Goal: Task Accomplishment & Management: Manage account settings

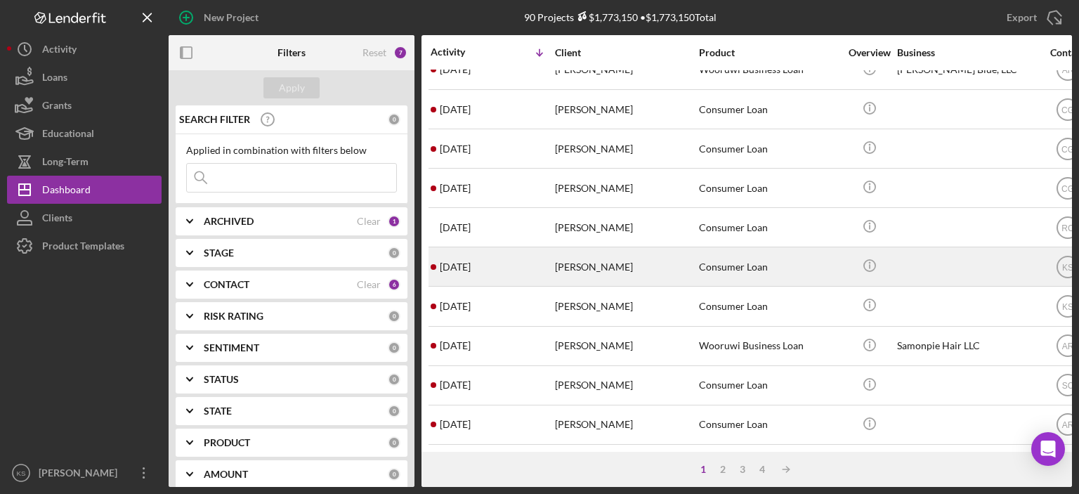
scroll to position [621, 0]
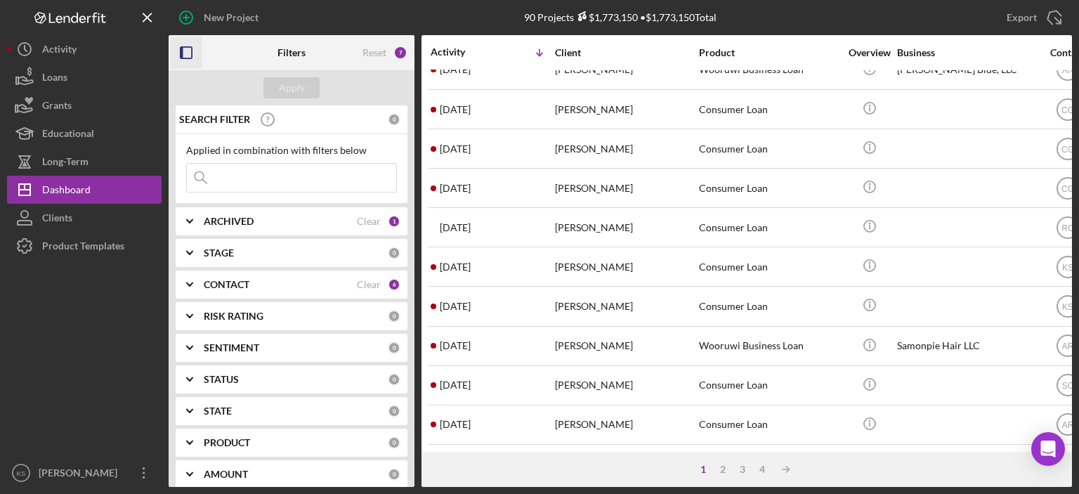
click at [185, 51] on icon "button" at bounding box center [187, 53] width 32 height 32
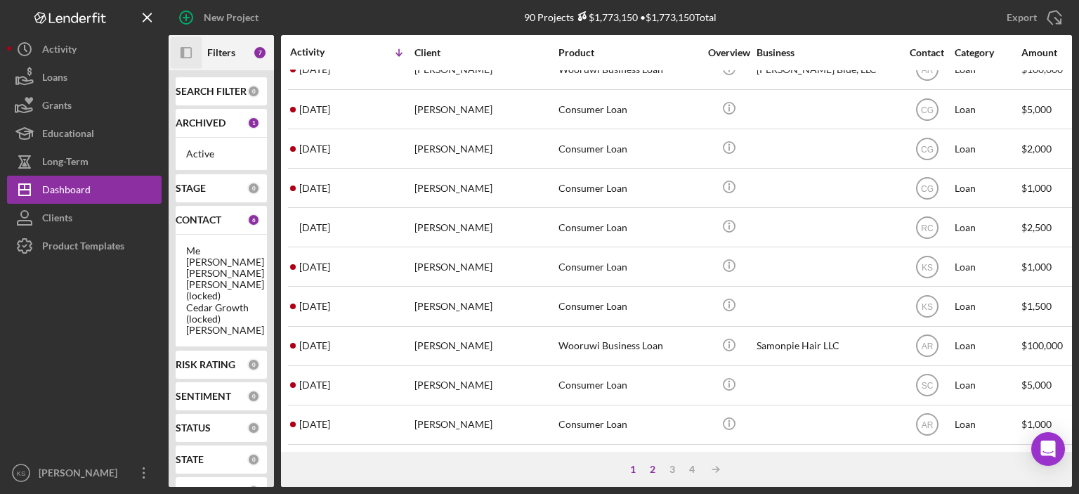
click at [650, 466] on div "2" at bounding box center [653, 469] width 20 height 11
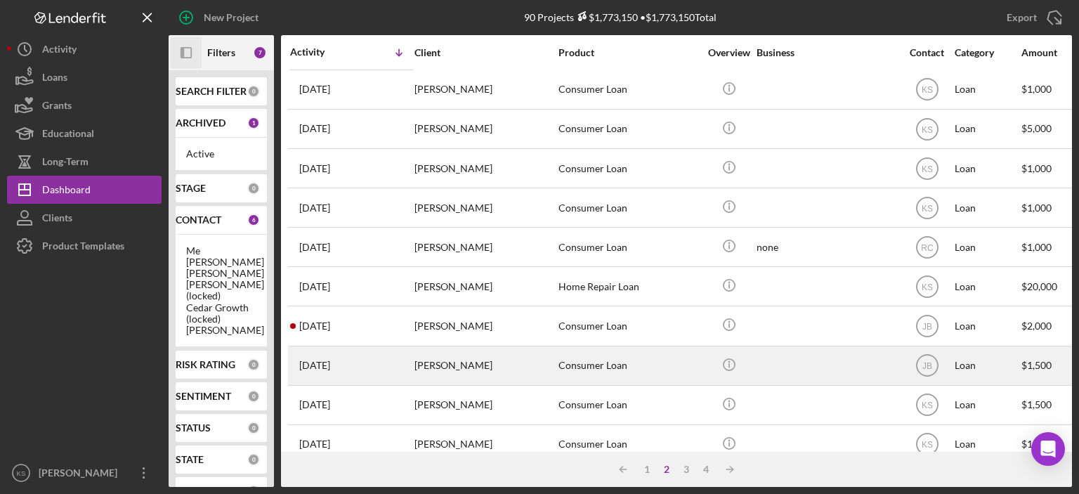
scroll to position [0, 0]
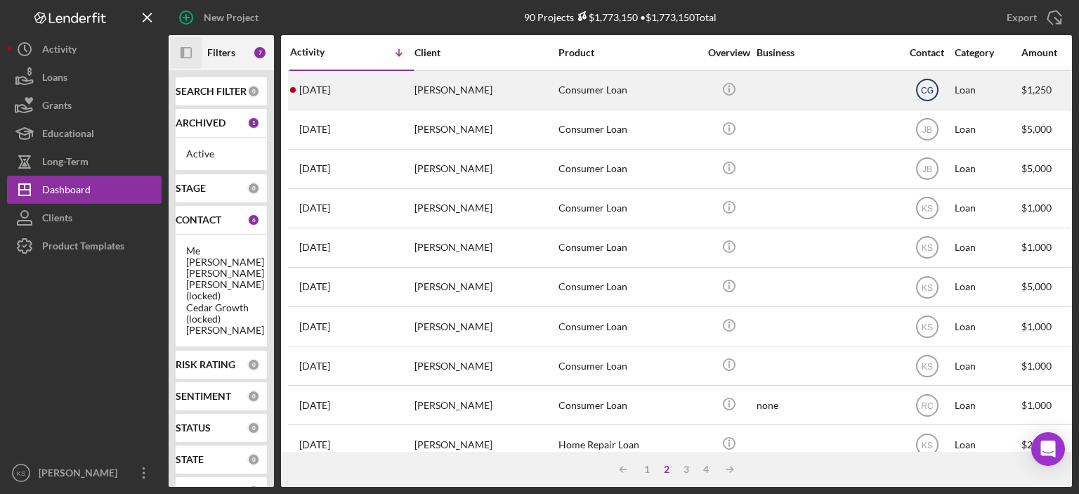
click at [929, 86] on text "CG" at bounding box center [927, 91] width 13 height 10
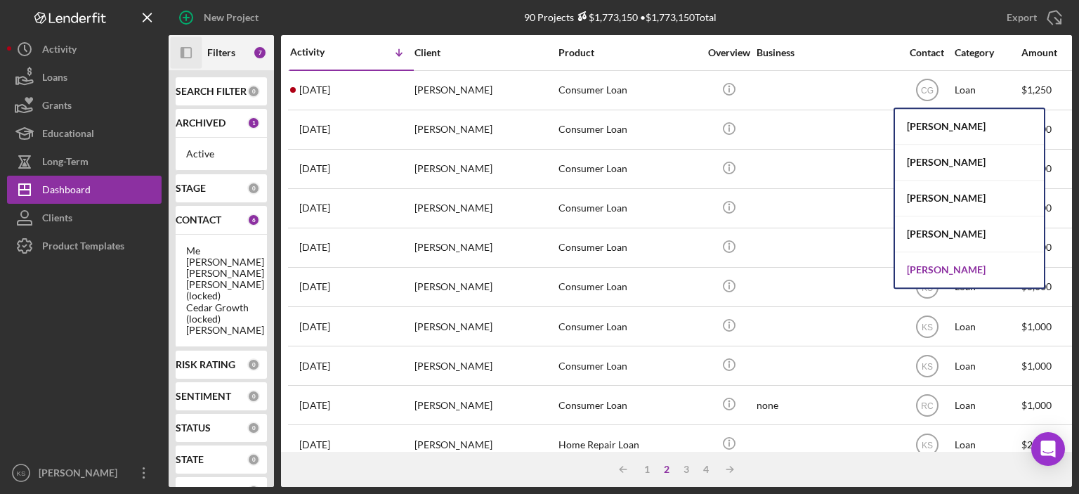
click at [946, 275] on div "[PERSON_NAME]" at bounding box center [969, 269] width 149 height 35
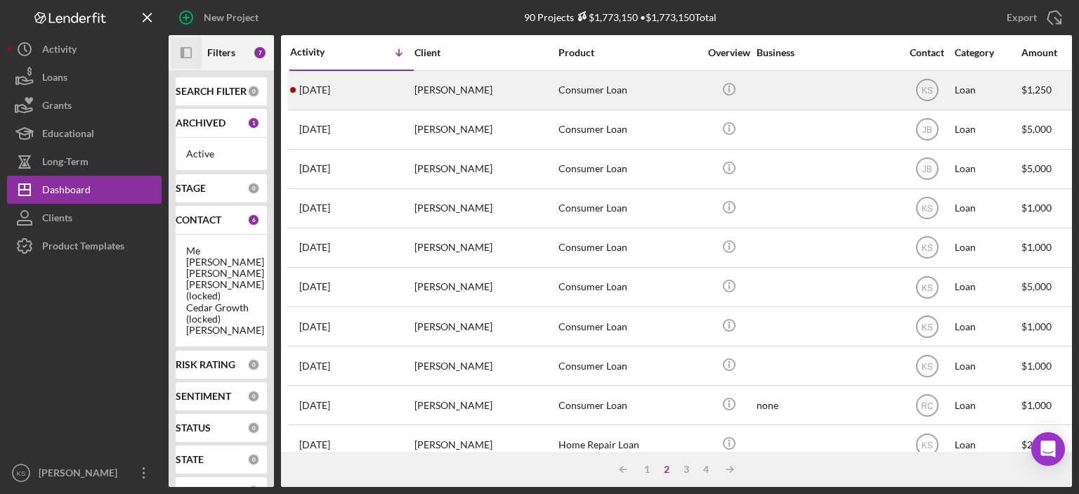
click at [315, 101] on div "[DATE] [PERSON_NAME]" at bounding box center [351, 90] width 123 height 37
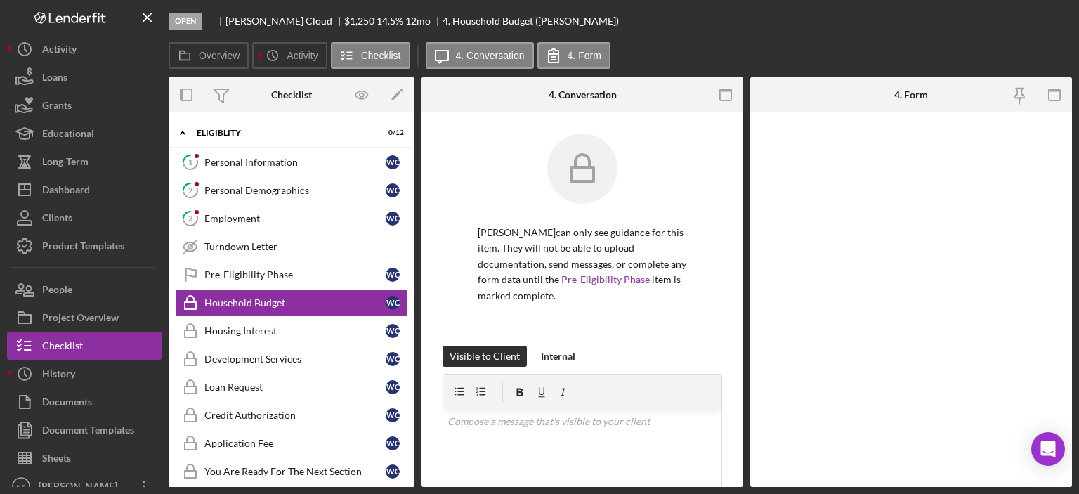
scroll to position [1, 0]
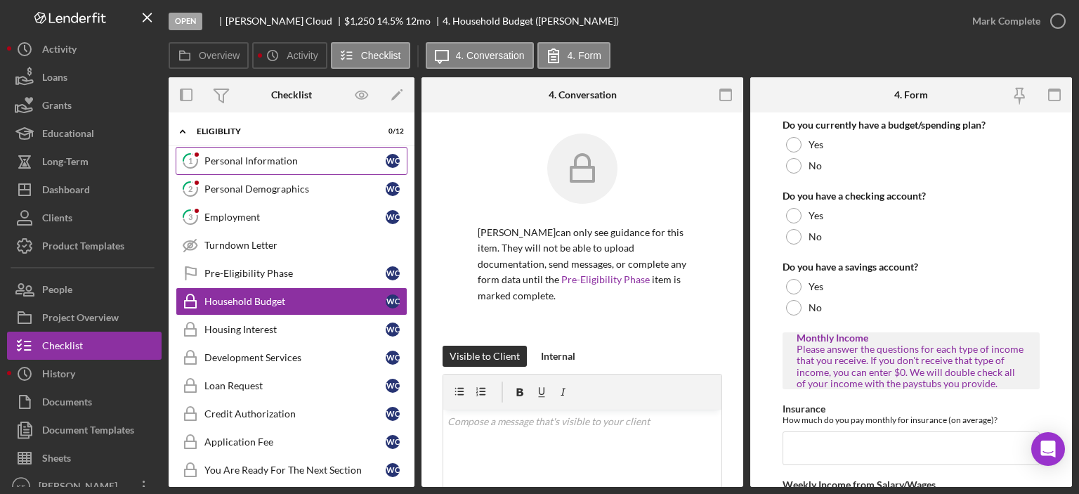
click at [301, 161] on div "Personal Information" at bounding box center [294, 160] width 181 height 11
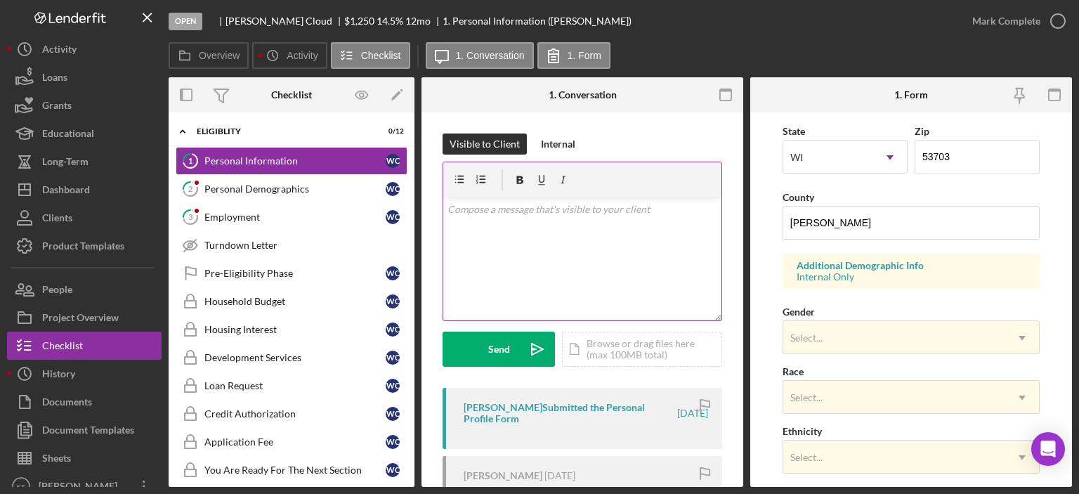
scroll to position [422, 0]
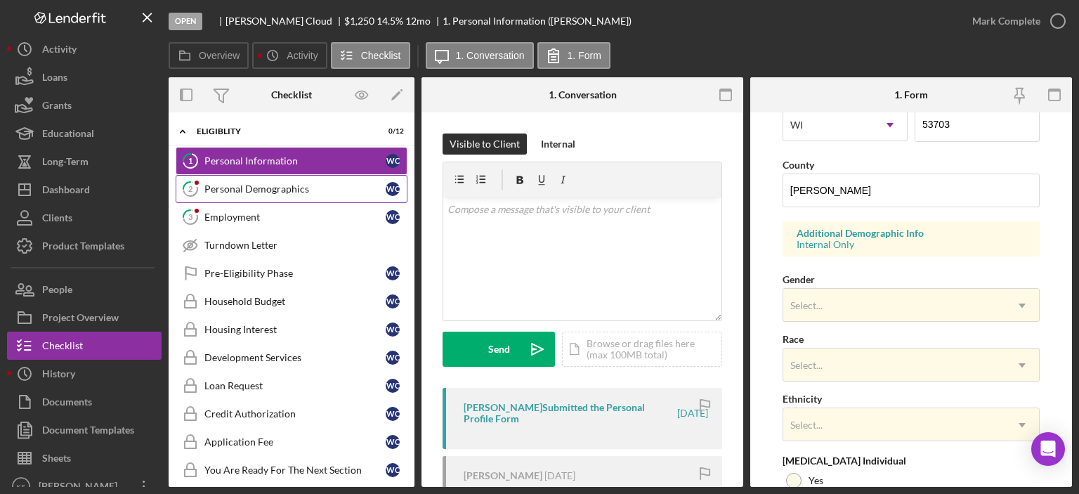
click at [295, 185] on div "Personal Demographics" at bounding box center [294, 188] width 181 height 11
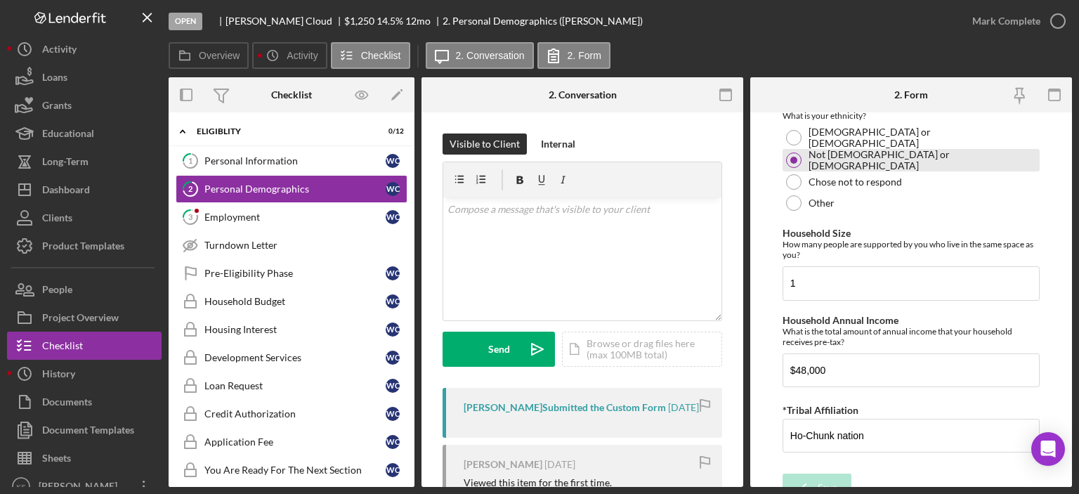
scroll to position [943, 0]
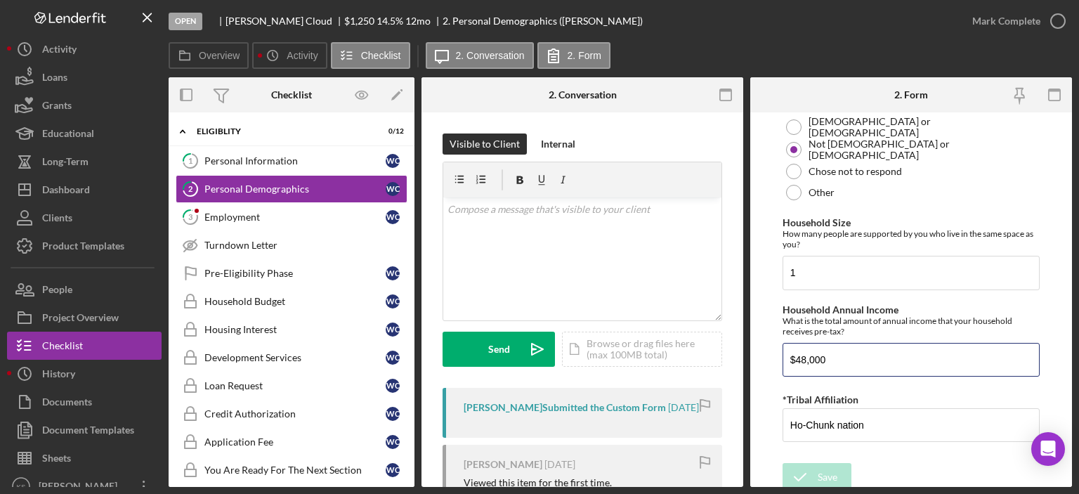
drag, startPoint x: 885, startPoint y: 356, endPoint x: 764, endPoint y: 344, distance: 121.5
click at [765, 345] on form "Demographic Information Marital Status Please select your marital status from t…" at bounding box center [911, 299] width 322 height 374
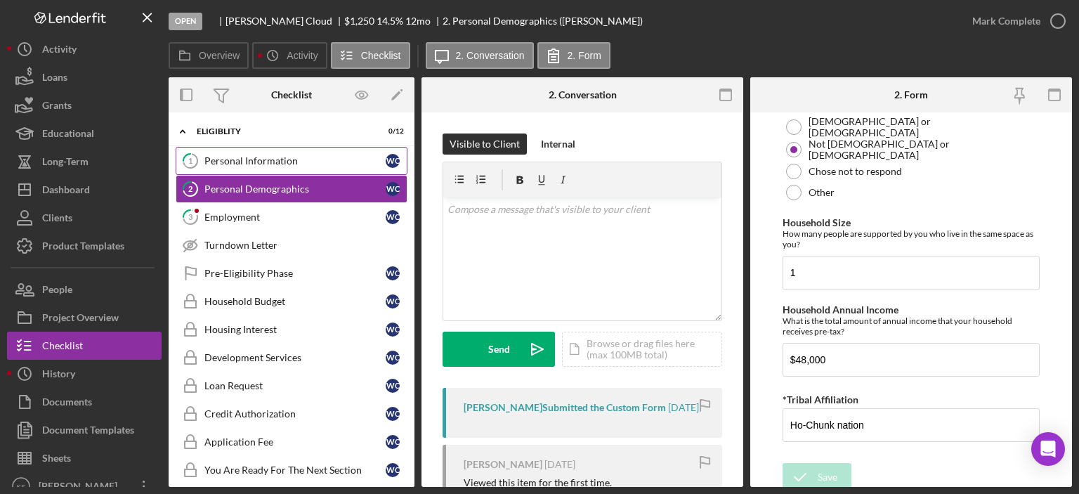
click at [303, 164] on div "Personal Information" at bounding box center [294, 160] width 181 height 11
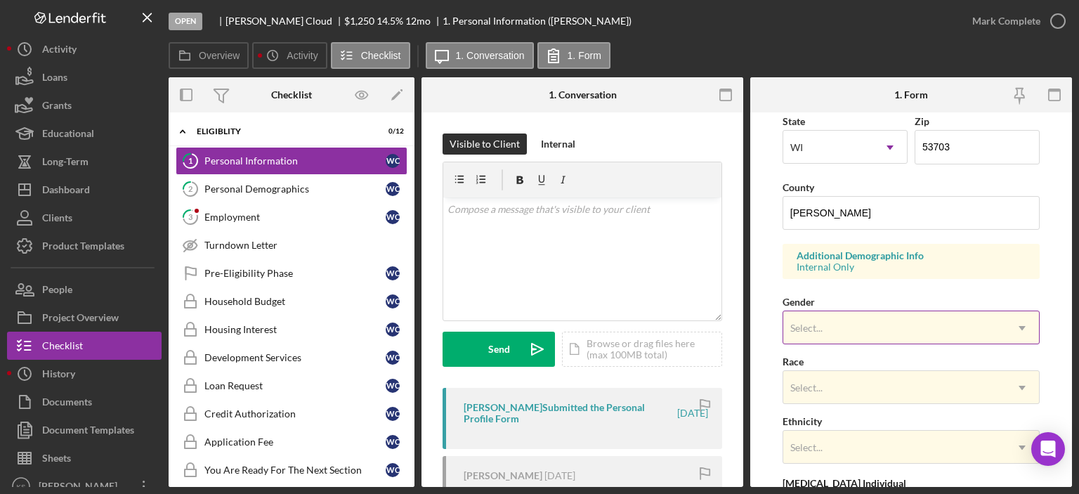
scroll to position [422, 0]
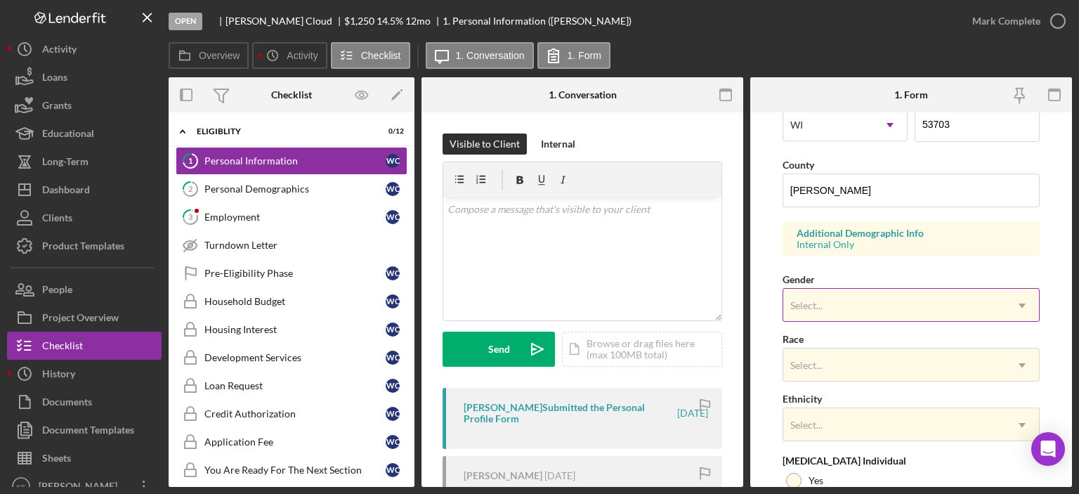
click at [876, 319] on div "Select..." at bounding box center [894, 305] width 222 height 32
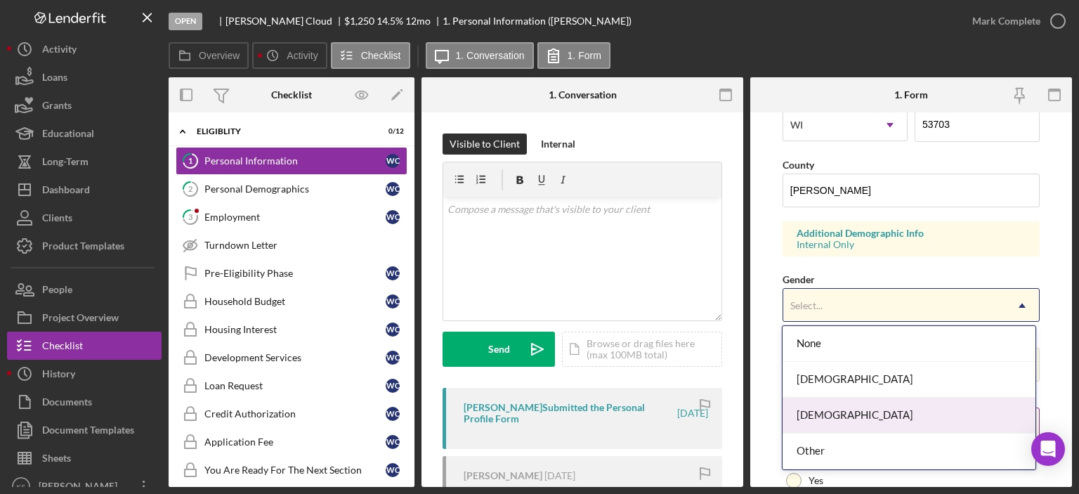
click at [826, 412] on div "[DEMOGRAPHIC_DATA]" at bounding box center [909, 416] width 253 height 36
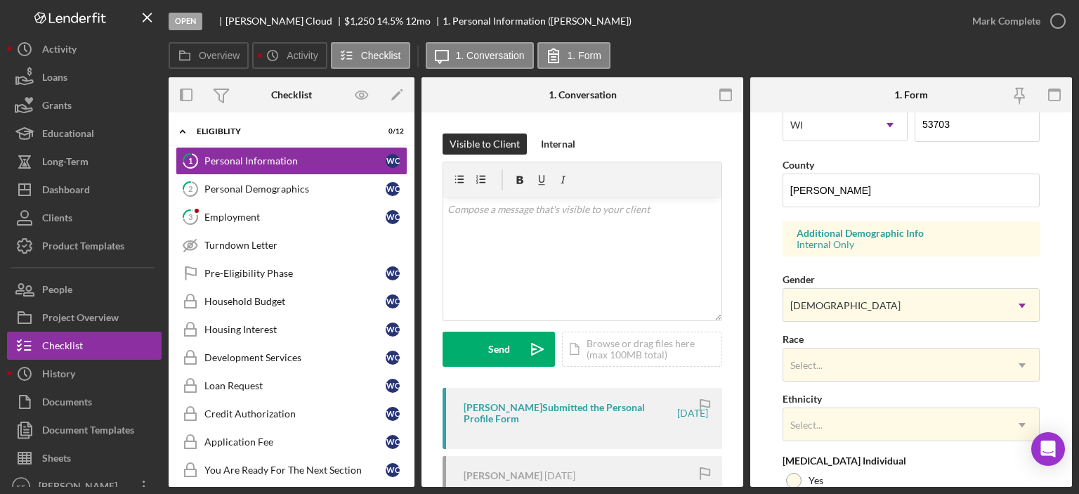
drag, startPoint x: 866, startPoint y: 342, endPoint x: 866, endPoint y: 356, distance: 14.1
click at [867, 342] on div "Race Select... Icon/Dropdown Arrow" at bounding box center [911, 355] width 257 height 51
click at [866, 357] on div "Select..." at bounding box center [894, 365] width 222 height 32
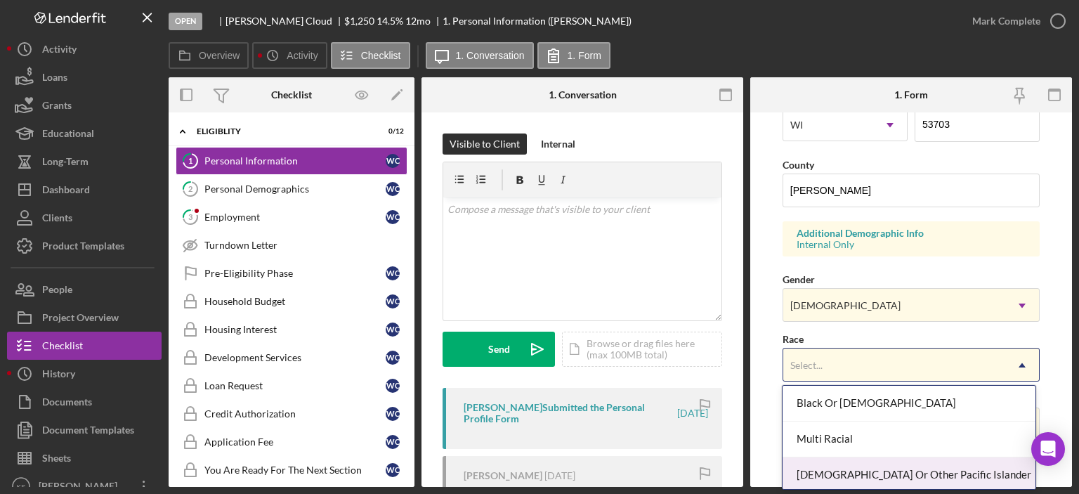
scroll to position [41, 0]
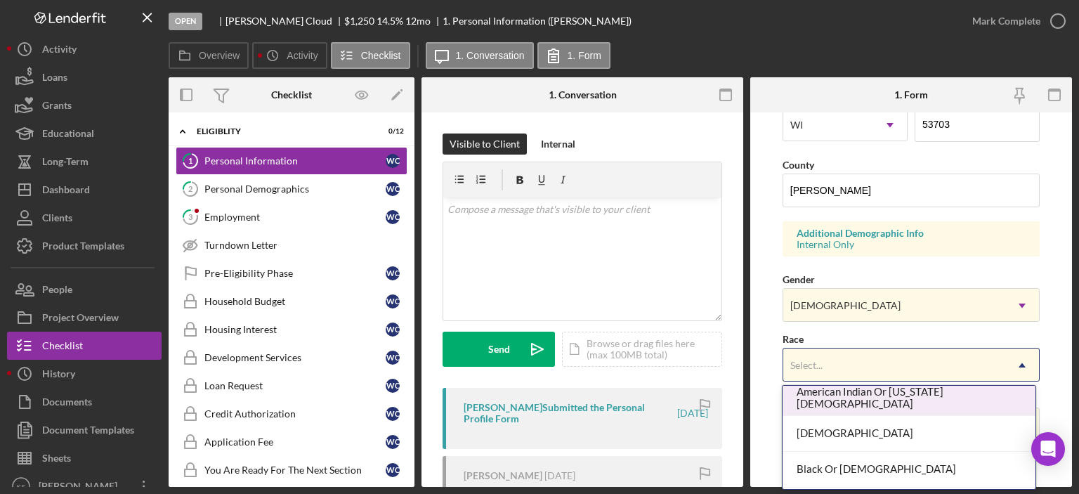
click at [883, 400] on div "American Indian Or [US_STATE][DEMOGRAPHIC_DATA]" at bounding box center [909, 398] width 253 height 36
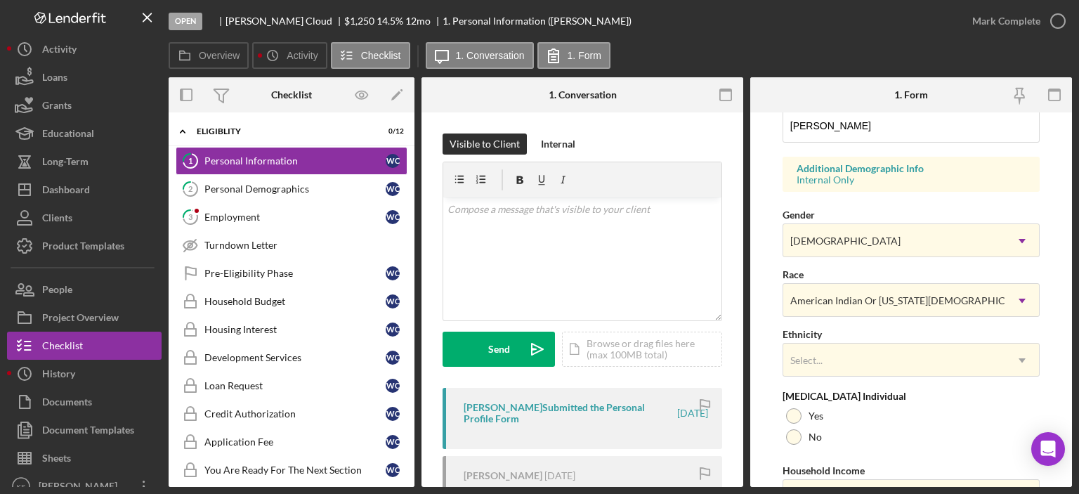
scroll to position [561, 0]
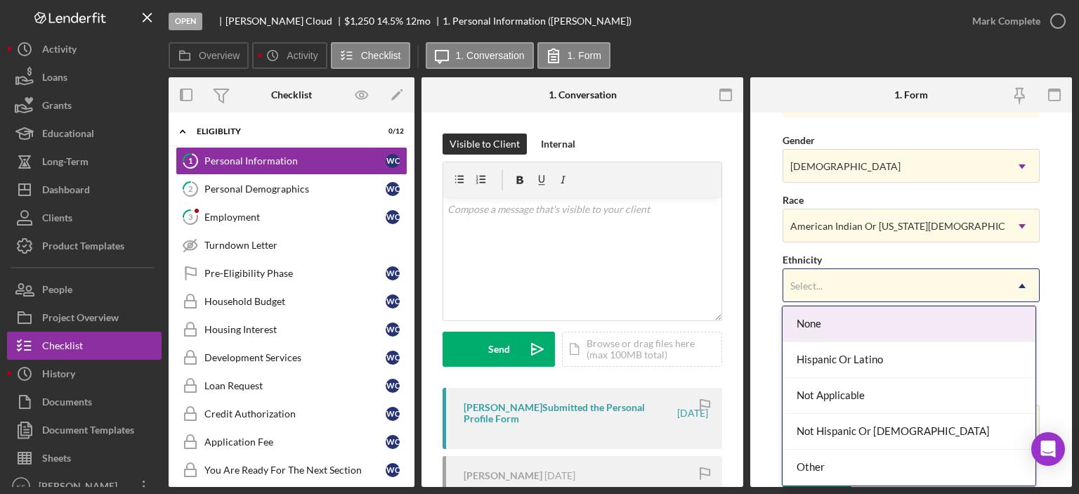
click at [882, 273] on div "Select..." at bounding box center [894, 286] width 222 height 32
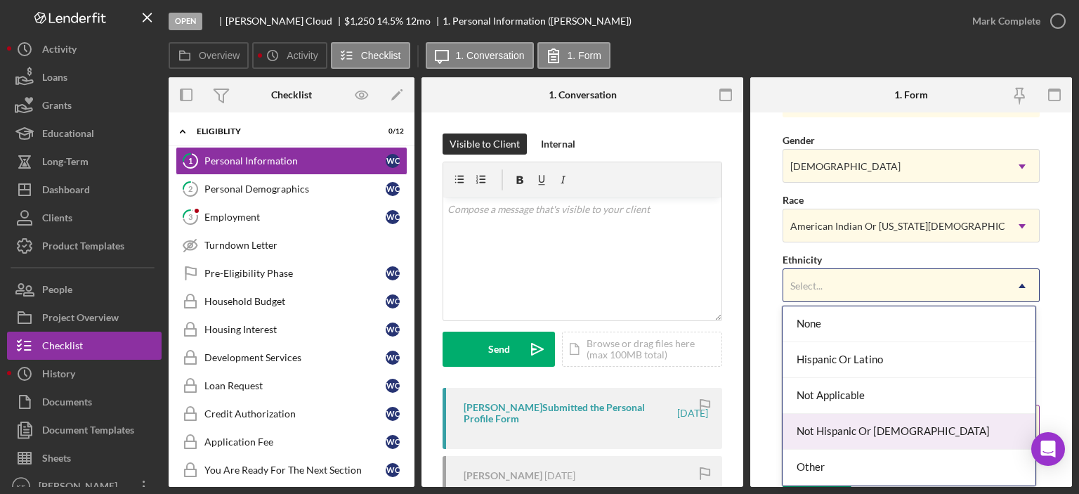
click at [856, 414] on div "Not Hispanic Or [DEMOGRAPHIC_DATA]" at bounding box center [909, 432] width 253 height 36
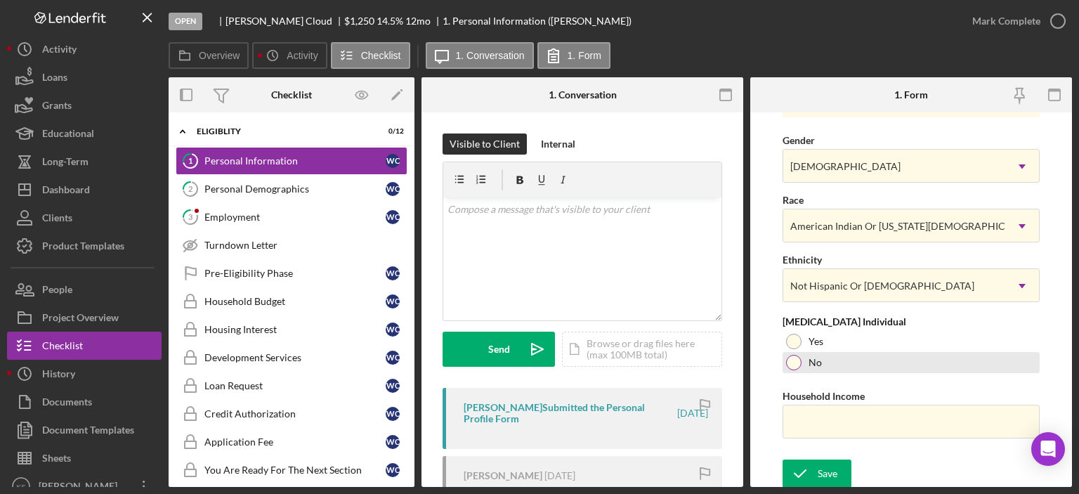
drag, startPoint x: 812, startPoint y: 354, endPoint x: 823, endPoint y: 360, distance: 12.6
click at [814, 357] on label "No" at bounding box center [815, 362] width 13 height 11
click at [856, 412] on input "Household Income" at bounding box center [911, 422] width 257 height 34
paste input "$48,000"
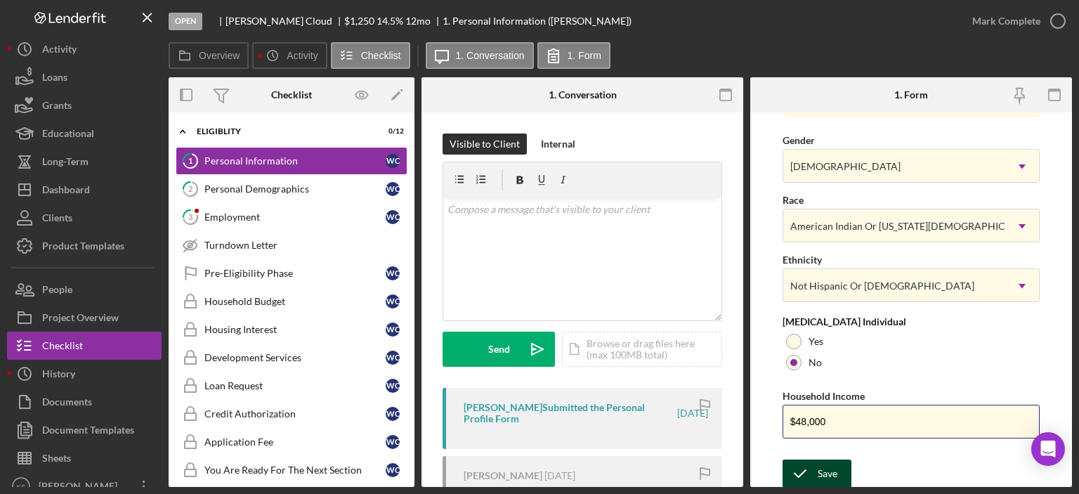
type input "$48,000"
click at [826, 463] on div "Save" at bounding box center [828, 473] width 20 height 28
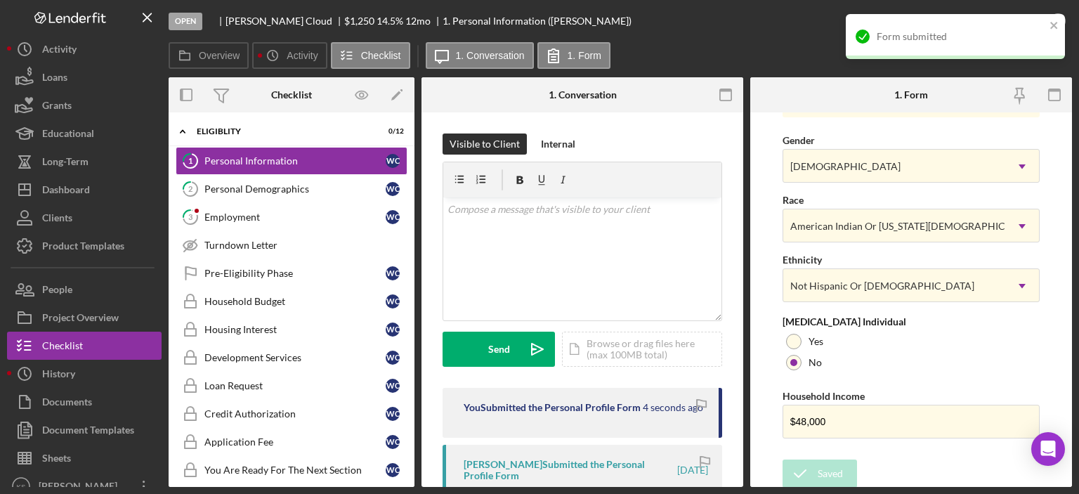
click at [1030, 37] on div "Form submitted" at bounding box center [961, 36] width 169 height 11
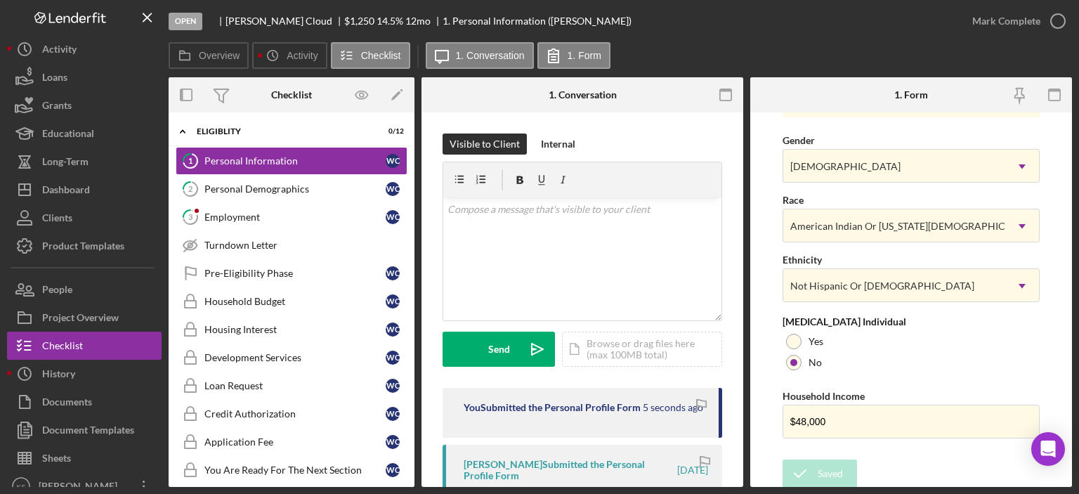
click at [1006, 27] on div "Open Winston Cloud $1,250 $1,250 14.5 % 12 mo 1. Personal Information ([PERSON_…" at bounding box center [539, 247] width 1079 height 494
click at [1006, 25] on div "Mark Complete" at bounding box center [1006, 21] width 68 height 28
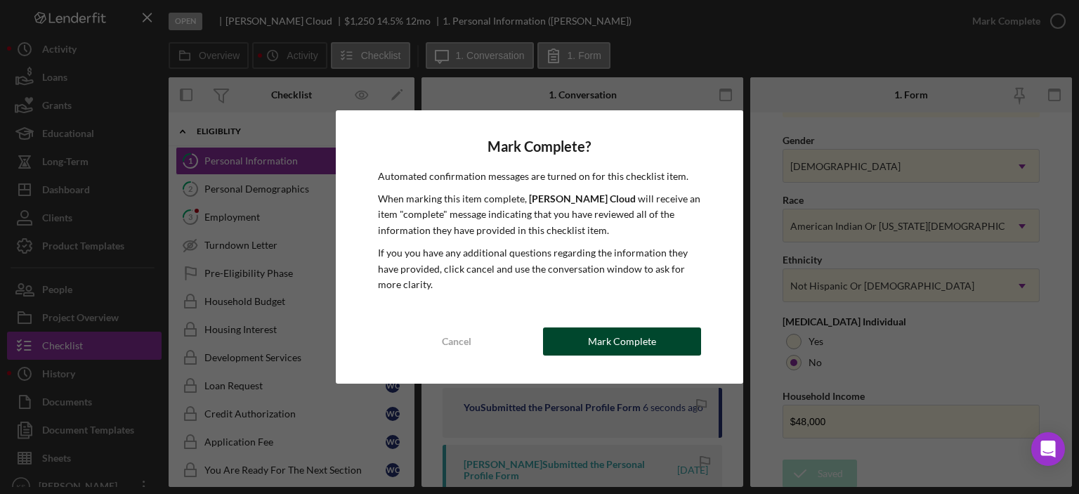
click at [651, 346] on div "Mark Complete" at bounding box center [622, 341] width 68 height 28
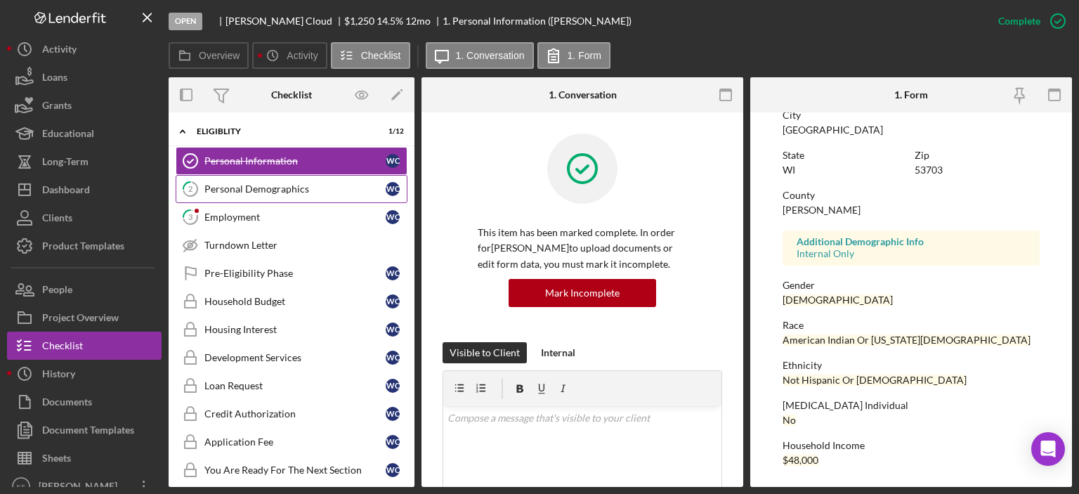
scroll to position [281, 0]
click at [289, 183] on div "Personal Demographics" at bounding box center [294, 188] width 181 height 11
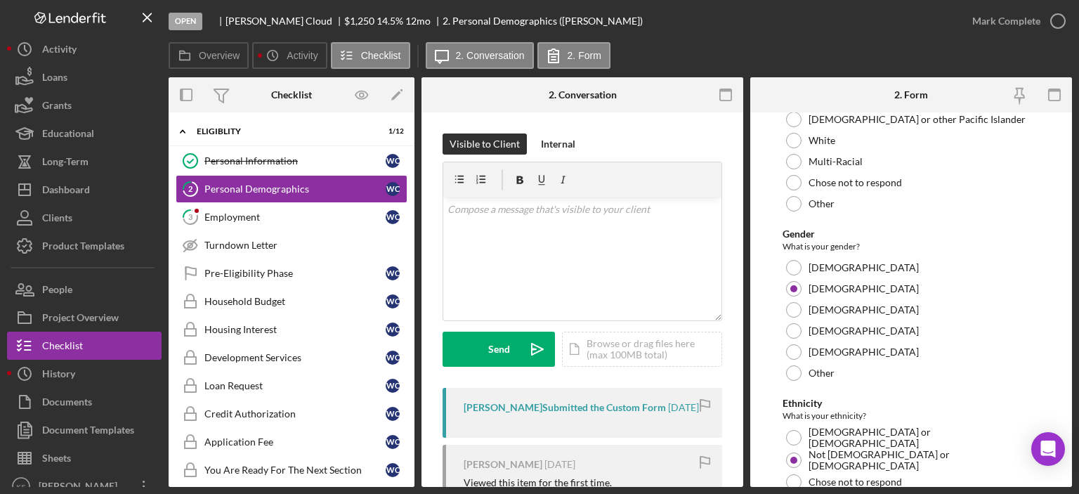
scroll to position [943, 0]
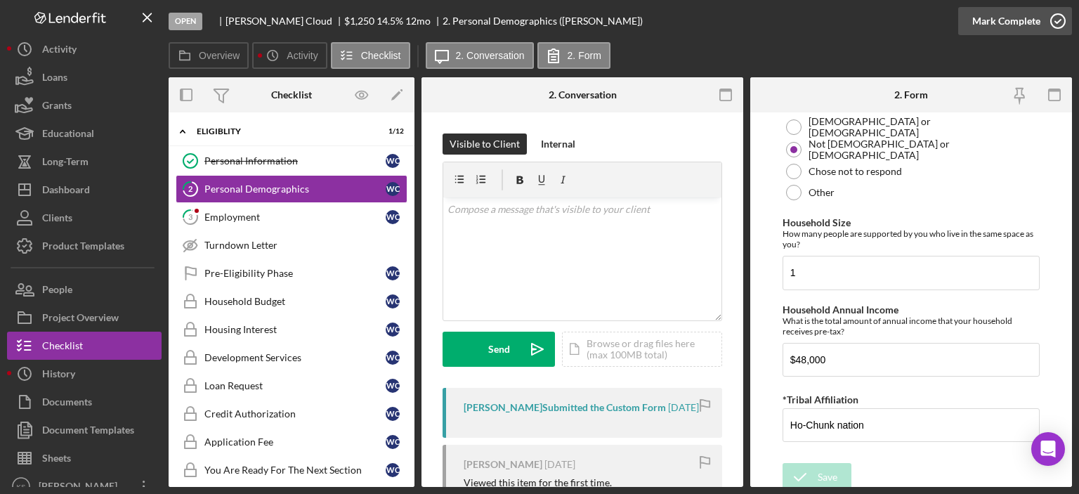
click at [1031, 31] on div "Mark Complete" at bounding box center [1006, 21] width 68 height 28
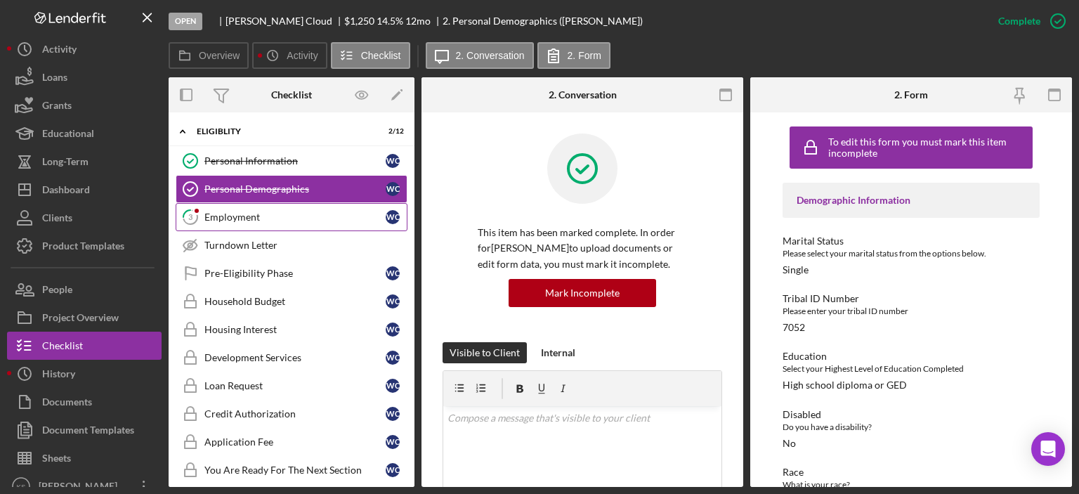
click at [247, 213] on div "Employment" at bounding box center [294, 216] width 181 height 11
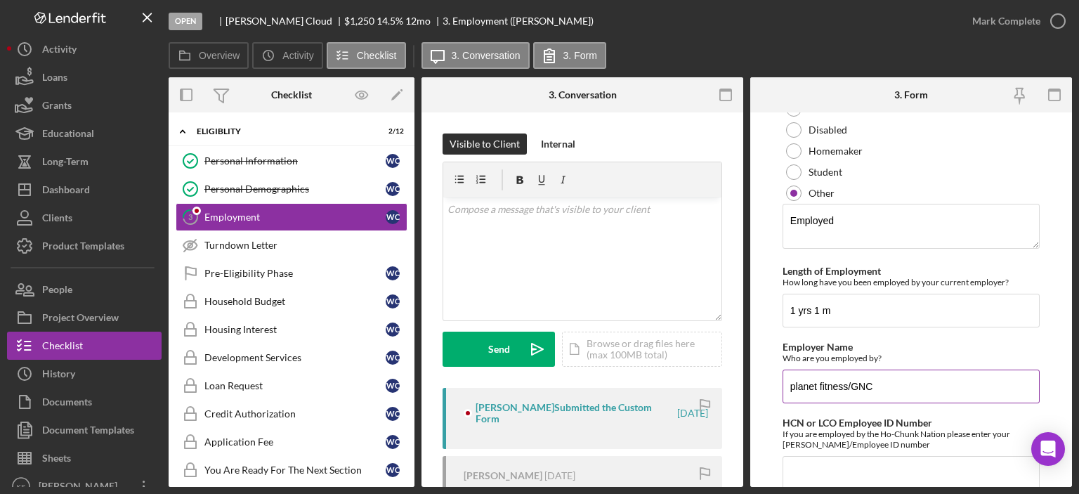
scroll to position [167, 0]
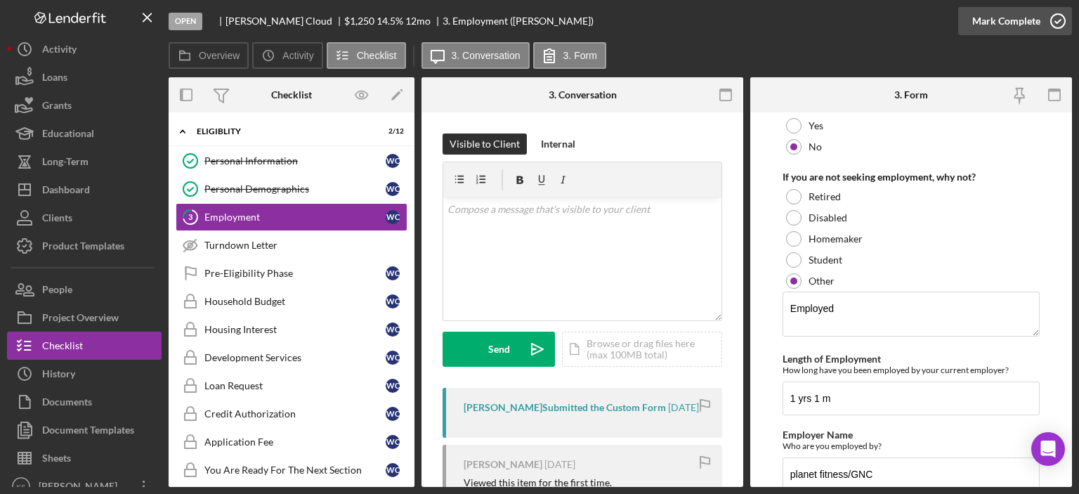
click at [1009, 10] on div "Mark Complete" at bounding box center [1006, 21] width 68 height 28
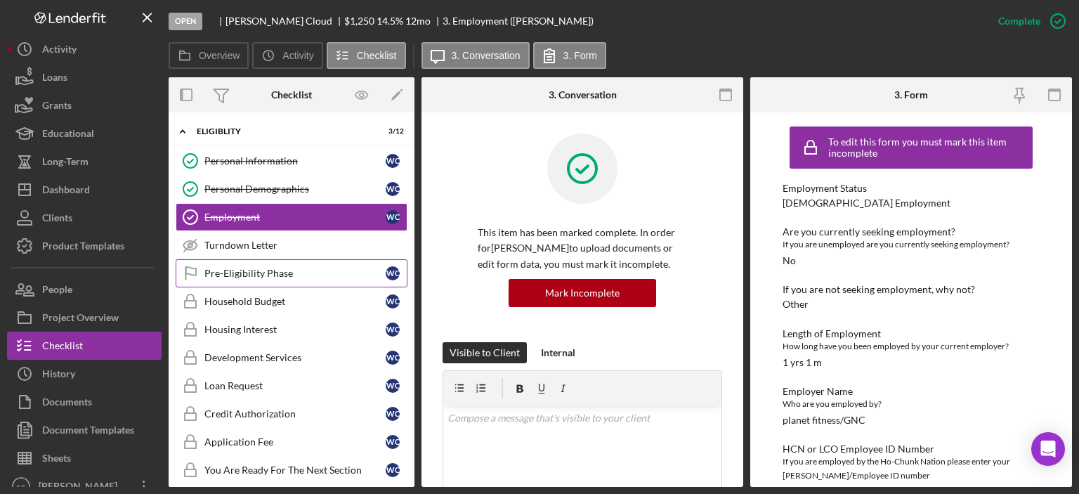
click at [313, 269] on div "Pre-Eligibility Phase" at bounding box center [294, 273] width 181 height 11
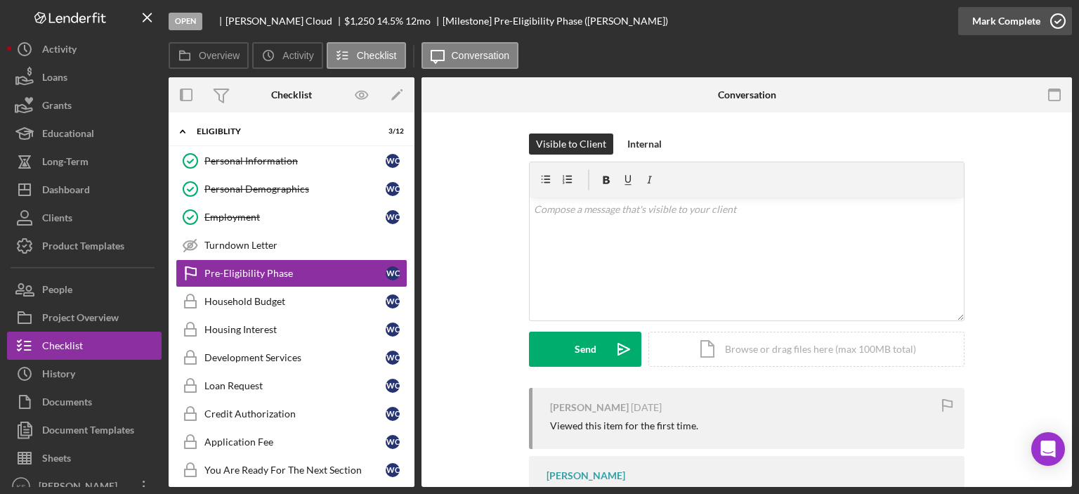
click at [1034, 28] on div "Mark Complete" at bounding box center [1006, 21] width 68 height 28
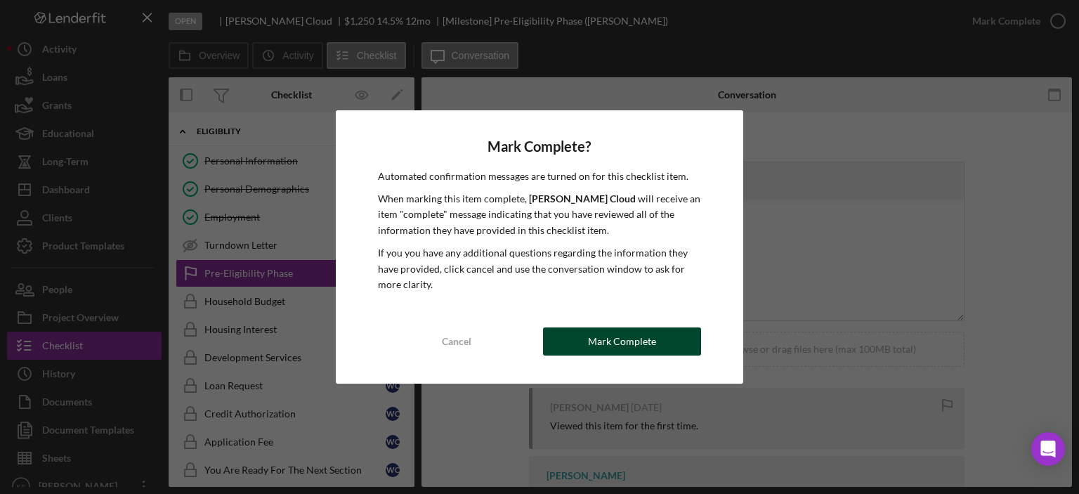
click at [608, 345] on div "Mark Complete" at bounding box center [622, 341] width 68 height 28
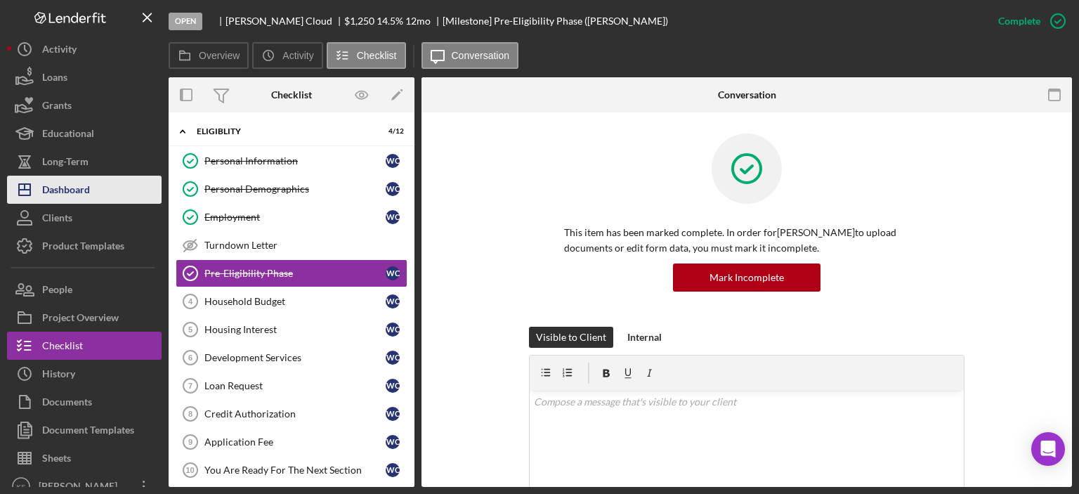
click at [85, 197] on div "Dashboard" at bounding box center [66, 192] width 48 height 32
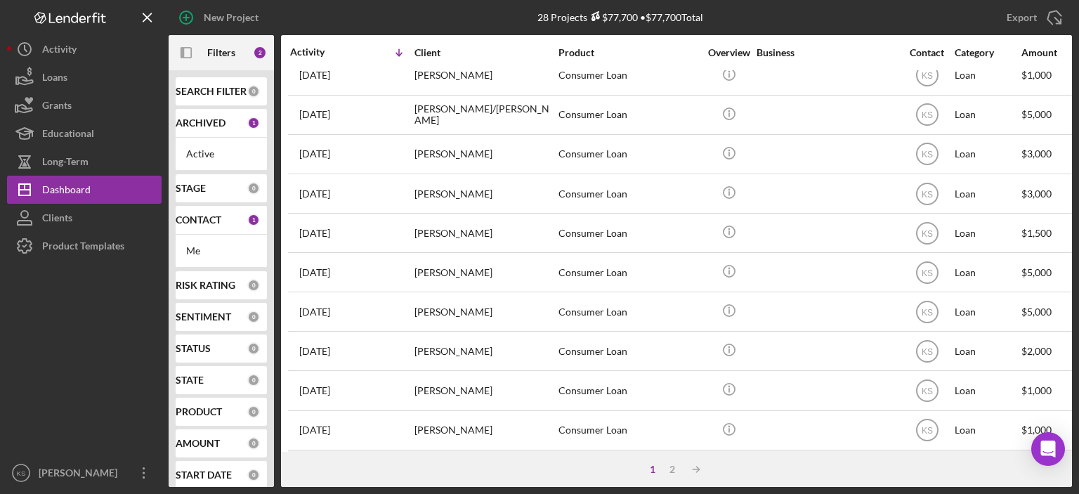
scroll to position [621, 0]
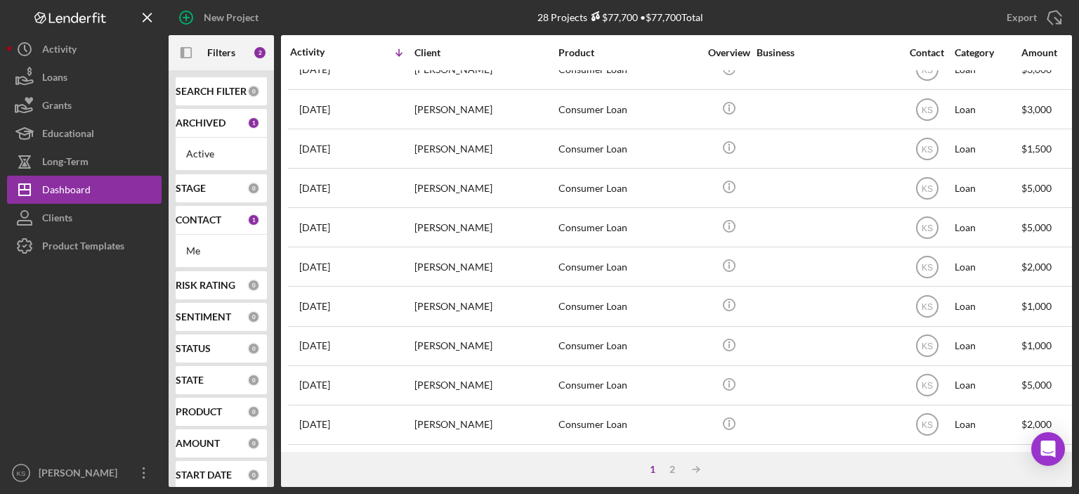
click at [230, 219] on div "CONTACT" at bounding box center [212, 219] width 72 height 11
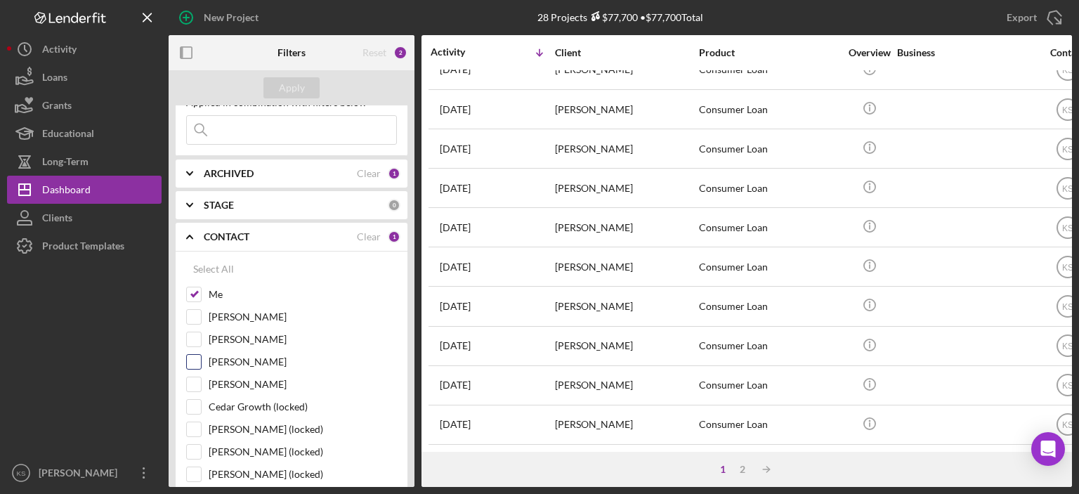
scroll to position [70, 0]
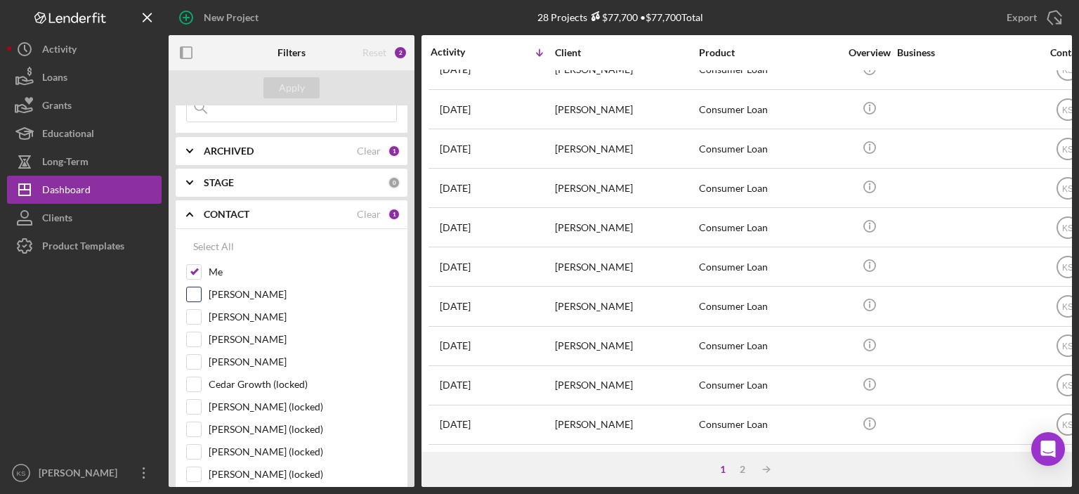
click at [192, 294] on input "[PERSON_NAME]" at bounding box center [194, 294] width 14 height 14
checkbox input "true"
click at [194, 362] on input "[PERSON_NAME]" at bounding box center [194, 362] width 14 height 14
checkbox input "true"
click at [194, 381] on input "Cedar Growth (locked)" at bounding box center [194, 384] width 14 height 14
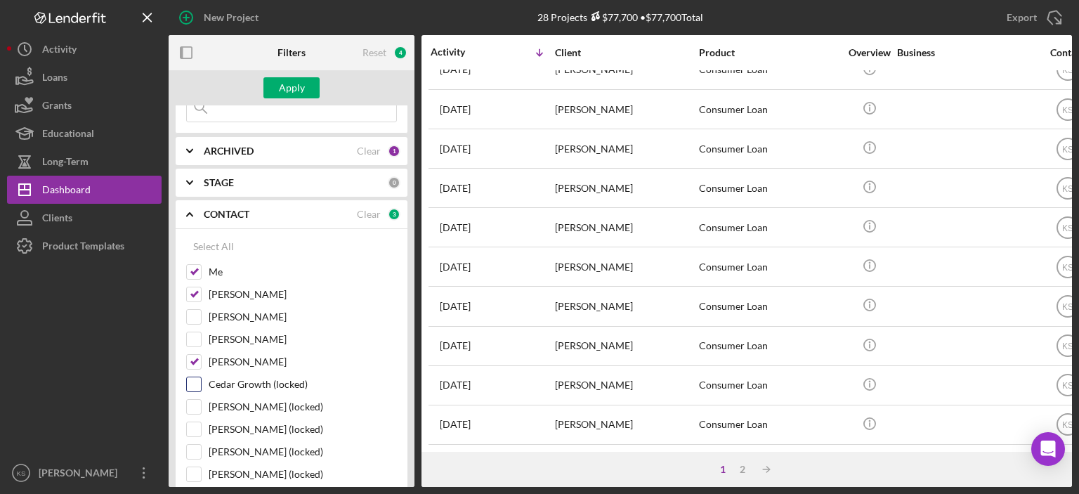
checkbox input "true"
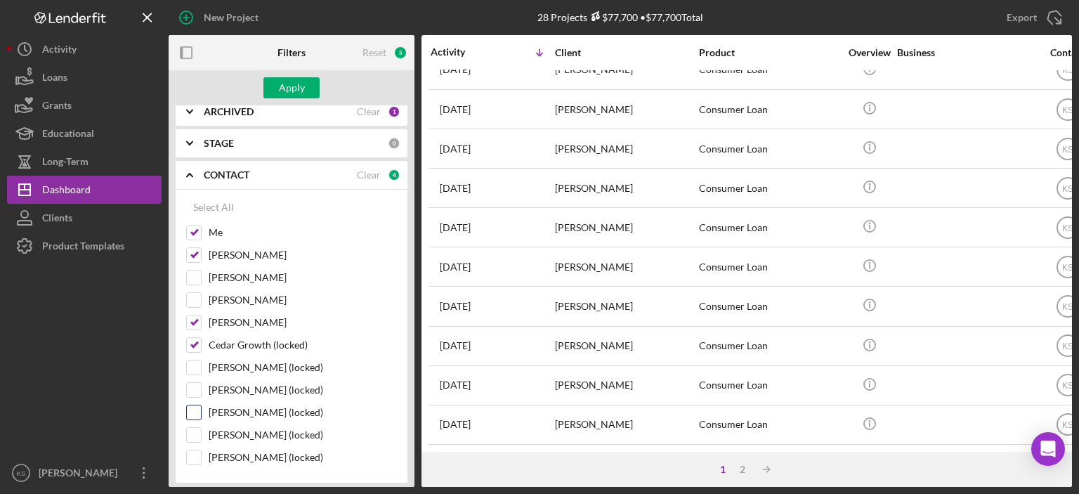
scroll to position [141, 0]
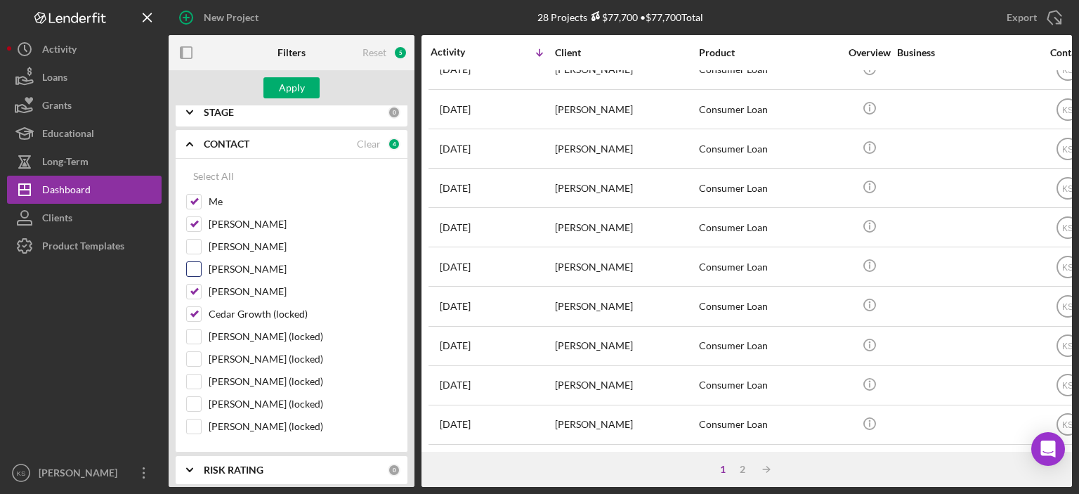
click at [192, 268] on input "[PERSON_NAME]" at bounding box center [194, 269] width 14 height 14
checkbox input "true"
click at [292, 96] on div "Apply" at bounding box center [292, 87] width 26 height 21
click at [724, 470] on div "2" at bounding box center [723, 469] width 20 height 11
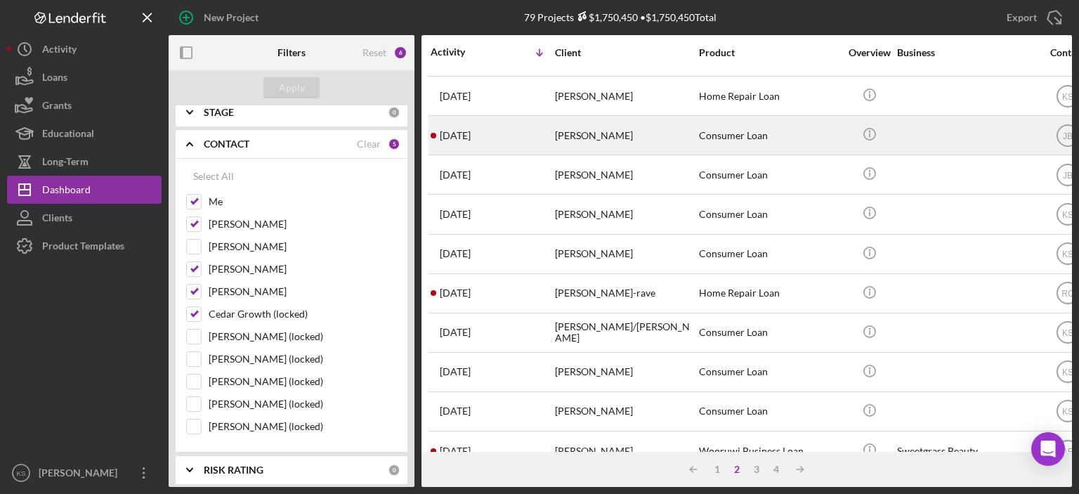
scroll to position [0, 0]
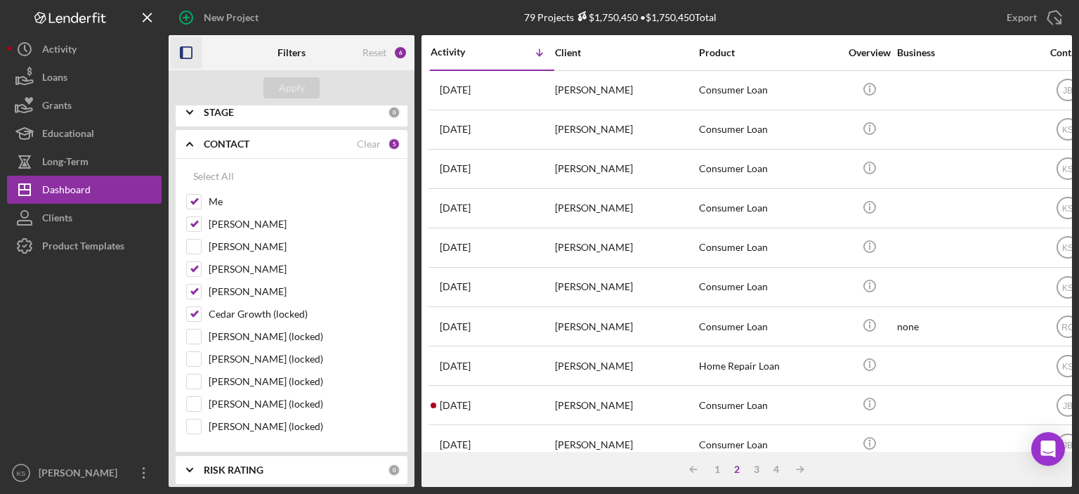
click at [178, 50] on icon "button" at bounding box center [187, 53] width 32 height 32
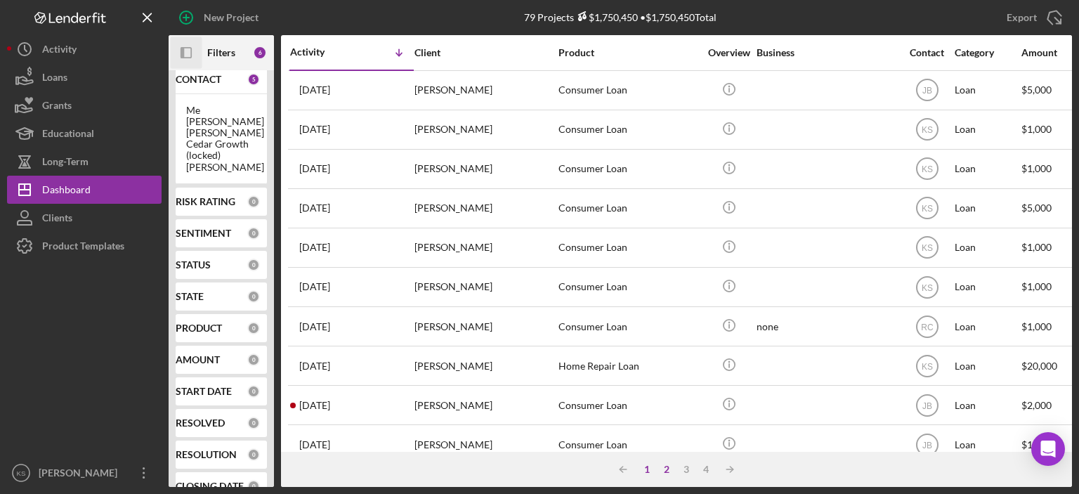
click at [644, 474] on div "1" at bounding box center [647, 469] width 20 height 11
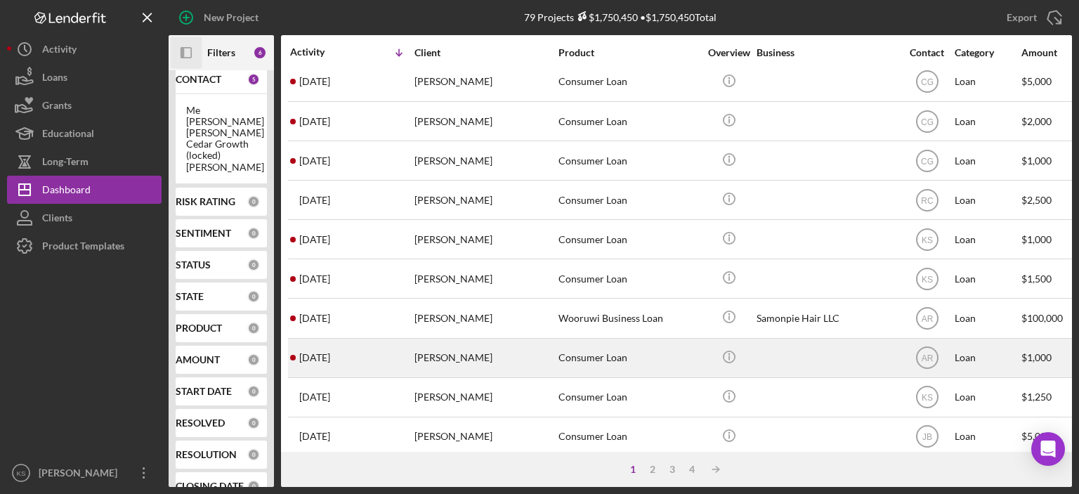
scroll to position [621, 0]
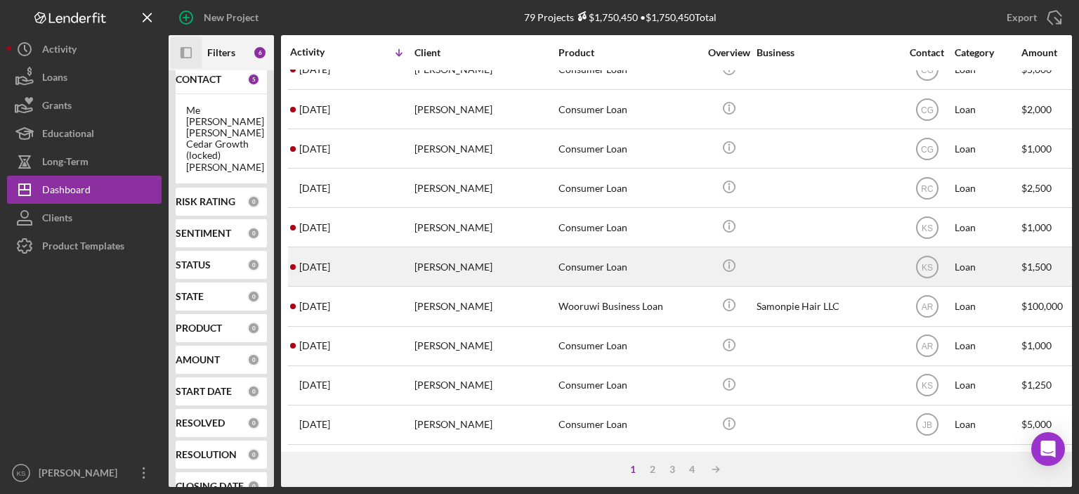
click at [492, 263] on div "[PERSON_NAME]" at bounding box center [485, 266] width 141 height 37
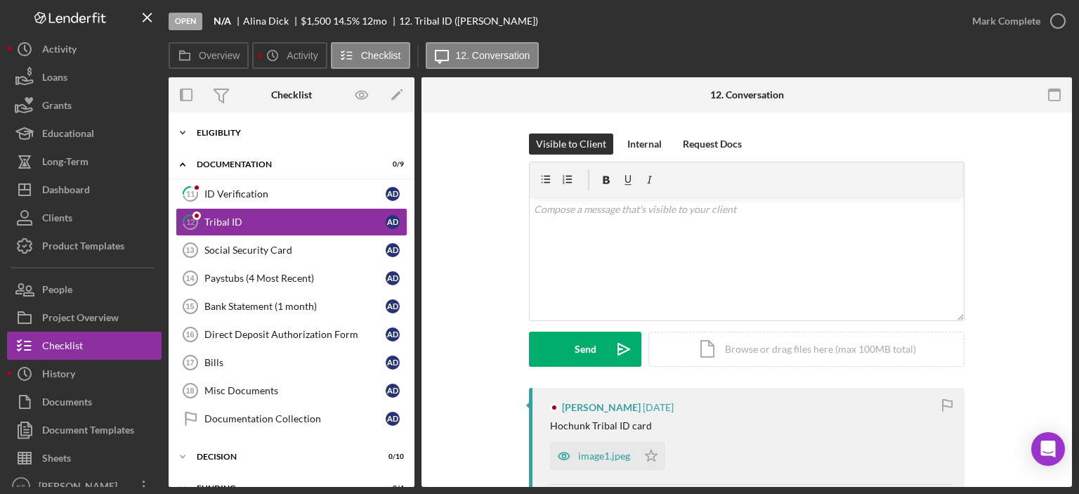
click at [253, 126] on div "Icon/Expander Eligiblity 9 / 12" at bounding box center [292, 133] width 246 height 28
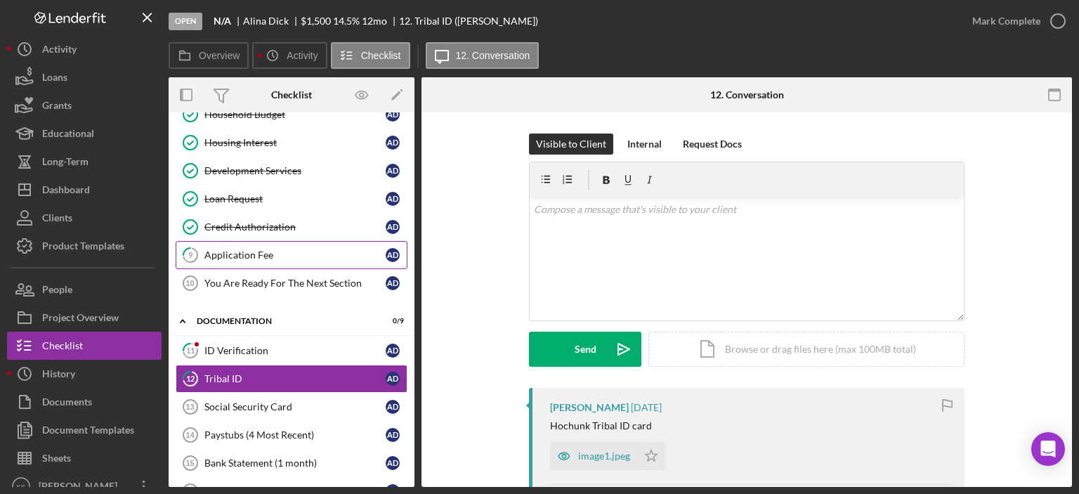
scroll to position [211, 0]
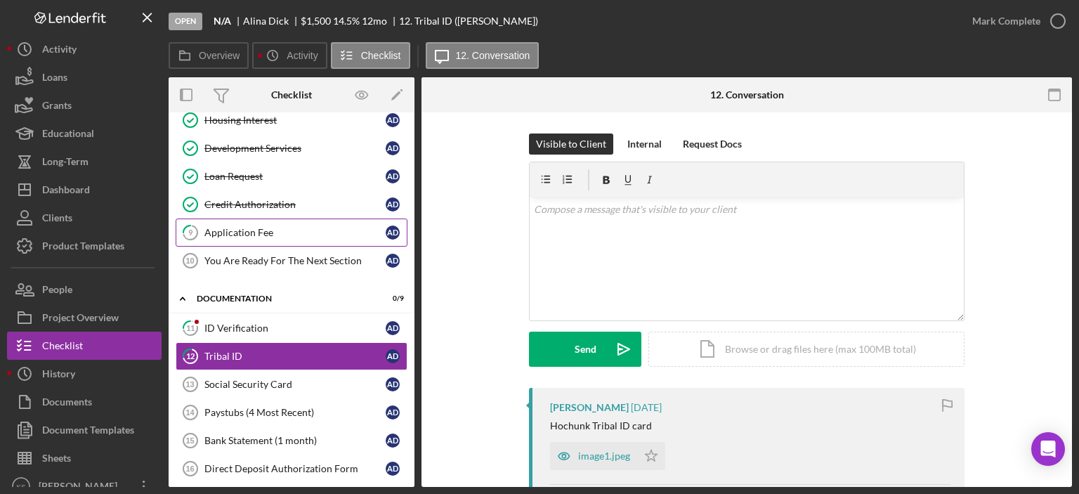
click at [303, 234] on div "Application Fee" at bounding box center [294, 232] width 181 height 11
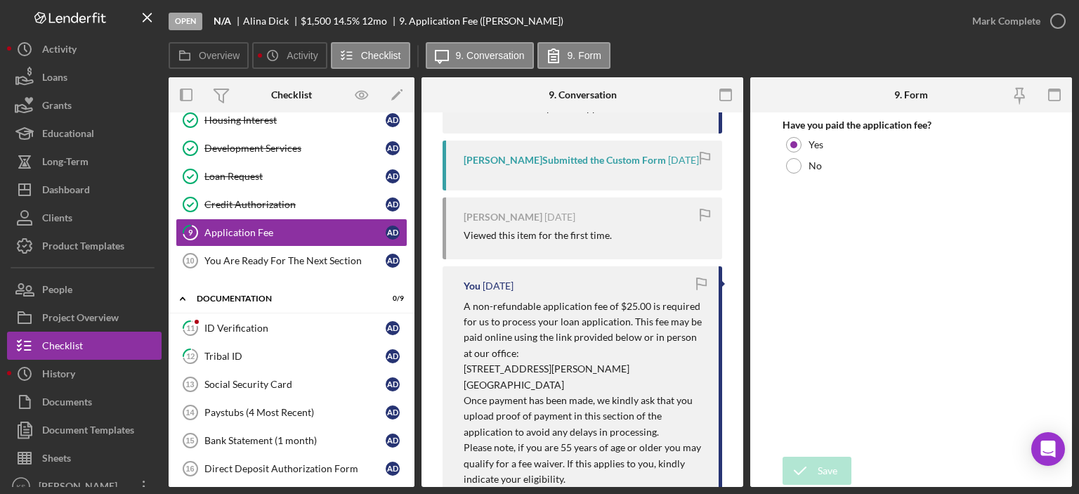
scroll to position [141, 0]
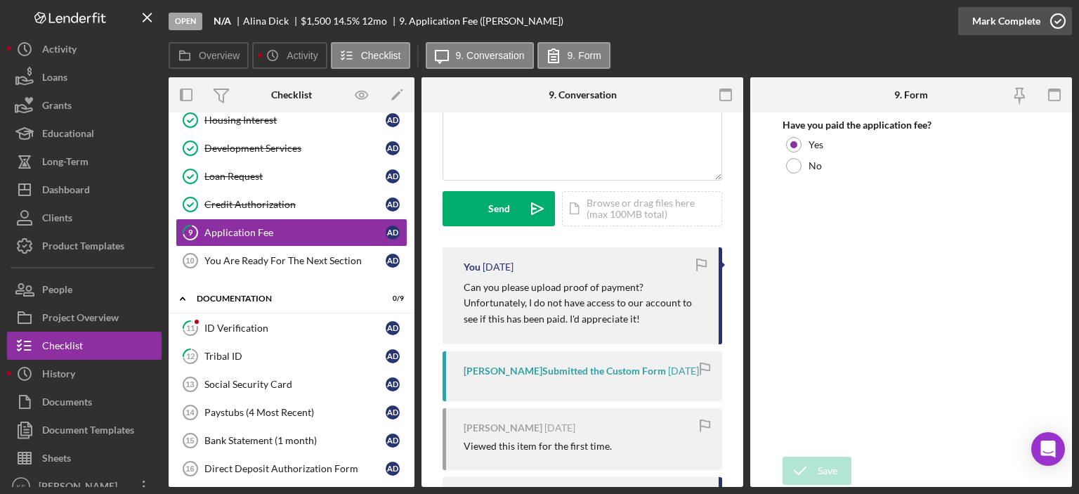
click at [989, 15] on div "Mark Complete" at bounding box center [1006, 21] width 68 height 28
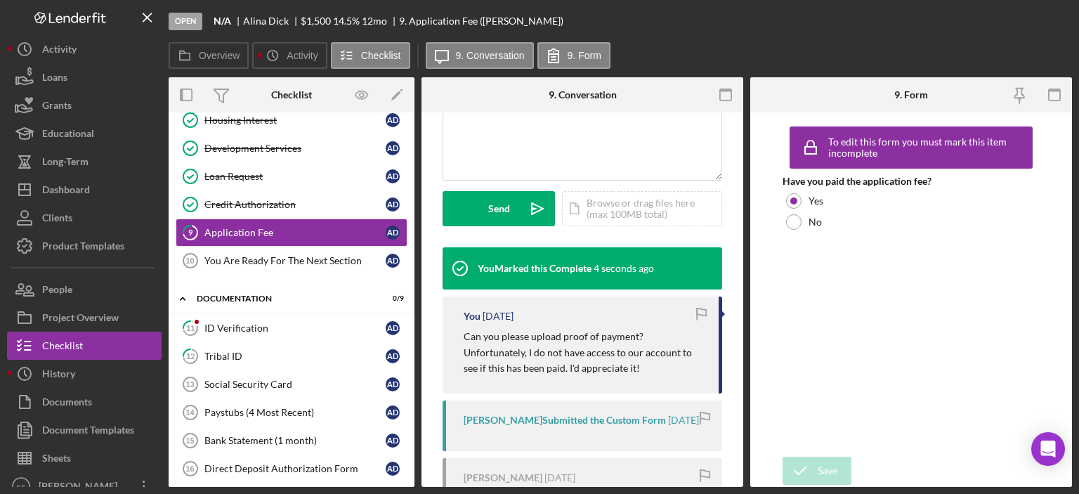
scroll to position [349, 0]
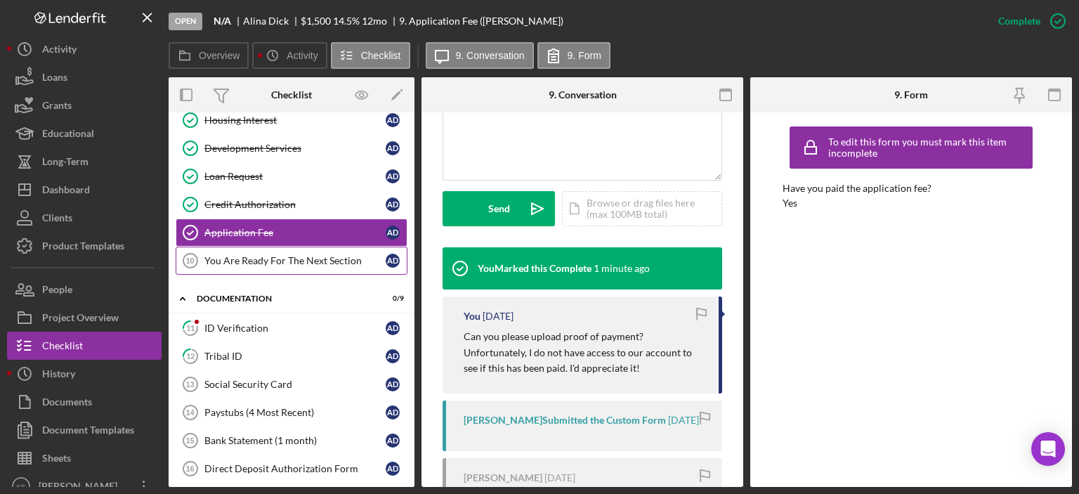
click at [329, 263] on link "You Are Ready For The Next Section 10 You Are Ready For The Next Section A D" at bounding box center [292, 261] width 232 height 28
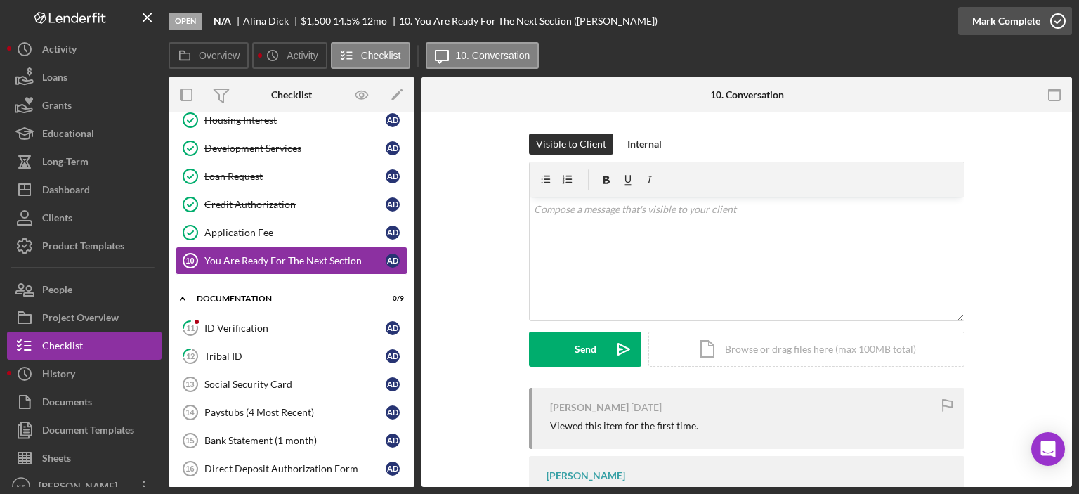
click at [978, 15] on div "Mark Complete" at bounding box center [1006, 21] width 68 height 28
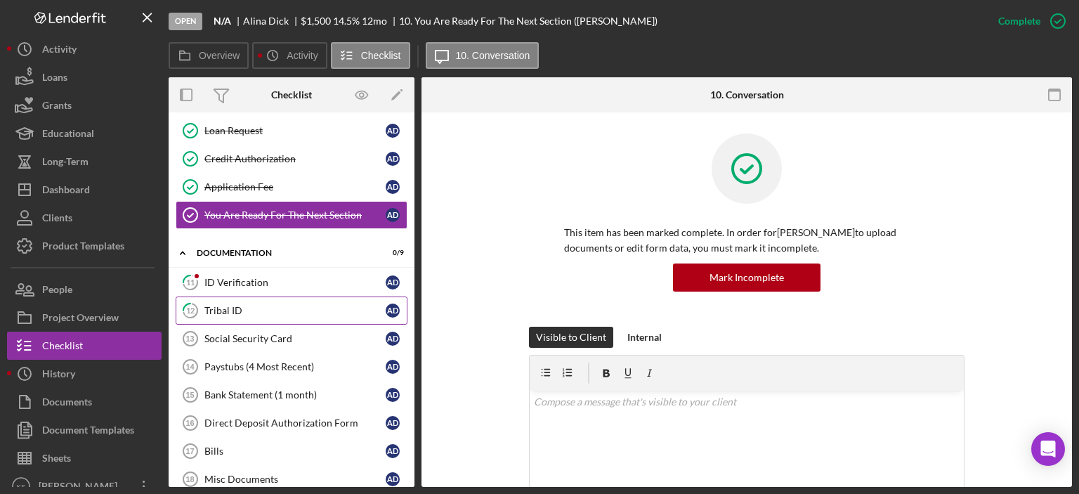
scroll to position [281, 0]
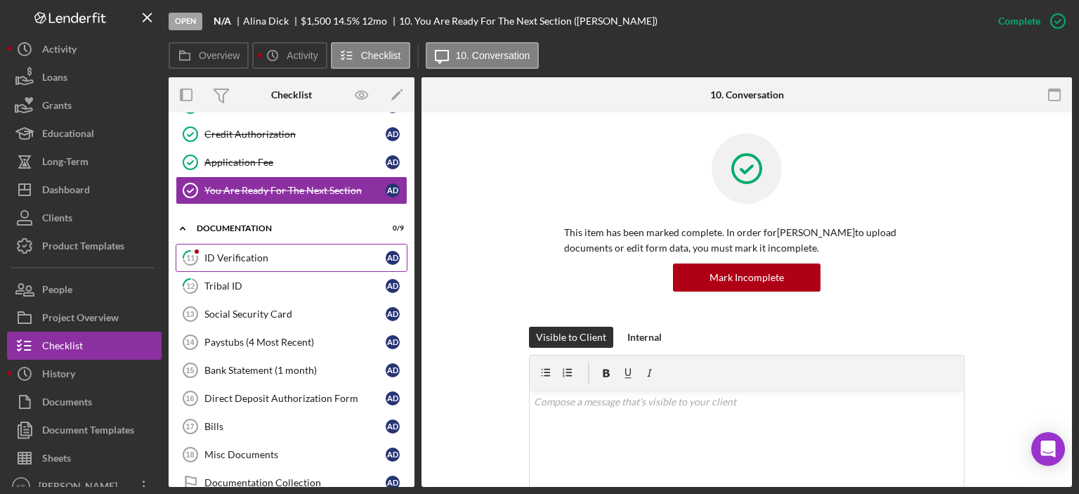
click at [255, 259] on div "ID Verification" at bounding box center [294, 257] width 181 height 11
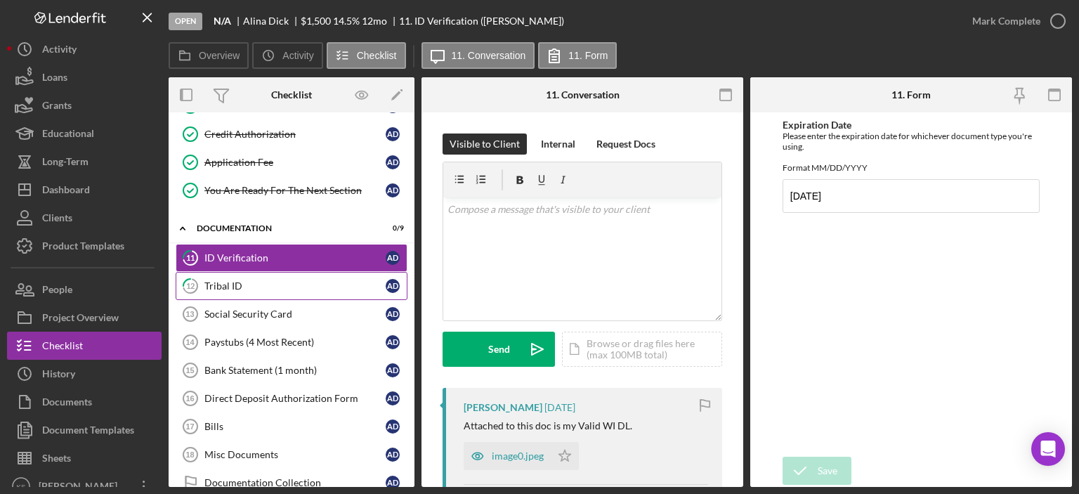
click at [252, 292] on link "12 Tribal ID A D" at bounding box center [292, 286] width 232 height 28
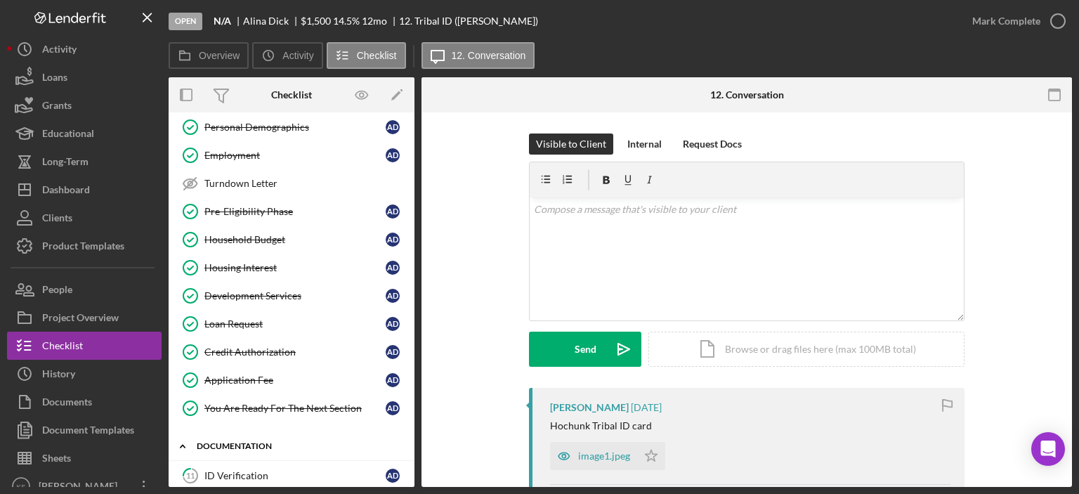
scroll to position [3, 0]
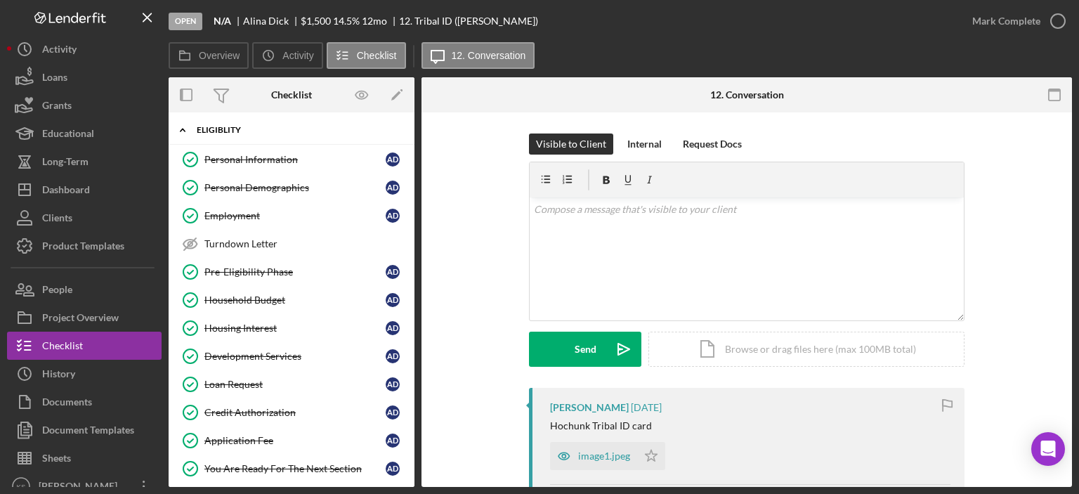
click at [240, 126] on div "Eligiblity" at bounding box center [297, 130] width 200 height 8
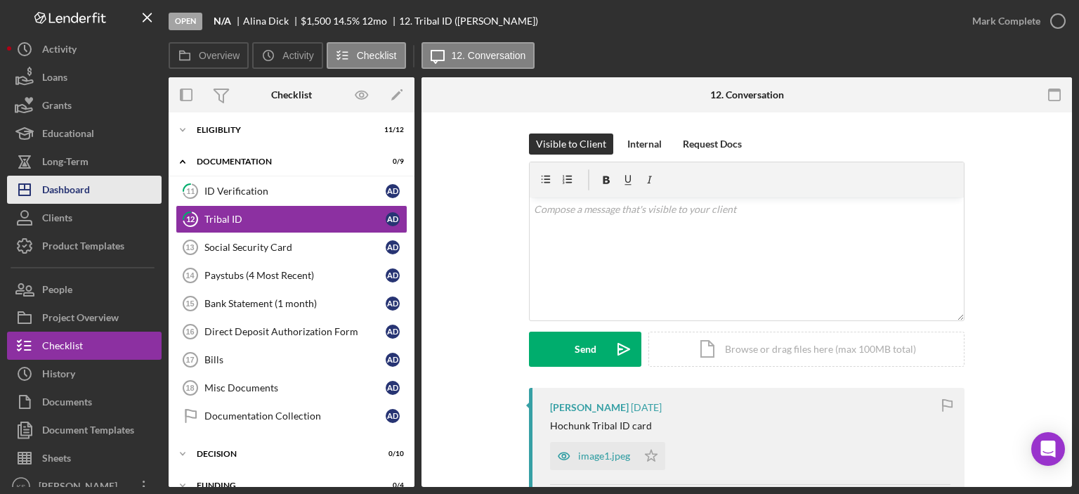
click at [118, 190] on button "Icon/Dashboard Dashboard" at bounding box center [84, 190] width 155 height 28
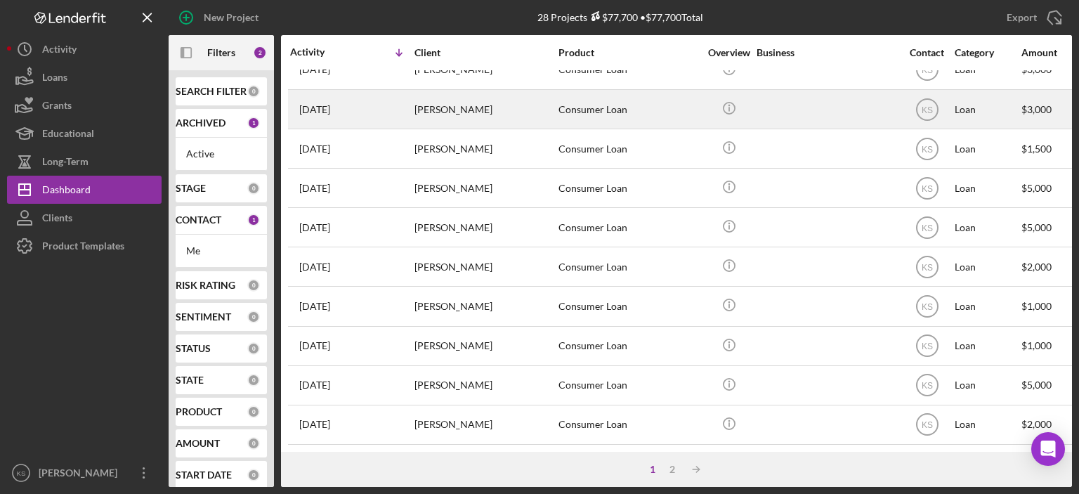
scroll to position [410, 0]
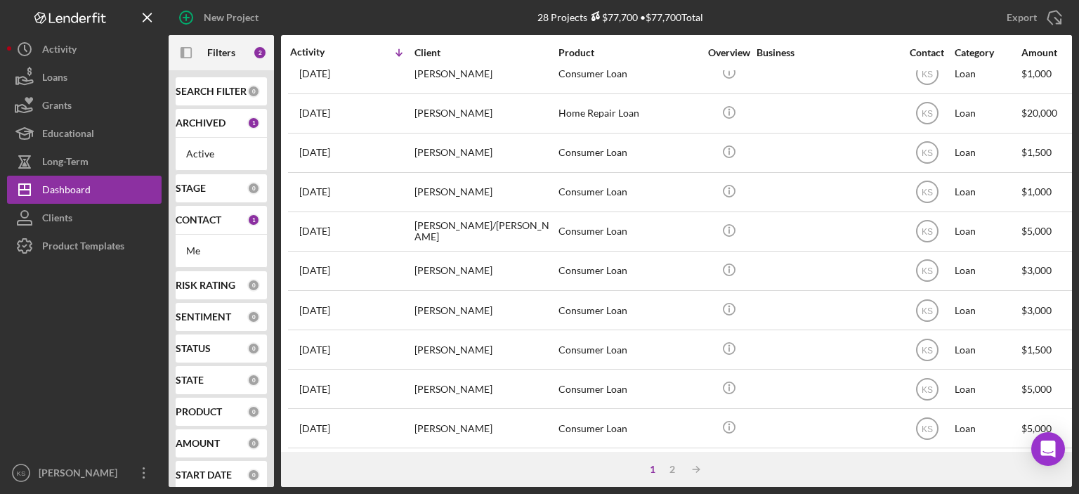
click at [213, 223] on b "CONTACT" at bounding box center [199, 219] width 46 height 11
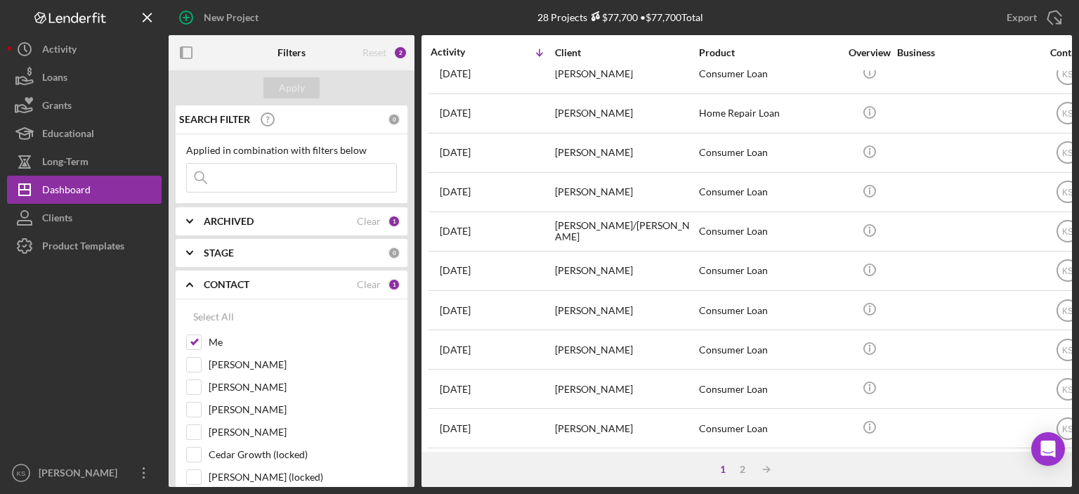
click at [299, 223] on div "ARCHIVED" at bounding box center [280, 221] width 153 height 11
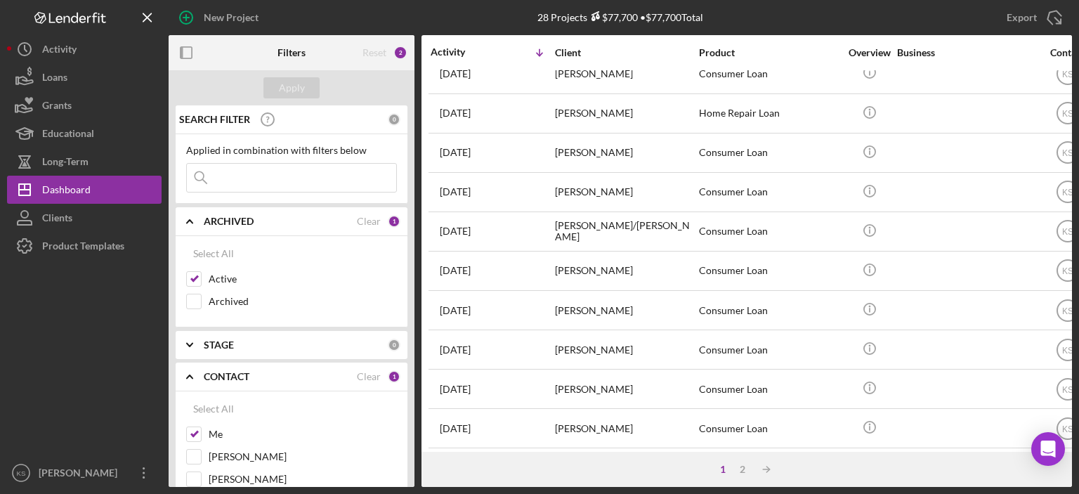
click at [299, 223] on div "ARCHIVED" at bounding box center [280, 221] width 153 height 11
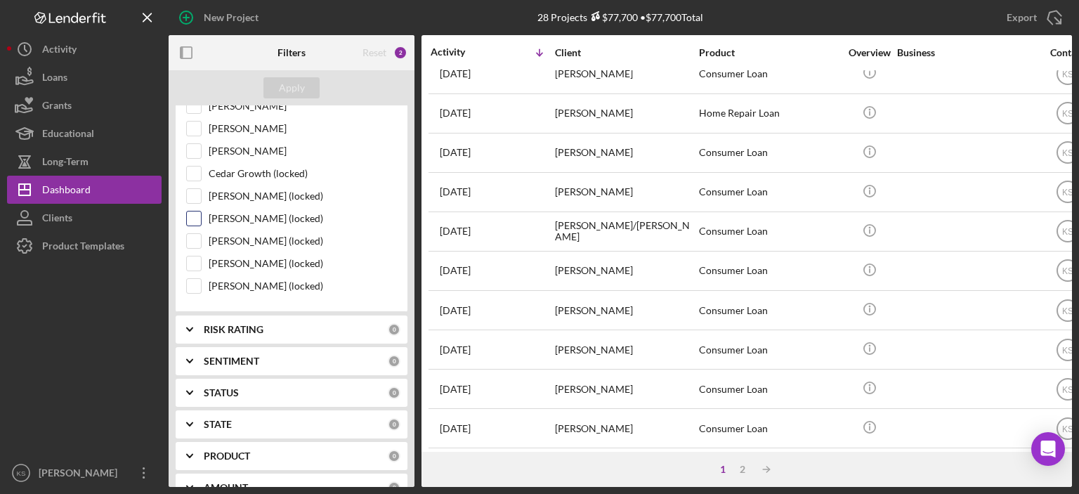
scroll to position [211, 0]
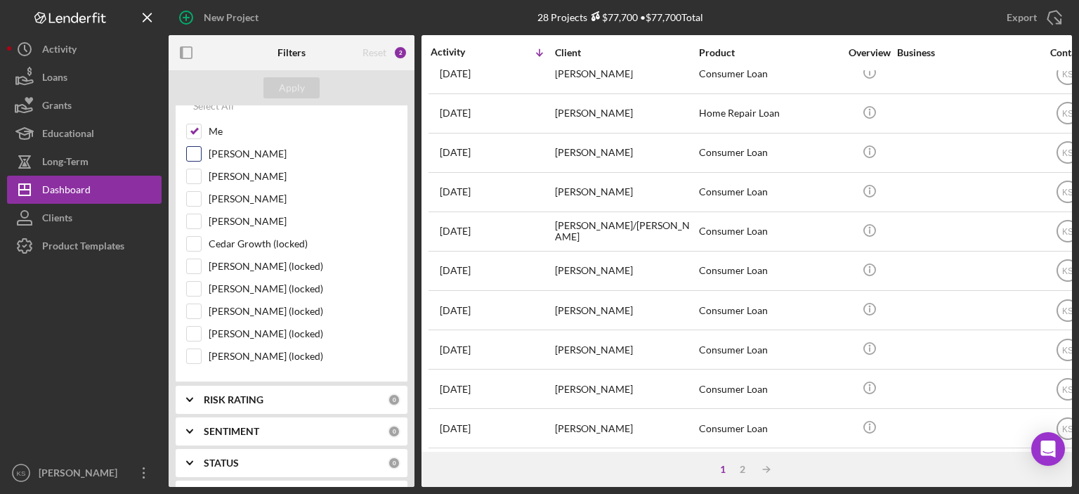
click at [196, 156] on input "[PERSON_NAME]" at bounding box center [194, 154] width 14 height 14
checkbox input "true"
click at [200, 195] on input "[PERSON_NAME]" at bounding box center [194, 199] width 14 height 14
checkbox input "true"
click at [195, 217] on input "[PERSON_NAME]" at bounding box center [194, 221] width 14 height 14
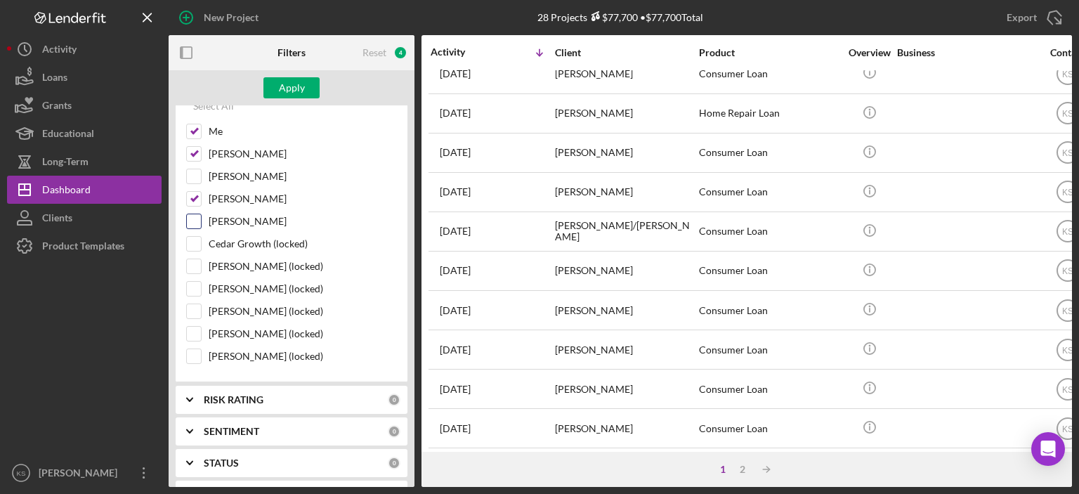
checkbox input "true"
drag, startPoint x: 194, startPoint y: 240, endPoint x: 239, endPoint y: 235, distance: 45.2
click at [197, 240] on input "Cedar Growth (locked)" at bounding box center [194, 244] width 14 height 14
checkbox input "true"
click at [287, 86] on div "Apply" at bounding box center [292, 87] width 26 height 21
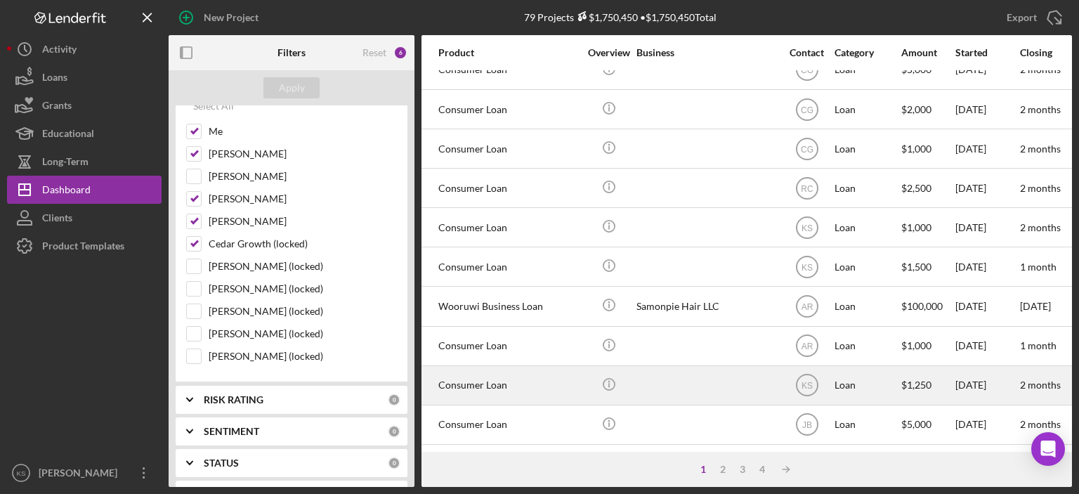
scroll to position [621, 265]
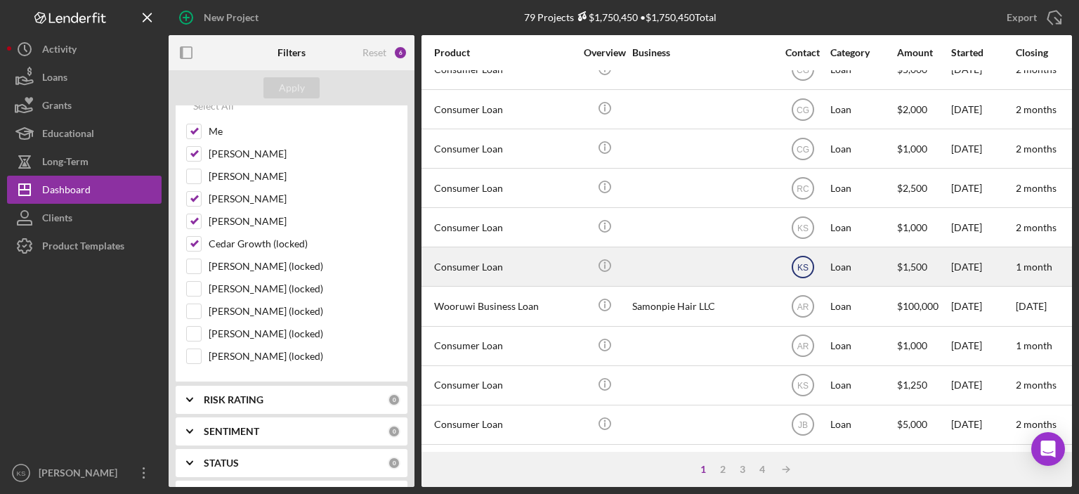
click at [801, 263] on text "KS" at bounding box center [802, 268] width 11 height 10
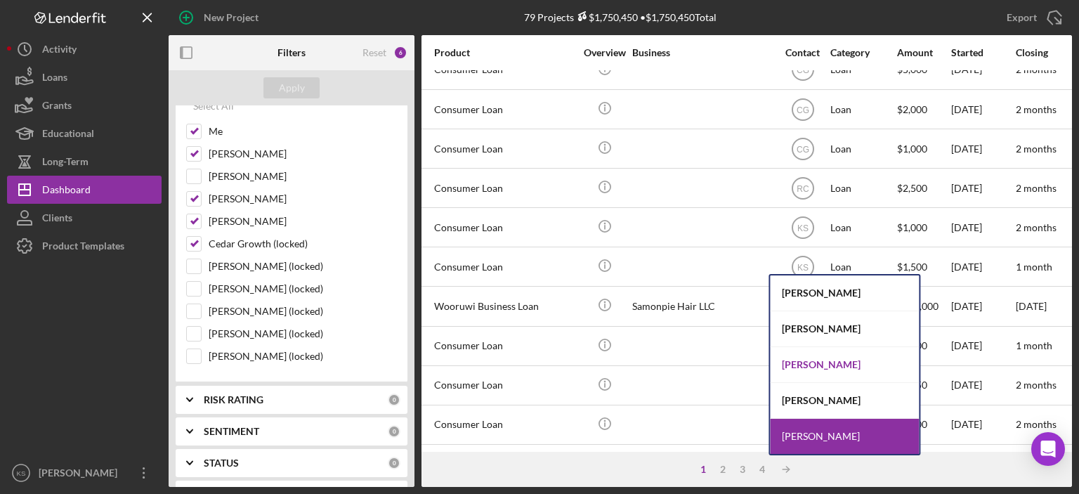
click at [814, 363] on div "[PERSON_NAME]" at bounding box center [844, 365] width 149 height 36
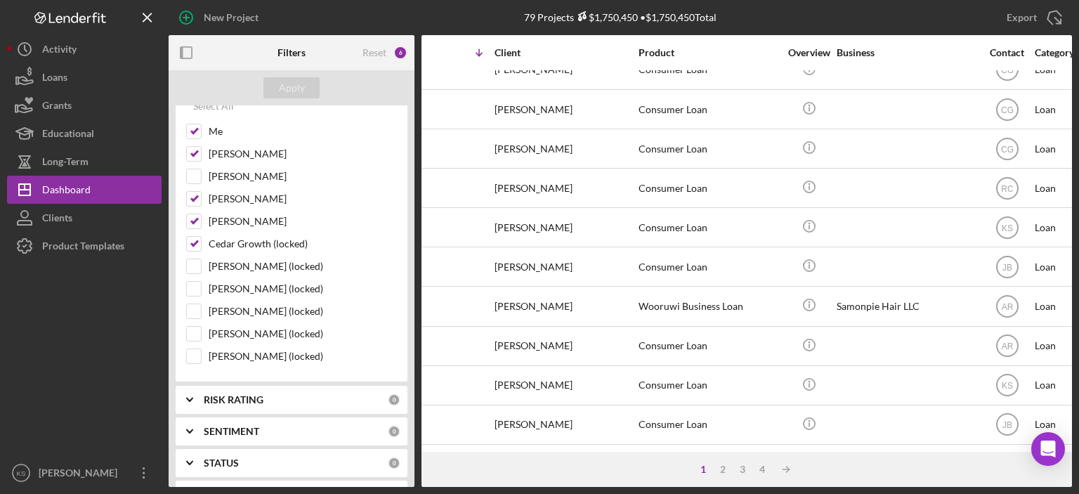
scroll to position [621, 62]
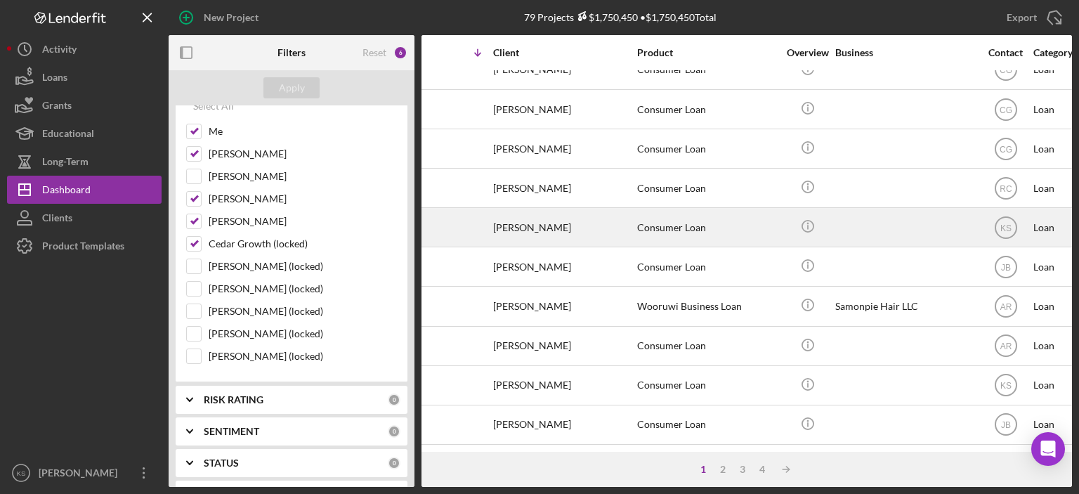
click at [603, 211] on div "[PERSON_NAME]" at bounding box center [563, 227] width 141 height 37
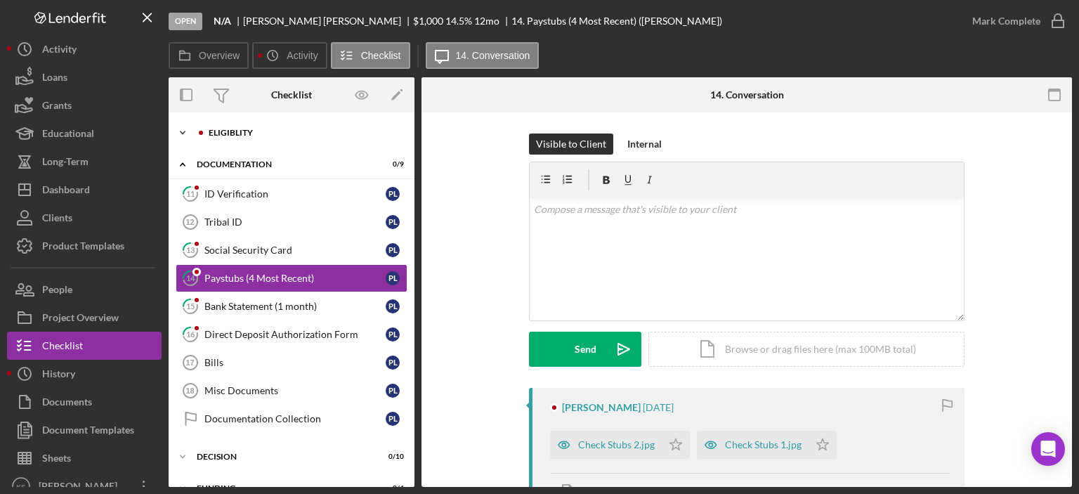
click at [214, 129] on div "Eligiblity" at bounding box center [303, 133] width 188 height 8
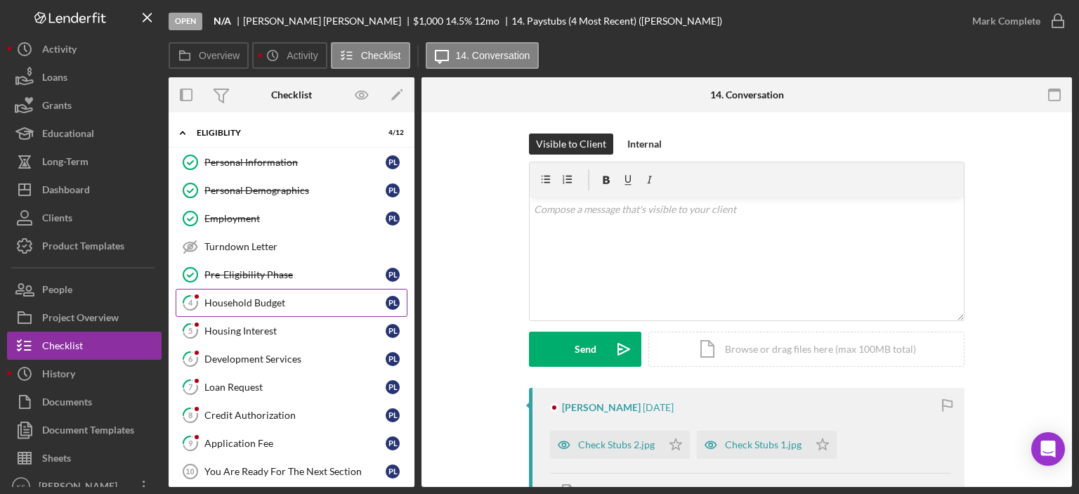
click at [242, 299] on div "Household Budget" at bounding box center [294, 302] width 181 height 11
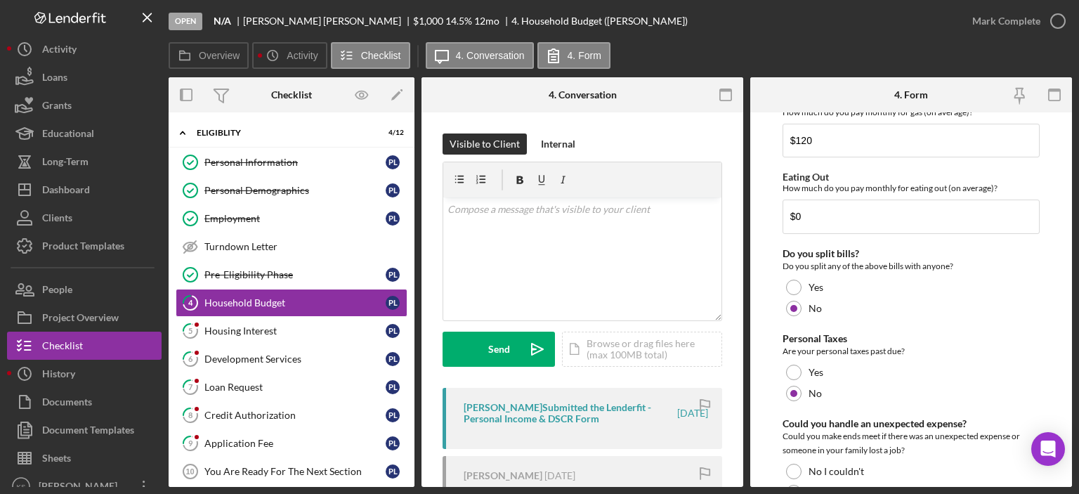
scroll to position [1082, 0]
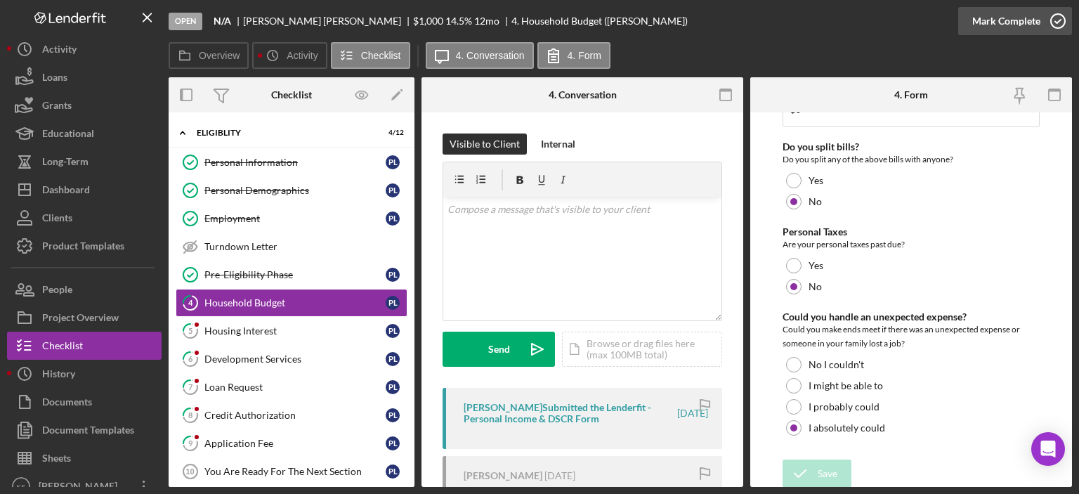
click at [1003, 13] on div "Mark Complete" at bounding box center [1006, 21] width 68 height 28
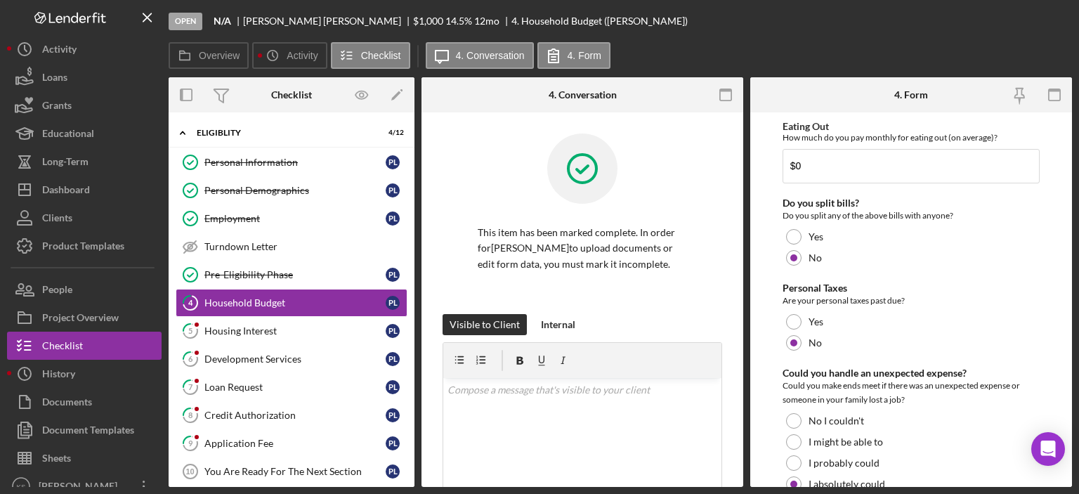
scroll to position [1138, 0]
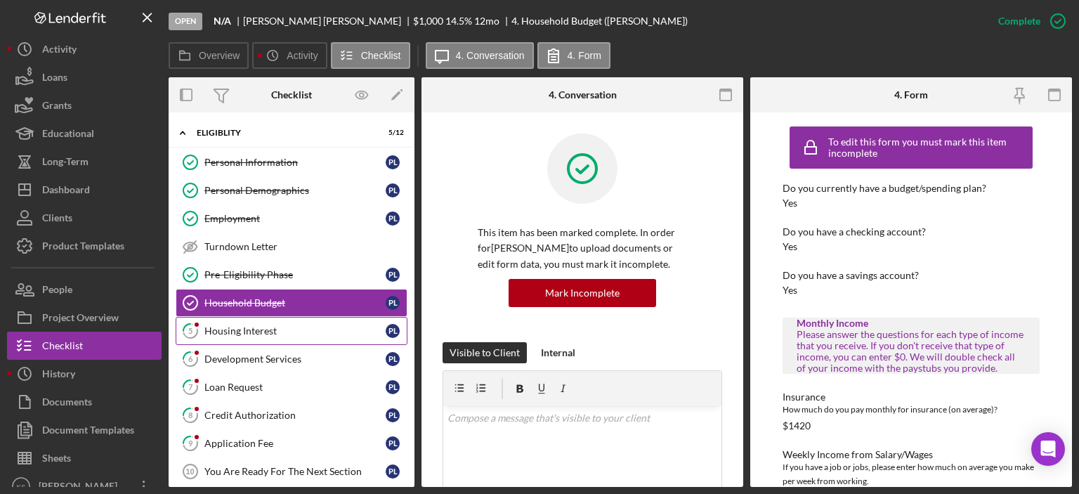
drag, startPoint x: 315, startPoint y: 322, endPoint x: 343, endPoint y: 313, distance: 29.5
click at [317, 325] on div "Housing Interest" at bounding box center [294, 330] width 181 height 11
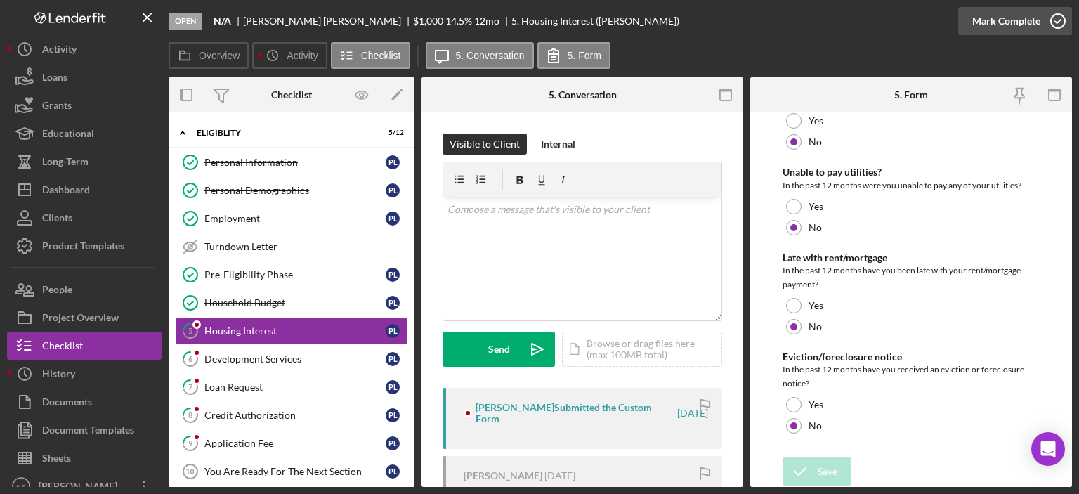
click at [1013, 23] on div "Mark Complete" at bounding box center [1006, 21] width 68 height 28
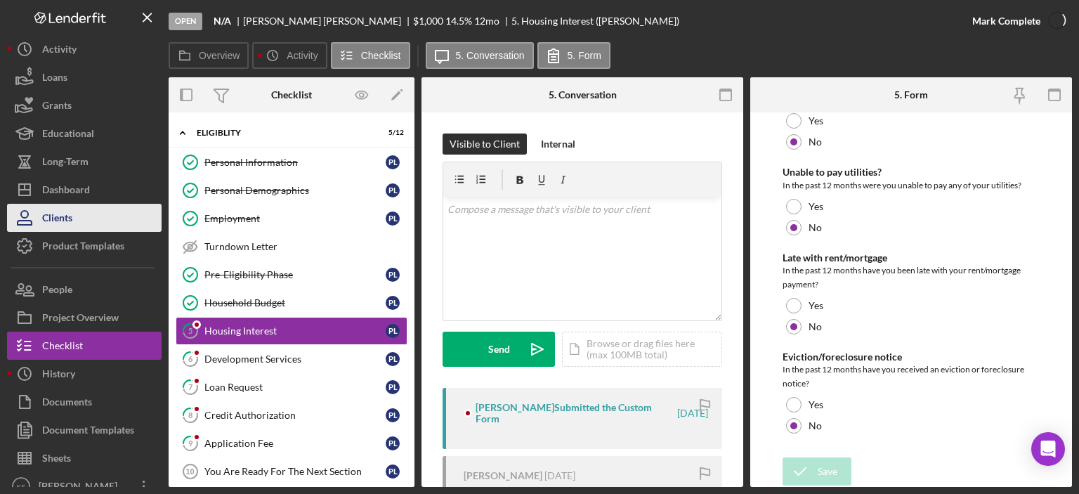
scroll to position [427, 0]
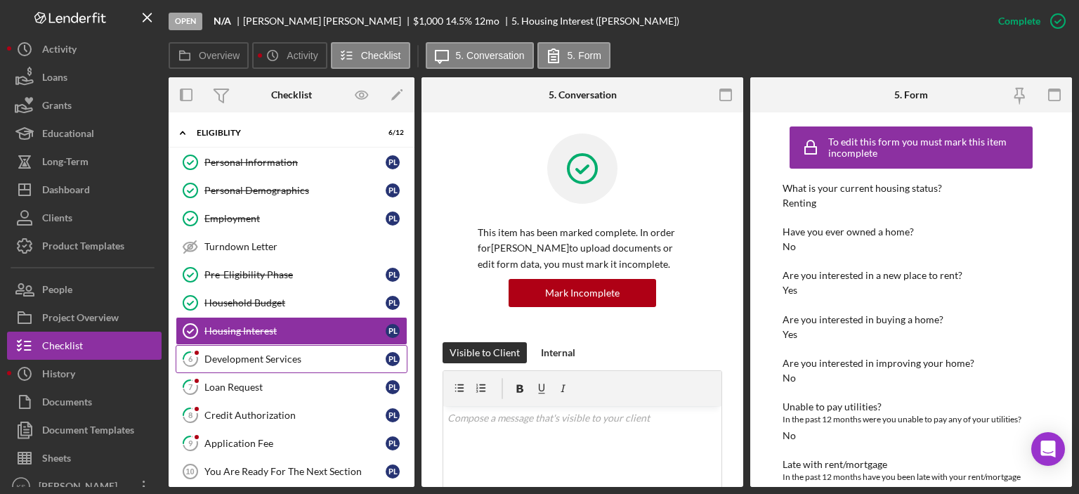
click at [260, 355] on div "Development Services" at bounding box center [294, 358] width 181 height 11
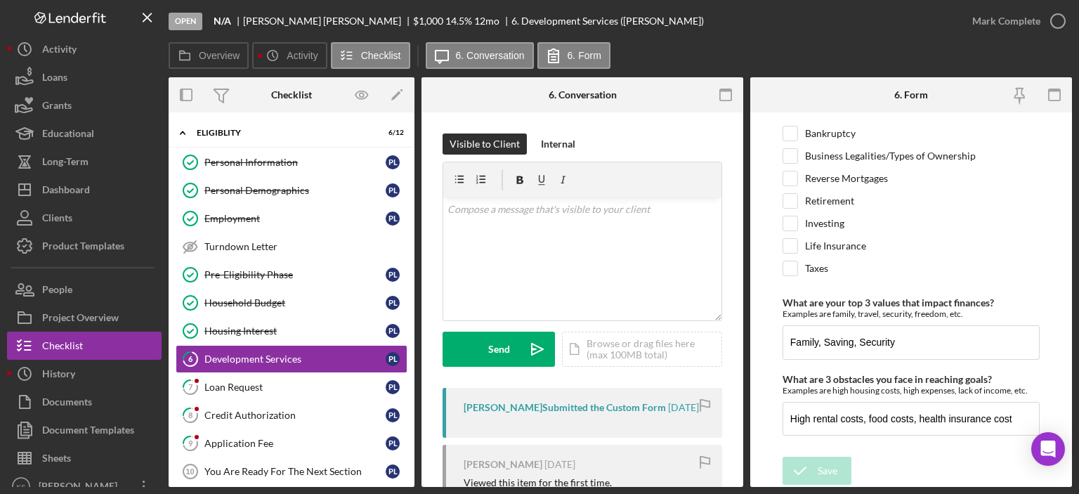
scroll to position [745, 0]
click at [1043, 22] on icon "button" at bounding box center [1057, 21] width 35 height 35
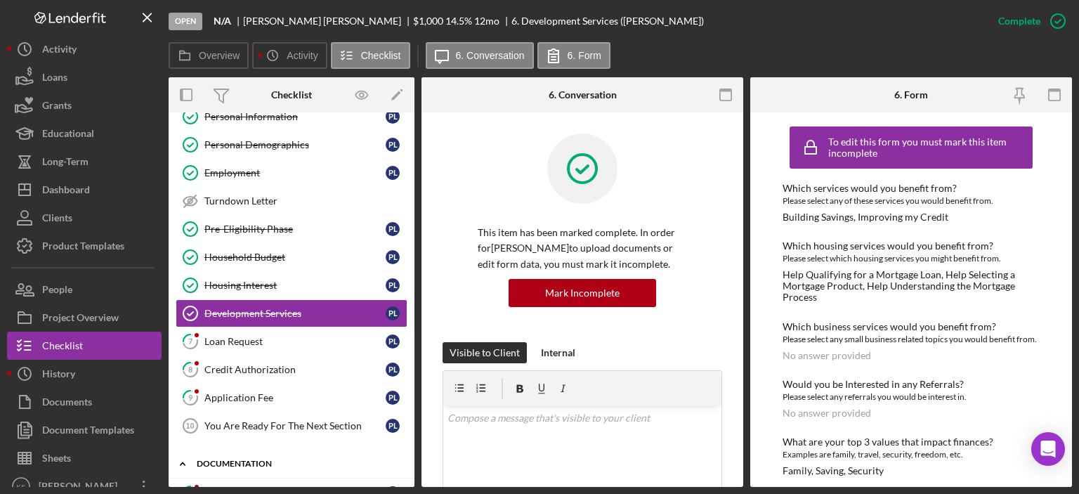
scroll to position [141, 0]
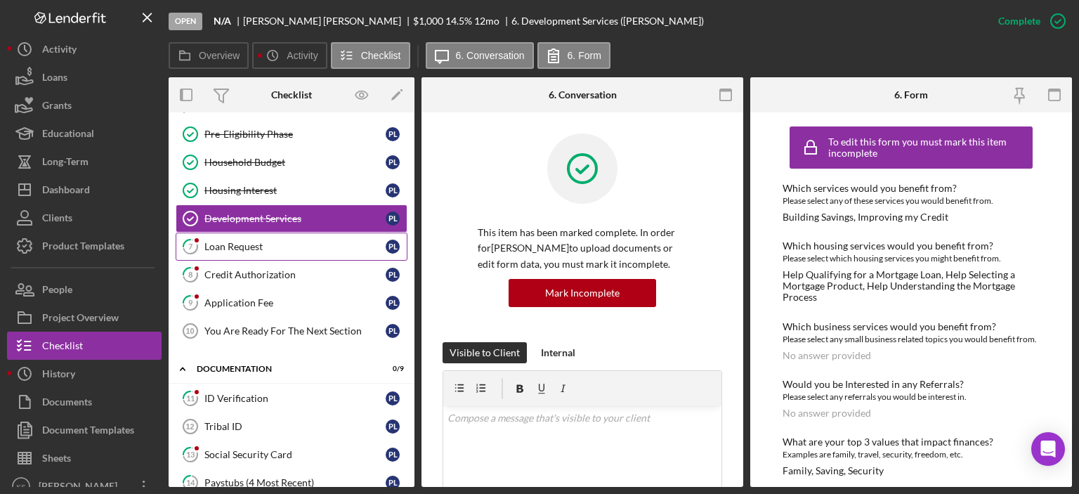
click at [268, 233] on link "7 Loan Request P L" at bounding box center [292, 247] width 232 height 28
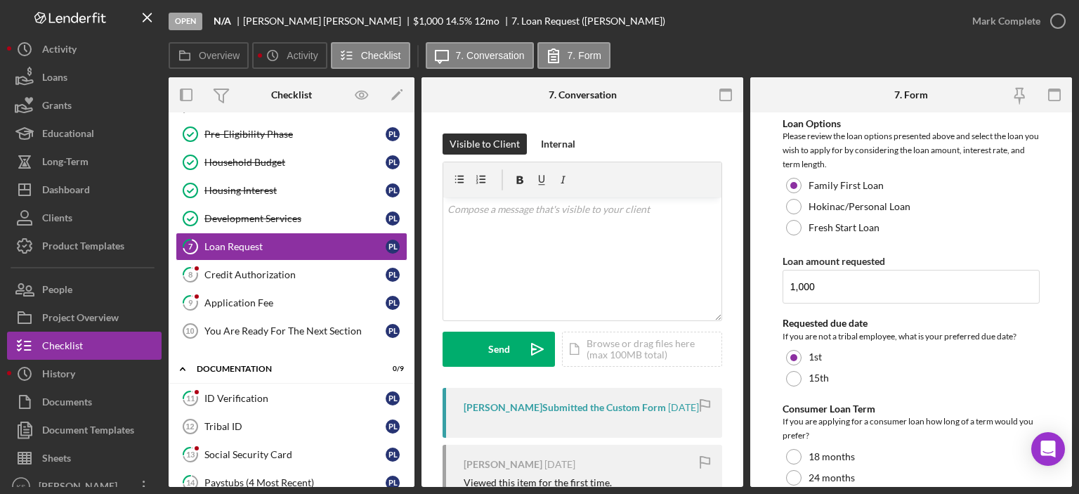
scroll to position [456, 0]
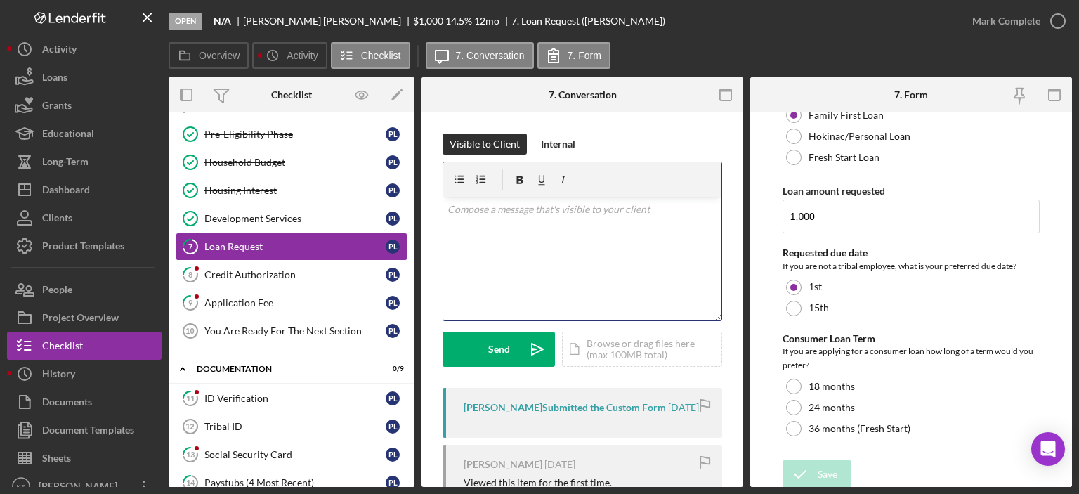
click at [624, 245] on div "v Color teal Color pink Remove color Add row above Add row below Add column bef…" at bounding box center [582, 258] width 278 height 123
click at [701, 207] on p "You're almost there! Please select a consumer loan term." at bounding box center [583, 209] width 270 height 15
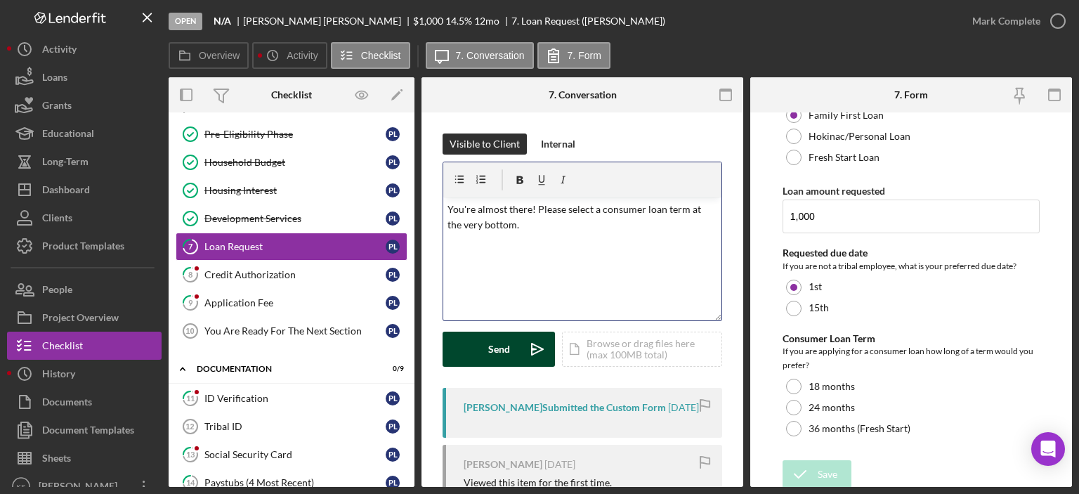
click at [504, 348] on div "Send" at bounding box center [499, 349] width 22 height 35
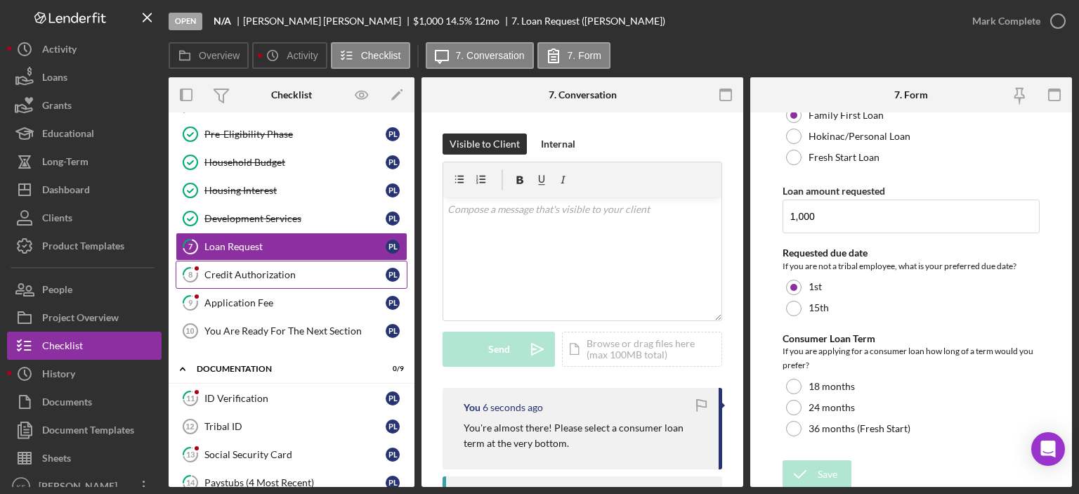
click at [241, 269] on div "Credit Authorization" at bounding box center [294, 274] width 181 height 11
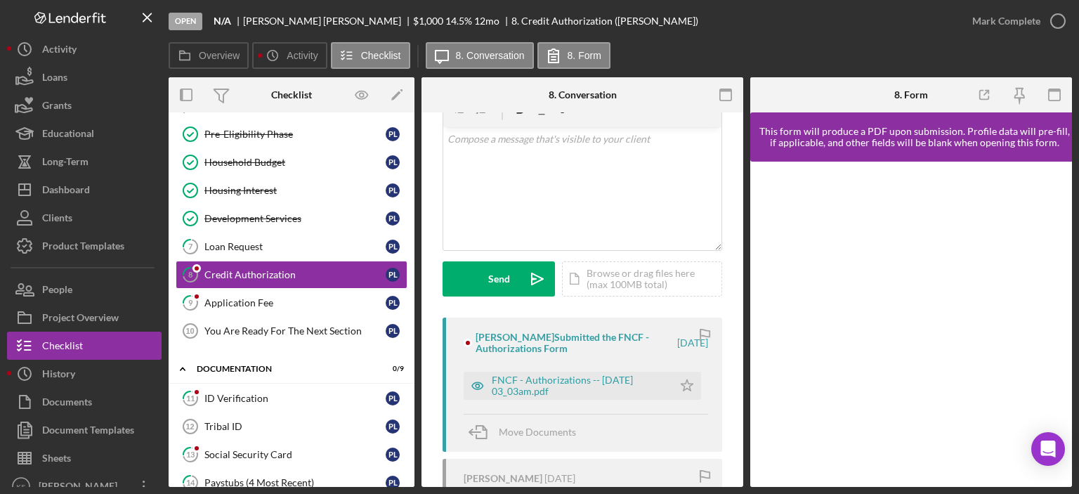
scroll to position [141, 0]
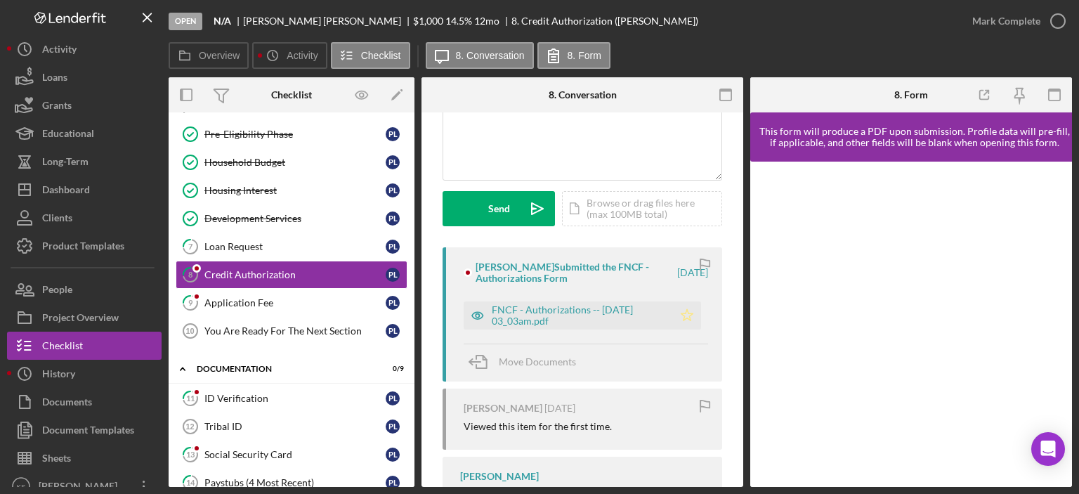
click at [681, 308] on icon "Icon/Star" at bounding box center [687, 315] width 28 height 28
click at [993, 25] on div "Mark Complete" at bounding box center [1006, 21] width 68 height 28
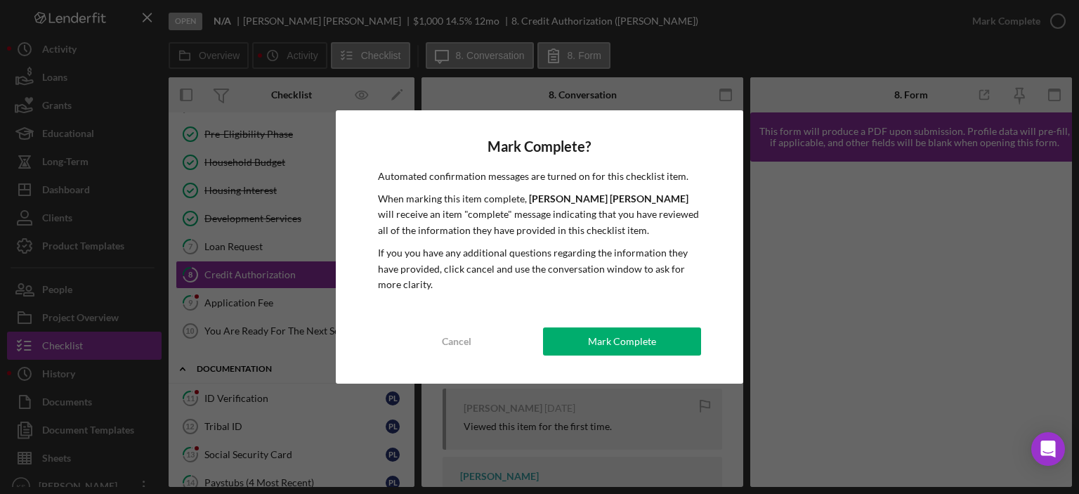
click at [638, 328] on div "Mark Complete" at bounding box center [622, 341] width 68 height 28
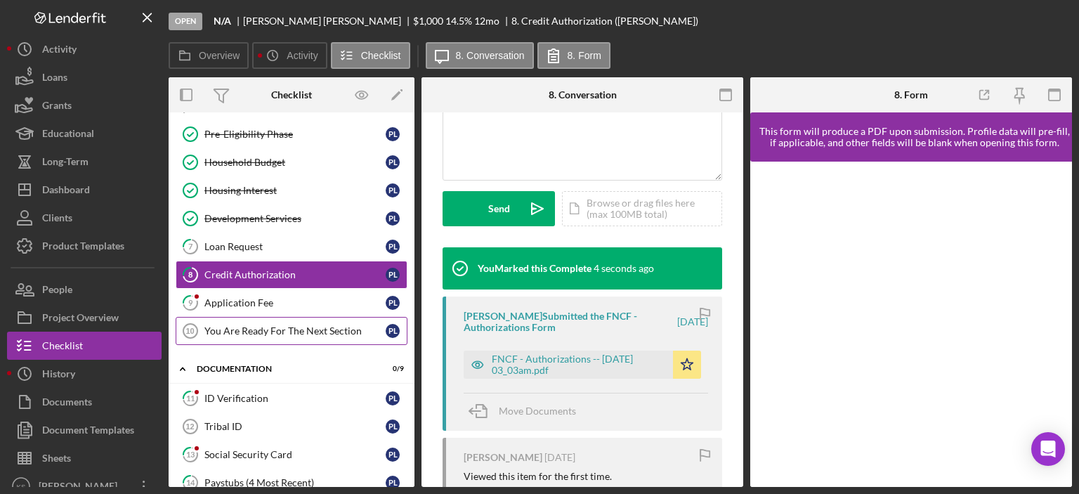
scroll to position [349, 0]
click at [285, 305] on div "Application Fee" at bounding box center [294, 302] width 181 height 11
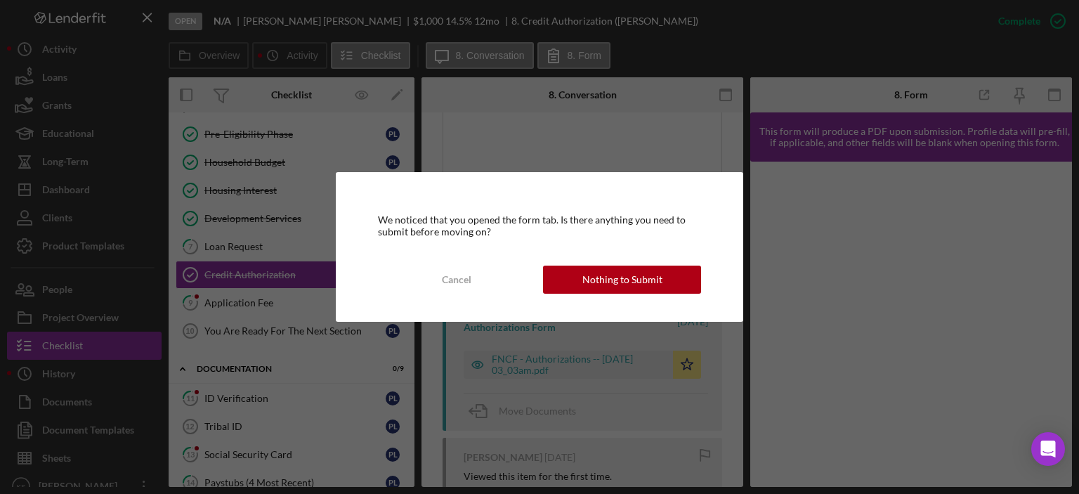
drag, startPoint x: 647, startPoint y: 280, endPoint x: 701, endPoint y: 282, distance: 54.1
click at [651, 281] on div "Nothing to Submit" at bounding box center [622, 280] width 80 height 28
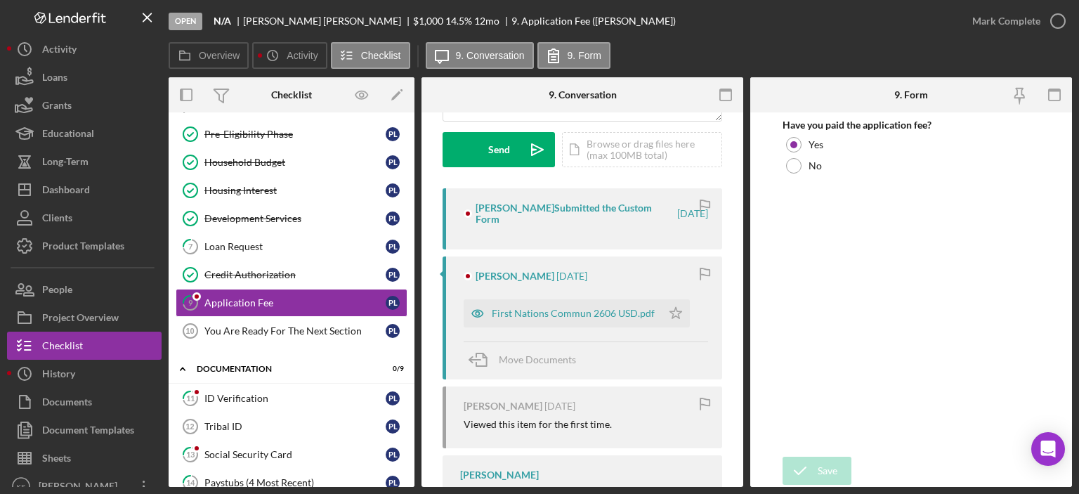
scroll to position [281, 0]
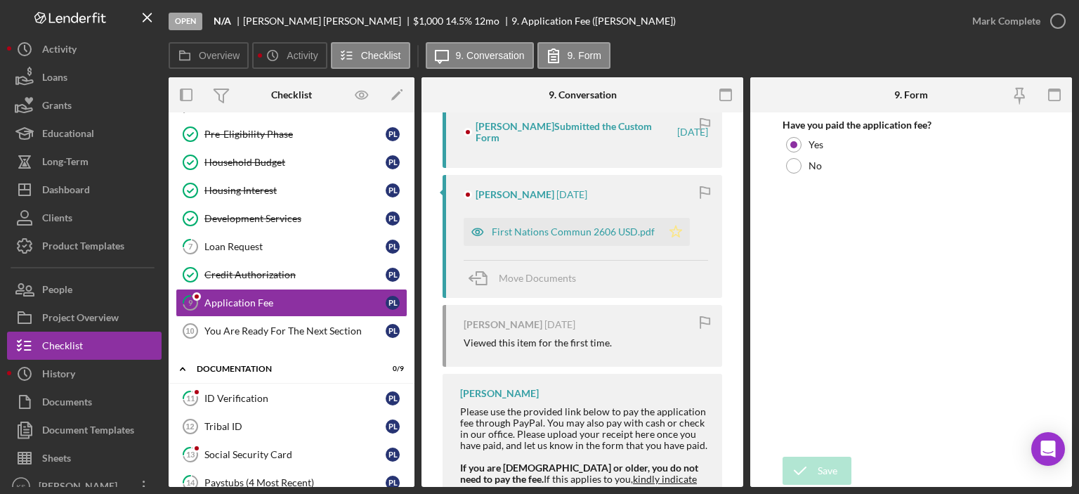
click at [678, 228] on icon "Icon/Star" at bounding box center [676, 232] width 28 height 28
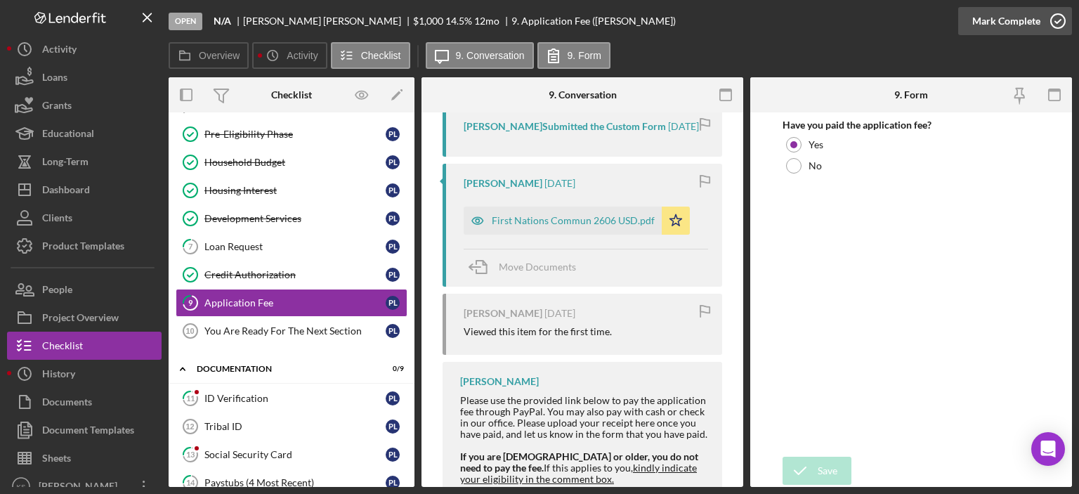
click at [1033, 14] on div "Mark Complete" at bounding box center [1006, 21] width 68 height 28
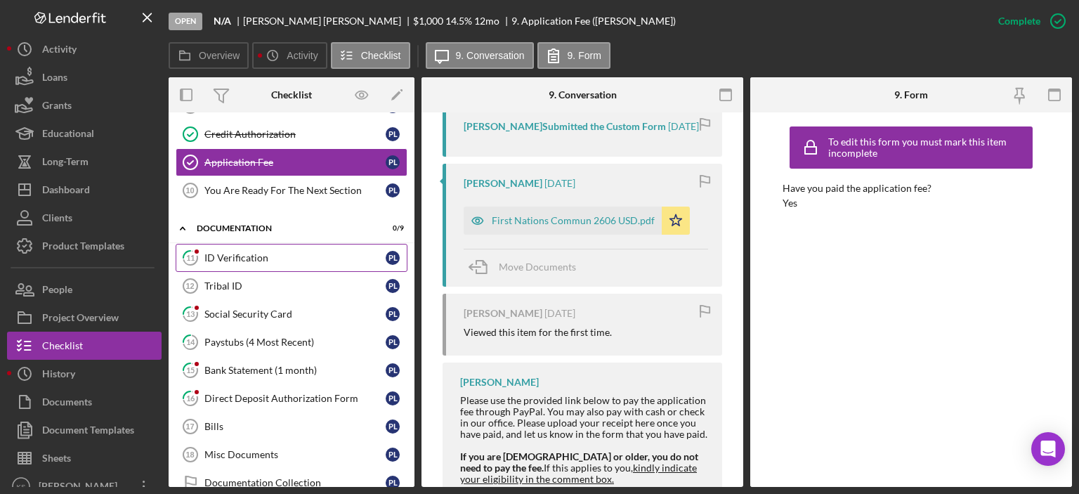
click at [266, 252] on div "ID Verification" at bounding box center [294, 257] width 181 height 11
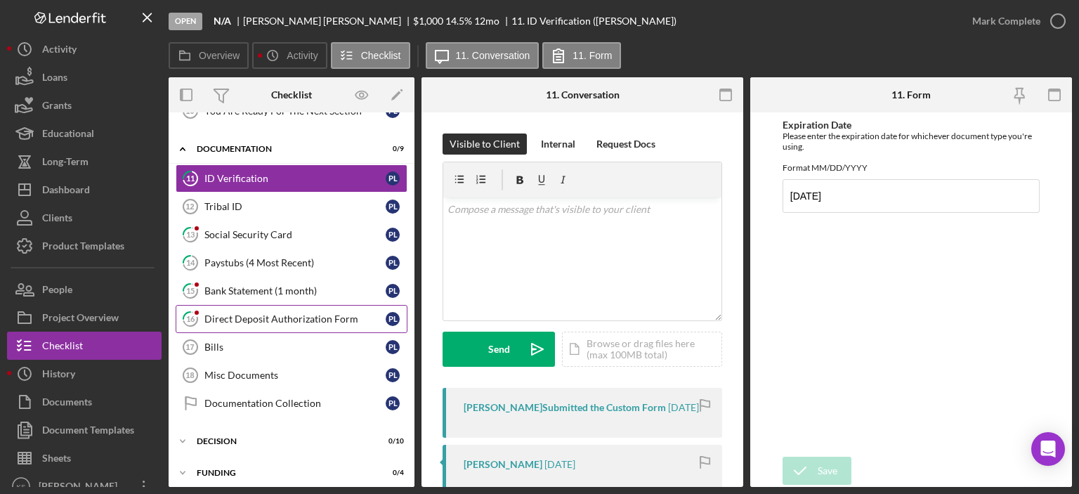
scroll to position [422, 0]
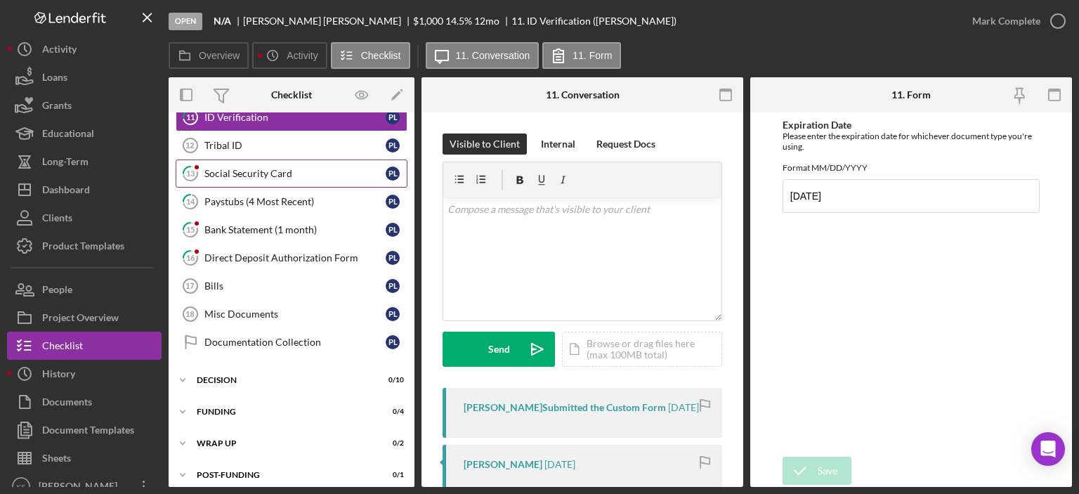
click at [272, 169] on div "Social Security Card" at bounding box center [294, 173] width 181 height 11
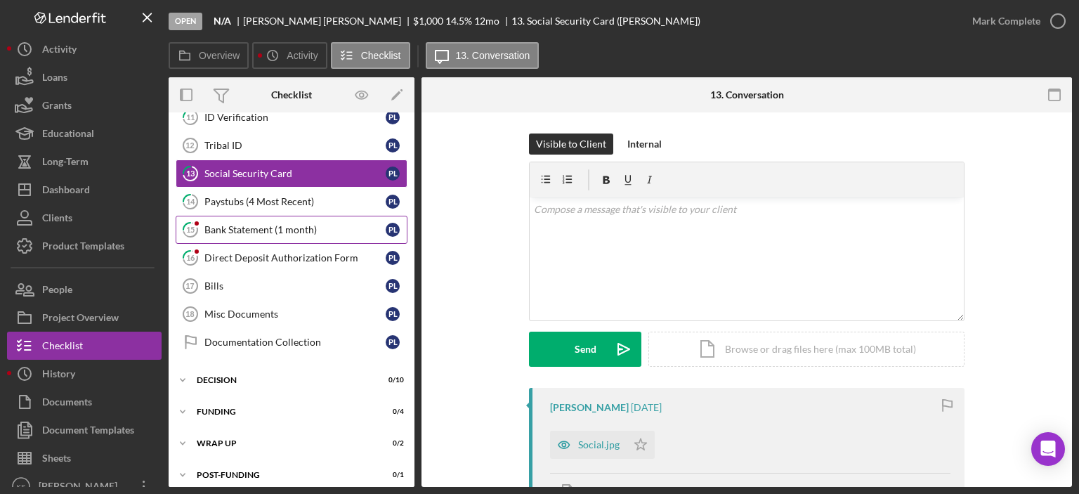
click at [270, 230] on div "Bank Statement (1 month)" at bounding box center [294, 229] width 181 height 11
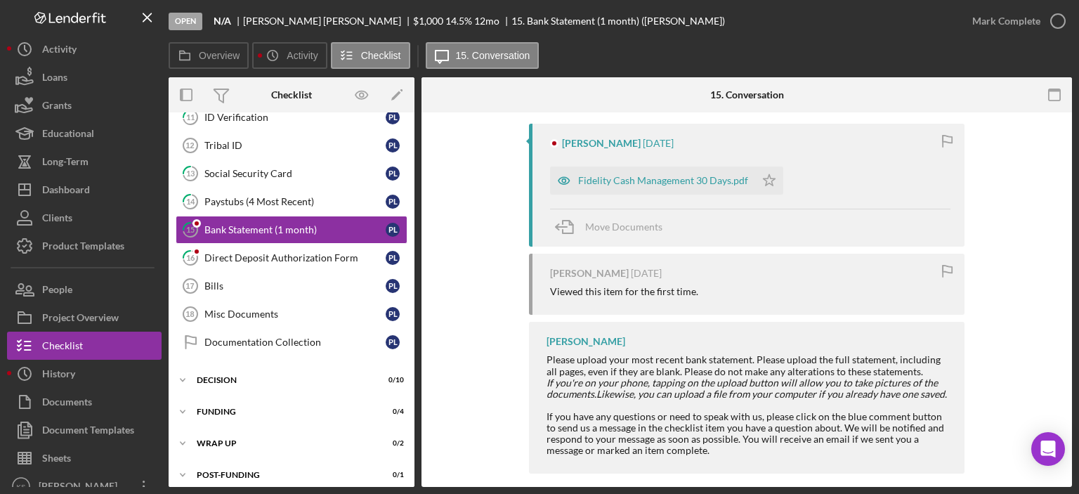
scroll to position [278, 0]
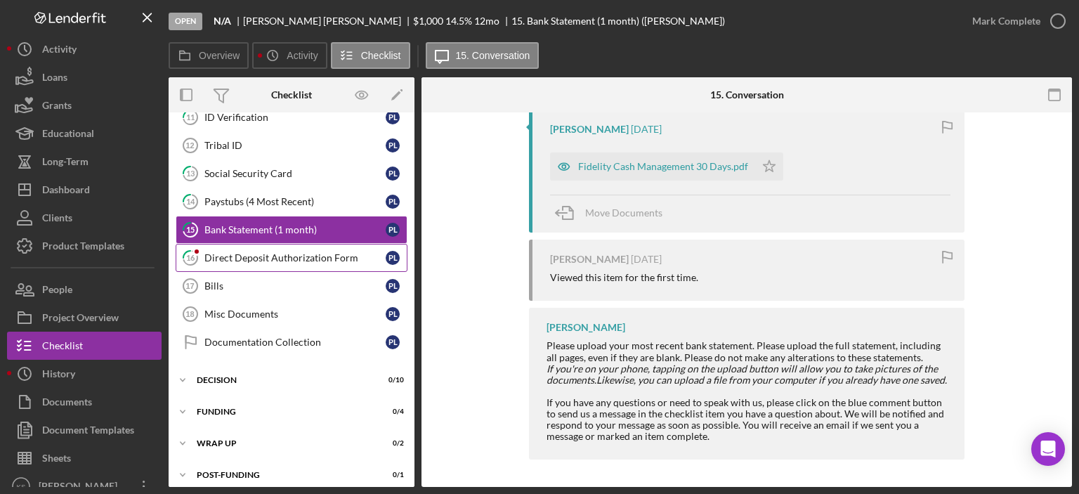
click at [291, 252] on div "Direct Deposit Authorization Form" at bounding box center [294, 257] width 181 height 11
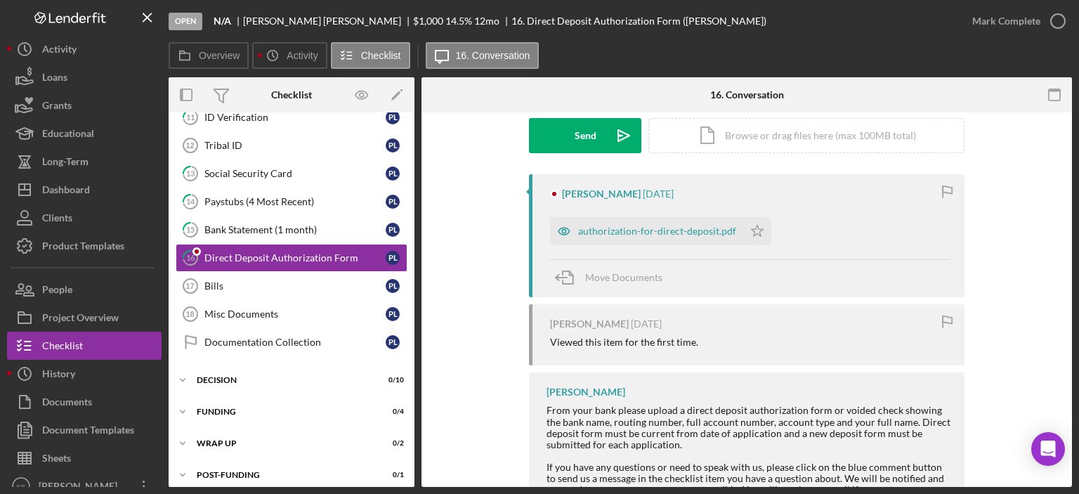
scroll to position [67, 0]
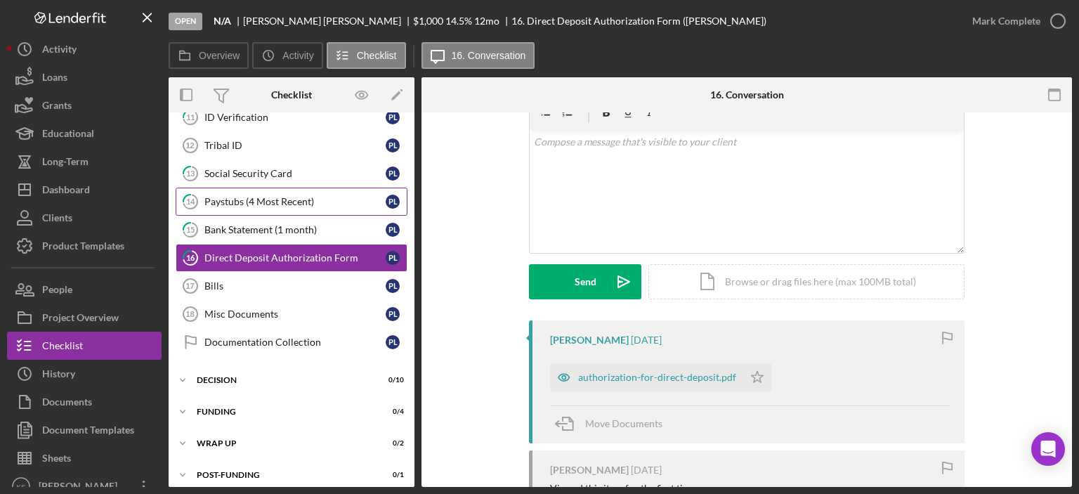
click at [281, 199] on div "Paystubs (4 Most Recent)" at bounding box center [294, 201] width 181 height 11
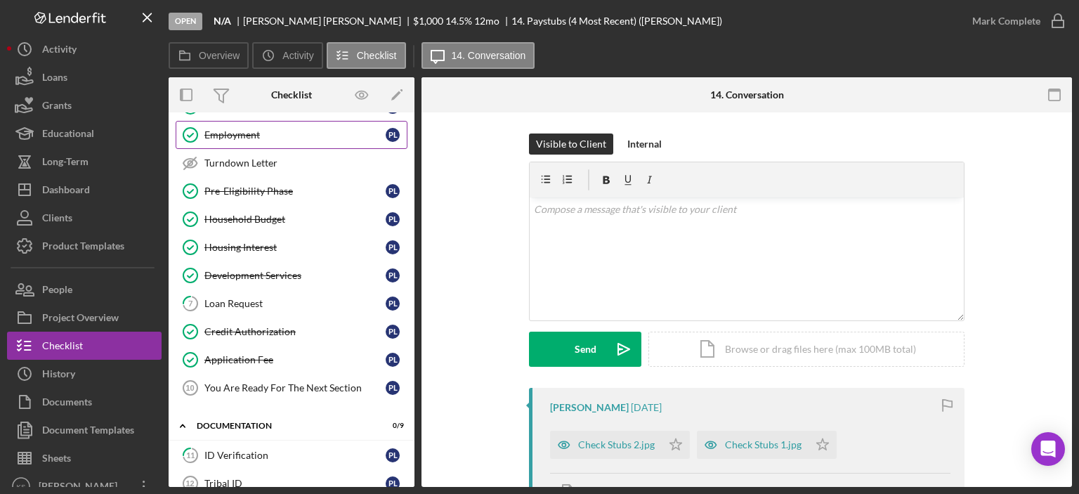
scroll to position [3, 0]
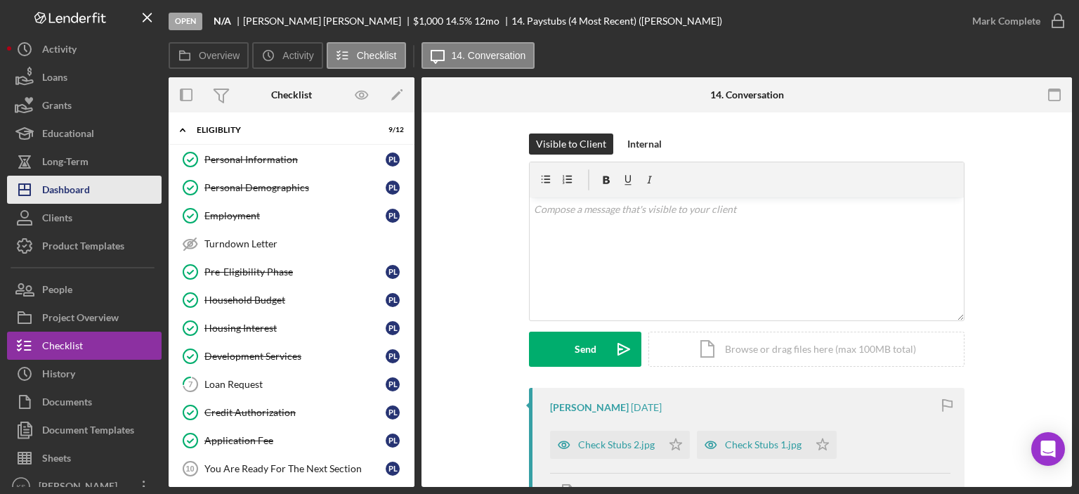
click at [101, 185] on button "Icon/Dashboard Dashboard" at bounding box center [84, 190] width 155 height 28
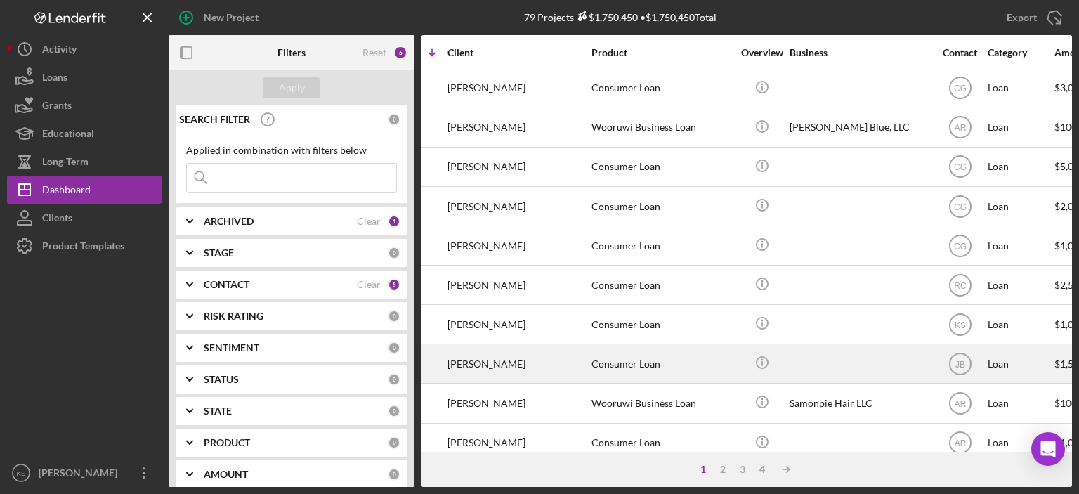
scroll to position [481, 107]
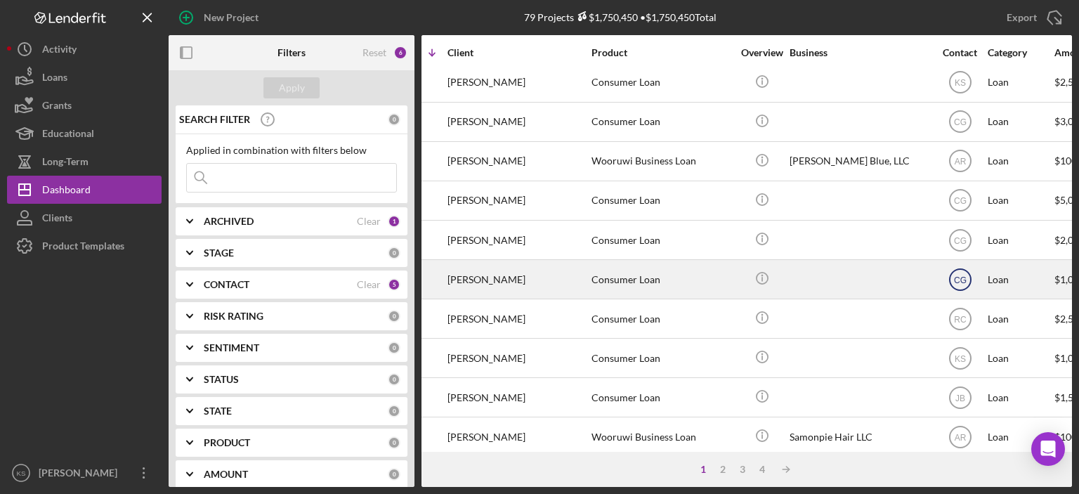
click at [960, 280] on text "CG" at bounding box center [960, 280] width 13 height 10
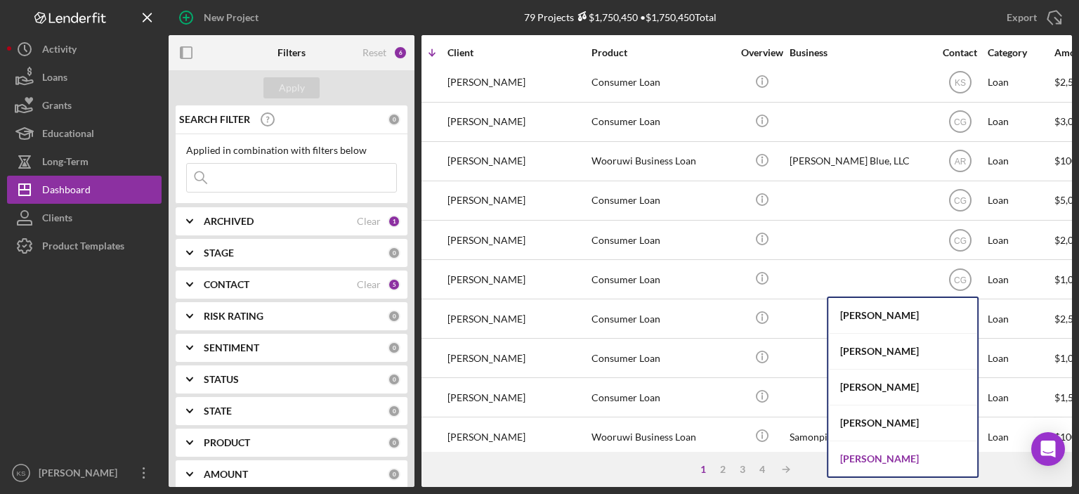
click at [888, 448] on div "[PERSON_NAME]" at bounding box center [902, 458] width 149 height 35
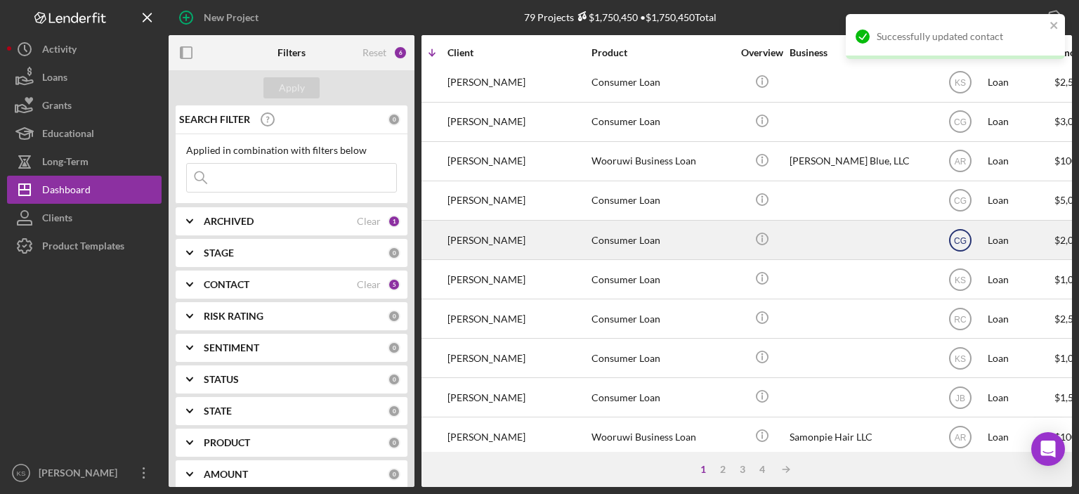
click at [961, 241] on text "CG" at bounding box center [960, 240] width 13 height 10
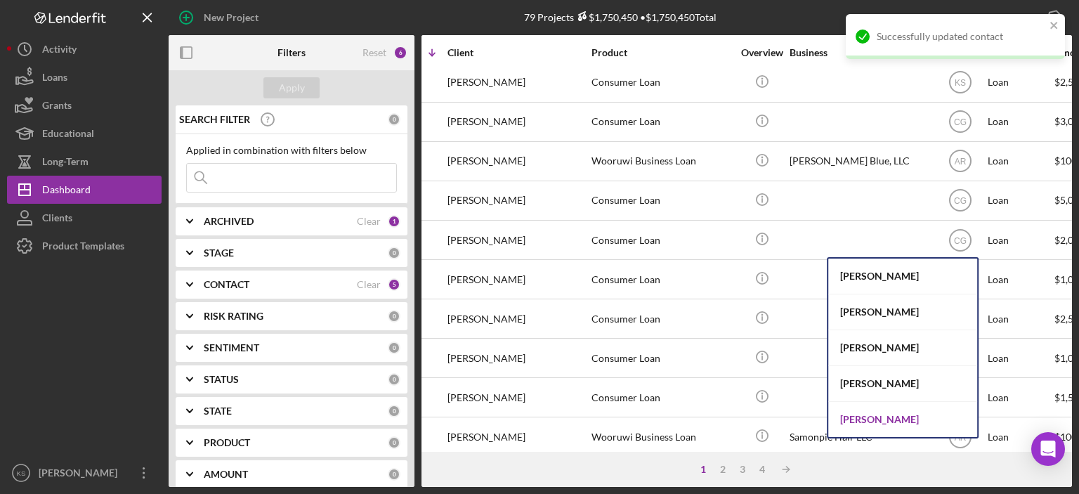
click at [885, 419] on div "[PERSON_NAME]" at bounding box center [902, 419] width 149 height 35
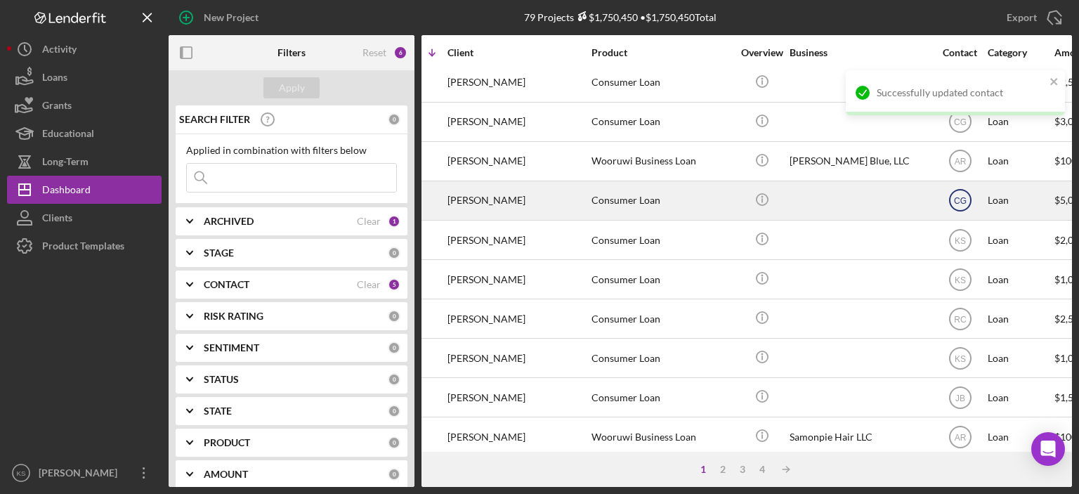
click at [961, 206] on icon "CG" at bounding box center [960, 200] width 35 height 35
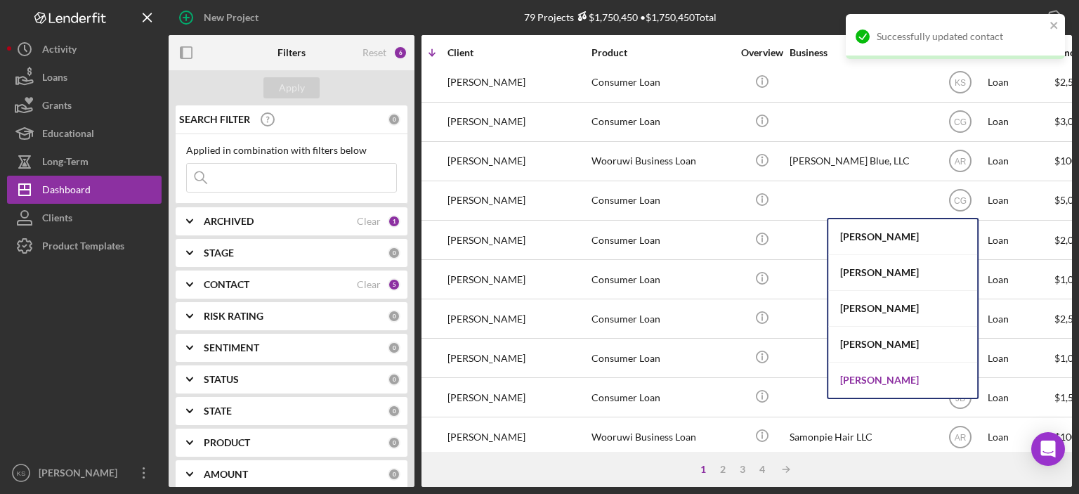
click at [900, 387] on div "[PERSON_NAME]" at bounding box center [902, 380] width 149 height 35
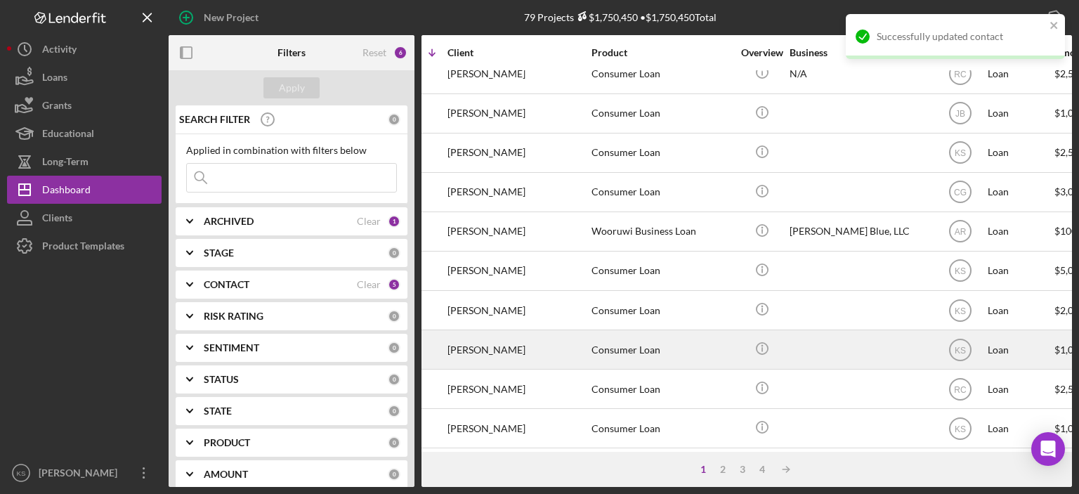
scroll to position [340, 107]
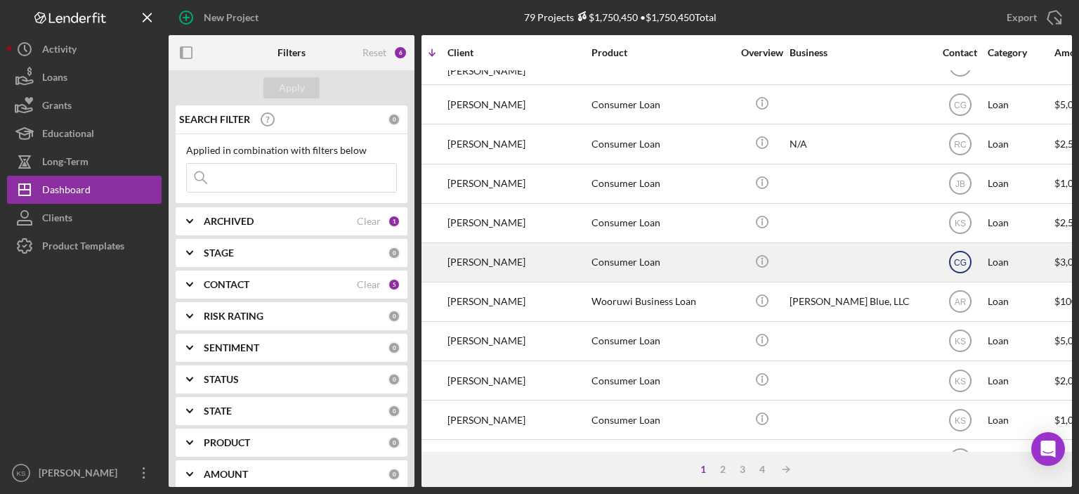
click at [960, 271] on icon "CG" at bounding box center [960, 261] width 35 height 35
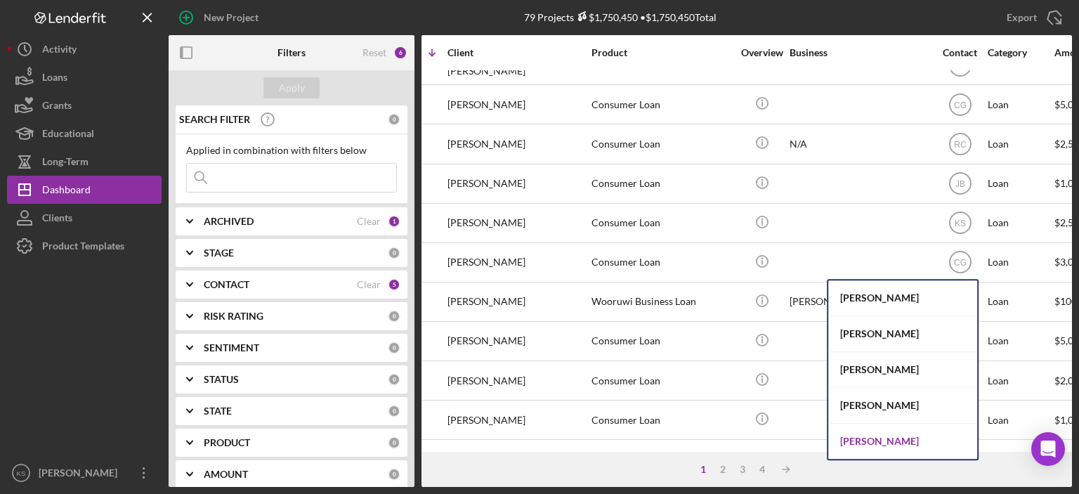
click at [893, 437] on div "[PERSON_NAME]" at bounding box center [902, 441] width 149 height 35
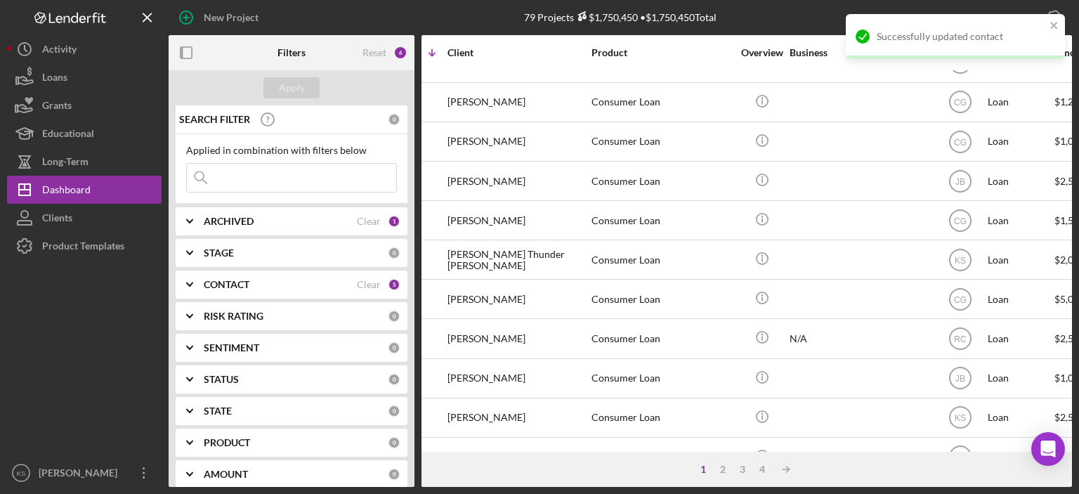
scroll to position [129, 107]
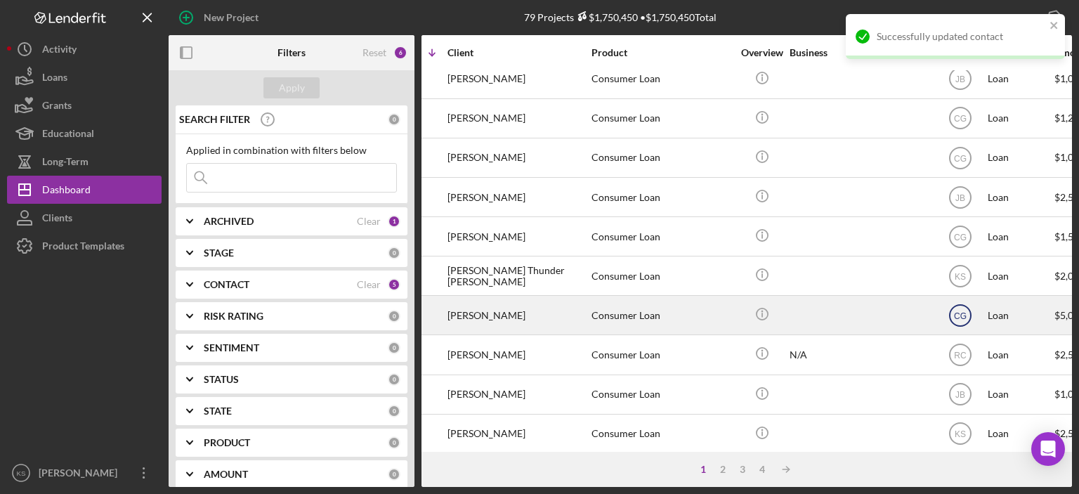
click at [961, 311] on text "CG" at bounding box center [960, 316] width 13 height 10
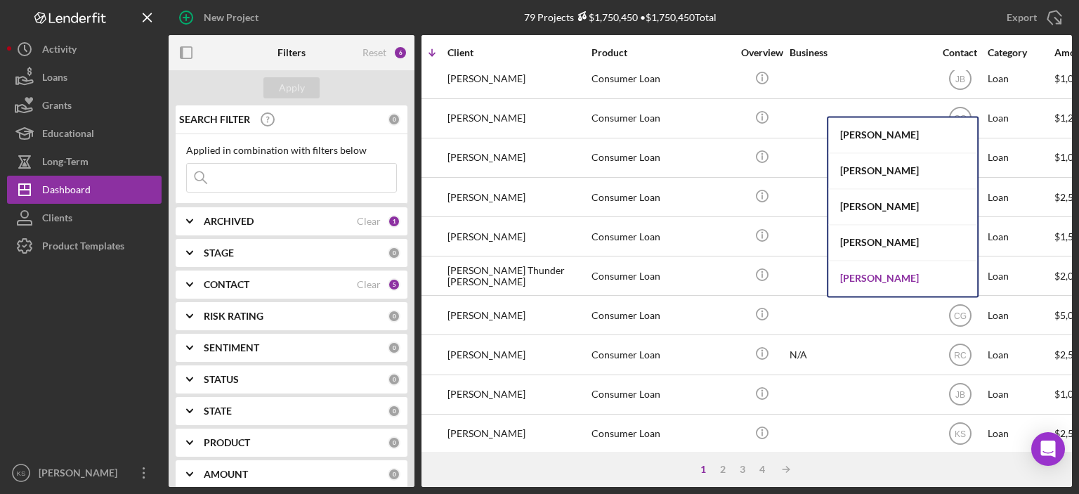
click at [890, 281] on div "[PERSON_NAME]" at bounding box center [902, 278] width 149 height 35
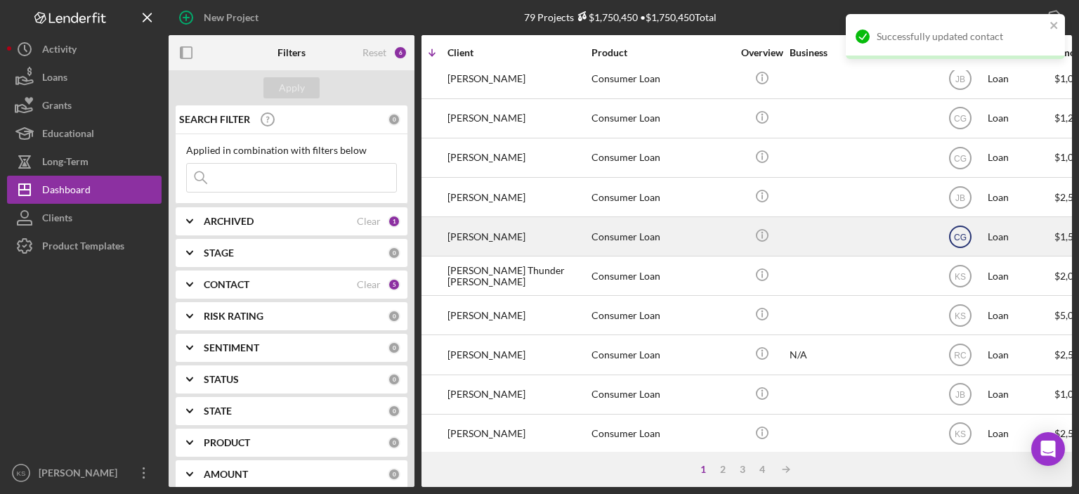
click at [955, 241] on icon "CG" at bounding box center [960, 236] width 35 height 35
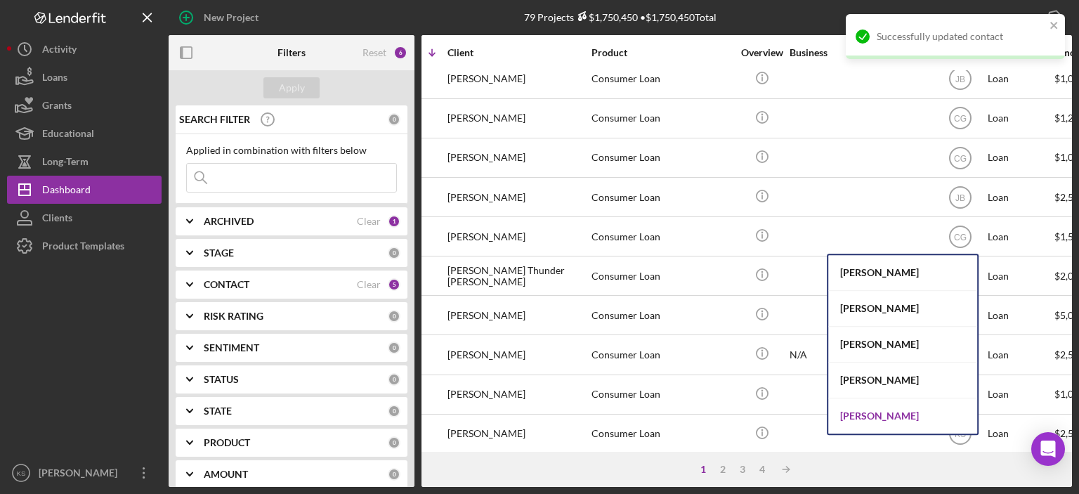
click at [881, 422] on div "[PERSON_NAME]" at bounding box center [902, 415] width 149 height 35
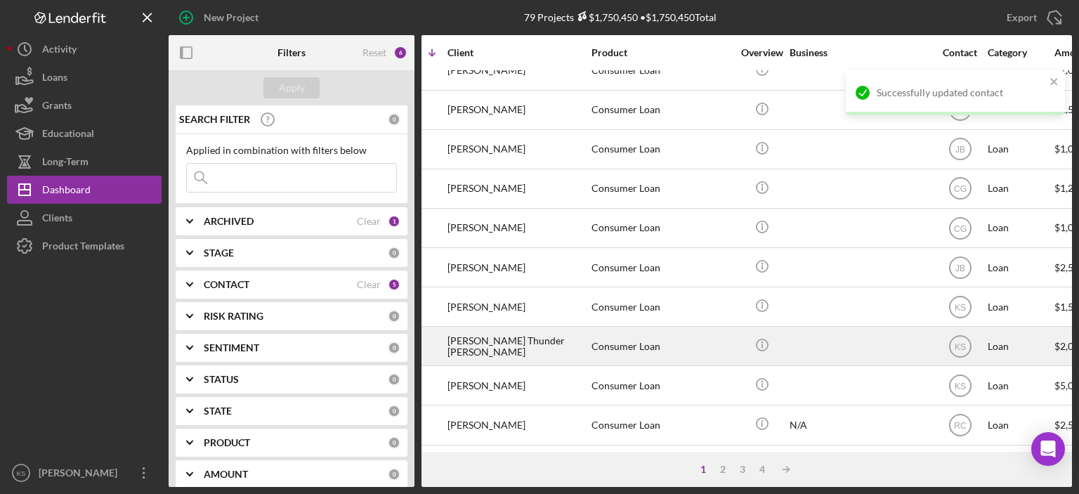
scroll to position [0, 107]
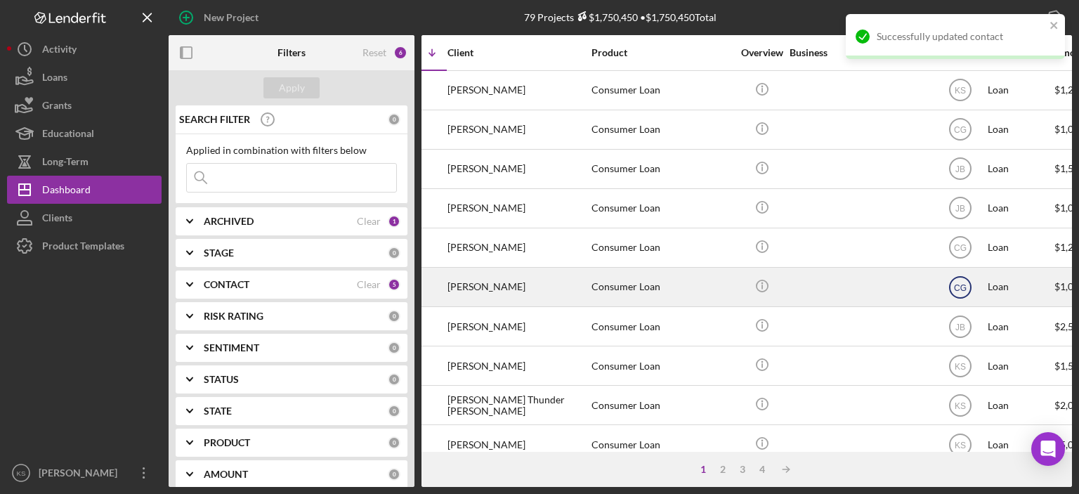
click at [961, 289] on text "CG" at bounding box center [960, 287] width 13 height 10
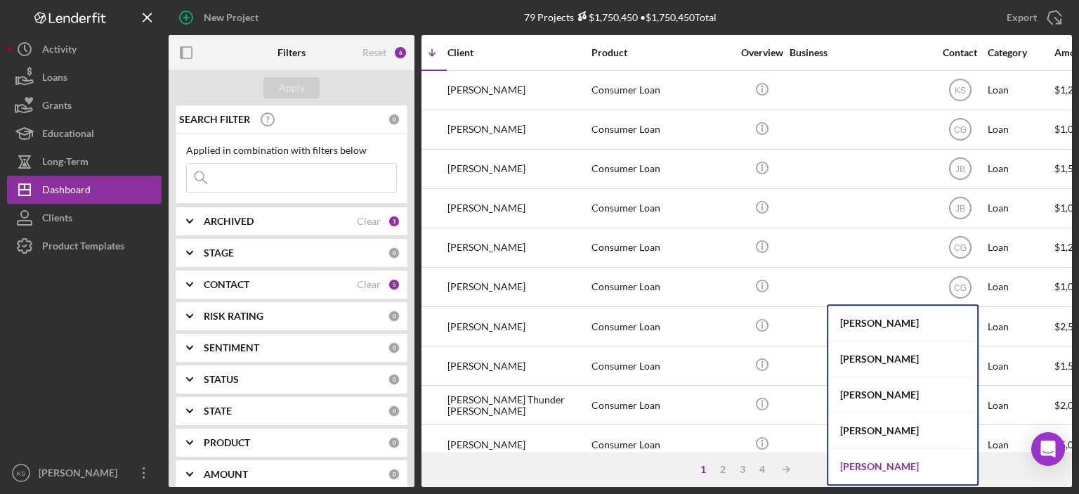
click at [878, 466] on div "[PERSON_NAME]" at bounding box center [902, 466] width 149 height 35
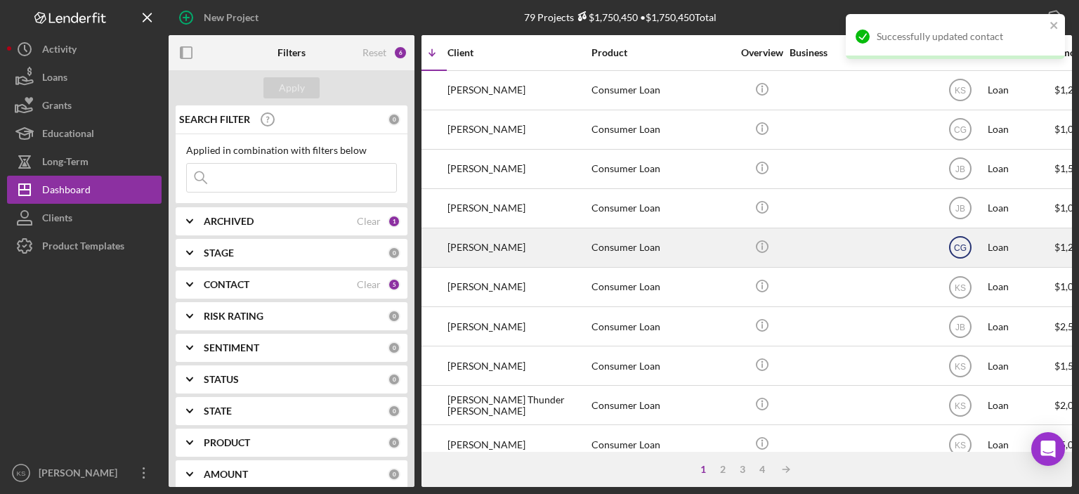
click at [958, 248] on text "CG" at bounding box center [960, 248] width 13 height 10
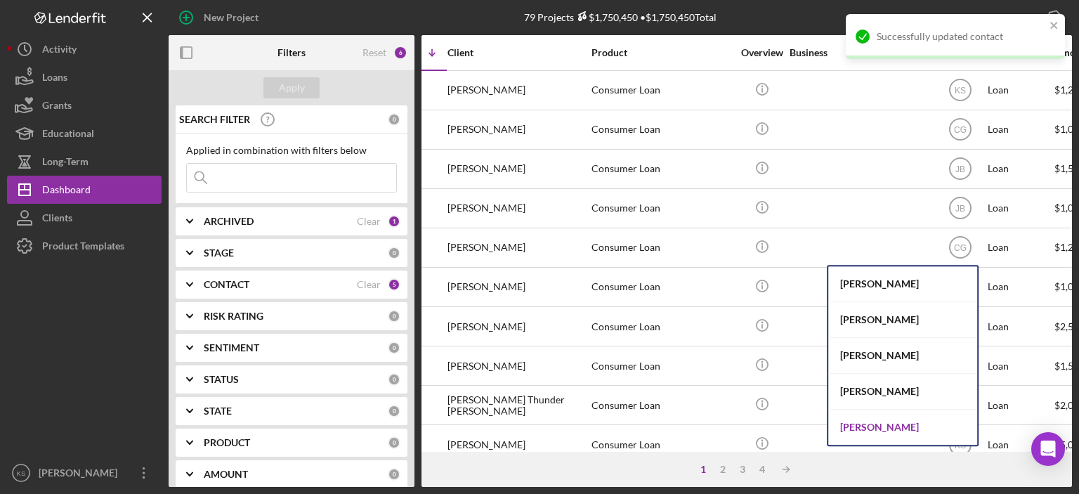
click at [877, 418] on div "[PERSON_NAME]" at bounding box center [902, 427] width 149 height 35
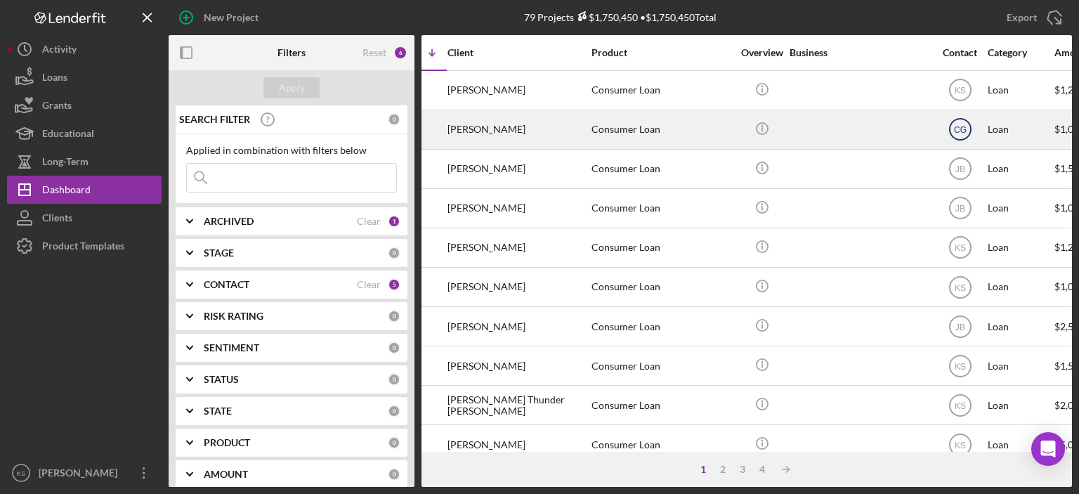
click at [961, 131] on text "CG" at bounding box center [960, 130] width 13 height 10
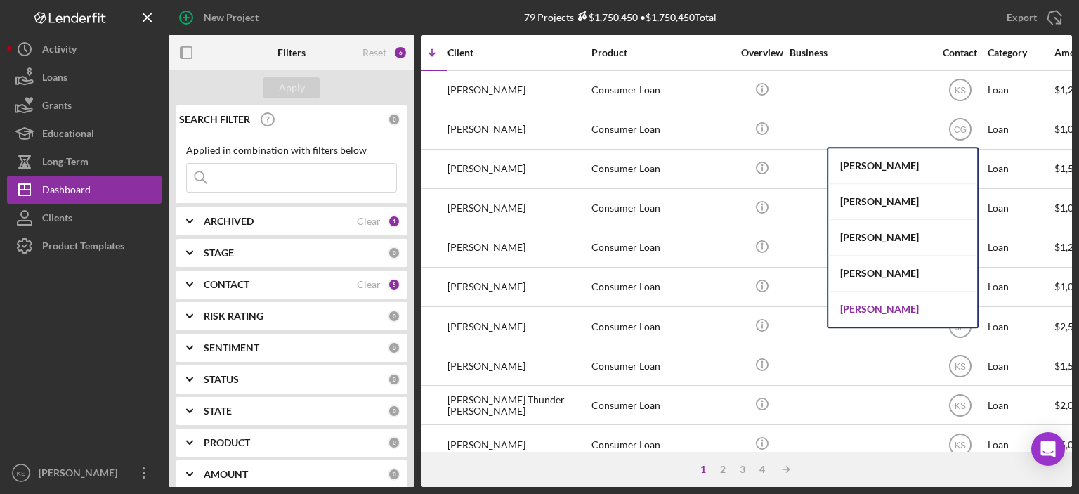
click at [905, 306] on div "[PERSON_NAME]" at bounding box center [902, 309] width 149 height 35
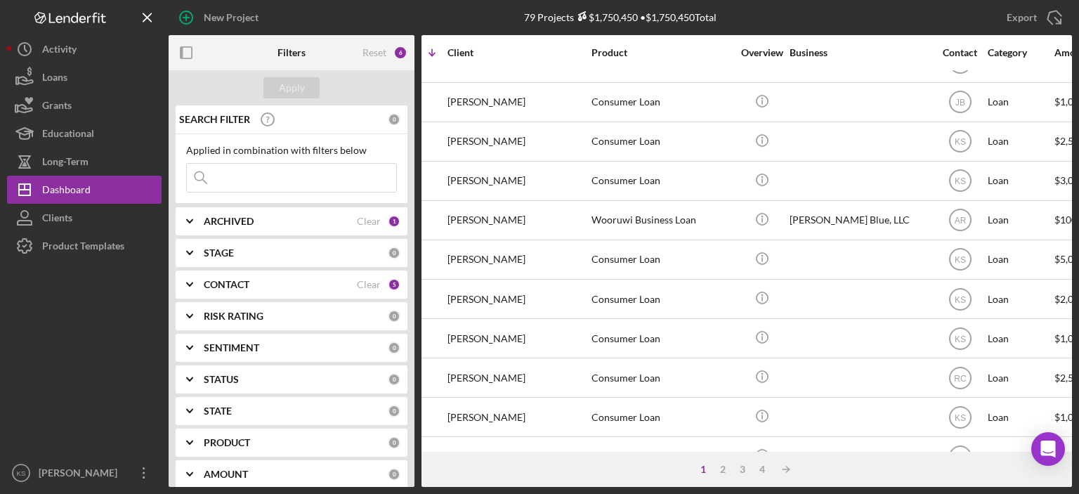
scroll to position [621, 107]
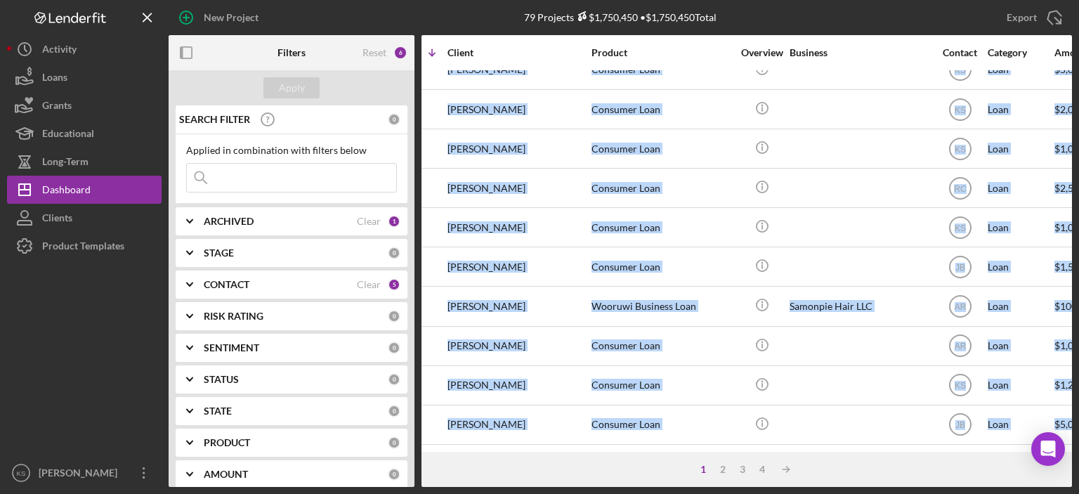
drag, startPoint x: 687, startPoint y: 440, endPoint x: 601, endPoint y: 457, distance: 87.9
click at [601, 457] on div "Activity Icon/Table Sort Arrow Client Product Overview Business Contact Categor…" at bounding box center [747, 261] width 651 height 452
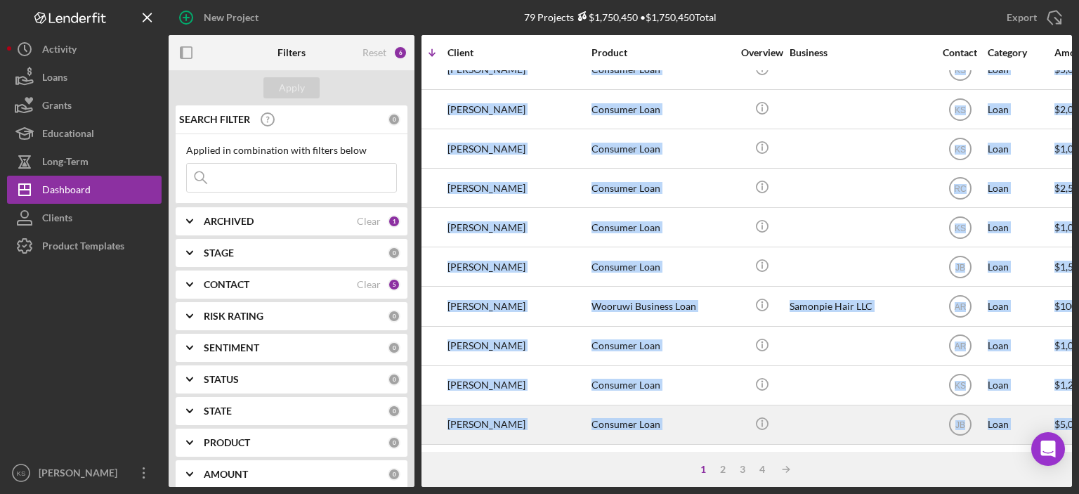
click at [693, 424] on div "Consumer Loan" at bounding box center [662, 424] width 141 height 37
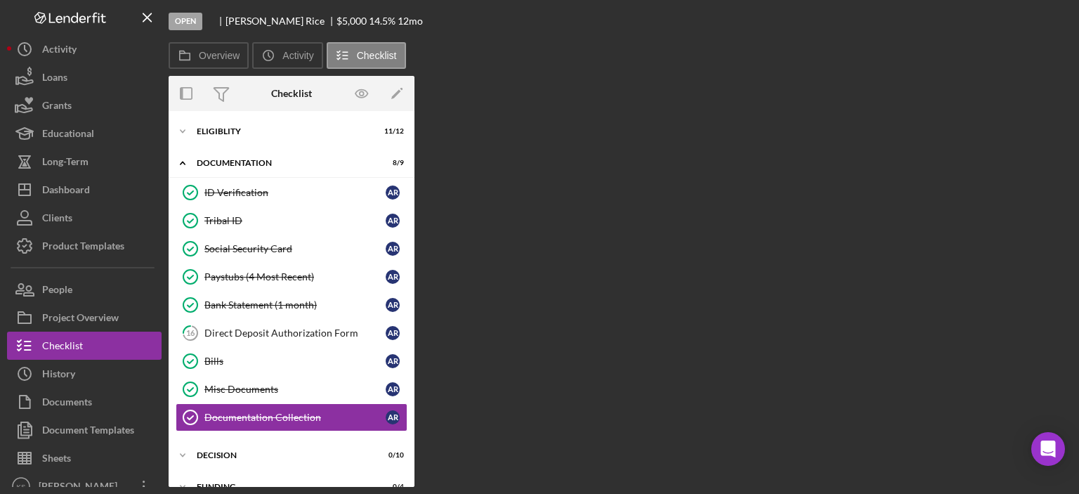
scroll to position [81, 0]
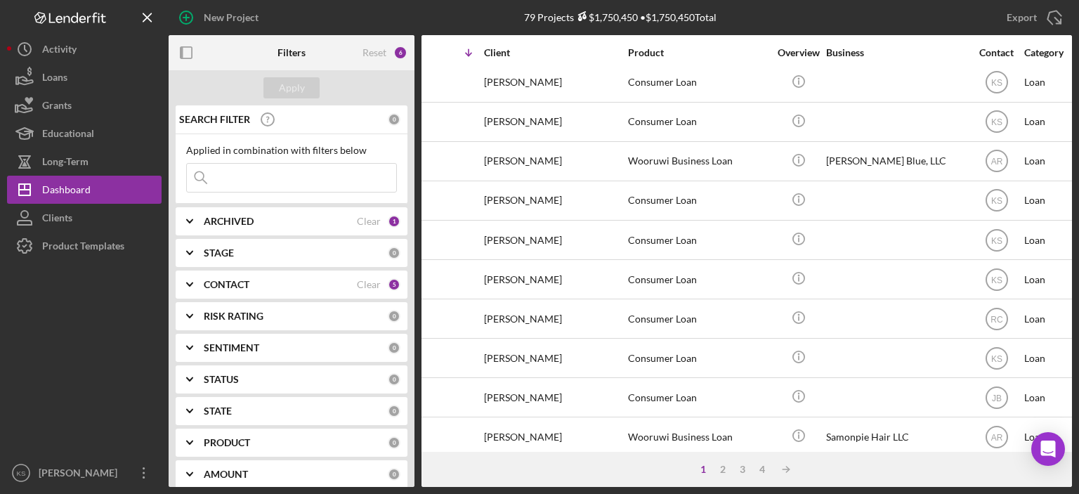
scroll to position [481, 49]
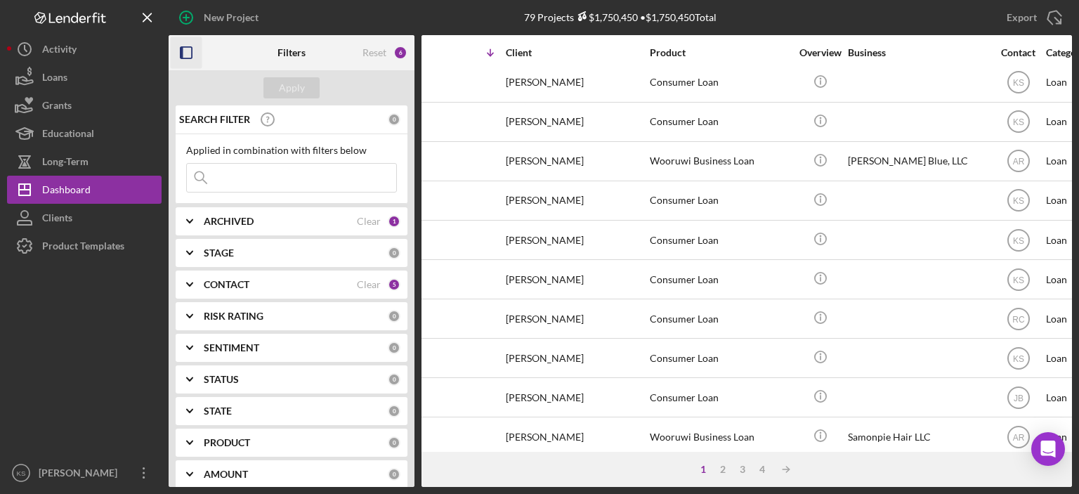
click at [188, 46] on icon "button" at bounding box center [187, 53] width 32 height 32
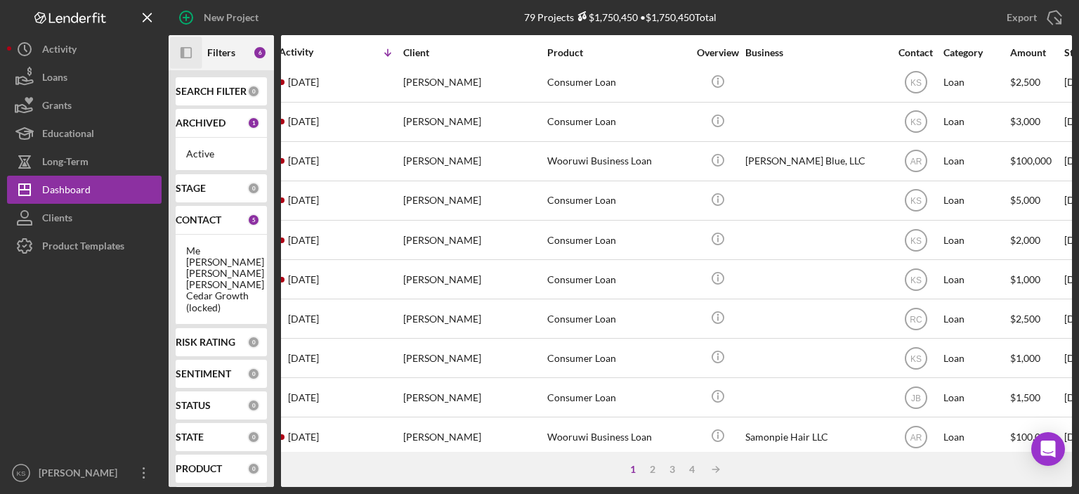
scroll to position [481, 0]
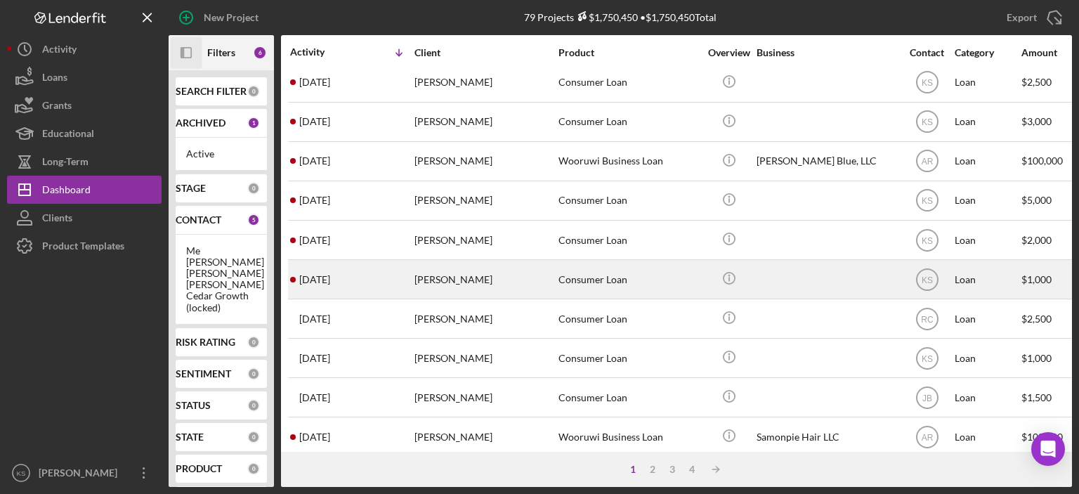
click at [480, 274] on div "[PERSON_NAME]" at bounding box center [485, 279] width 141 height 37
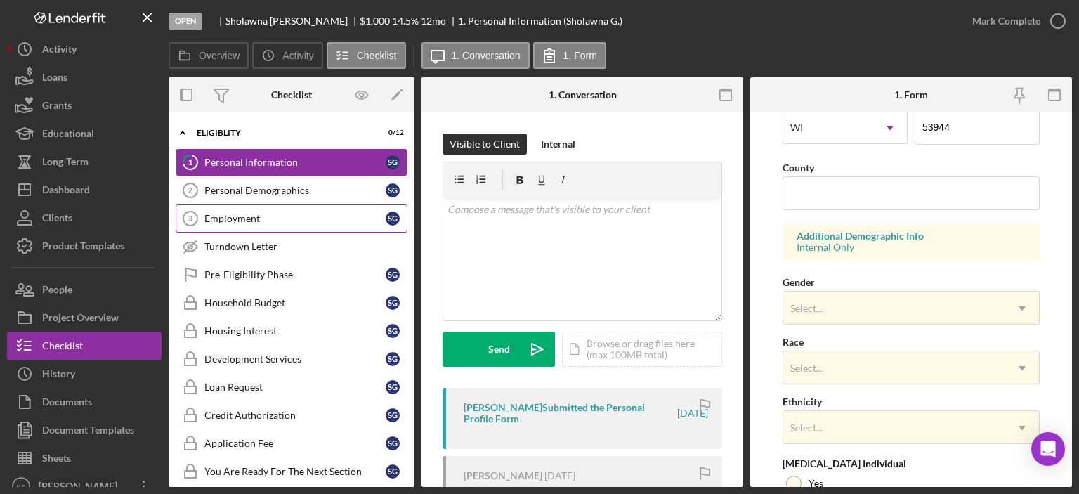
scroll to position [422, 0]
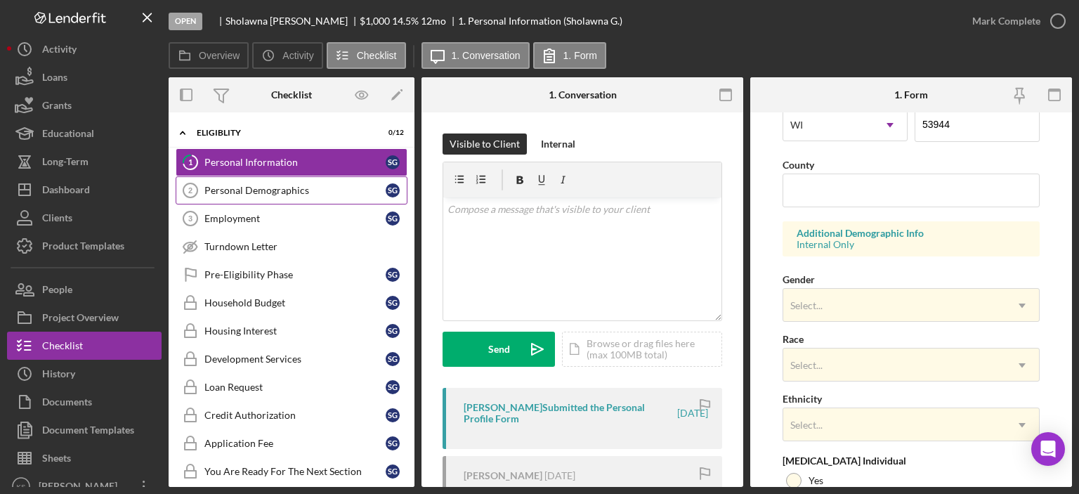
click at [227, 190] on div "Personal Demographics" at bounding box center [294, 190] width 181 height 11
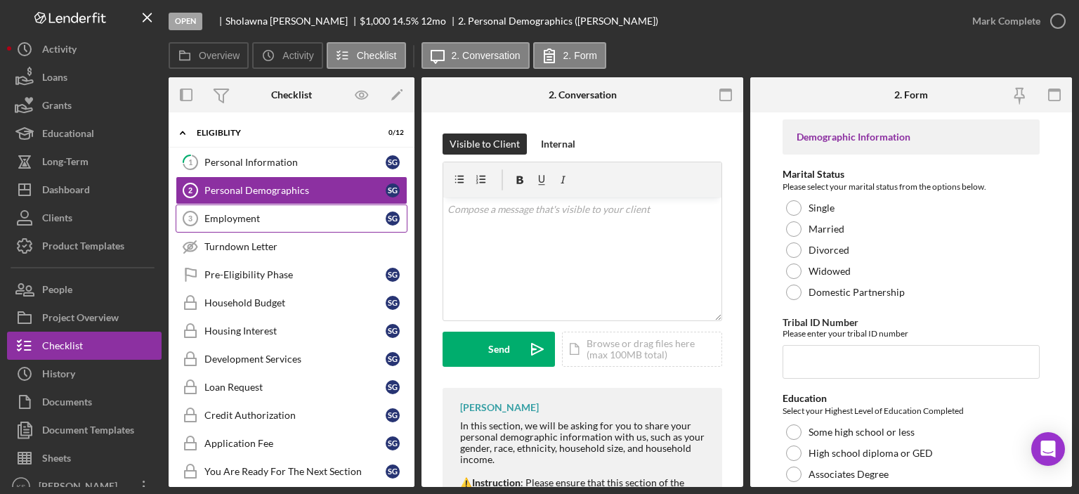
click at [245, 230] on link "Employment 3 Employment S G" at bounding box center [292, 218] width 232 height 28
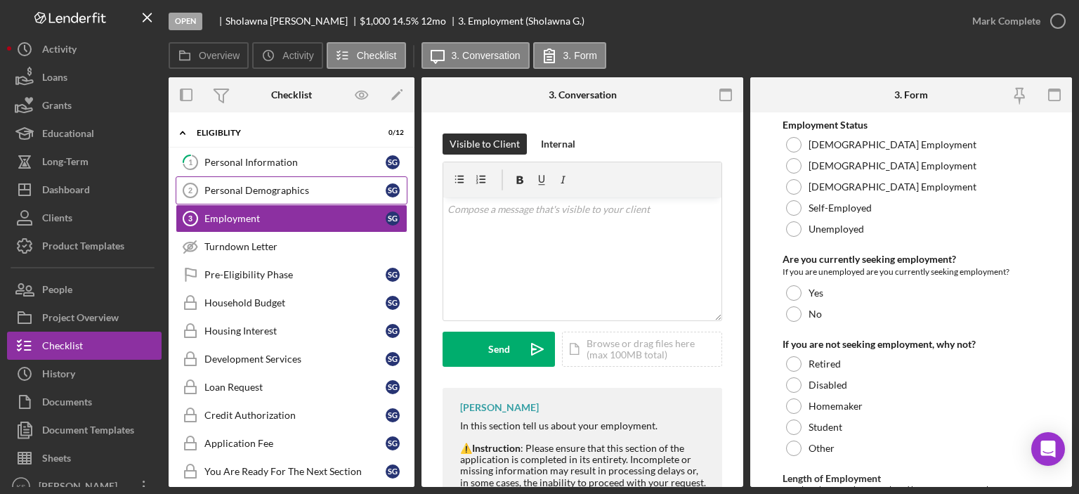
click at [326, 188] on div "Personal Demographics" at bounding box center [294, 190] width 181 height 11
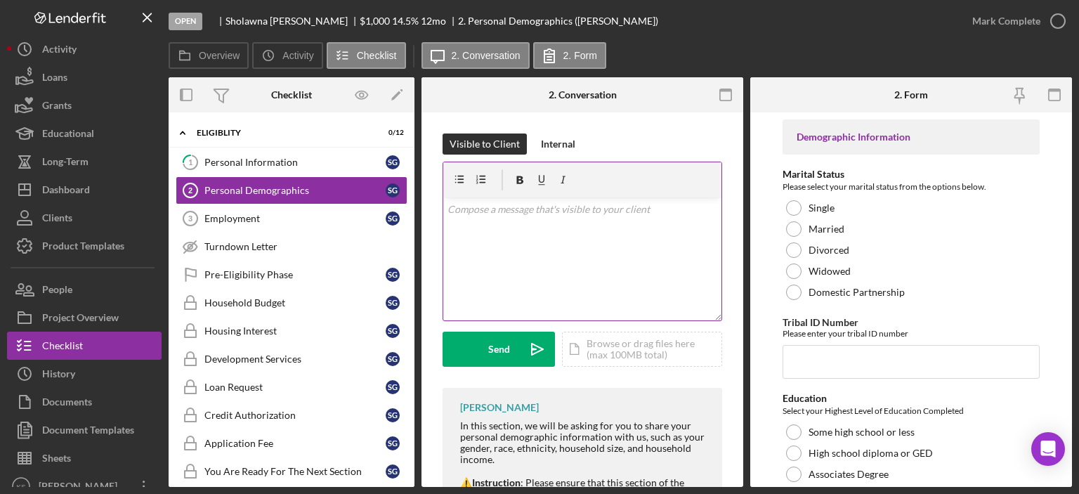
click at [530, 223] on div "v Color teal Color pink Remove color Add row above Add row below Add column bef…" at bounding box center [582, 258] width 278 height 123
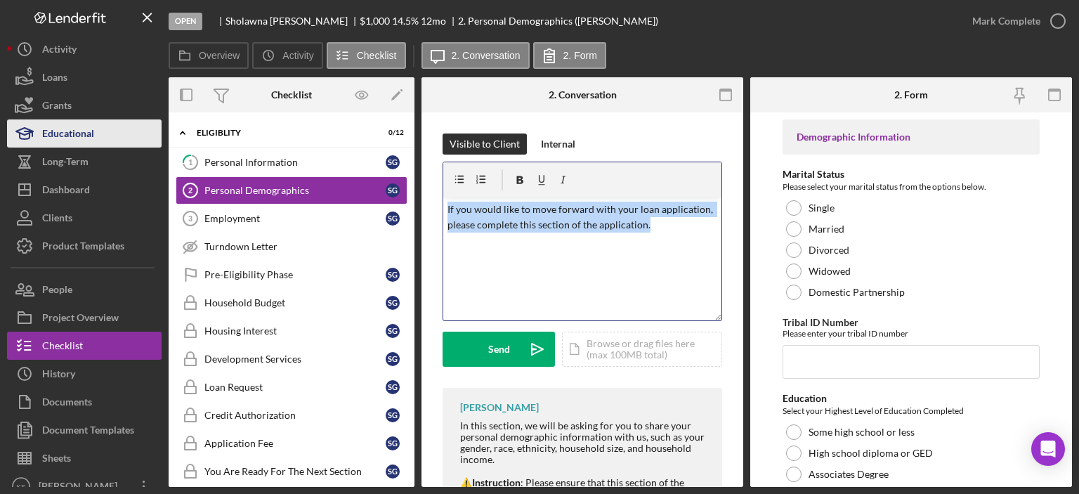
drag, startPoint x: 683, startPoint y: 233, endPoint x: 164, endPoint y: 160, distance: 523.5
click at [150, 145] on div "Open [PERSON_NAME] $1,000 $1,000 14.5 % 12 mo 2. Personal Demographics ([PERSON…" at bounding box center [539, 243] width 1065 height 487
click at [655, 227] on p "If you would like to move forward with your loan application, please complete t…" at bounding box center [583, 218] width 270 height 32
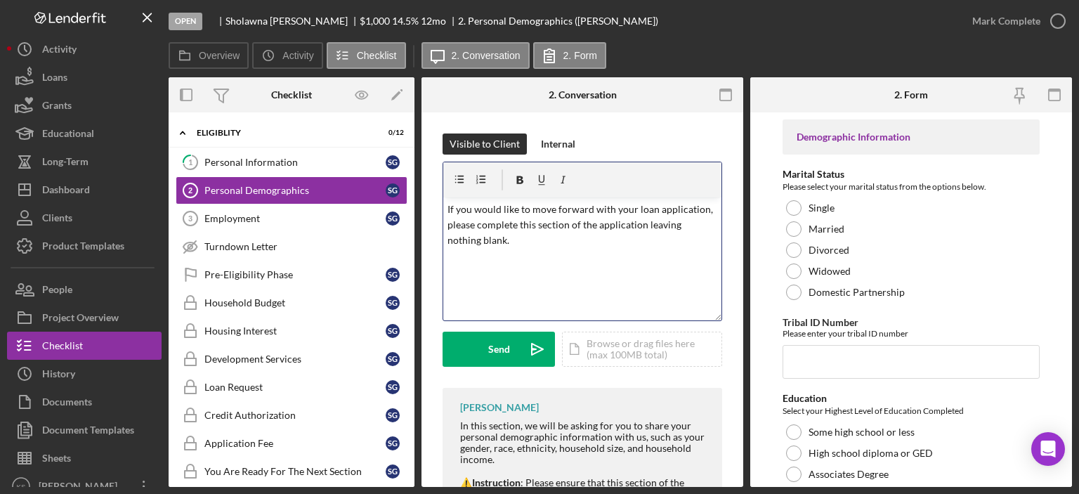
click at [633, 226] on p "If you would like to move forward with your loan application, please complete t…" at bounding box center [583, 225] width 270 height 47
click at [0, 0] on span "application" at bounding box center [0, 0] width 0 height 0
click at [580, 253] on div "v Color teal Color pink Remove color Add row above Add row below Add column bef…" at bounding box center [582, 258] width 278 height 123
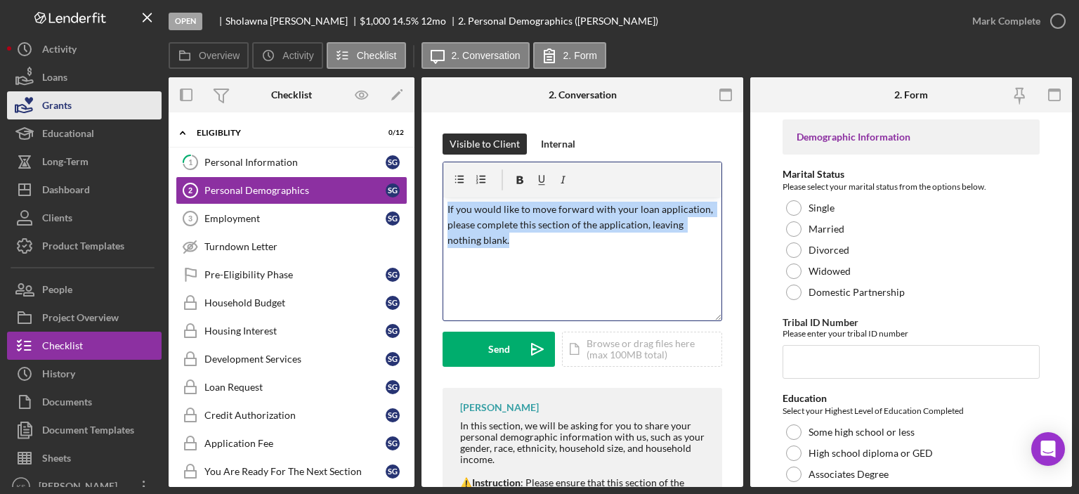
drag, startPoint x: 594, startPoint y: 259, endPoint x: 138, endPoint y: 109, distance: 480.8
click at [138, 109] on div "Open [PERSON_NAME] $1,000 $1,000 14.5 % 12 mo 2. Personal Demographics ([PERSON…" at bounding box center [539, 243] width 1065 height 487
copy p "If you would like to move forward with your loan application, please complete t…"
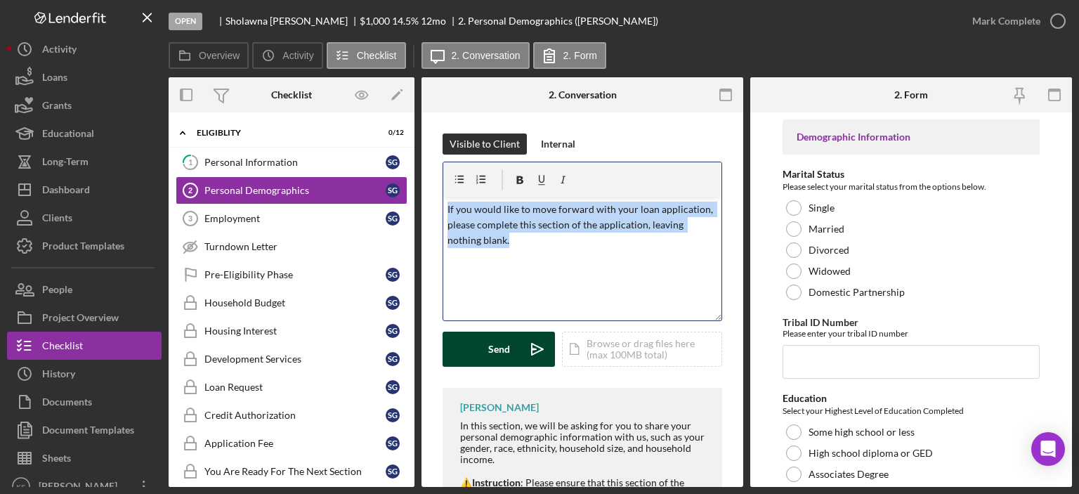
click at [490, 345] on div "Send" at bounding box center [499, 349] width 22 height 35
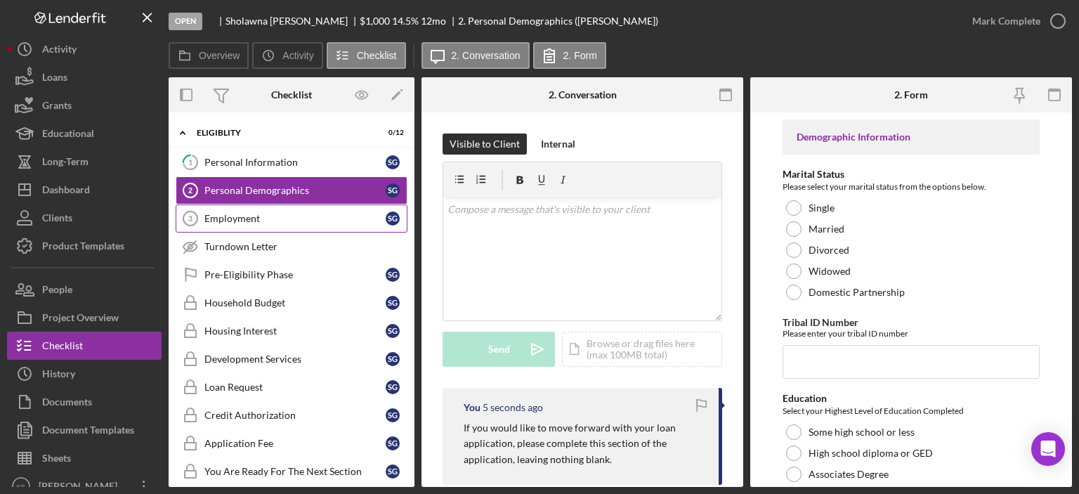
click at [273, 214] on div "Employment" at bounding box center [294, 218] width 181 height 11
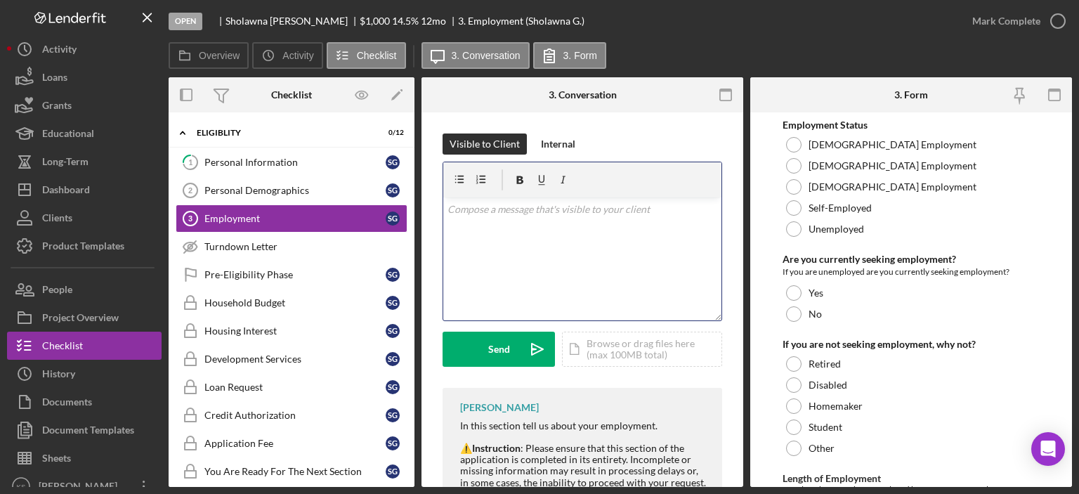
click at [641, 274] on div "v Color teal Color pink Remove color Add row above Add row below Add column bef…" at bounding box center [582, 258] width 278 height 123
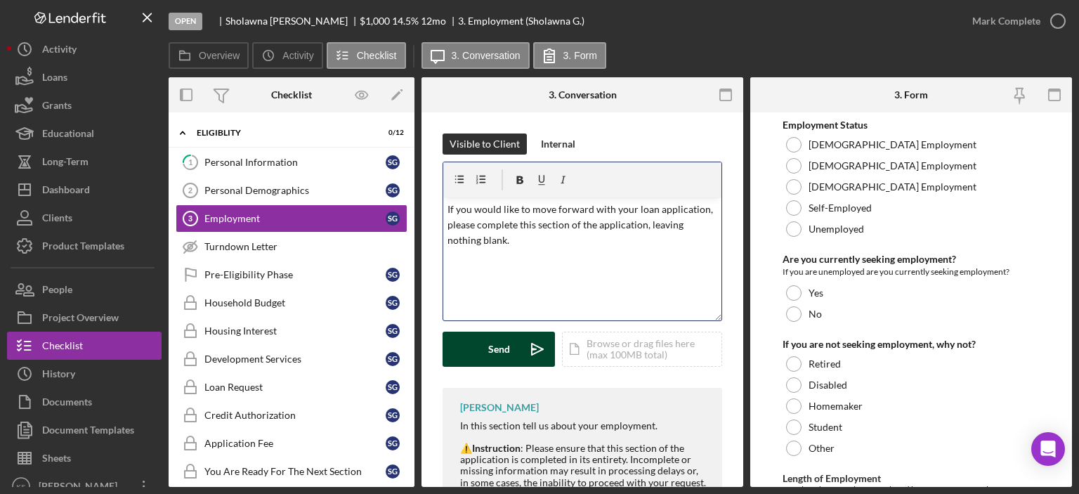
click at [498, 351] on div "Send" at bounding box center [499, 349] width 22 height 35
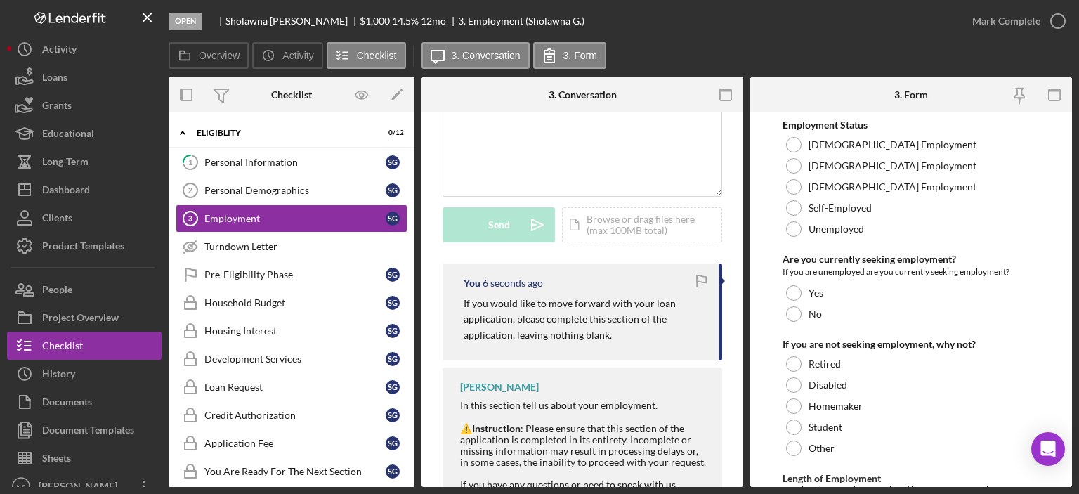
scroll to position [141, 0]
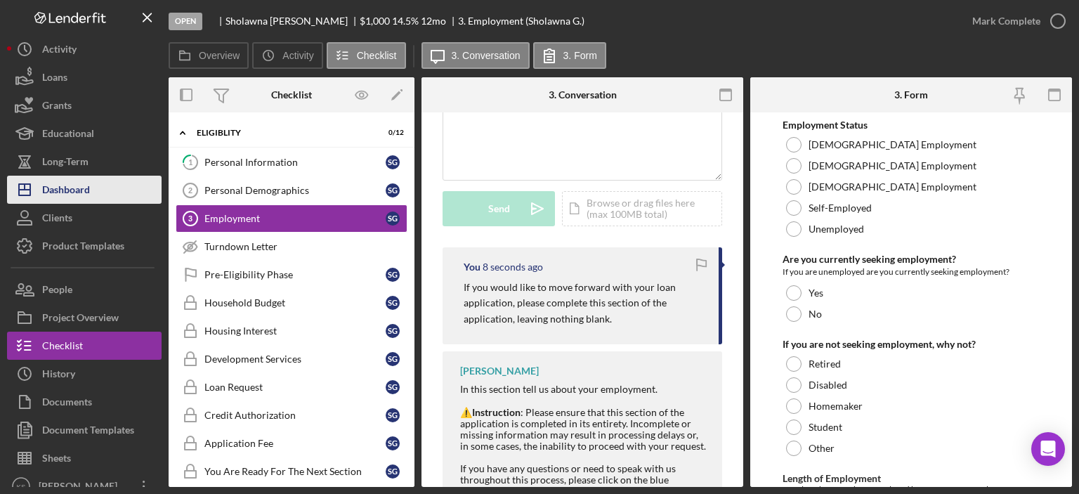
click at [118, 185] on button "Icon/Dashboard Dashboard" at bounding box center [84, 190] width 155 height 28
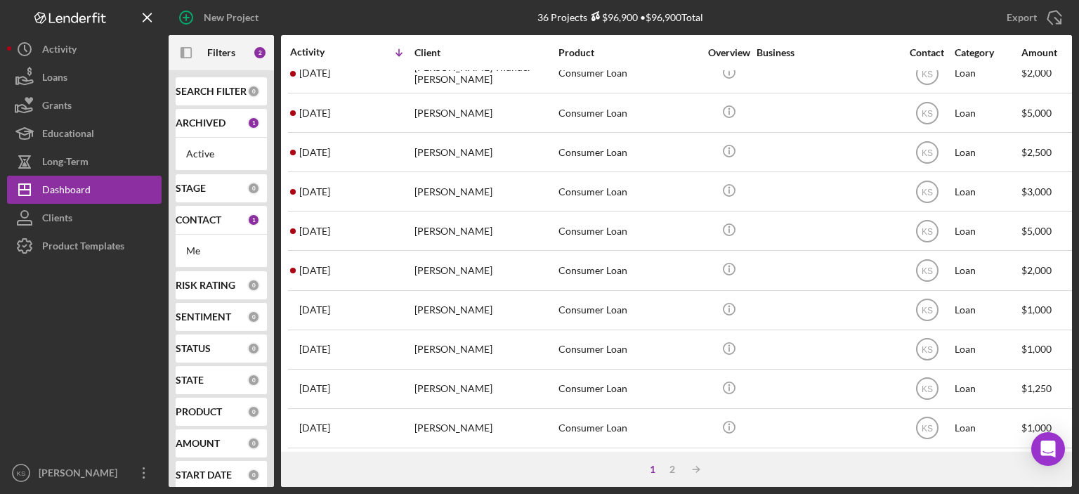
scroll to position [200, 0]
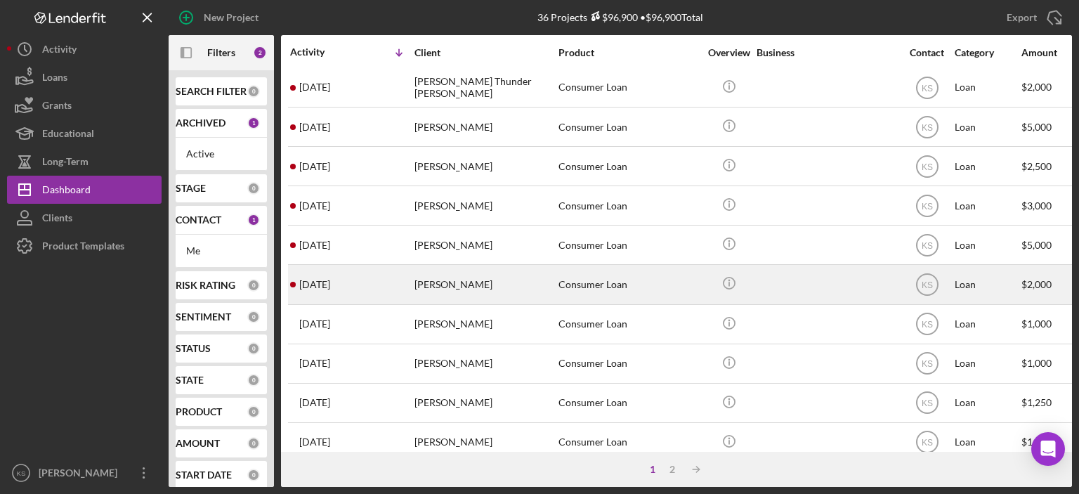
click at [469, 285] on div "[PERSON_NAME]" at bounding box center [485, 284] width 141 height 37
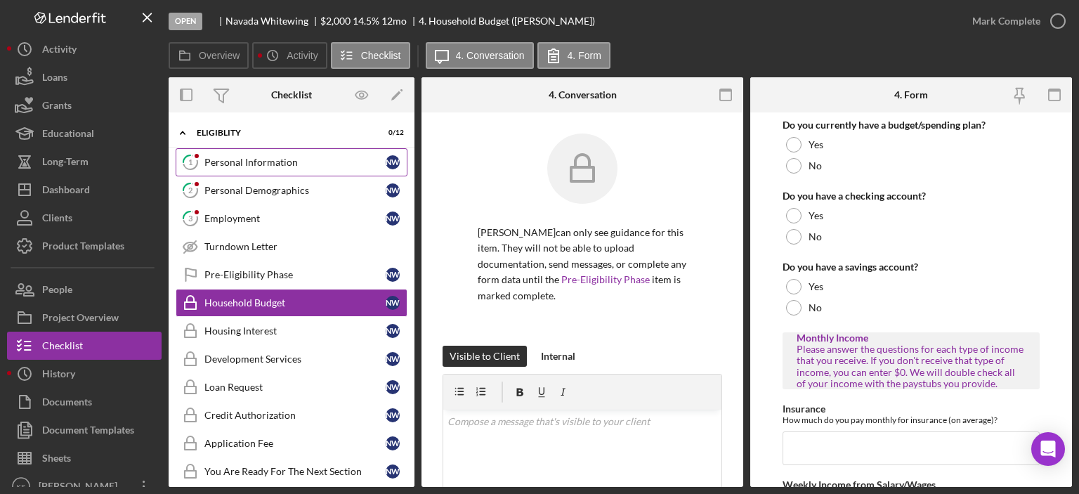
click at [289, 169] on link "1 Personal Information N W" at bounding box center [292, 162] width 232 height 28
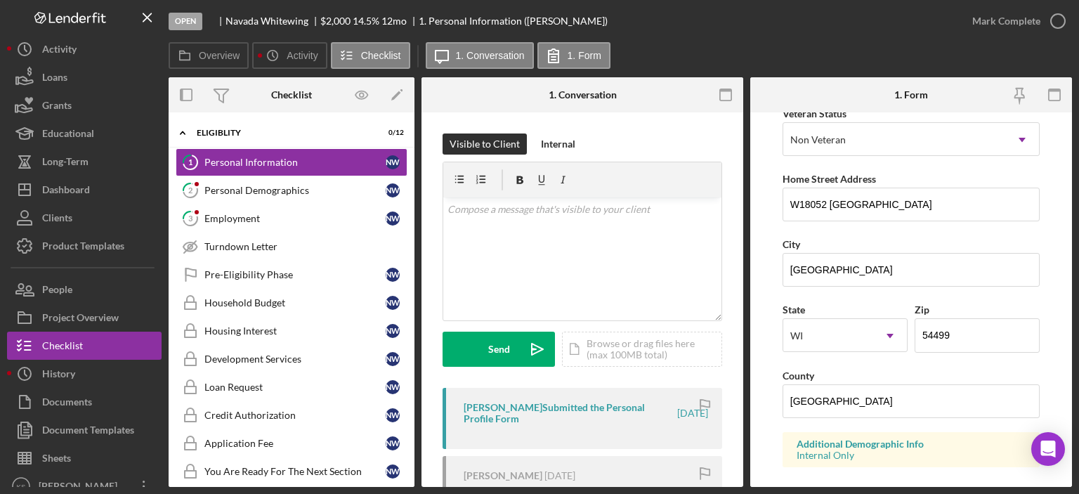
scroll to position [351, 0]
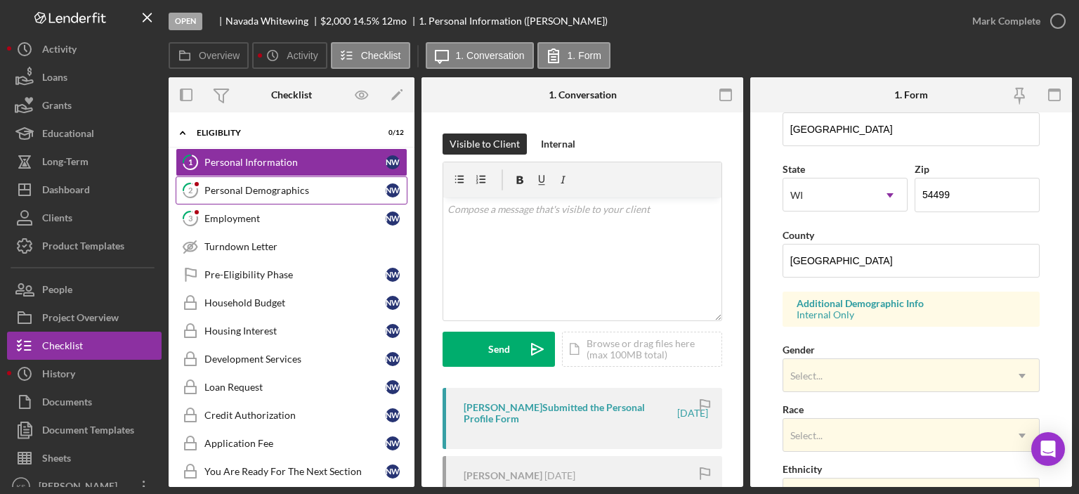
click at [278, 190] on div "Personal Demographics" at bounding box center [294, 190] width 181 height 11
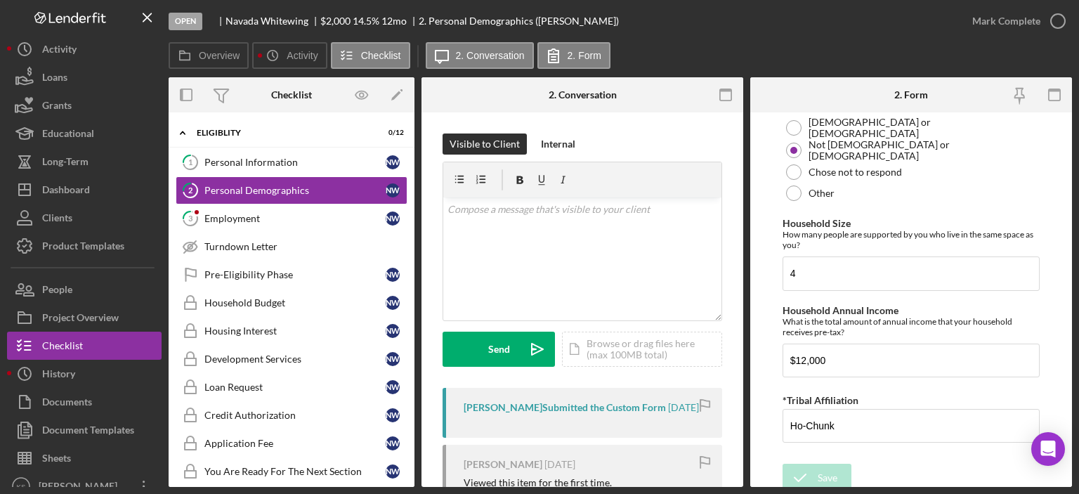
scroll to position [943, 0]
click at [216, 227] on link "3 Employment N W" at bounding box center [292, 218] width 232 height 28
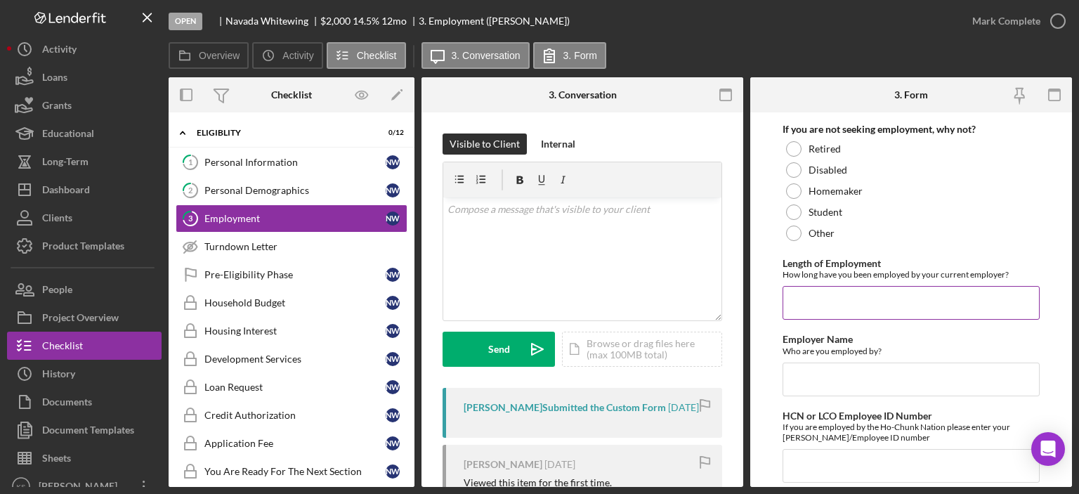
scroll to position [261, 0]
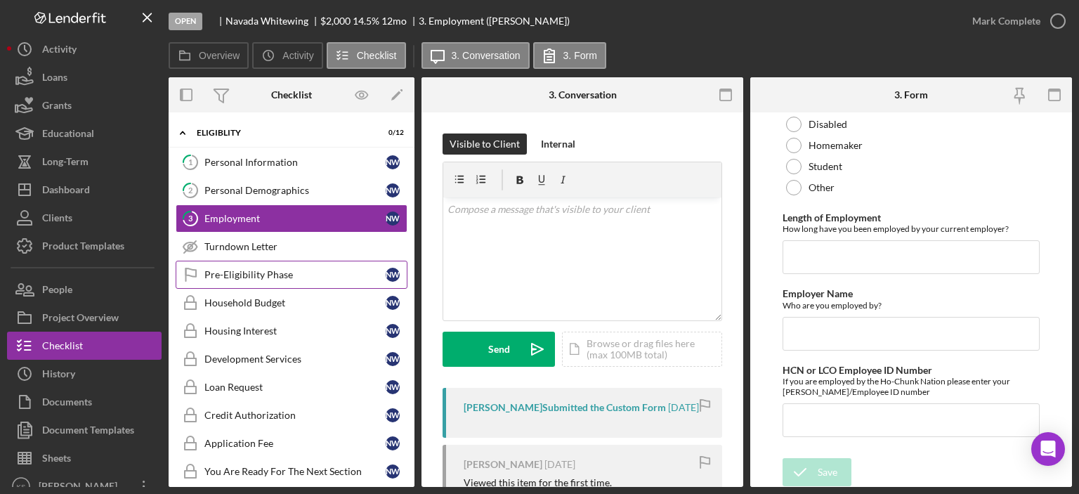
click at [273, 264] on link "Pre-Eligibility Phase Pre-Eligibility Phase N W" at bounding box center [292, 275] width 232 height 28
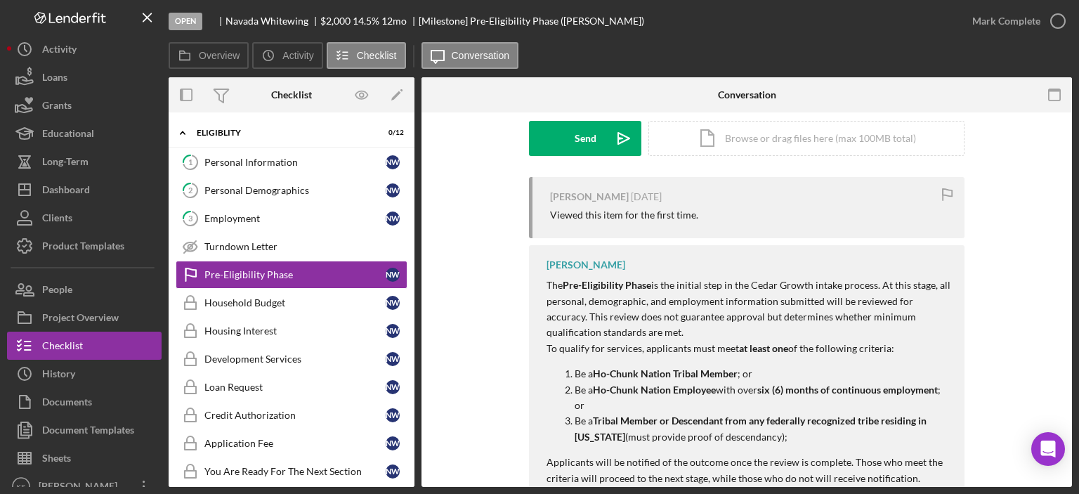
scroll to position [281, 0]
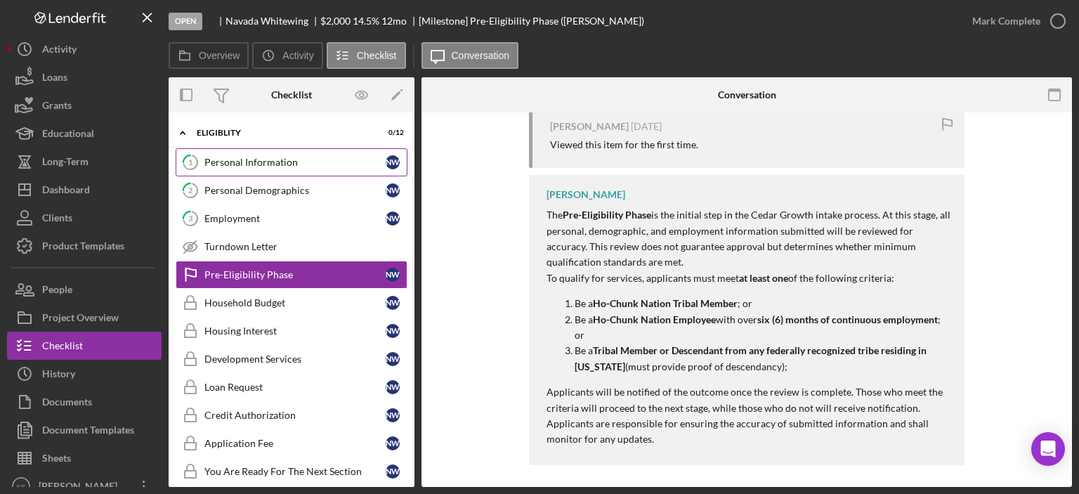
click at [299, 168] on link "1 Personal Information N W" at bounding box center [292, 162] width 232 height 28
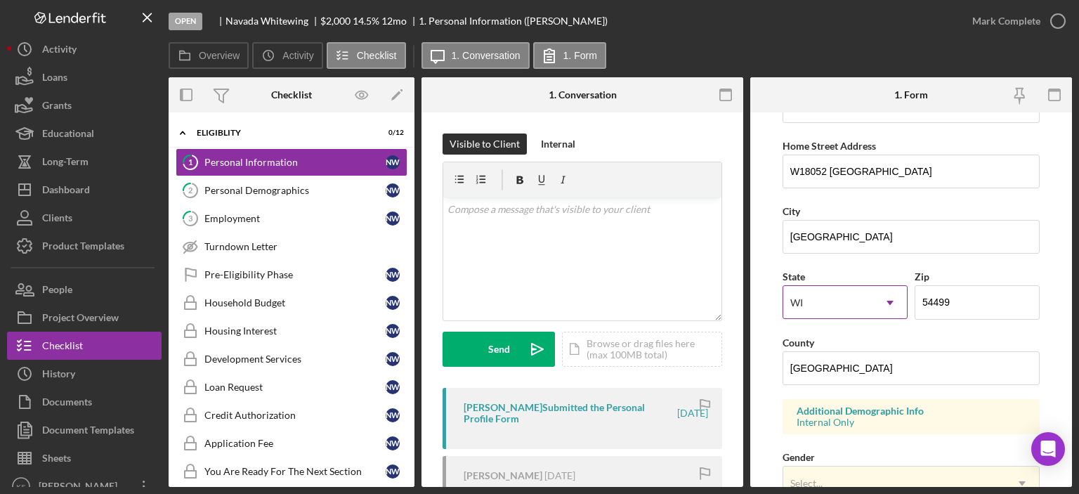
scroll to position [351, 0]
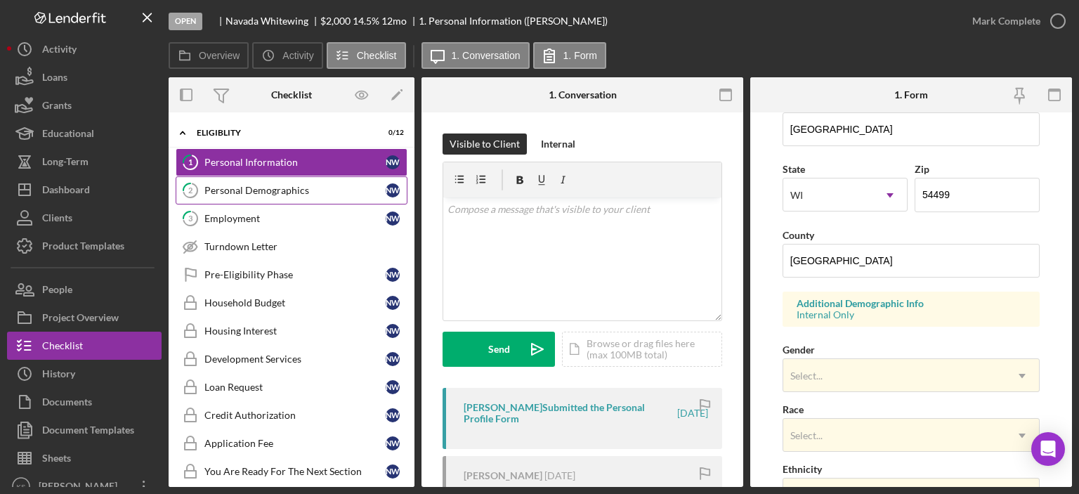
click at [273, 179] on link "2 Personal Demographics N W" at bounding box center [292, 190] width 232 height 28
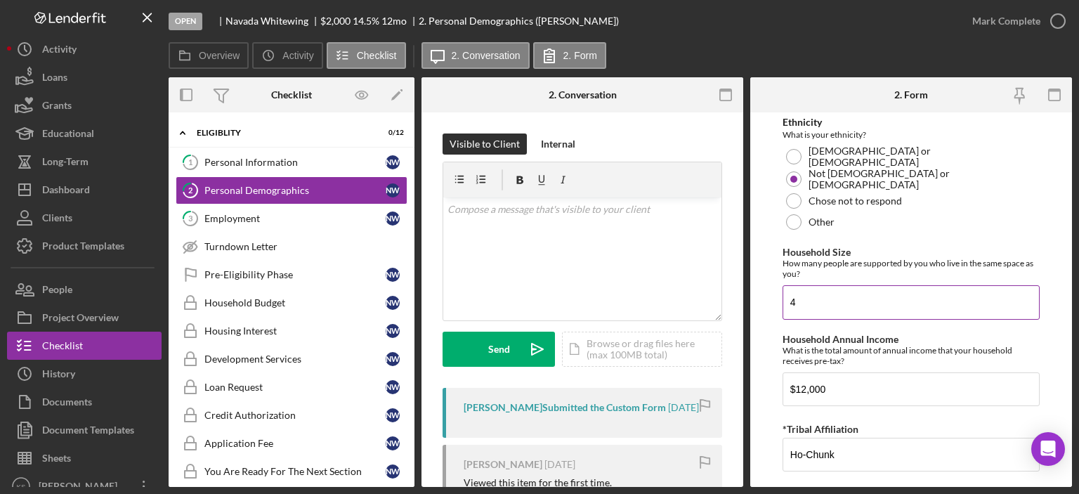
scroll to position [943, 0]
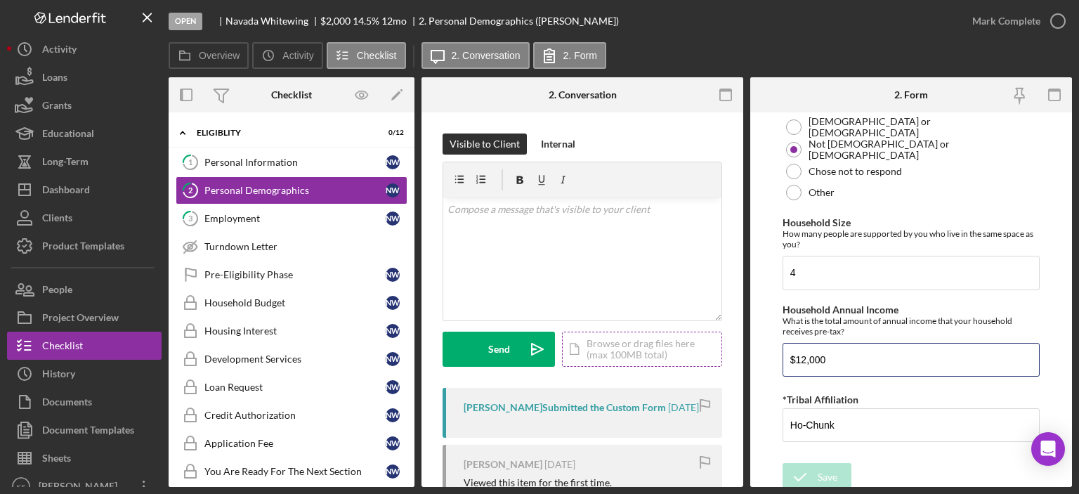
drag, startPoint x: 857, startPoint y: 350, endPoint x: 712, endPoint y: 348, distance: 145.4
click at [712, 348] on div "Overview Internal Workflow Stage Open Icon/Dropdown Arrow Archive (can unarchiv…" at bounding box center [620, 282] width 903 height 410
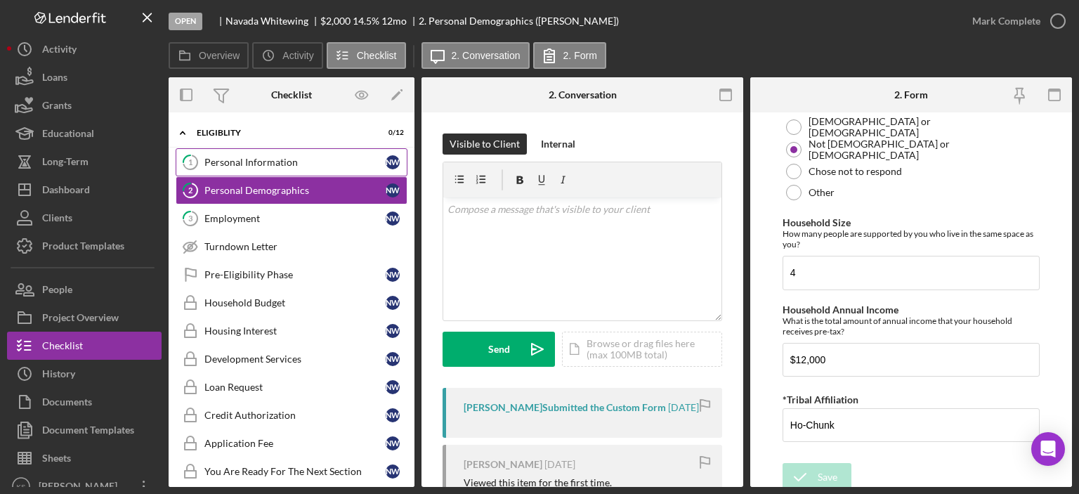
click at [263, 151] on link "1 Personal Information N W" at bounding box center [292, 162] width 232 height 28
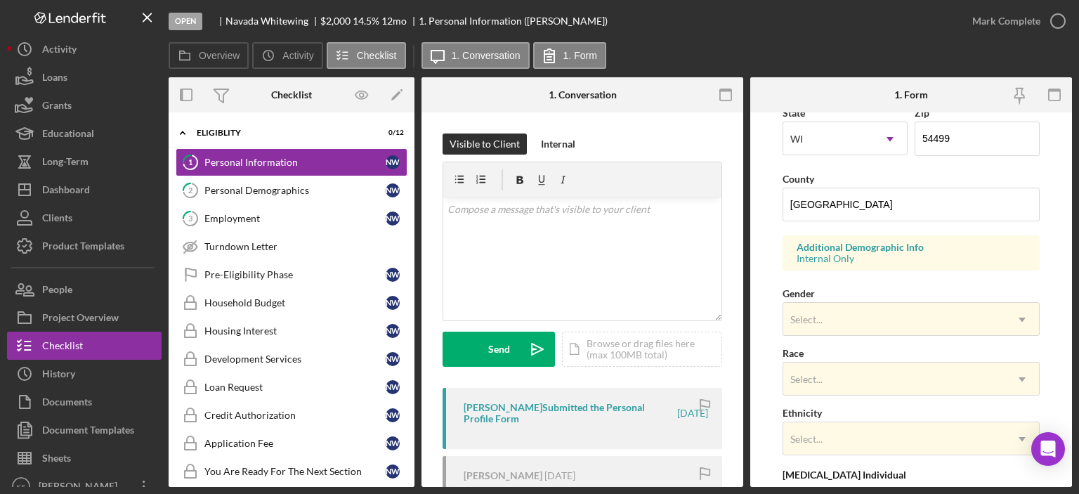
scroll to position [492, 0]
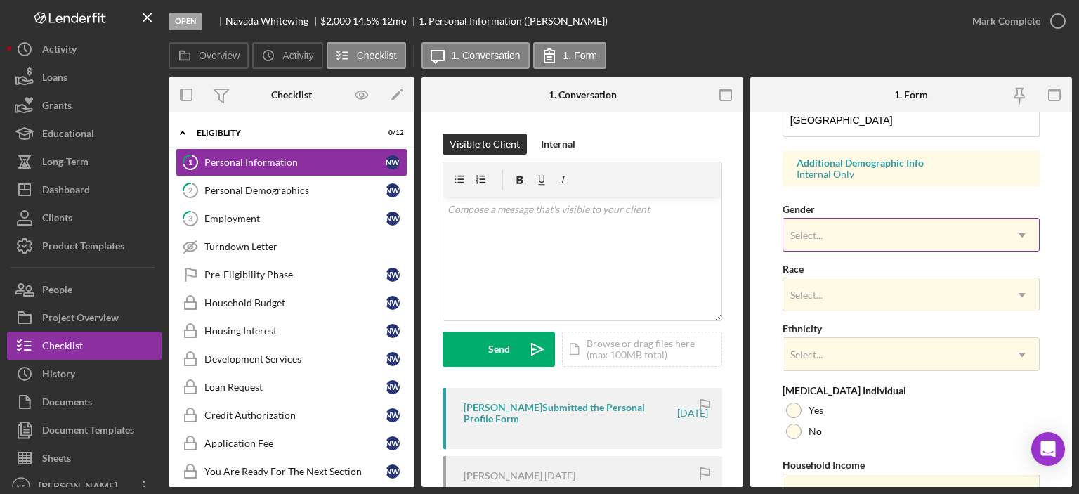
click at [868, 237] on div "Select..." at bounding box center [894, 235] width 222 height 32
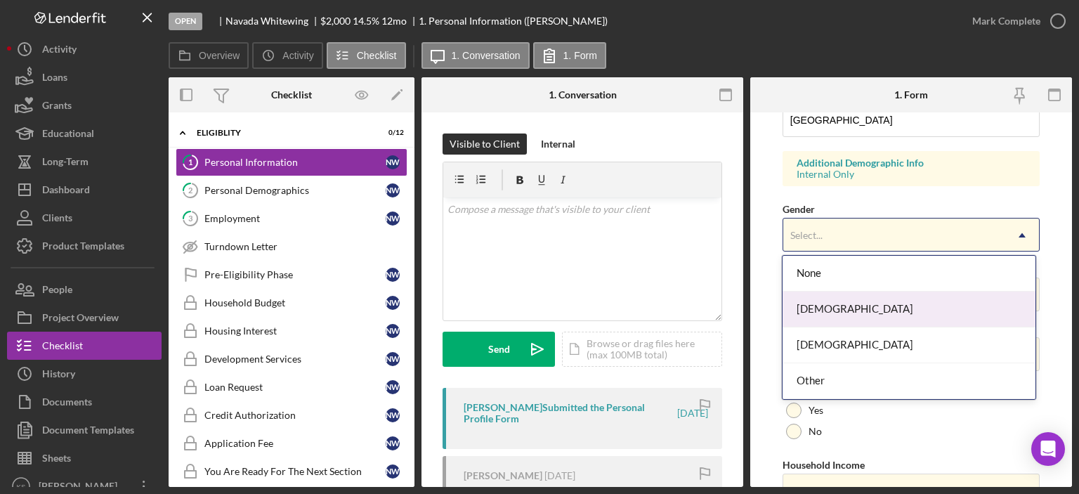
click at [854, 312] on div "[DEMOGRAPHIC_DATA]" at bounding box center [909, 310] width 253 height 36
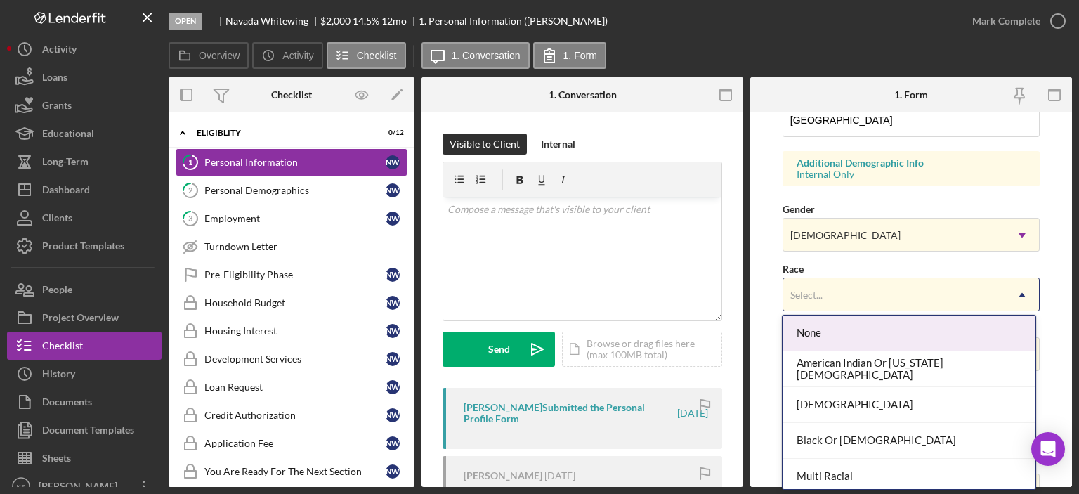
click at [867, 280] on div "Select..." at bounding box center [894, 295] width 222 height 32
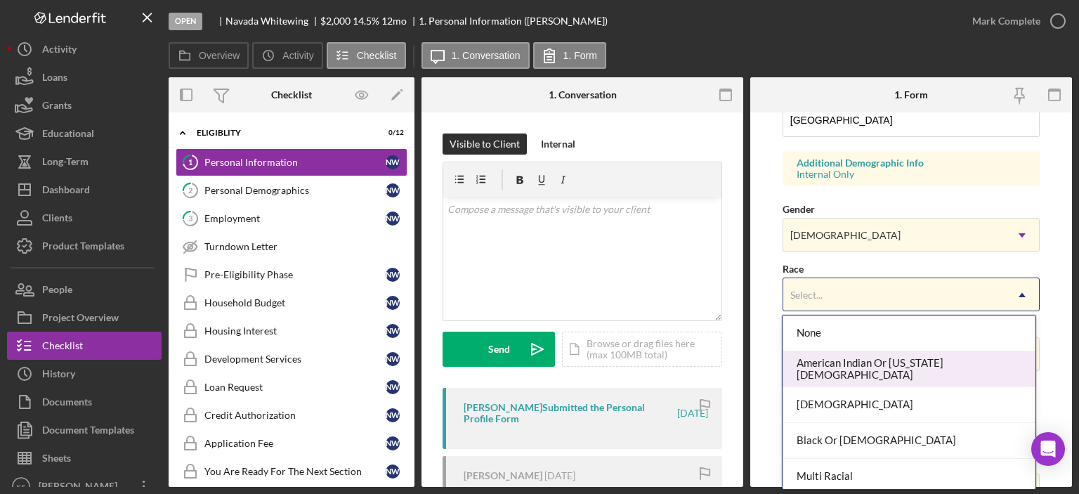
click at [900, 358] on div "American Indian Or [US_STATE][DEMOGRAPHIC_DATA]" at bounding box center [909, 369] width 253 height 36
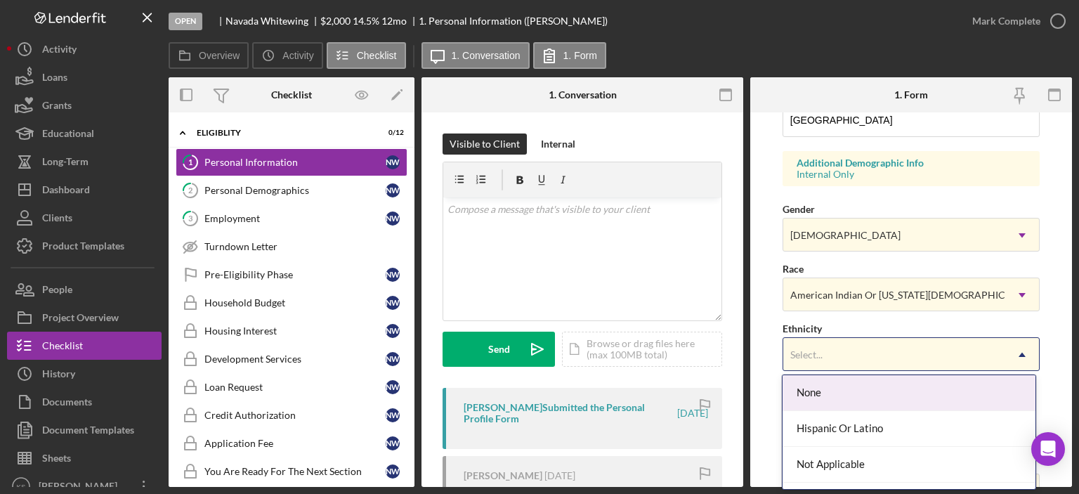
click at [888, 363] on div "Select..." at bounding box center [894, 355] width 222 height 32
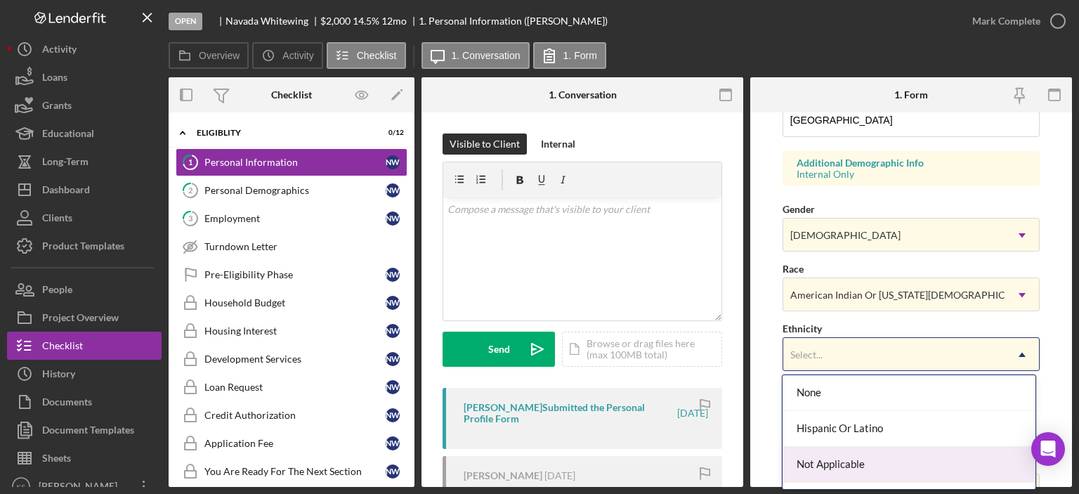
scroll to position [65, 0]
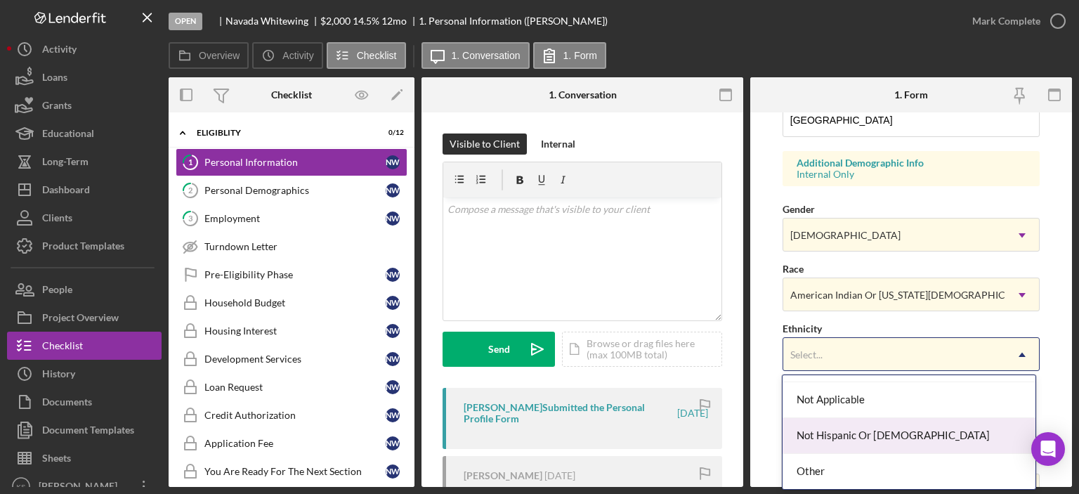
click at [875, 433] on div "Not Hispanic Or [DEMOGRAPHIC_DATA]" at bounding box center [909, 436] width 253 height 36
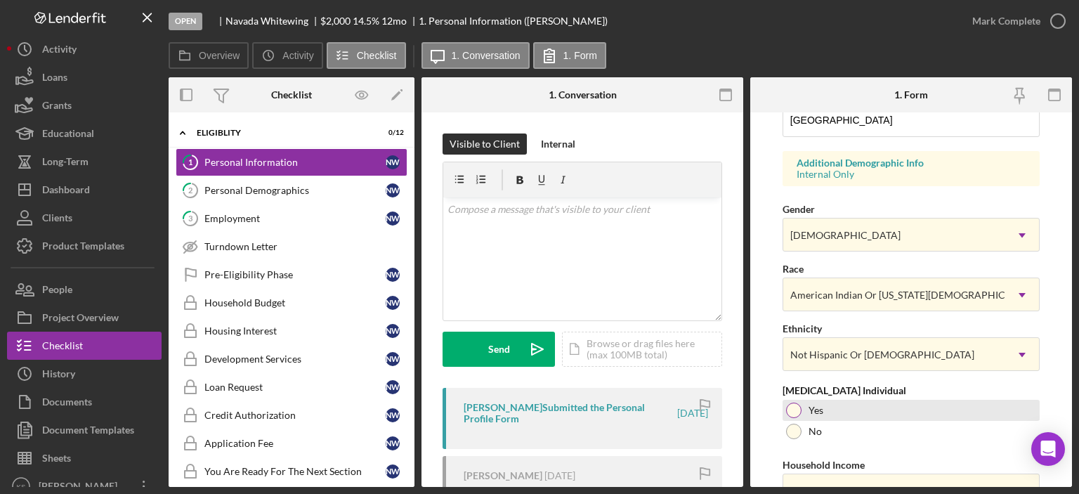
click at [815, 410] on label "Yes" at bounding box center [816, 410] width 15 height 11
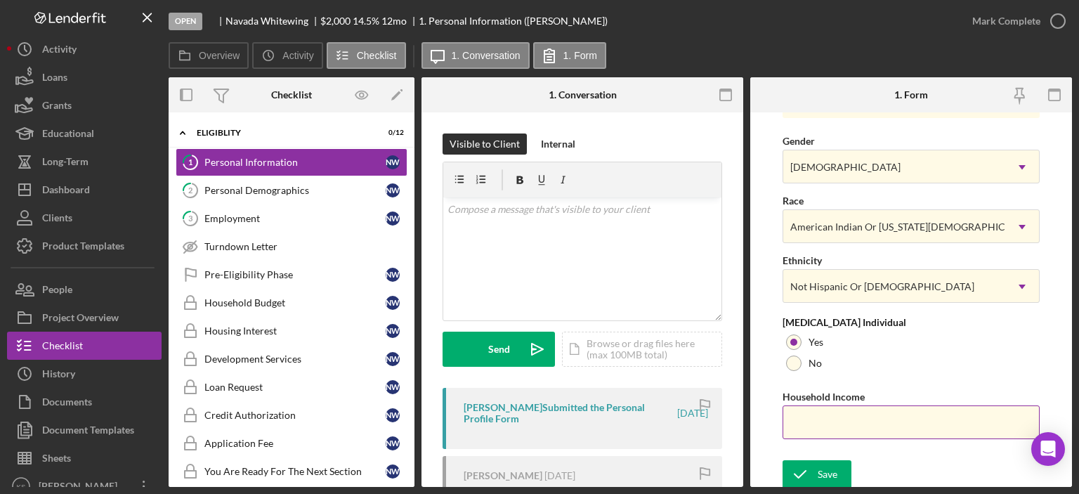
scroll to position [561, 0]
click at [833, 426] on input "Household Income" at bounding box center [911, 422] width 257 height 34
paste input "$12,000"
type input "$12,000"
click at [844, 467] on button "Save" at bounding box center [817, 473] width 69 height 28
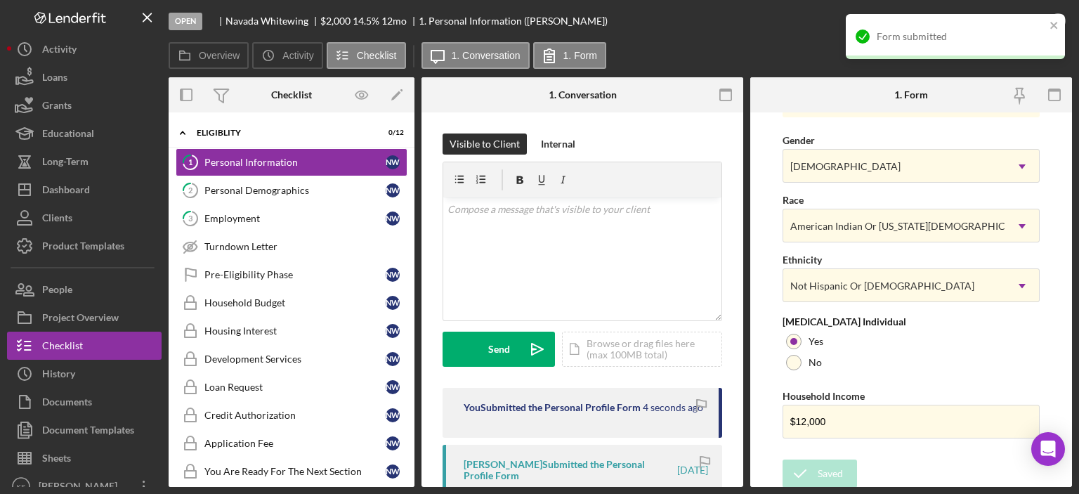
click at [1010, 30] on div "Form submitted" at bounding box center [950, 36] width 198 height 22
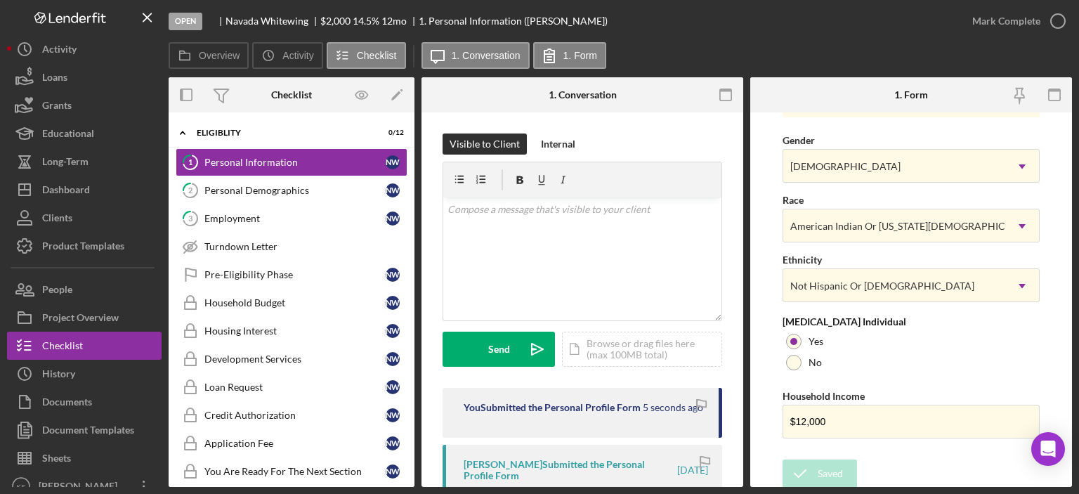
click at [1021, 17] on div "Form submitted" at bounding box center [955, 14] width 225 height 6
click at [1012, 25] on div "Mark Complete" at bounding box center [1006, 21] width 68 height 28
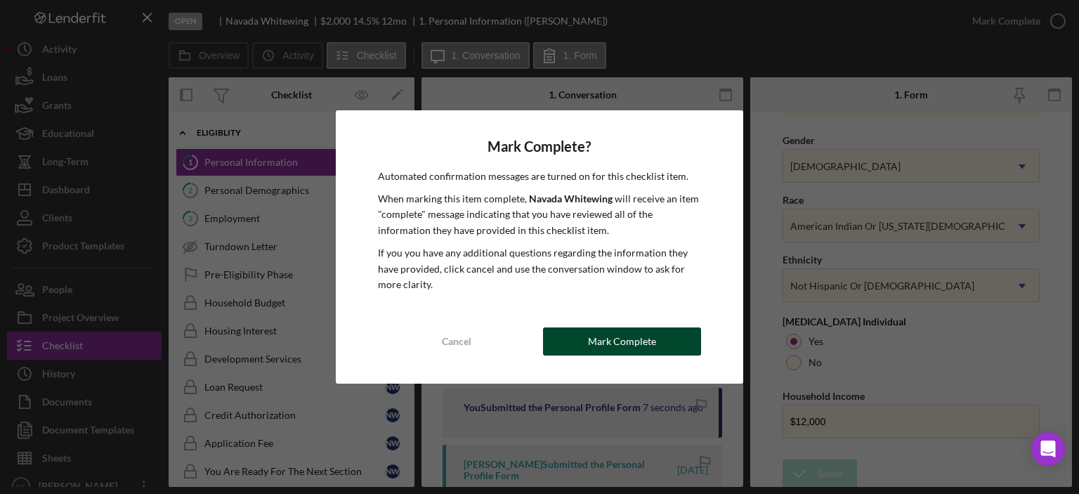
drag, startPoint x: 632, startPoint y: 352, endPoint x: 637, endPoint y: 345, distance: 8.6
click at [632, 351] on div "Mark Complete" at bounding box center [622, 341] width 68 height 28
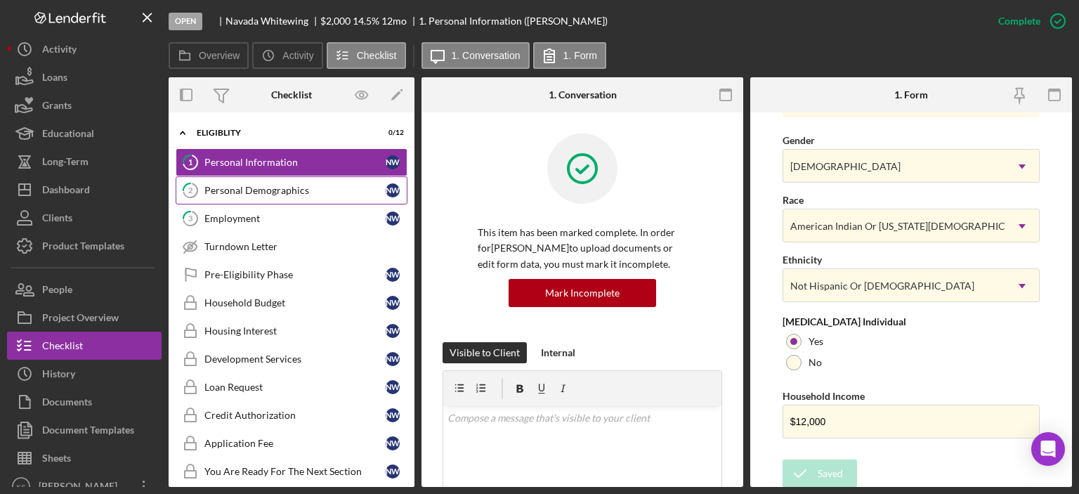
scroll to position [292, 0]
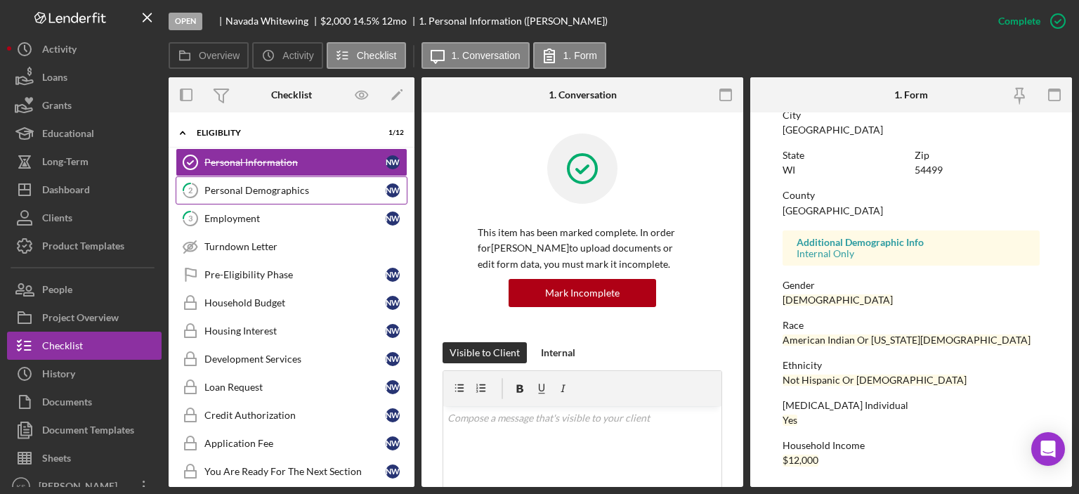
click at [278, 192] on div "Personal Demographics" at bounding box center [294, 190] width 181 height 11
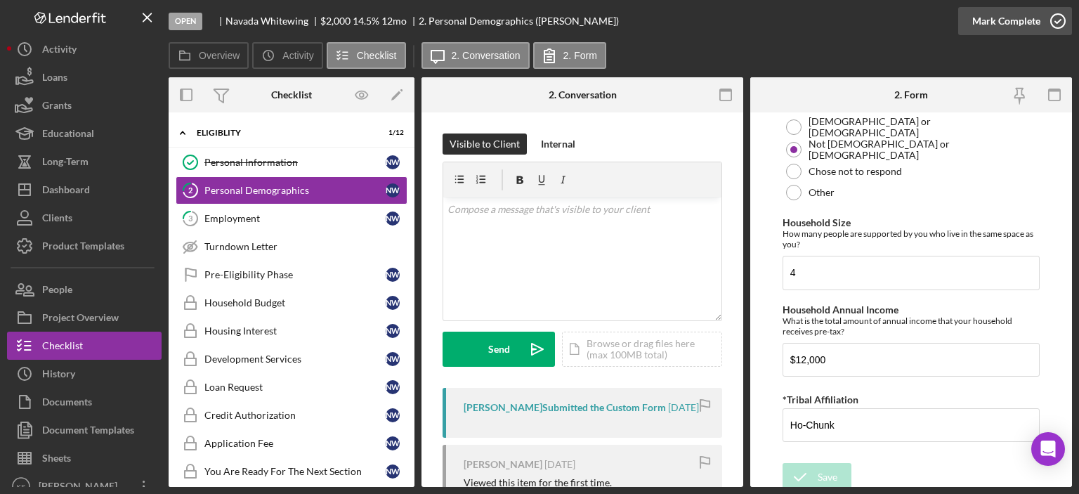
click at [1026, 18] on div "Mark Complete" at bounding box center [1006, 21] width 68 height 28
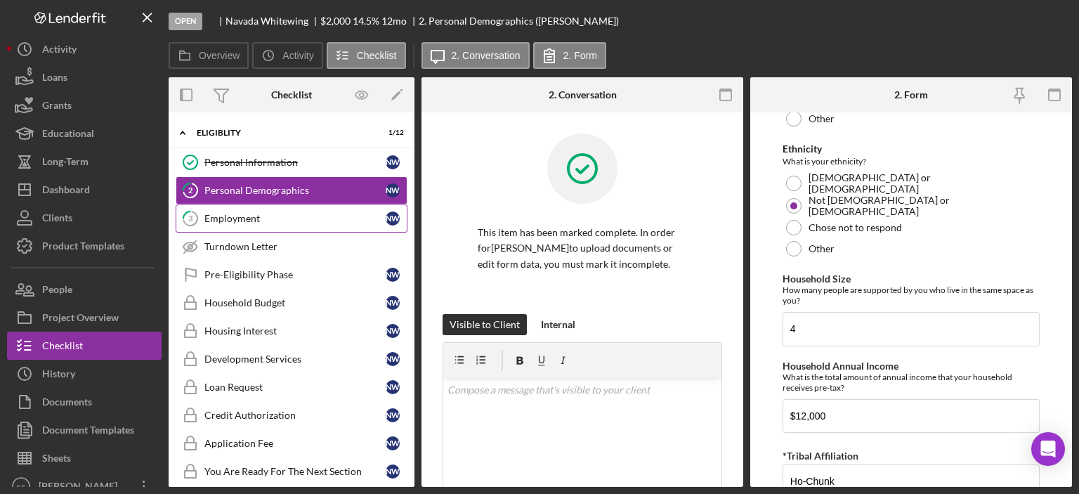
scroll to position [999, 0]
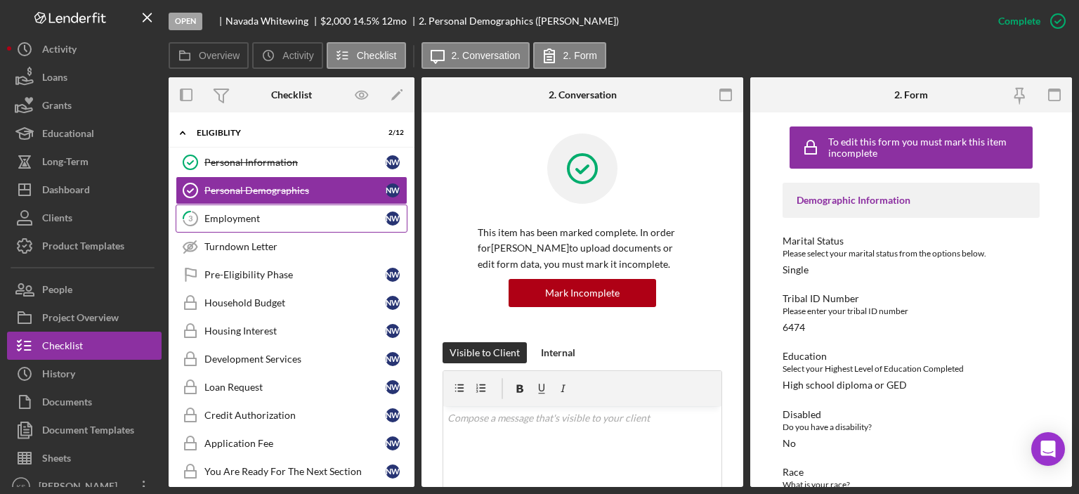
drag, startPoint x: 266, startPoint y: 226, endPoint x: 285, endPoint y: 223, distance: 19.2
click at [269, 225] on link "3 Employment N W" at bounding box center [292, 218] width 232 height 28
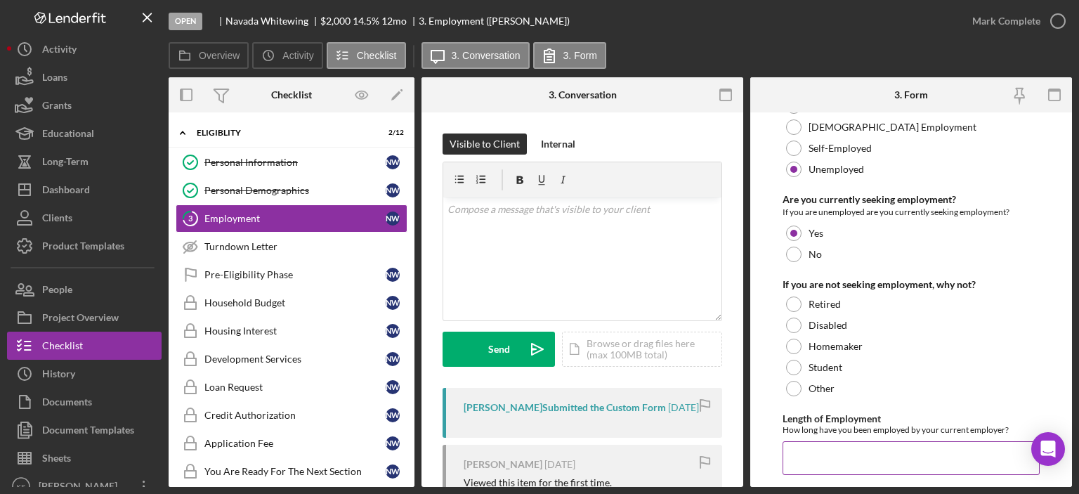
scroll to position [261, 0]
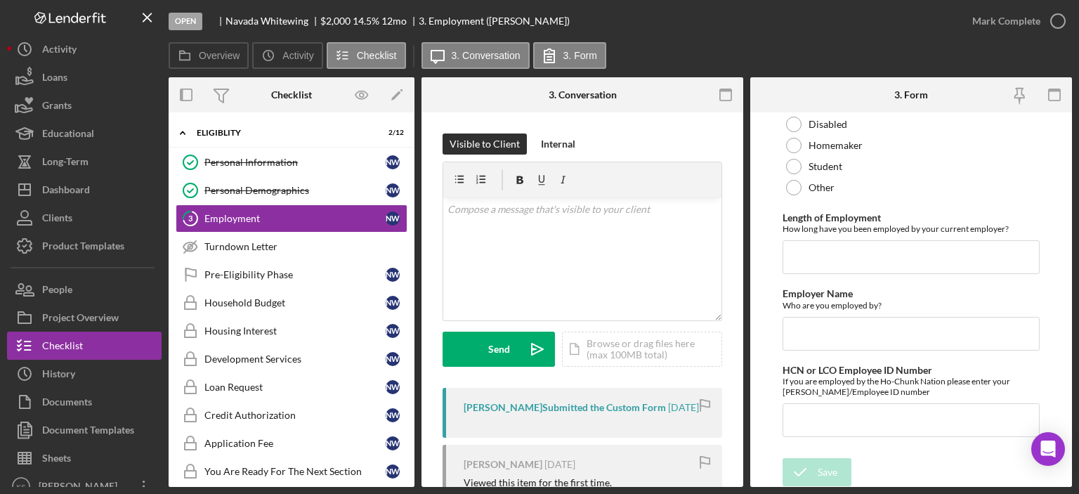
click at [1012, 1] on div "Mark Complete" at bounding box center [1015, 21] width 114 height 42
click at [1007, 19] on div "Mark Complete" at bounding box center [1006, 21] width 68 height 28
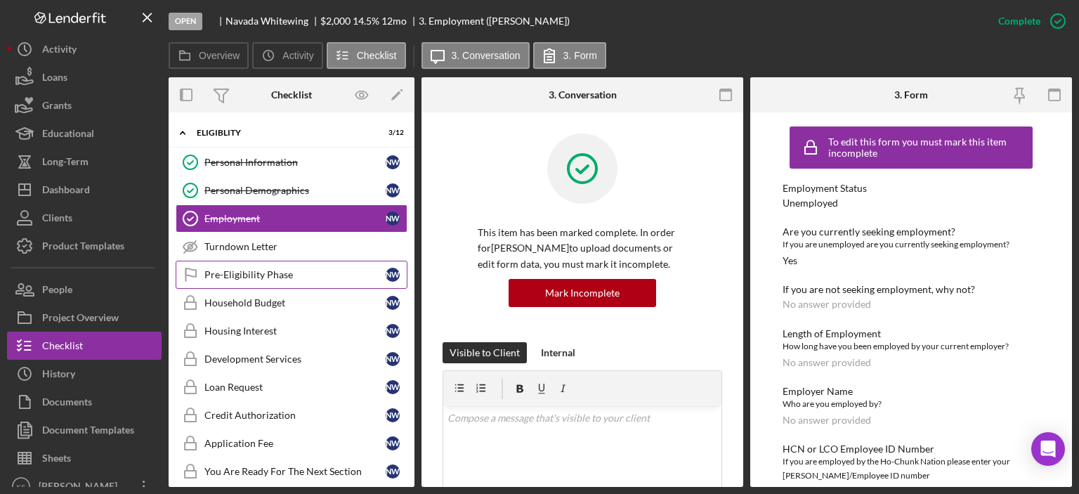
click at [249, 269] on div "Pre-Eligibility Phase" at bounding box center [294, 274] width 181 height 11
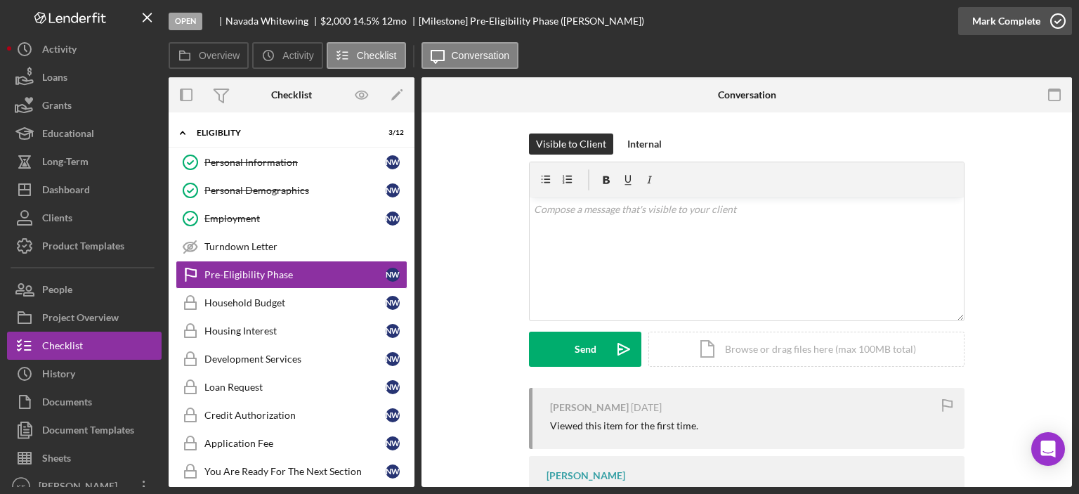
click at [1005, 22] on div "Mark Complete" at bounding box center [1006, 21] width 68 height 28
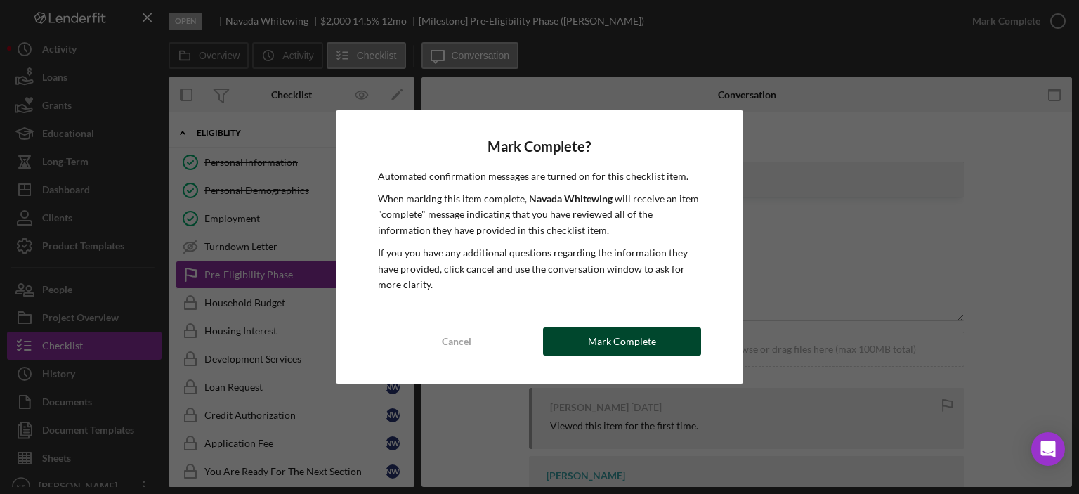
click at [629, 333] on div "Mark Complete" at bounding box center [622, 341] width 68 height 28
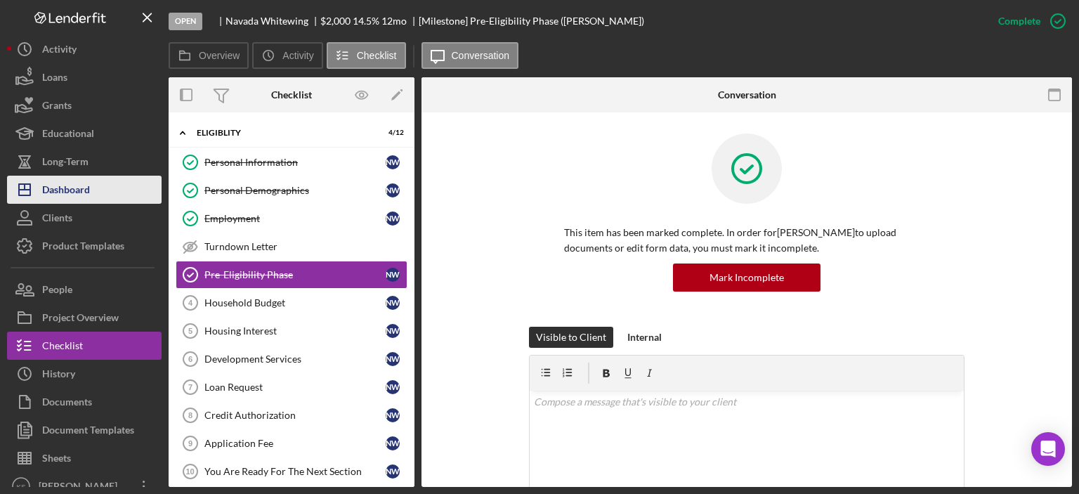
click at [93, 188] on button "Icon/Dashboard Dashboard" at bounding box center [84, 190] width 155 height 28
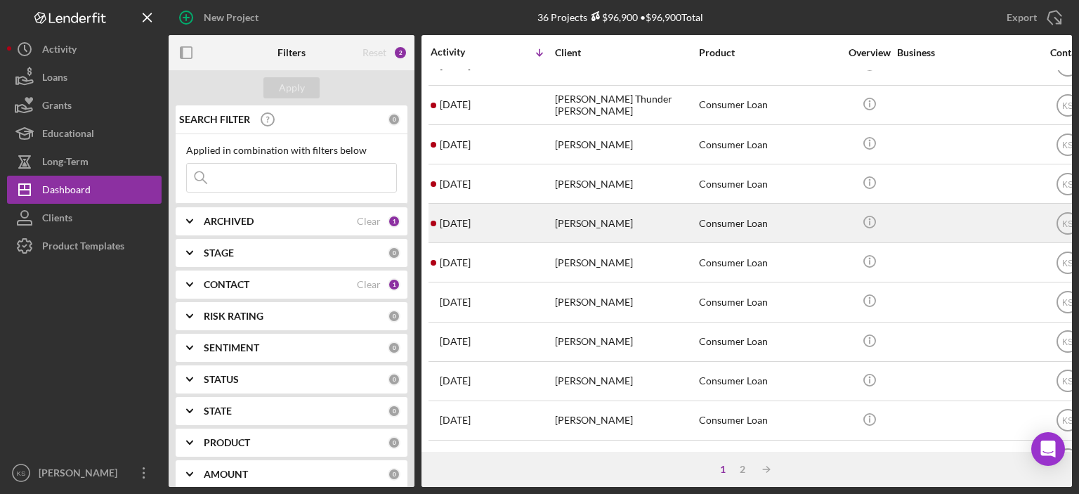
scroll to position [211, 0]
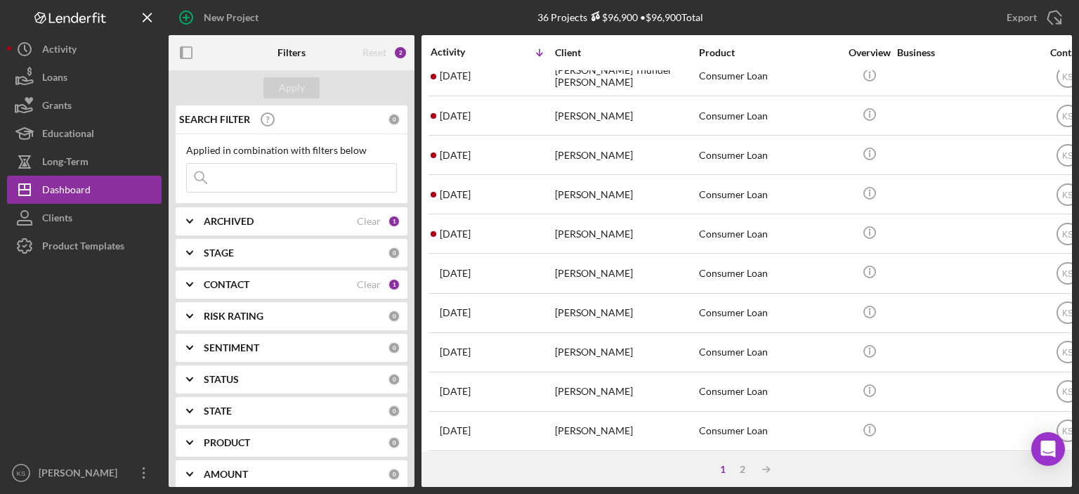
click at [261, 275] on div "CONTACT Clear 1" at bounding box center [302, 284] width 197 height 28
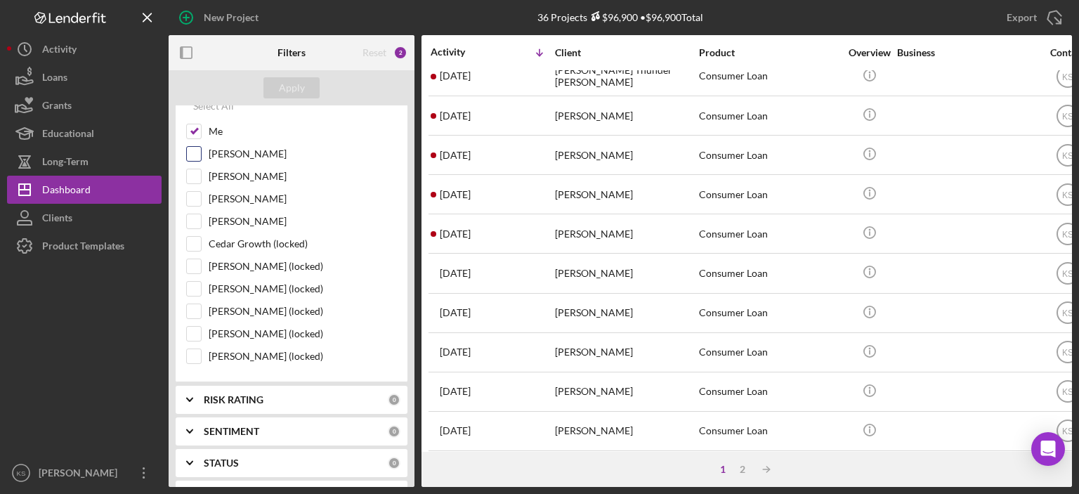
drag, startPoint x: 195, startPoint y: 151, endPoint x: 200, endPoint y: 157, distance: 7.5
click at [195, 152] on input "[PERSON_NAME]" at bounding box center [194, 154] width 14 height 14
checkbox input "true"
click at [193, 195] on input "[PERSON_NAME]" at bounding box center [194, 199] width 14 height 14
checkbox input "true"
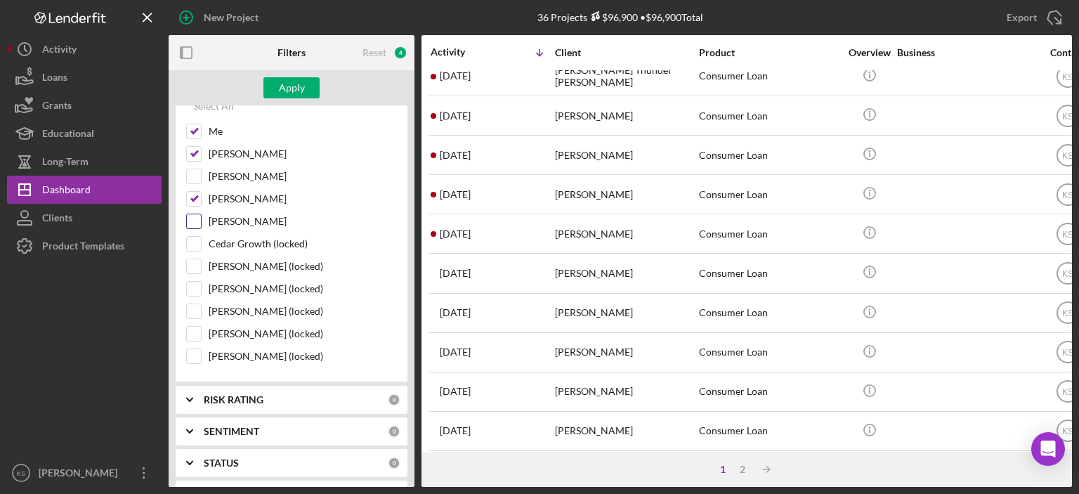
click at [188, 223] on input "[PERSON_NAME]" at bounding box center [194, 221] width 14 height 14
checkbox input "true"
click at [192, 237] on input "Cedar Growth (locked)" at bounding box center [194, 244] width 14 height 14
checkbox input "true"
click at [289, 91] on div "Apply" at bounding box center [292, 87] width 26 height 21
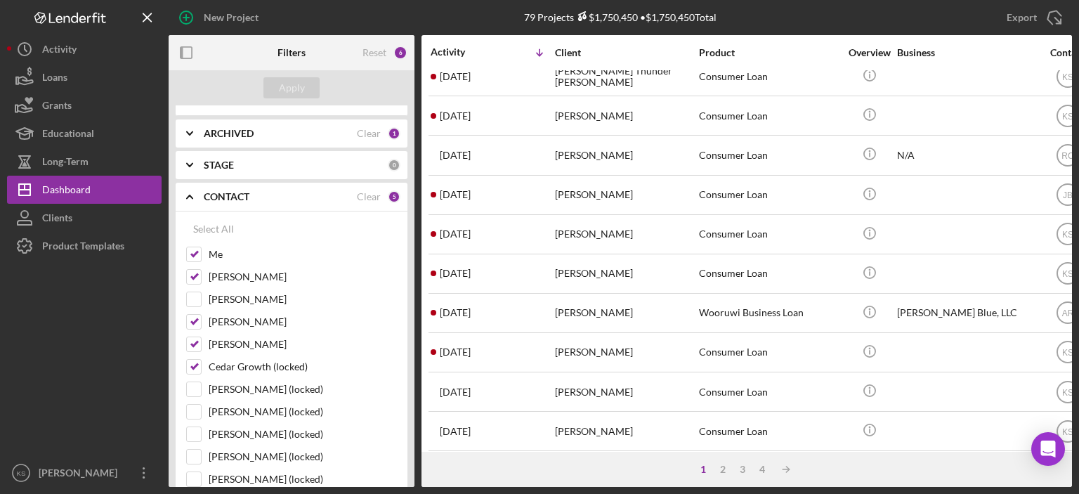
scroll to position [70, 0]
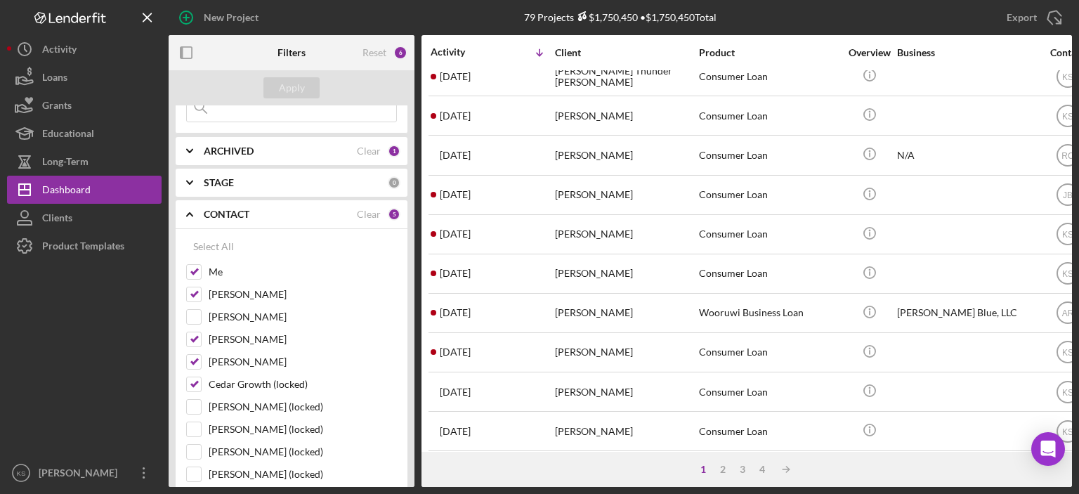
drag, startPoint x: 271, startPoint y: 212, endPoint x: 278, endPoint y: 216, distance: 7.2
click at [270, 213] on div "CONTACT" at bounding box center [280, 214] width 153 height 11
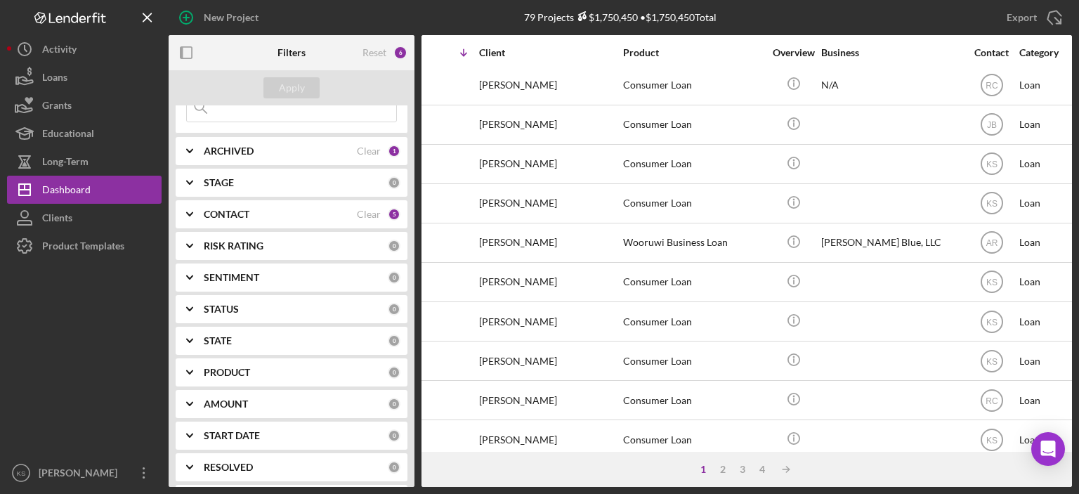
scroll to position [399, 0]
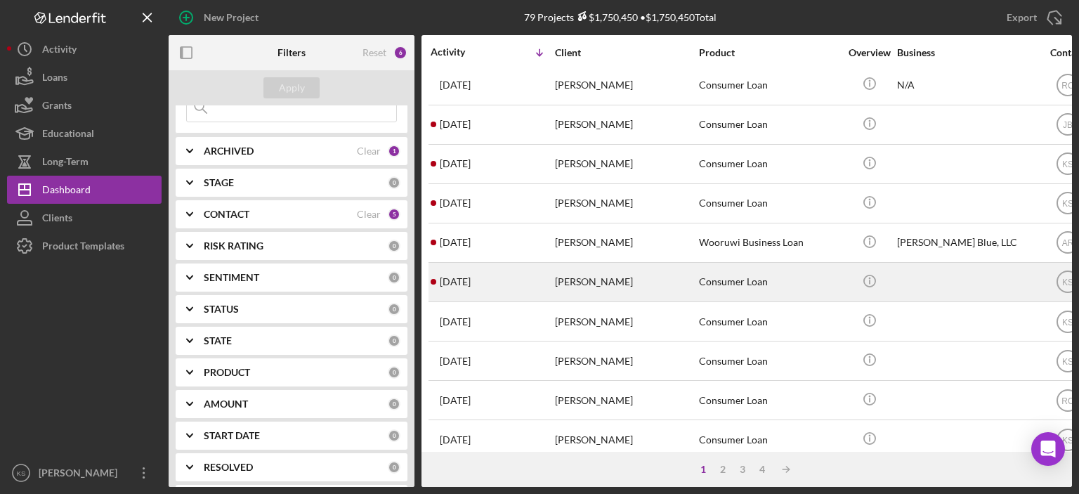
click at [518, 280] on div "[DATE] [PERSON_NAME]" at bounding box center [492, 281] width 123 height 37
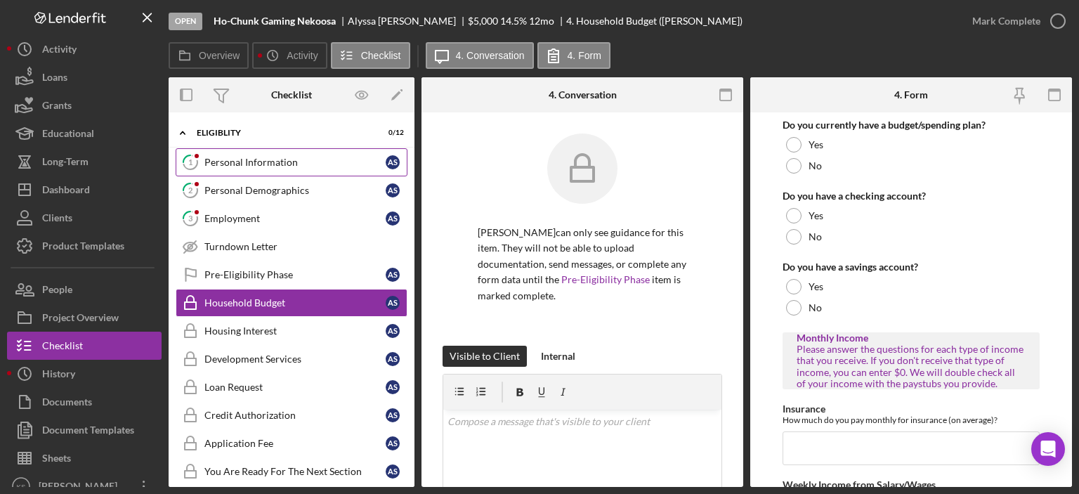
click at [282, 159] on div "Personal Information" at bounding box center [294, 162] width 181 height 11
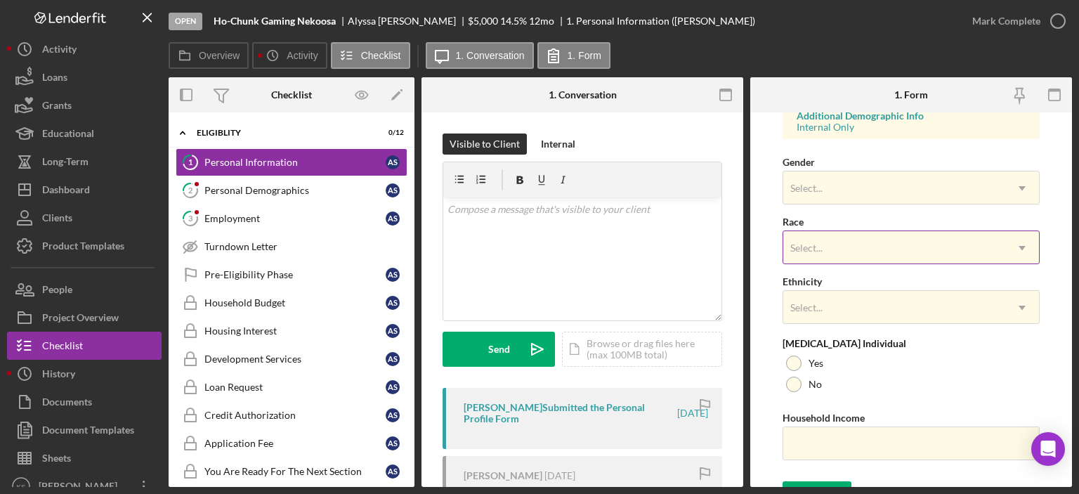
scroll to position [561, 0]
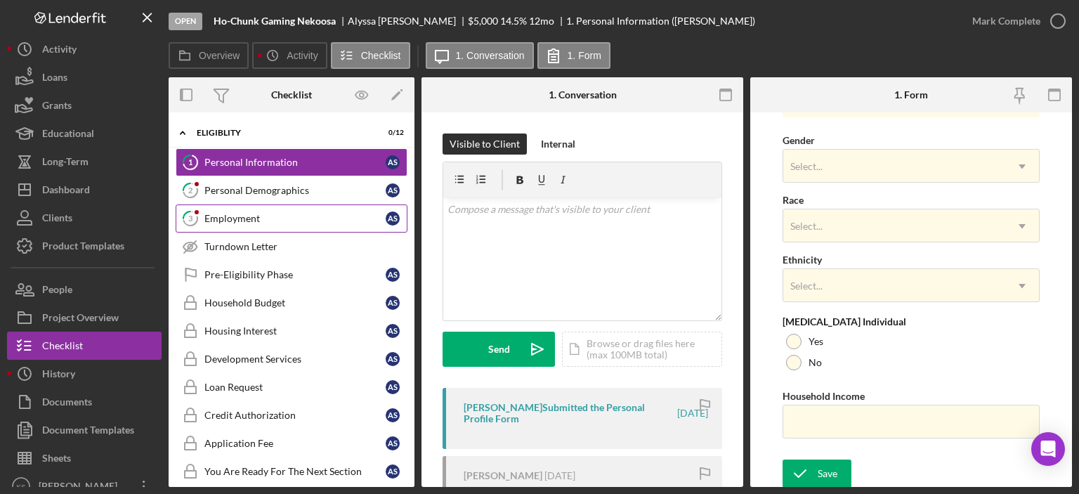
click at [261, 204] on link "3 Employment A S" at bounding box center [292, 218] width 232 height 28
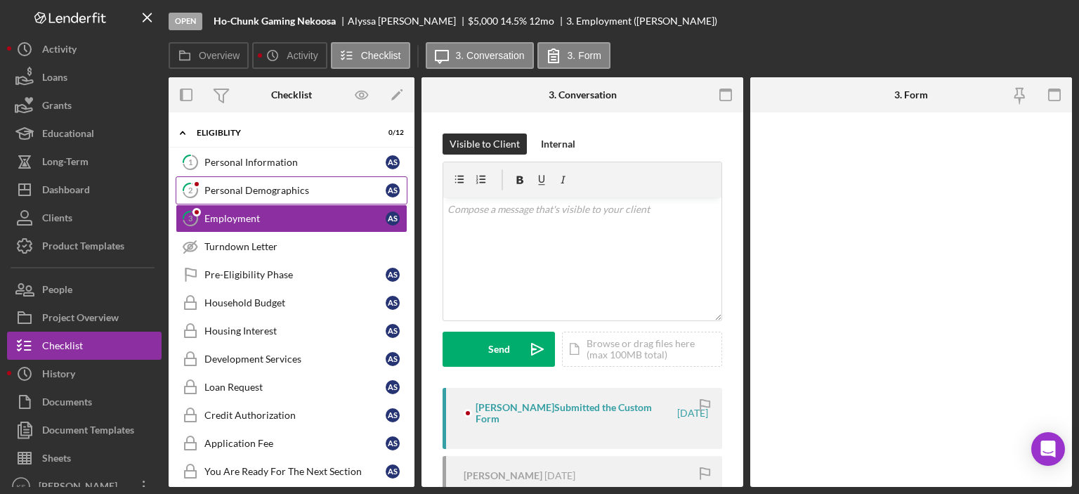
drag, startPoint x: 284, startPoint y: 193, endPoint x: 298, endPoint y: 191, distance: 14.2
click at [284, 193] on div "Personal Demographics" at bounding box center [294, 190] width 181 height 11
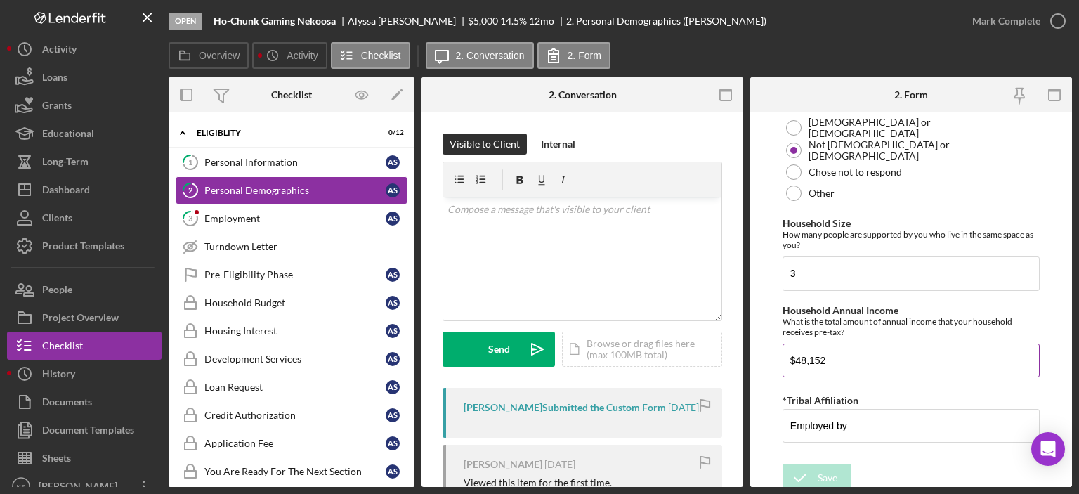
scroll to position [943, 0]
drag, startPoint x: 930, startPoint y: 344, endPoint x: 694, endPoint y: 346, distance: 236.1
click at [694, 346] on div "Overview Internal Workflow Stage Open Icon/Dropdown Arrow Archive (can unarchiv…" at bounding box center [620, 282] width 903 height 410
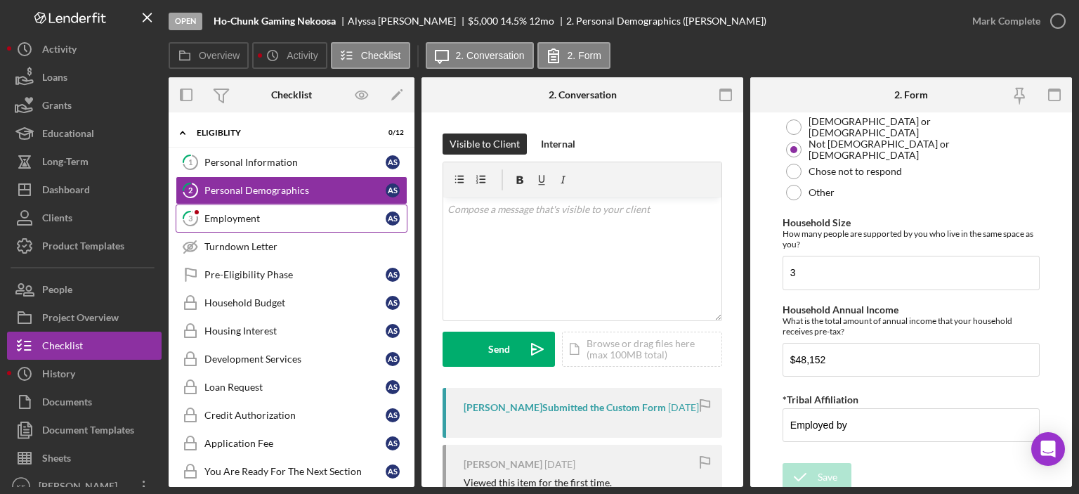
click at [267, 223] on link "3 Employment A S" at bounding box center [292, 218] width 232 height 28
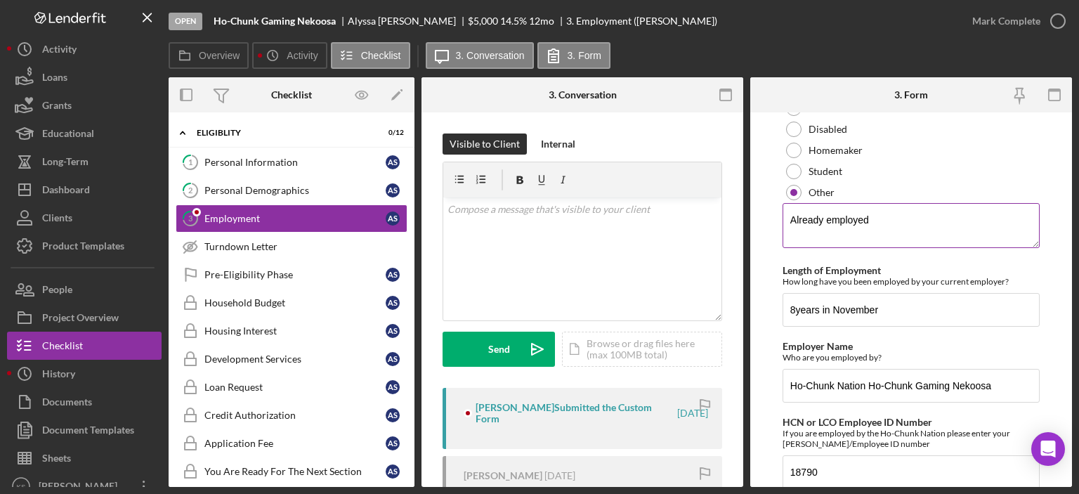
scroll to position [281, 0]
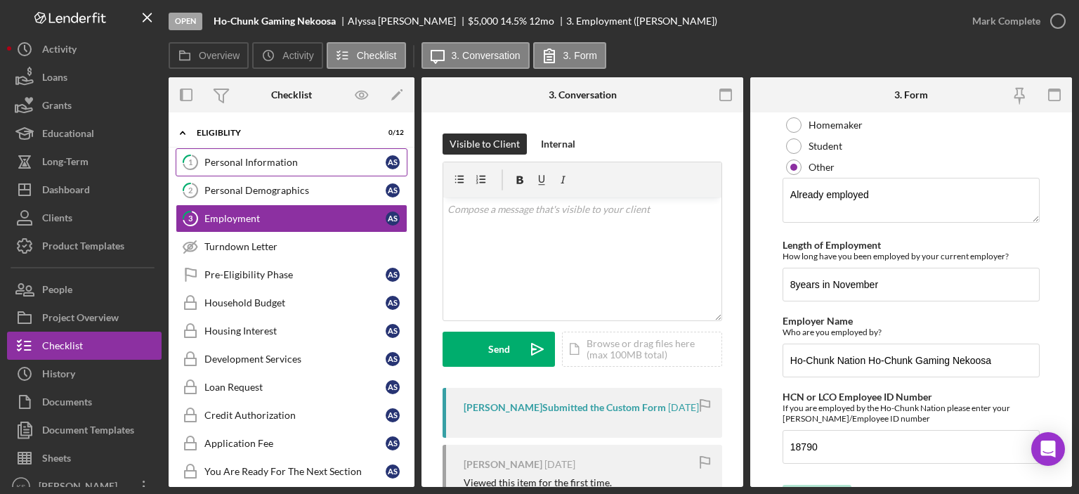
click at [287, 167] on link "1 Personal Information A S" at bounding box center [292, 162] width 232 height 28
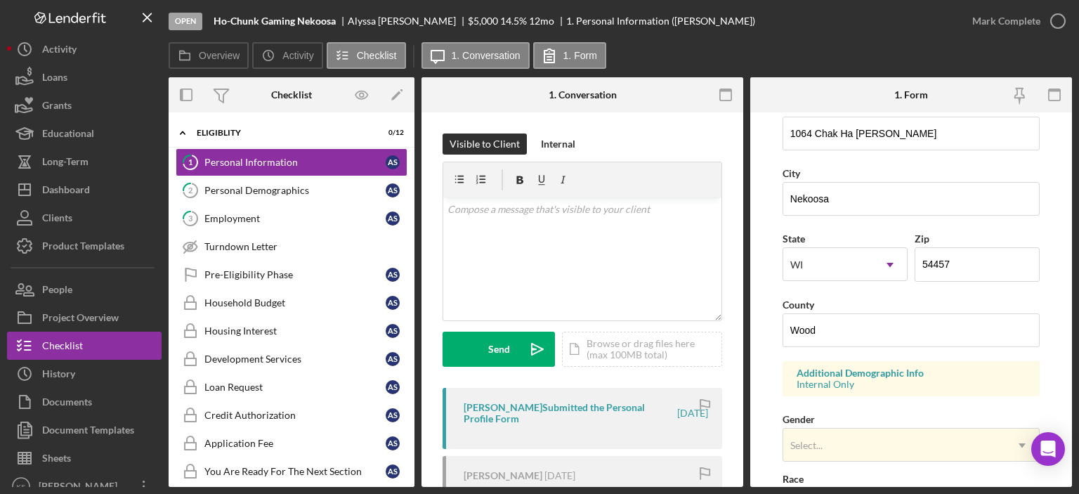
scroll to position [422, 0]
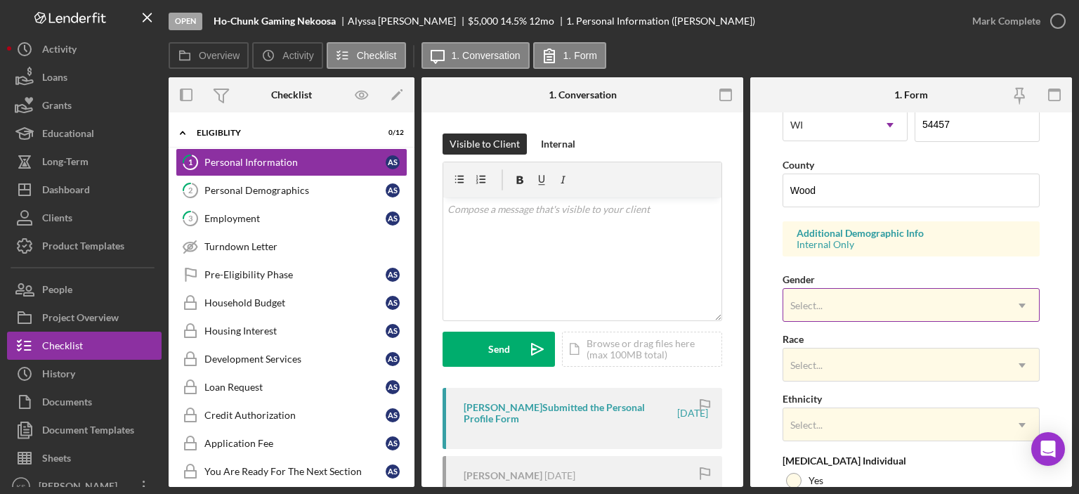
click at [853, 302] on div "Select..." at bounding box center [894, 305] width 222 height 32
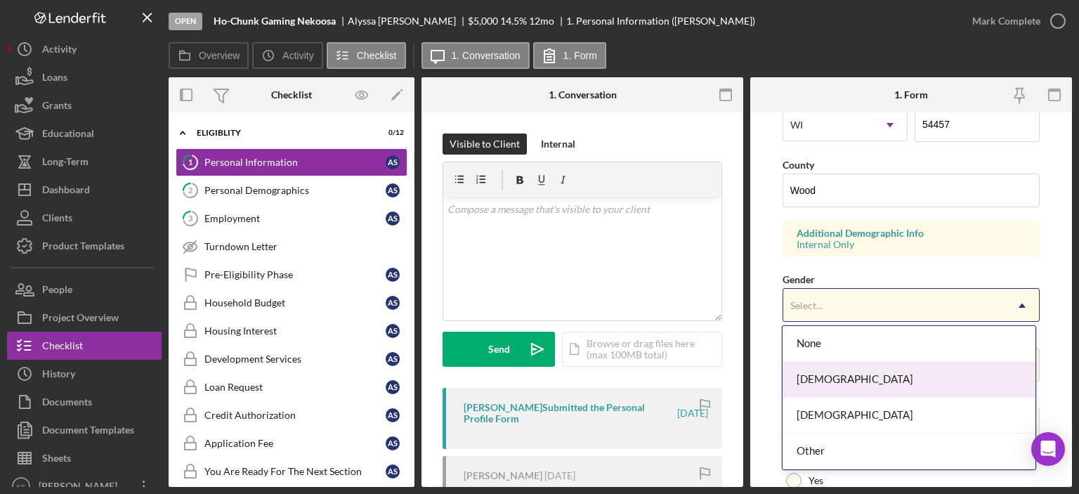
click at [842, 374] on div "[DEMOGRAPHIC_DATA]" at bounding box center [909, 380] width 253 height 36
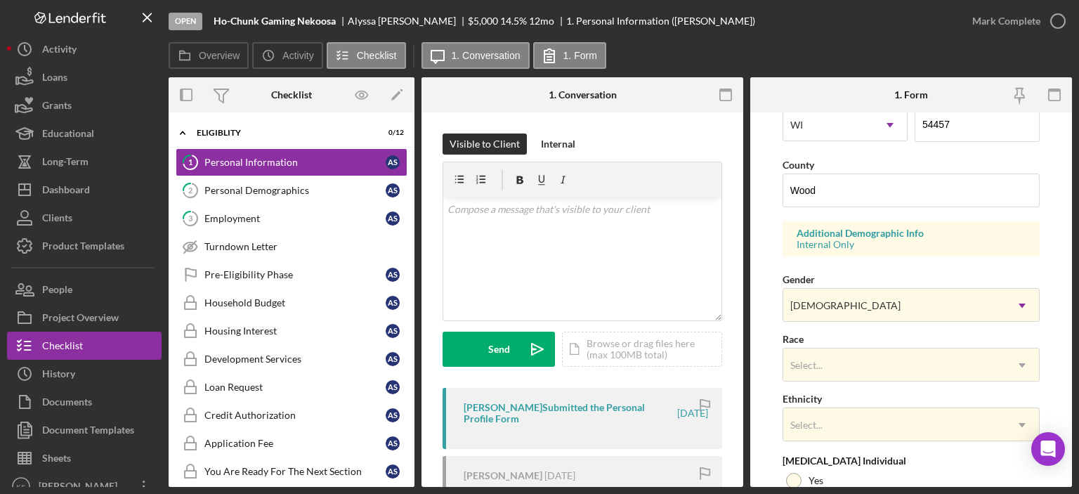
scroll to position [561, 0]
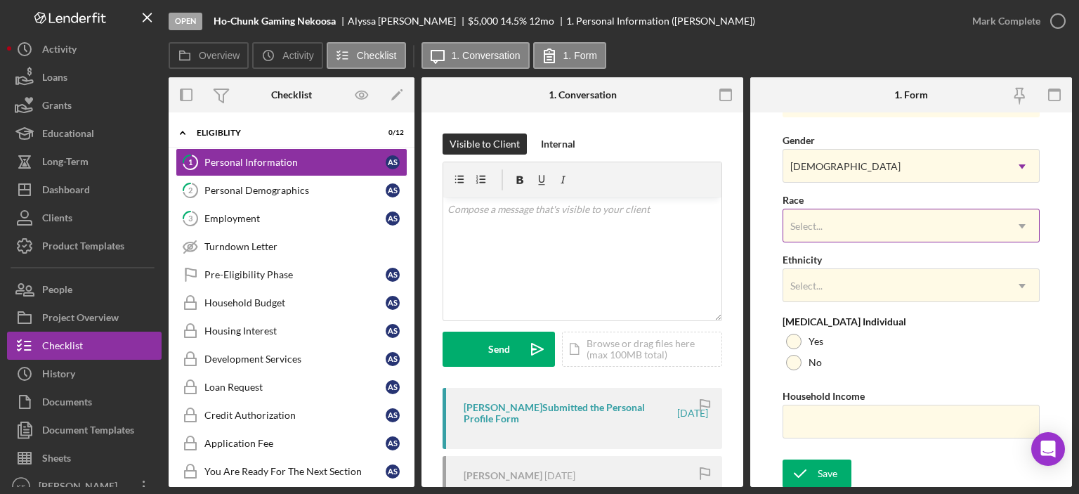
click at [880, 214] on div "Select..." at bounding box center [894, 226] width 222 height 32
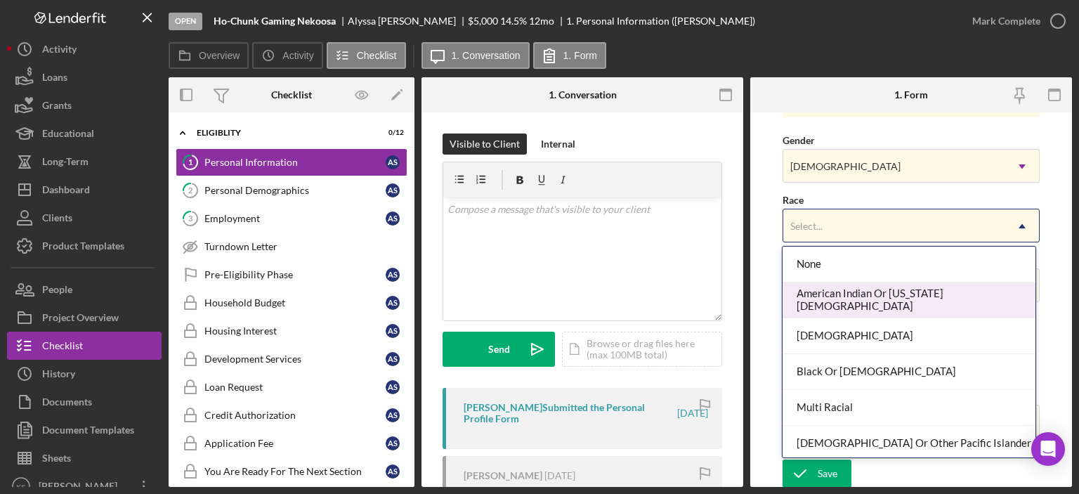
scroll to position [74, 0]
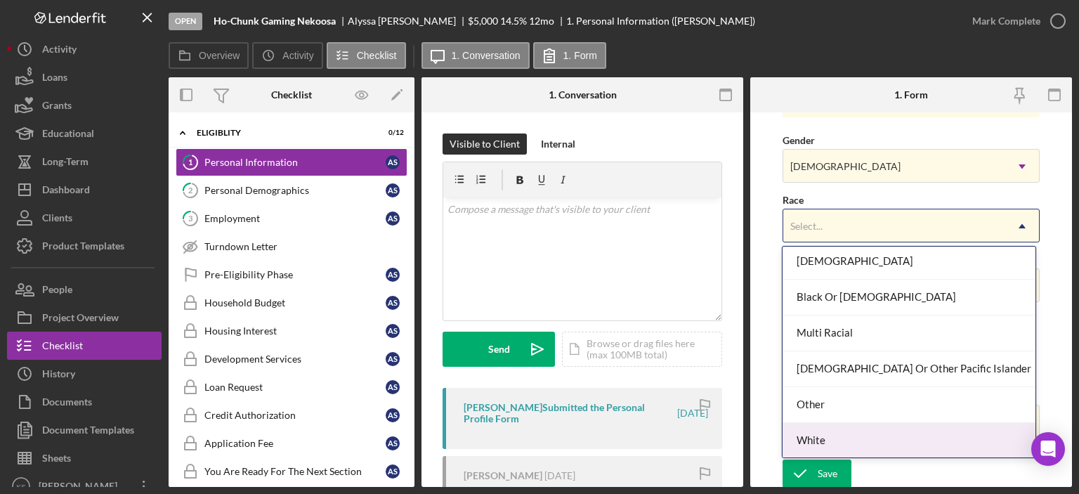
click at [827, 440] on div "White" at bounding box center [909, 441] width 253 height 36
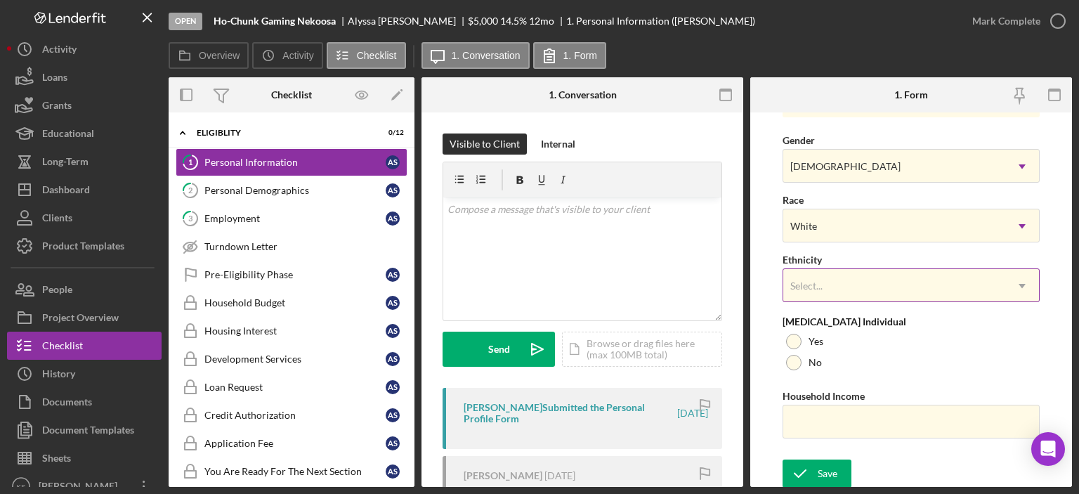
click at [873, 270] on div "Select..." at bounding box center [894, 286] width 222 height 32
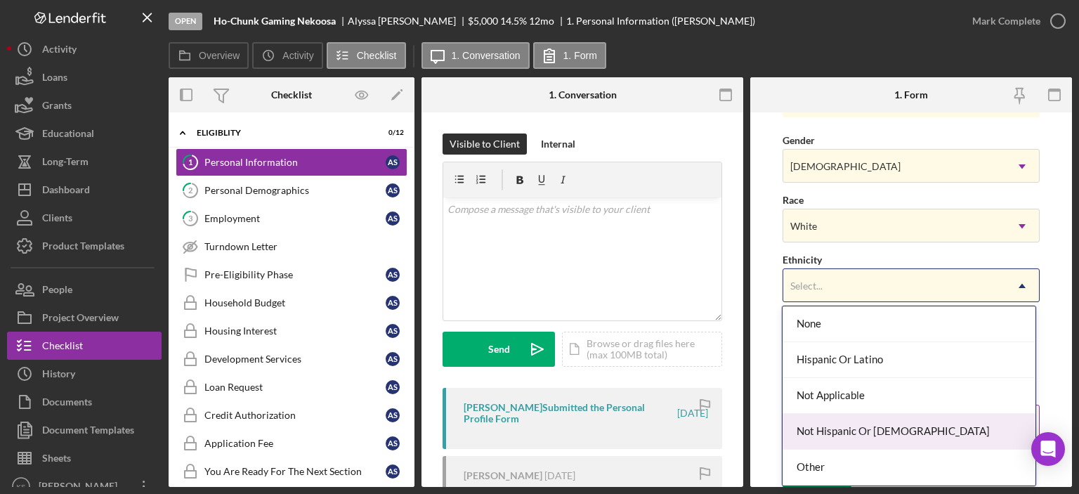
click at [852, 414] on div "Not Hispanic Or [DEMOGRAPHIC_DATA]" at bounding box center [909, 432] width 253 height 36
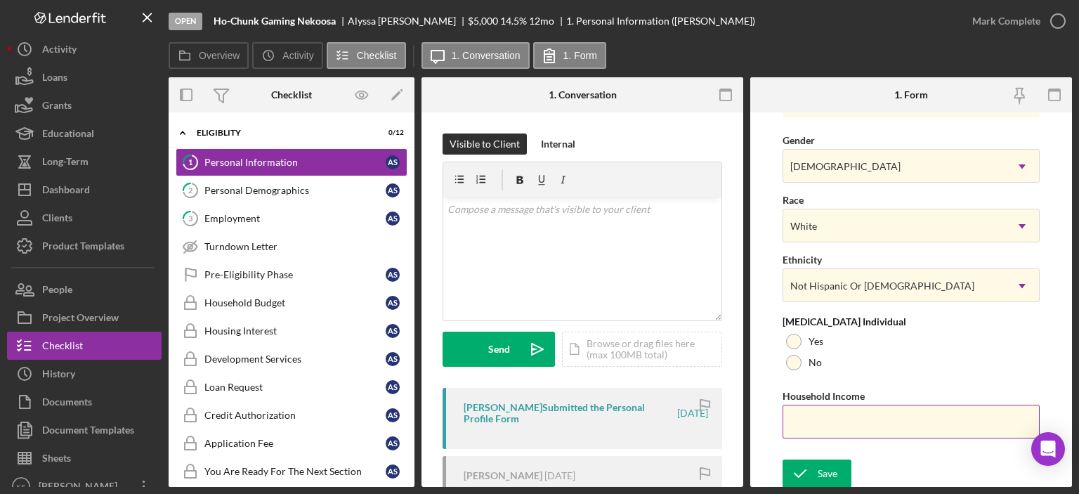
drag, startPoint x: 804, startPoint y: 353, endPoint x: 835, endPoint y: 412, distance: 66.3
click at [811, 358] on div "No" at bounding box center [911, 362] width 257 height 21
click at [835, 413] on input "Household Income" at bounding box center [911, 422] width 257 height 34
paste input "$48,152"
type input "$48,152"
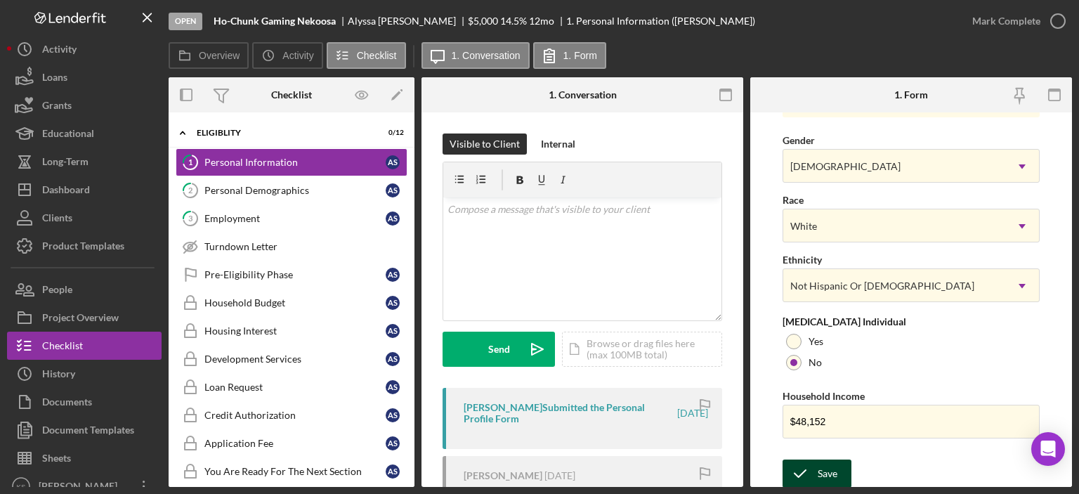
click at [818, 471] on div "Save" at bounding box center [828, 473] width 20 height 28
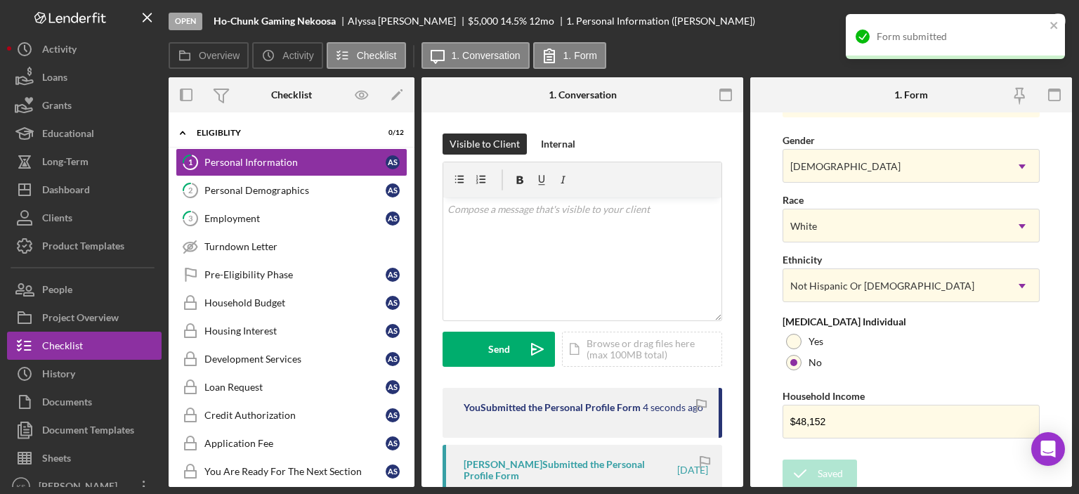
click at [994, 32] on div "Form submitted" at bounding box center [961, 36] width 169 height 11
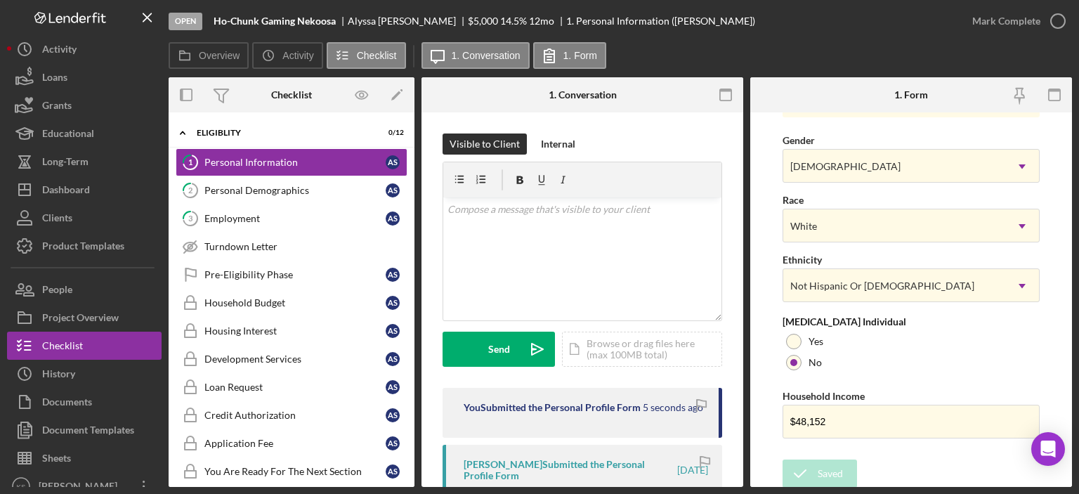
click at [1000, 29] on div "Mark Complete" at bounding box center [1006, 21] width 68 height 28
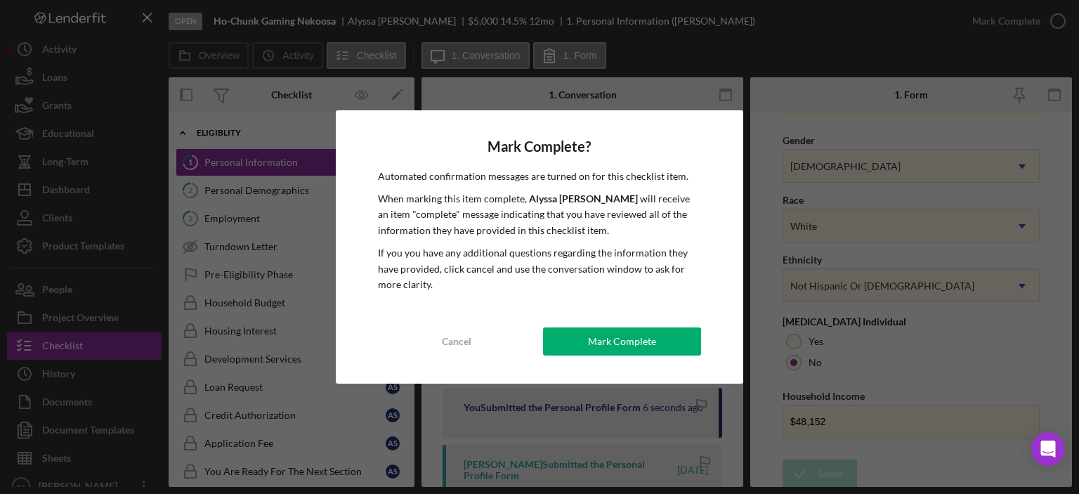
click at [615, 328] on div "Mark Complete" at bounding box center [622, 341] width 68 height 28
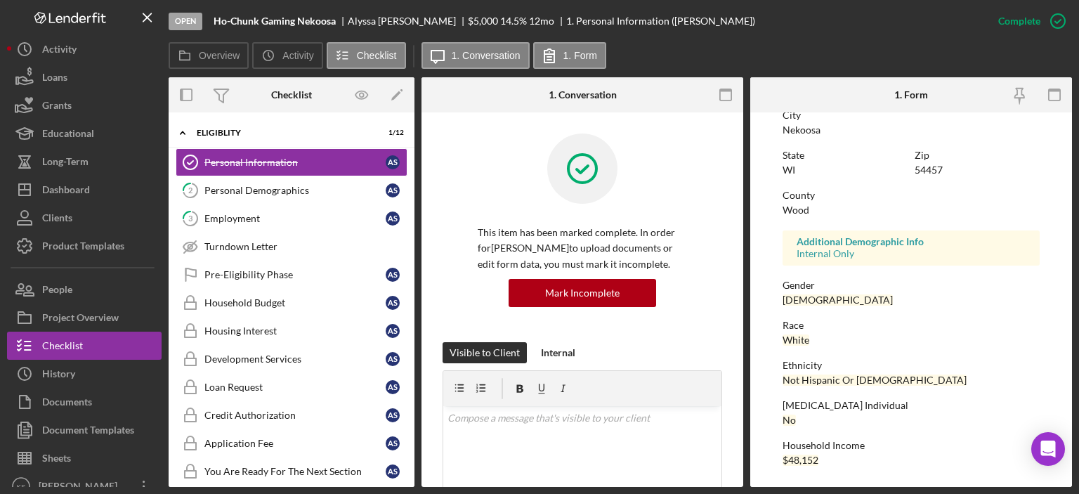
scroll to position [281, 0]
click at [273, 192] on div "Personal Demographics" at bounding box center [294, 190] width 181 height 11
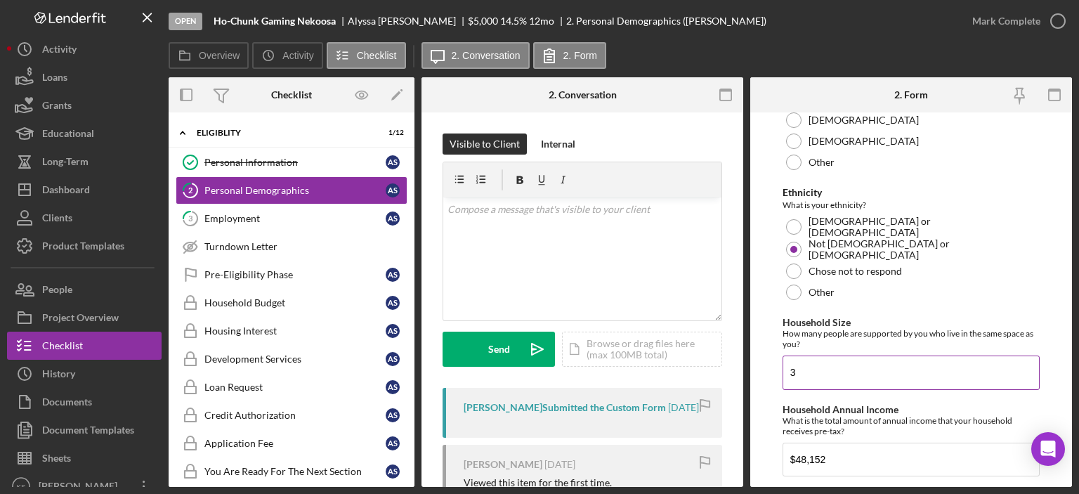
scroll to position [943, 0]
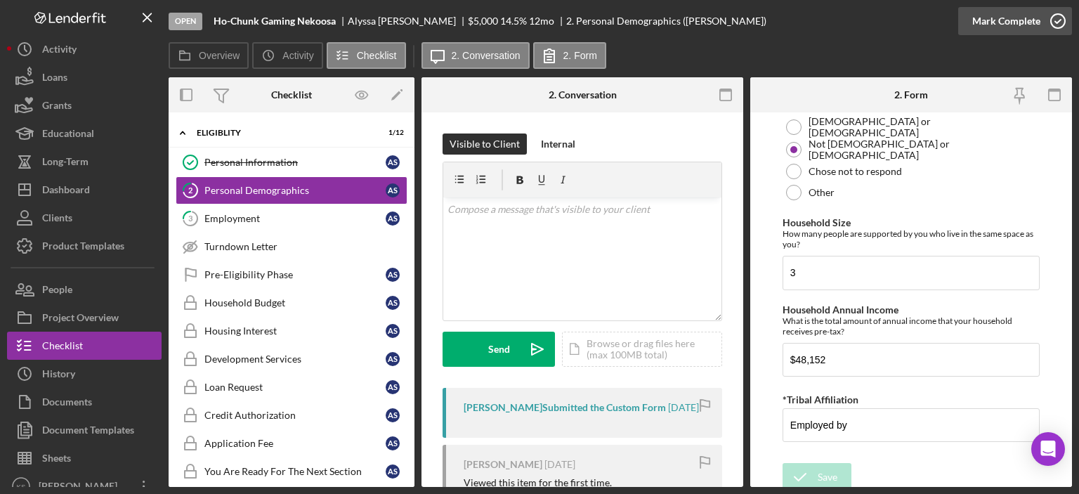
click at [993, 22] on div "Mark Complete" at bounding box center [1006, 21] width 68 height 28
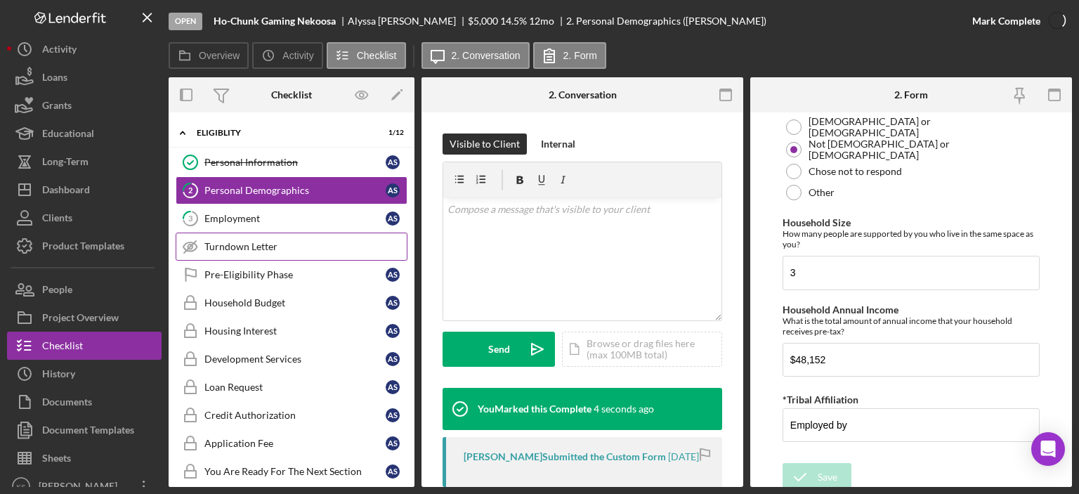
scroll to position [999, 0]
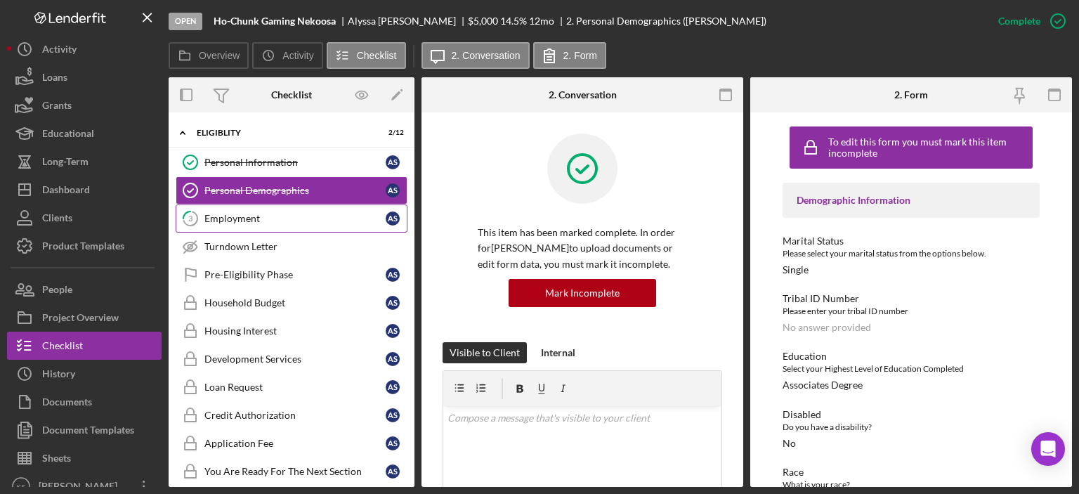
drag, startPoint x: 265, startPoint y: 211, endPoint x: 272, endPoint y: 212, distance: 7.2
click at [266, 213] on div "Employment" at bounding box center [294, 218] width 181 height 11
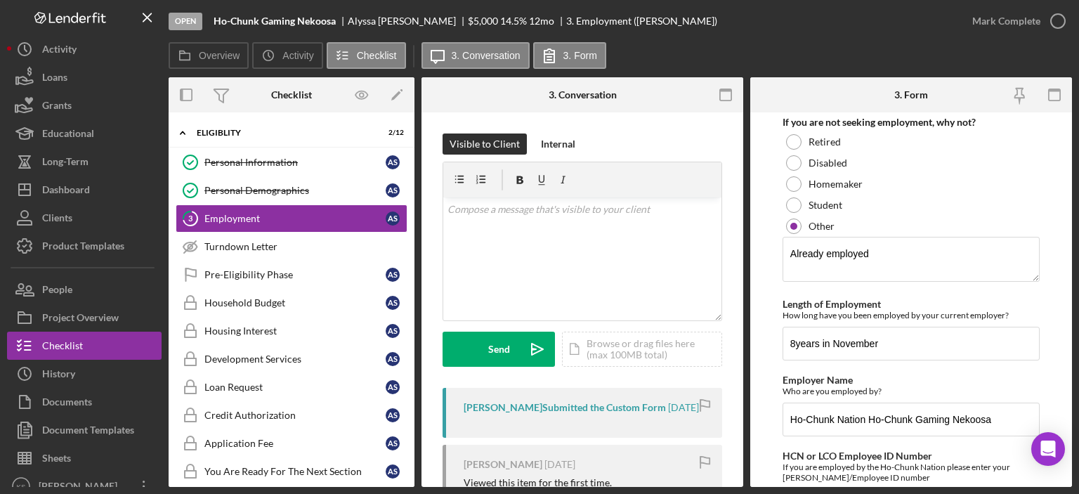
scroll to position [308, 0]
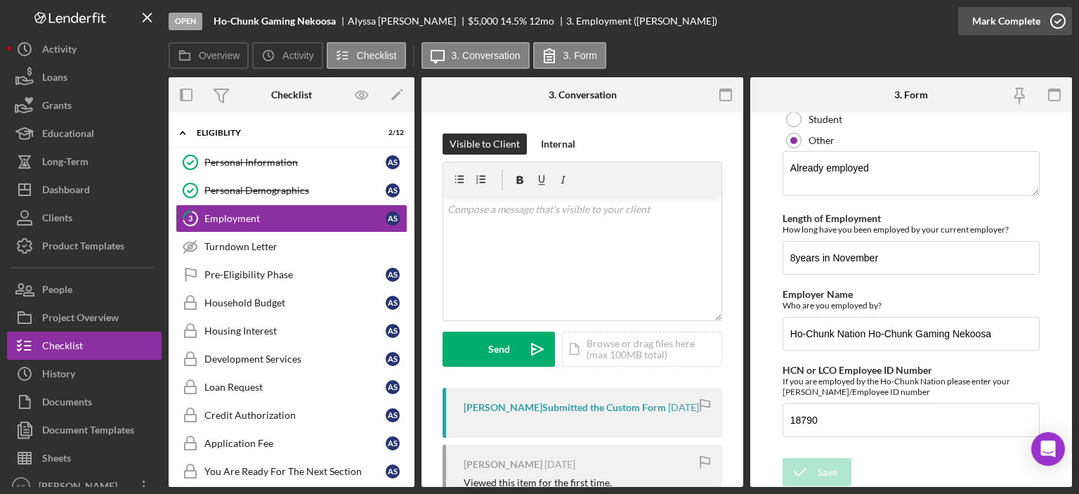
click at [979, 24] on div "Mark Complete" at bounding box center [1006, 21] width 68 height 28
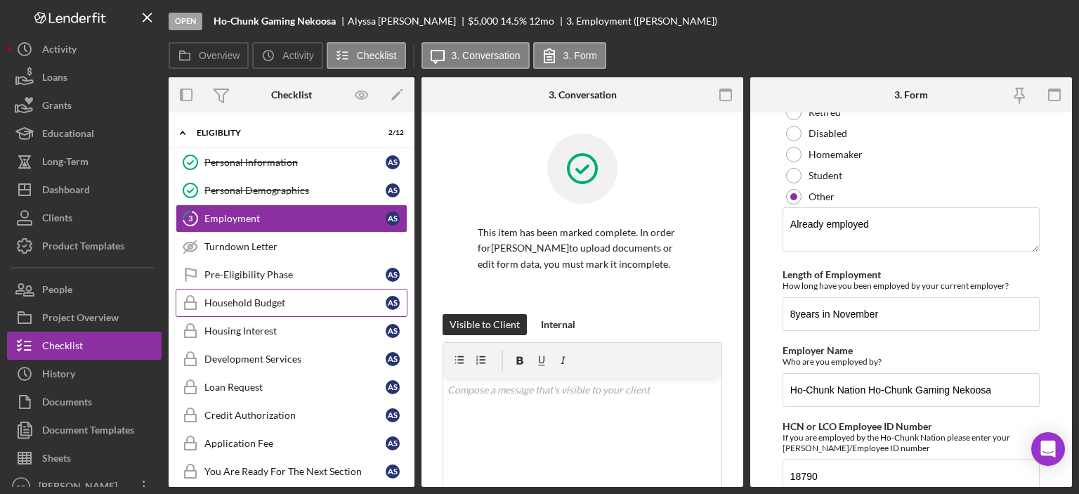
scroll to position [364, 0]
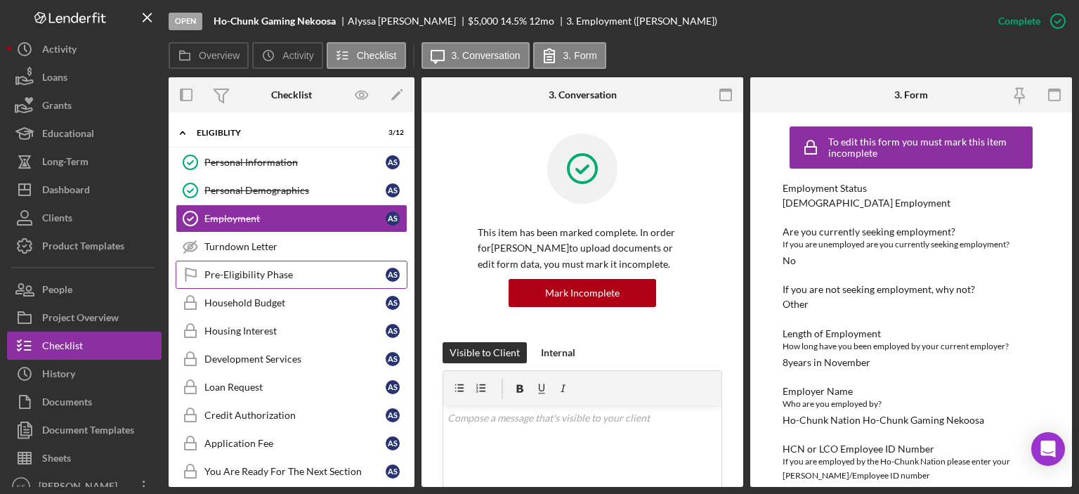
drag, startPoint x: 277, startPoint y: 278, endPoint x: 308, endPoint y: 266, distance: 33.1
click at [280, 277] on div "Pre-Eligibility Phase" at bounding box center [294, 274] width 181 height 11
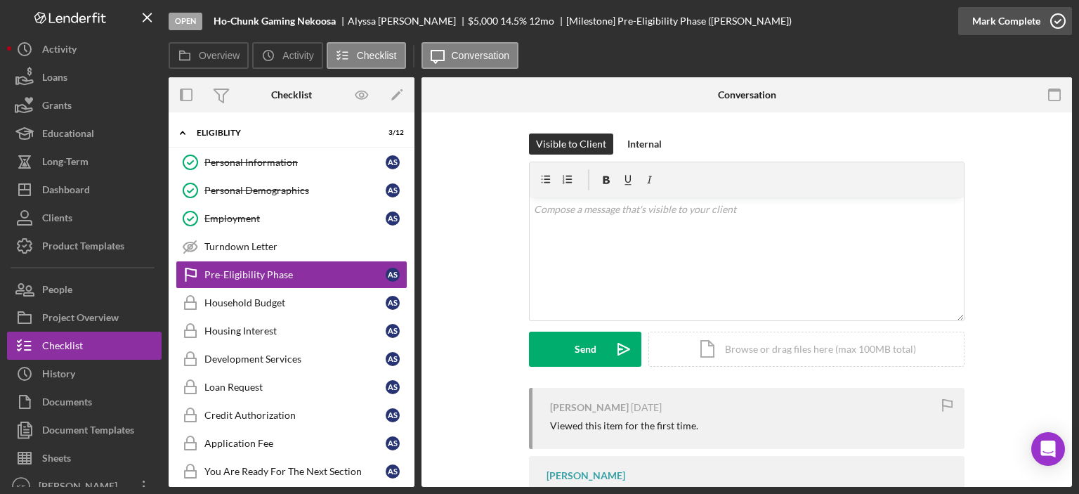
click at [1040, 25] on icon "button" at bounding box center [1057, 21] width 35 height 35
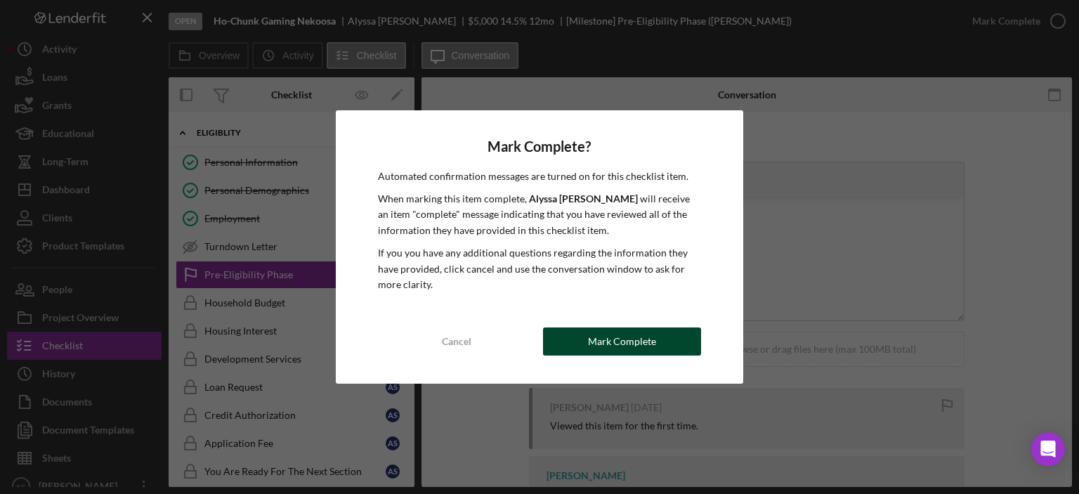
click at [660, 336] on button "Mark Complete" at bounding box center [622, 341] width 158 height 28
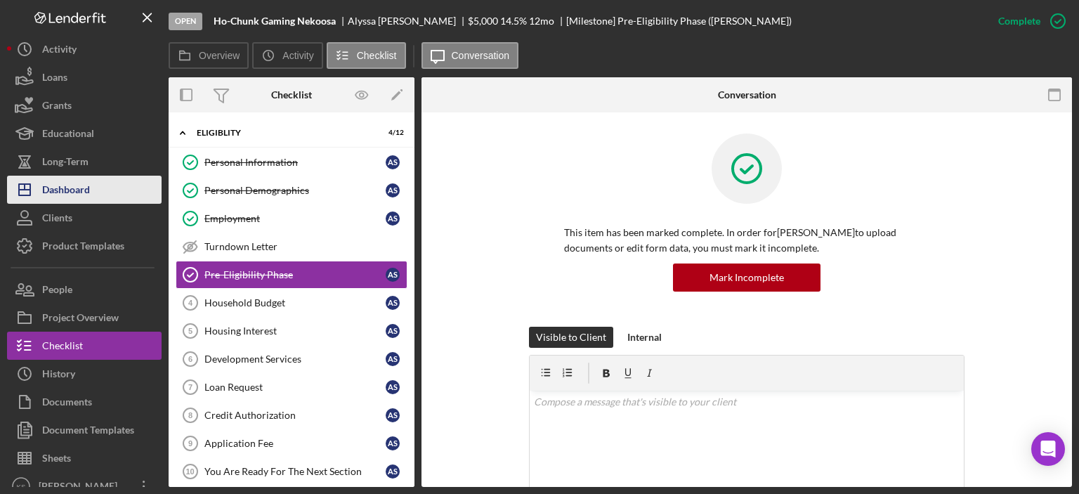
click at [112, 183] on button "Icon/Dashboard Dashboard" at bounding box center [84, 190] width 155 height 28
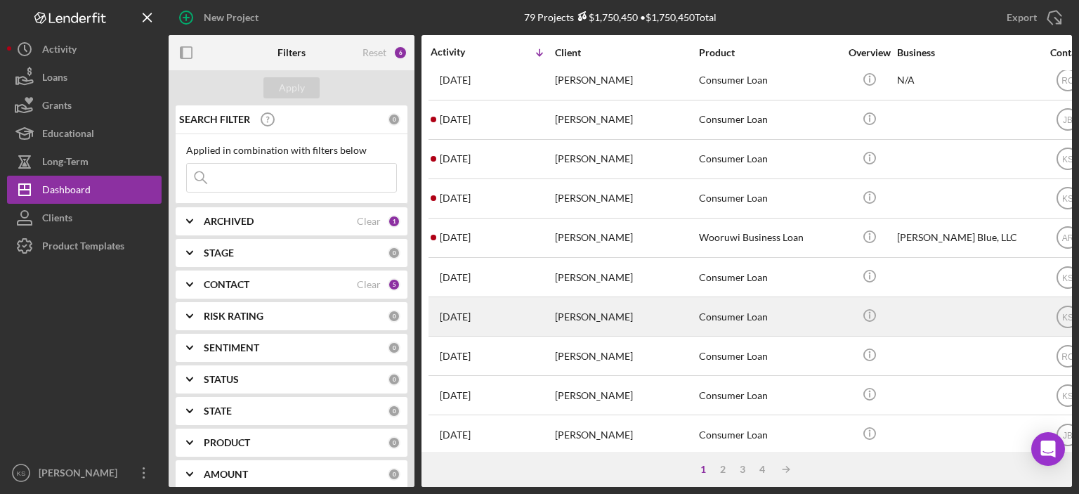
scroll to position [410, 0]
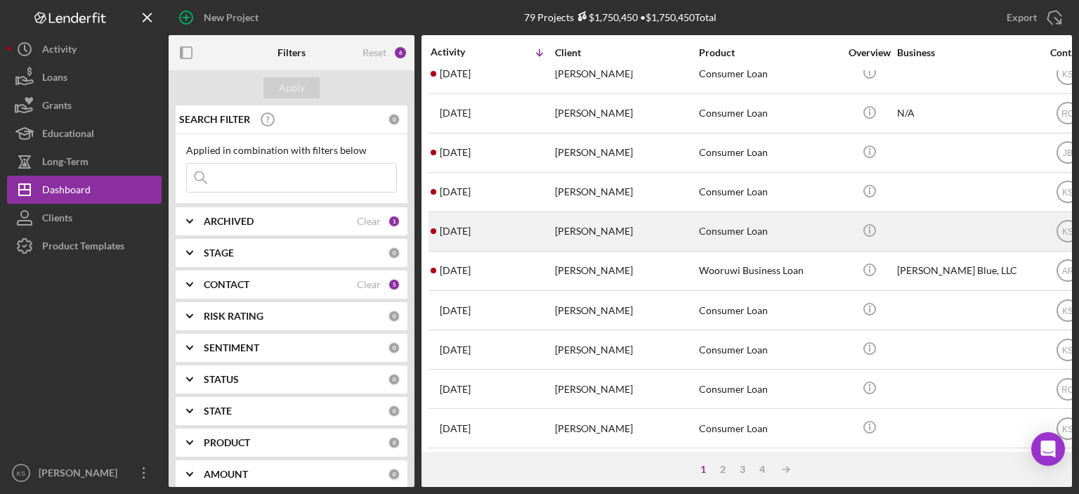
click at [591, 235] on div "[PERSON_NAME]" at bounding box center [625, 231] width 141 height 37
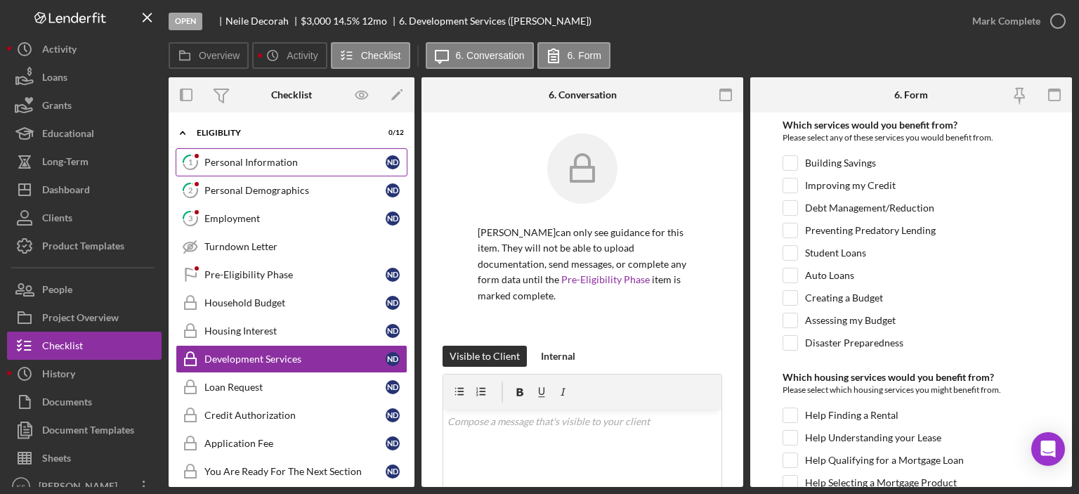
click at [291, 157] on div "Personal Information" at bounding box center [294, 162] width 181 height 11
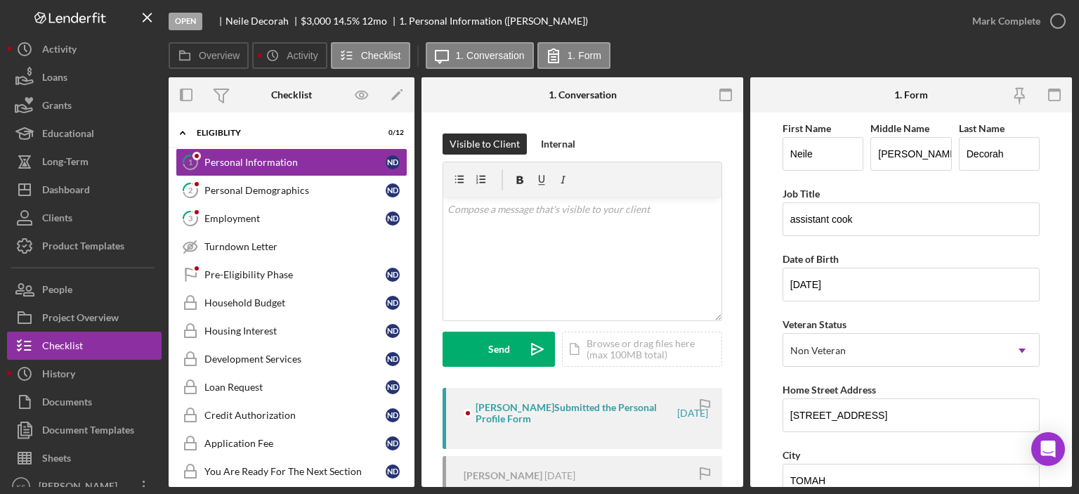
scroll to position [70, 0]
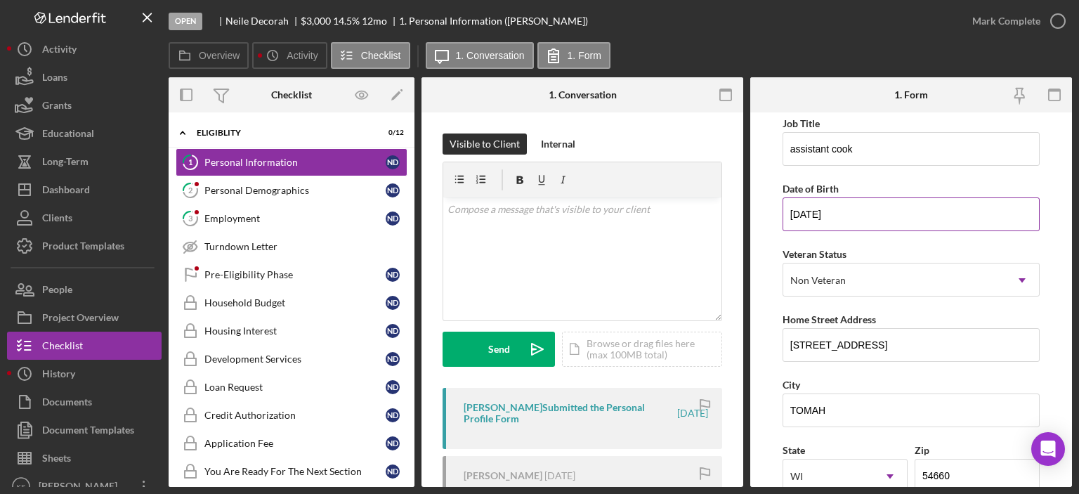
click at [807, 211] on input "[DATE]" at bounding box center [911, 214] width 257 height 34
click at [778, 232] on form "First Name [PERSON_NAME] Middle Name [PERSON_NAME] Last Name Decorah Job Title …" at bounding box center [911, 299] width 322 height 374
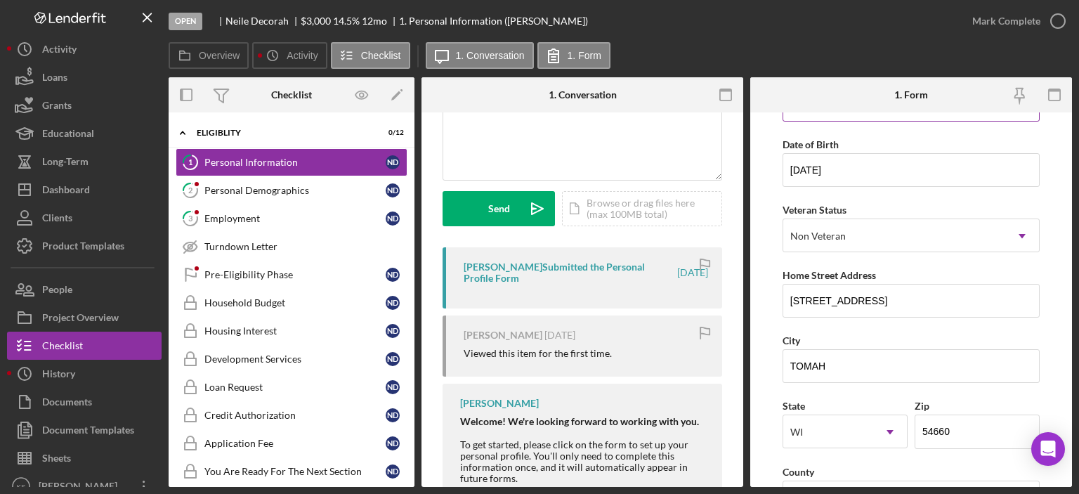
scroll to position [0, 0]
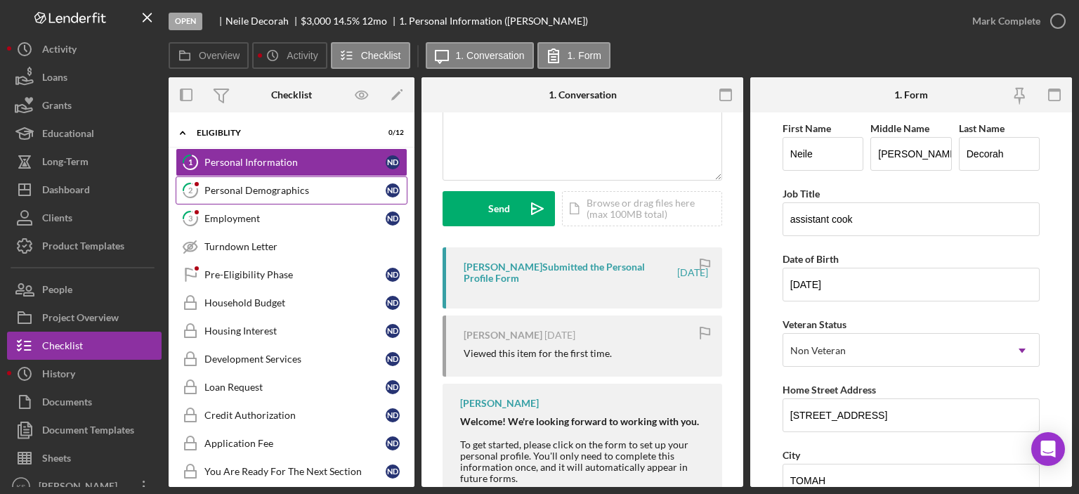
click at [298, 185] on div "Personal Demographics" at bounding box center [294, 190] width 181 height 11
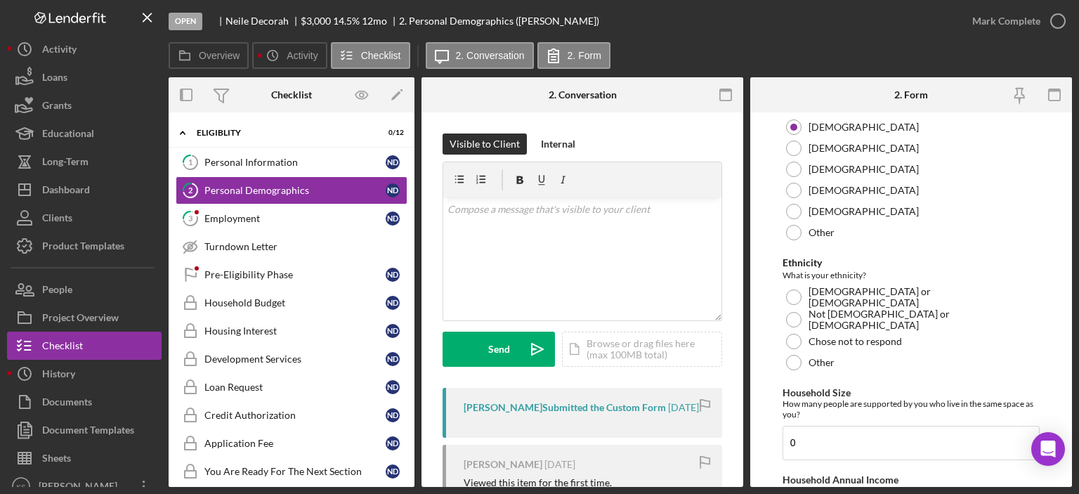
scroll to position [843, 0]
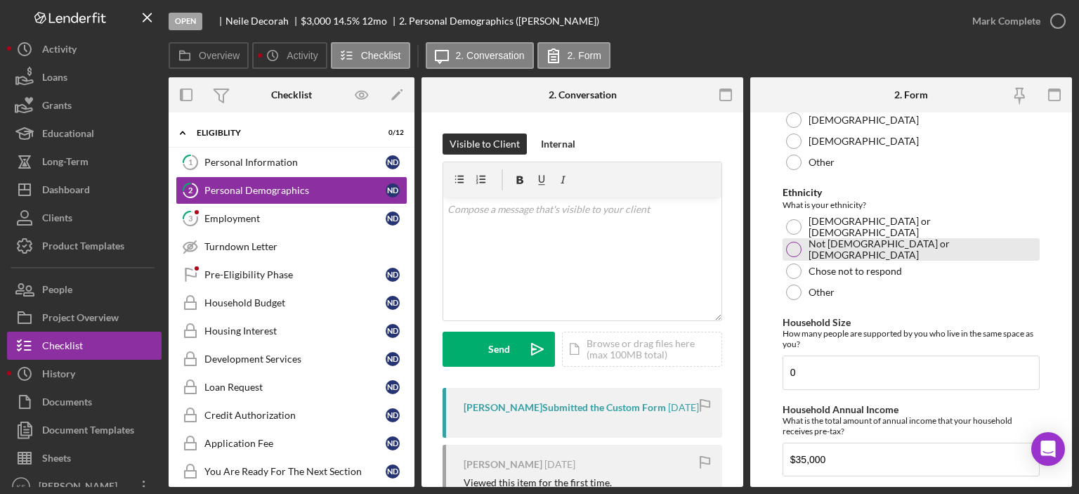
click at [795, 252] on div at bounding box center [793, 249] width 15 height 15
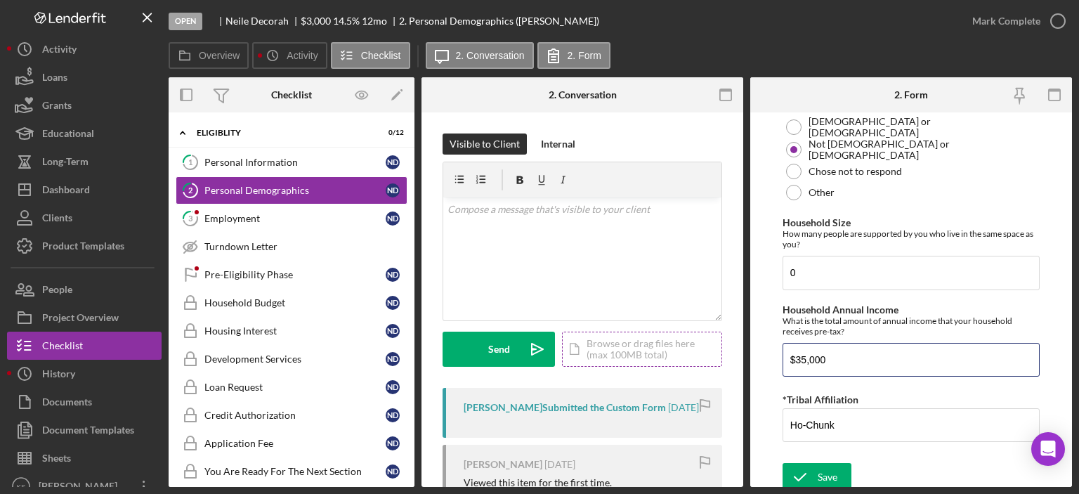
drag, startPoint x: 866, startPoint y: 354, endPoint x: 697, endPoint y: 365, distance: 168.9
click at [697, 365] on div "Overview Internal Workflow Stage Open Icon/Dropdown Arrow Archive (can unarchiv…" at bounding box center [620, 282] width 903 height 410
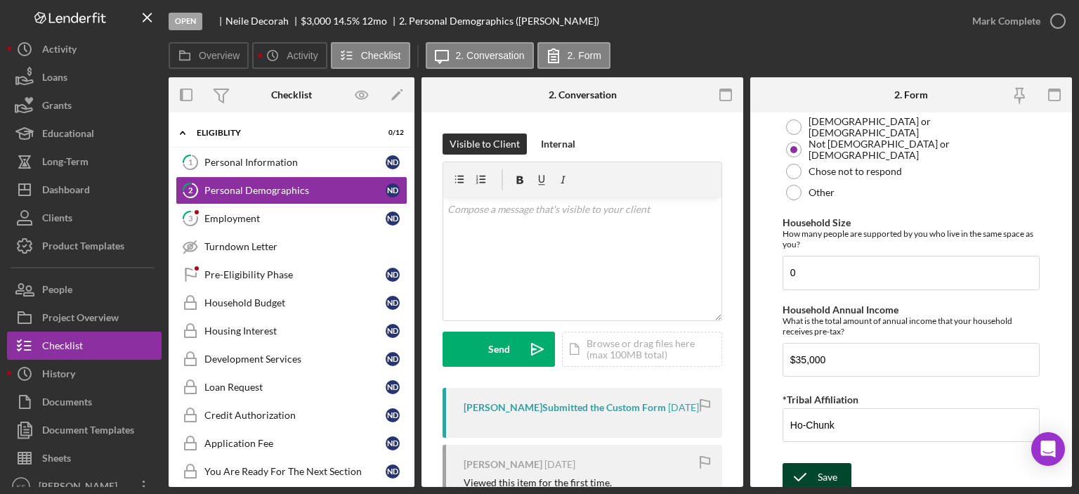
drag, startPoint x: 810, startPoint y: 451, endPoint x: 814, endPoint y: 460, distance: 10.1
click at [812, 455] on form "Demographic Information Marital Status Please select your marital status from t…" at bounding box center [911, 299] width 322 height 374
click at [828, 471] on div "Save" at bounding box center [828, 477] width 20 height 28
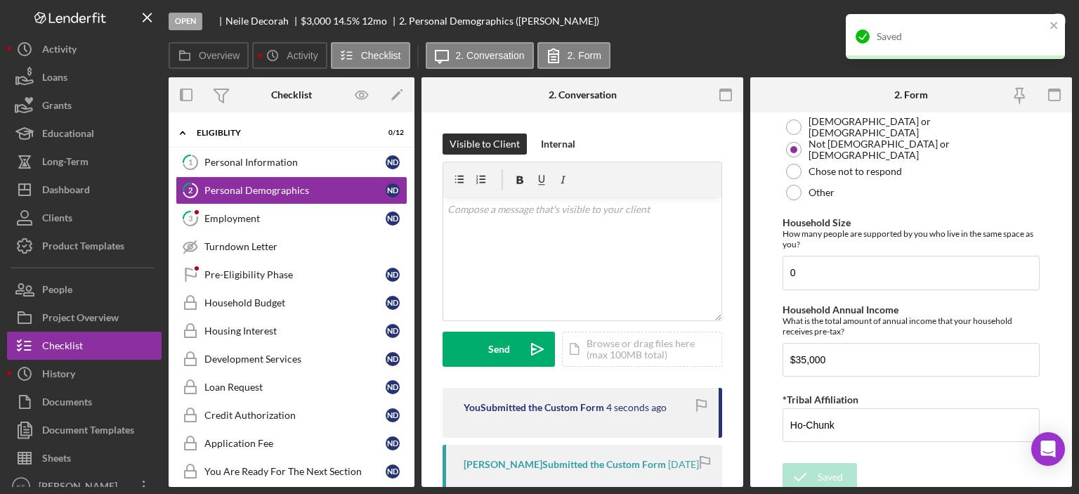
click at [1003, 25] on div "Saved" at bounding box center [950, 36] width 198 height 22
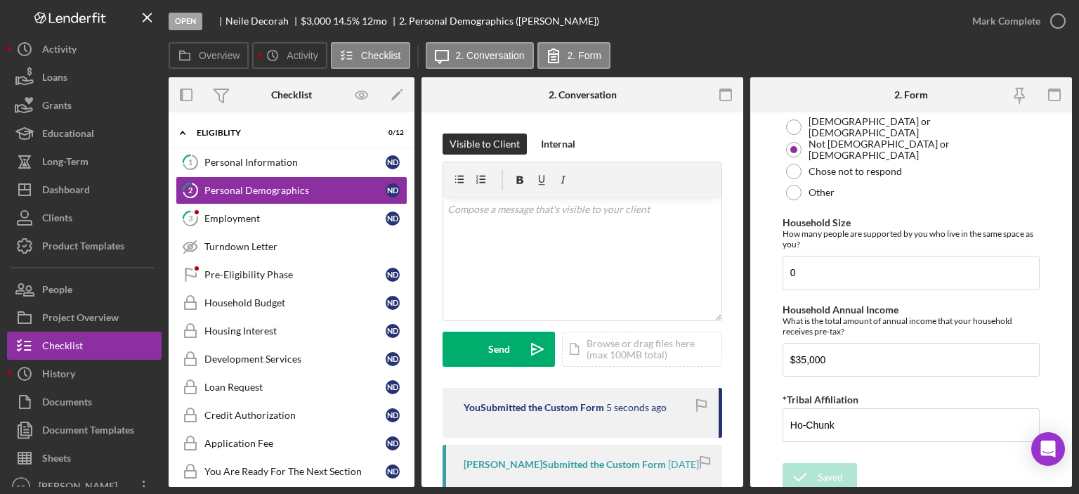
click at [1003, 25] on div "Saved" at bounding box center [955, 42] width 225 height 62
click at [1003, 24] on div "Mark Complete" at bounding box center [1006, 21] width 68 height 28
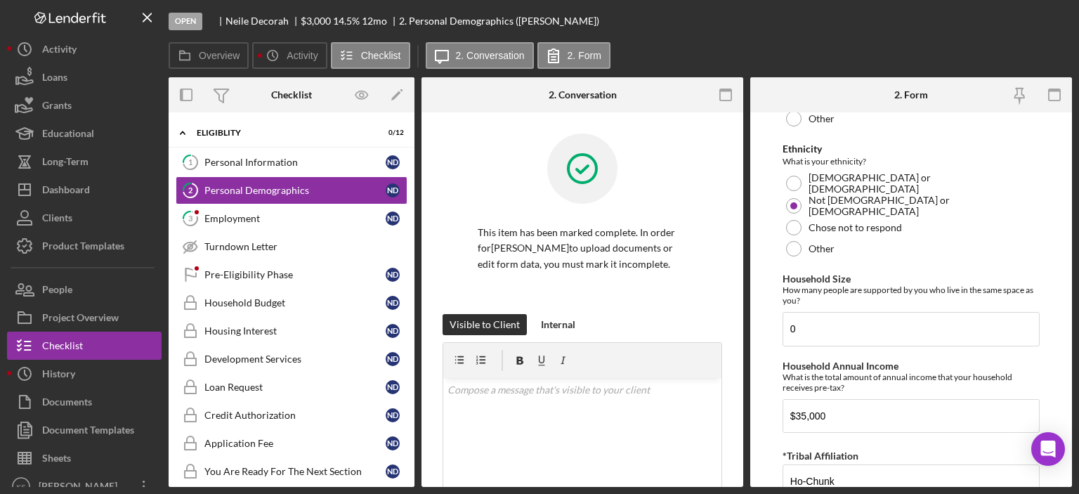
scroll to position [999, 0]
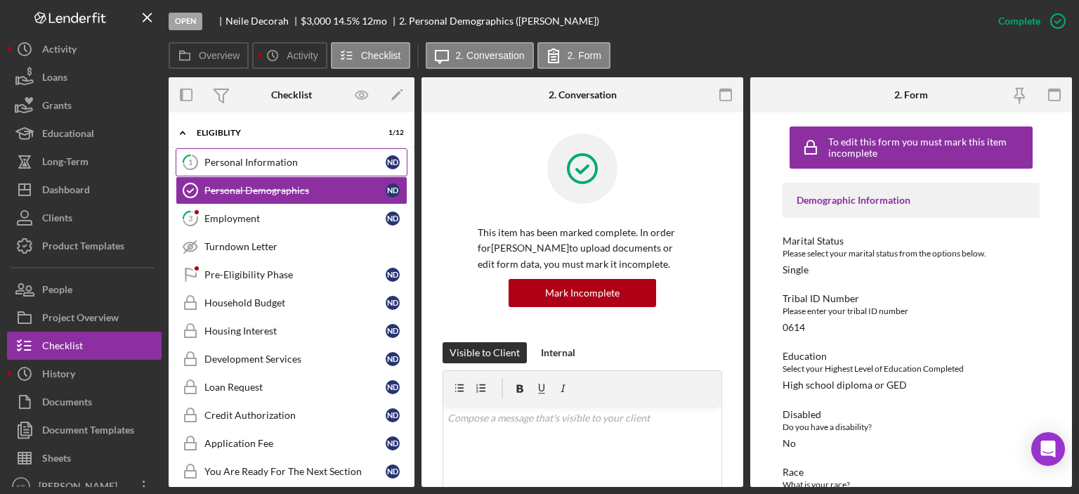
click at [273, 164] on div "Personal Information" at bounding box center [294, 162] width 181 height 11
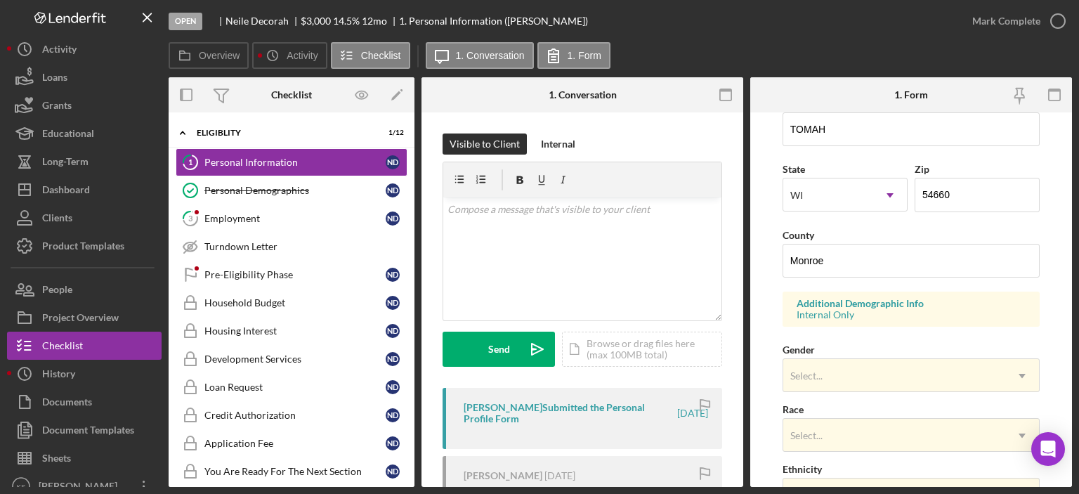
scroll to position [492, 0]
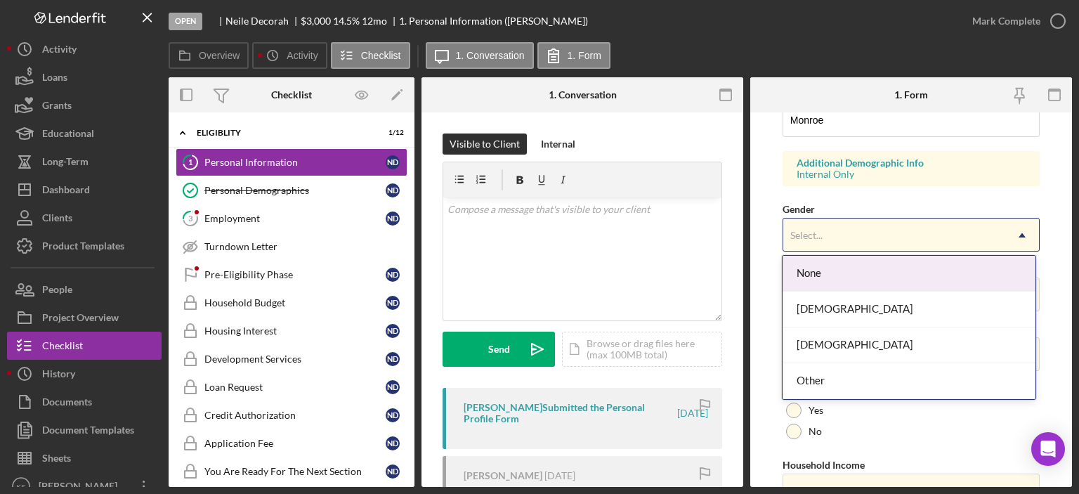
click at [845, 235] on div "Select..." at bounding box center [894, 235] width 222 height 32
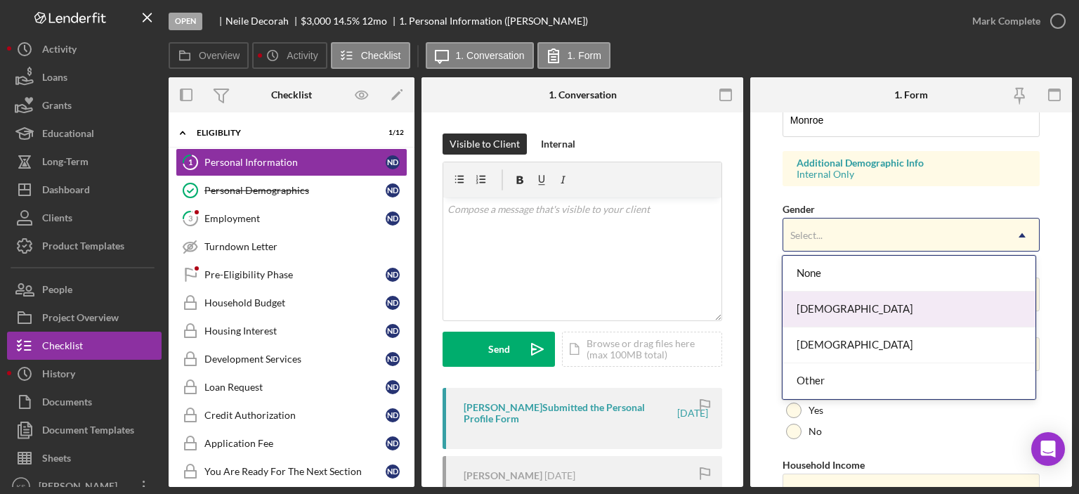
click at [861, 317] on div "[DEMOGRAPHIC_DATA]" at bounding box center [909, 310] width 253 height 36
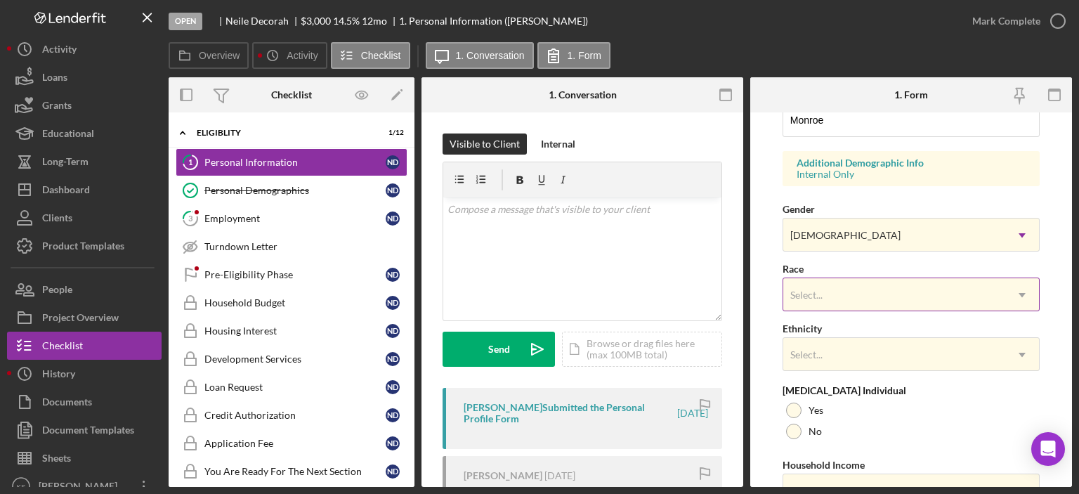
click at [881, 301] on div "Select..." at bounding box center [894, 295] width 222 height 32
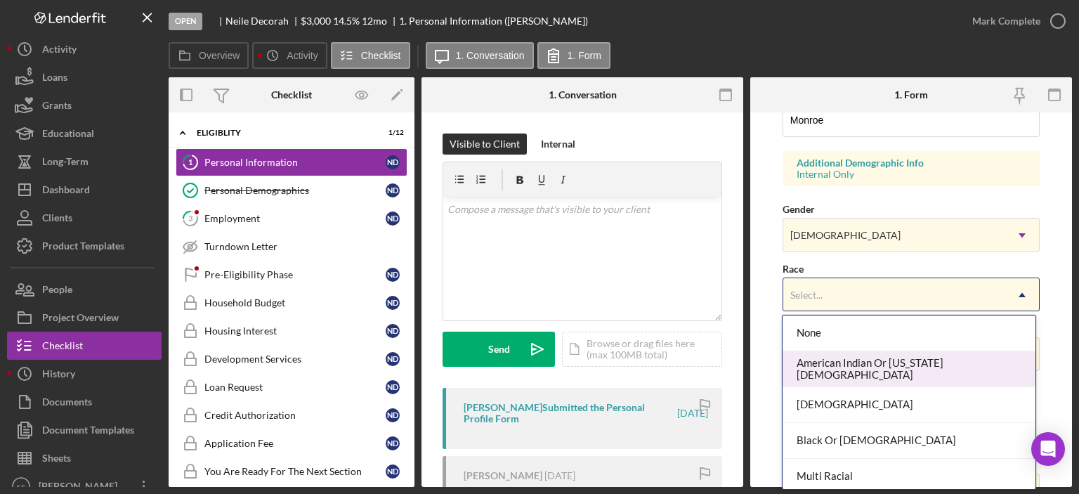
click at [901, 372] on div "American Indian Or [US_STATE][DEMOGRAPHIC_DATA]" at bounding box center [909, 369] width 253 height 36
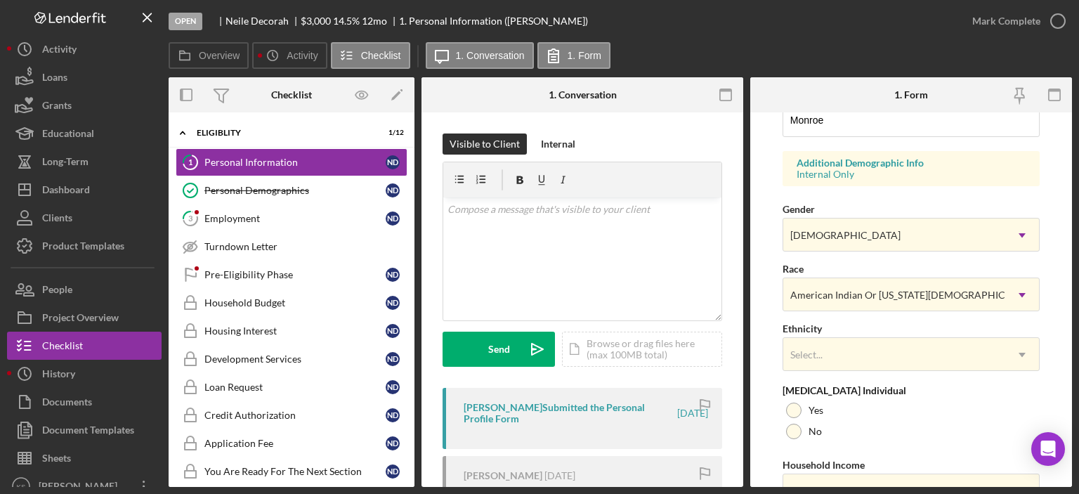
click at [877, 373] on div "First Name [PERSON_NAME] Middle Name [PERSON_NAME] Last Name Decorah Job Title …" at bounding box center [911, 75] width 257 height 894
click at [895, 353] on div "Select..." at bounding box center [894, 355] width 222 height 32
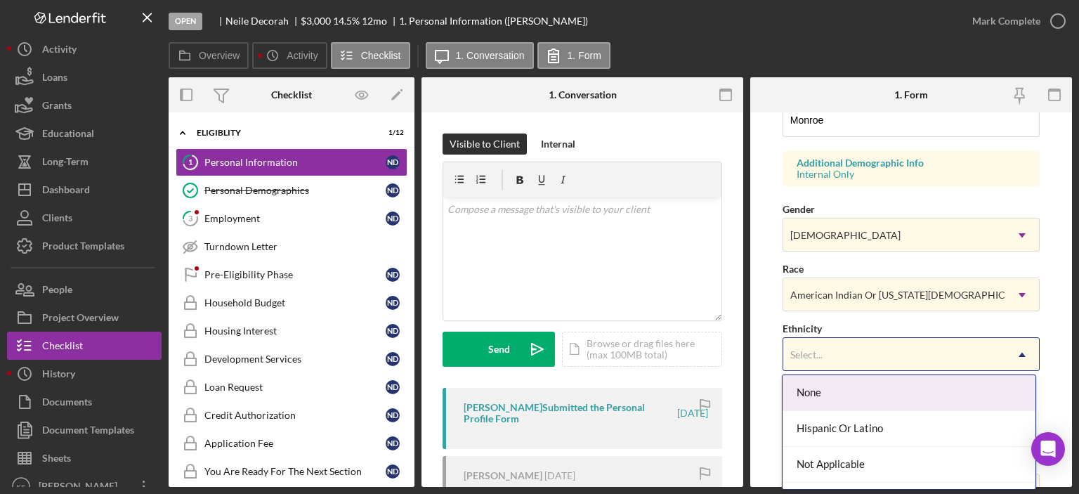
scroll to position [65, 0]
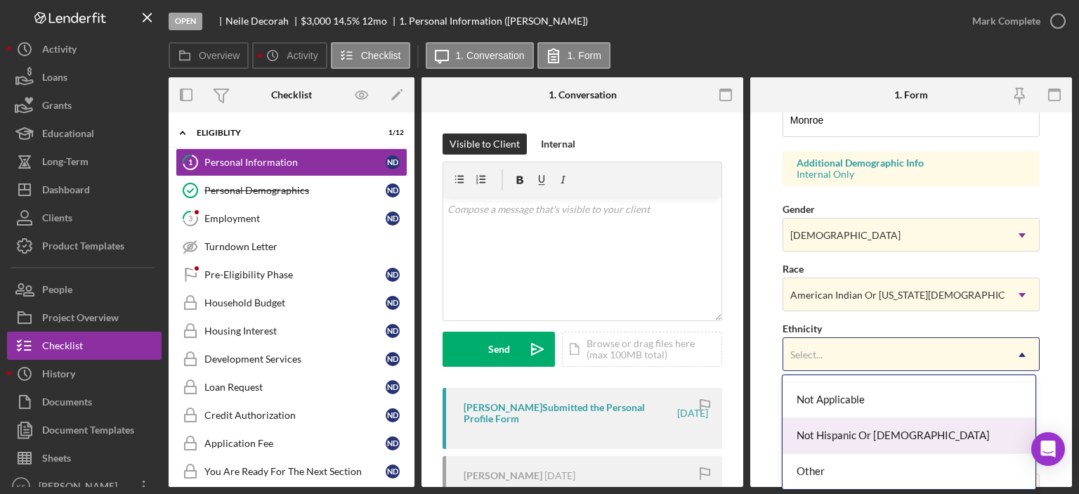
click at [866, 445] on div "Not Hispanic Or [DEMOGRAPHIC_DATA]" at bounding box center [909, 436] width 253 height 36
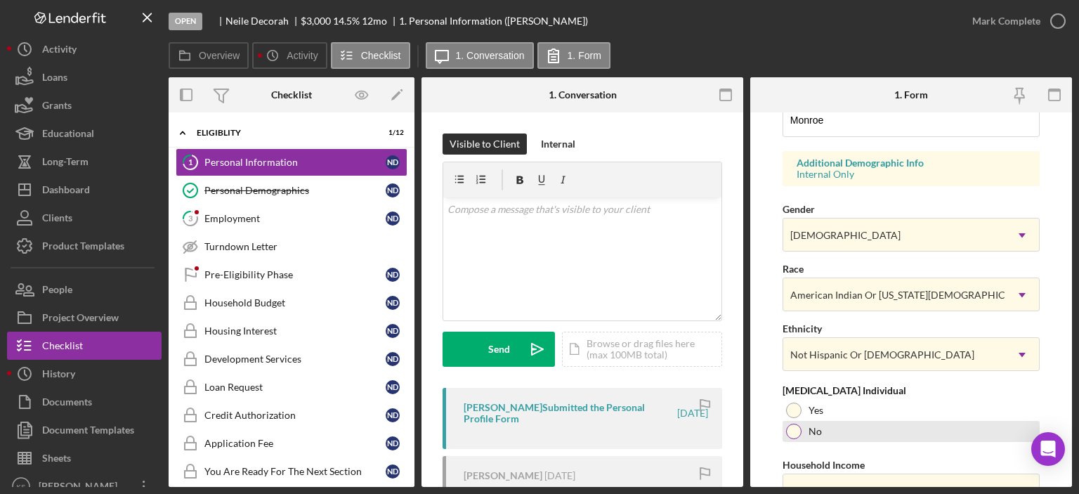
drag, startPoint x: 823, startPoint y: 425, endPoint x: 833, endPoint y: 425, distance: 9.8
click at [823, 425] on div "No" at bounding box center [911, 431] width 257 height 21
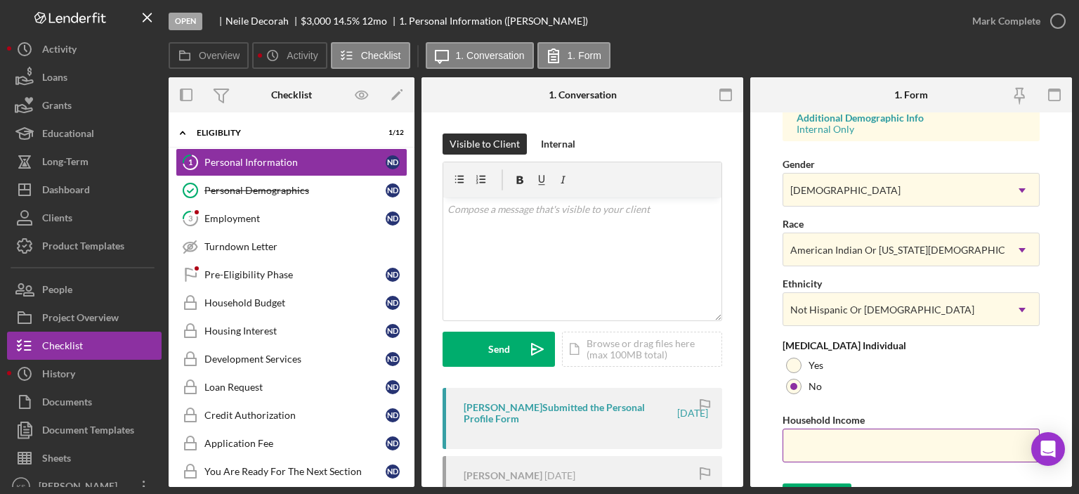
scroll to position [561, 0]
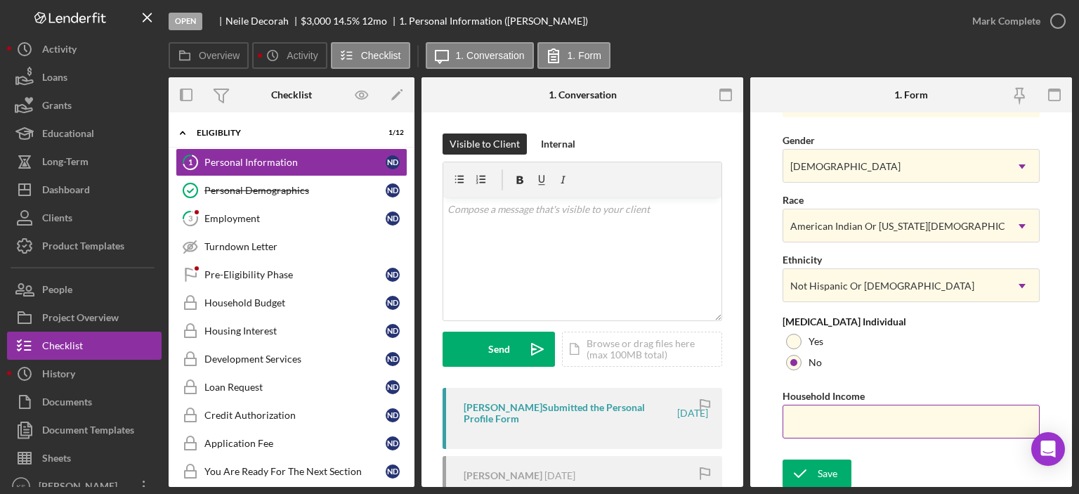
click at [864, 419] on input "Household Income" at bounding box center [911, 422] width 257 height 34
paste input "$35,000"
type input "$35,000"
click at [815, 471] on icon "submit" at bounding box center [800, 473] width 35 height 35
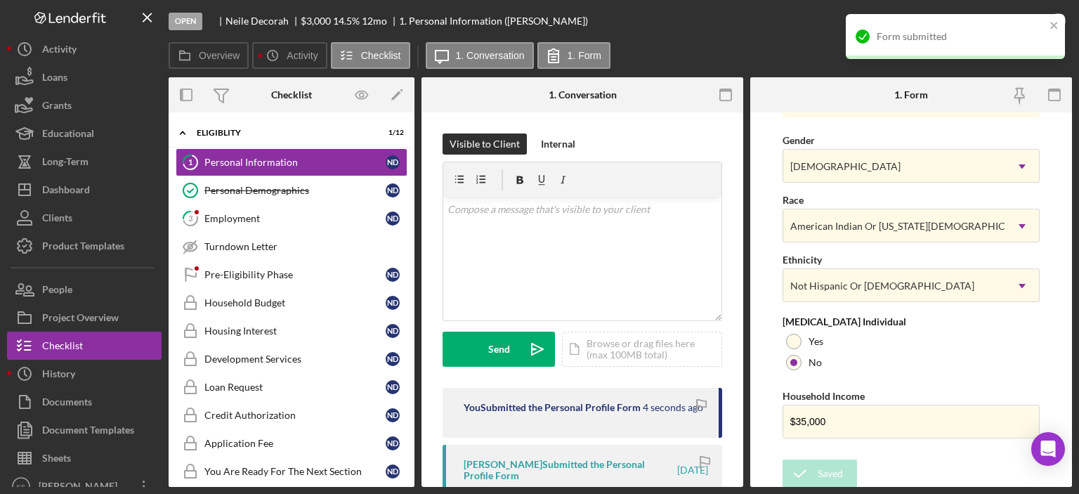
click at [986, 48] on div "Form submitted" at bounding box center [955, 36] width 219 height 45
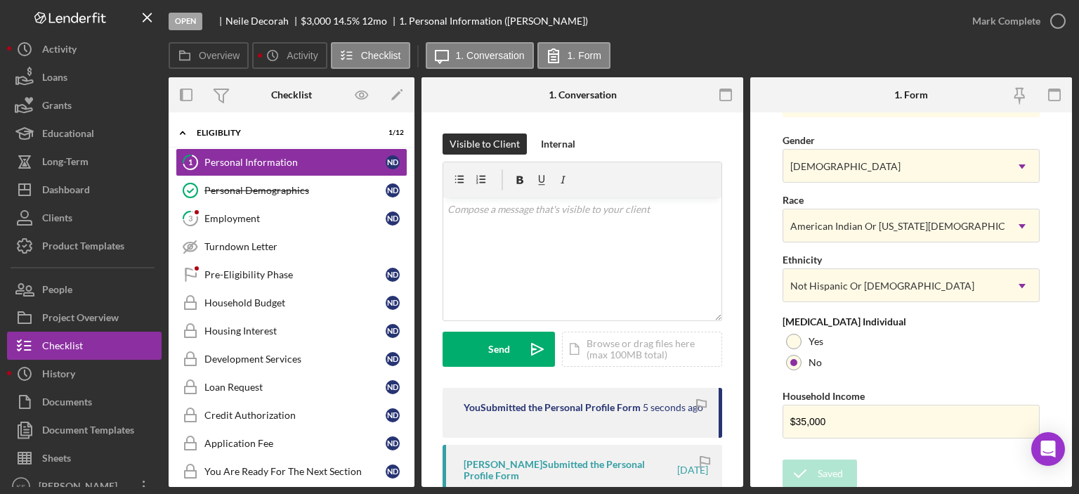
click at [1012, 13] on div "Form submitted" at bounding box center [955, 14] width 225 height 6
click at [1012, 16] on div "Mark Complete" at bounding box center [1006, 21] width 68 height 28
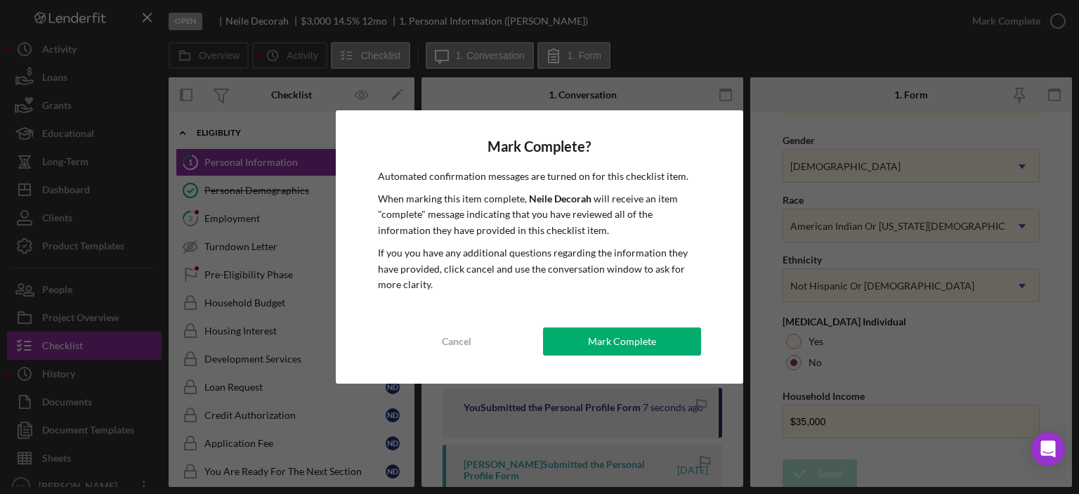
click at [659, 334] on button "Mark Complete" at bounding box center [622, 341] width 158 height 28
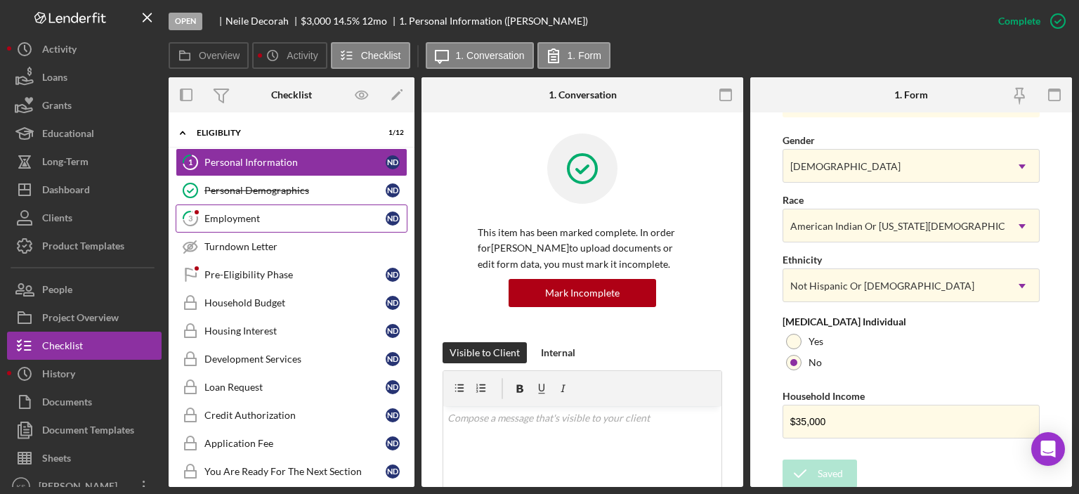
scroll to position [281, 0]
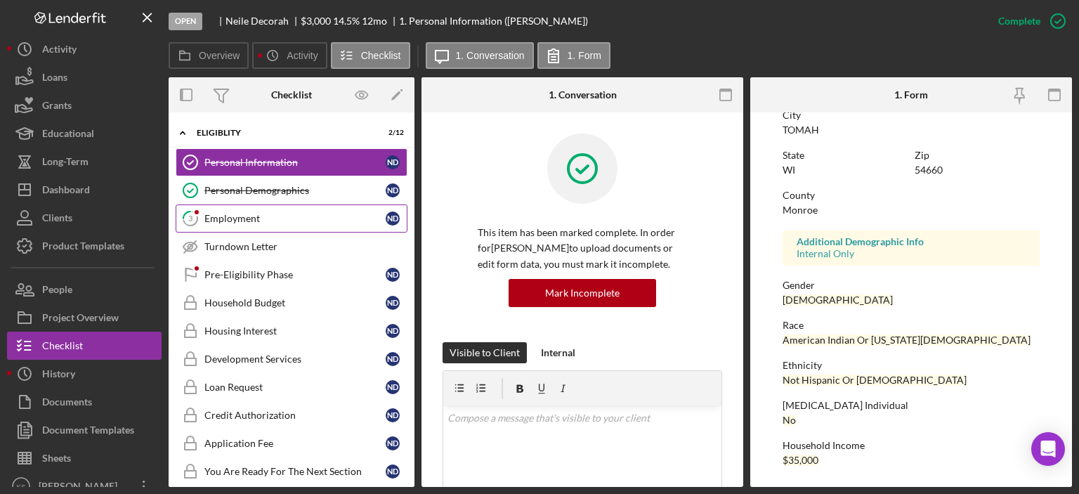
click at [267, 218] on div "Employment" at bounding box center [294, 218] width 181 height 11
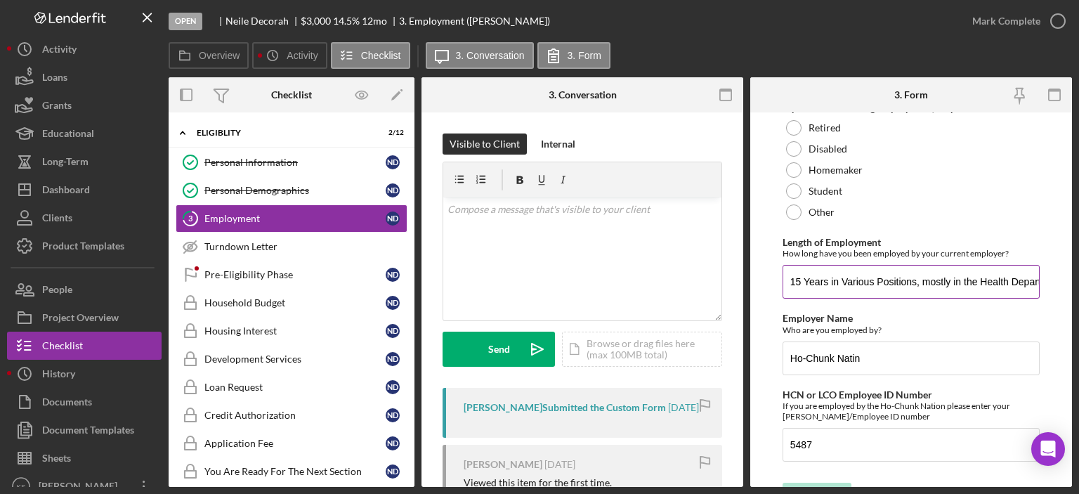
scroll to position [261, 0]
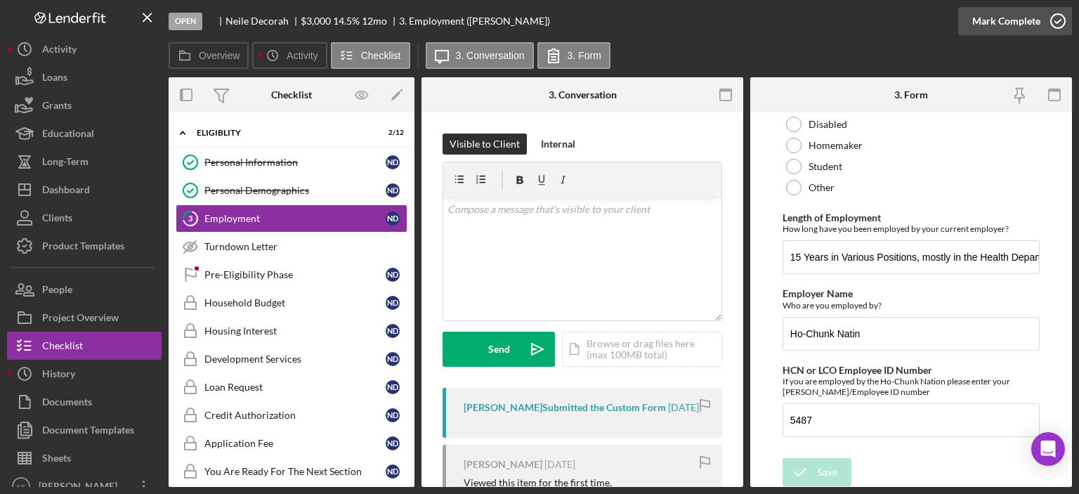
click at [989, 22] on div "Mark Complete" at bounding box center [1006, 21] width 68 height 28
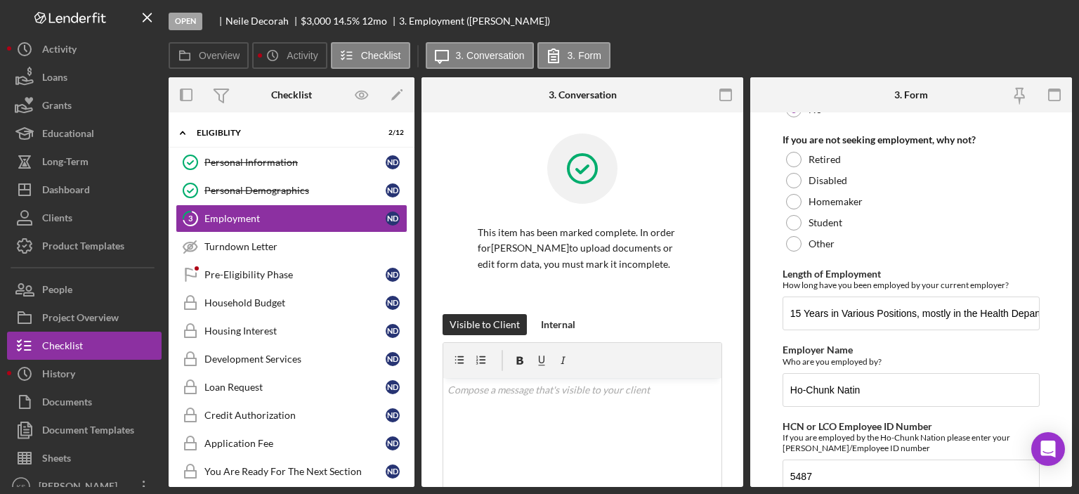
scroll to position [317, 0]
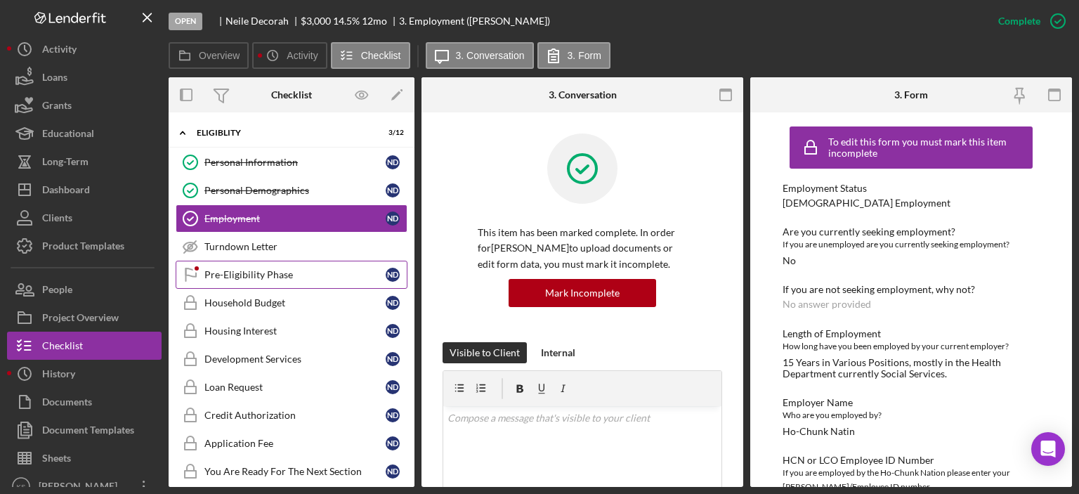
click at [251, 262] on link "Pre-Eligibility Phase Pre-Eligibility Phase N D" at bounding box center [292, 275] width 232 height 28
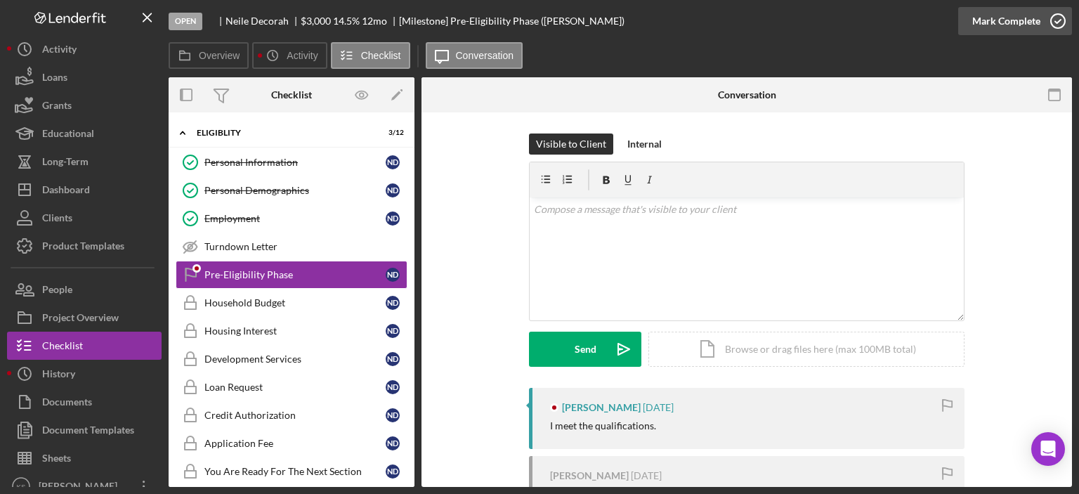
click at [1004, 27] on div "Mark Complete" at bounding box center [1006, 21] width 68 height 28
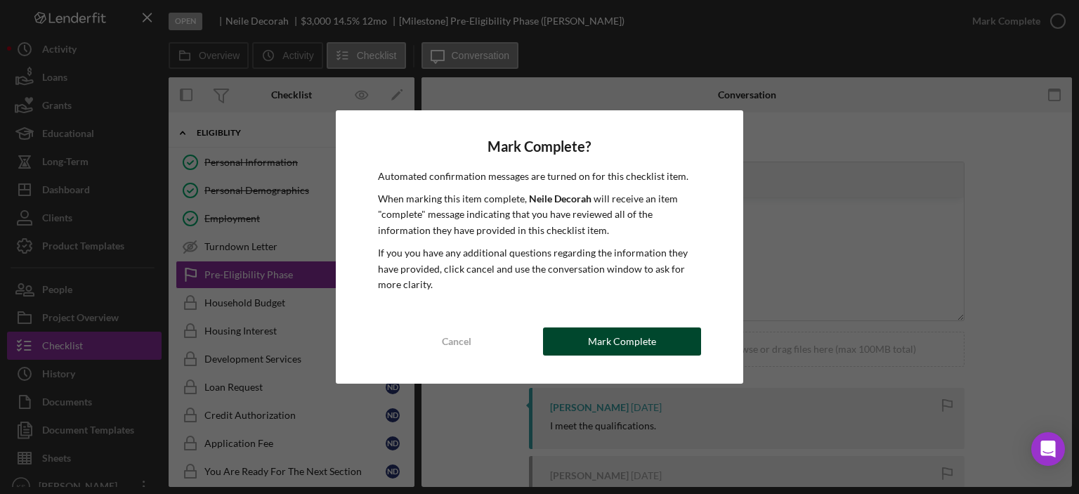
click at [644, 341] on div "Mark Complete" at bounding box center [622, 341] width 68 height 28
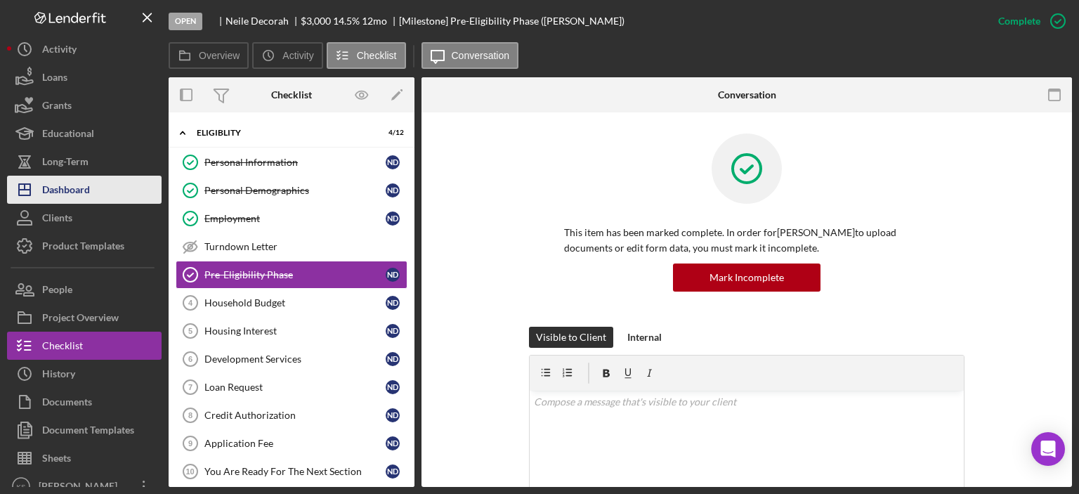
click at [59, 178] on div "Dashboard" at bounding box center [66, 192] width 48 height 32
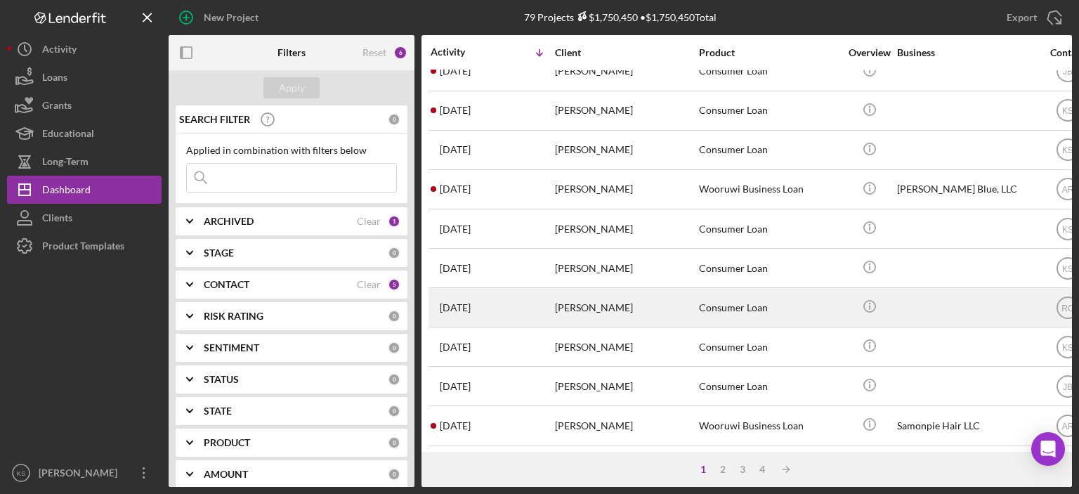
scroll to position [422, 0]
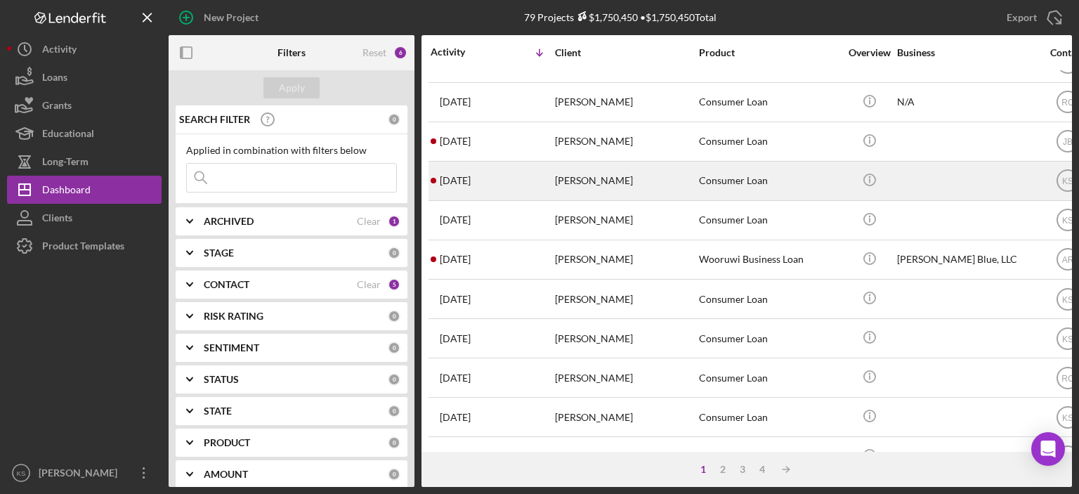
click at [646, 191] on div "[PERSON_NAME]" at bounding box center [625, 180] width 141 height 37
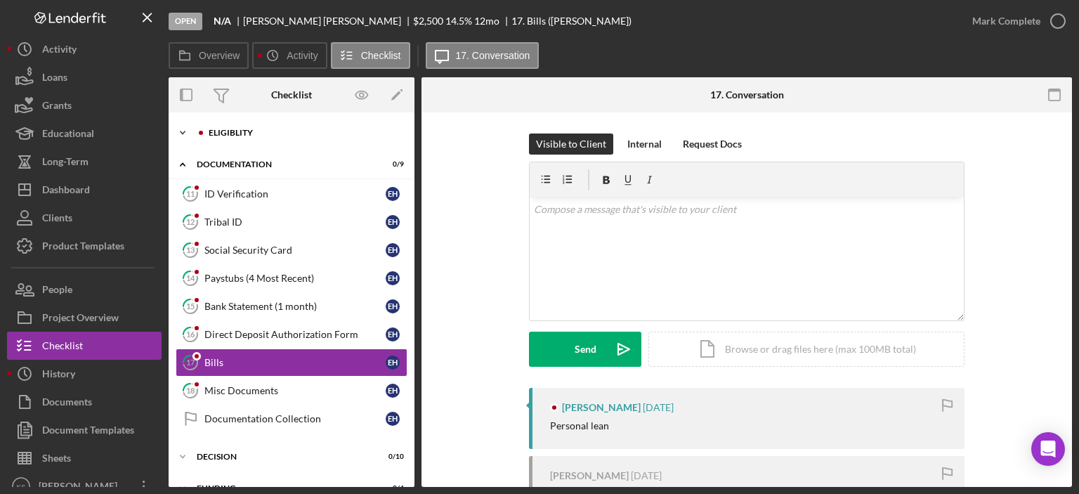
click at [223, 122] on div "Icon/Expander Eligiblity 4 / 12" at bounding box center [292, 133] width 246 height 28
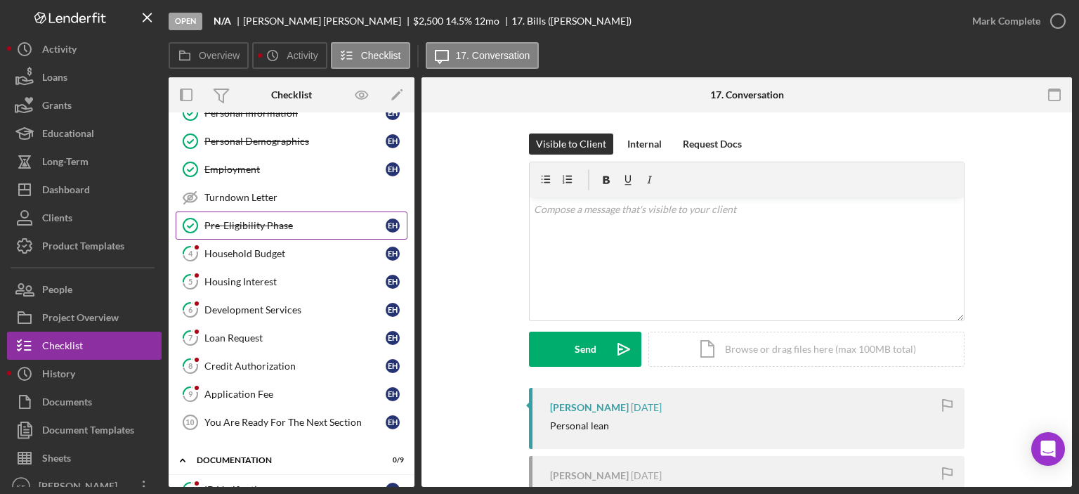
scroll to position [141, 0]
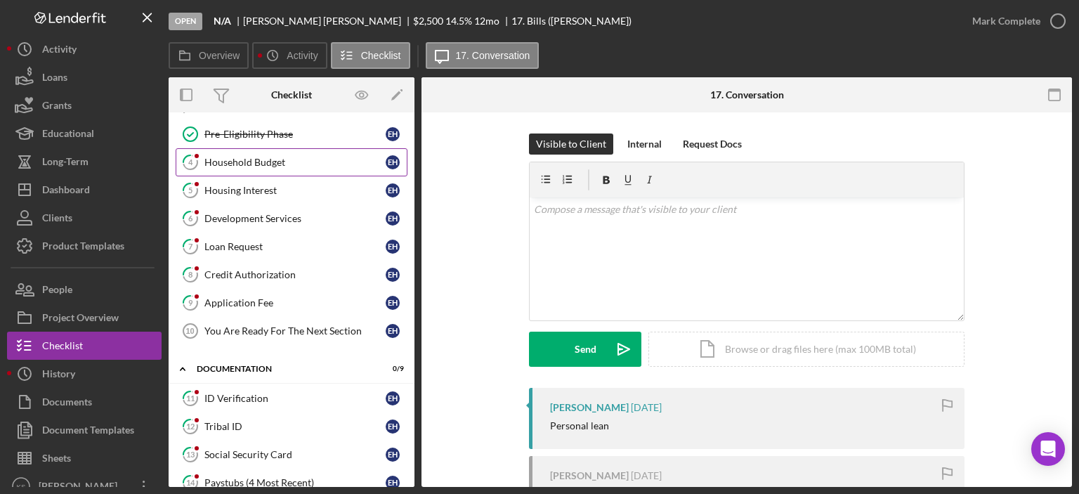
click at [262, 167] on link "4 Household Budget E H" at bounding box center [292, 162] width 232 height 28
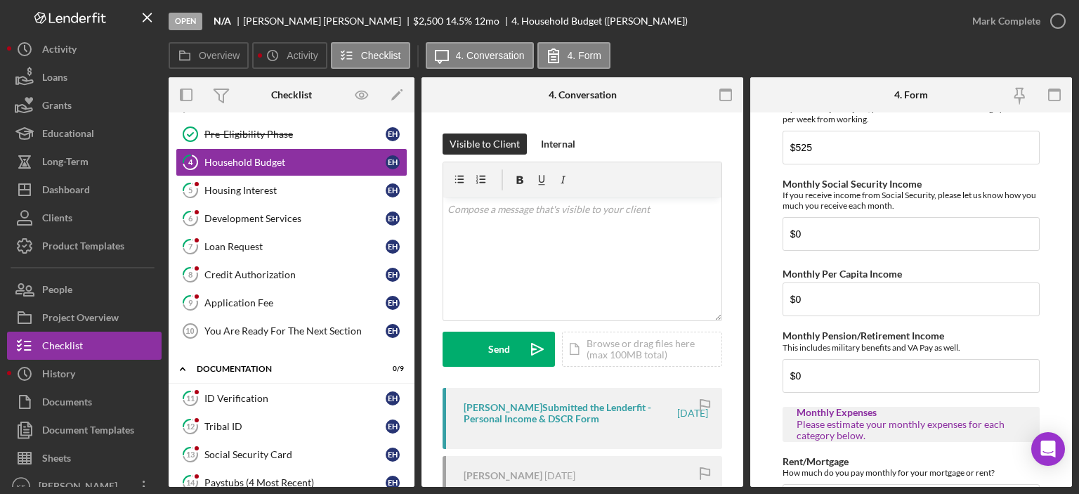
scroll to position [239, 0]
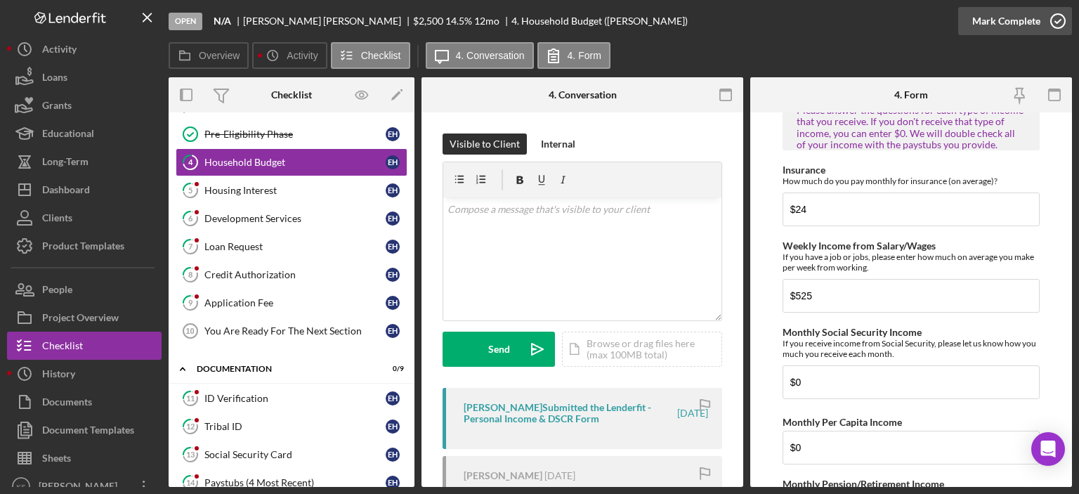
click at [1026, 22] on div "Mark Complete" at bounding box center [1006, 21] width 68 height 28
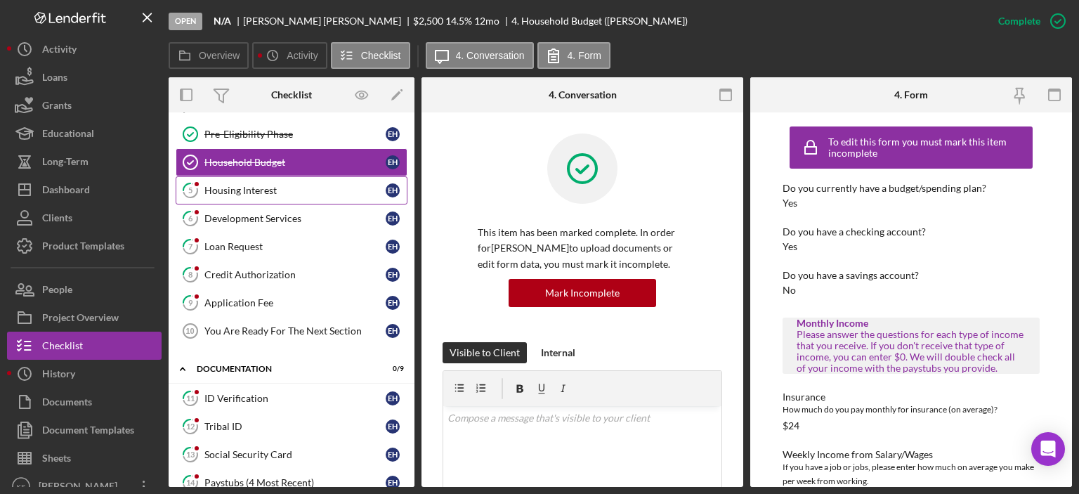
click at [230, 189] on div "Housing Interest" at bounding box center [294, 190] width 181 height 11
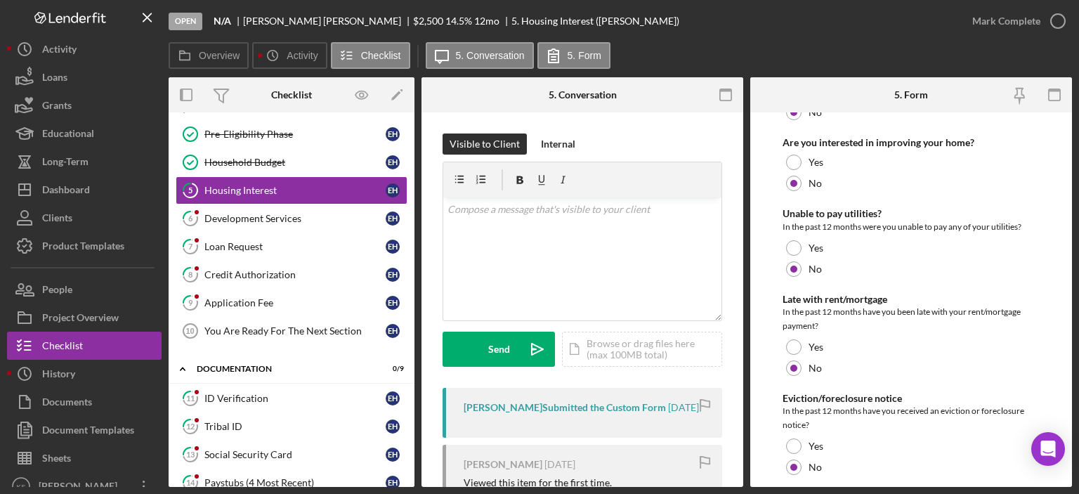
scroll to position [371, 0]
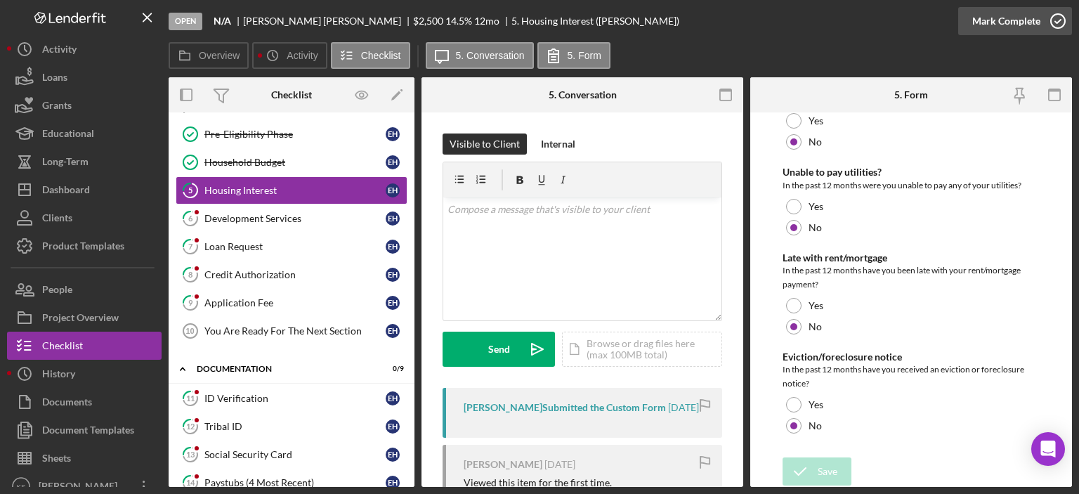
click at [988, 19] on div "Mark Complete" at bounding box center [1006, 21] width 68 height 28
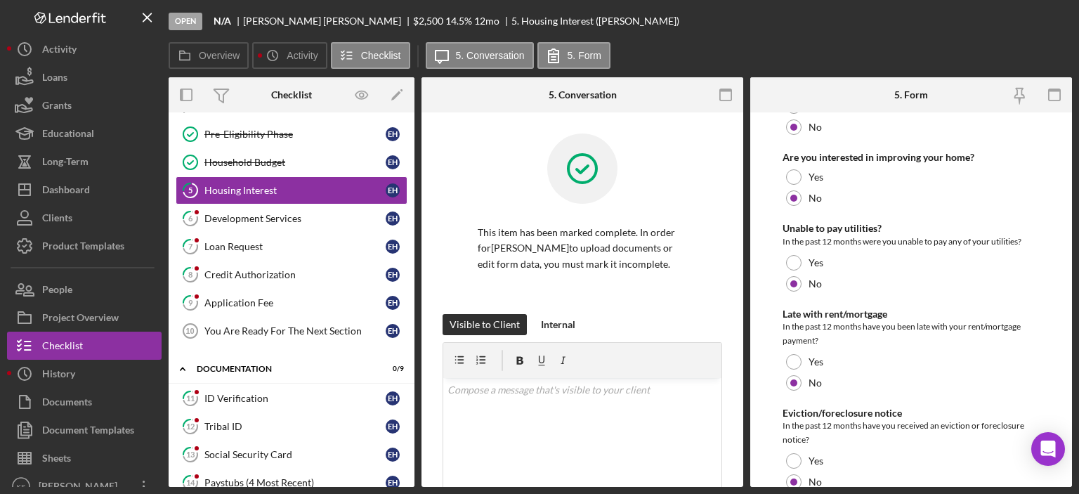
scroll to position [427, 0]
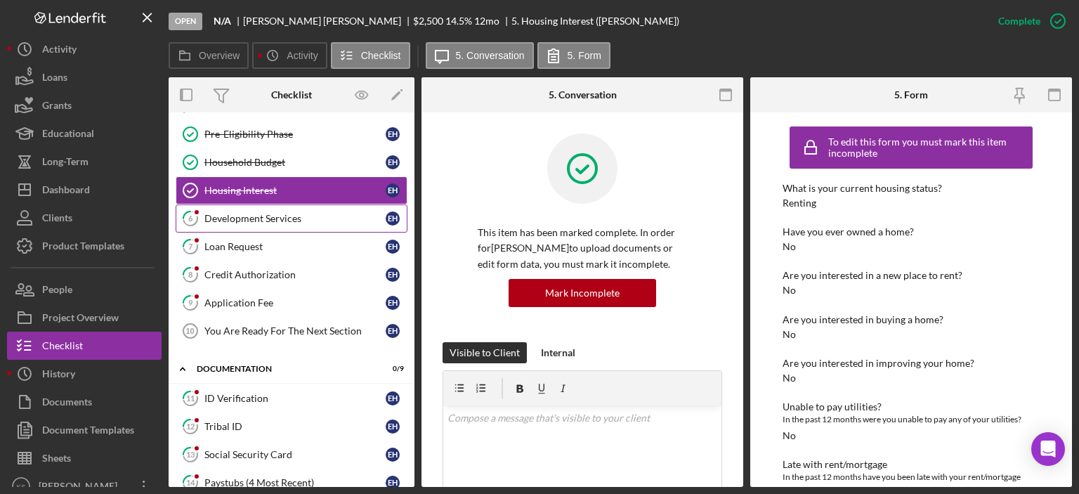
click at [273, 213] on div "Development Services" at bounding box center [294, 218] width 181 height 11
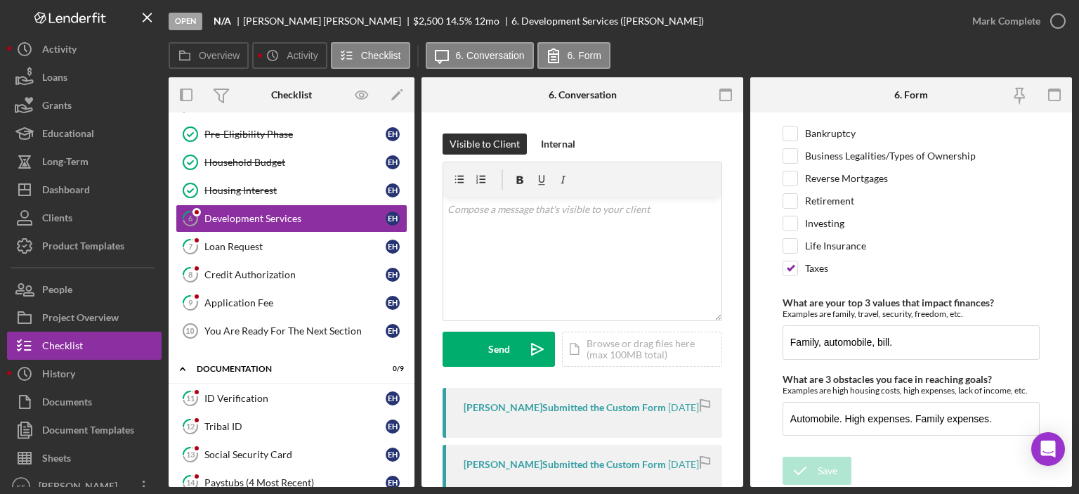
scroll to position [745, 0]
click at [1007, 25] on div "Mark Complete" at bounding box center [1006, 21] width 68 height 28
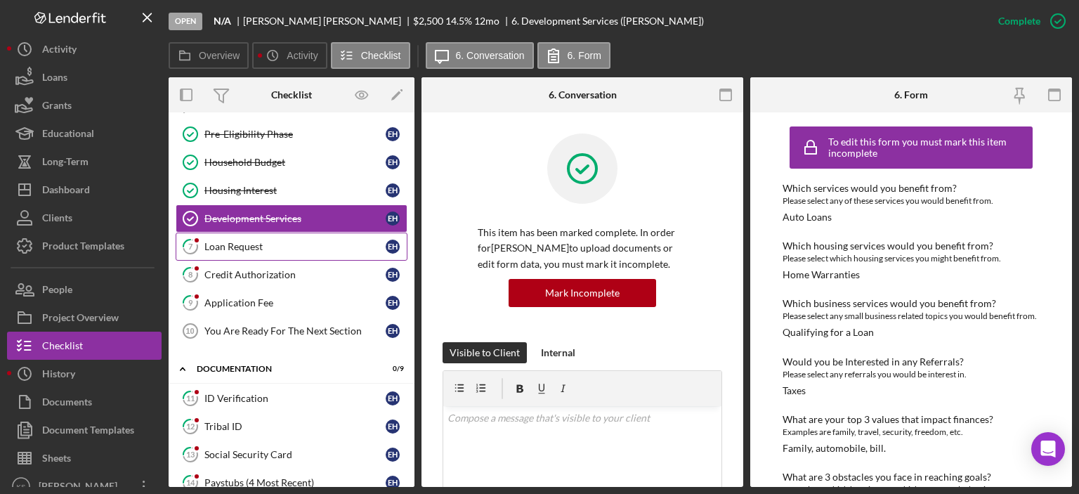
click at [272, 237] on link "7 Loan Request E H" at bounding box center [292, 247] width 232 height 28
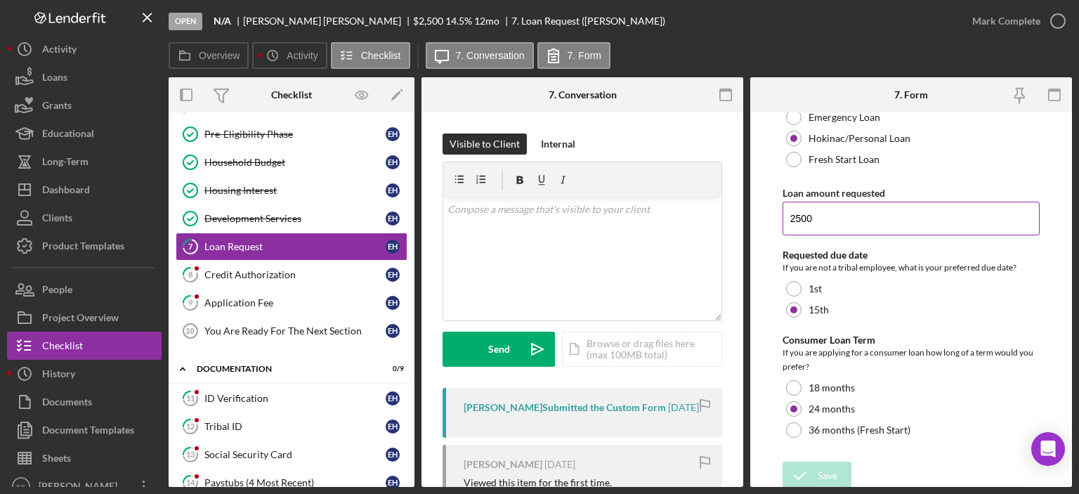
scroll to position [511, 0]
click at [1000, 33] on div "Mark Complete" at bounding box center [1006, 21] width 68 height 28
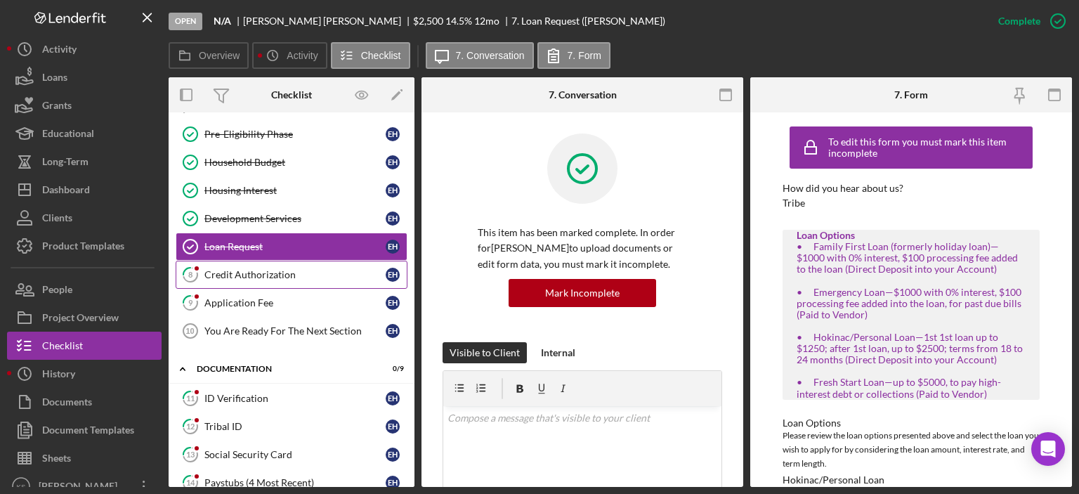
click at [292, 269] on div "Credit Authorization" at bounding box center [294, 274] width 181 height 11
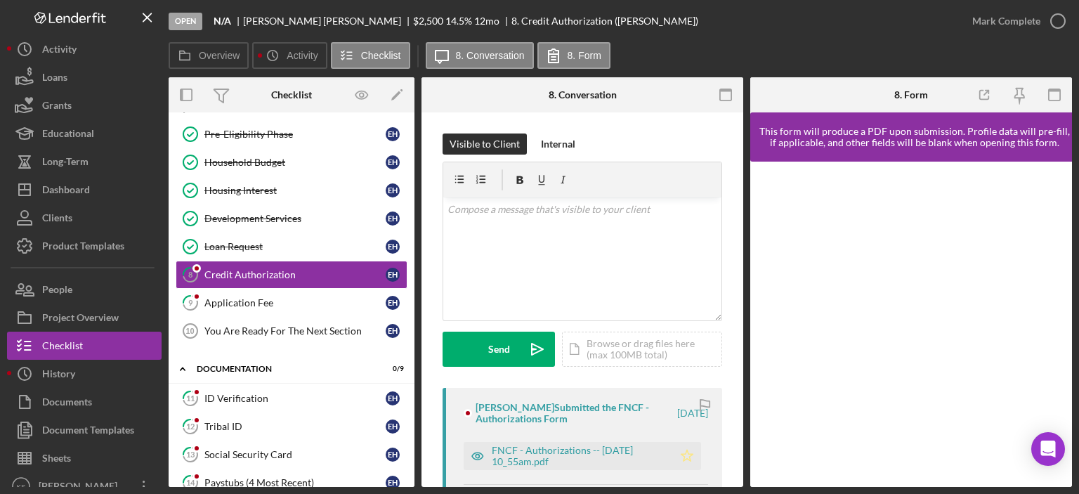
click at [686, 448] on icon "Icon/Star" at bounding box center [687, 456] width 28 height 28
click at [1019, 22] on div "Mark Complete" at bounding box center [1006, 21] width 68 height 28
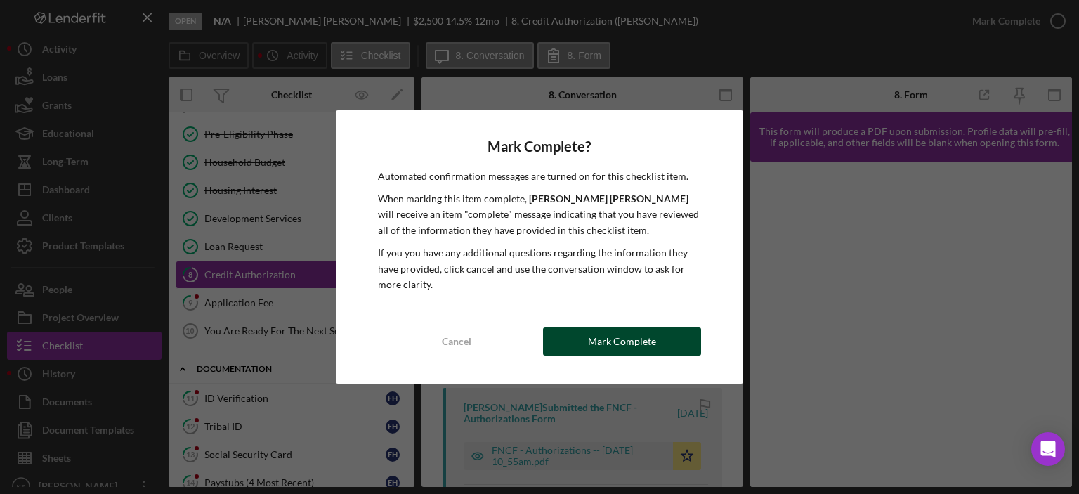
click at [613, 335] on div "Mark Complete" at bounding box center [622, 341] width 68 height 28
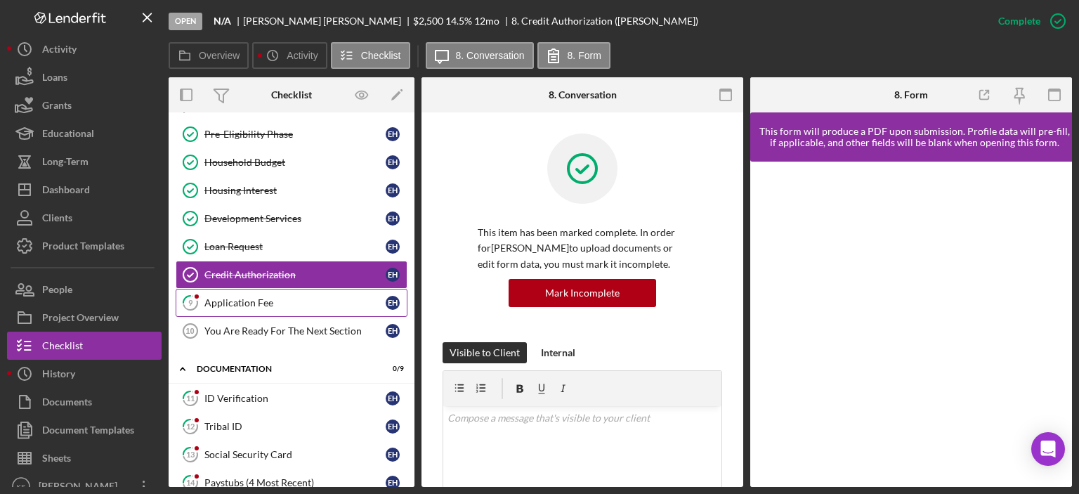
click at [289, 306] on link "9 Application Fee E H" at bounding box center [292, 303] width 232 height 28
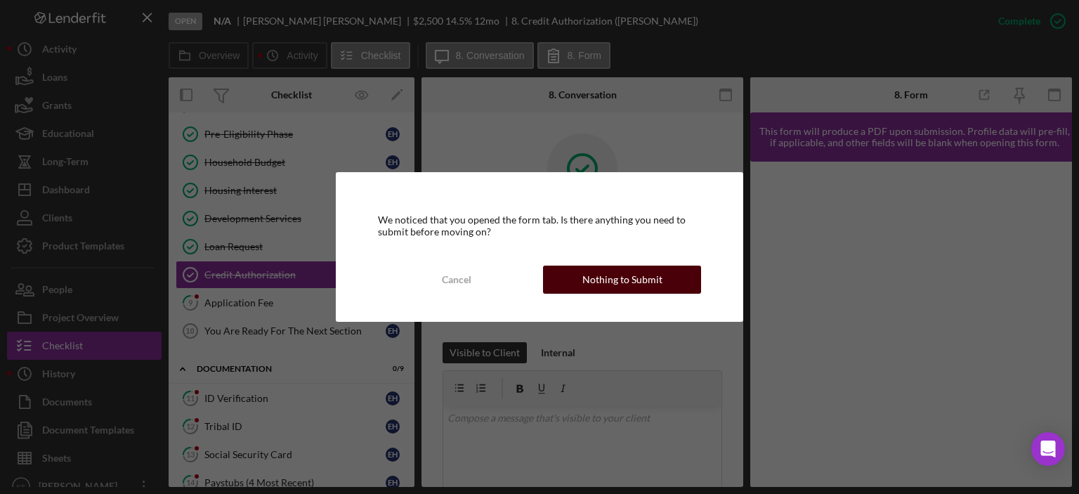
click at [607, 273] on div "Nothing to Submit" at bounding box center [622, 280] width 80 height 28
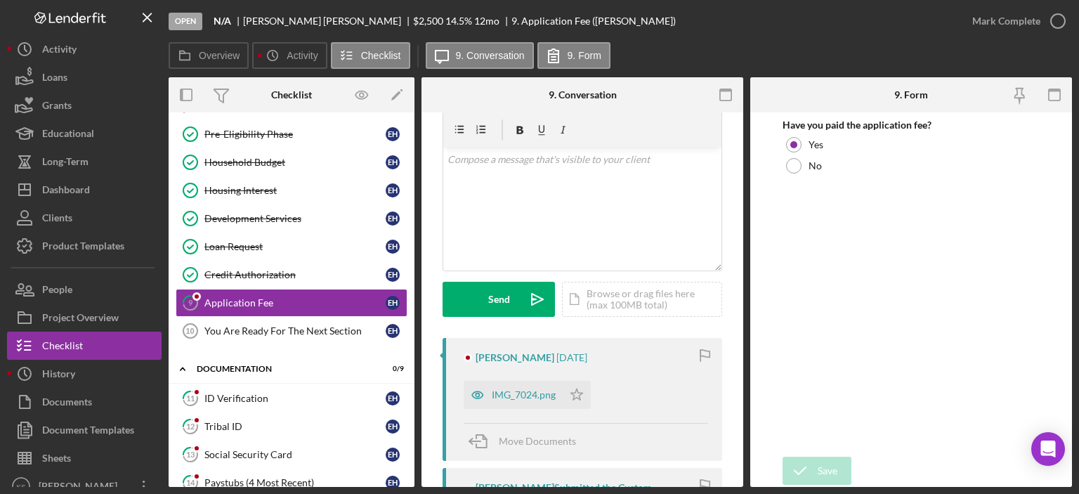
scroll to position [70, 0]
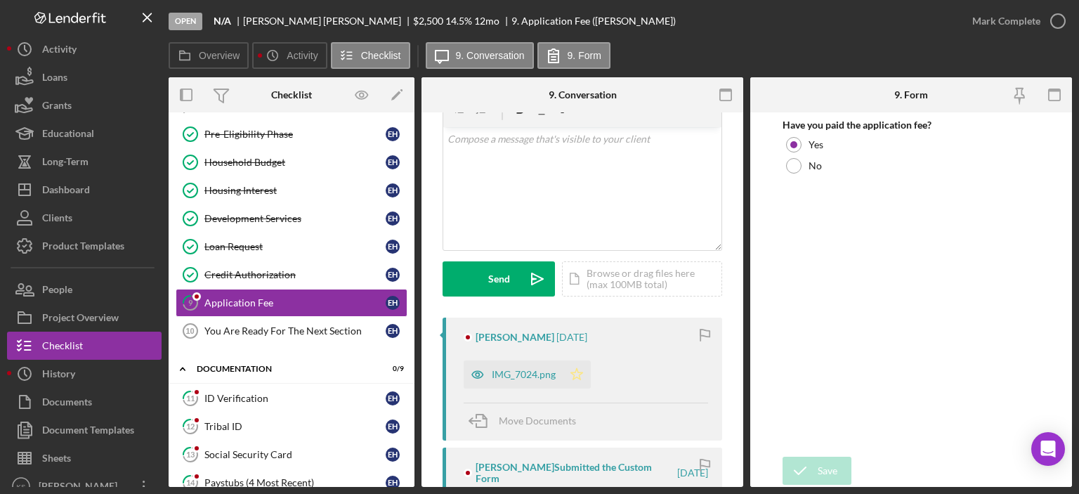
click at [580, 370] on icon "Icon/Star" at bounding box center [577, 374] width 28 height 28
click at [1029, 35] on div "Mark Complete" at bounding box center [1015, 21] width 114 height 42
click at [1037, 26] on div "Mark Complete" at bounding box center [1006, 21] width 68 height 28
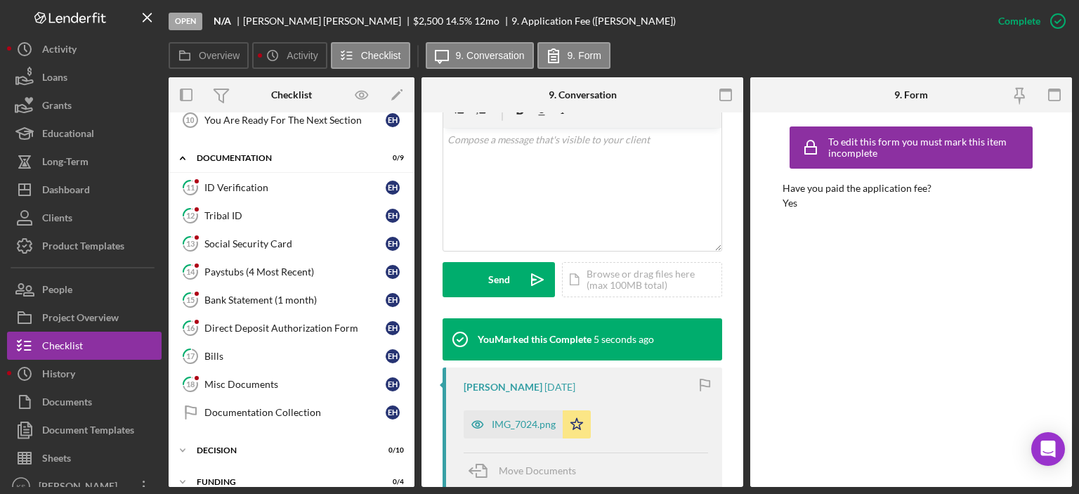
scroll to position [281, 0]
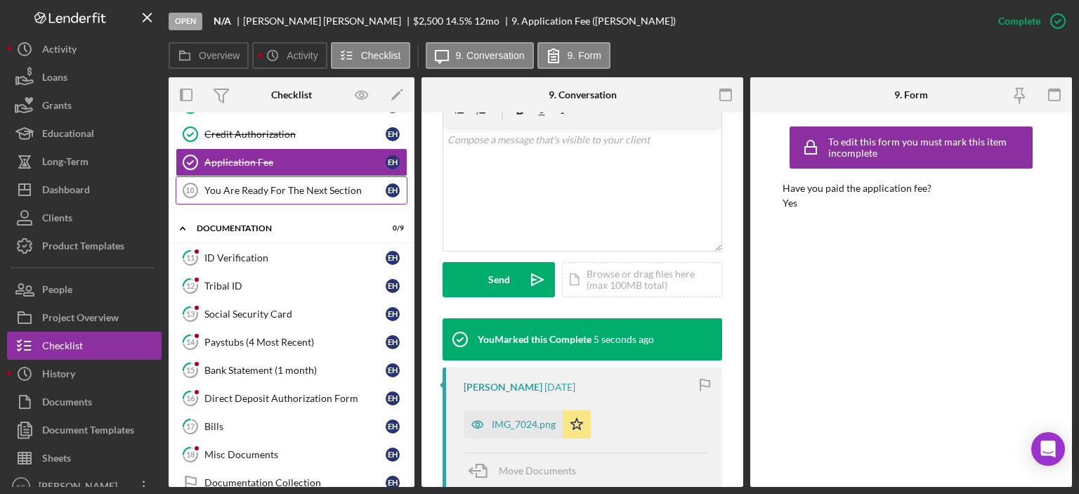
click at [296, 185] on div "You Are Ready For The Next Section" at bounding box center [294, 190] width 181 height 11
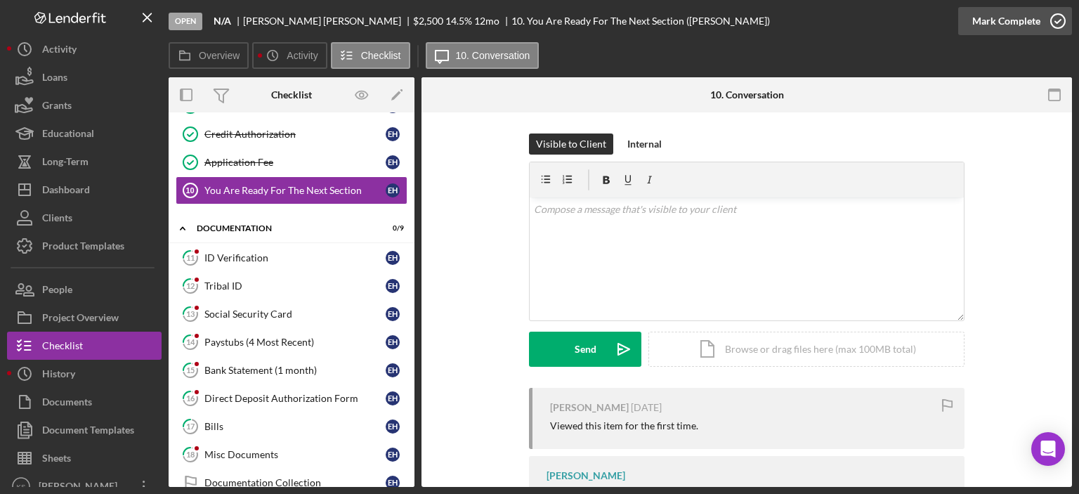
click at [1005, 20] on div "Mark Complete" at bounding box center [1006, 21] width 68 height 28
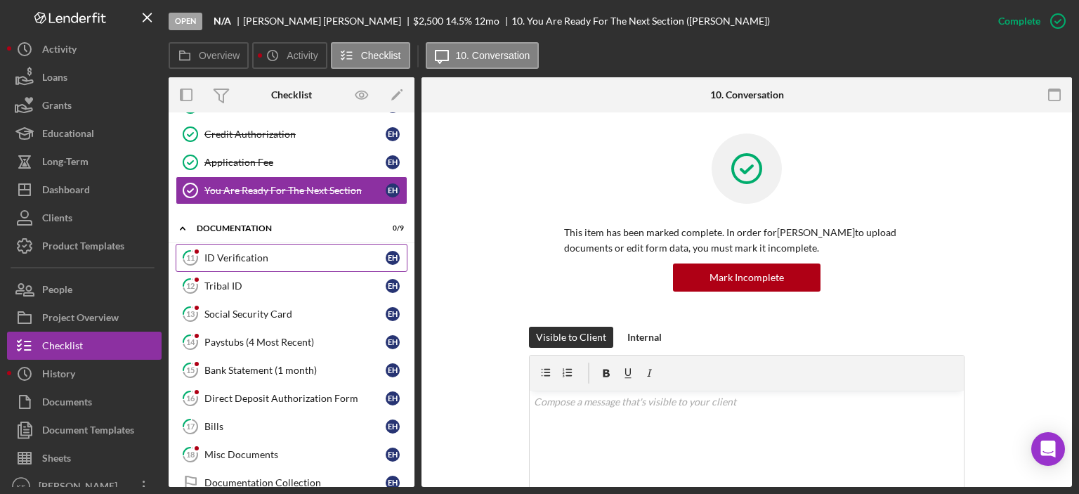
click at [250, 252] on div "ID Verification" at bounding box center [294, 257] width 181 height 11
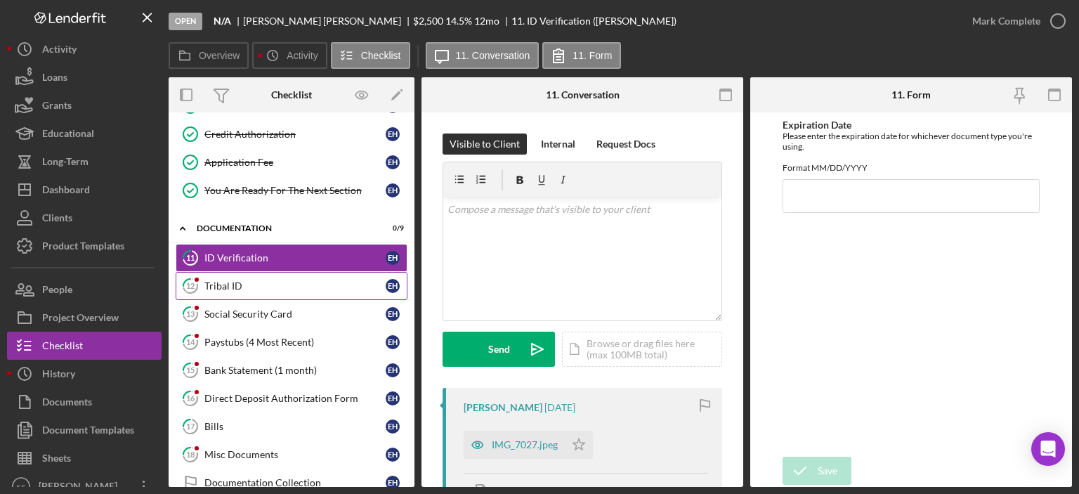
click at [266, 272] on link "12 Tribal ID E H" at bounding box center [292, 286] width 232 height 28
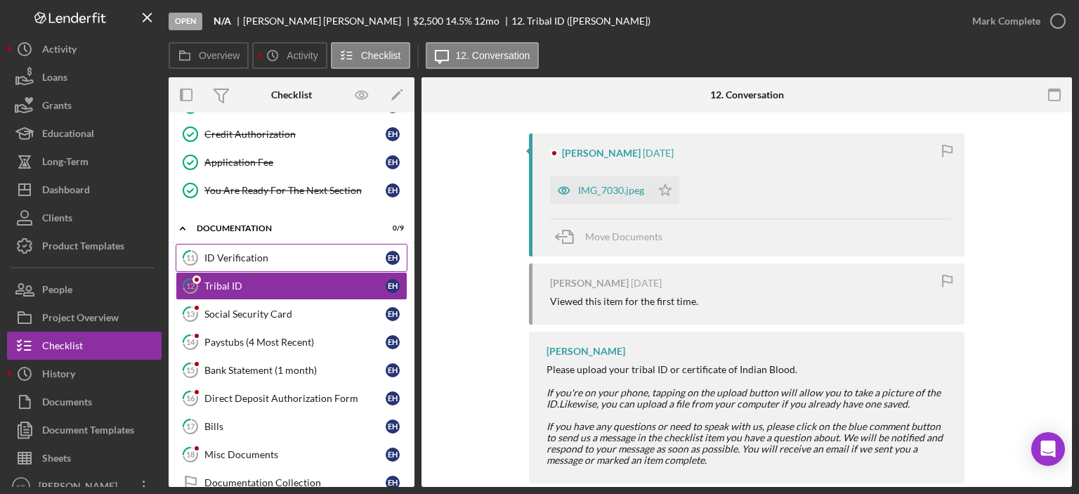
scroll to position [278, 0]
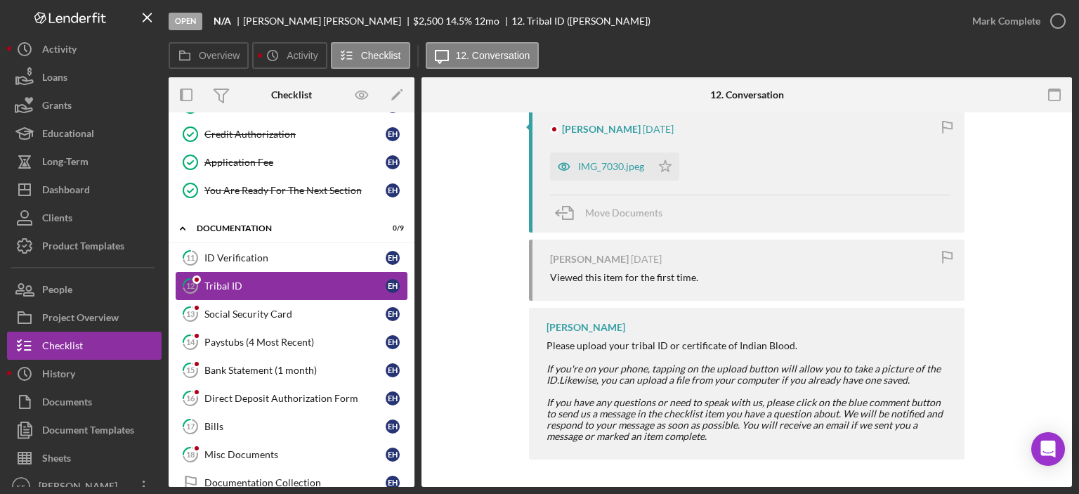
drag, startPoint x: 240, startPoint y: 307, endPoint x: 296, endPoint y: 294, distance: 57.1
click at [243, 308] on div "Social Security Card" at bounding box center [294, 313] width 181 height 11
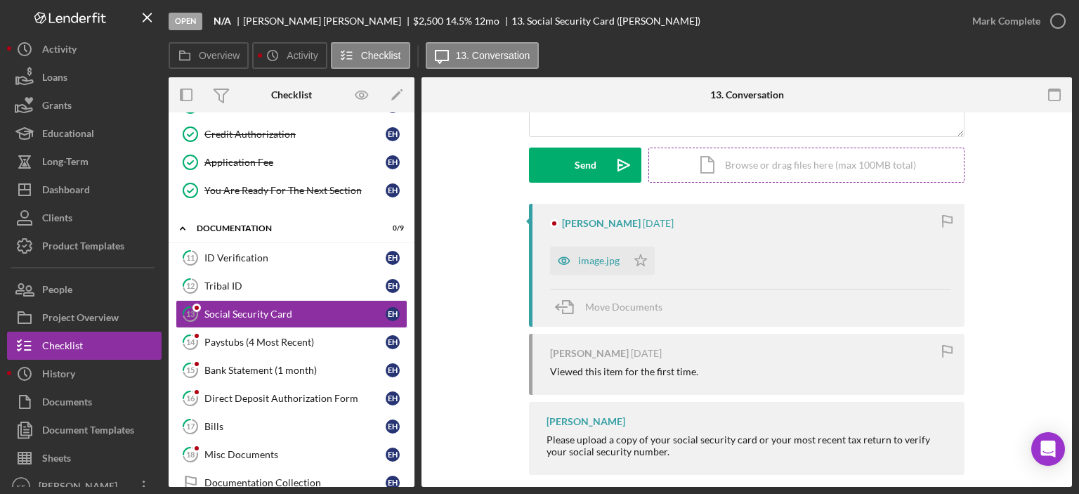
scroll to position [200, 0]
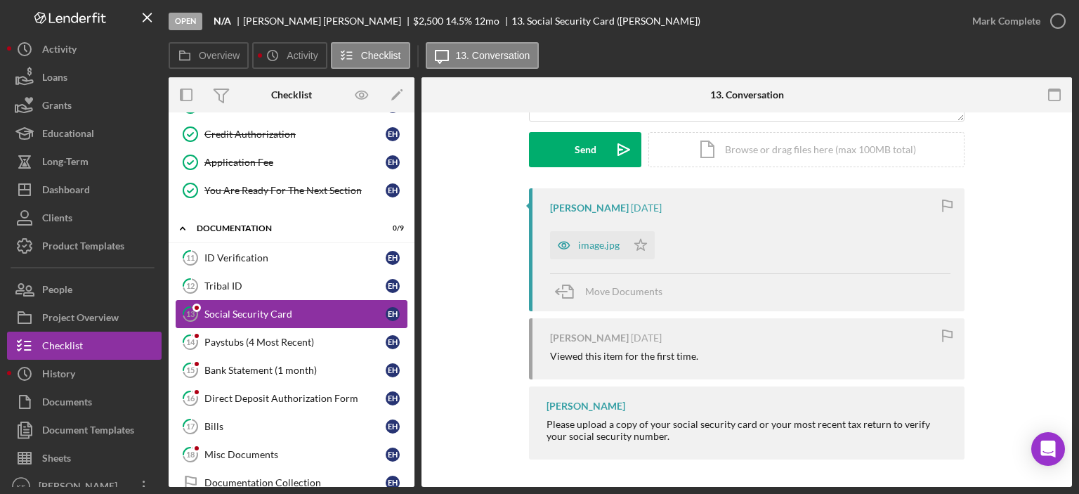
drag, startPoint x: 303, startPoint y: 339, endPoint x: 391, endPoint y: 315, distance: 90.1
click at [305, 339] on div "Paystubs (4 Most Recent)" at bounding box center [294, 342] width 181 height 11
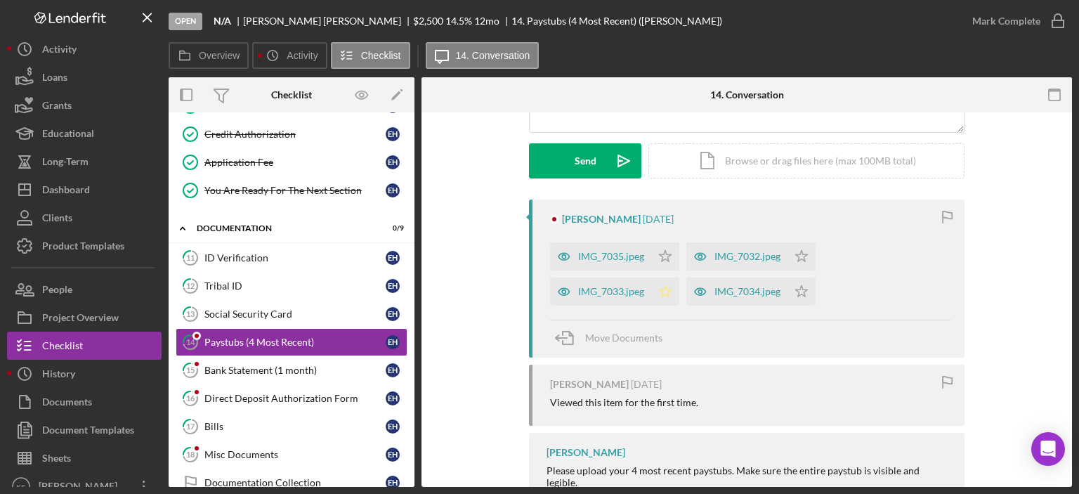
scroll to position [232, 0]
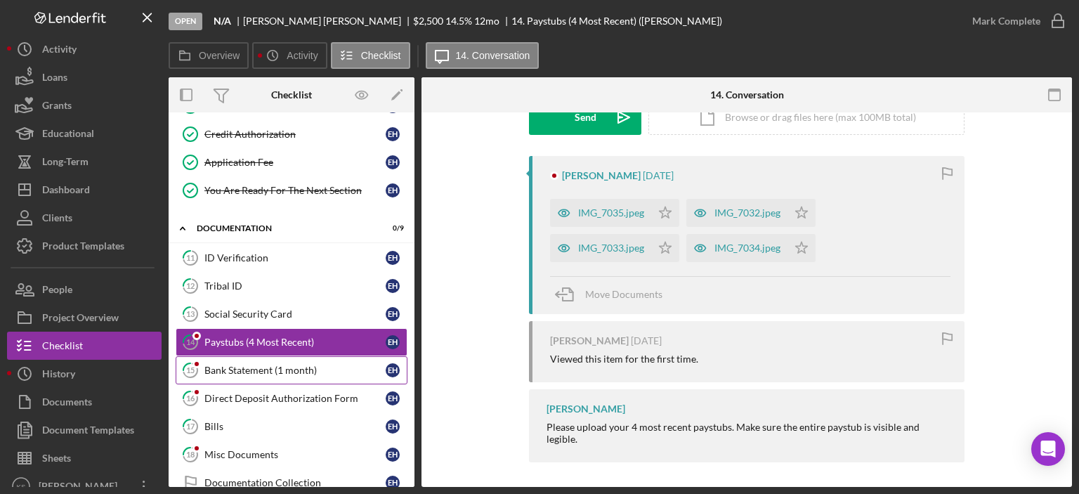
drag, startPoint x: 264, startPoint y: 373, endPoint x: 280, endPoint y: 370, distance: 16.5
click at [265, 373] on link "15 Bank Statement (1 month) E H" at bounding box center [292, 370] width 232 height 28
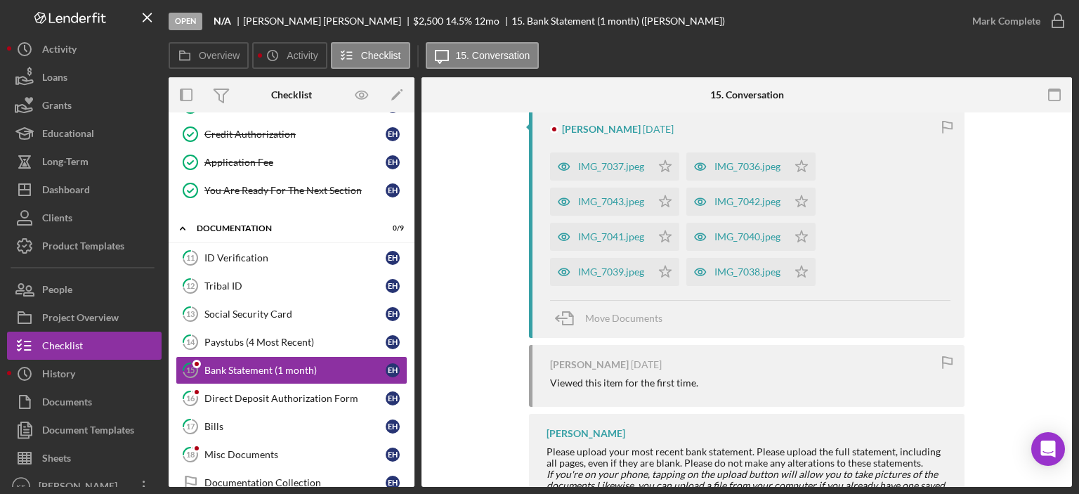
scroll to position [619, 0]
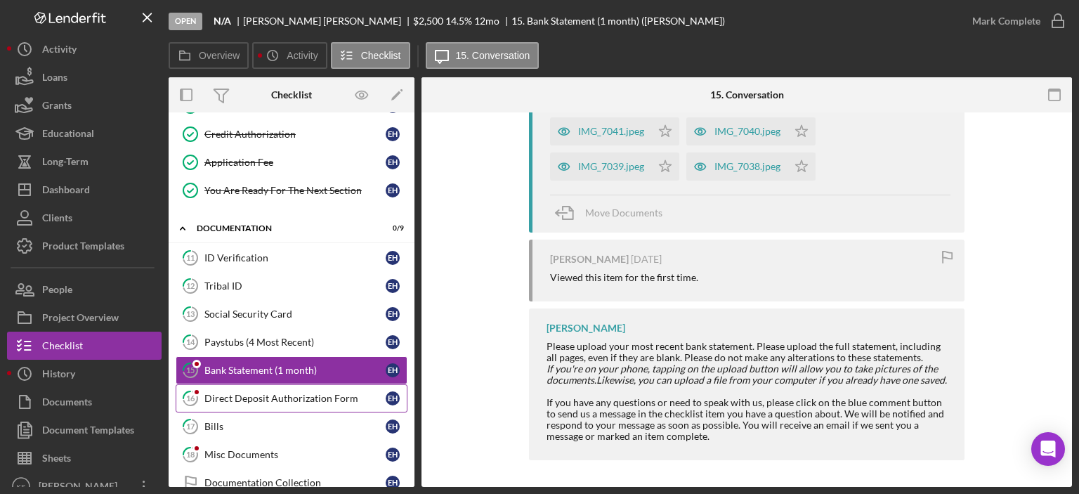
drag, startPoint x: 278, startPoint y: 386, endPoint x: 301, endPoint y: 384, distance: 22.7
click at [281, 386] on link "16 Direct Deposit Authorization Form E H" at bounding box center [292, 398] width 232 height 28
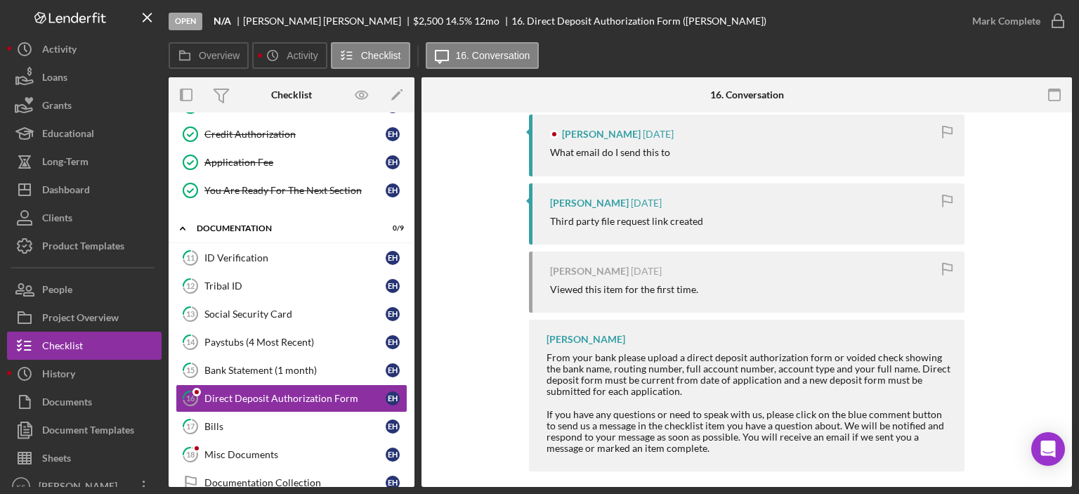
scroll to position [545, 0]
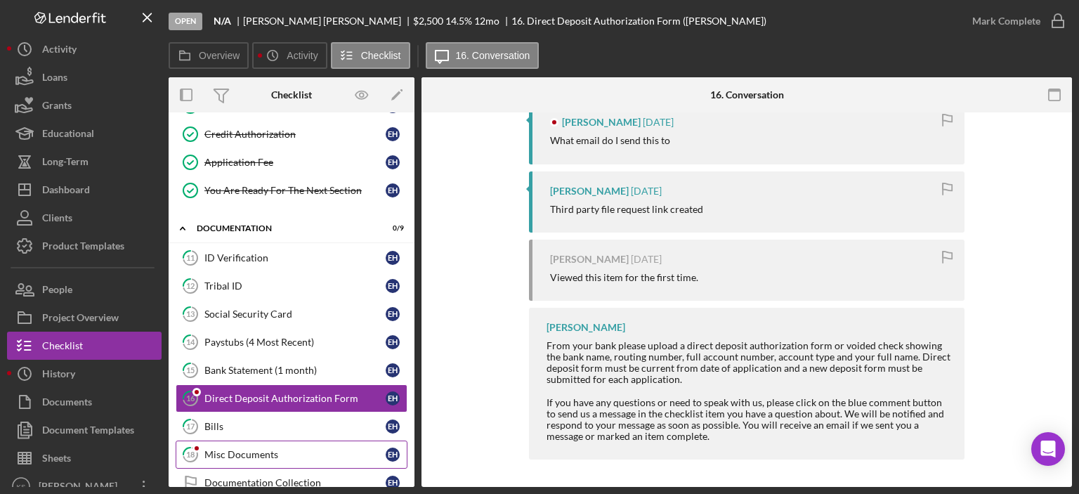
click at [301, 449] on div "Misc Documents" at bounding box center [294, 454] width 181 height 11
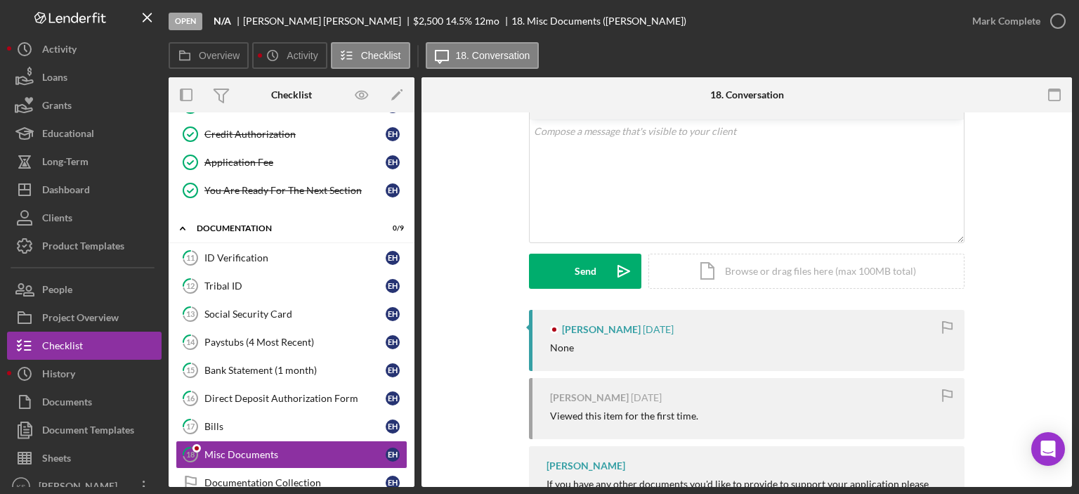
scroll to position [138, 0]
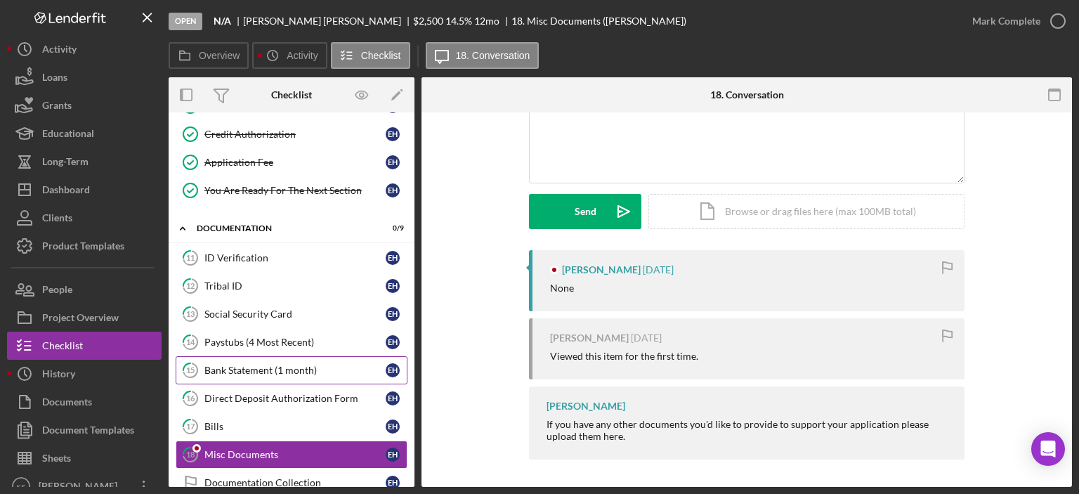
click at [272, 373] on link "15 Bank Statement (1 month) E H" at bounding box center [292, 370] width 232 height 28
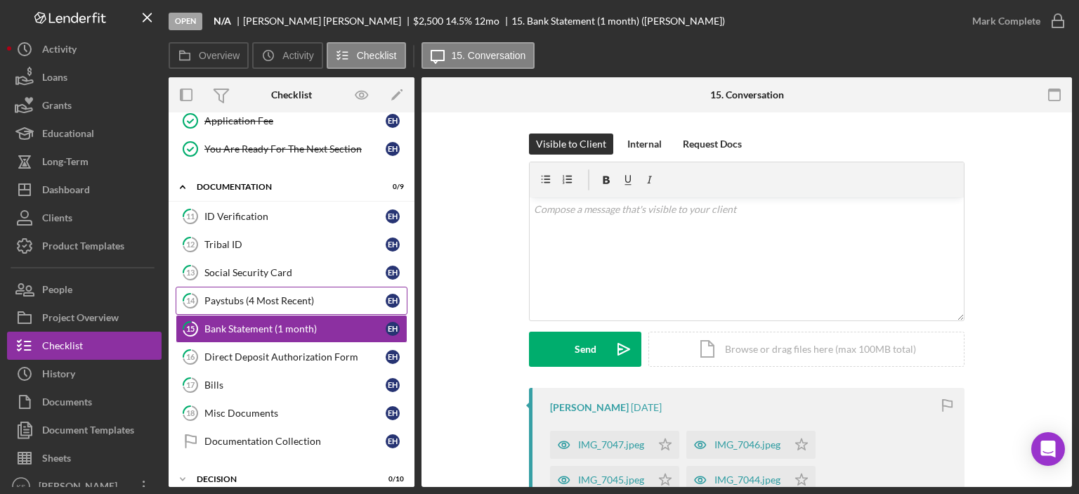
scroll to position [284, 0]
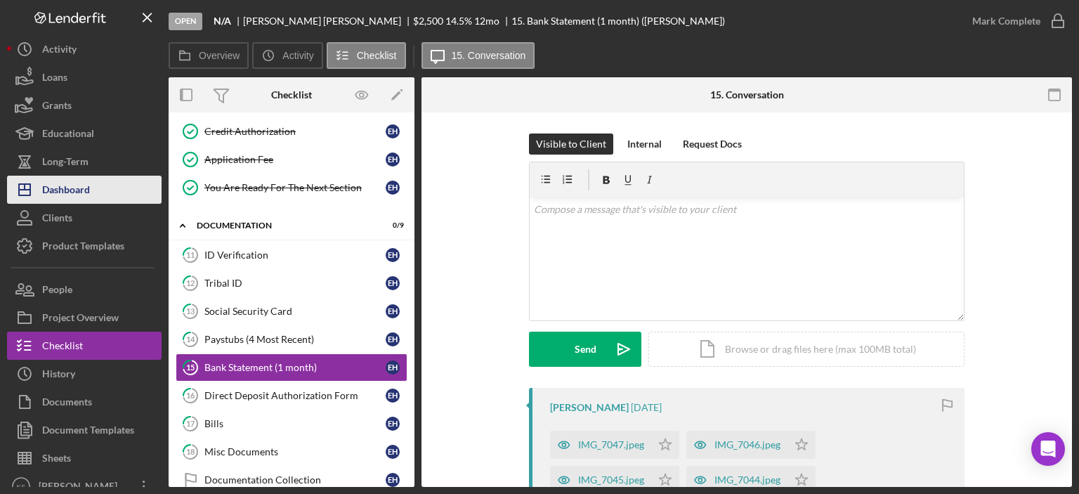
click at [76, 198] on div "Dashboard" at bounding box center [66, 192] width 48 height 32
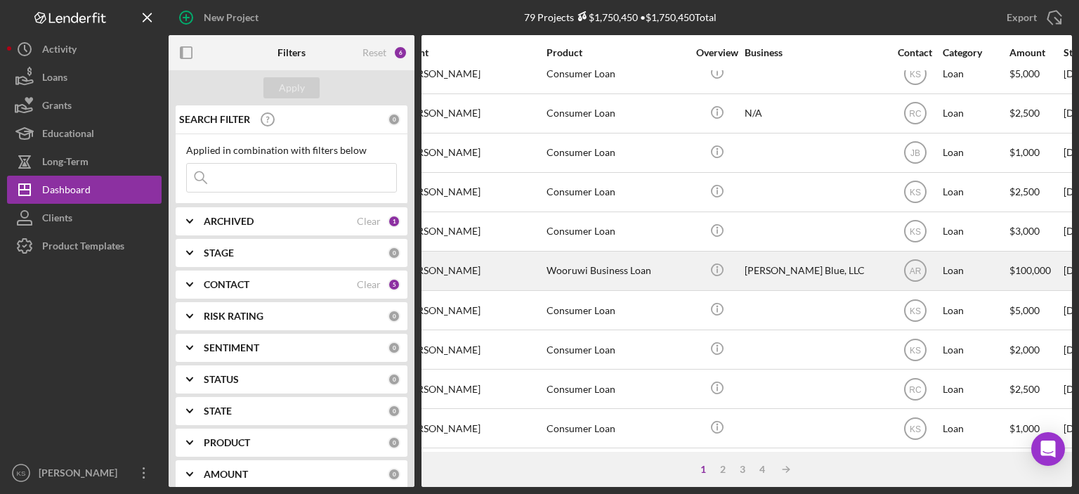
scroll to position [410, 170]
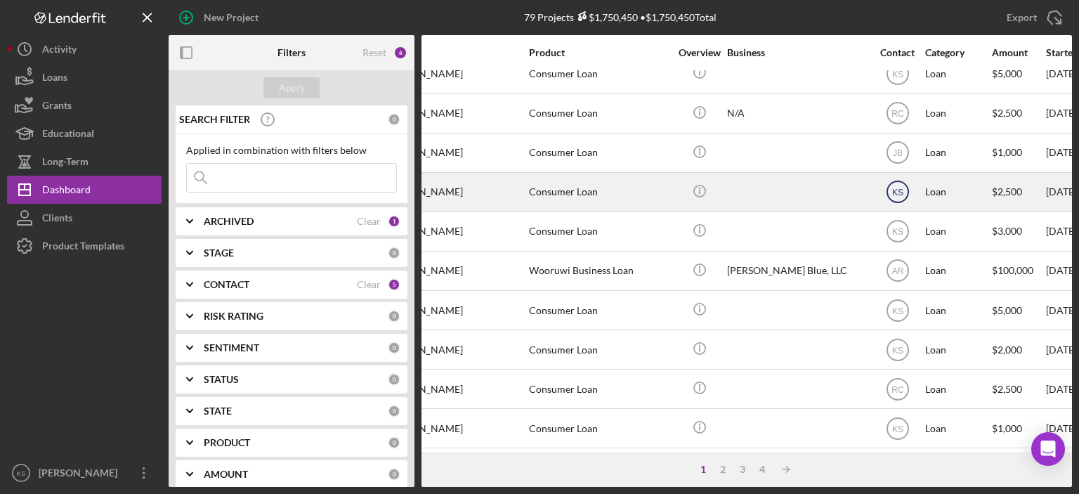
click at [891, 195] on icon "KS" at bounding box center [897, 191] width 35 height 35
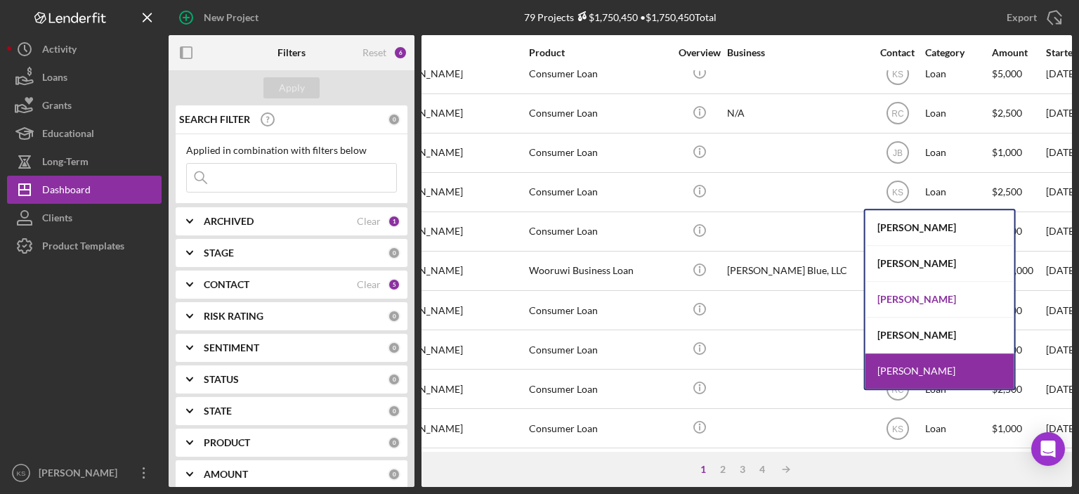
click at [913, 295] on div "[PERSON_NAME]" at bounding box center [940, 300] width 149 height 36
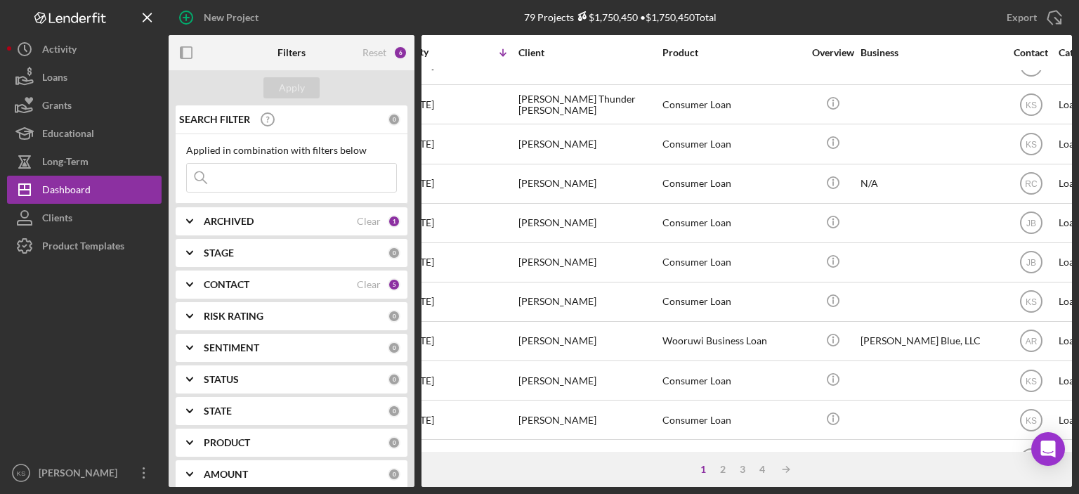
scroll to position [340, 0]
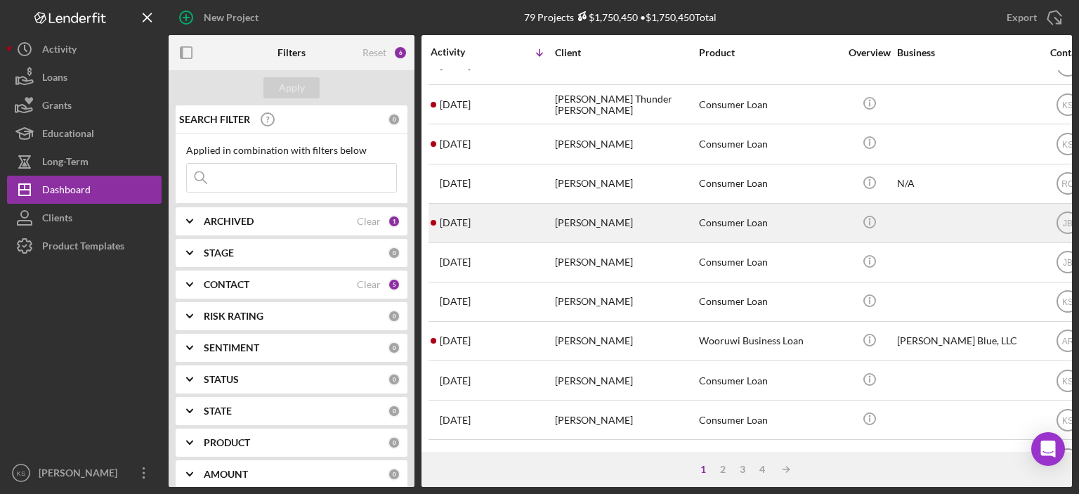
click at [604, 226] on div "[PERSON_NAME]" at bounding box center [625, 222] width 141 height 37
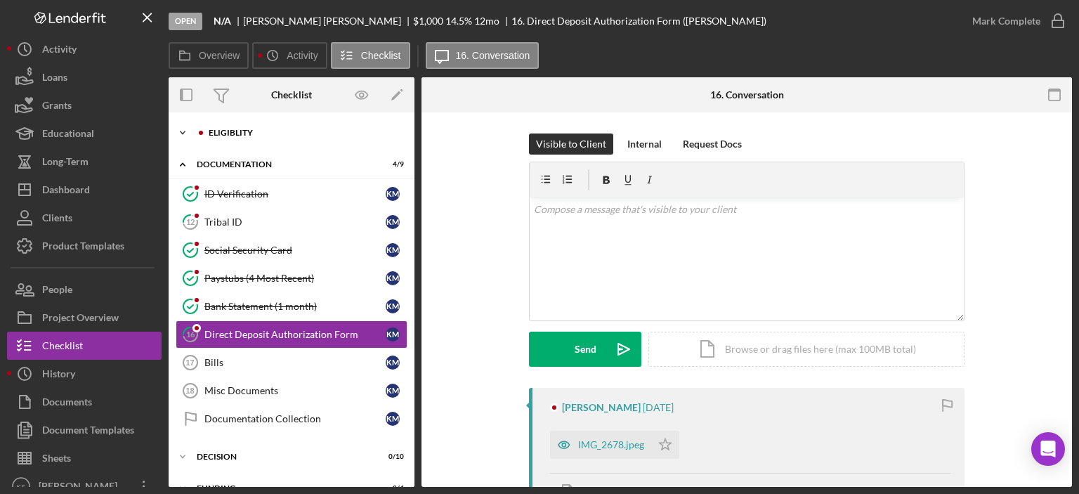
click at [230, 137] on div "Icon/Expander Eligiblity 10 / 12" at bounding box center [292, 133] width 246 height 28
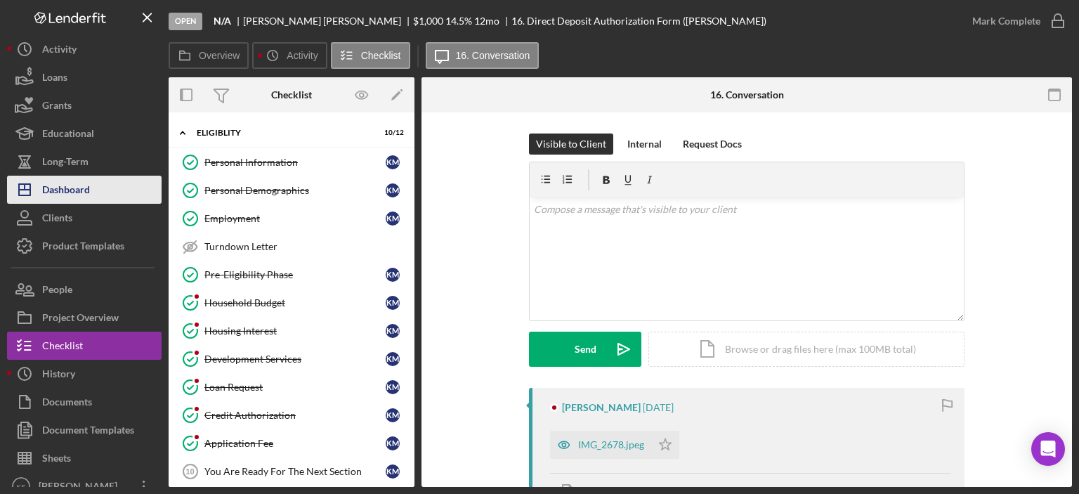
click at [96, 197] on button "Icon/Dashboard Dashboard" at bounding box center [84, 190] width 155 height 28
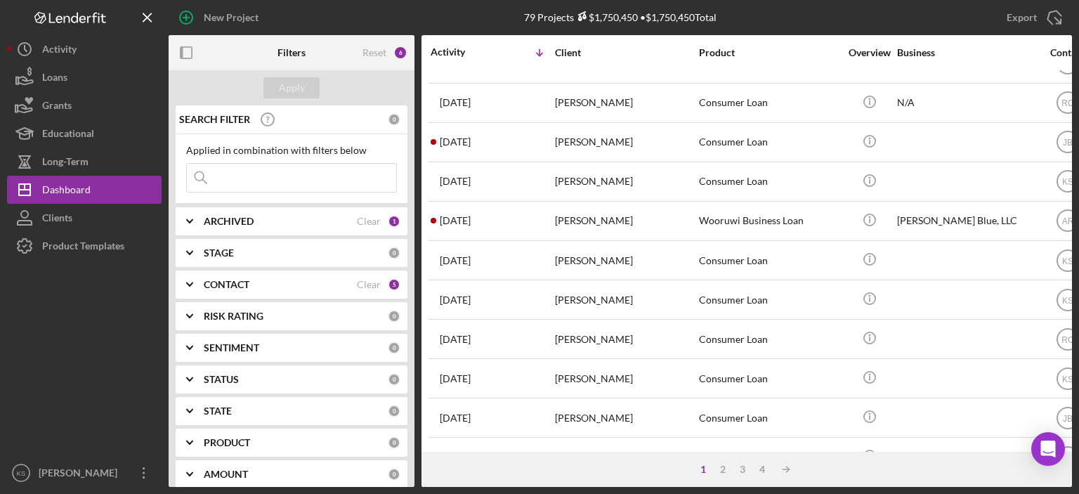
scroll to position [621, 0]
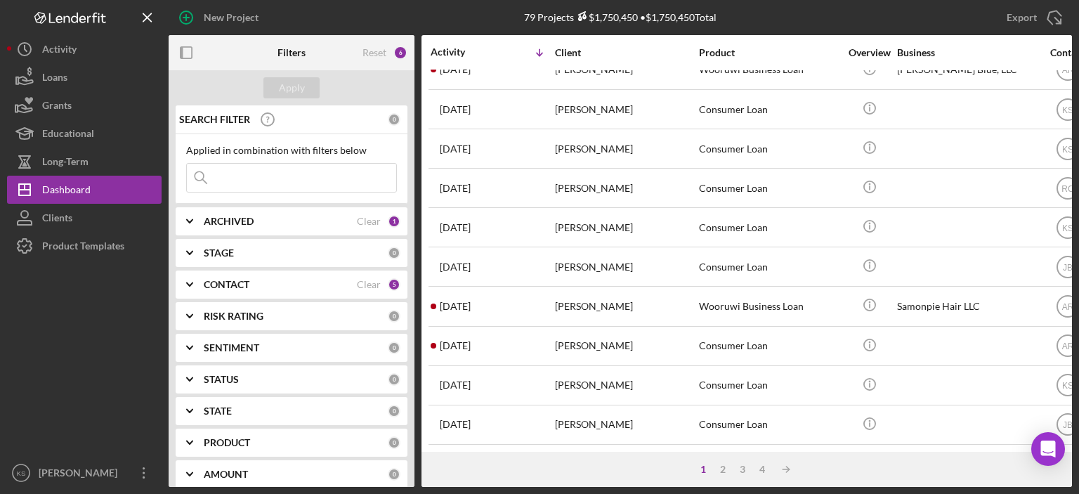
drag, startPoint x: 547, startPoint y: 440, endPoint x: 471, endPoint y: 472, distance: 82.5
click at [452, 480] on div "Activity Icon/Table Sort Arrow Client Product Overview Business Contact Categor…" at bounding box center [747, 261] width 651 height 452
click at [554, 457] on div "1 2 3 4 Icon/Table Sort Arrow" at bounding box center [747, 469] width 651 height 35
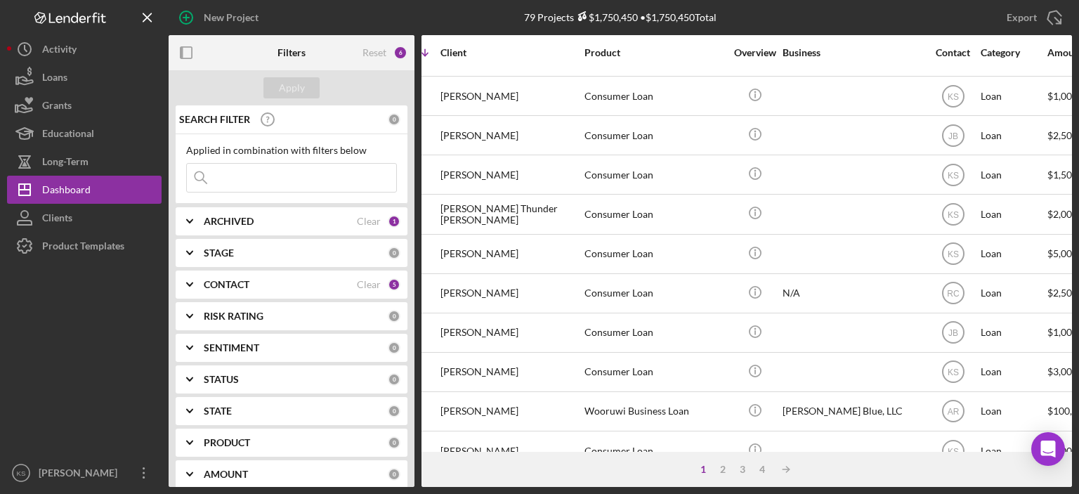
scroll to position [270, 0]
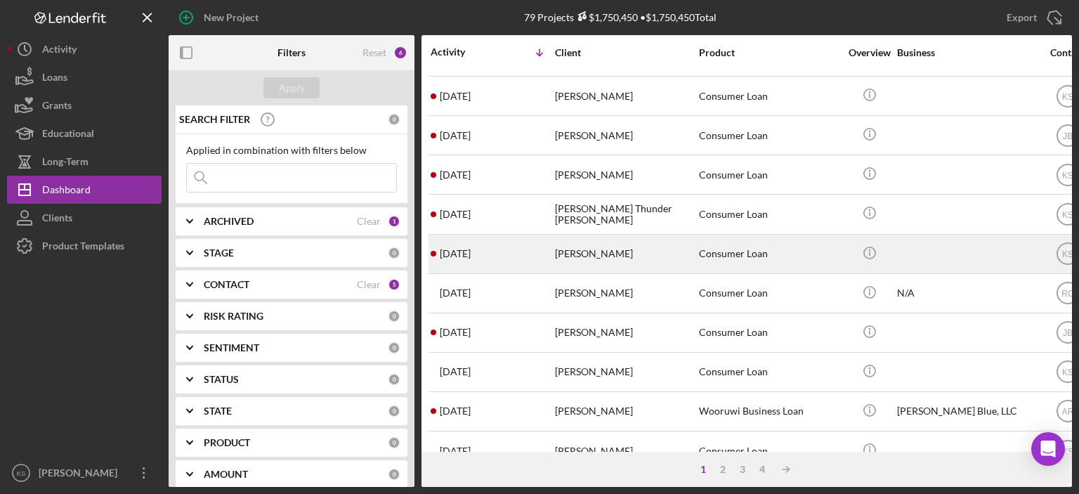
click at [535, 256] on div "[DATE] [PERSON_NAME]" at bounding box center [492, 253] width 123 height 37
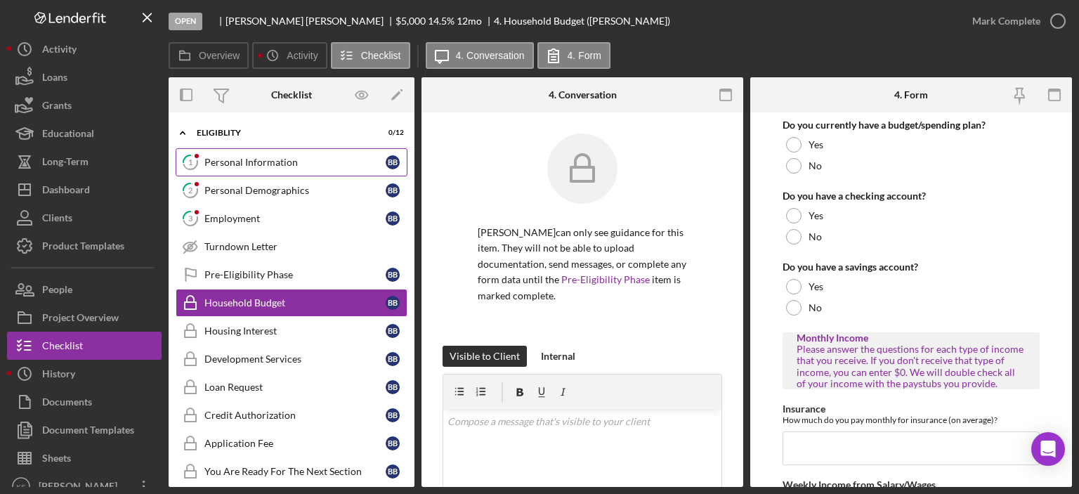
click at [289, 154] on link "1 Personal Information B B" at bounding box center [292, 162] width 232 height 28
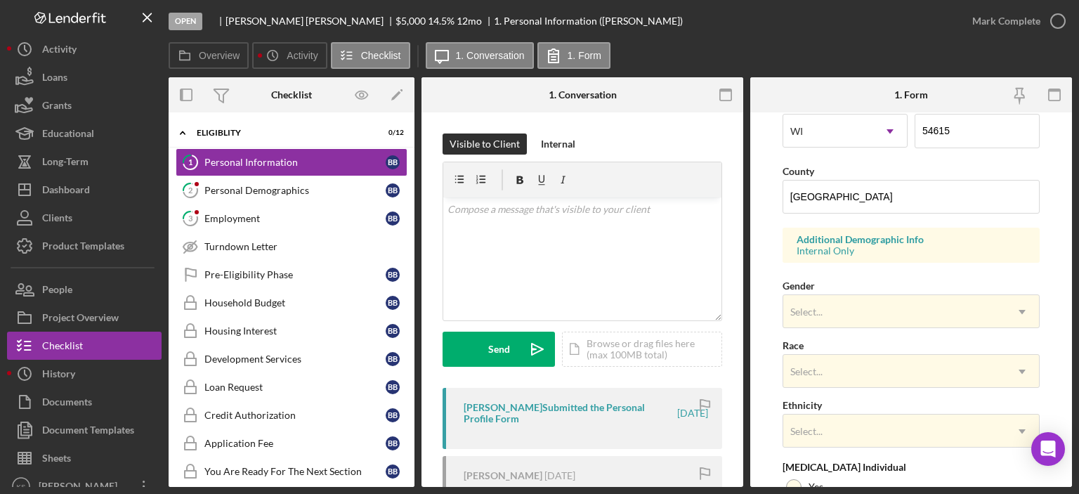
scroll to position [492, 0]
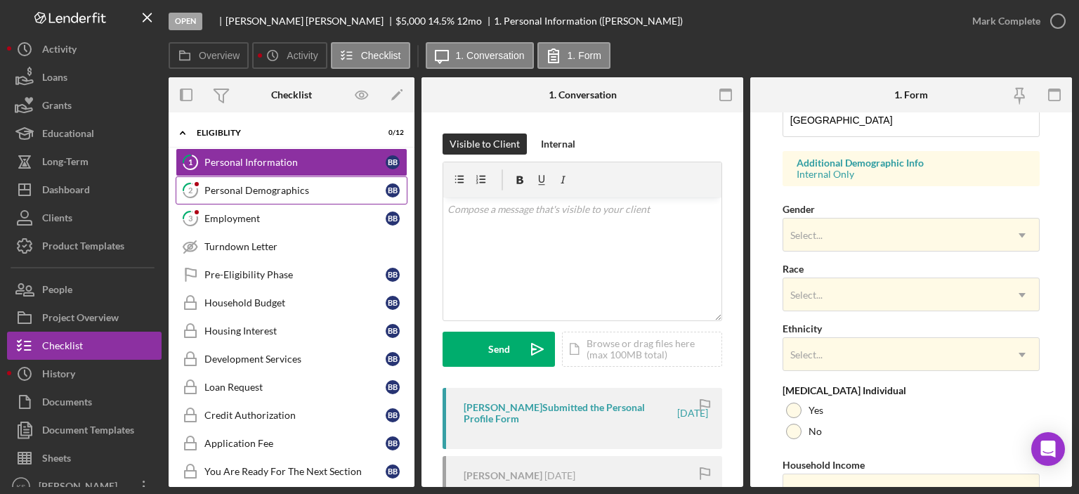
click at [257, 193] on div "Personal Demographics" at bounding box center [294, 190] width 181 height 11
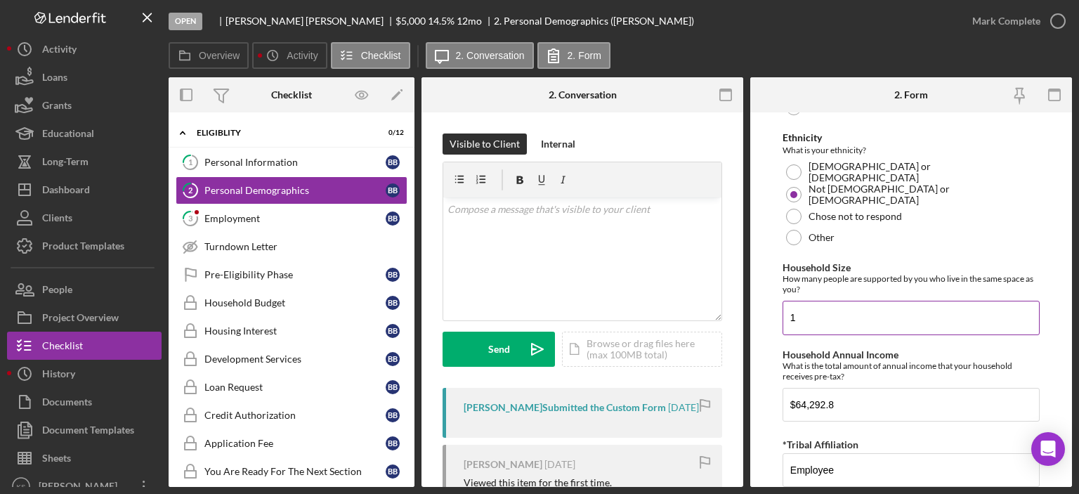
scroll to position [943, 0]
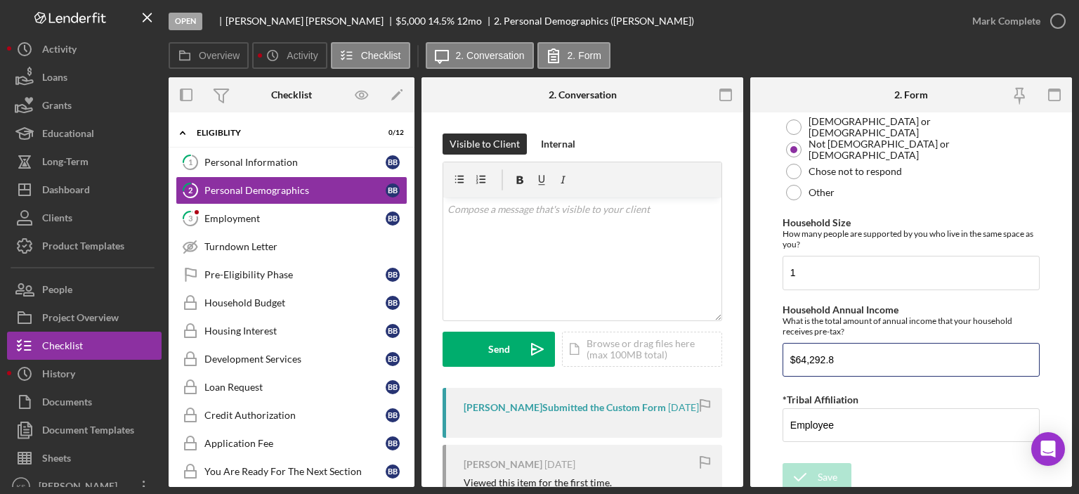
drag, startPoint x: 824, startPoint y: 352, endPoint x: 750, endPoint y: 345, distance: 74.8
click at [750, 345] on div "Overview Internal Workflow Stage Open Icon/Dropdown Arrow Archive (can unarchiv…" at bounding box center [620, 282] width 903 height 410
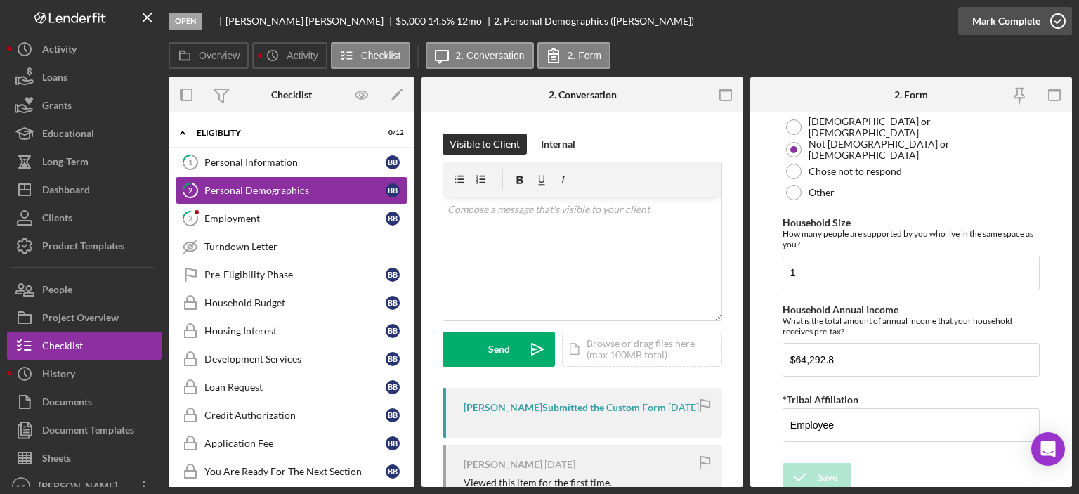
click at [1010, 20] on div "Mark Complete" at bounding box center [1006, 21] width 68 height 28
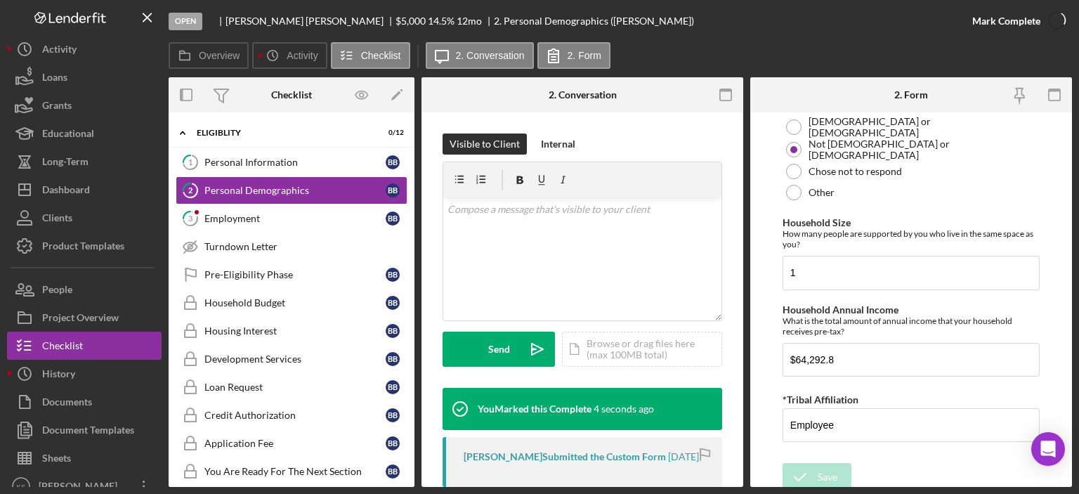
scroll to position [999, 0]
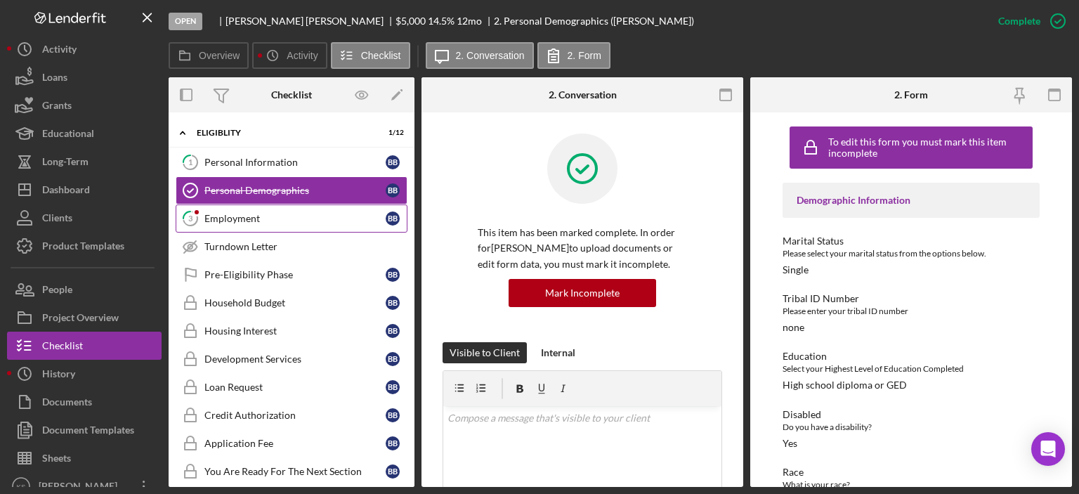
click at [266, 214] on div "Employment" at bounding box center [294, 218] width 181 height 11
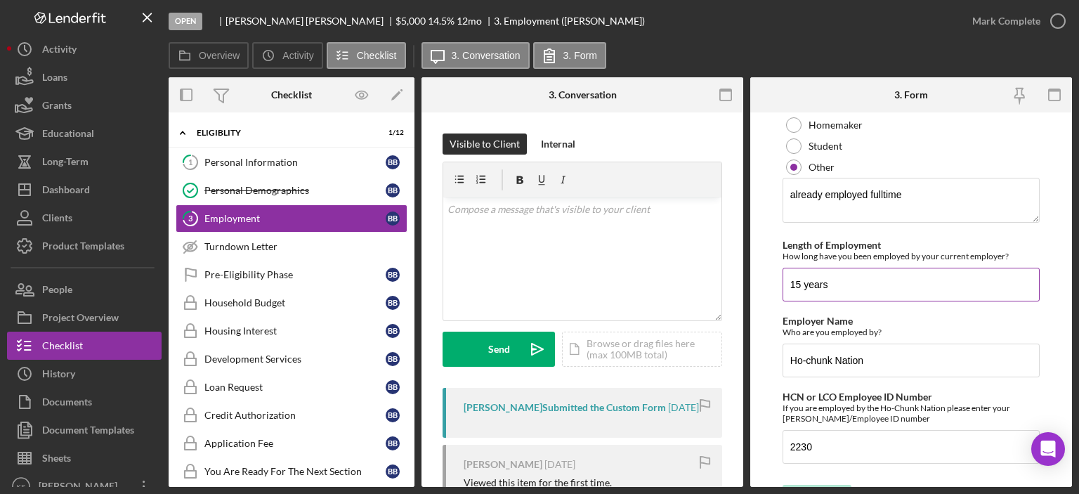
scroll to position [308, 0]
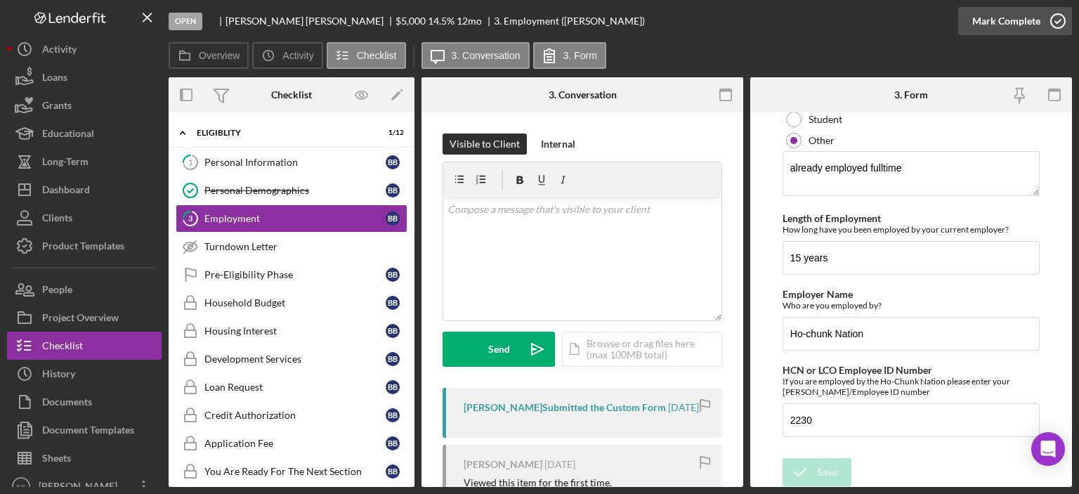
click at [993, 25] on div "Mark Complete" at bounding box center [1006, 21] width 68 height 28
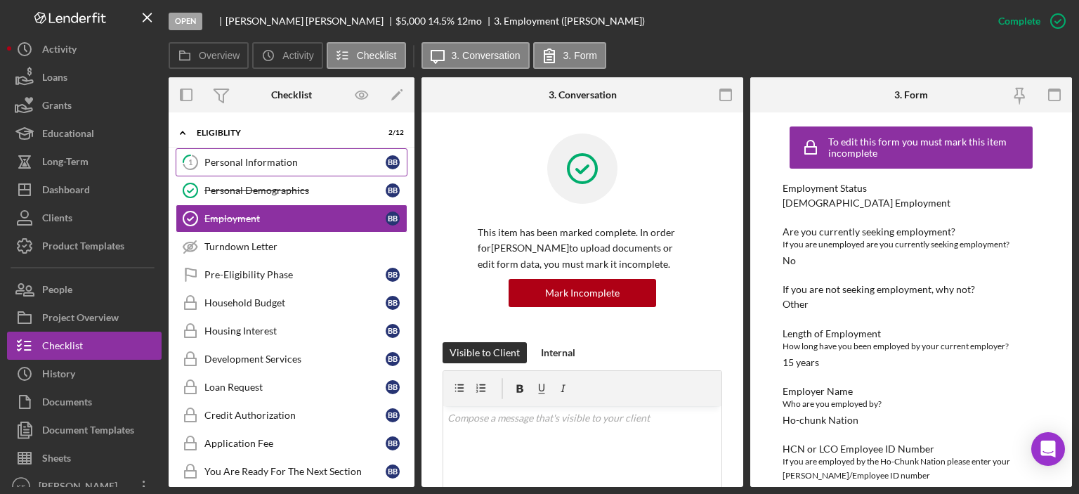
click at [255, 164] on div "Personal Information" at bounding box center [294, 162] width 181 height 11
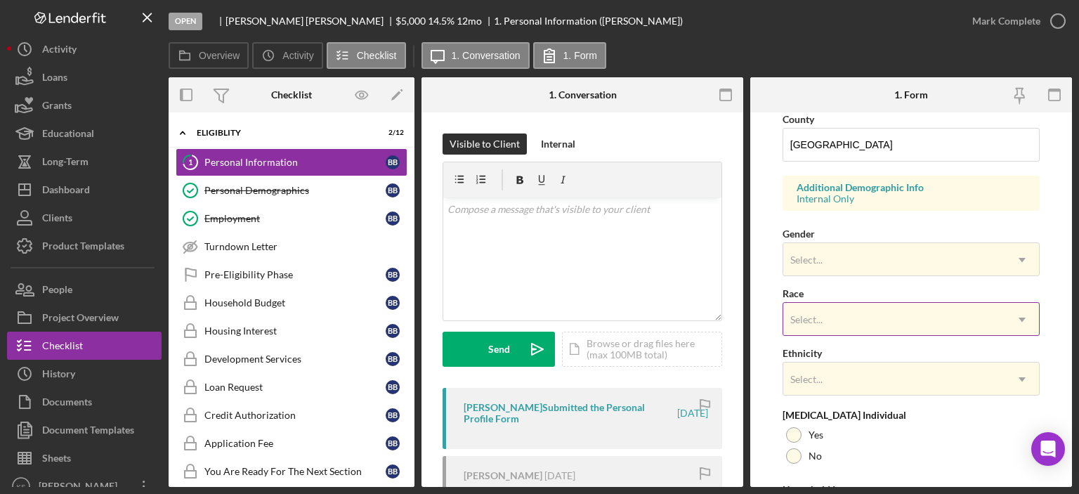
scroll to position [492, 0]
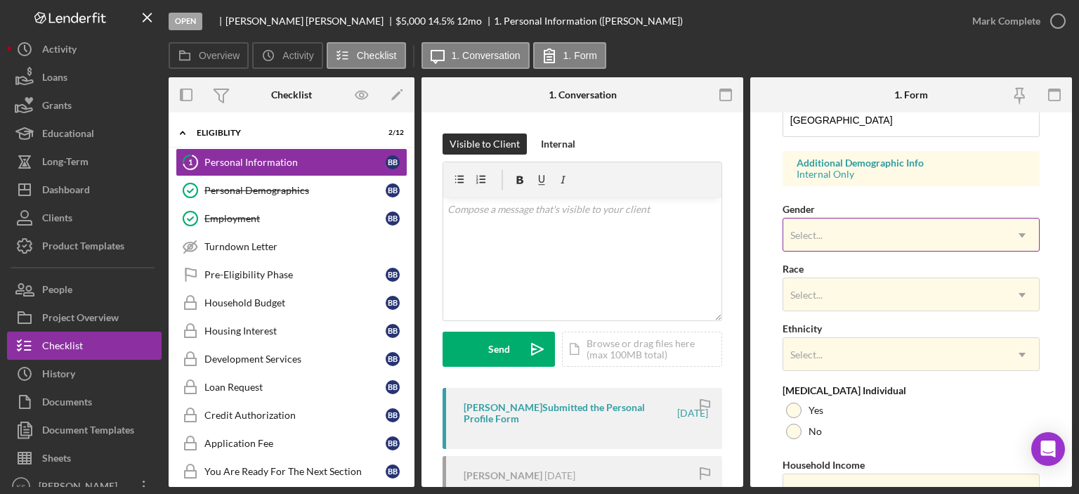
click at [847, 239] on div "Select..." at bounding box center [894, 235] width 222 height 32
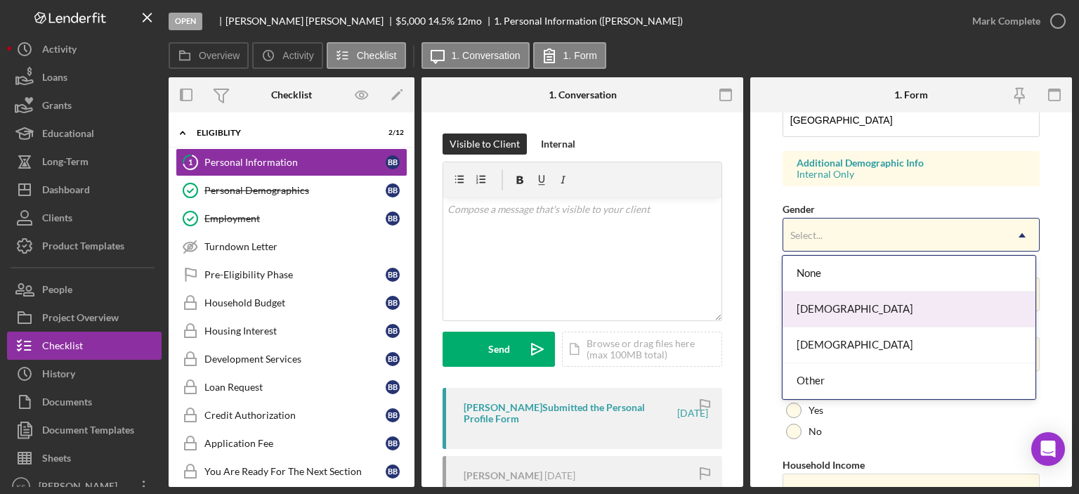
click at [849, 303] on div "[DEMOGRAPHIC_DATA]" at bounding box center [909, 310] width 253 height 36
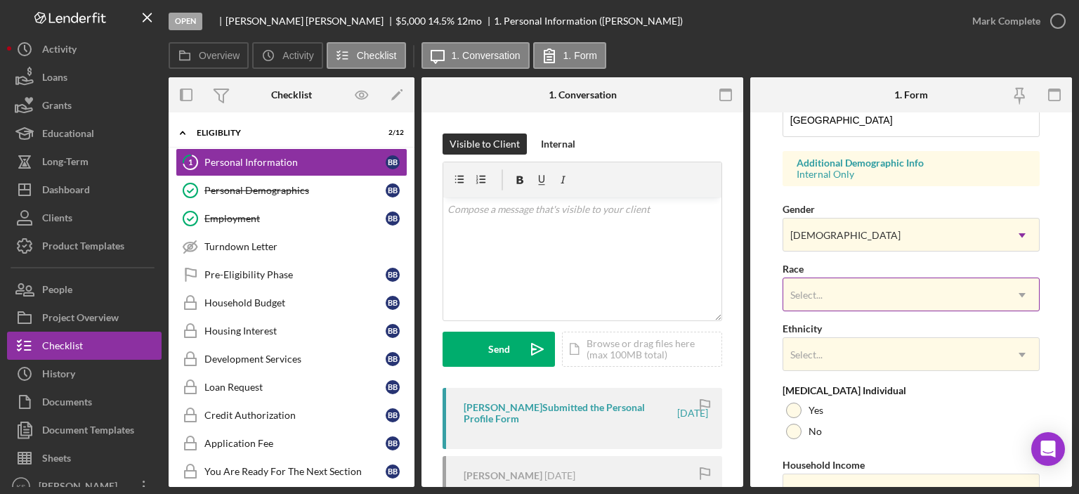
click at [863, 294] on div "Select..." at bounding box center [894, 295] width 222 height 32
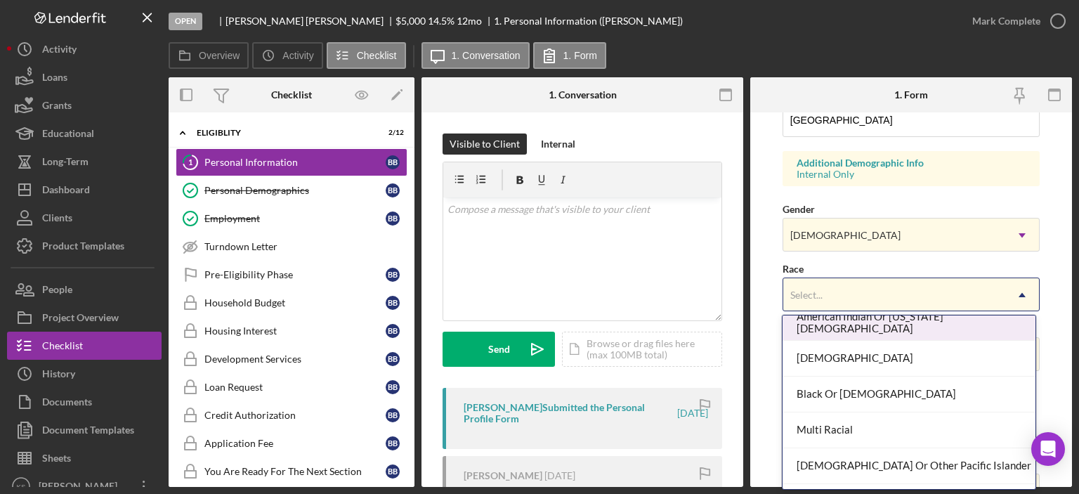
scroll to position [70, 0]
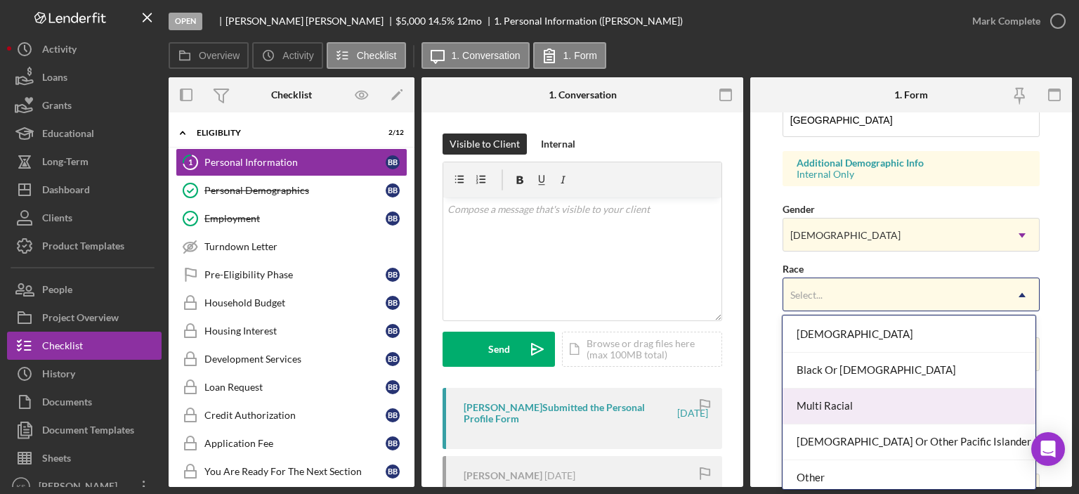
click at [868, 391] on div "Multi Racial" at bounding box center [909, 407] width 253 height 36
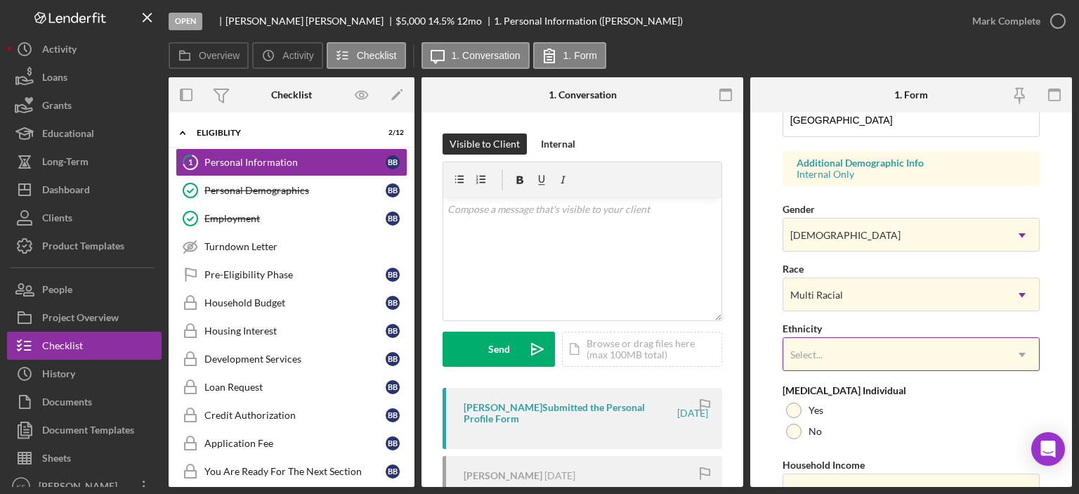
click at [892, 339] on div "Select..." at bounding box center [894, 355] width 222 height 32
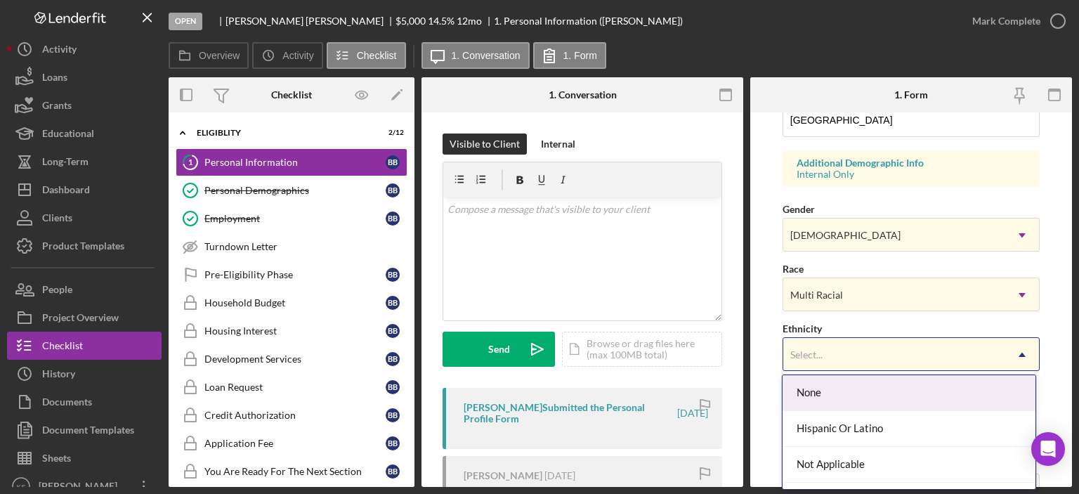
scroll to position [65, 0]
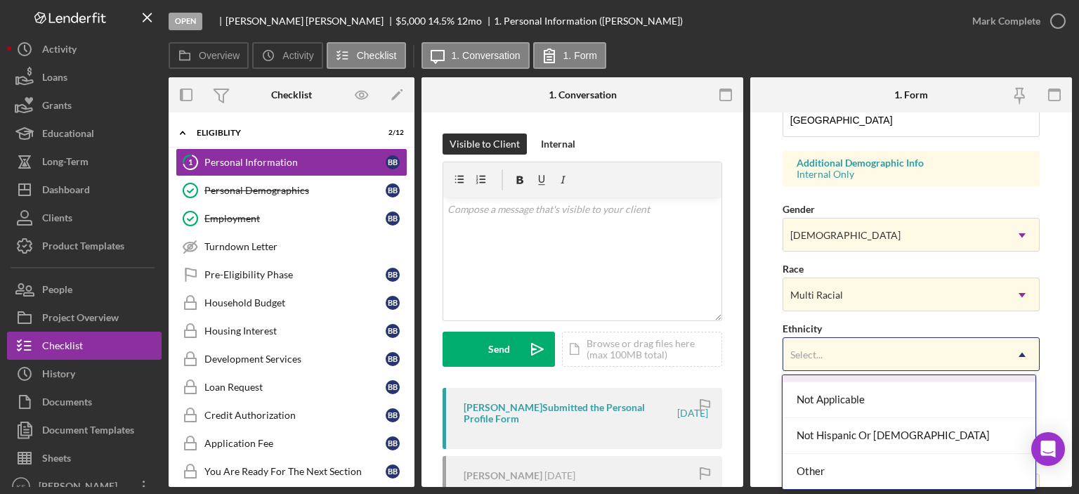
click at [786, 354] on div "Select..." at bounding box center [894, 355] width 222 height 32
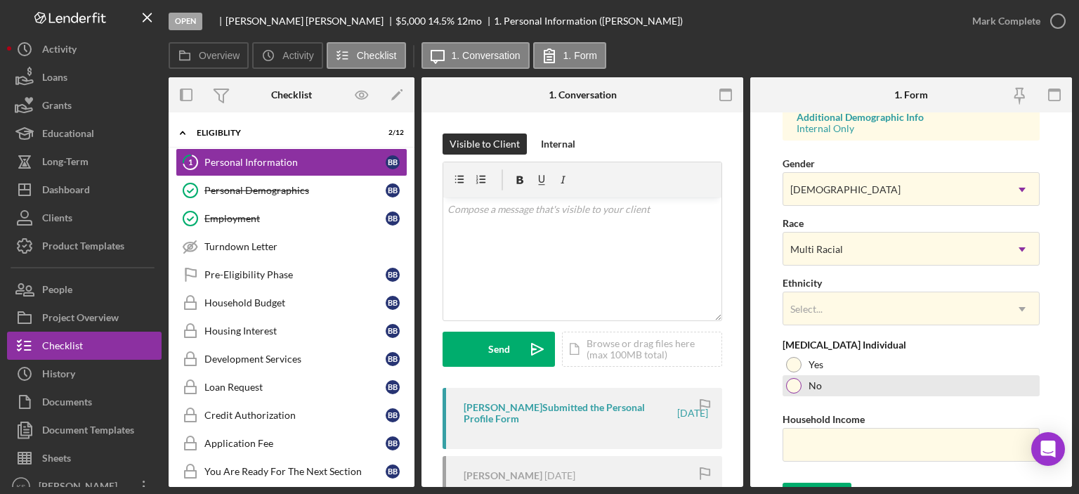
scroll to position [561, 0]
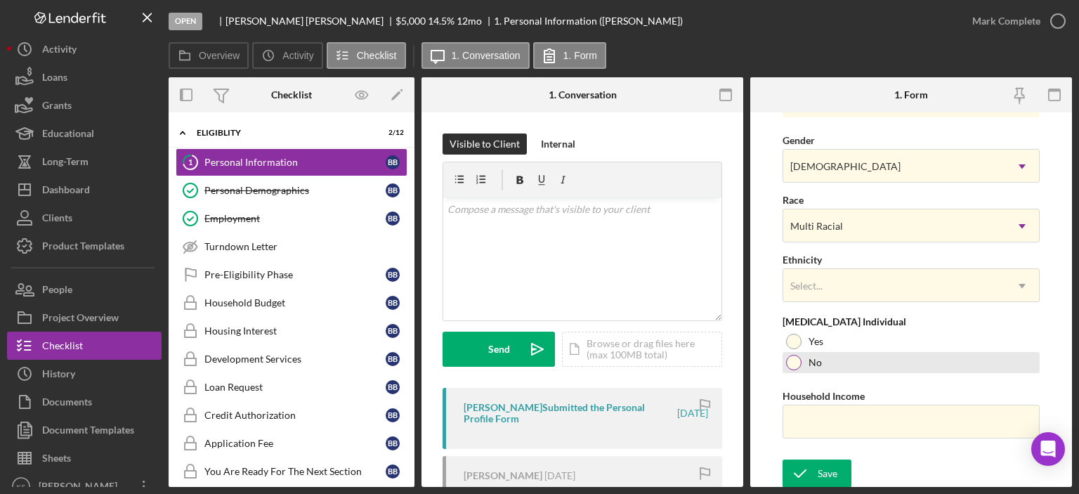
click at [799, 358] on div at bounding box center [793, 362] width 15 height 15
click at [842, 421] on input "Household Income" at bounding box center [911, 422] width 257 height 34
paste input "$64,292"
type input "$64,292"
click at [835, 453] on form "First Name [PERSON_NAME] Middle Name [PERSON_NAME] Last Name [PERSON_NAME] Job …" at bounding box center [911, 299] width 322 height 374
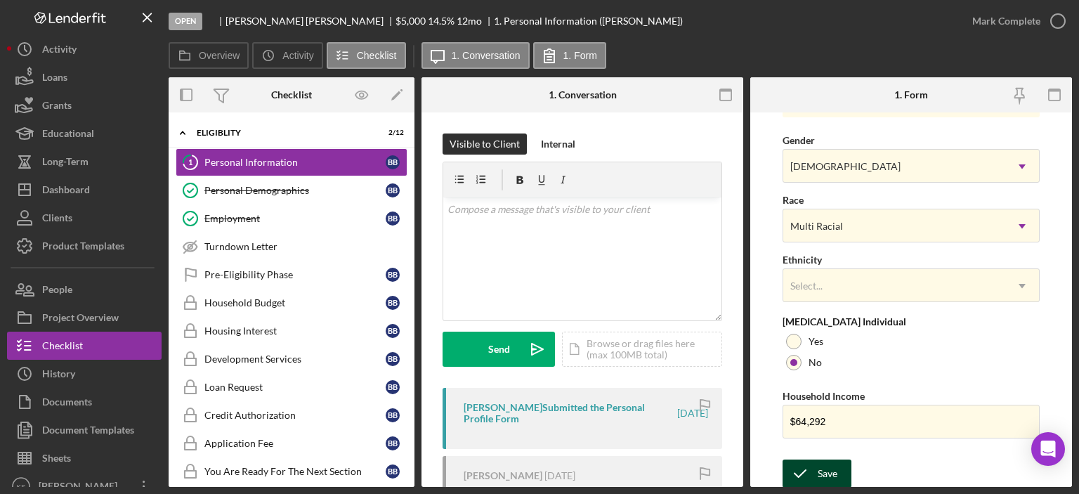
click at [830, 462] on div "Save" at bounding box center [828, 473] width 20 height 28
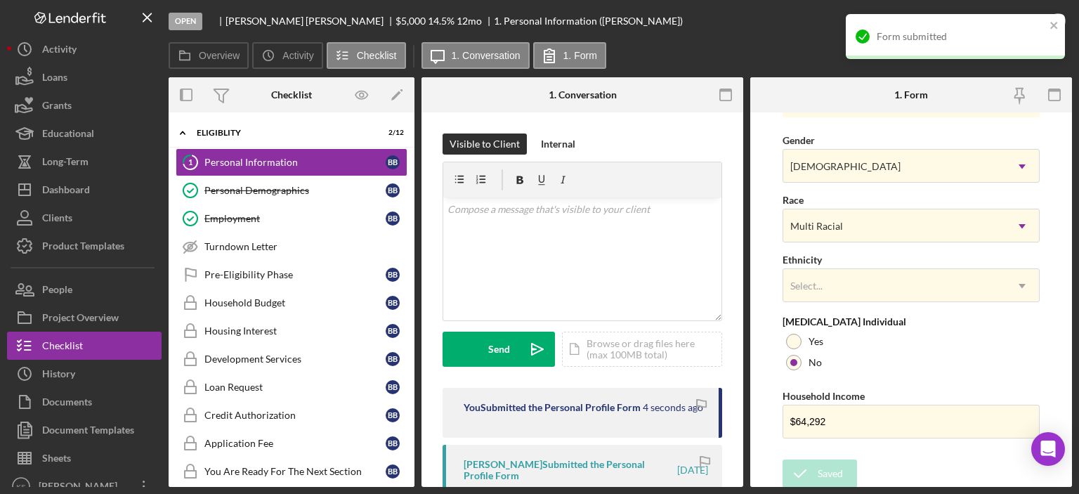
click at [984, 53] on div "Form submitted" at bounding box center [955, 36] width 219 height 45
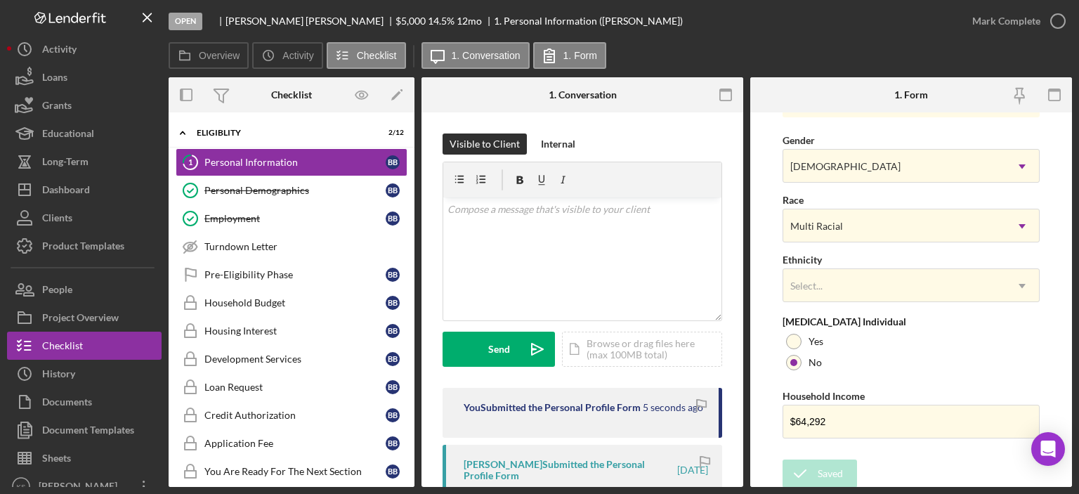
click at [998, 26] on div "Form submitted" at bounding box center [955, 42] width 225 height 62
click at [1010, 20] on div "Mark Complete" at bounding box center [1006, 21] width 68 height 28
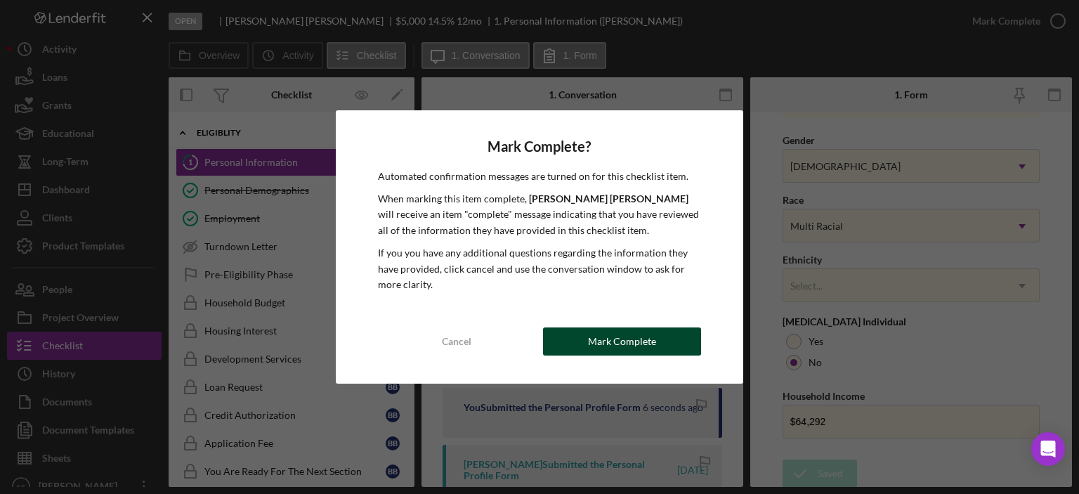
click at [646, 351] on div "Mark Complete" at bounding box center [622, 341] width 68 height 28
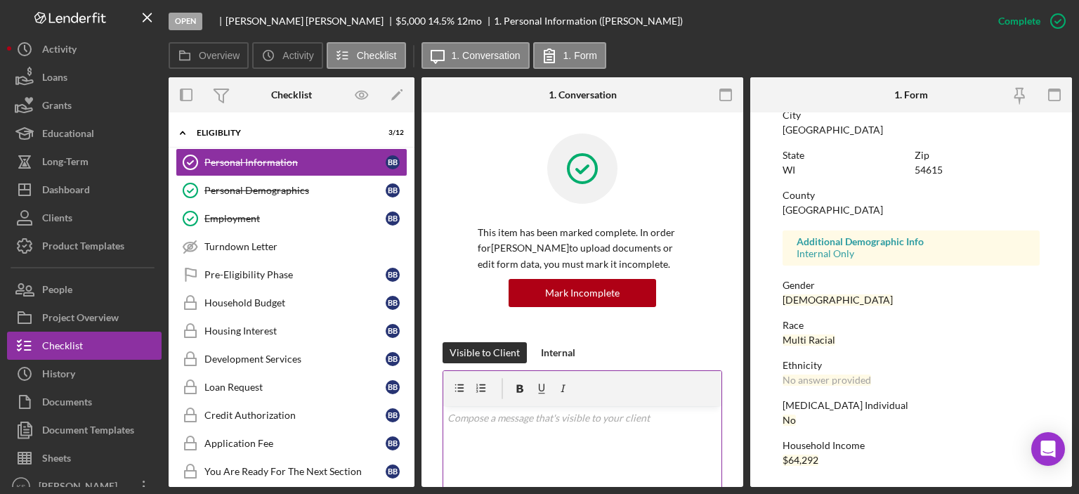
scroll to position [281, 0]
click at [252, 276] on div "Pre-Eligibility Phase" at bounding box center [294, 274] width 181 height 11
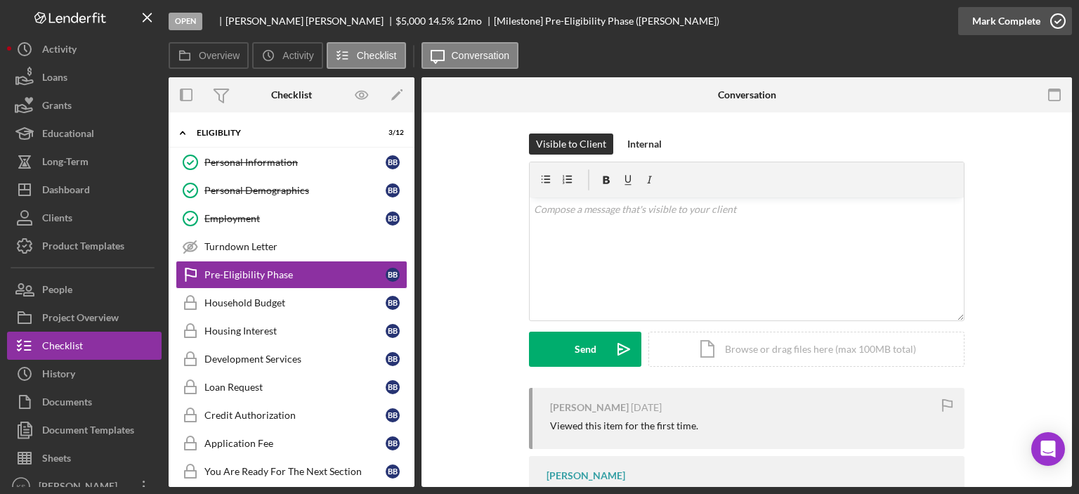
click at [1012, 24] on div "Mark Complete" at bounding box center [1006, 21] width 68 height 28
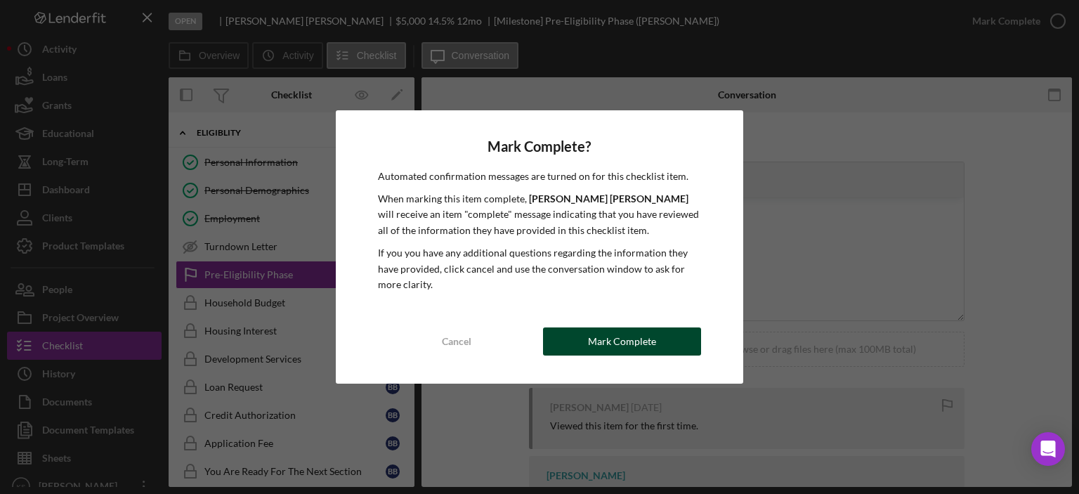
click at [629, 336] on div "Mark Complete" at bounding box center [622, 341] width 68 height 28
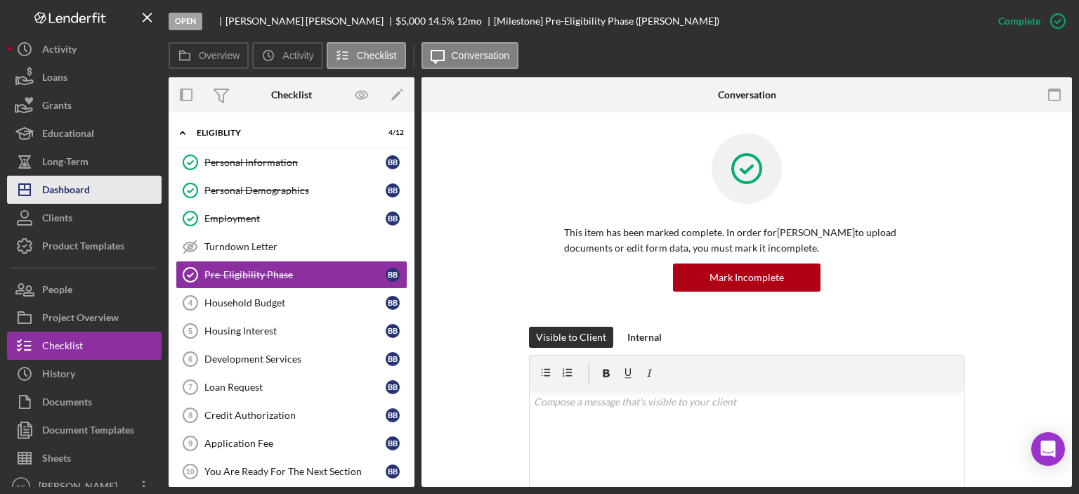
click at [89, 186] on div "Dashboard" at bounding box center [66, 192] width 48 height 32
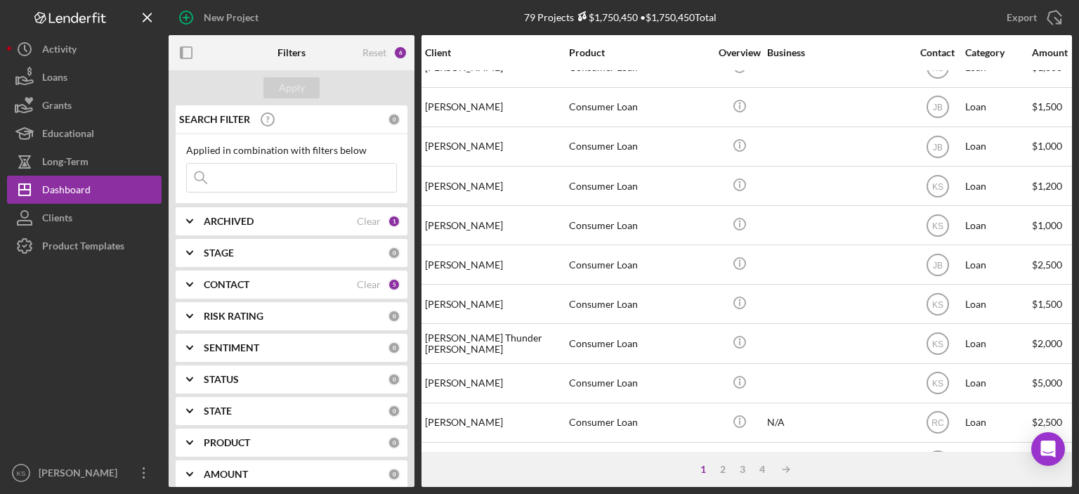
scroll to position [141, 0]
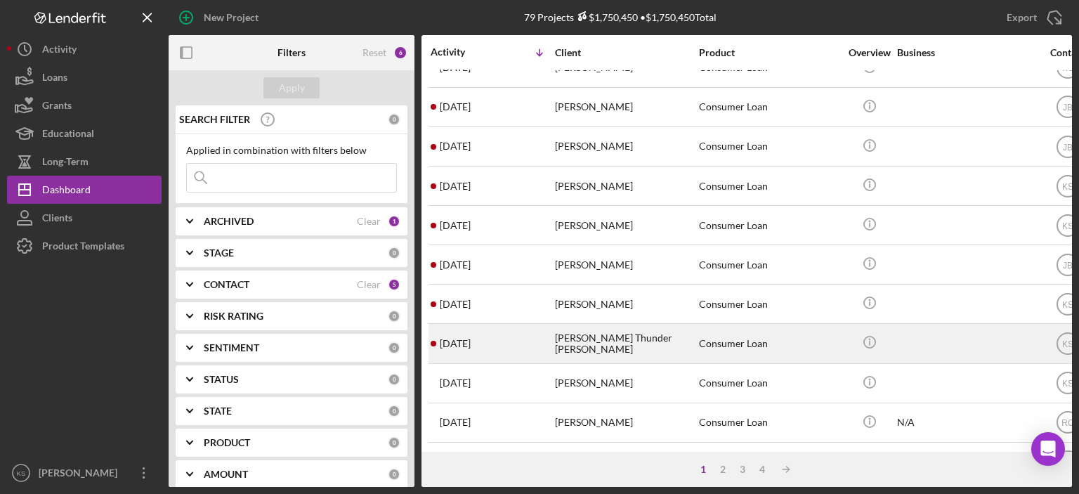
click at [565, 339] on div "[PERSON_NAME] Thunder [PERSON_NAME]" at bounding box center [625, 343] width 141 height 37
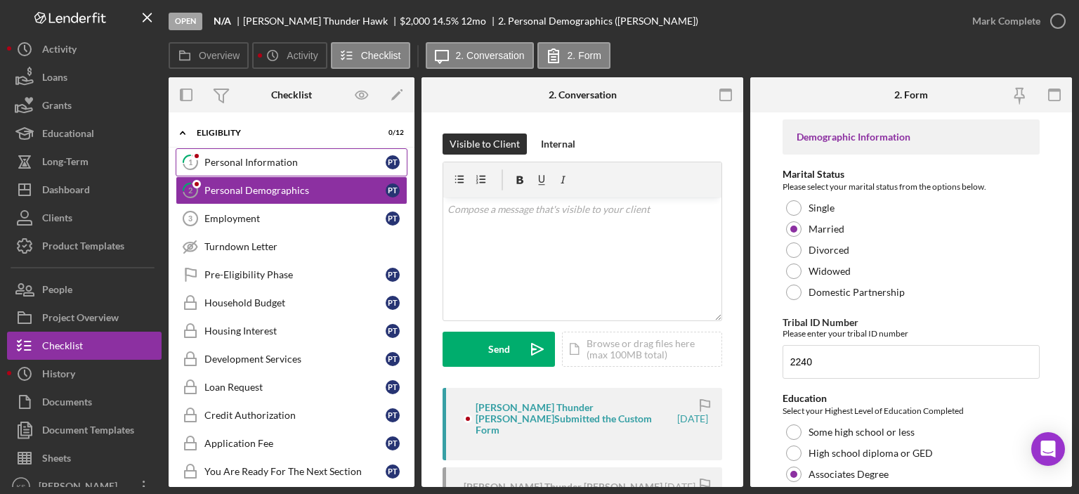
click at [240, 168] on link "1 Personal Information P T" at bounding box center [292, 162] width 232 height 28
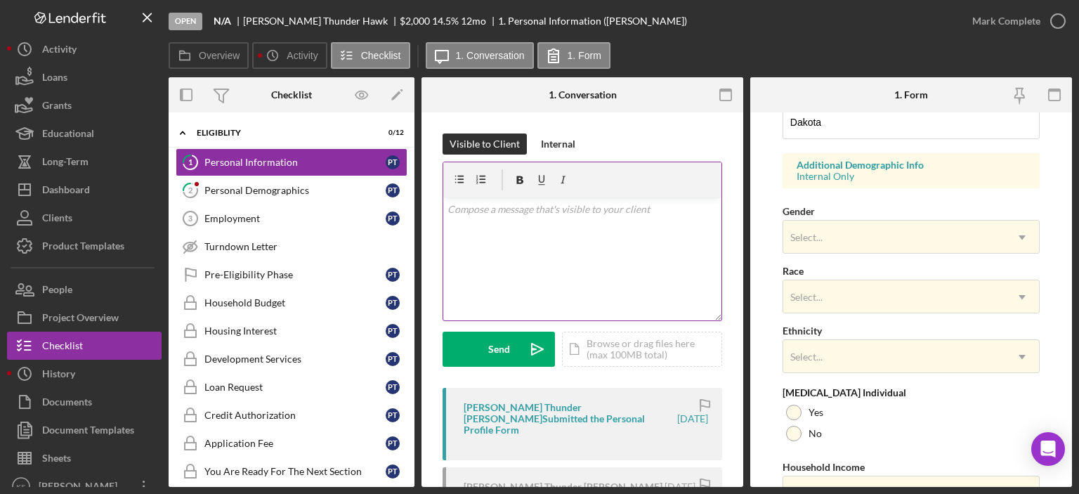
scroll to position [492, 0]
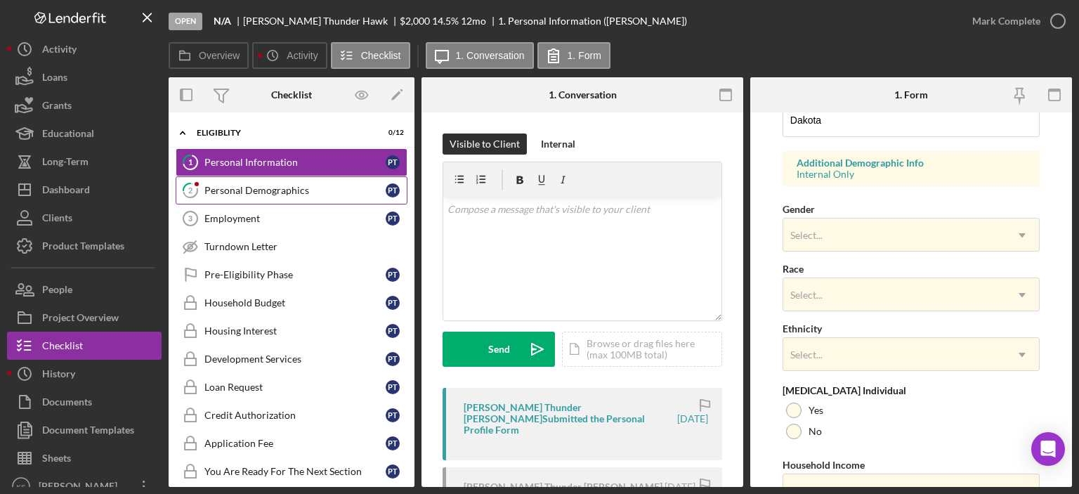
click at [278, 191] on div "Personal Demographics" at bounding box center [294, 190] width 181 height 11
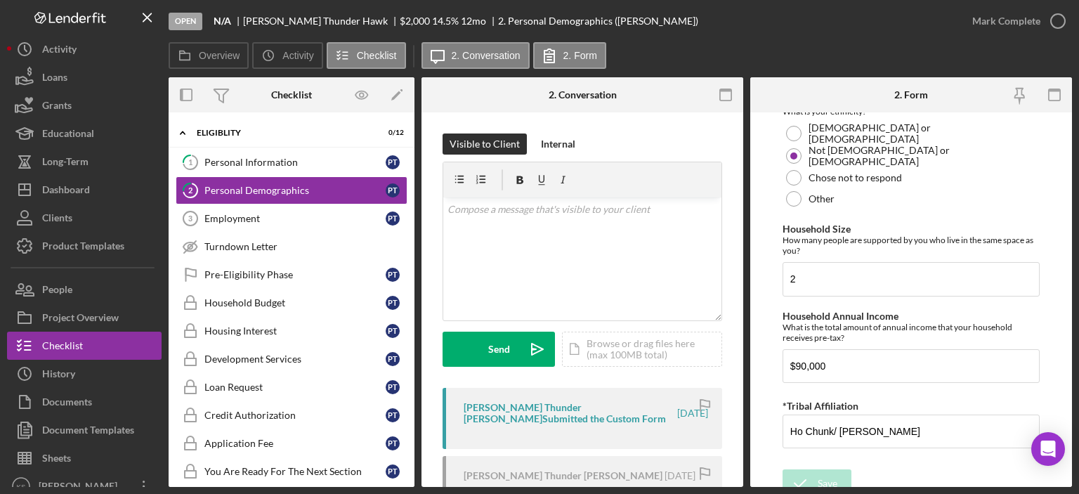
scroll to position [943, 0]
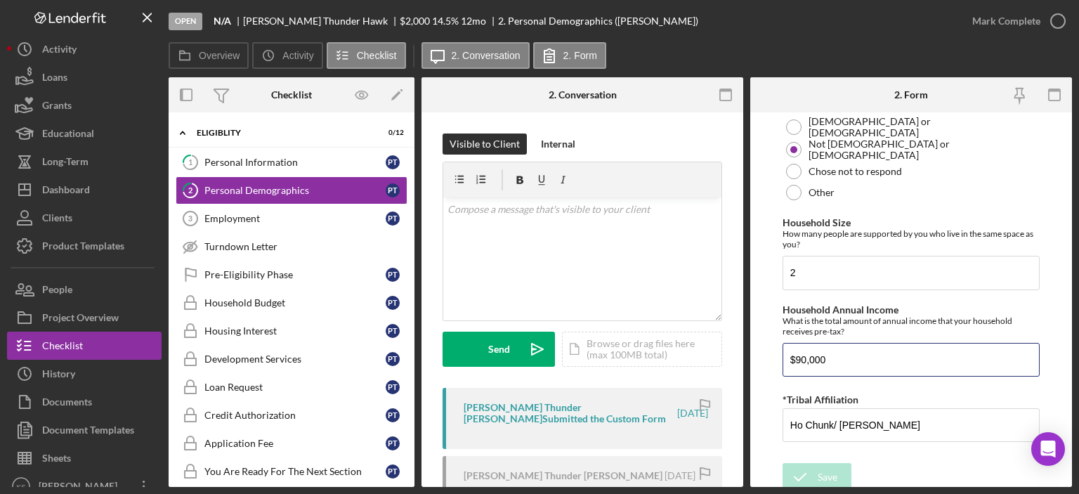
drag, startPoint x: 896, startPoint y: 354, endPoint x: 672, endPoint y: 327, distance: 226.5
click at [672, 327] on div "Overview Internal Workflow Stage Open Icon/Dropdown Arrow Archive (can unarchiv…" at bounding box center [620, 282] width 903 height 410
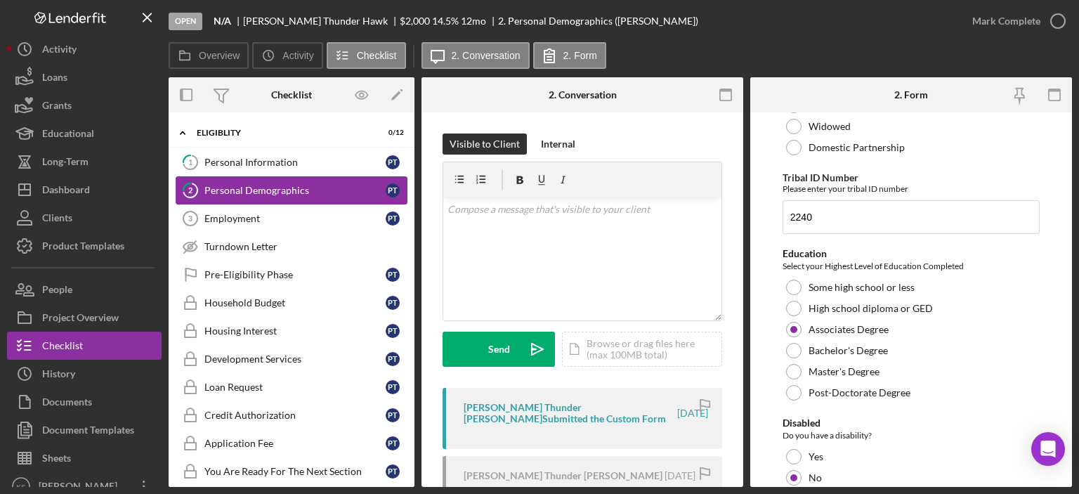
scroll to position [0, 0]
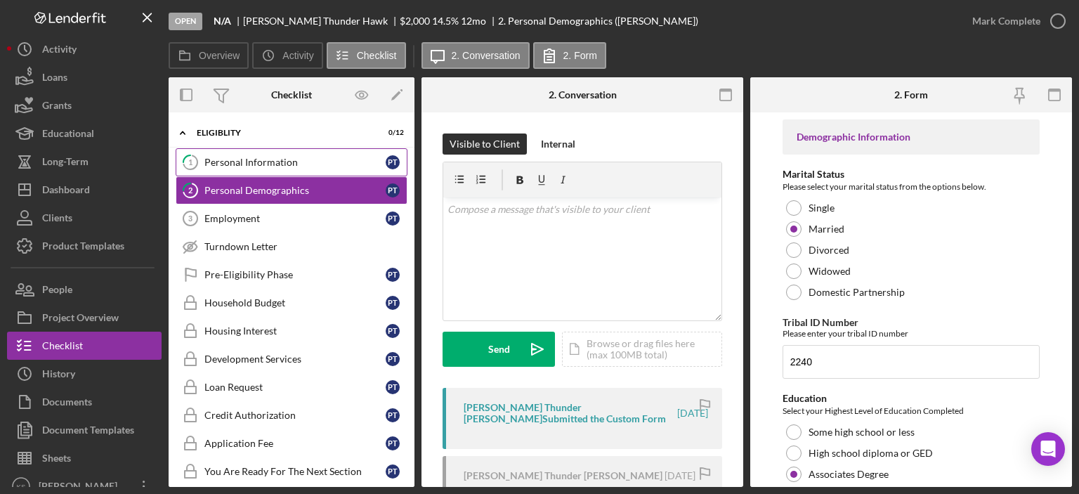
click at [264, 171] on link "1 Personal Information P T" at bounding box center [292, 162] width 232 height 28
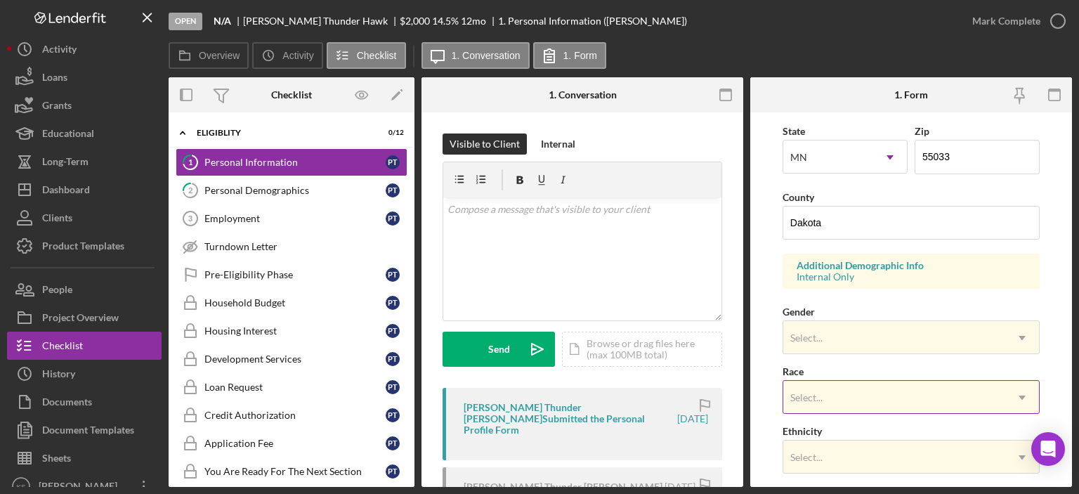
scroll to position [492, 0]
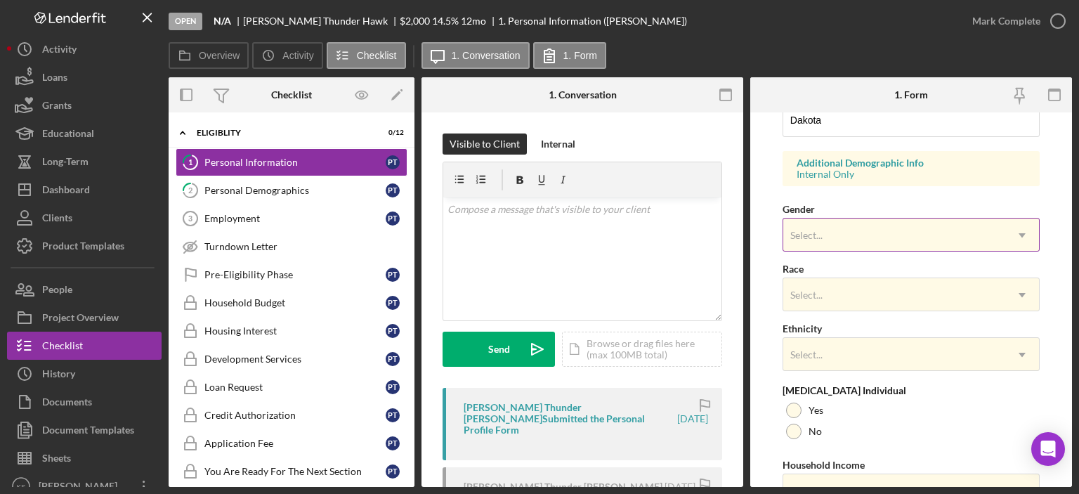
click at [851, 242] on div "Select..." at bounding box center [894, 235] width 222 height 32
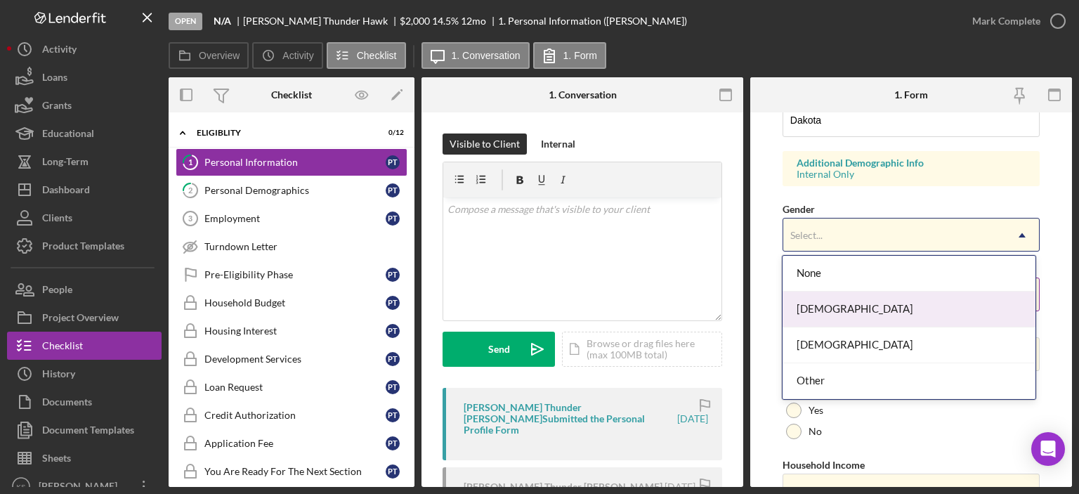
drag, startPoint x: 849, startPoint y: 303, endPoint x: 866, endPoint y: 288, distance: 23.4
click at [849, 303] on div "[DEMOGRAPHIC_DATA]" at bounding box center [909, 310] width 253 height 36
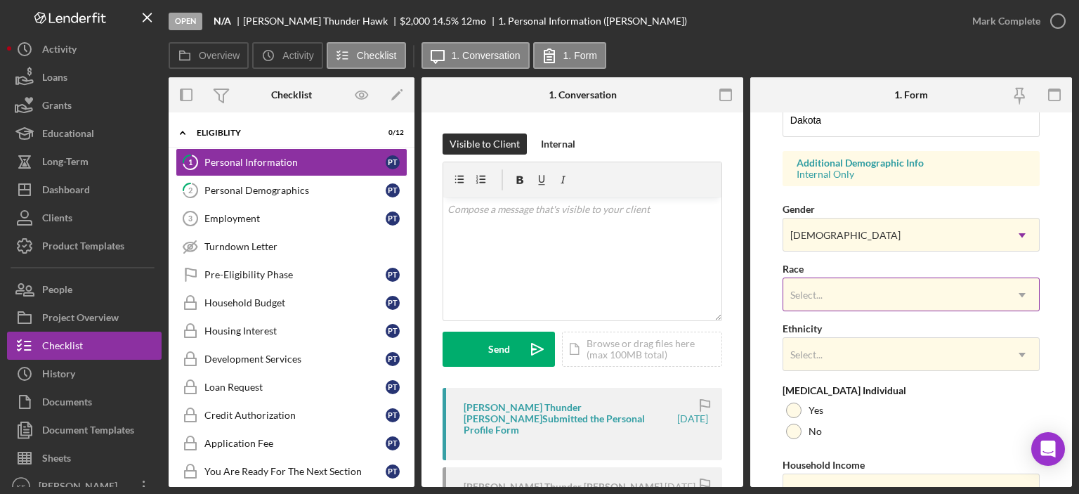
click at [868, 288] on div "Select..." at bounding box center [894, 295] width 222 height 32
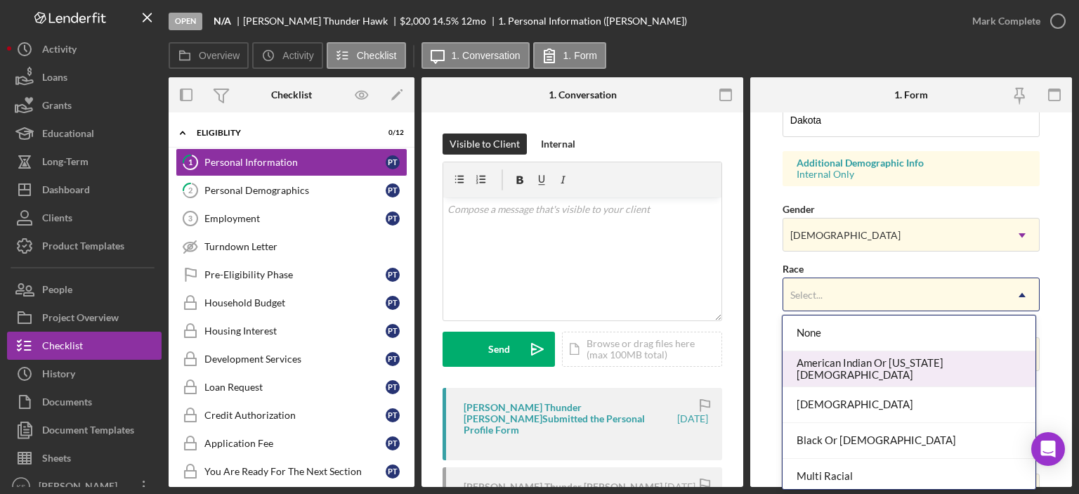
click at [927, 362] on div "American Indian Or [US_STATE][DEMOGRAPHIC_DATA]" at bounding box center [909, 369] width 253 height 36
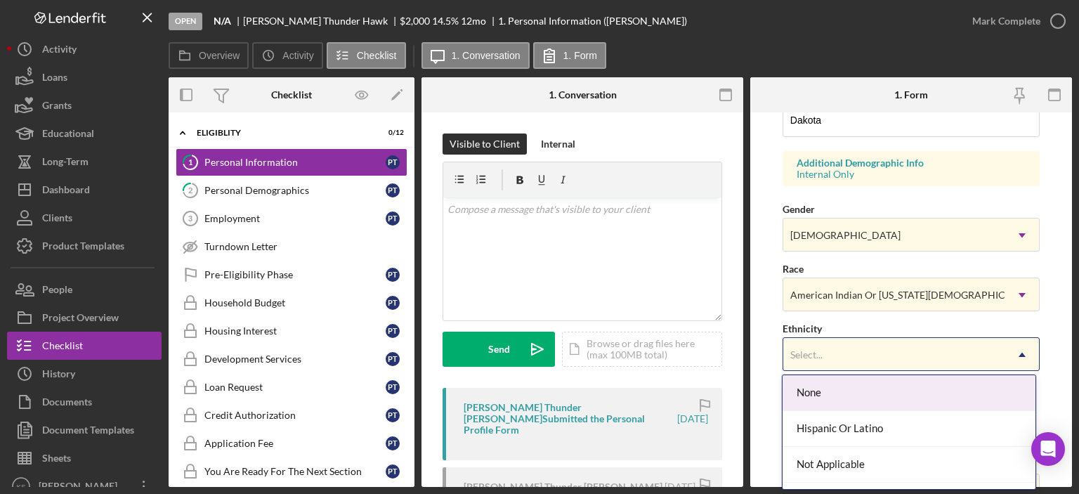
drag, startPoint x: 845, startPoint y: 356, endPoint x: 862, endPoint y: 409, distance: 55.3
click at [846, 356] on div "Select..." at bounding box center [894, 355] width 222 height 32
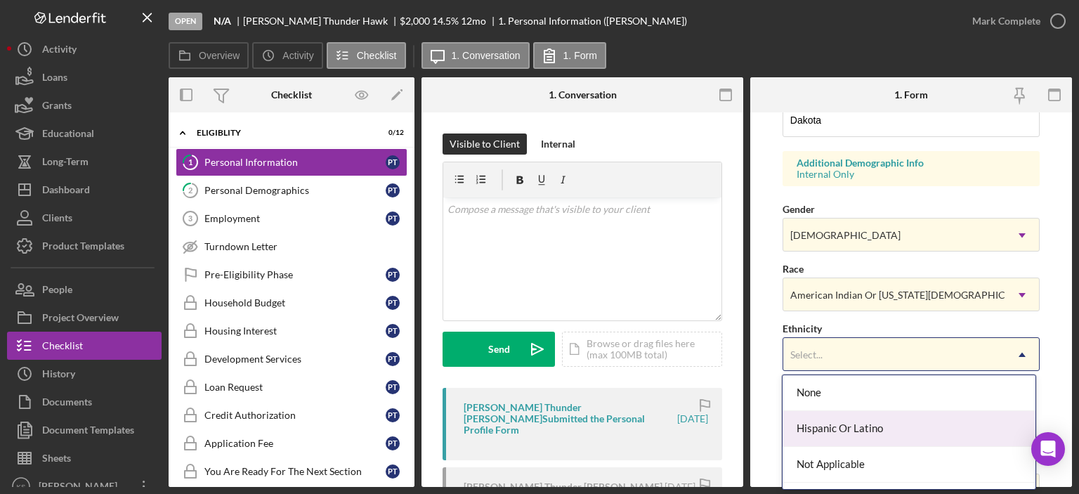
scroll to position [65, 0]
click at [851, 430] on div "Not Hispanic Or [DEMOGRAPHIC_DATA]" at bounding box center [909, 436] width 253 height 36
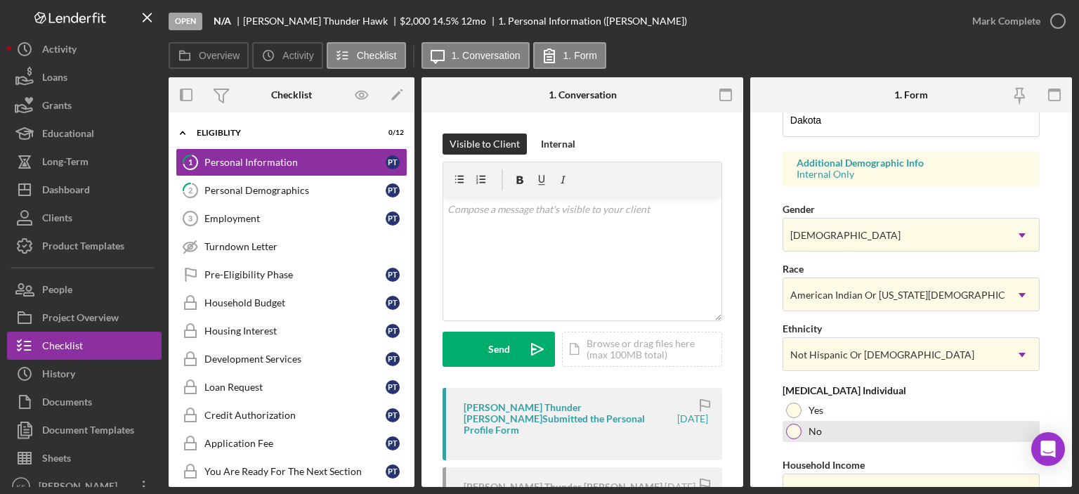
click at [788, 426] on div at bounding box center [793, 431] width 15 height 15
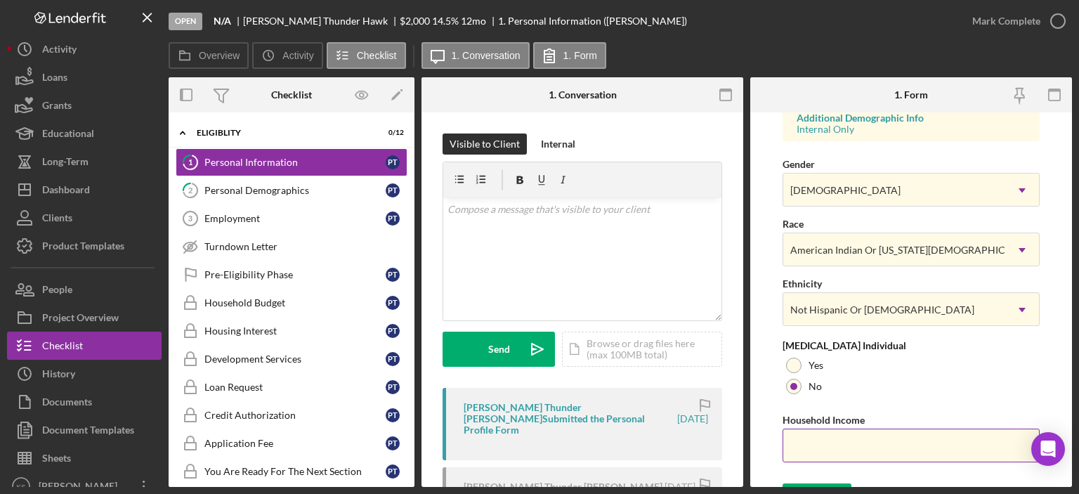
scroll to position [561, 0]
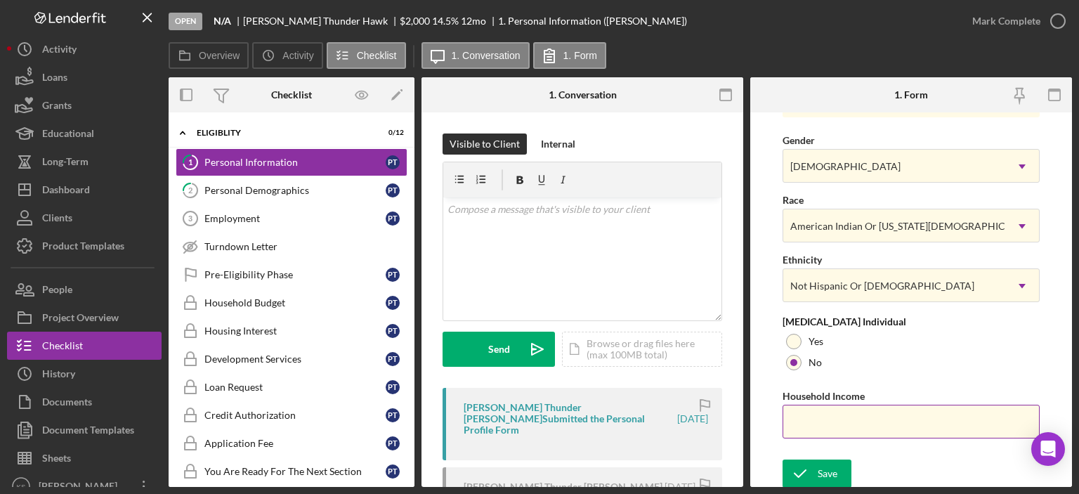
click at [844, 413] on input "Household Income" at bounding box center [911, 422] width 257 height 34
paste input "$90,000"
type input "$90,000"
click at [837, 469] on button "Save" at bounding box center [817, 473] width 69 height 28
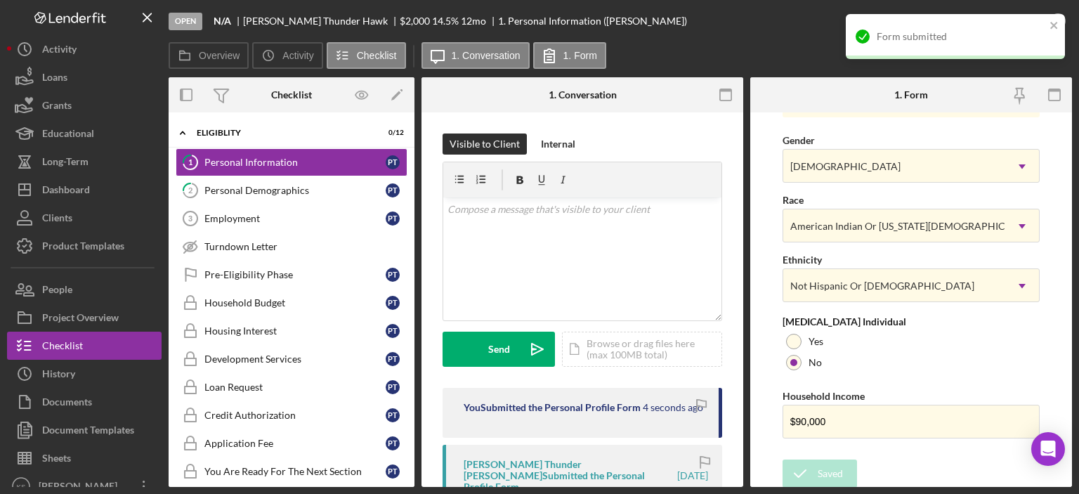
click at [1000, 22] on div "Form submitted" at bounding box center [955, 36] width 219 height 45
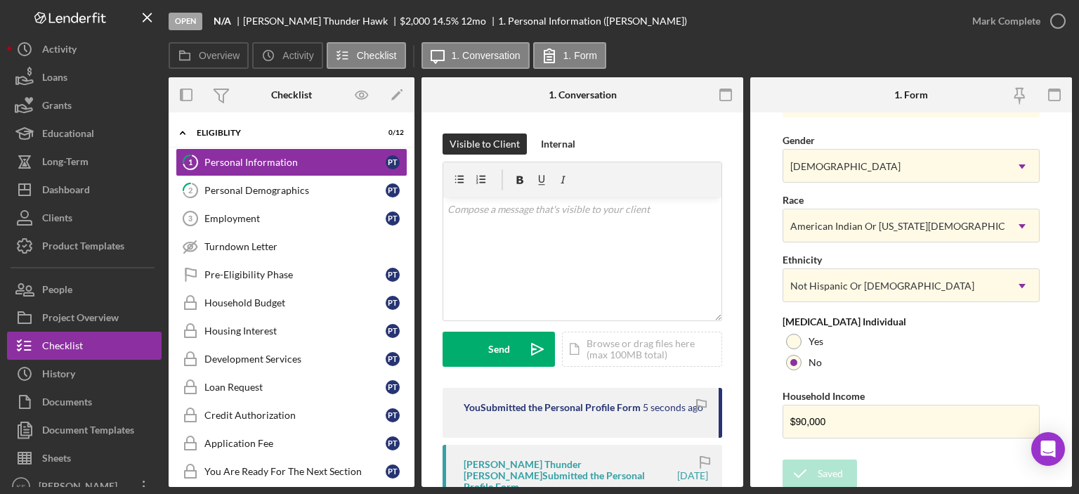
click at [1017, 17] on div "Form submitted" at bounding box center [955, 14] width 225 height 6
click at [1027, 26] on div "Mark Complete" at bounding box center [1006, 21] width 68 height 28
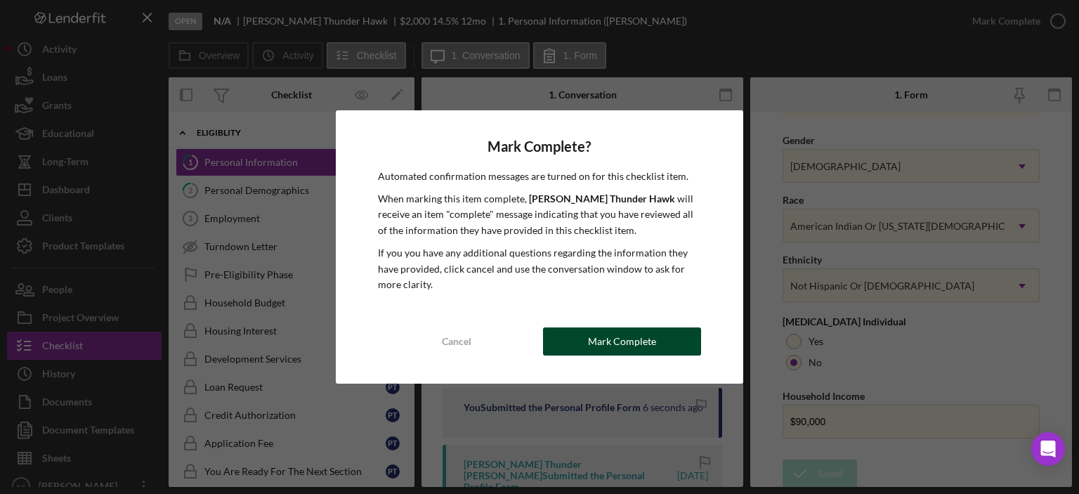
click at [655, 343] on button "Mark Complete" at bounding box center [622, 341] width 158 height 28
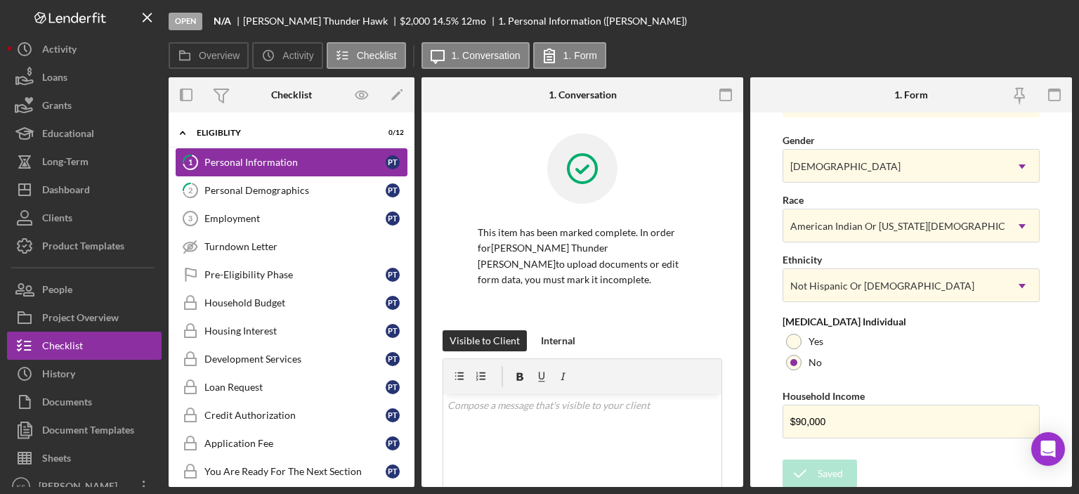
scroll to position [281, 0]
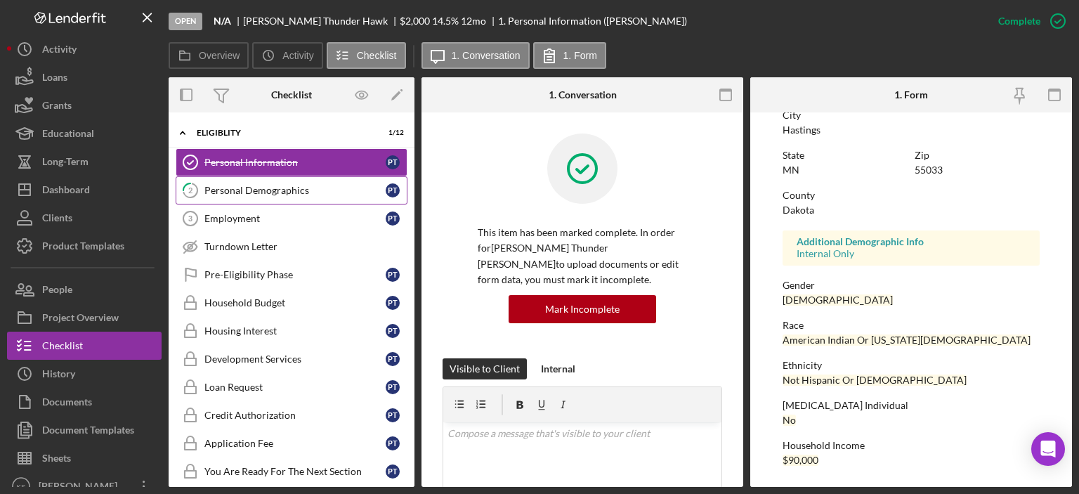
drag, startPoint x: 240, startPoint y: 199, endPoint x: 384, endPoint y: 190, distance: 144.3
click at [241, 199] on link "2 Personal Demographics P T" at bounding box center [292, 190] width 232 height 28
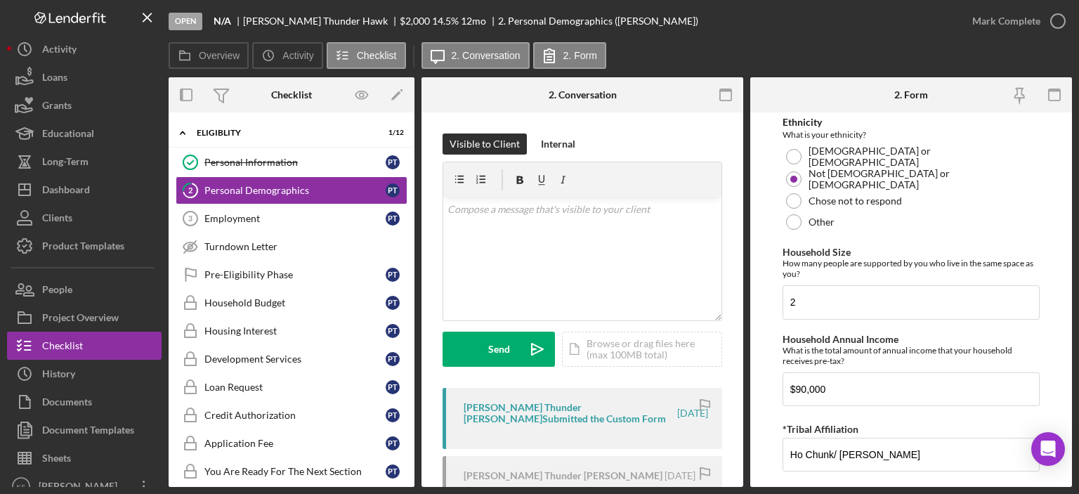
scroll to position [943, 0]
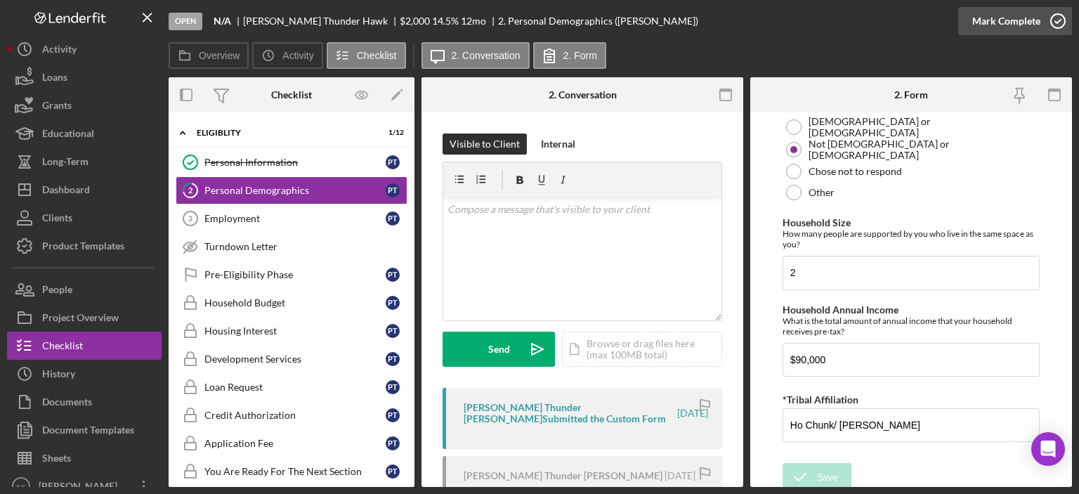
click at [984, 22] on div "Mark Complete" at bounding box center [1006, 21] width 68 height 28
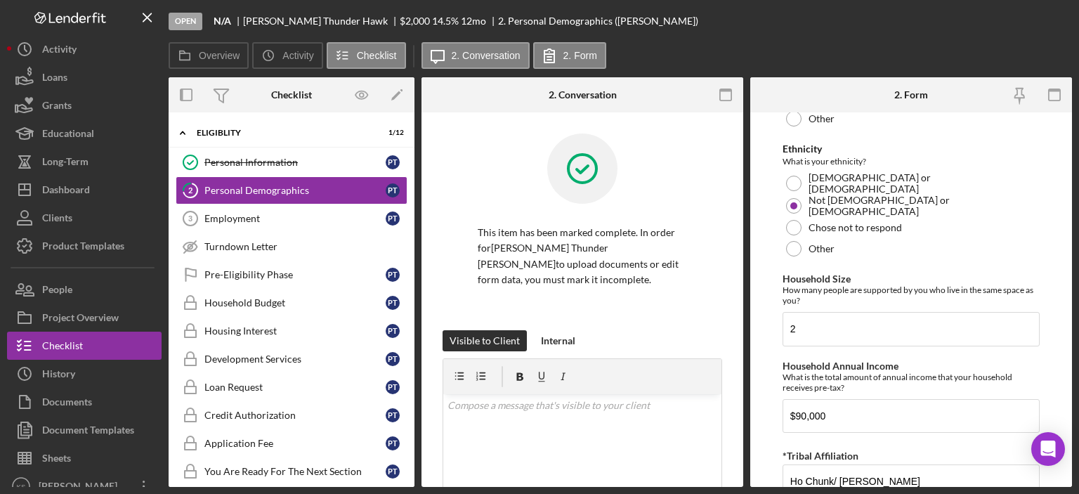
scroll to position [999, 0]
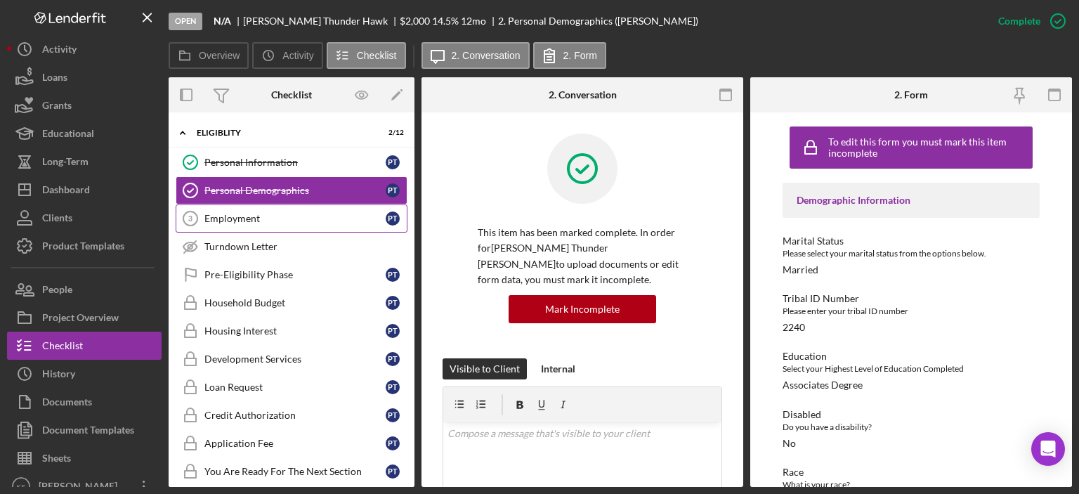
click at [278, 219] on div "Employment" at bounding box center [294, 218] width 181 height 11
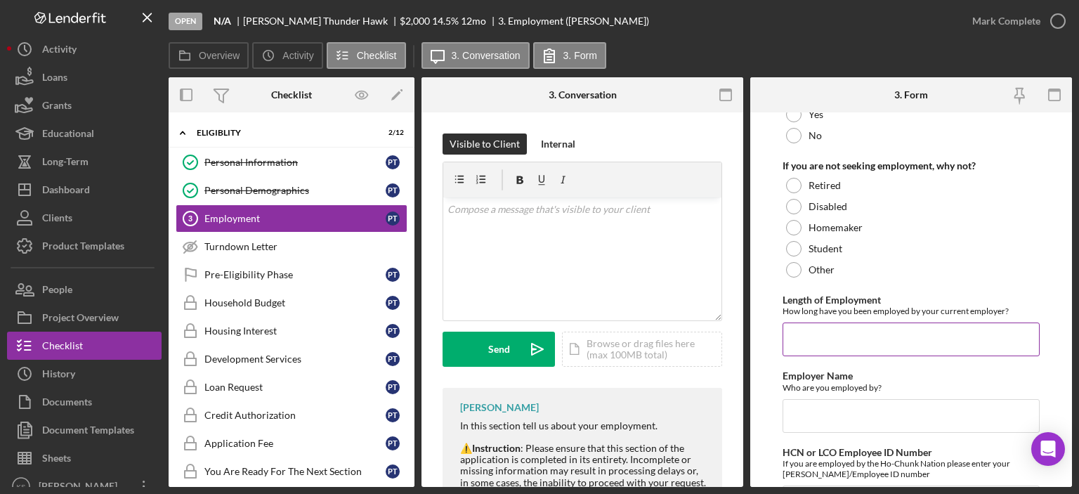
scroll to position [261, 0]
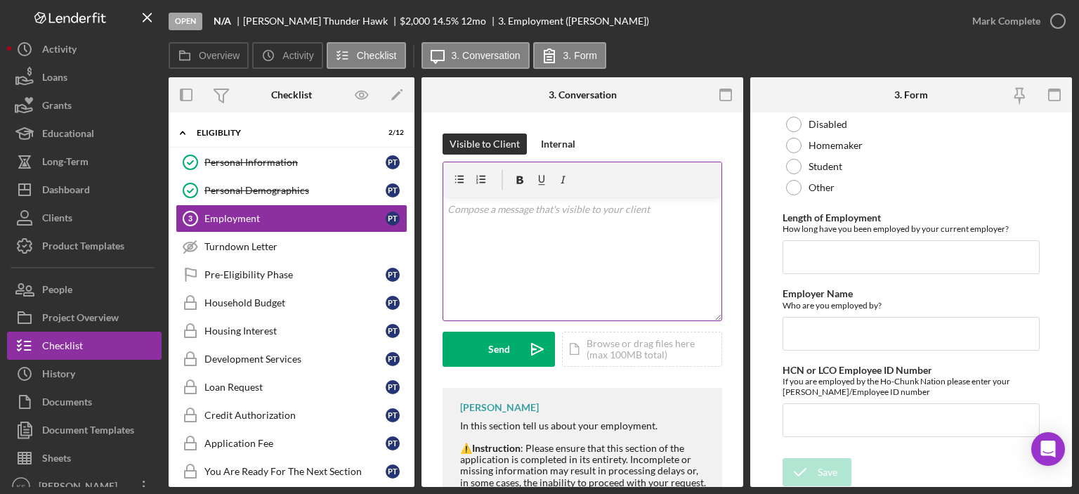
click at [591, 226] on div "v Color teal Color pink Remove color Add row above Add row below Add column bef…" at bounding box center [582, 258] width 278 height 123
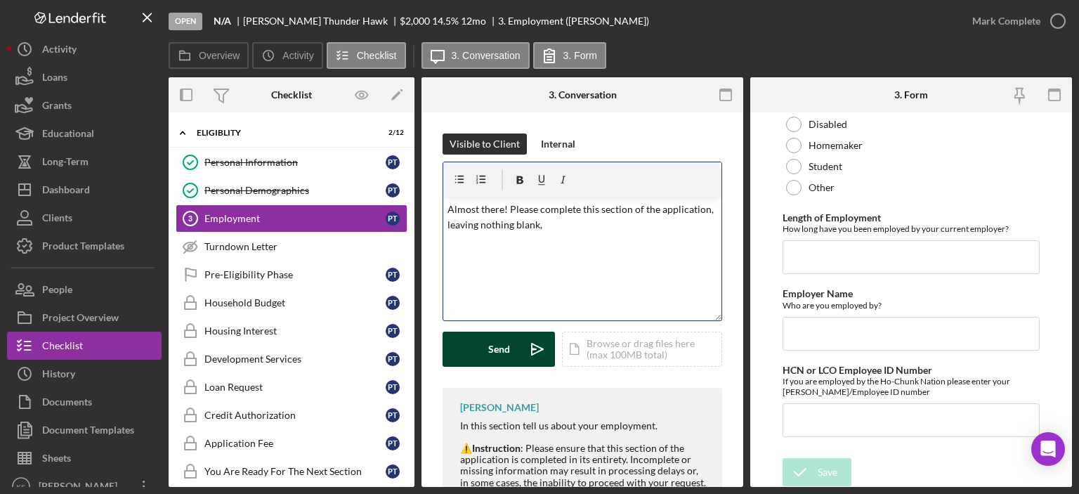
click at [511, 337] on button "Send Icon/icon-invite-send" at bounding box center [499, 349] width 112 height 35
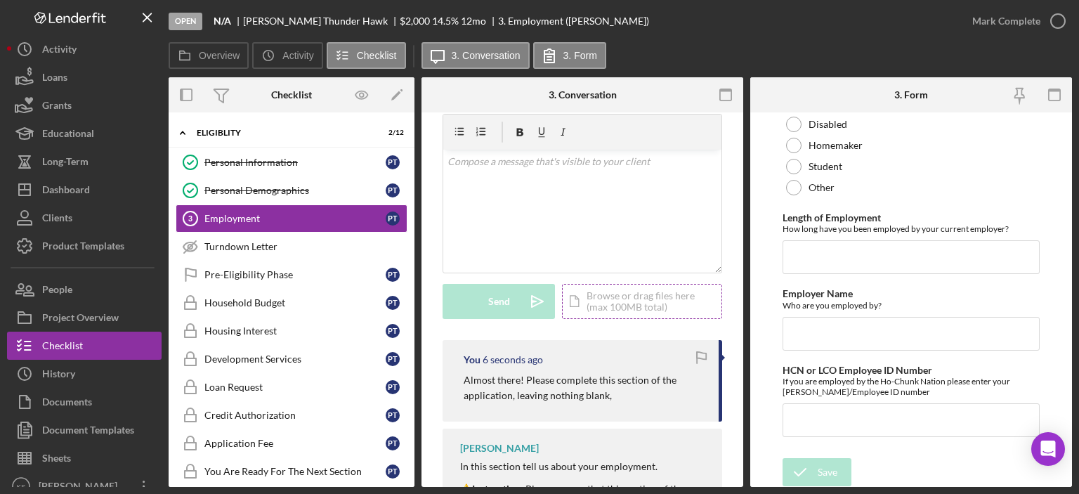
scroll to position [70, 0]
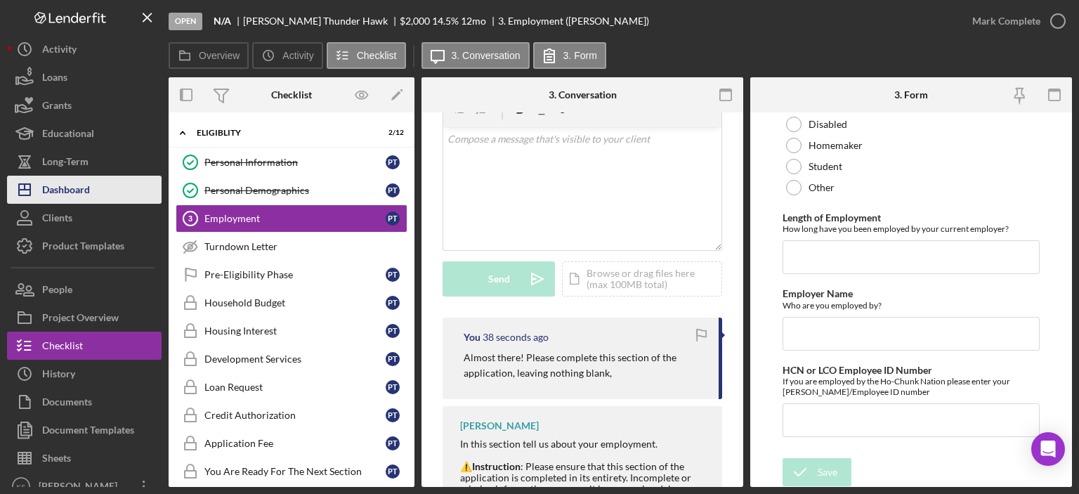
click at [115, 187] on button "Icon/Dashboard Dashboard" at bounding box center [84, 190] width 155 height 28
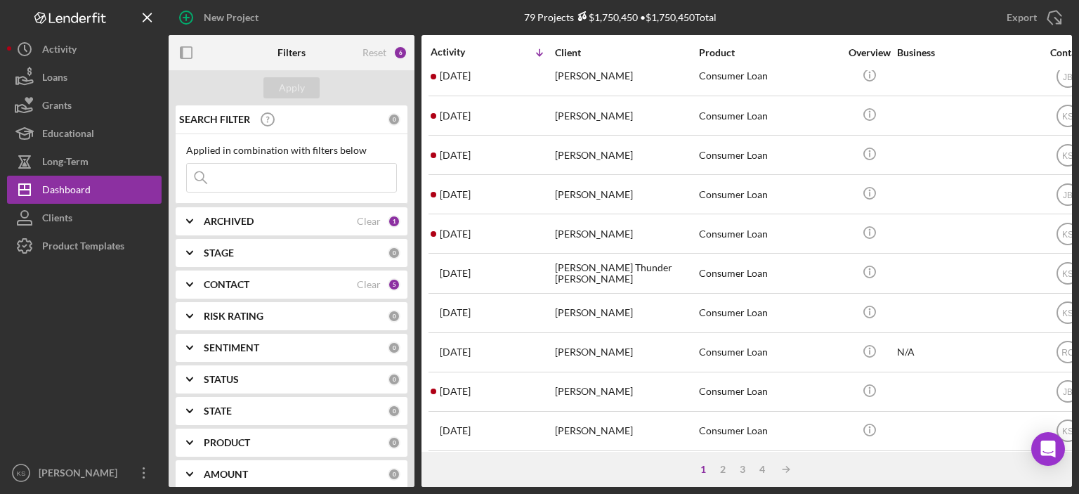
scroll to position [141, 0]
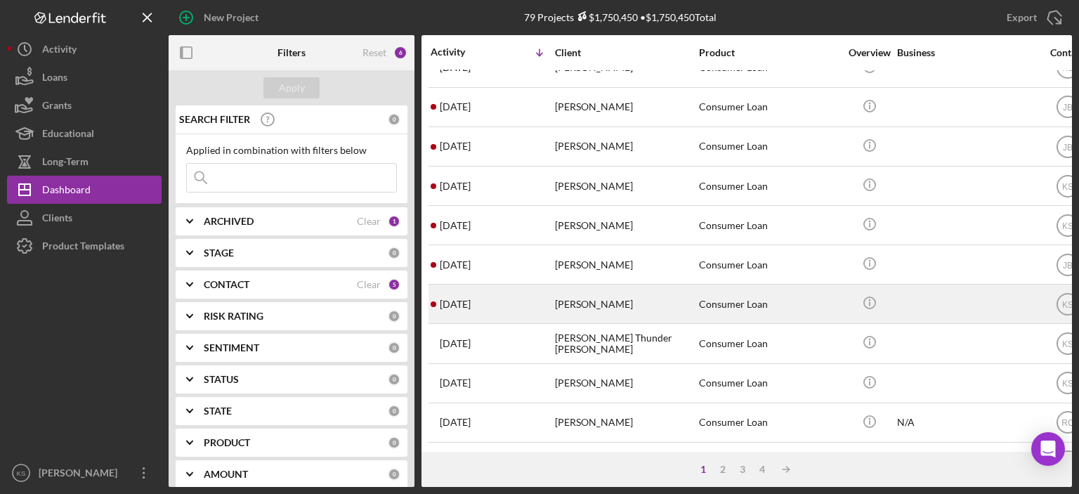
click at [631, 308] on div "[PERSON_NAME]" at bounding box center [625, 303] width 141 height 37
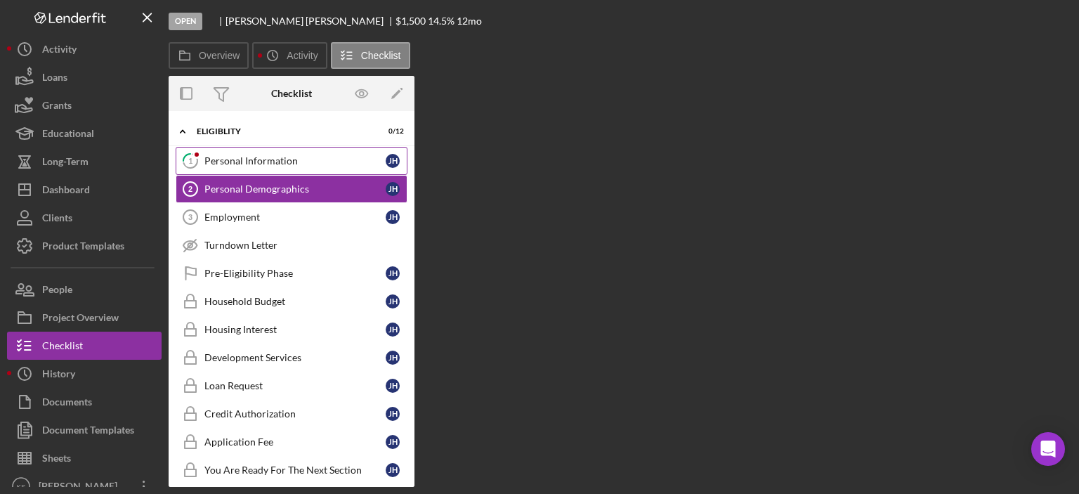
click at [249, 162] on div "Personal Information" at bounding box center [294, 160] width 181 height 11
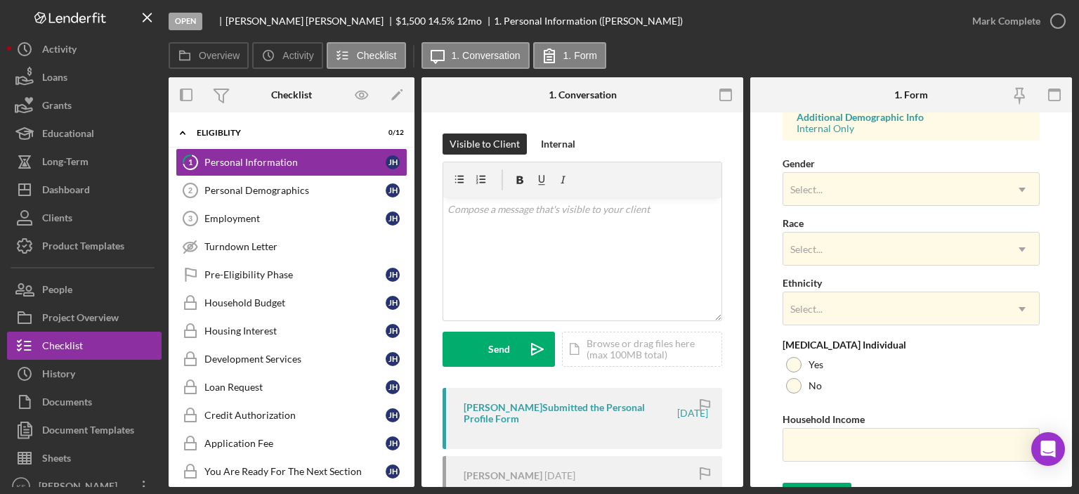
scroll to position [561, 0]
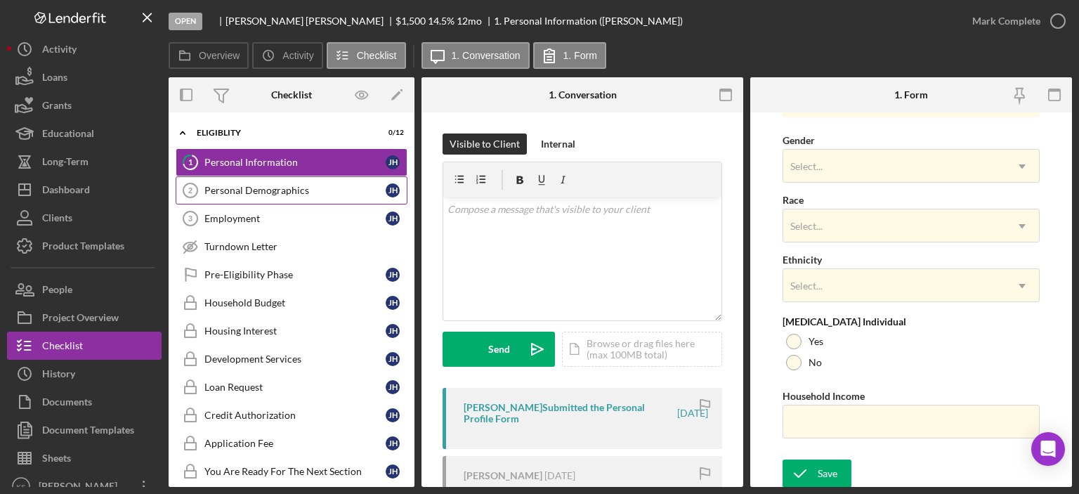
click at [266, 192] on div "Personal Demographics" at bounding box center [294, 190] width 181 height 11
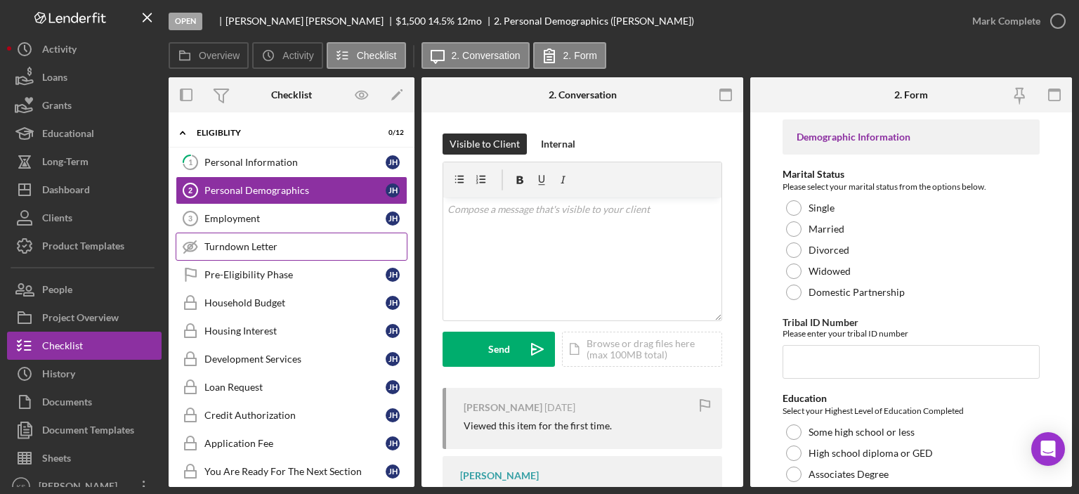
click at [267, 242] on div "Turndown Letter" at bounding box center [305, 246] width 202 height 11
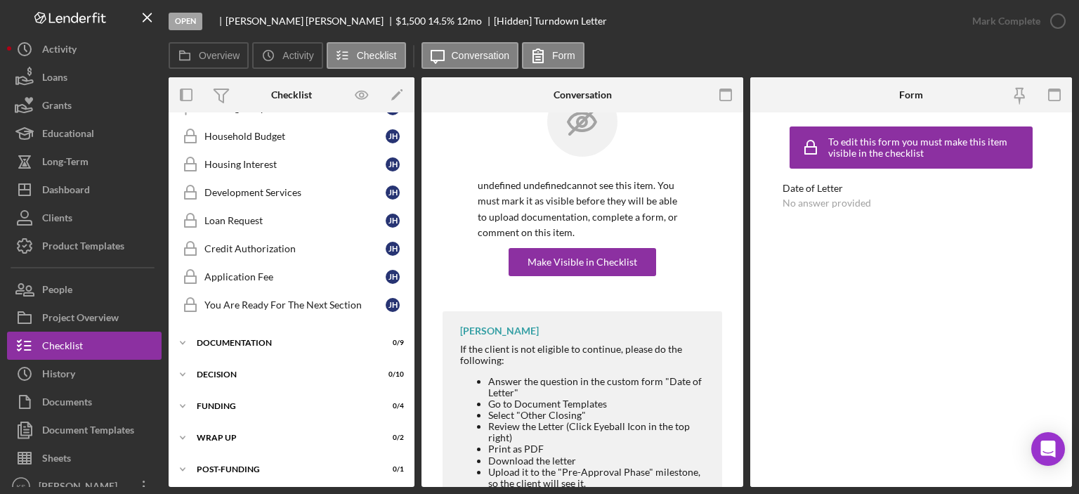
scroll to position [141, 0]
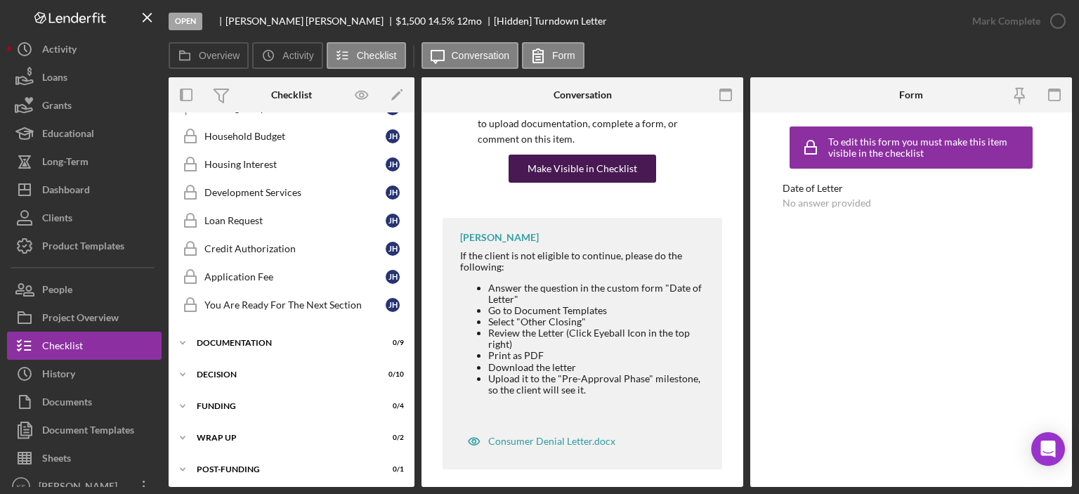
click at [601, 166] on div "Make Visible in Checklist" at bounding box center [583, 169] width 110 height 28
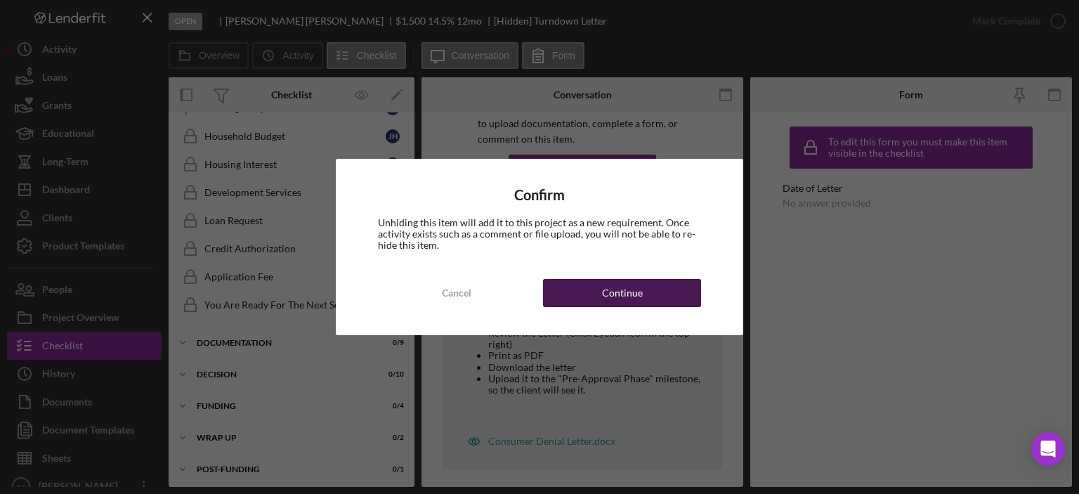
click at [674, 291] on button "Continue" at bounding box center [622, 293] width 158 height 28
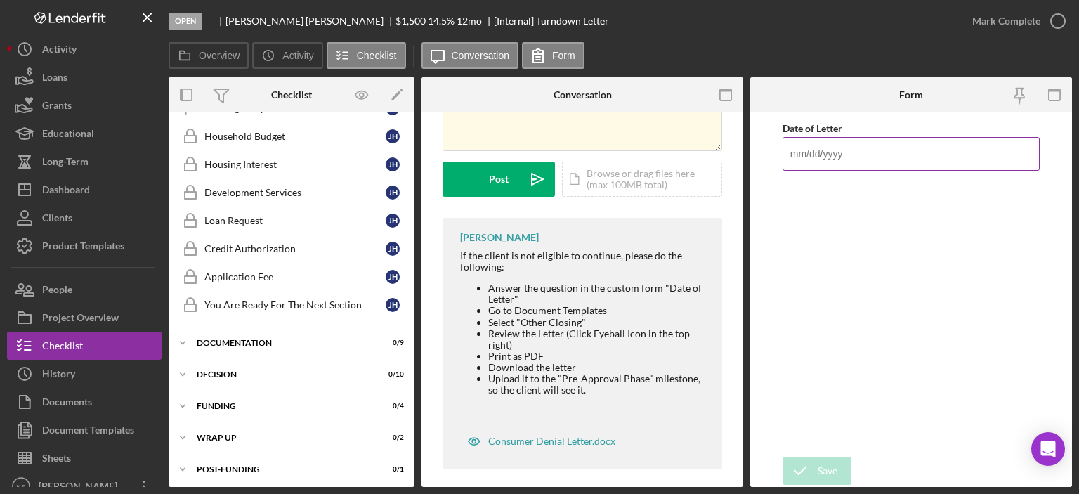
click at [860, 152] on input "Date of Letter" at bounding box center [911, 154] width 257 height 34
type input "[DATE]"
click at [807, 475] on icon "submit" at bounding box center [800, 470] width 35 height 35
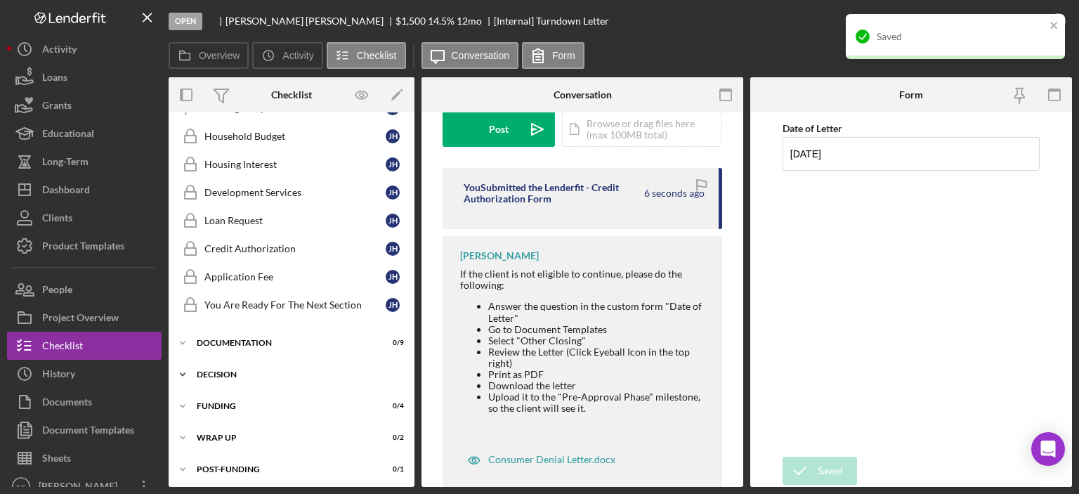
scroll to position [212, 0]
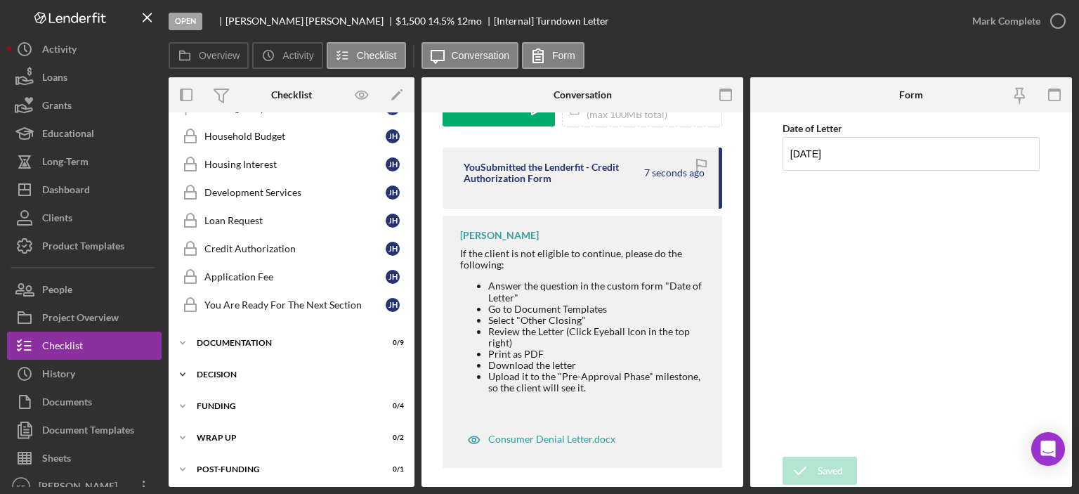
click at [240, 366] on div "Icon/Expander Decision 0 / 10" at bounding box center [292, 374] width 246 height 28
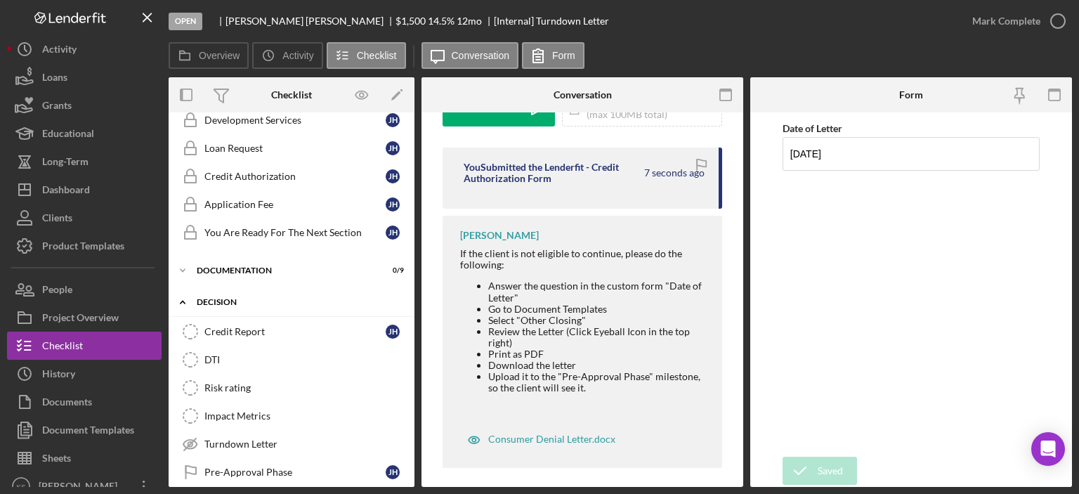
scroll to position [307, 0]
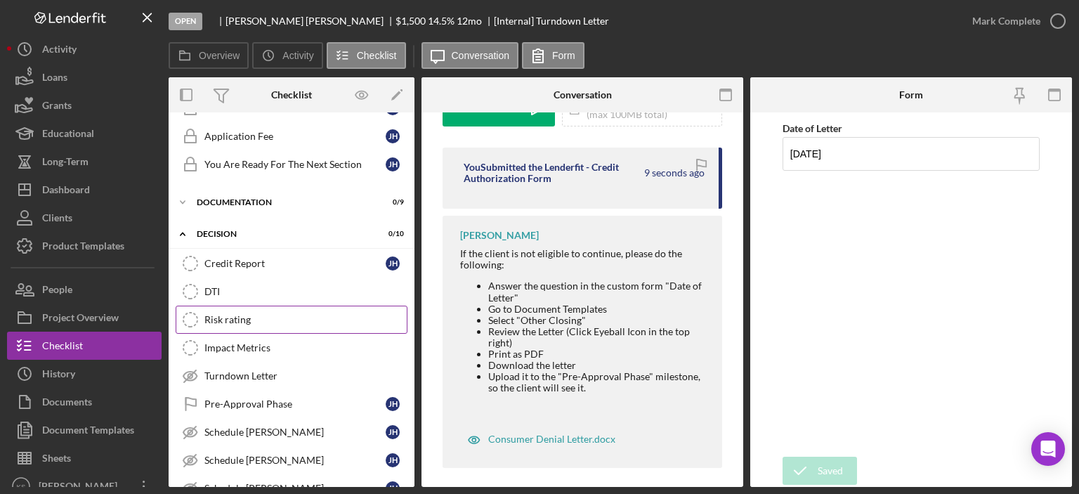
click at [245, 322] on link "Risk rating Risk rating" at bounding box center [292, 320] width 232 height 28
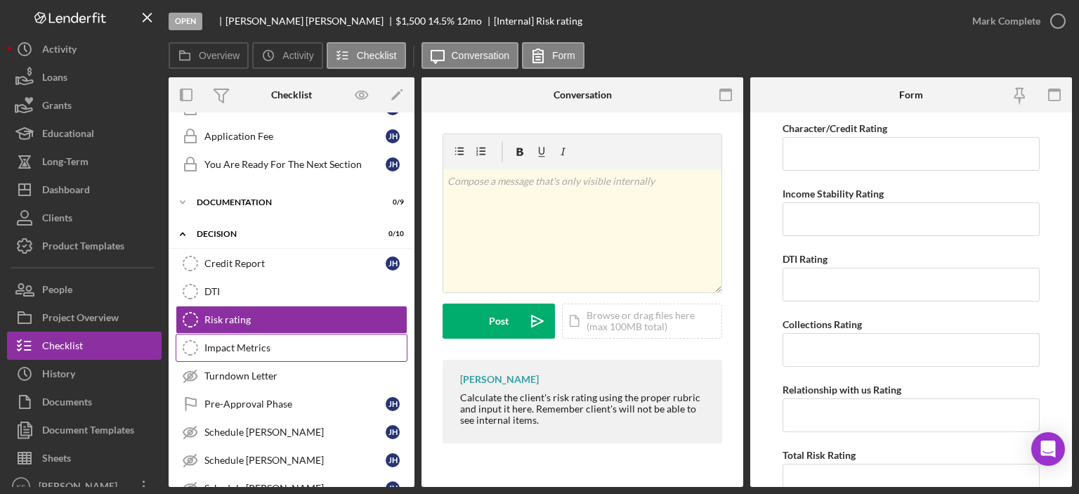
click at [233, 342] on div "Impact Metrics" at bounding box center [305, 347] width 202 height 11
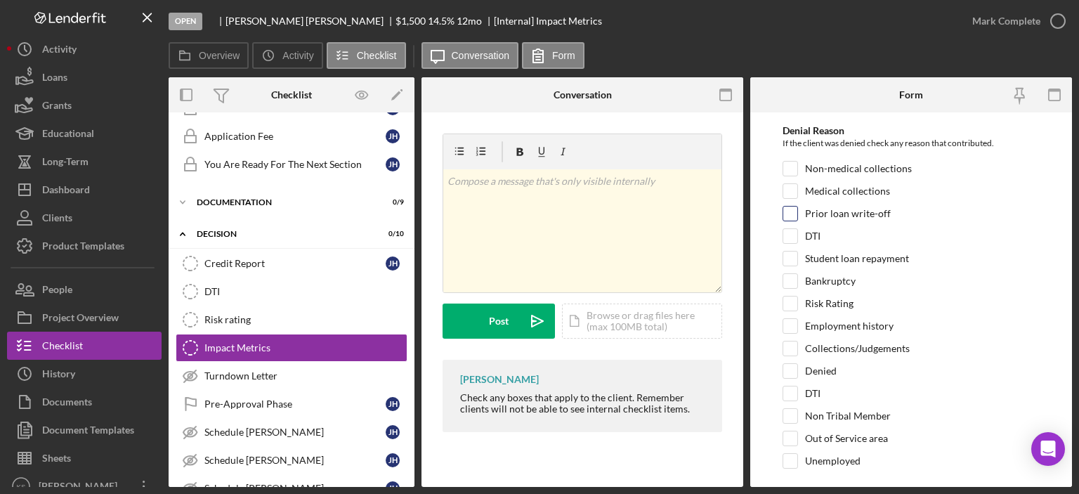
scroll to position [141, 0]
click at [795, 431] on input "Out of Service area" at bounding box center [790, 437] width 14 height 14
checkbox input "true"
click at [792, 412] on input "Non Tribal Member" at bounding box center [790, 414] width 14 height 14
checkbox input "true"
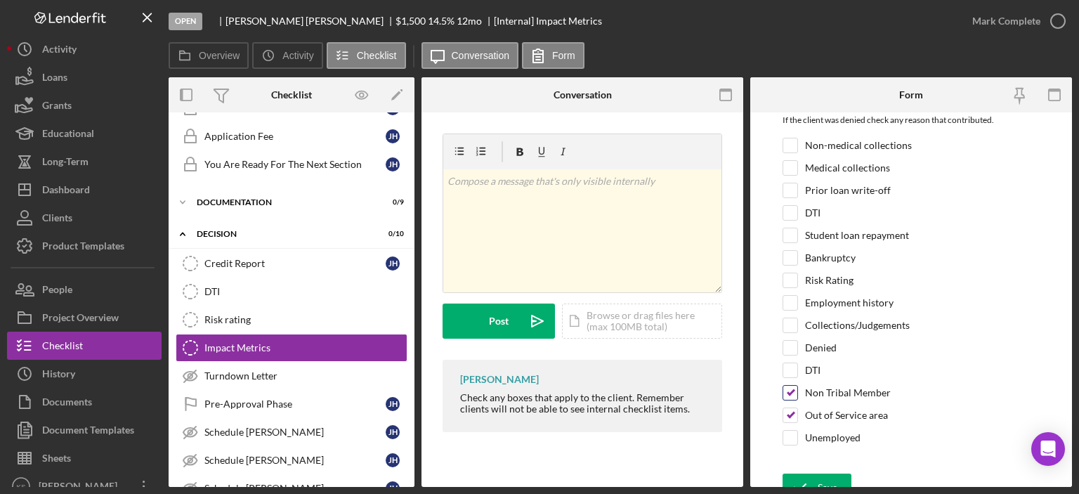
scroll to position [174, 0]
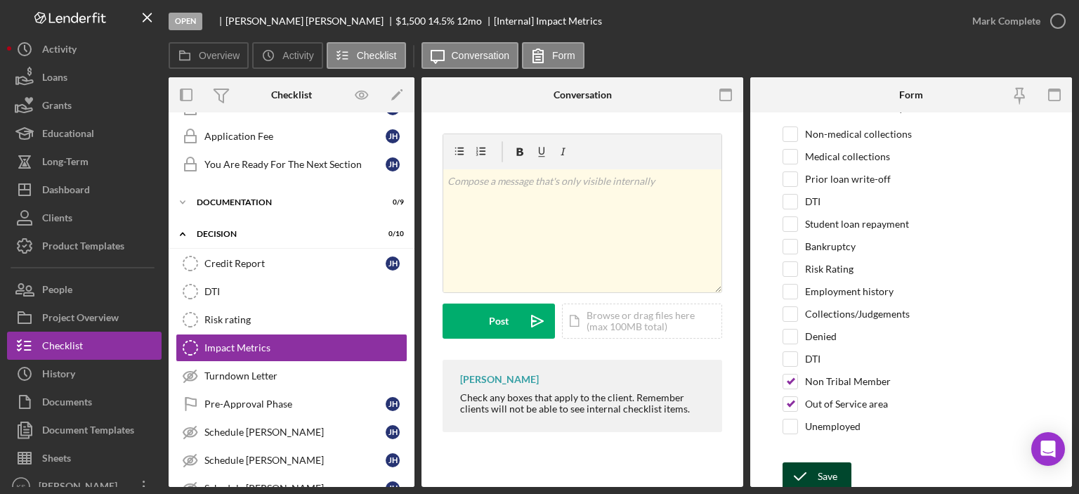
click at [825, 466] on div "Save" at bounding box center [828, 476] width 20 height 28
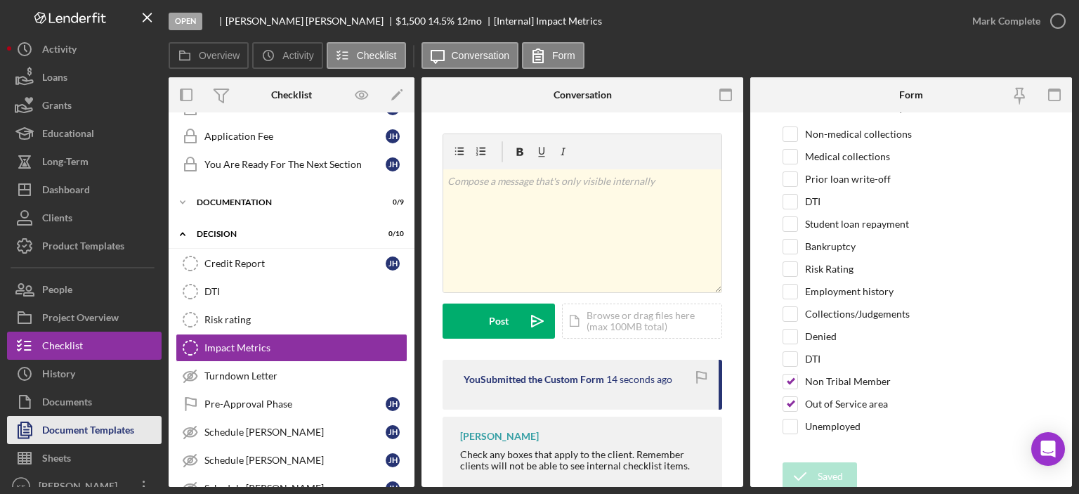
click at [101, 430] on div "Document Templates" at bounding box center [88, 432] width 92 height 32
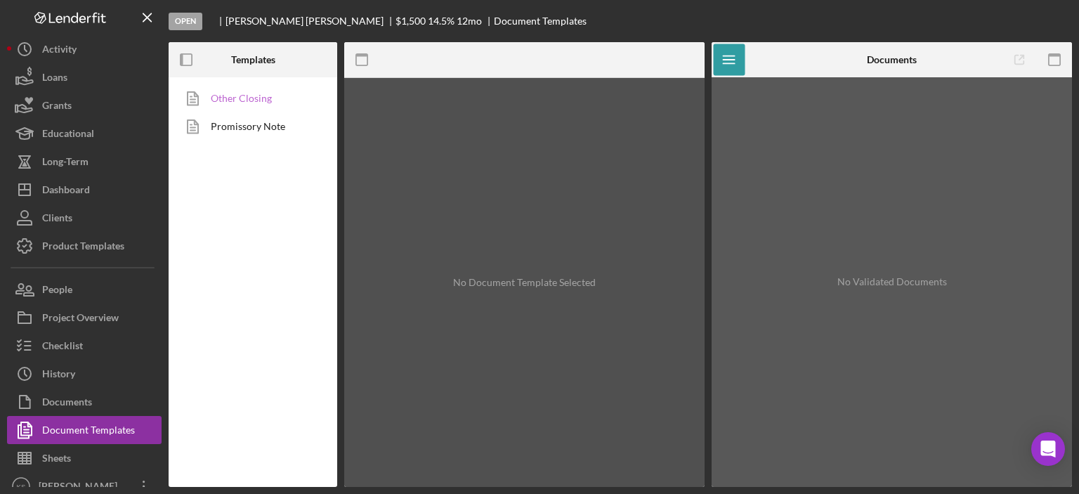
click at [240, 106] on link "Other Closing" at bounding box center [250, 98] width 148 height 28
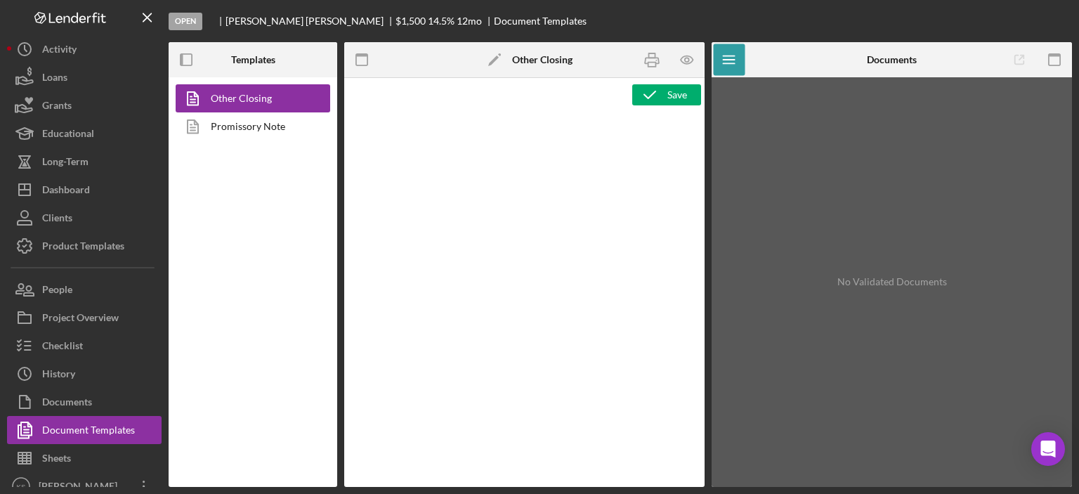
type textarea "<p style="margin-top: 0pt; margin-bottom: 0pt;">&nbsp;</p> <p style="margin-top…"
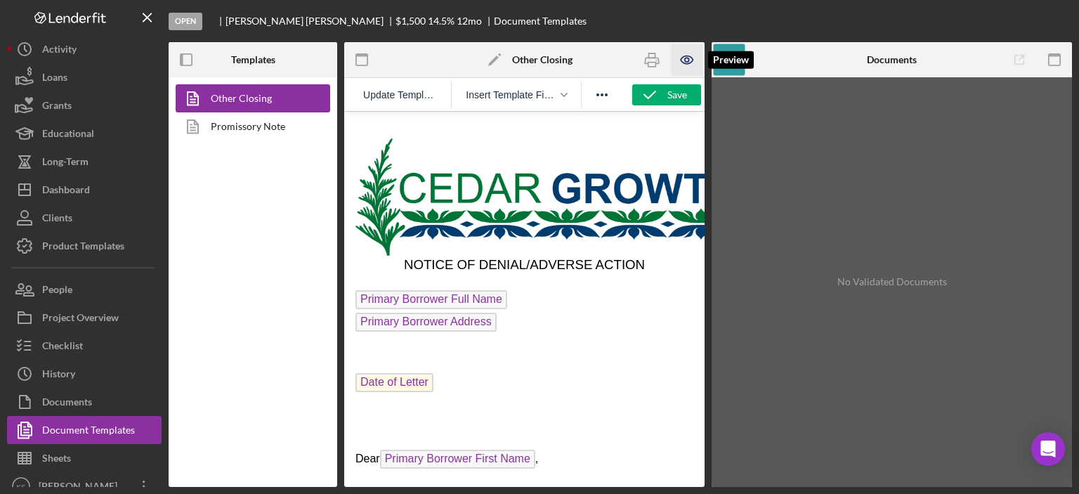
click at [681, 60] on icon "button" at bounding box center [688, 60] width 32 height 32
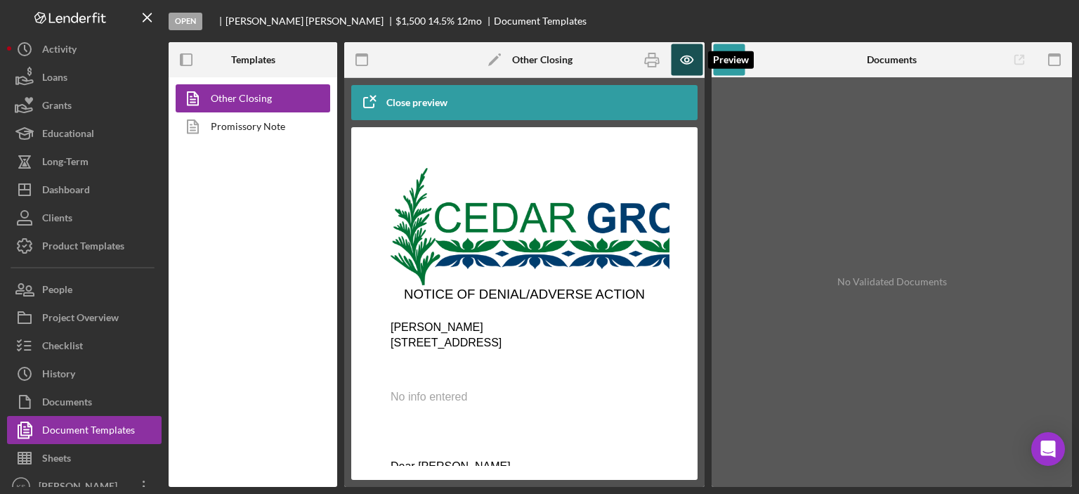
click at [694, 55] on icon "button" at bounding box center [688, 60] width 32 height 32
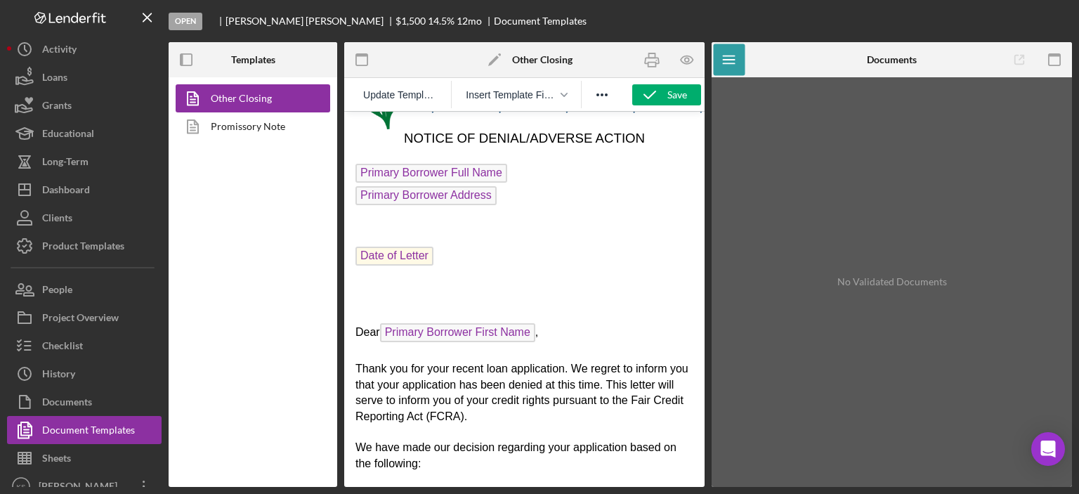
scroll to position [141, 0]
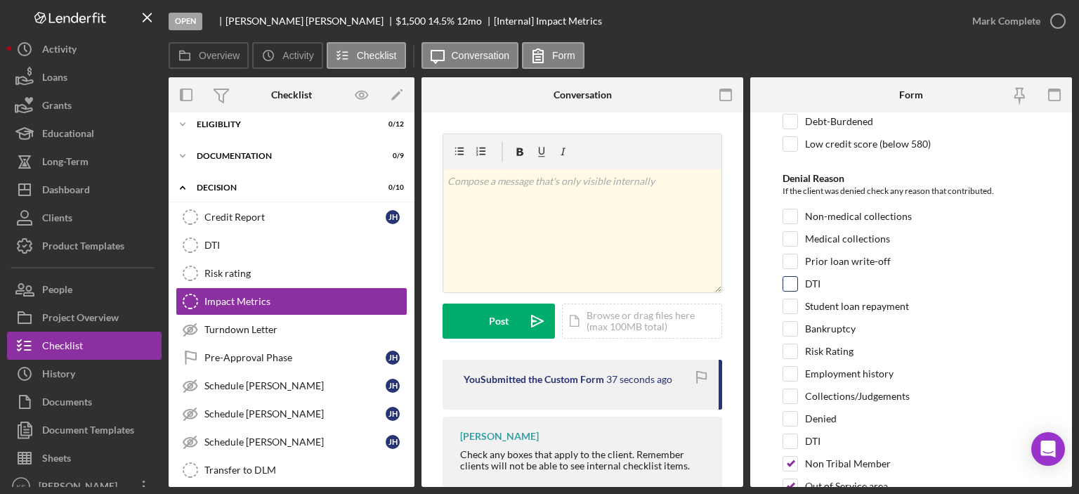
scroll to position [70, 0]
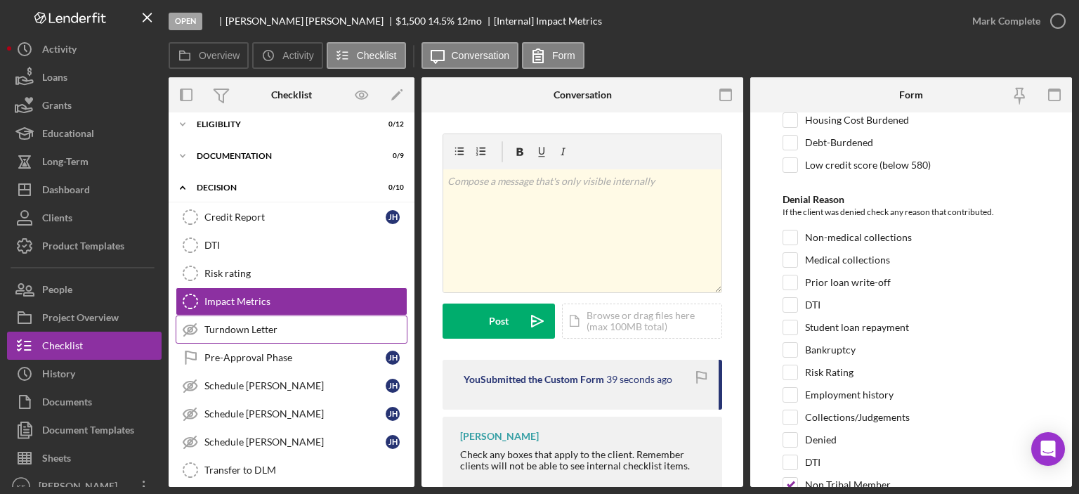
click at [260, 325] on div "Turndown Letter" at bounding box center [305, 329] width 202 height 11
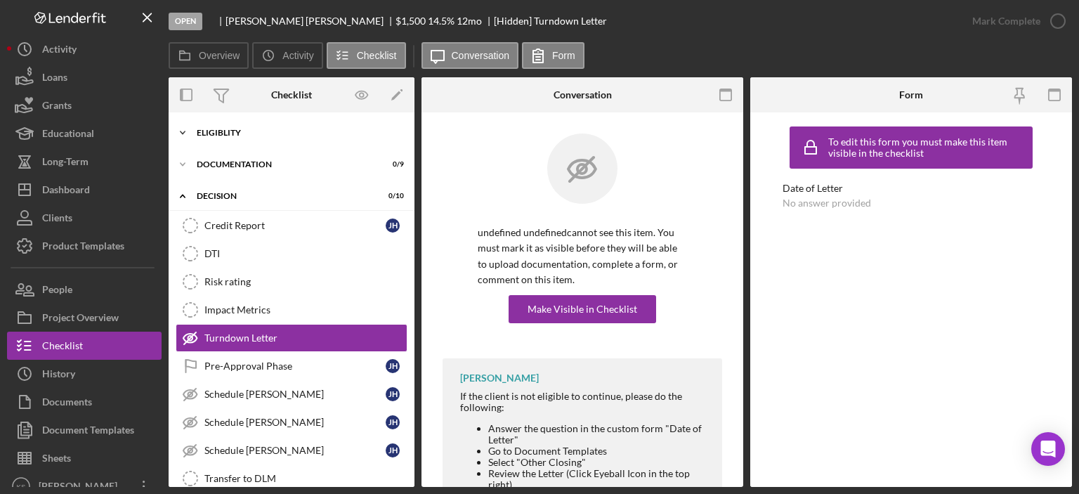
click at [230, 132] on div "Eligiblity" at bounding box center [297, 133] width 200 height 8
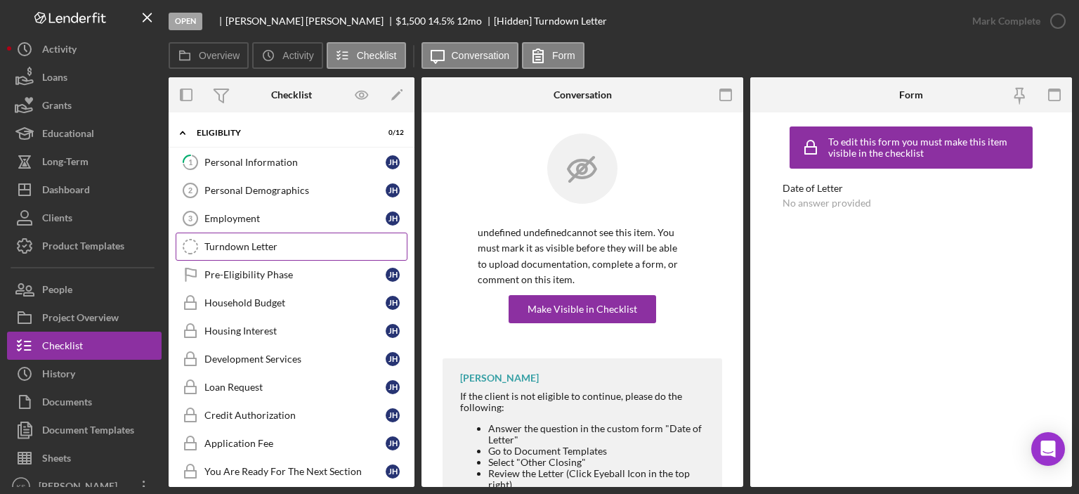
click at [233, 252] on link "Turndown Letter Turndown Letter" at bounding box center [292, 247] width 232 height 28
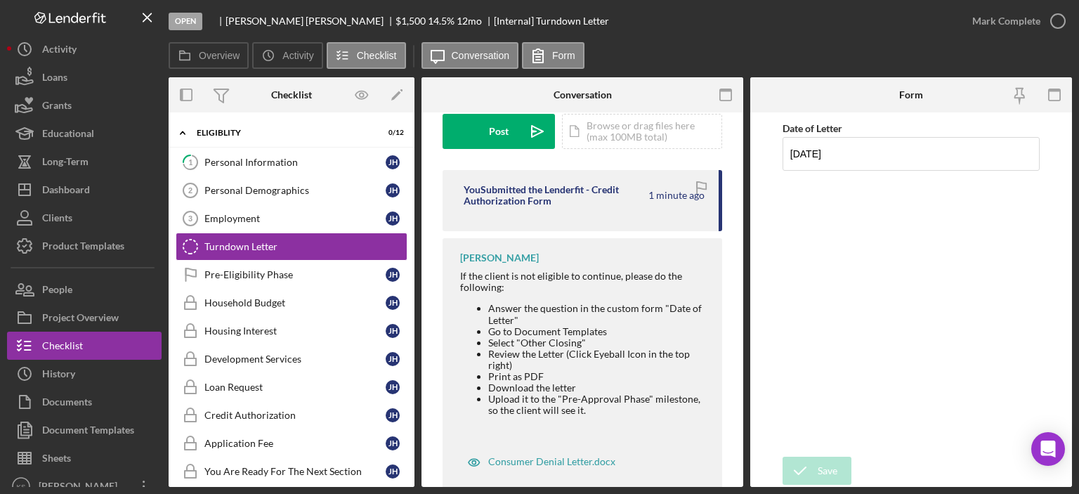
scroll to position [211, 0]
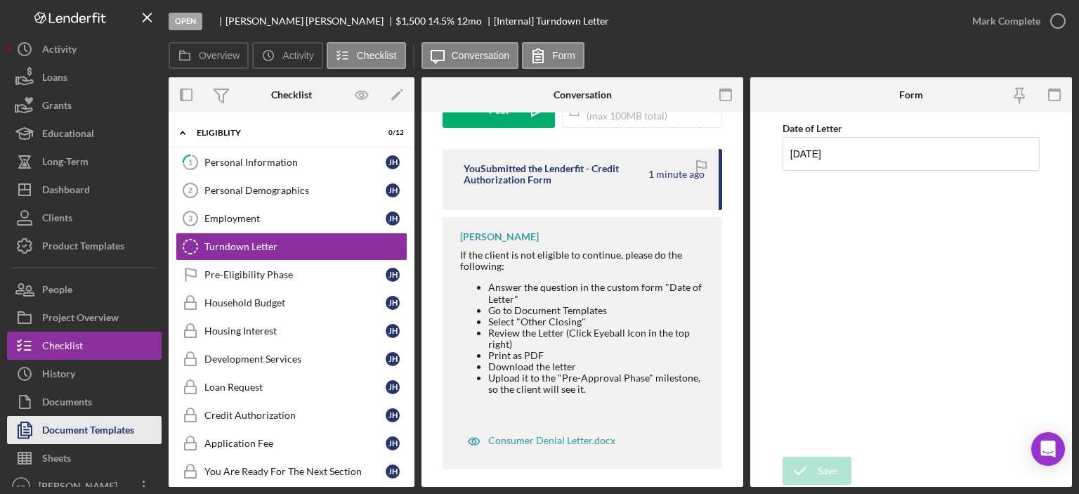
click at [84, 437] on div "Document Templates" at bounding box center [88, 432] width 92 height 32
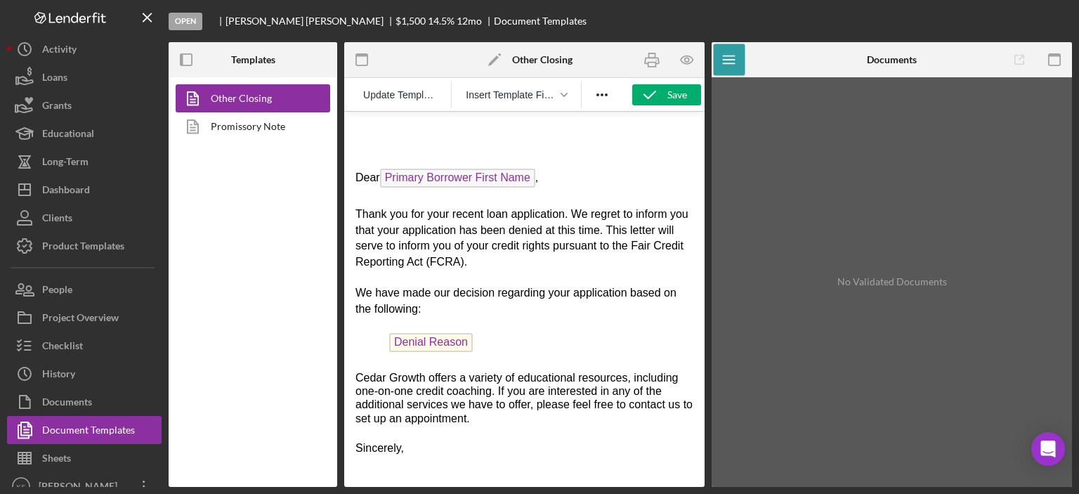
scroll to position [211, 0]
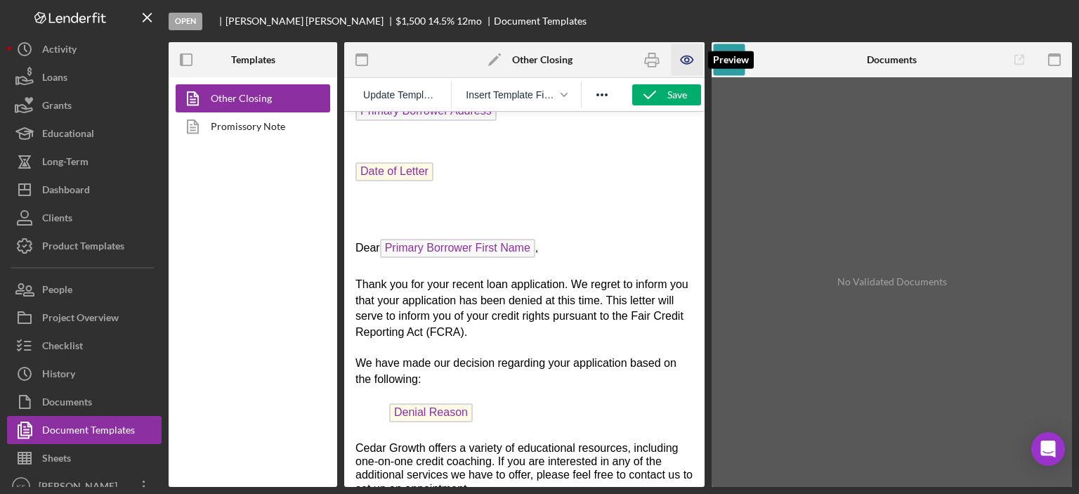
click at [691, 57] on icon "button" at bounding box center [687, 60] width 12 height 8
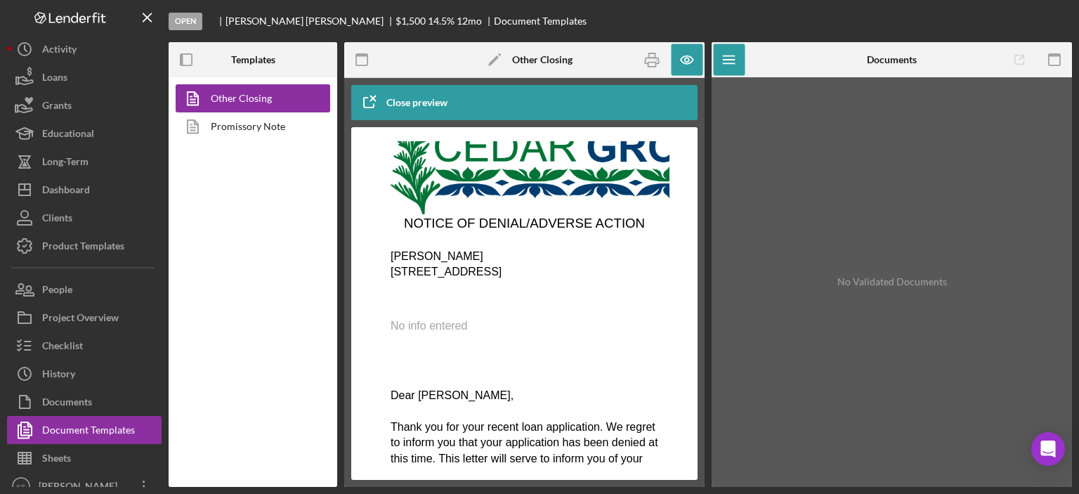
scroll to position [70, 0]
click at [693, 60] on icon "button" at bounding box center [688, 60] width 32 height 32
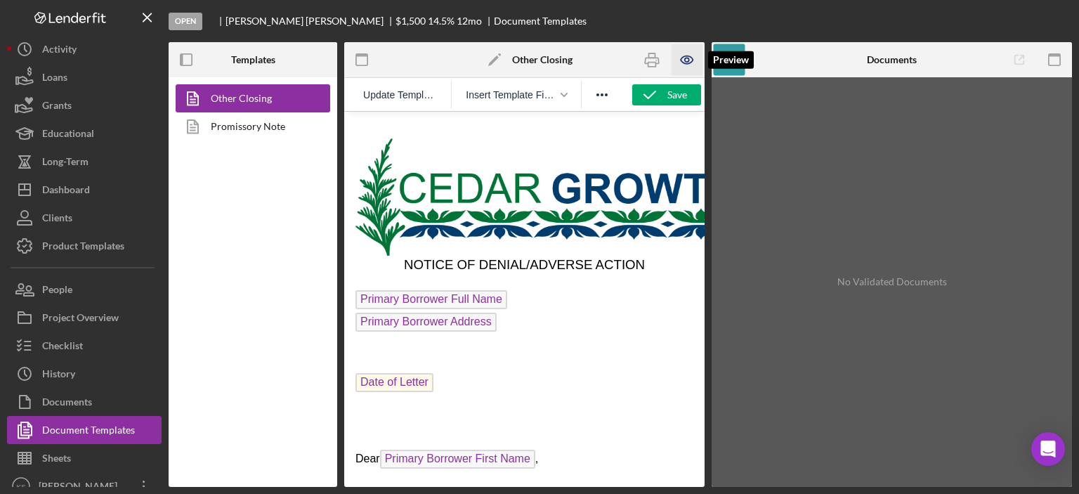
scroll to position [0, 0]
click at [396, 374] on span "Date of Letter" at bounding box center [394, 382] width 78 height 19
click at [397, 378] on span "Date of Letter" at bounding box center [394, 382] width 78 height 19
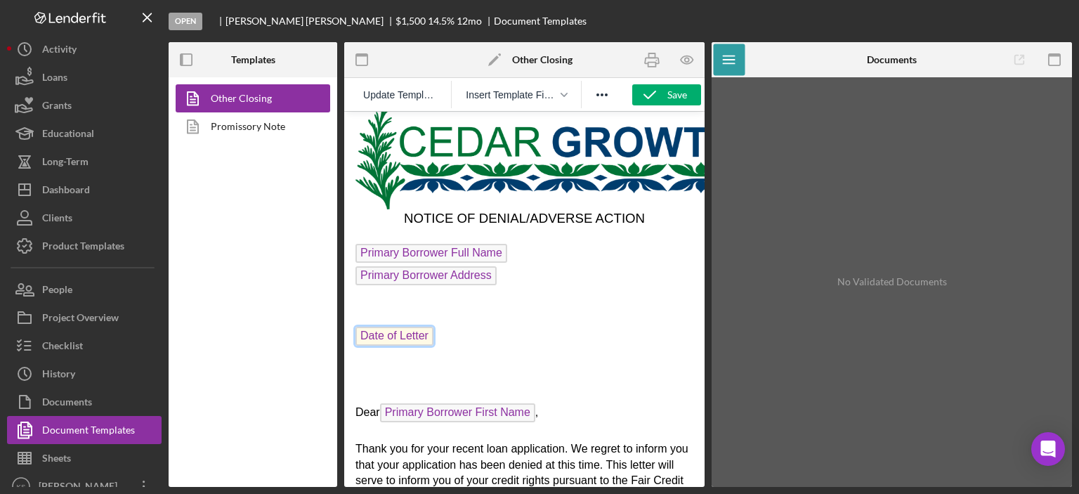
scroll to position [70, 0]
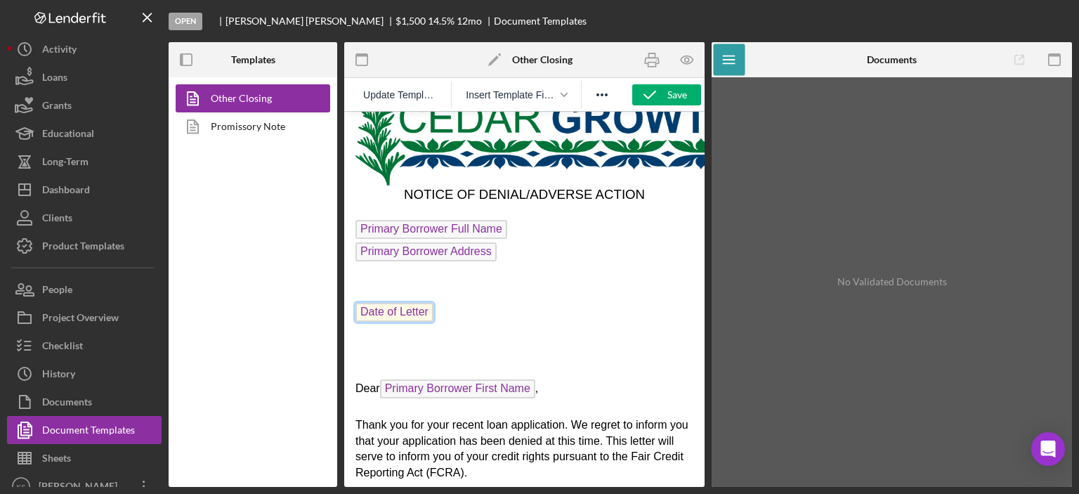
drag, startPoint x: 405, startPoint y: 307, endPoint x: 427, endPoint y: 309, distance: 21.9
click at [407, 307] on span "Date of Letter" at bounding box center [394, 312] width 78 height 19
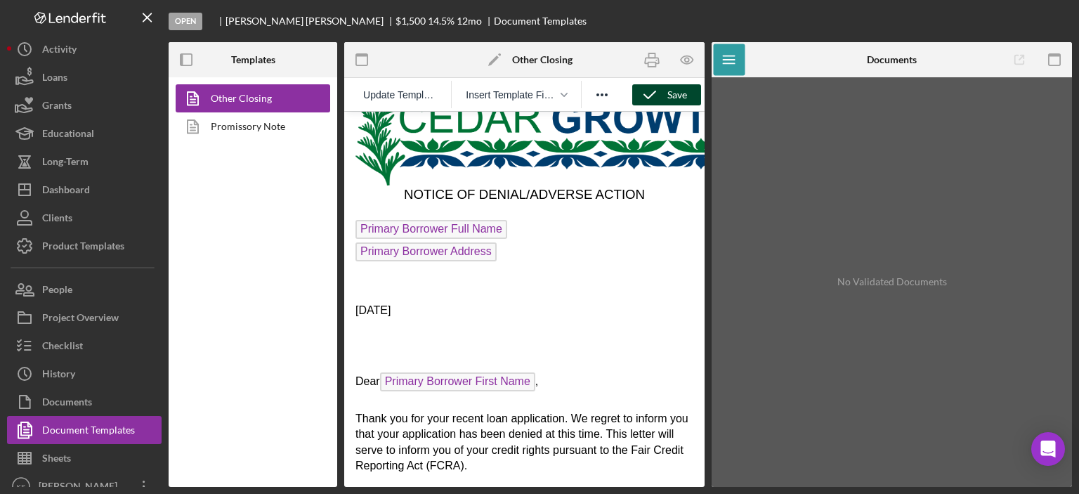
click at [671, 93] on div "Save" at bounding box center [677, 94] width 20 height 21
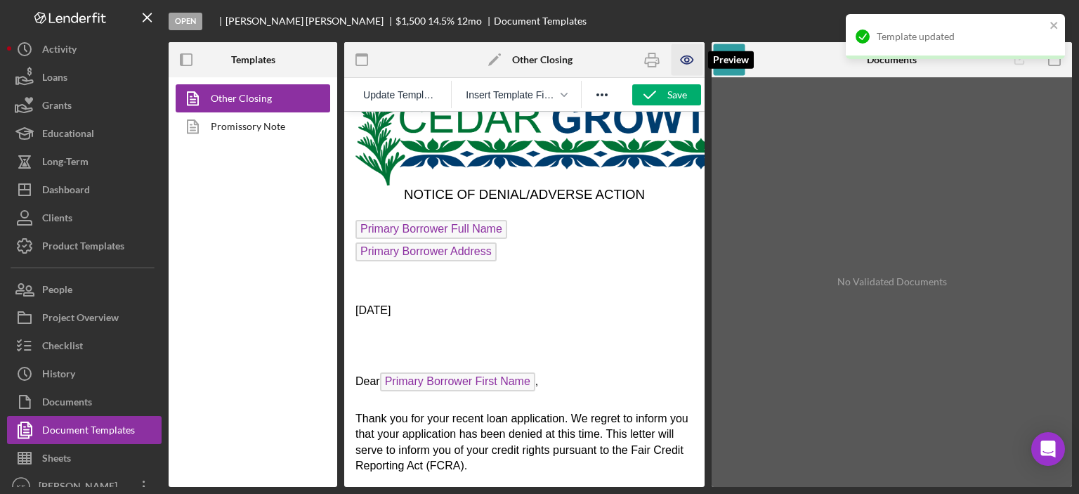
click at [691, 65] on icon "button" at bounding box center [688, 60] width 32 height 32
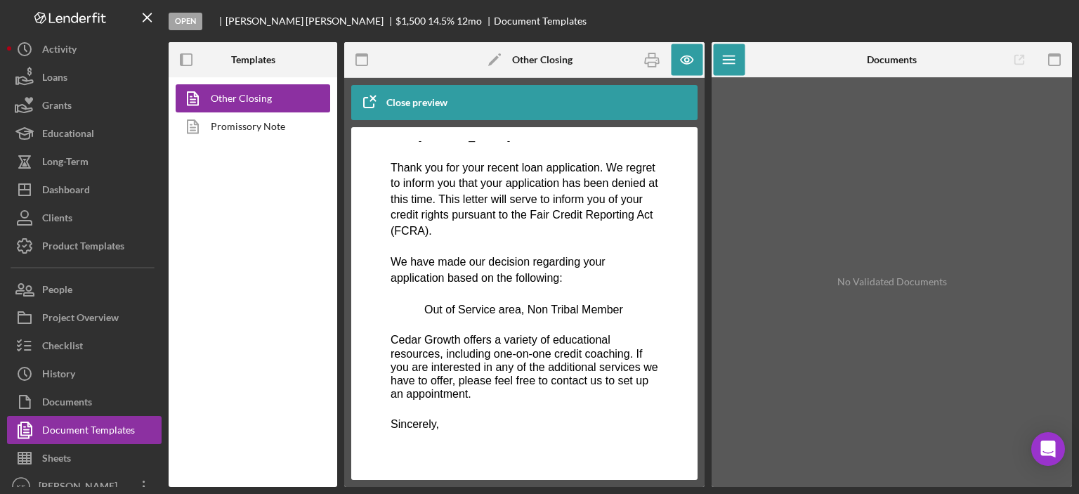
scroll to position [270, 0]
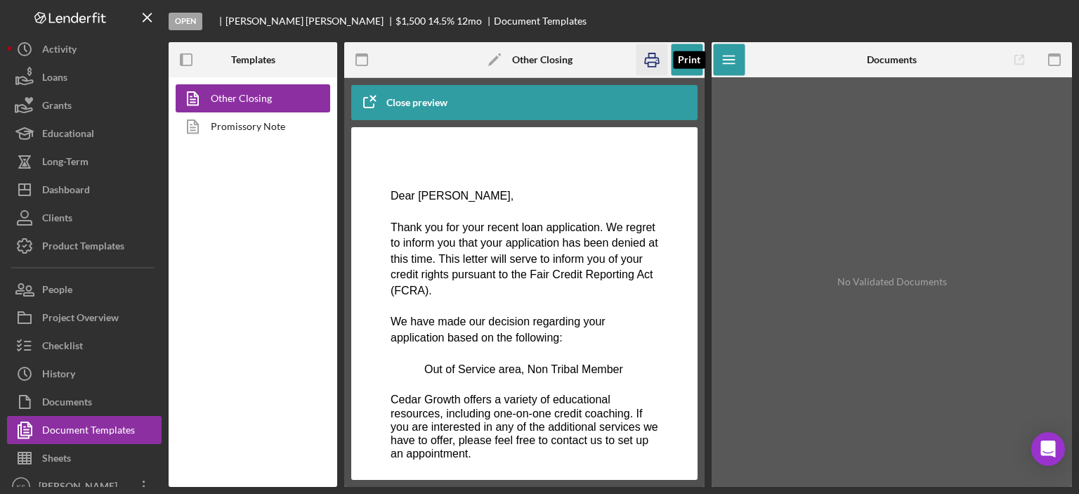
click at [648, 58] on icon "button" at bounding box center [652, 61] width 14 height 6
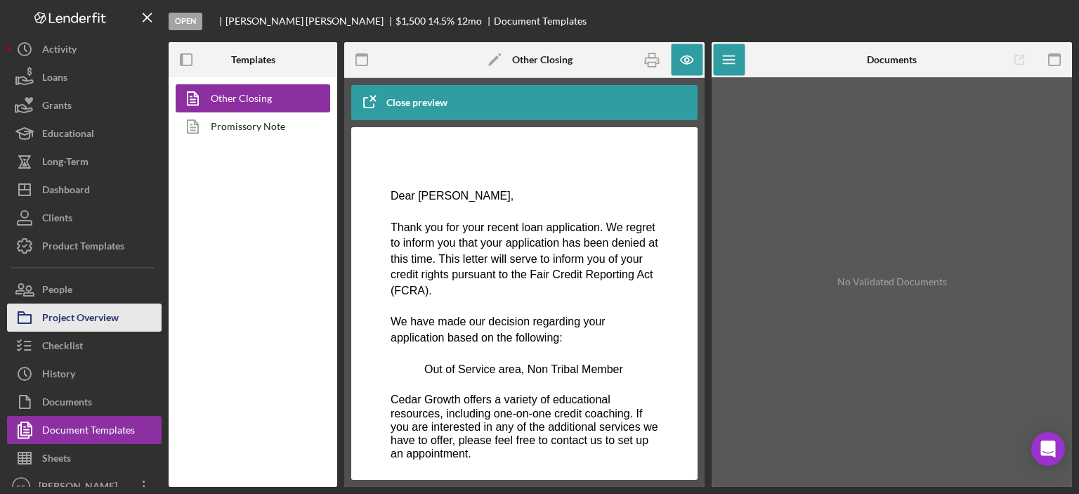
click at [121, 319] on button "Project Overview" at bounding box center [84, 317] width 155 height 28
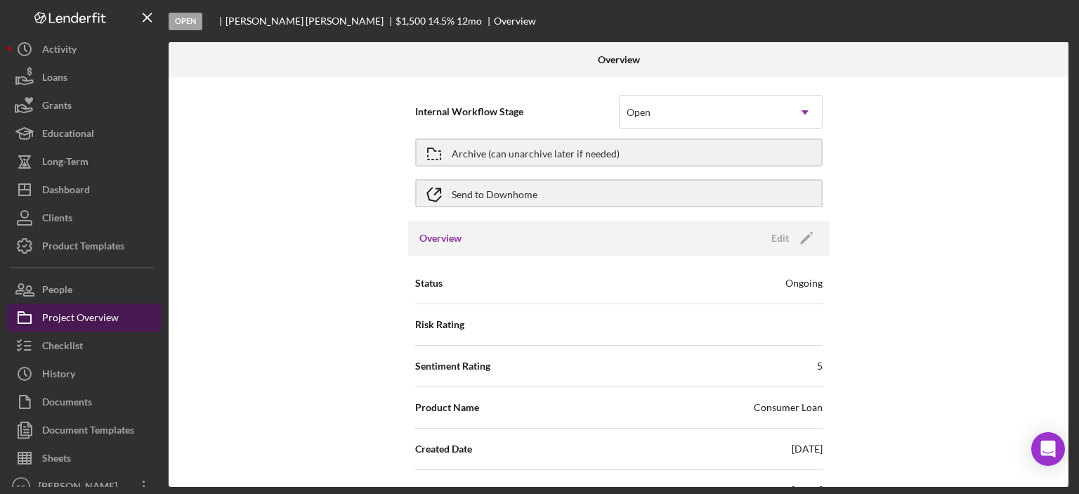
click at [81, 322] on div "Project Overview" at bounding box center [80, 319] width 77 height 32
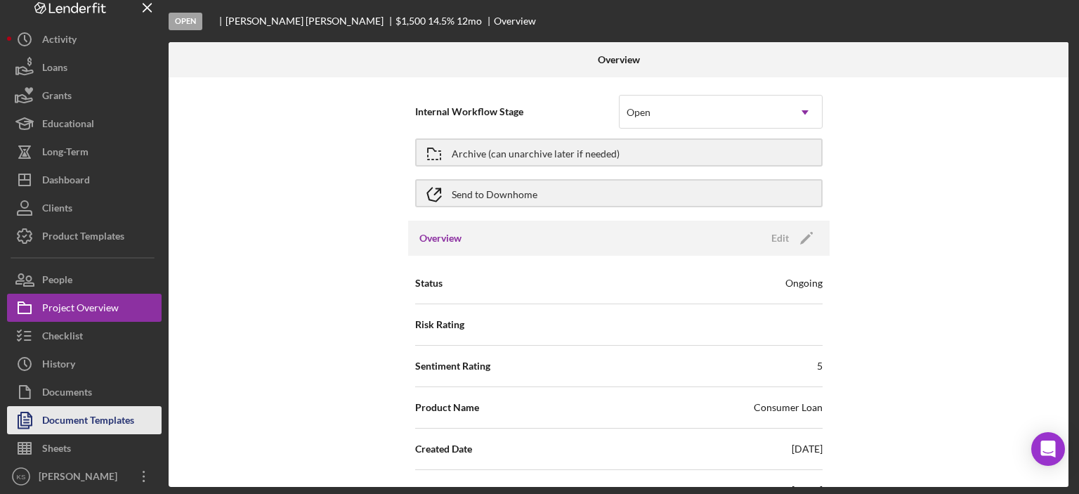
scroll to position [13, 0]
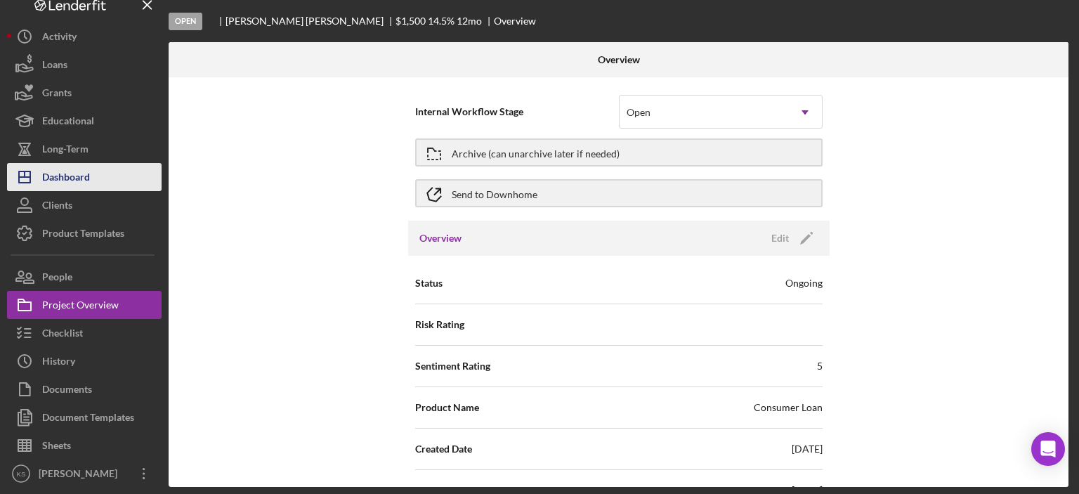
click at [61, 166] on div "Dashboard" at bounding box center [66, 179] width 48 height 32
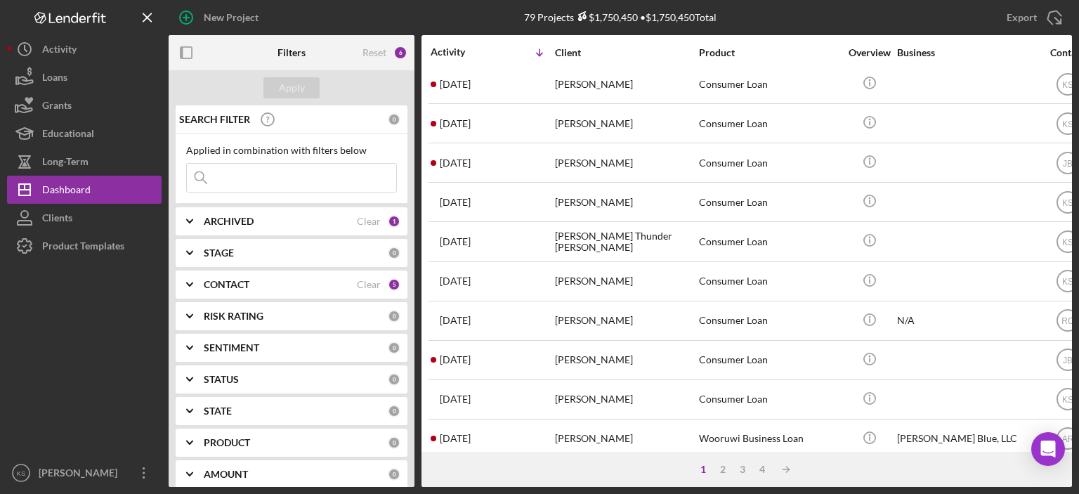
scroll to position [211, 0]
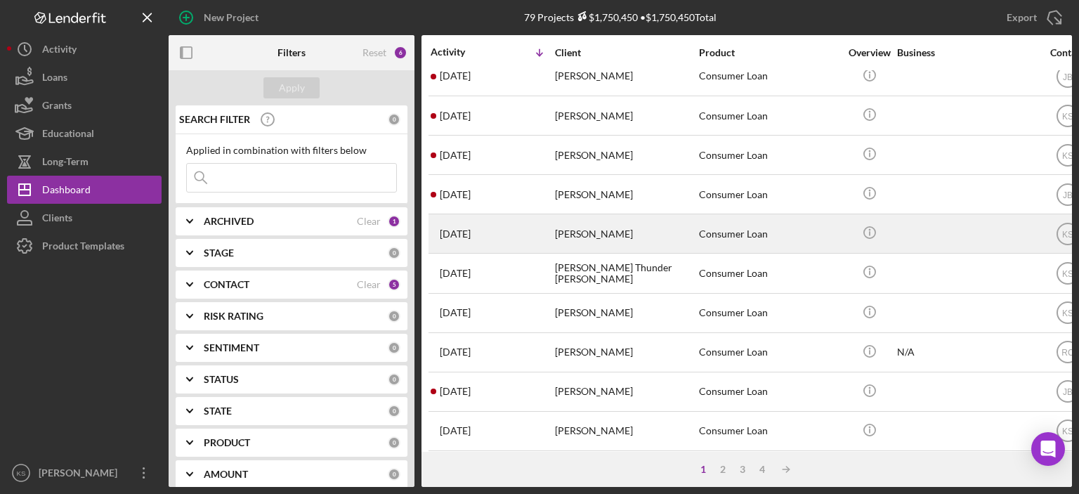
click at [607, 219] on div "[PERSON_NAME]" at bounding box center [625, 233] width 141 height 37
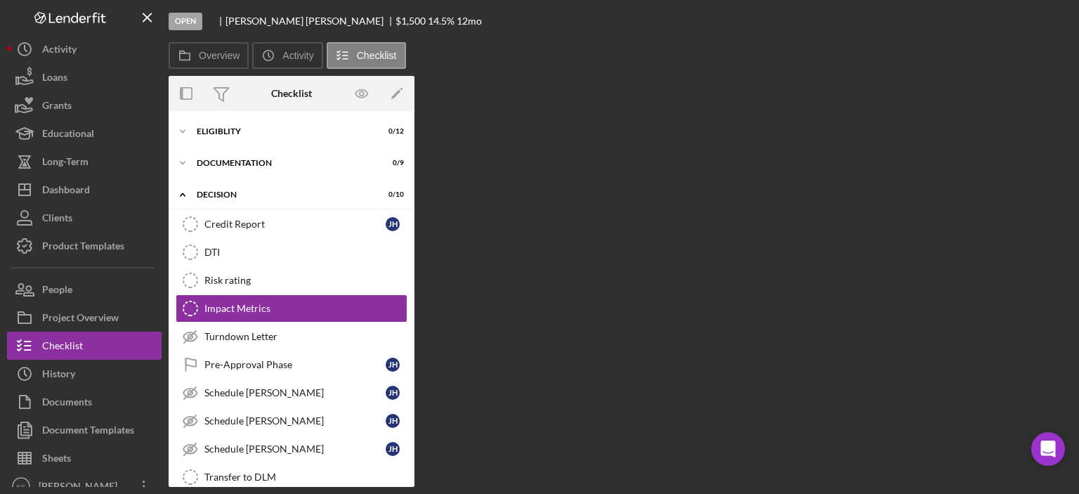
scroll to position [8, 0]
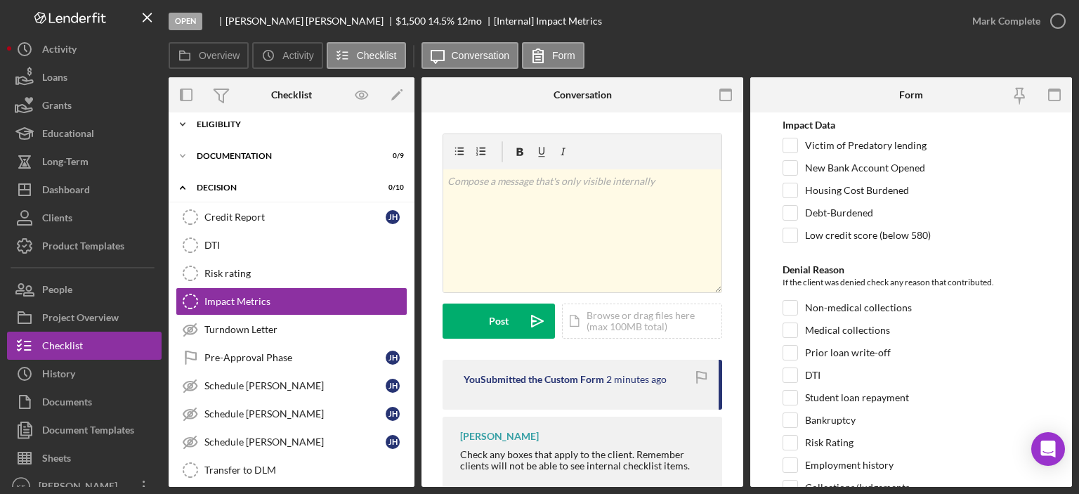
click at [247, 123] on div "Eligiblity" at bounding box center [297, 124] width 200 height 8
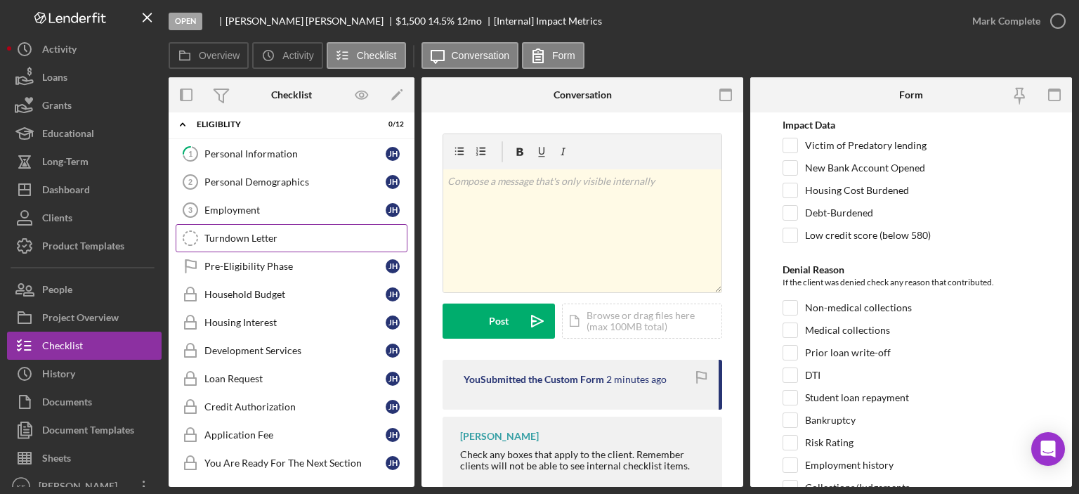
click at [259, 240] on div "Turndown Letter" at bounding box center [305, 238] width 202 height 11
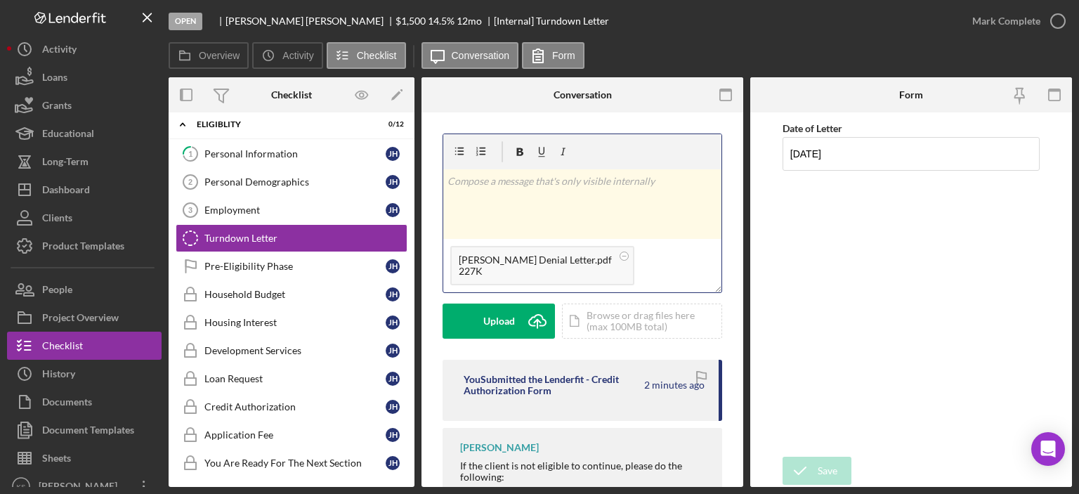
click at [575, 198] on div "v Color teal Color pink Remove color Add row above Add row below Add column bef…" at bounding box center [582, 204] width 278 height 70
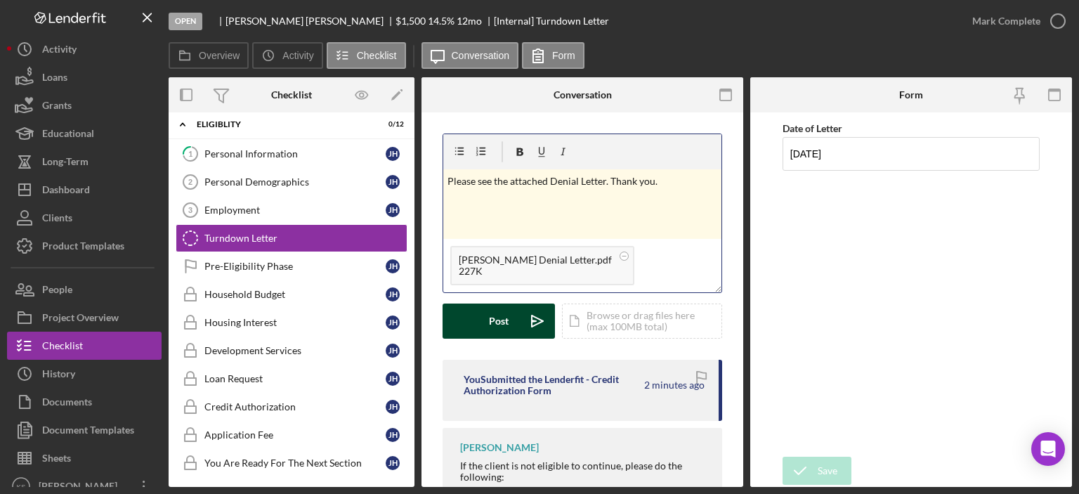
click at [517, 320] on button "Post Icon/icon-invite-send" at bounding box center [499, 320] width 112 height 35
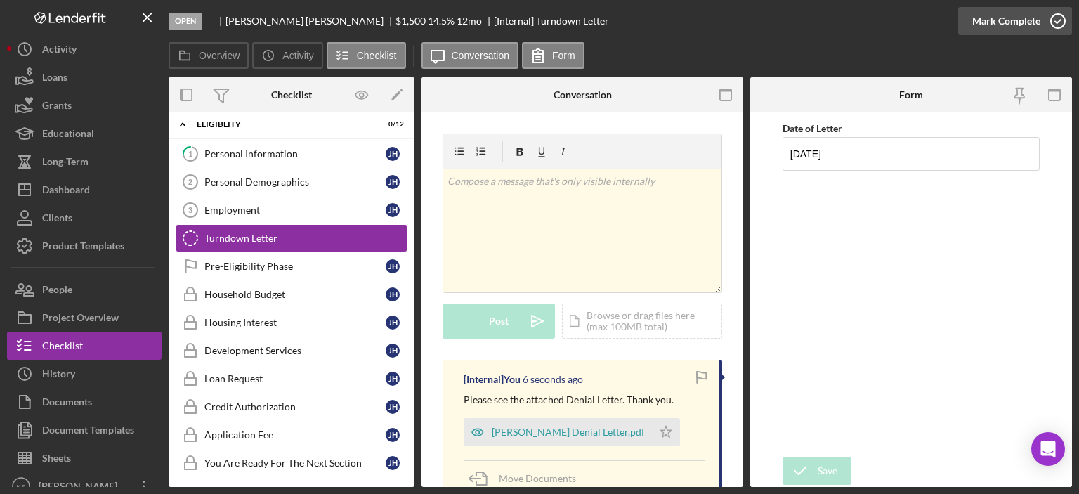
click at [1021, 20] on div "Mark Complete" at bounding box center [1006, 21] width 68 height 28
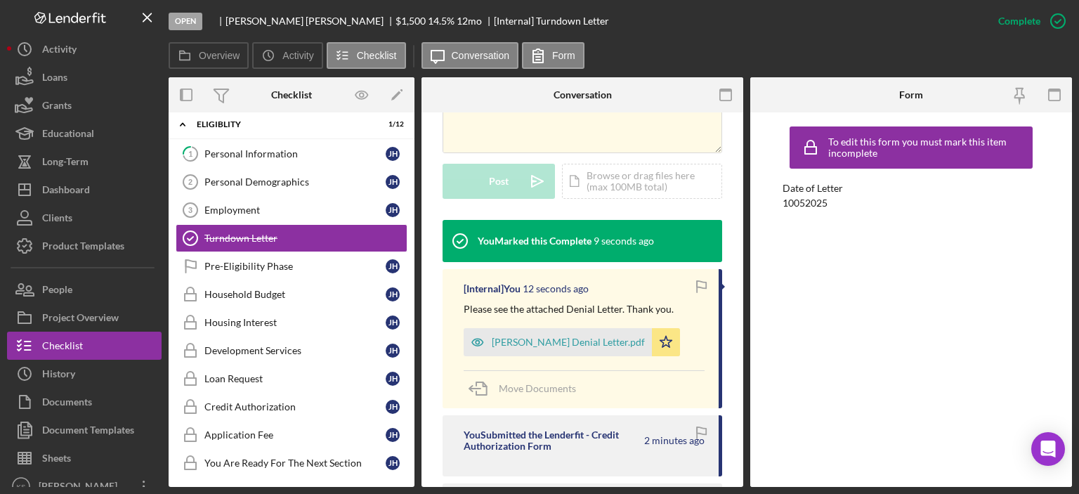
scroll to position [351, 0]
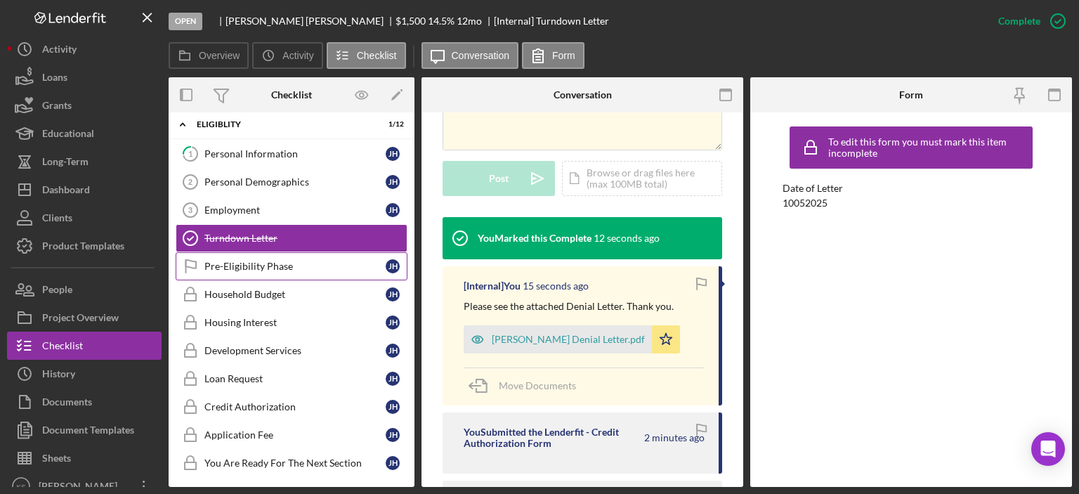
click at [273, 266] on div "Pre-Eligibility Phase" at bounding box center [294, 266] width 181 height 11
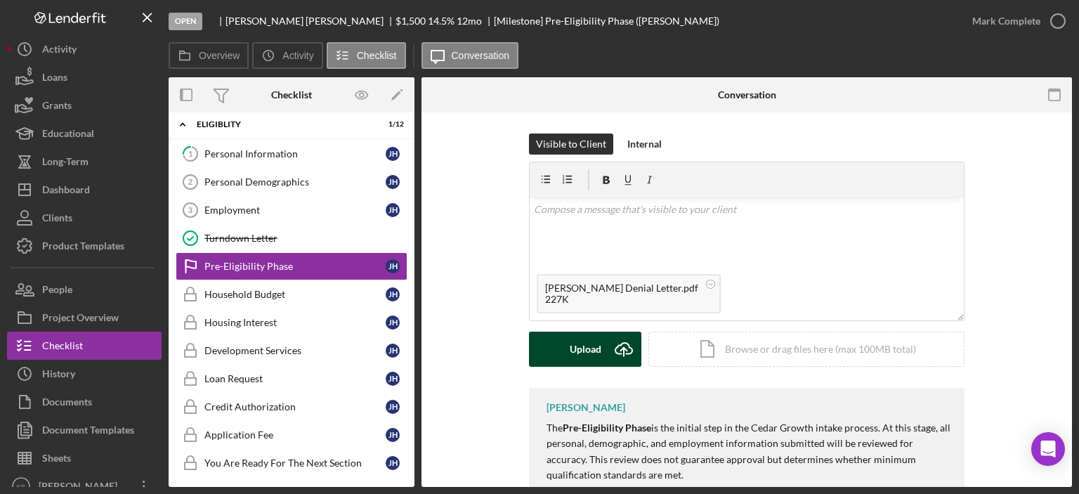
click at [593, 349] on div "Upload" at bounding box center [586, 349] width 32 height 35
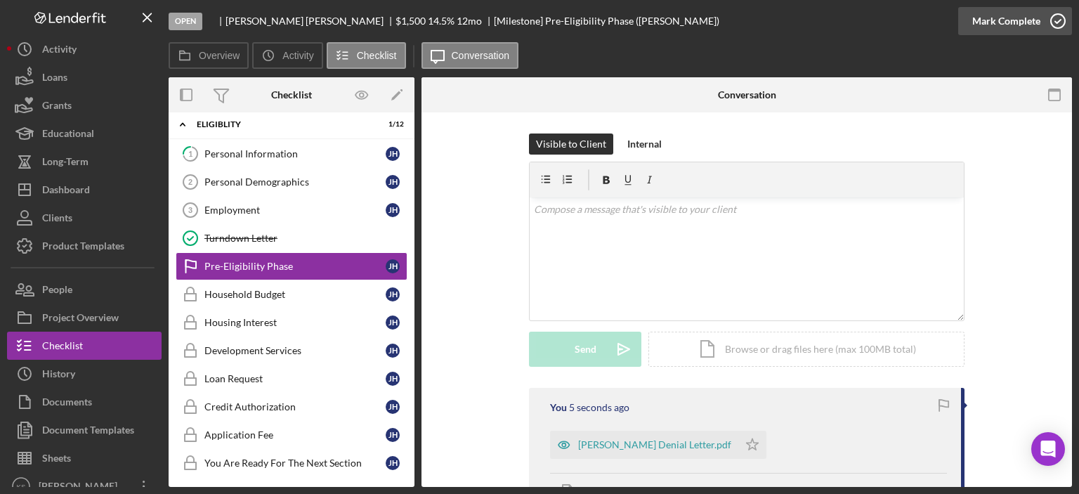
click at [1012, 20] on div "Mark Complete" at bounding box center [1006, 21] width 68 height 28
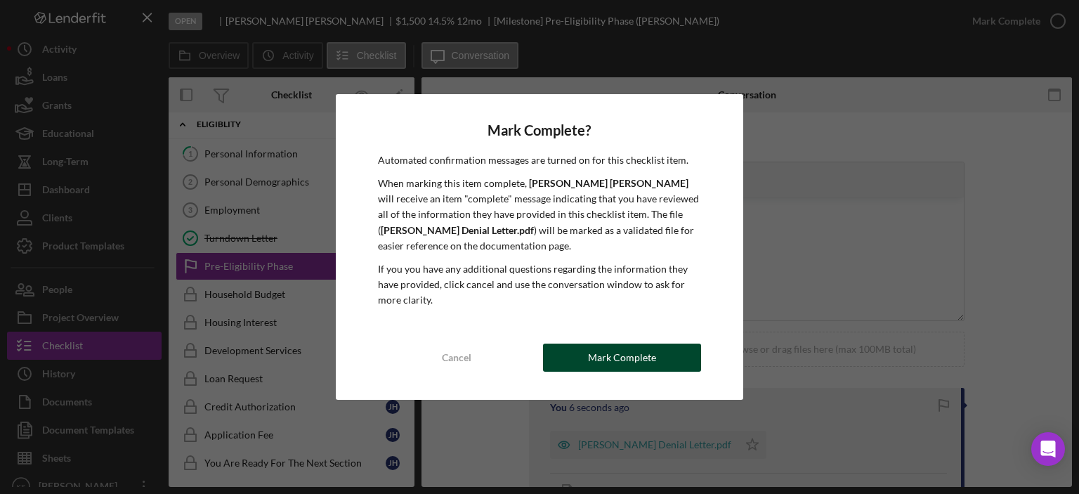
click at [654, 362] on button "Mark Complete" at bounding box center [622, 358] width 158 height 28
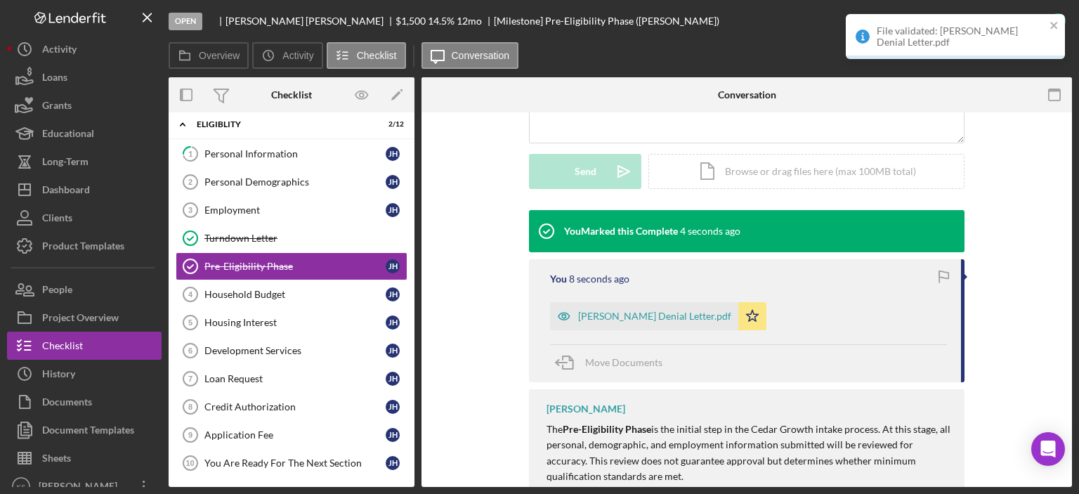
scroll to position [404, 0]
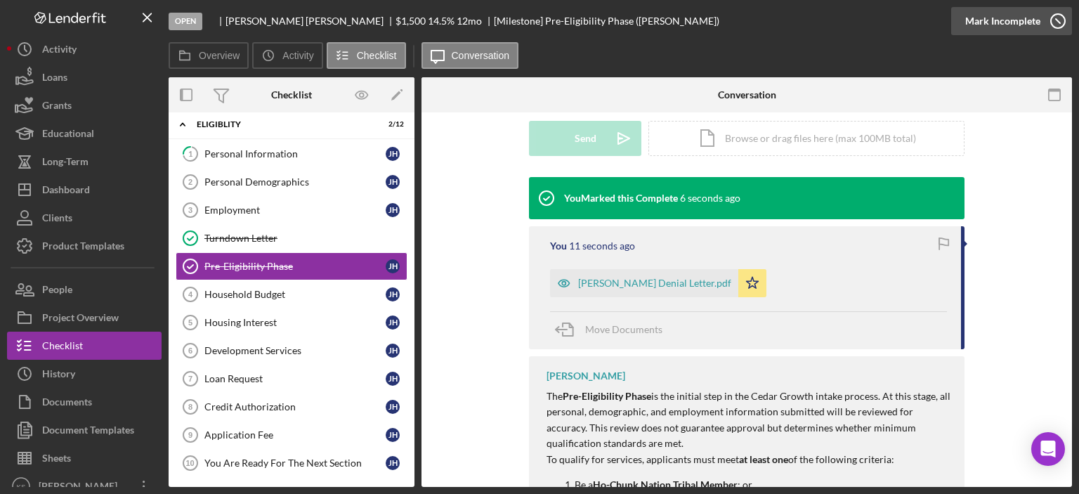
click at [1024, 32] on div "Mark Incomplete" at bounding box center [1002, 21] width 75 height 28
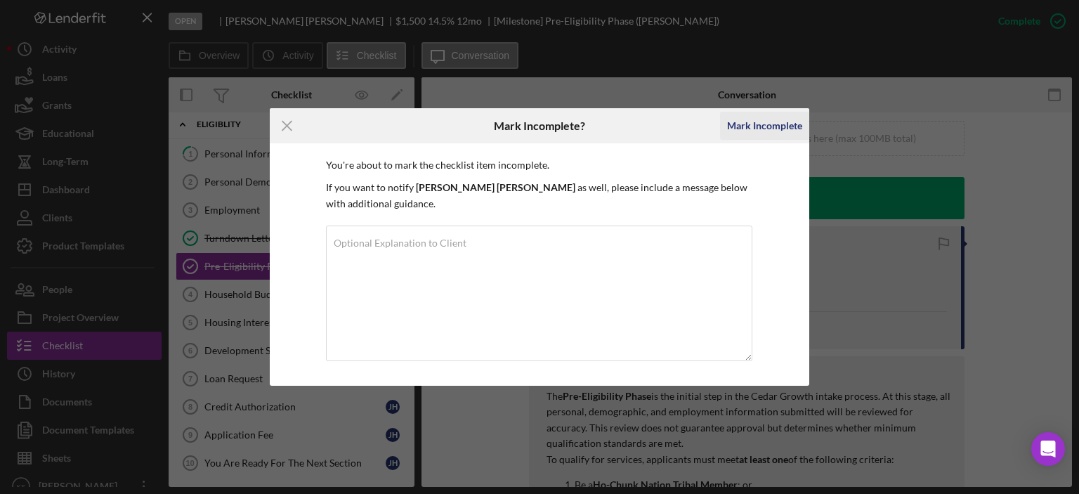
click at [757, 129] on div "Mark Incomplete" at bounding box center [764, 126] width 75 height 28
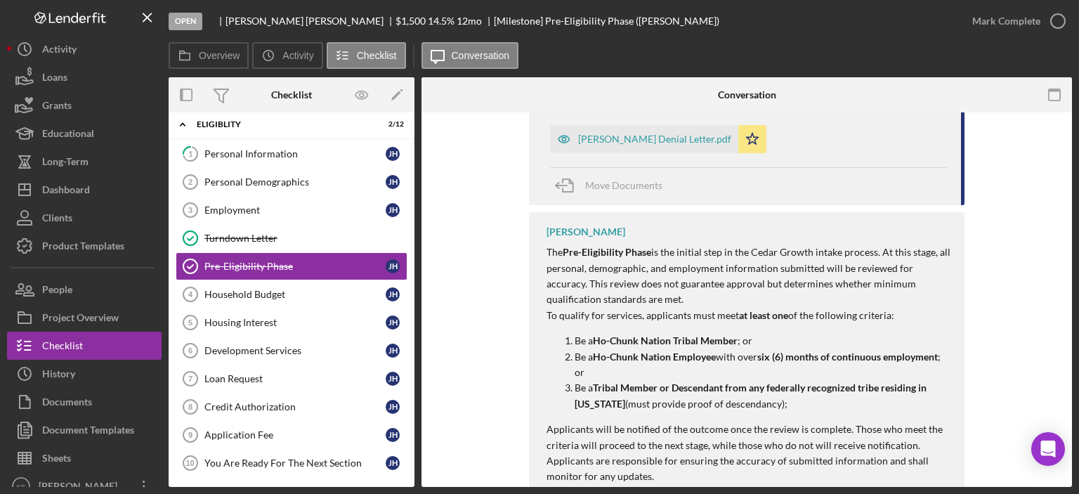
scroll to position [211, 0]
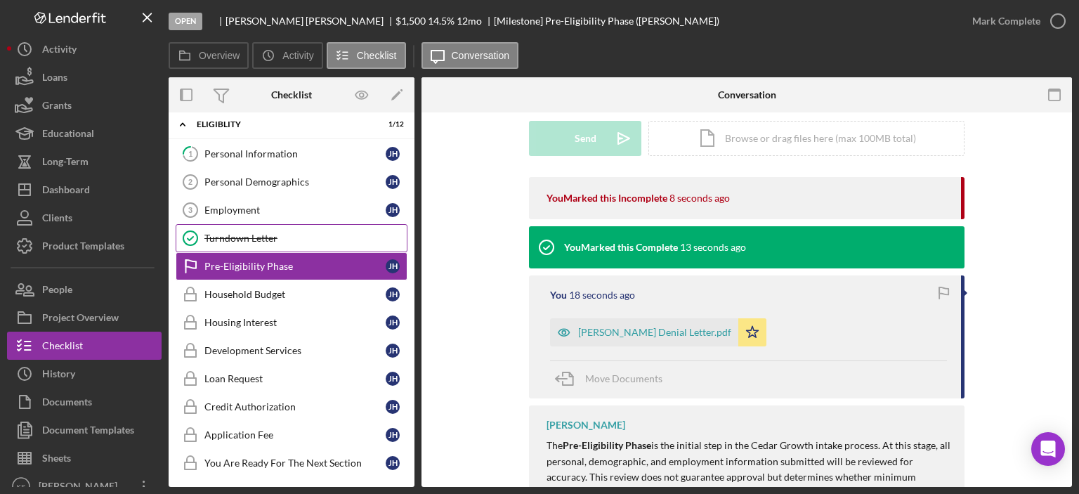
click at [236, 230] on link "Turndown Letter Turndown Letter" at bounding box center [292, 238] width 232 height 28
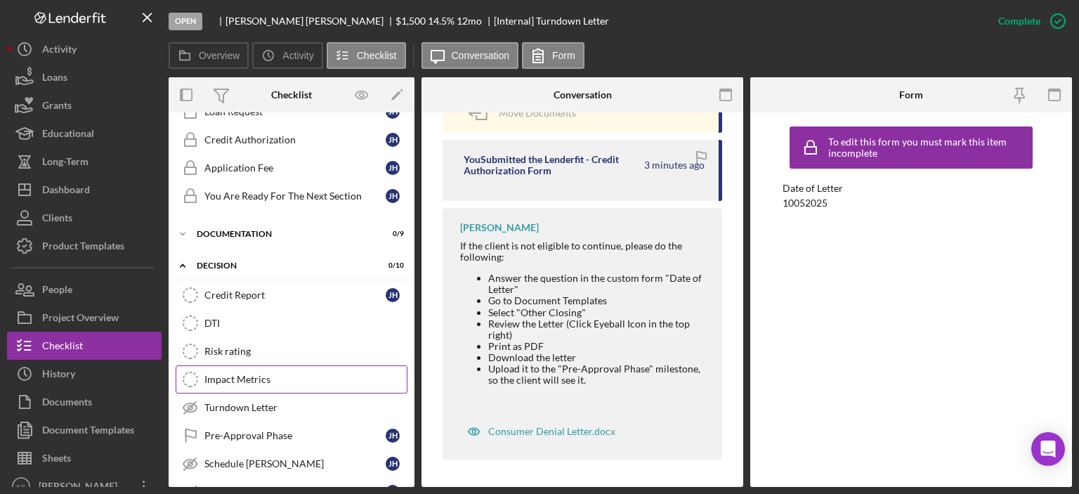
scroll to position [289, 0]
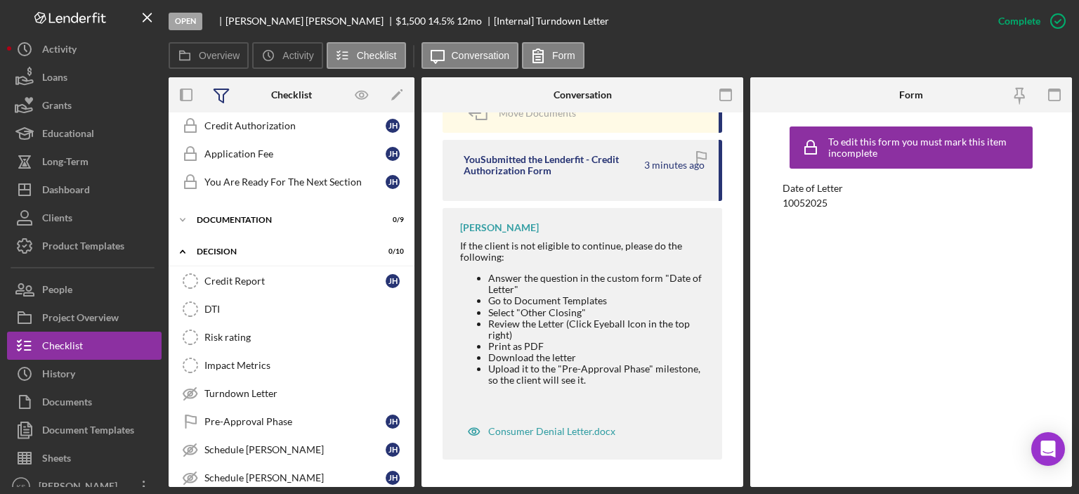
click at [222, 102] on icon at bounding box center [221, 95] width 15 height 13
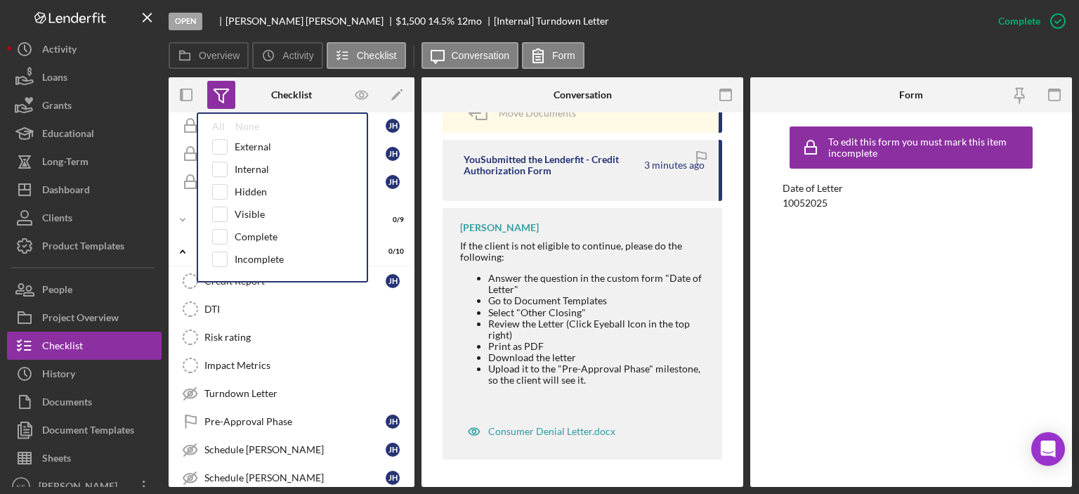
click at [223, 105] on icon at bounding box center [221, 94] width 35 height 35
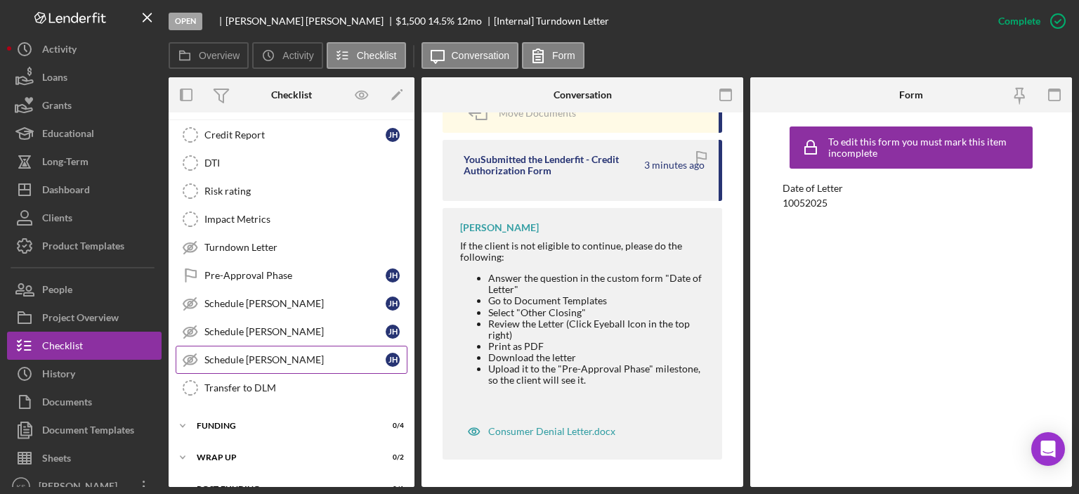
scroll to position [452, 0]
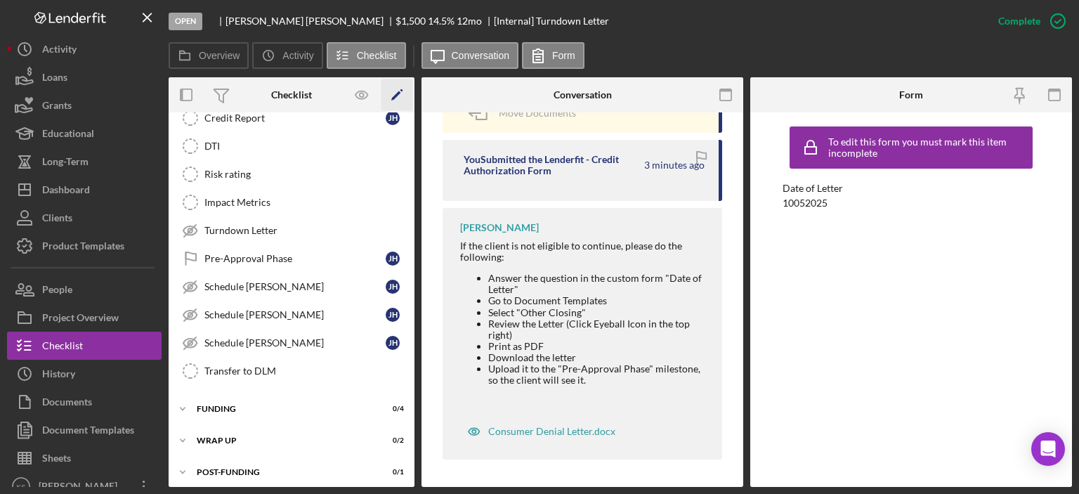
click at [392, 98] on polygon "button" at bounding box center [396, 96] width 10 height 10
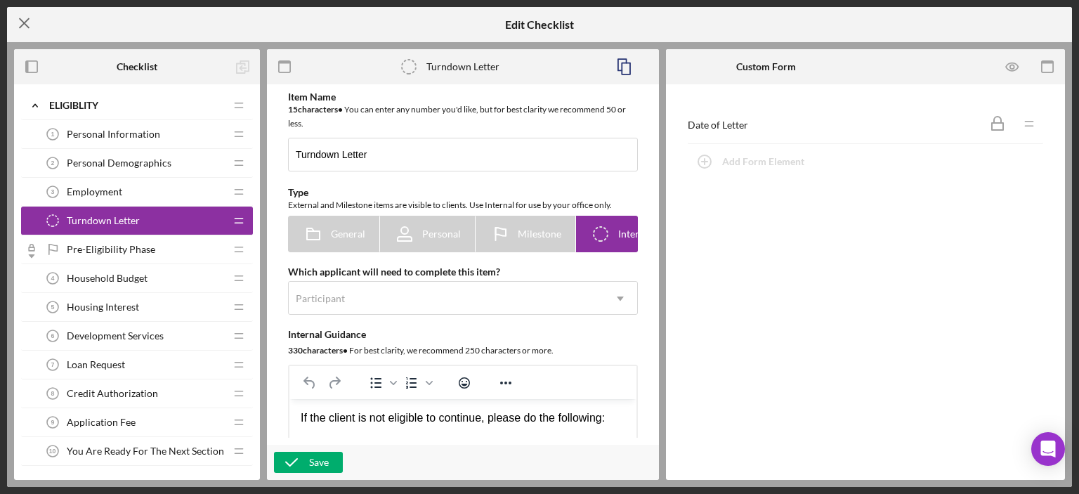
click at [27, 27] on icon "Icon/Menu Close" at bounding box center [24, 23] width 35 height 35
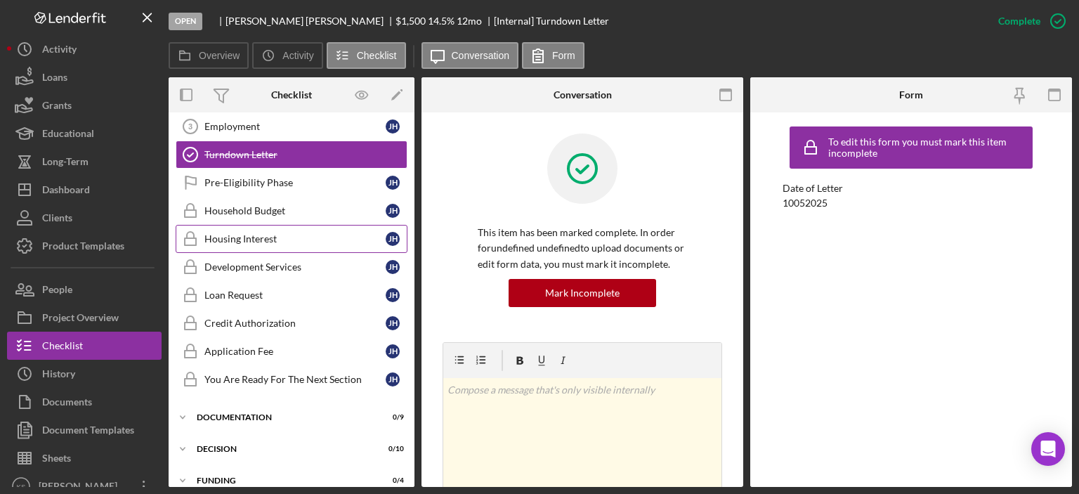
scroll to position [167, 0]
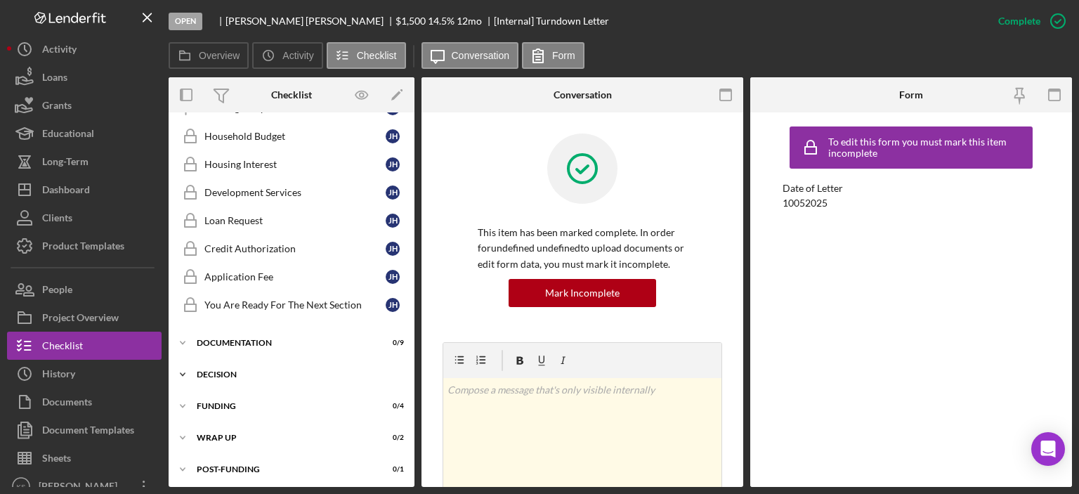
click at [233, 370] on div "Decision" at bounding box center [297, 374] width 200 height 8
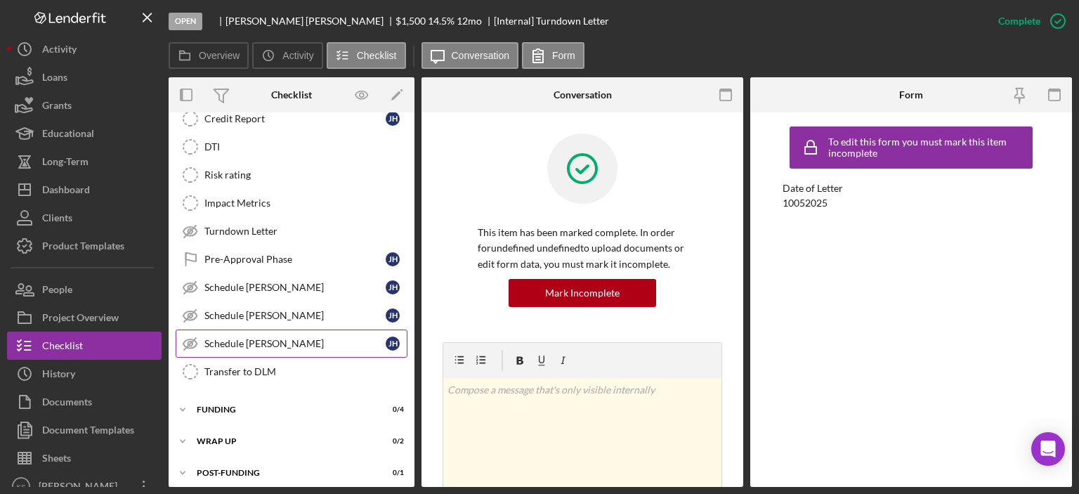
scroll to position [452, 0]
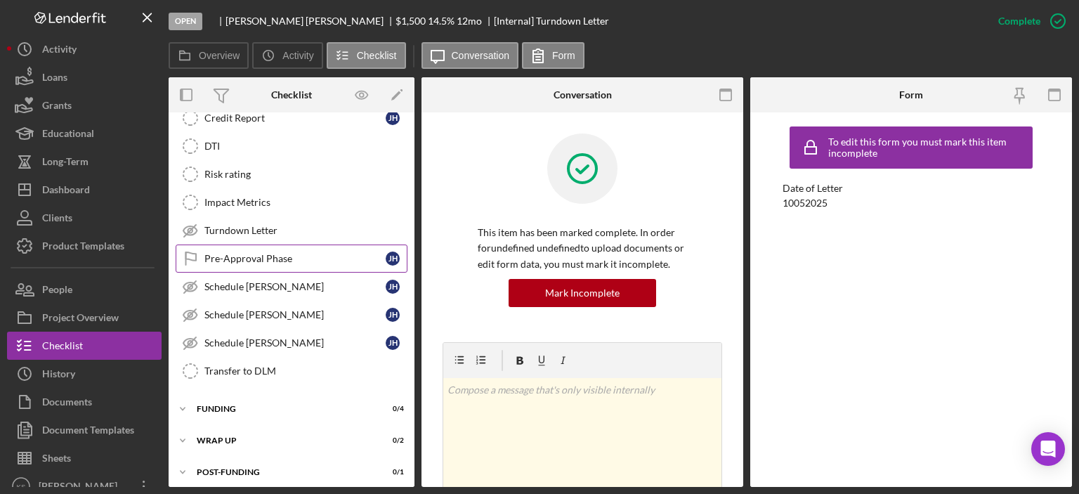
click at [259, 253] on div "Pre-Approval Phase" at bounding box center [294, 258] width 181 height 11
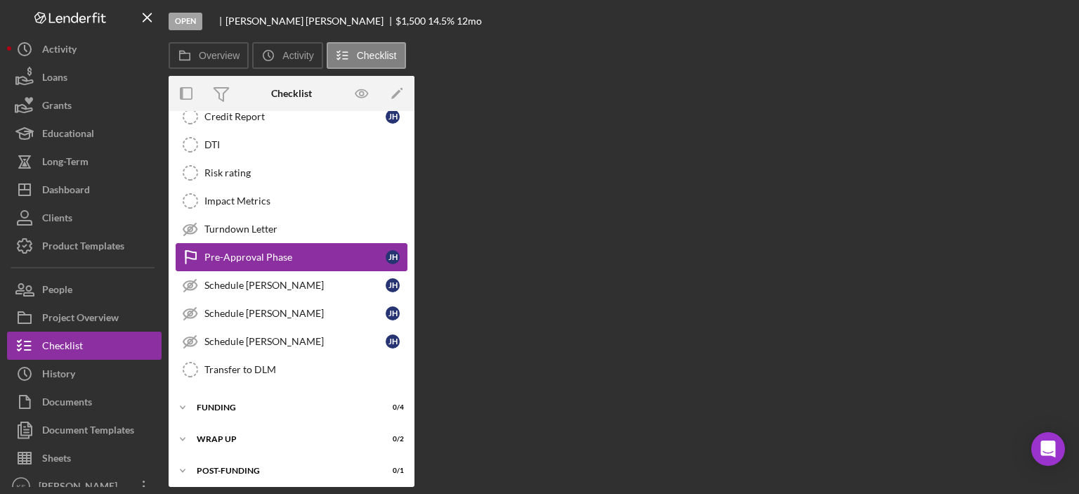
scroll to position [452, 0]
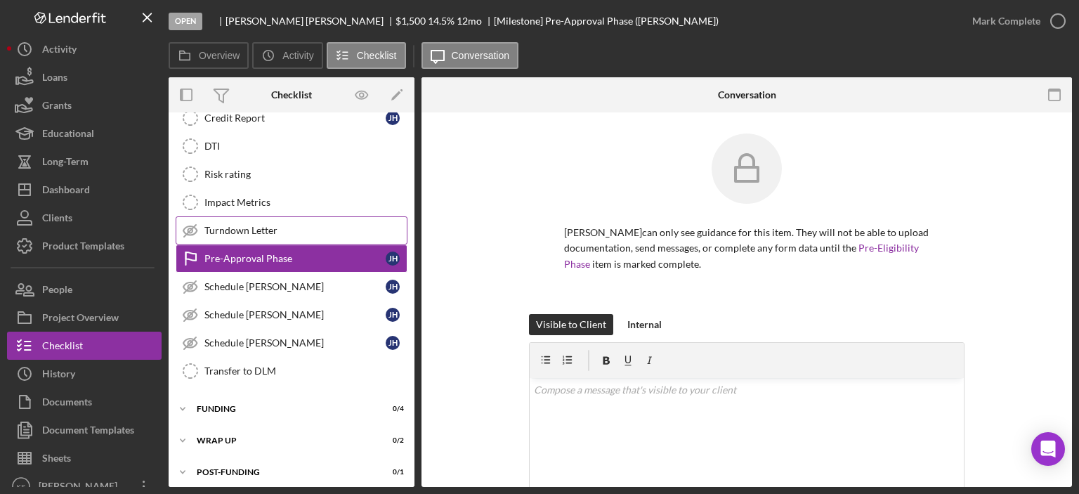
click at [287, 237] on link "Turndown Letter Turndown Letter" at bounding box center [292, 230] width 232 height 28
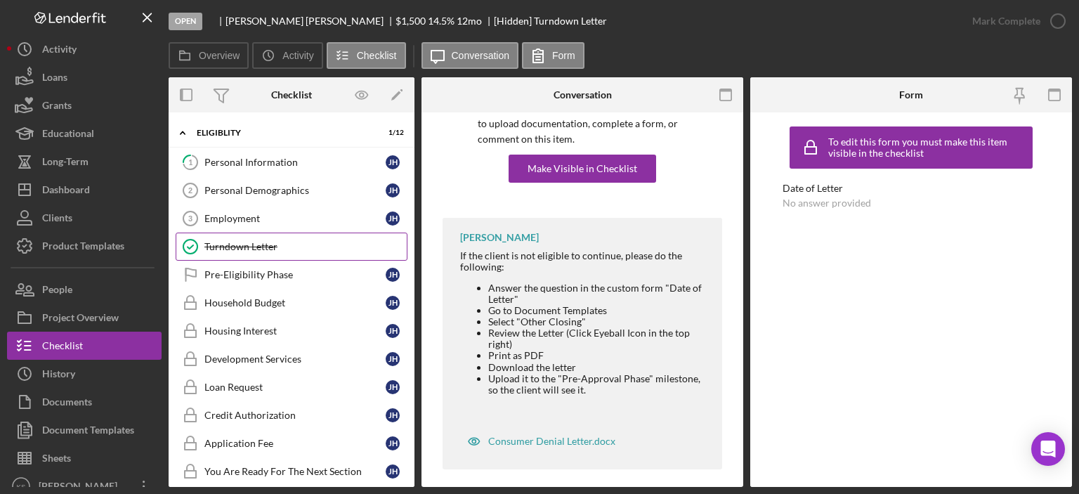
click at [275, 244] on div "Turndown Letter" at bounding box center [305, 246] width 202 height 11
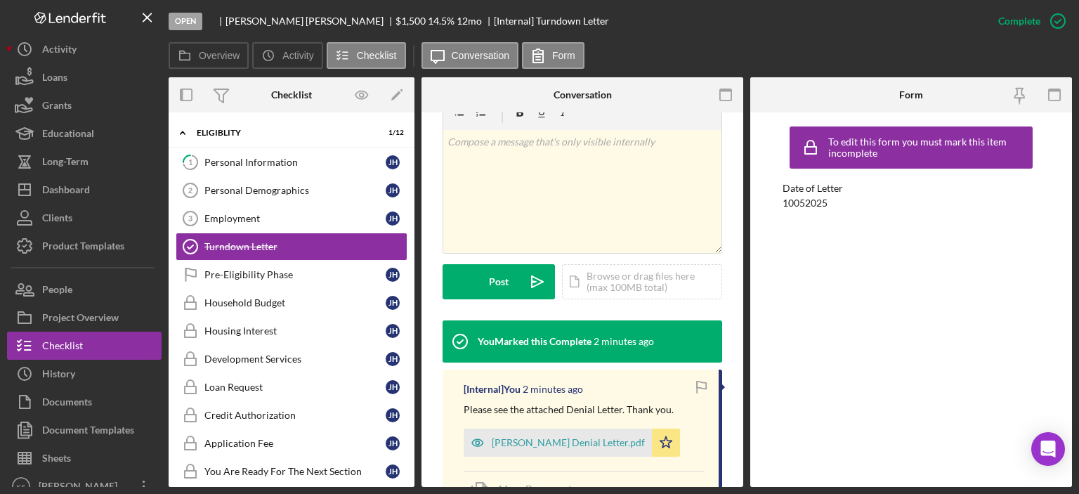
scroll to position [281, 0]
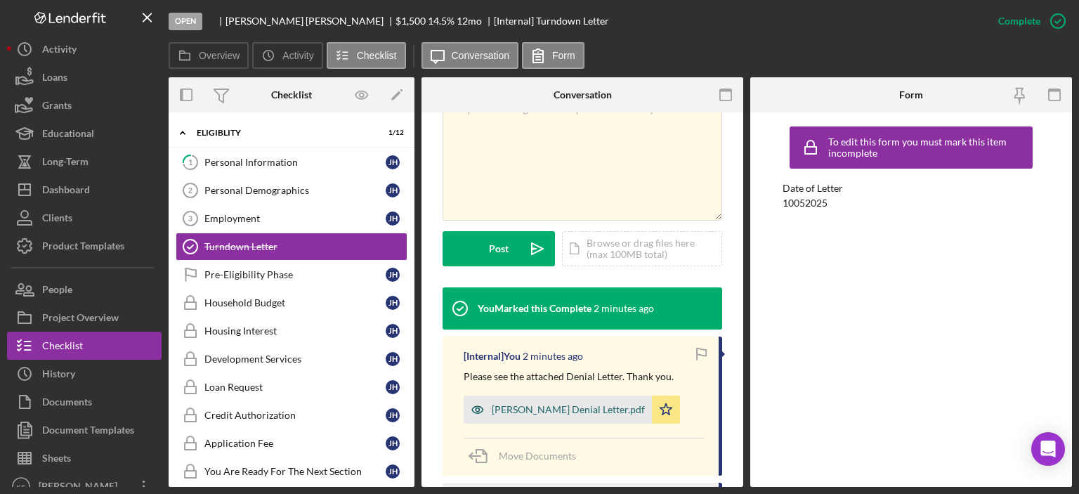
click at [580, 404] on div "[PERSON_NAME] Denial Letter.pdf" at bounding box center [568, 409] width 153 height 11
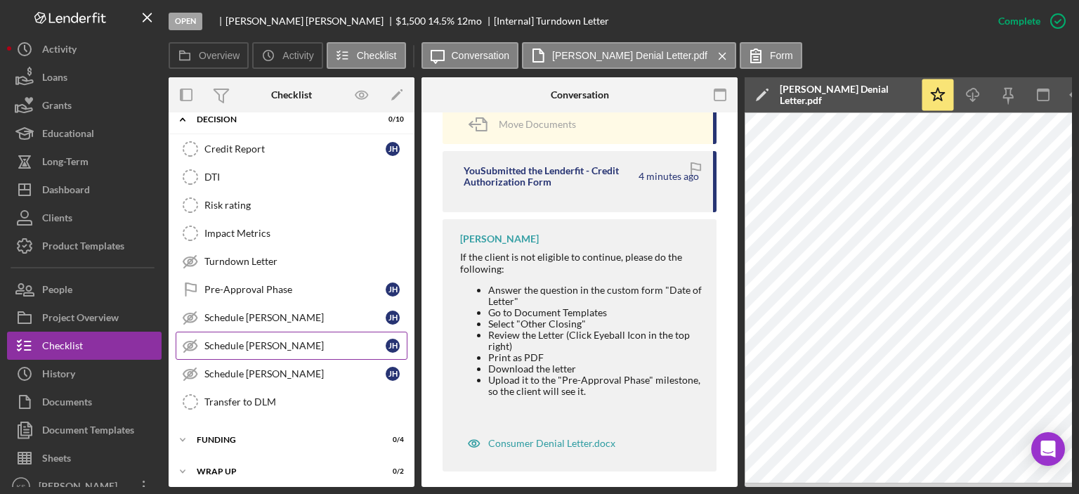
scroll to position [456, 0]
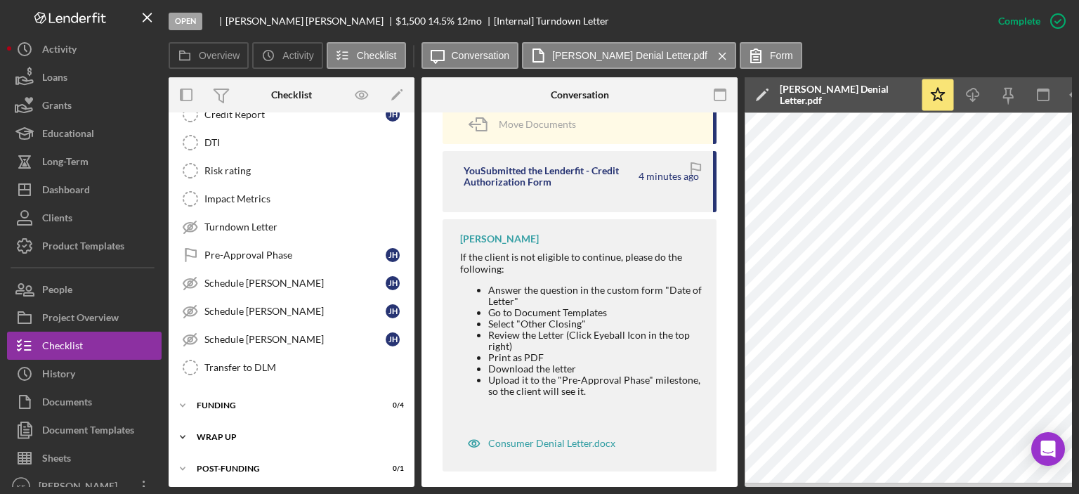
click at [227, 435] on div "Icon/Expander Wrap up 0 / 2" at bounding box center [292, 437] width 246 height 28
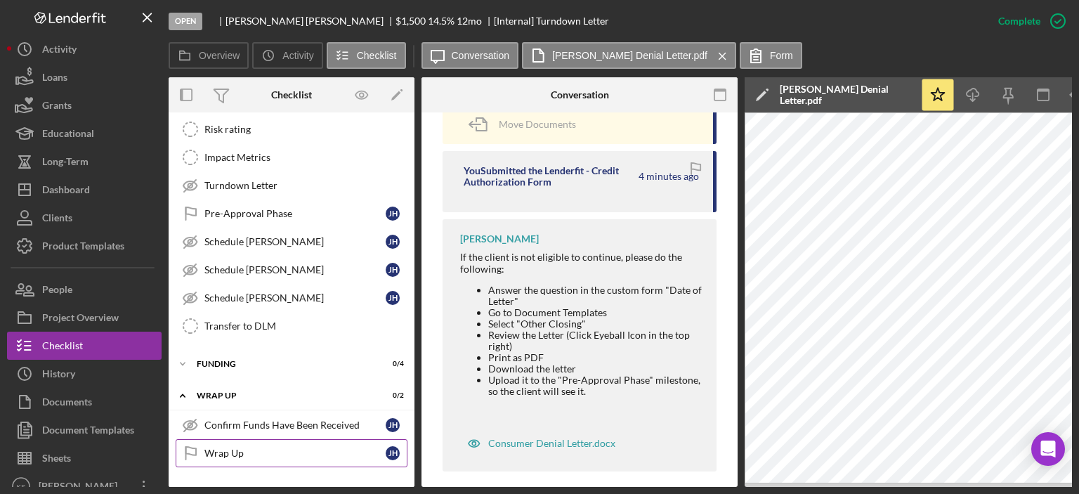
scroll to position [520, 0]
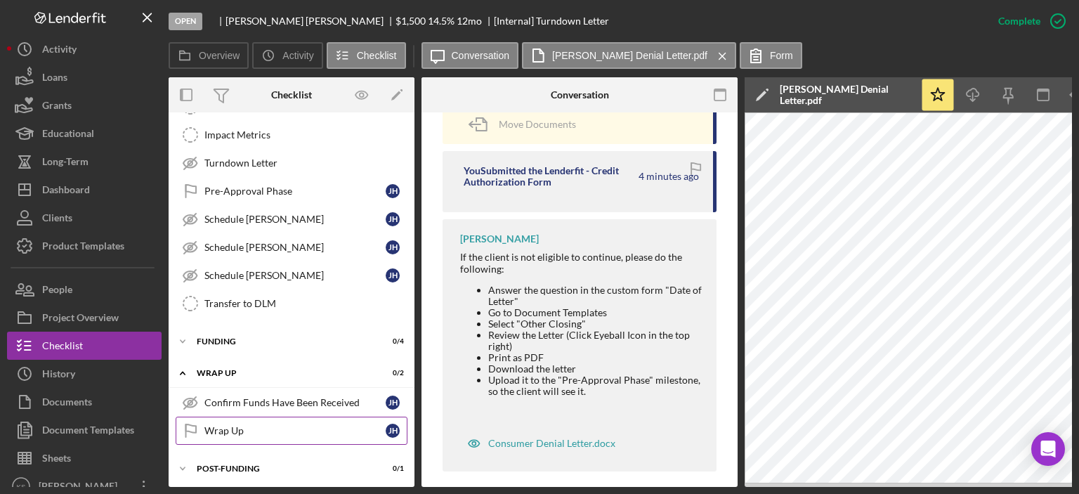
click at [226, 425] on div "Wrap Up" at bounding box center [294, 430] width 181 height 11
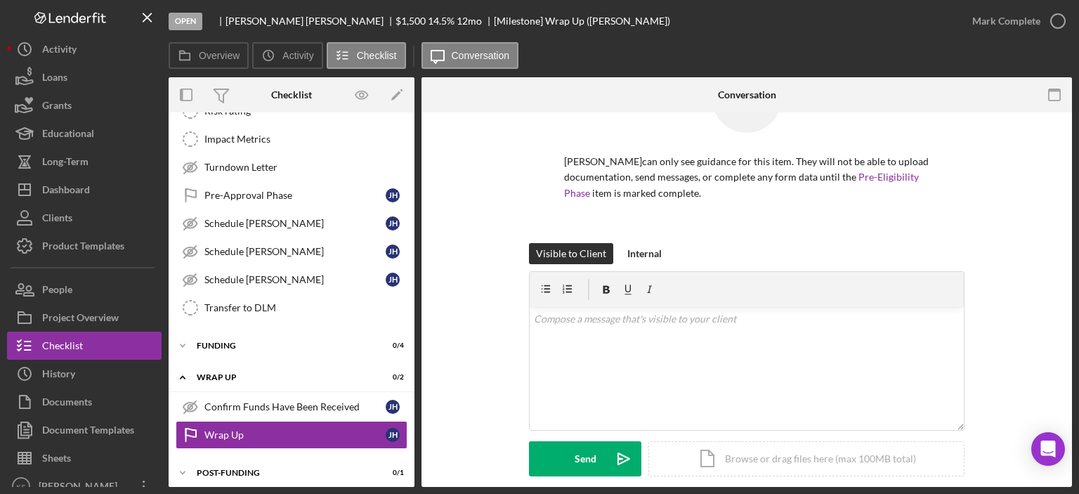
scroll to position [192, 0]
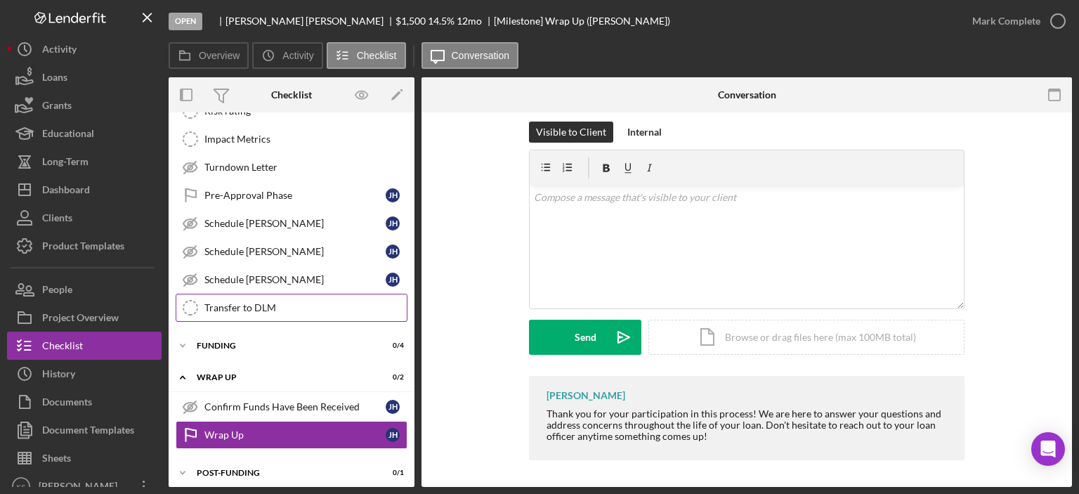
click at [233, 374] on div "Wrap up" at bounding box center [283, 377] width 172 height 8
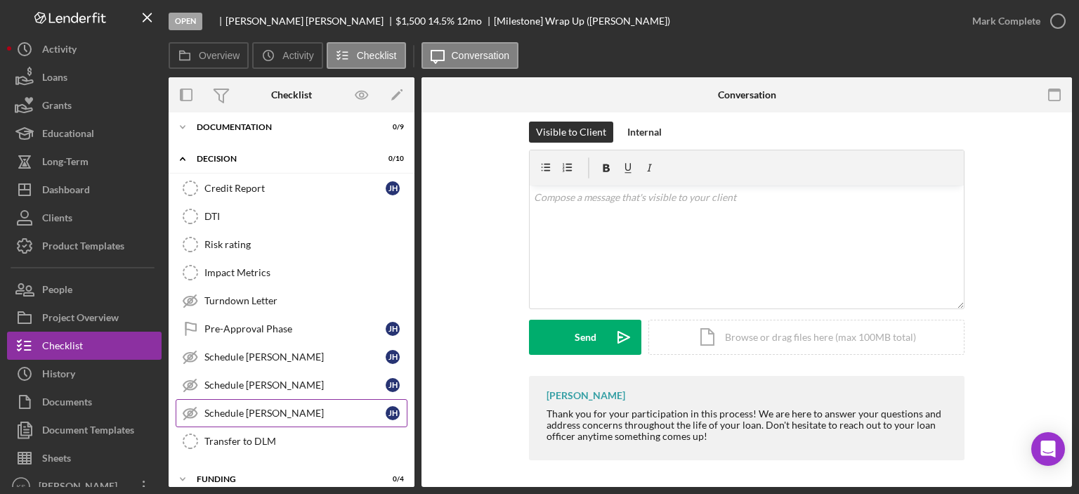
scroll to position [312, 0]
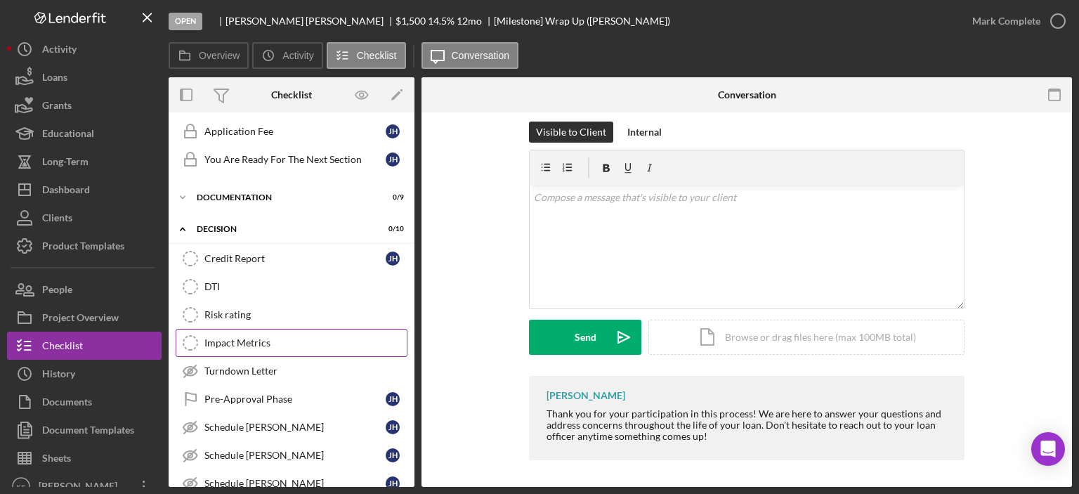
click at [281, 337] on div "Impact Metrics" at bounding box center [305, 342] width 202 height 11
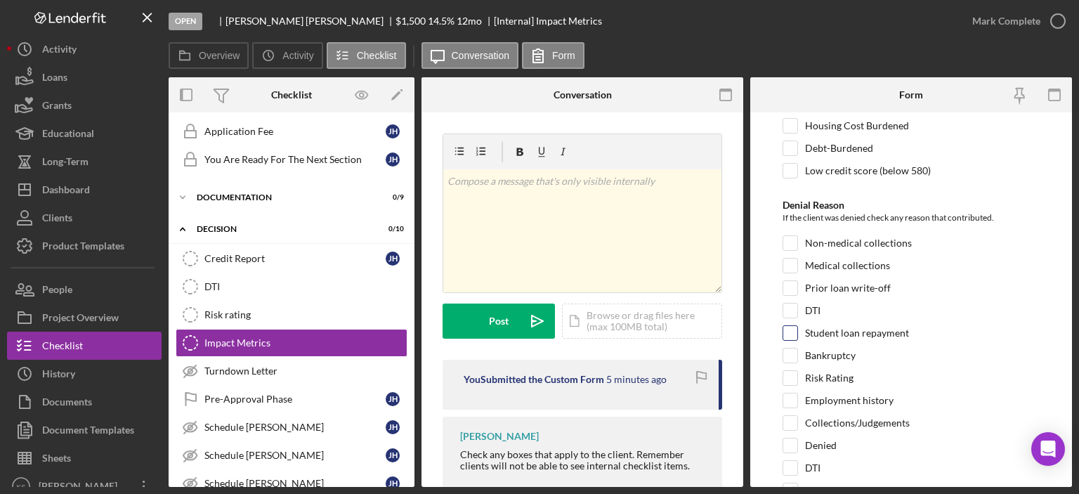
scroll to position [174, 0]
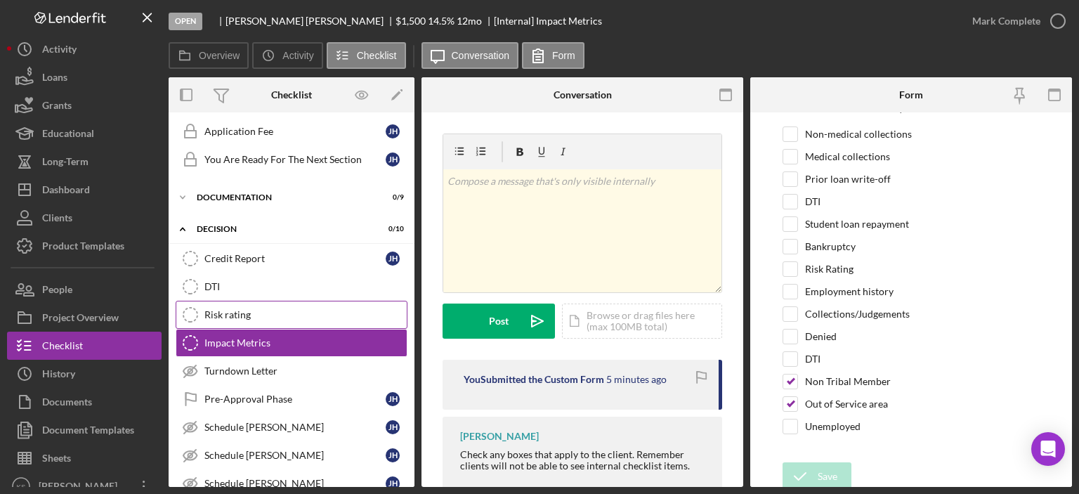
click at [254, 319] on link "Risk rating Risk rating" at bounding box center [292, 315] width 232 height 28
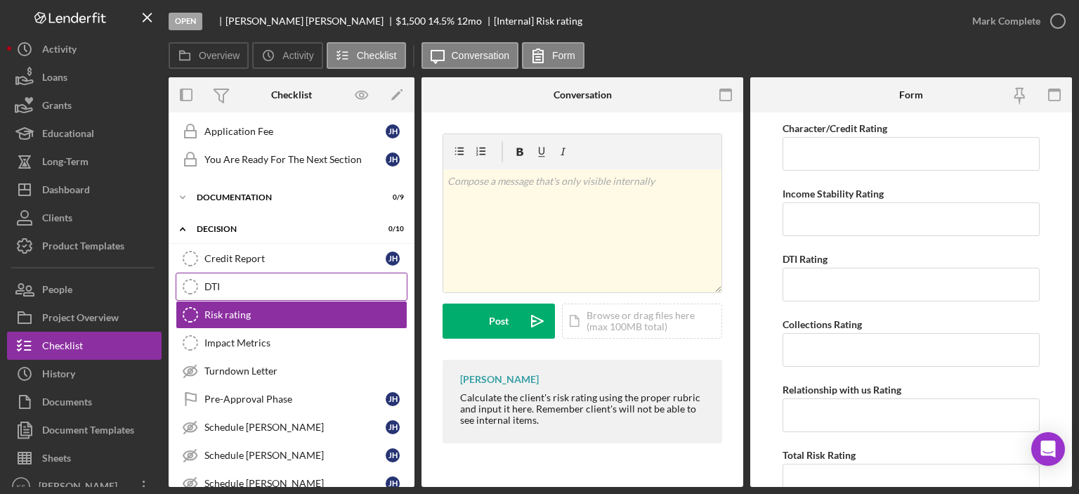
click at [227, 282] on div "DTI" at bounding box center [305, 286] width 202 height 11
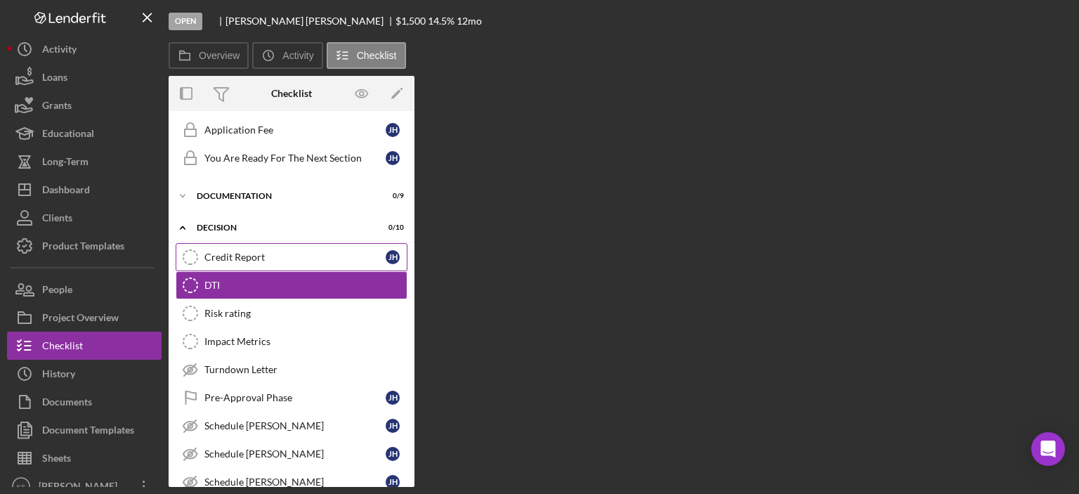
click at [273, 258] on div "Credit Report" at bounding box center [294, 257] width 181 height 11
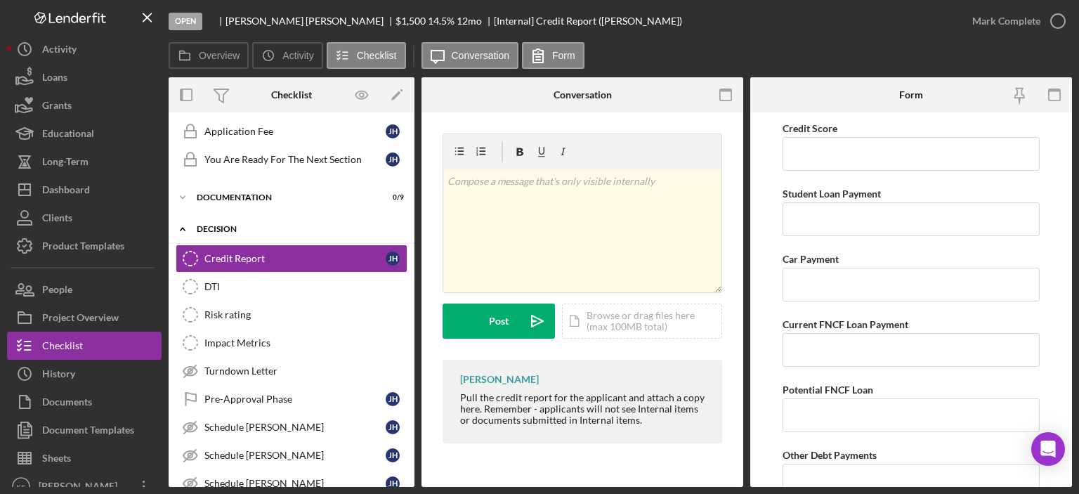
click at [216, 232] on div "Icon/Expander Decision 0 / 10" at bounding box center [292, 229] width 246 height 29
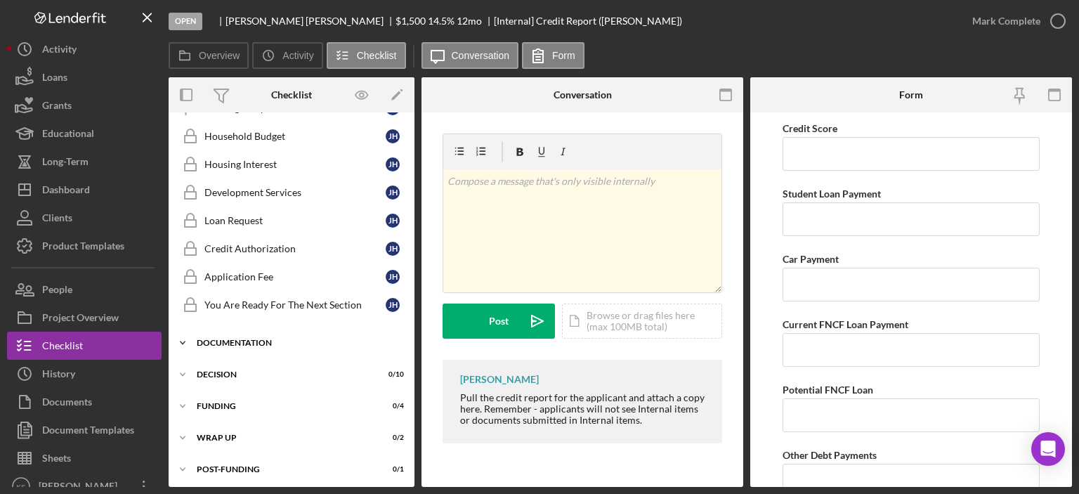
click at [234, 332] on div "Icon/Expander Documentation 0 / 9" at bounding box center [292, 343] width 246 height 28
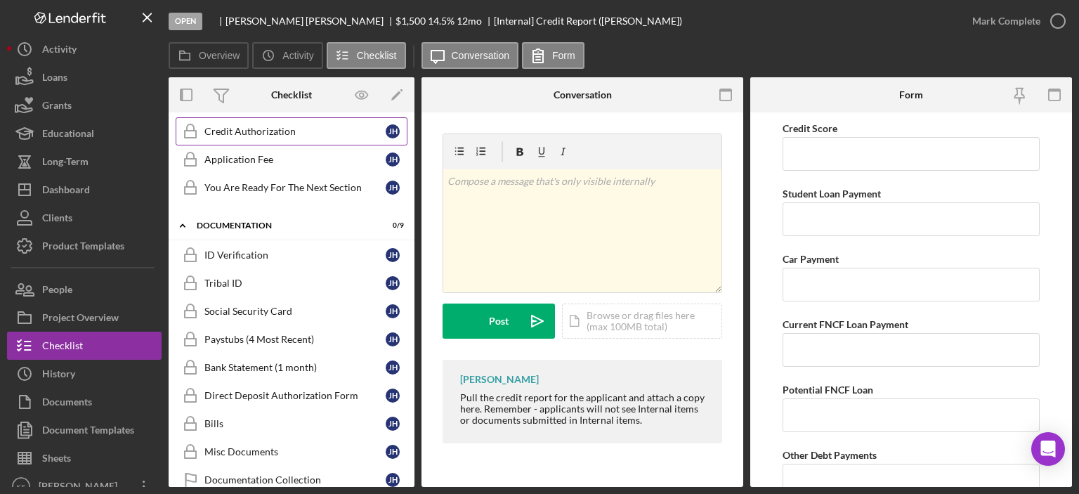
drag, startPoint x: 202, startPoint y: 221, endPoint x: 230, endPoint y: 233, distance: 29.6
click at [214, 224] on div "Documentation" at bounding box center [283, 225] width 172 height 8
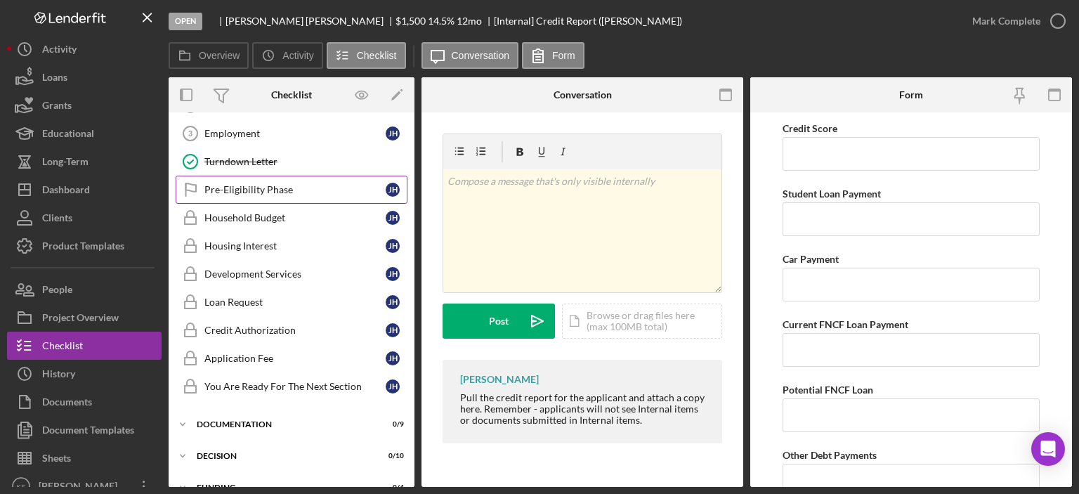
scroll to position [0, 0]
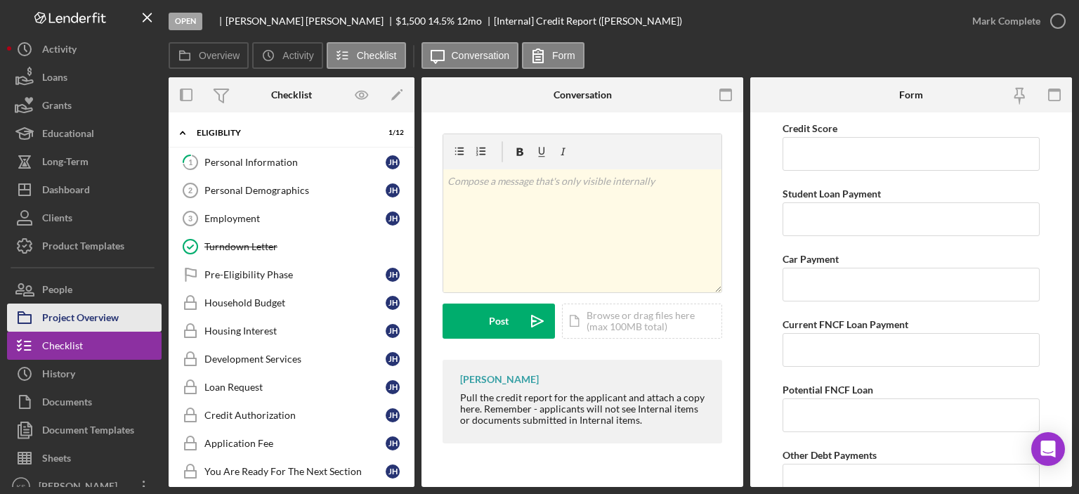
click at [125, 322] on button "Project Overview" at bounding box center [84, 317] width 155 height 28
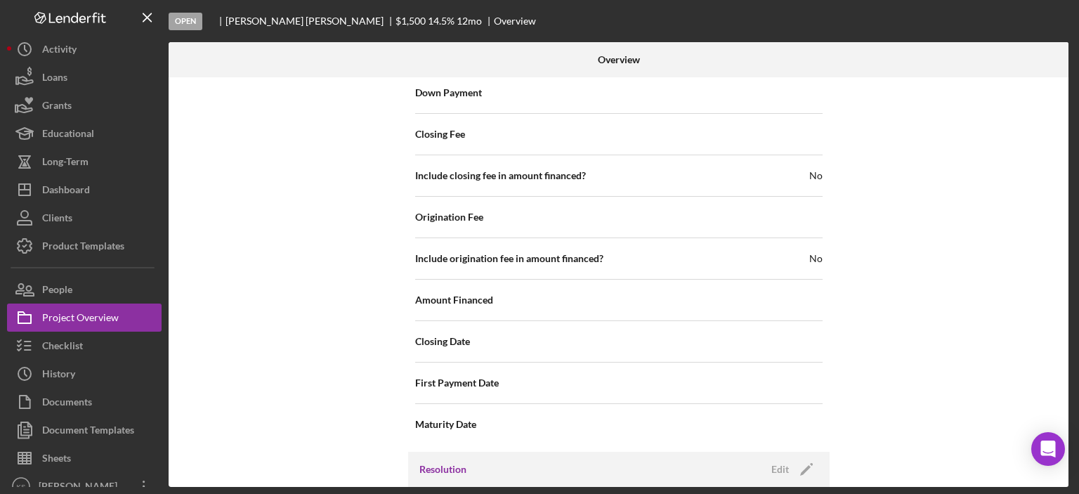
scroll to position [1686, 0]
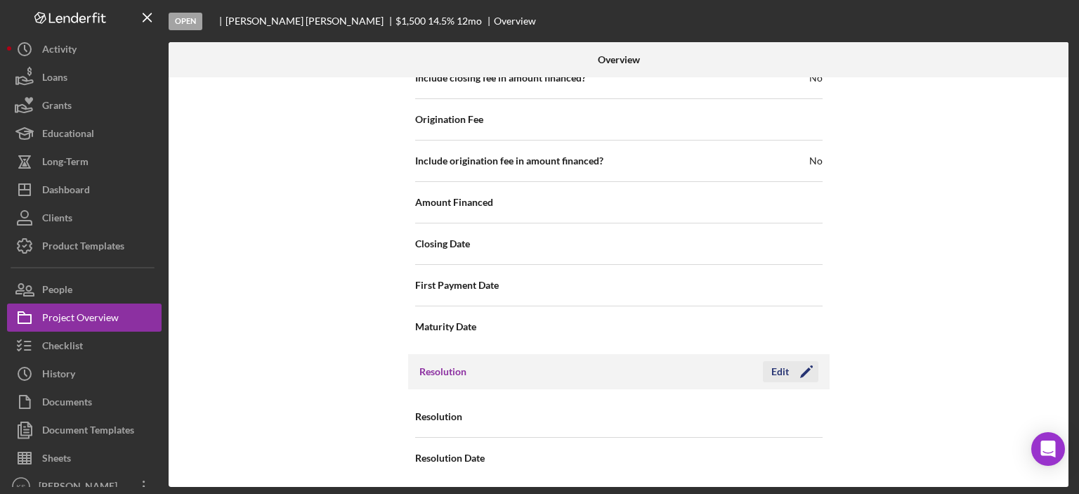
click at [789, 367] on icon "Icon/Edit" at bounding box center [806, 371] width 35 height 35
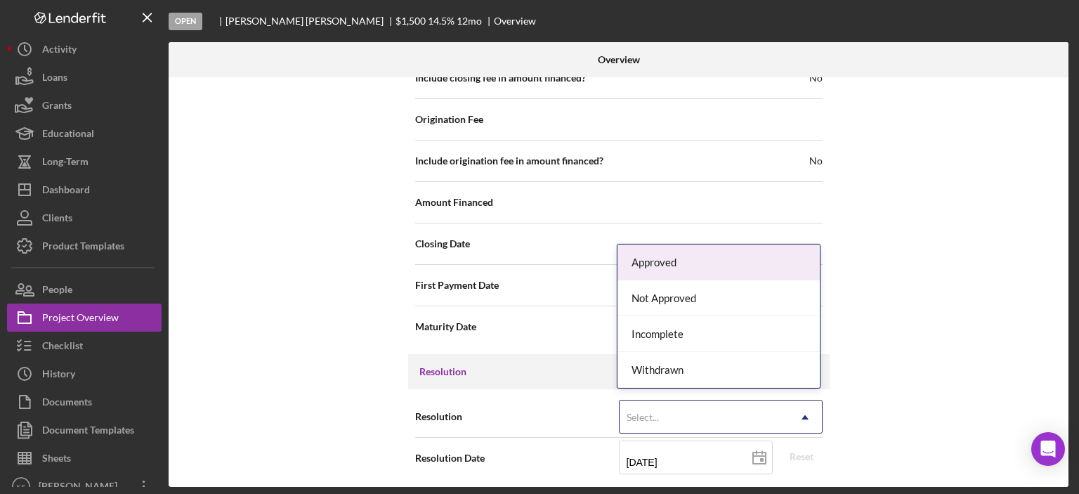
click at [746, 407] on div "Select..." at bounding box center [704, 417] width 169 height 32
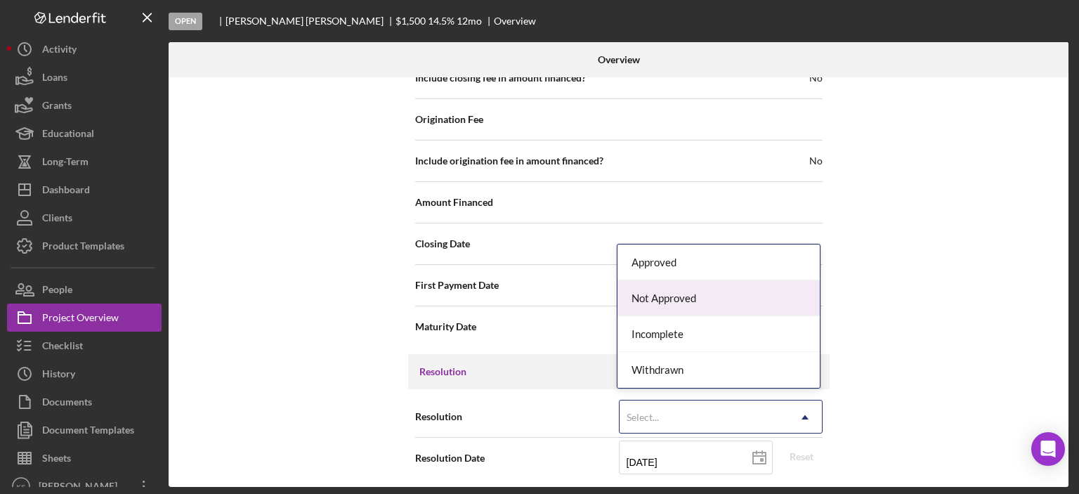
click at [686, 296] on div "Not Approved" at bounding box center [719, 298] width 202 height 36
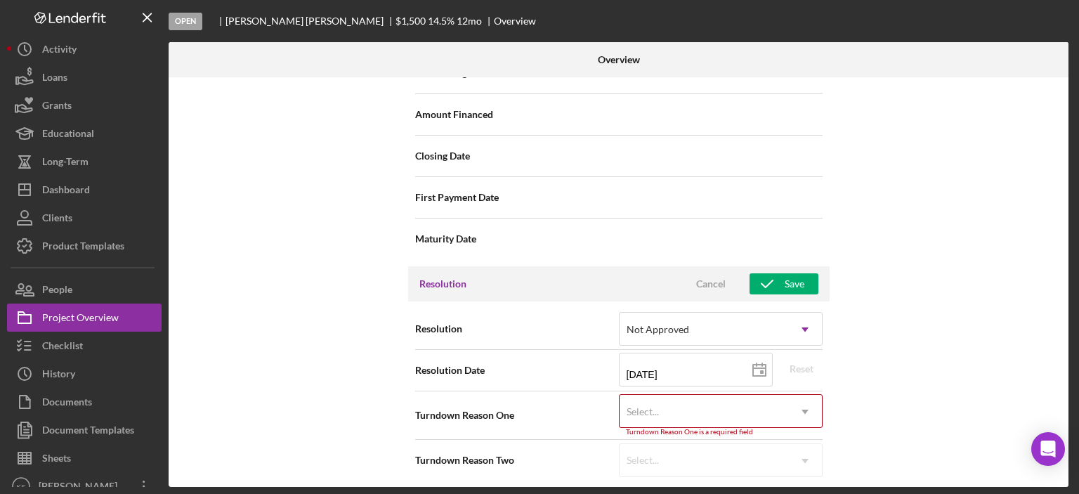
scroll to position [1775, 0]
click at [746, 407] on div "Select..." at bounding box center [704, 410] width 169 height 32
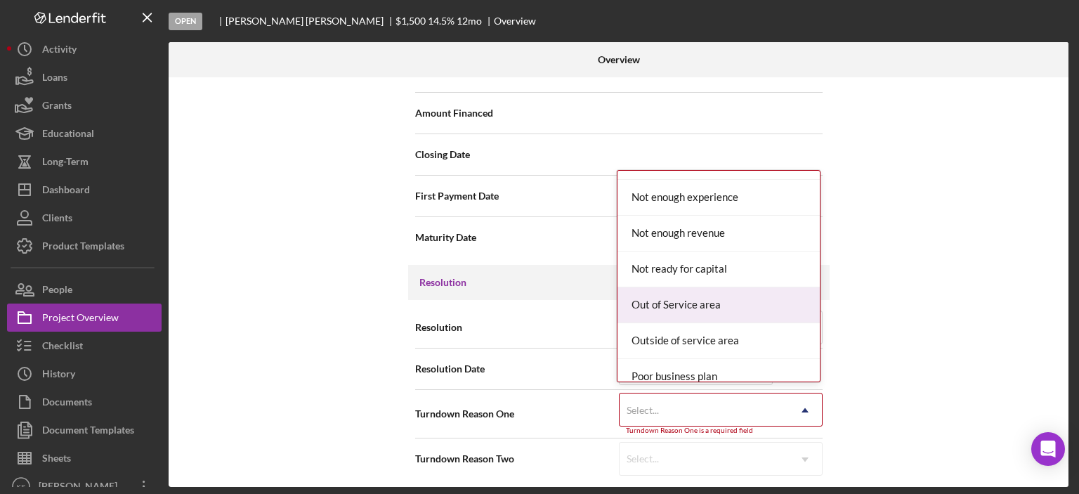
scroll to position [1265, 0]
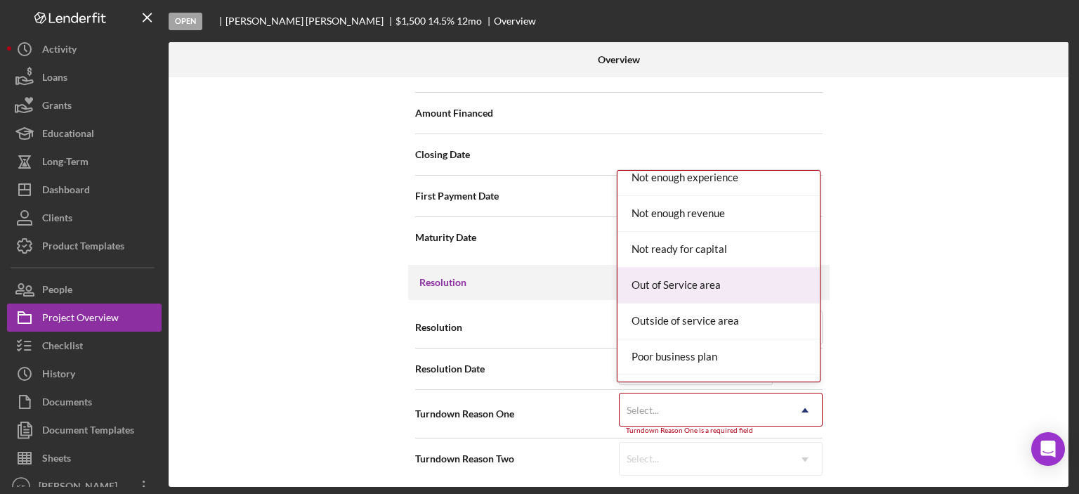
click at [711, 287] on div "Out of Service area" at bounding box center [719, 286] width 202 height 36
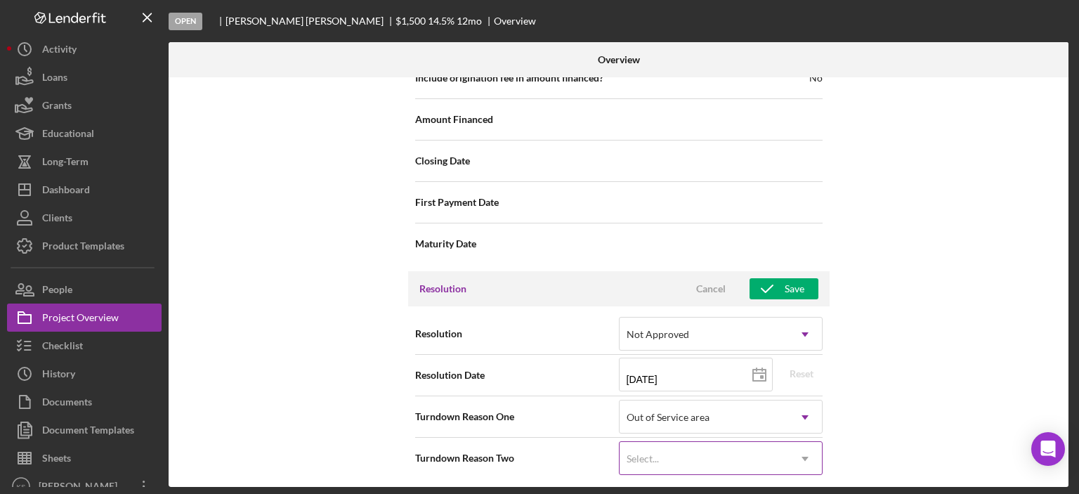
click at [684, 454] on div "Select..." at bounding box center [704, 459] width 169 height 32
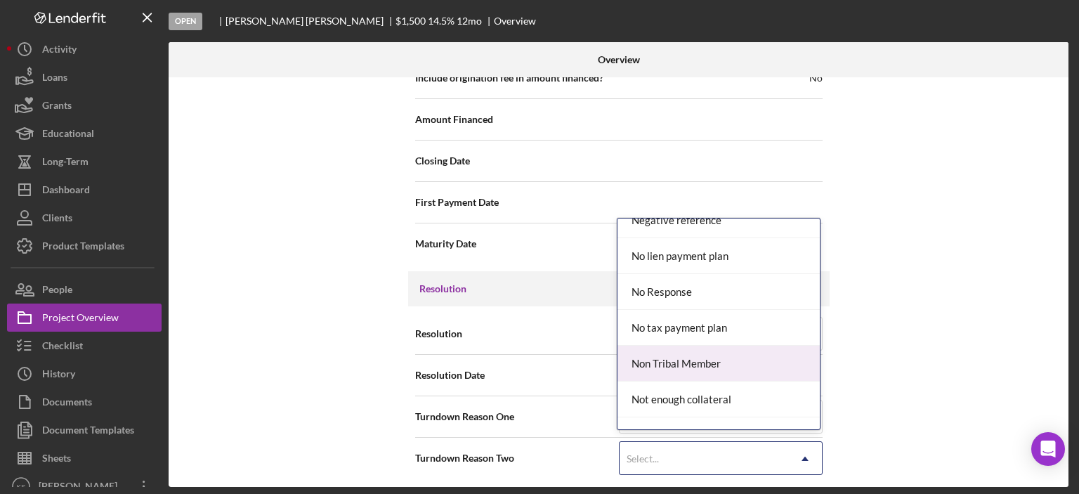
scroll to position [1124, 0]
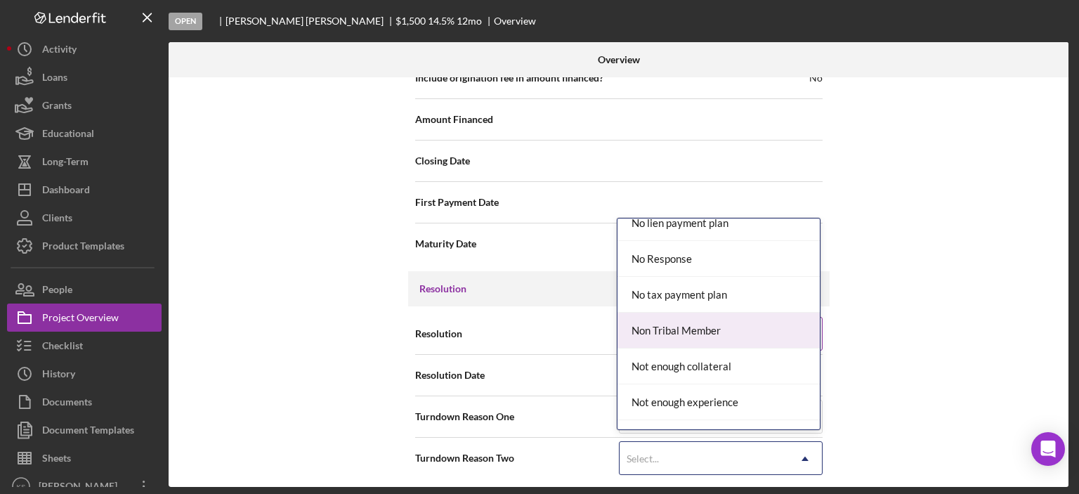
click at [709, 332] on div "Non Tribal Member" at bounding box center [719, 331] width 202 height 36
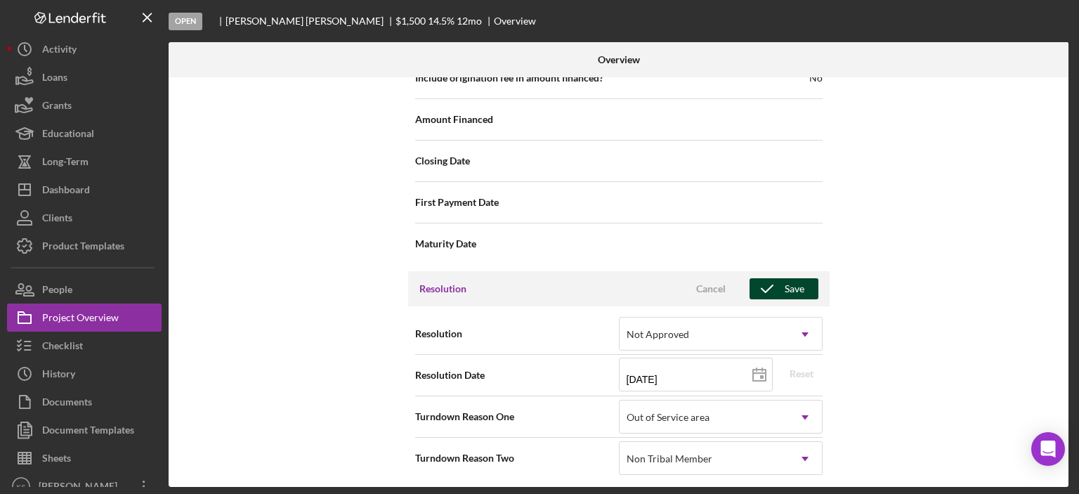
click at [785, 285] on div "Save" at bounding box center [795, 288] width 20 height 21
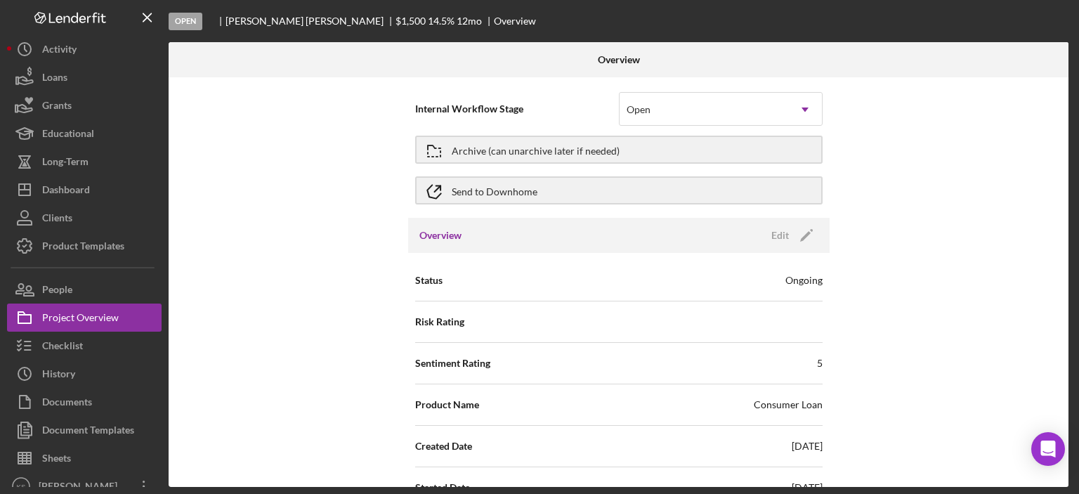
scroll to position [0, 0]
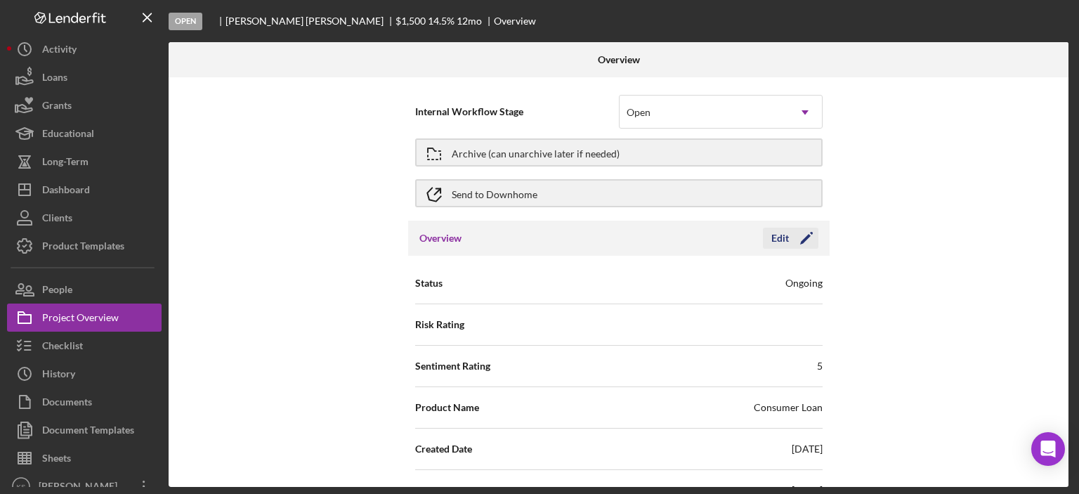
click at [792, 236] on icon "Icon/Edit" at bounding box center [806, 238] width 35 height 35
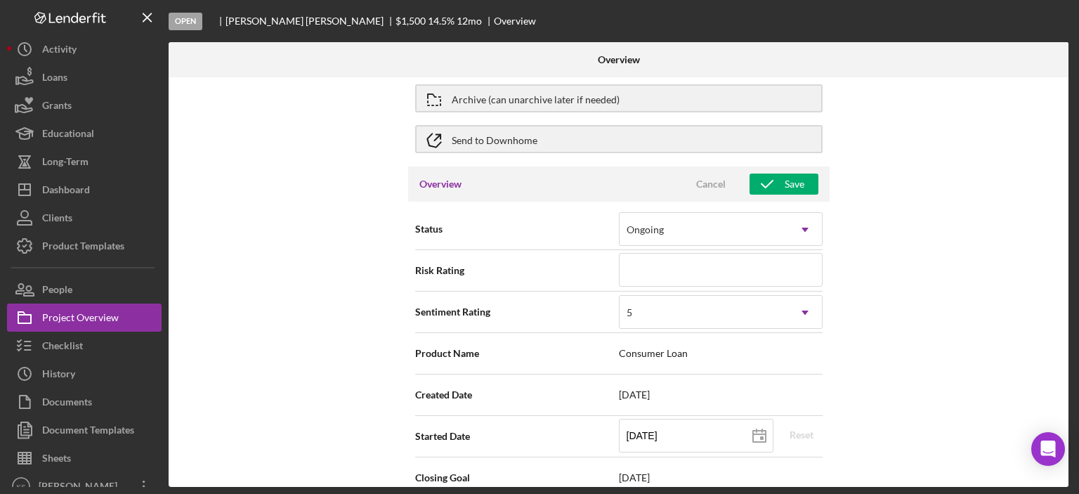
scroll to position [141, 0]
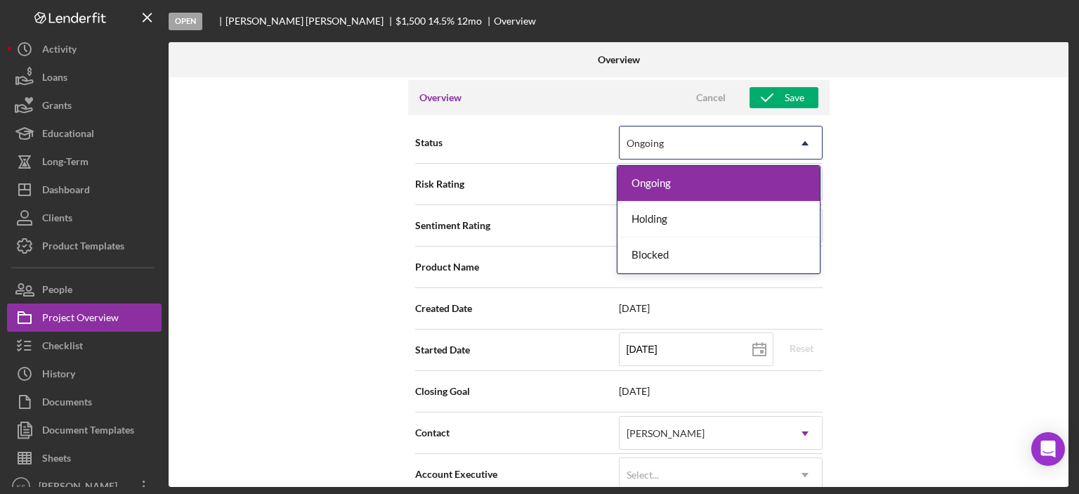
click at [724, 151] on div "Ongoing" at bounding box center [704, 143] width 169 height 32
click at [733, 157] on div "Ongoing" at bounding box center [704, 143] width 169 height 32
type textarea "Here's a snapshot of information that has been fully approved, as well as the i…"
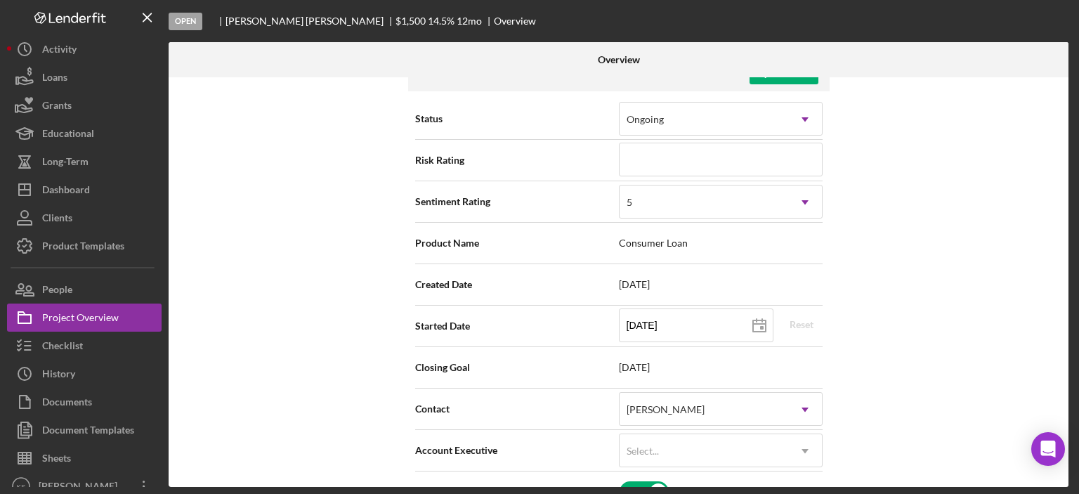
scroll to position [70, 0]
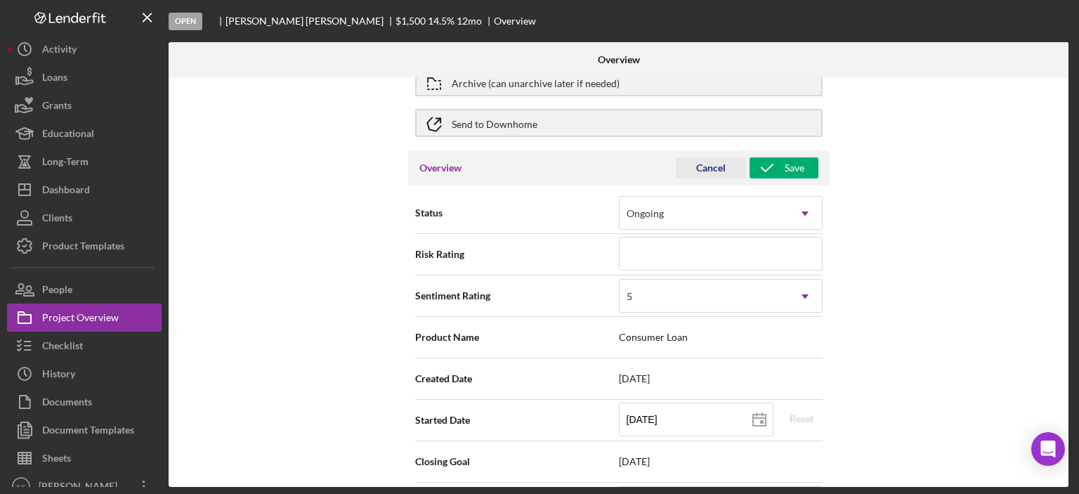
click at [710, 171] on div "Cancel" at bounding box center [711, 167] width 30 height 21
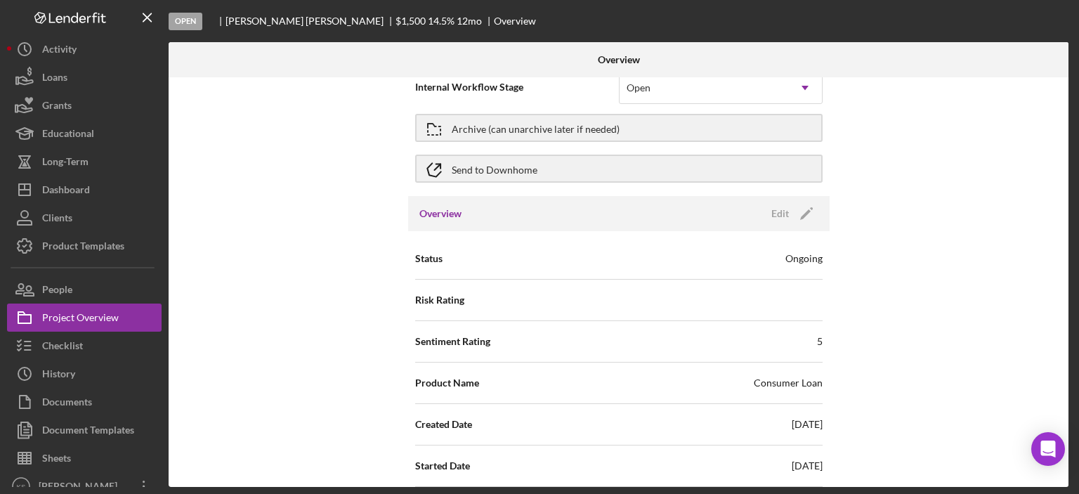
scroll to position [0, 0]
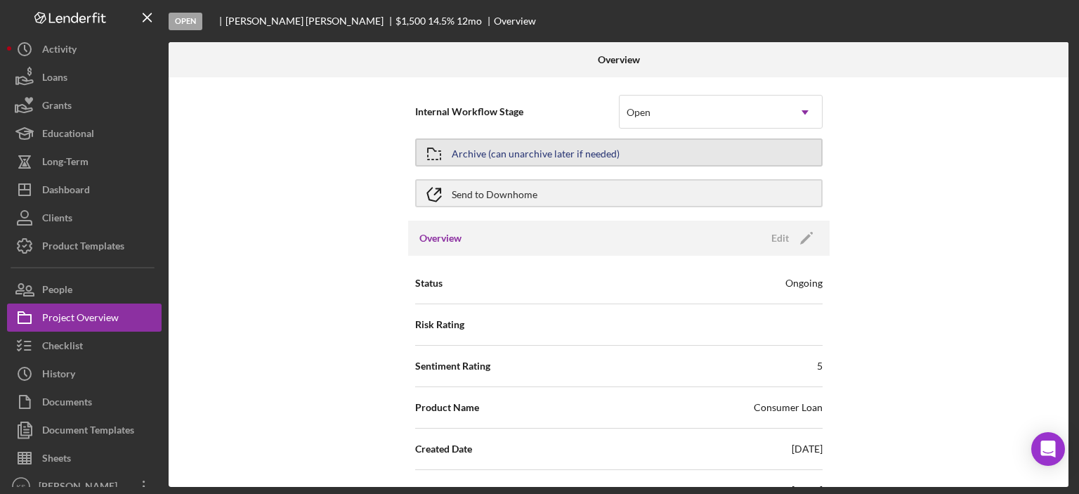
click at [540, 153] on div "Archive (can unarchive later if needed)" at bounding box center [536, 152] width 168 height 25
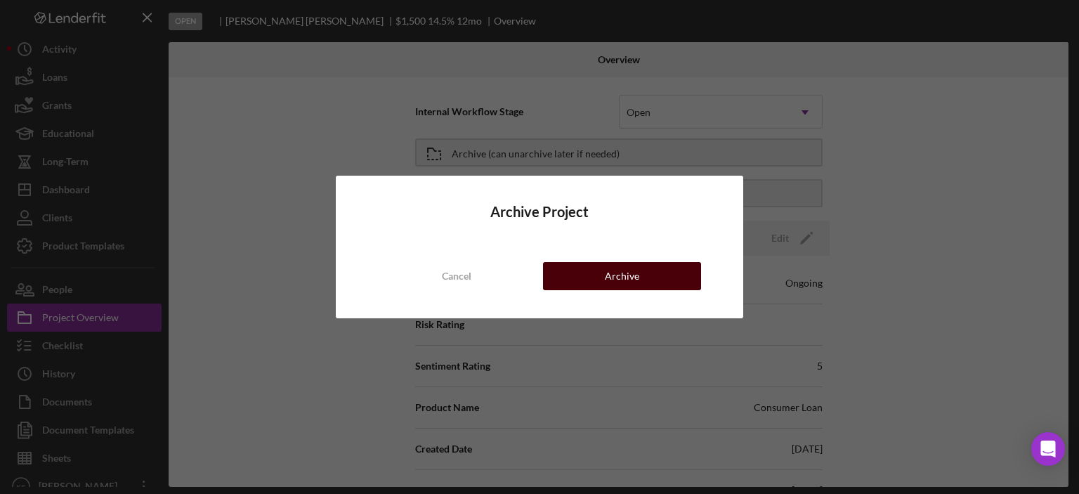
click at [603, 278] on button "Archive" at bounding box center [622, 276] width 158 height 28
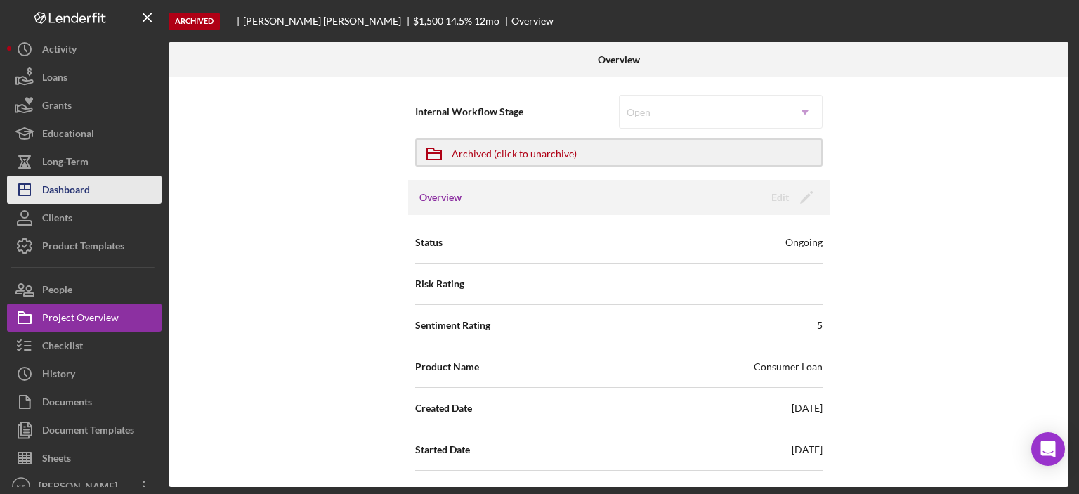
click at [79, 187] on div "Dashboard" at bounding box center [66, 192] width 48 height 32
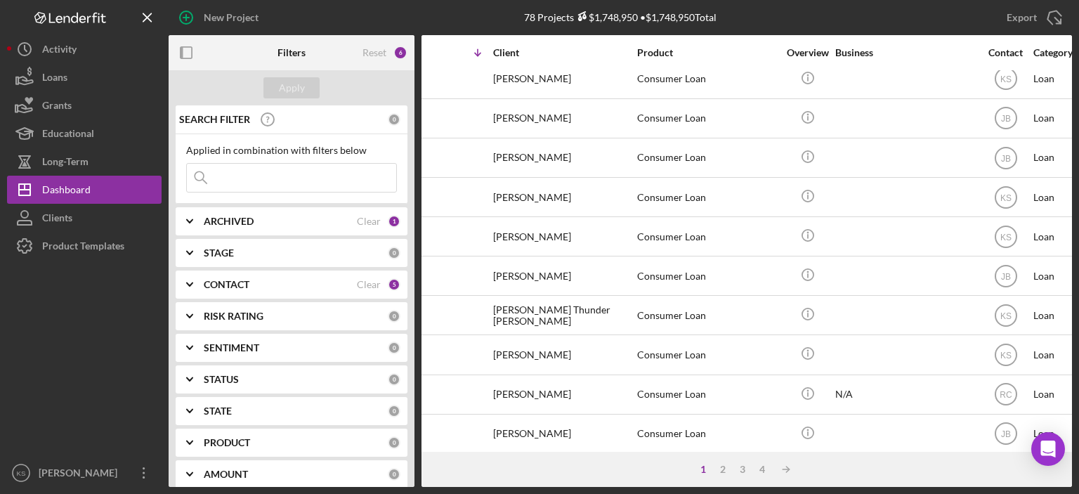
scroll to position [129, 0]
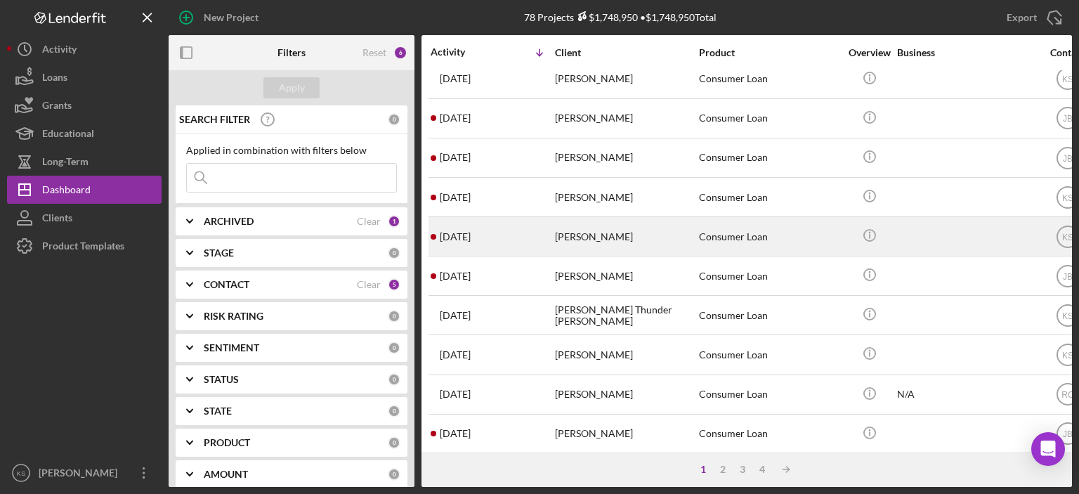
click at [624, 235] on div "[PERSON_NAME]" at bounding box center [625, 236] width 141 height 37
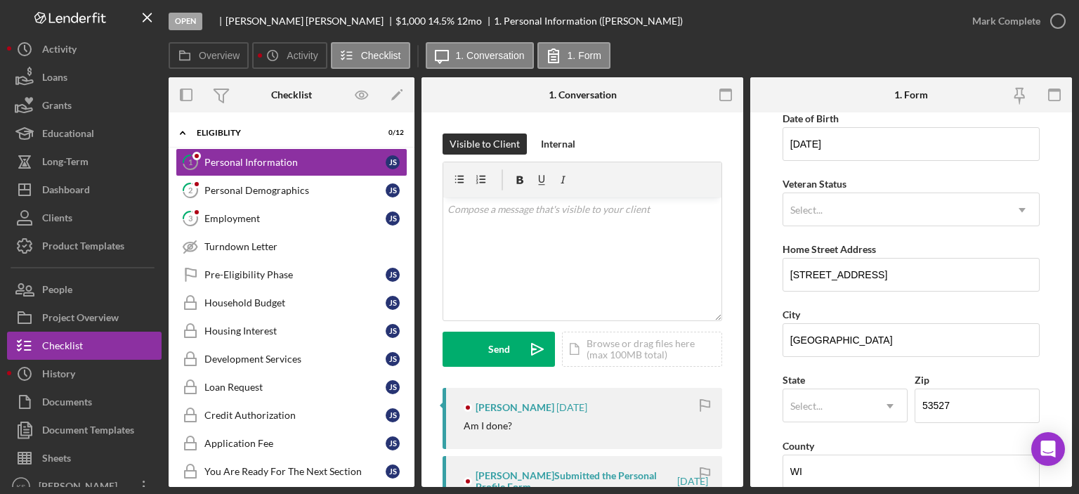
scroll to position [211, 0]
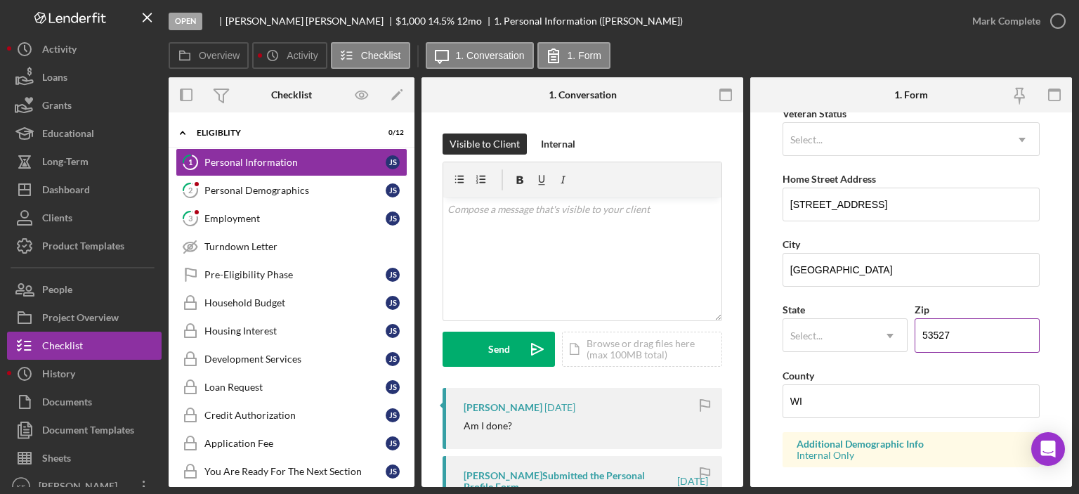
drag, startPoint x: 913, startPoint y: 330, endPoint x: 925, endPoint y: 320, distance: 15.9
click at [918, 324] on input "53527" at bounding box center [977, 335] width 125 height 34
click at [840, 334] on div "Select..." at bounding box center [828, 336] width 90 height 32
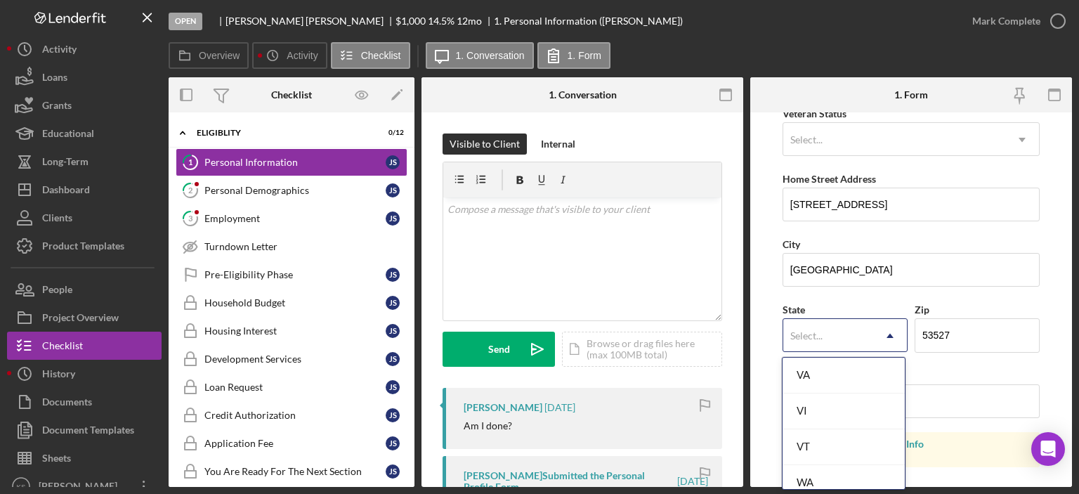
scroll to position [2580, 0]
click at [830, 372] on div "WI" at bounding box center [844, 376] width 122 height 36
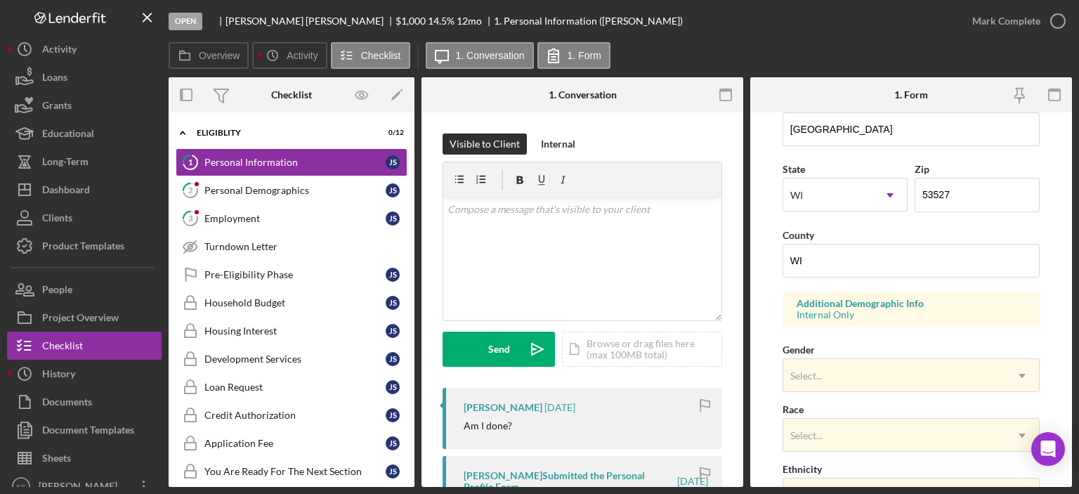
scroll to position [561, 0]
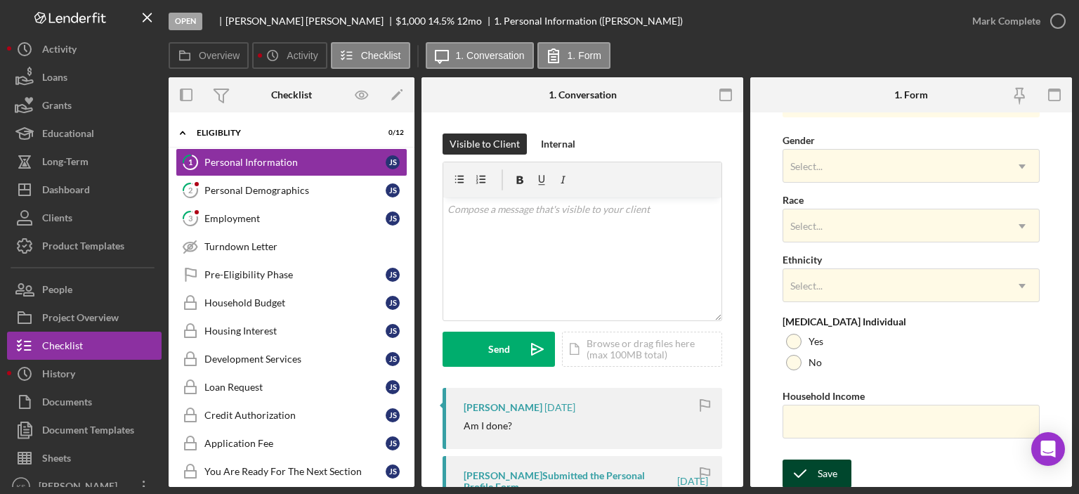
click at [827, 459] on div "Save" at bounding box center [828, 473] width 20 height 28
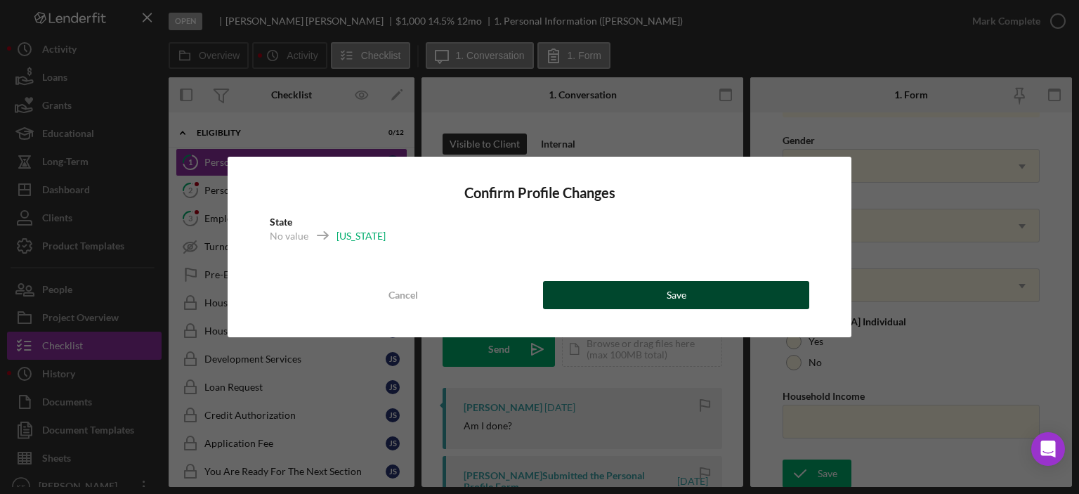
click at [722, 294] on button "Save" at bounding box center [676, 295] width 266 height 28
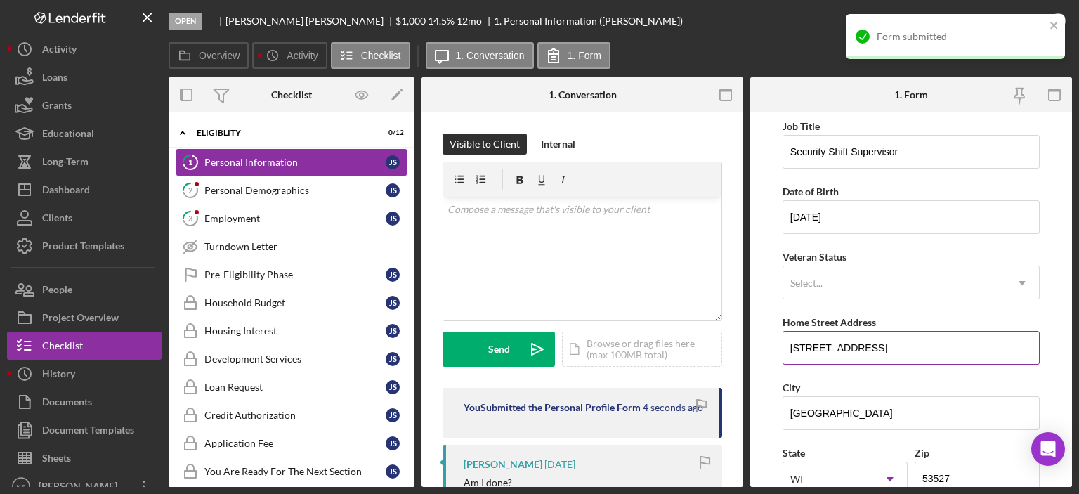
scroll to position [0, 0]
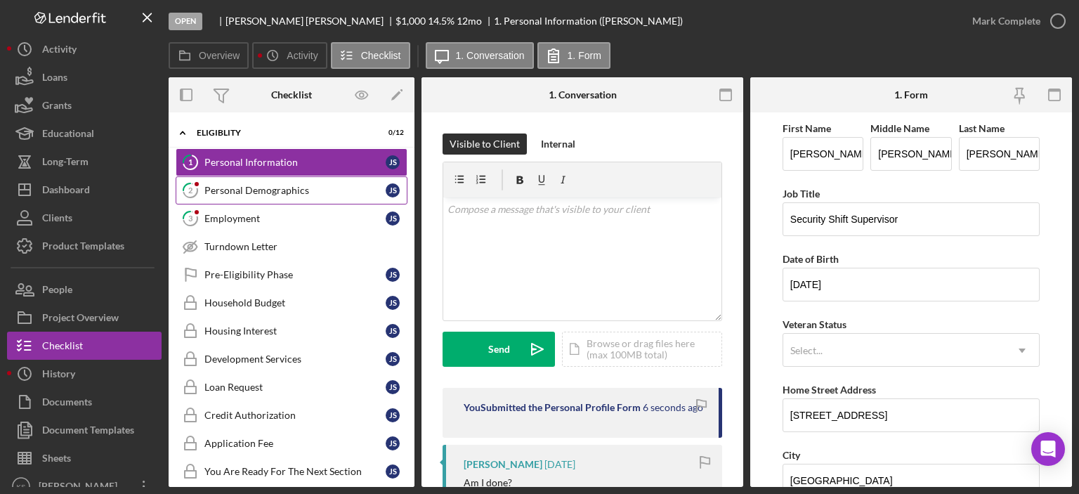
click at [238, 193] on div "Personal Demographics" at bounding box center [294, 190] width 181 height 11
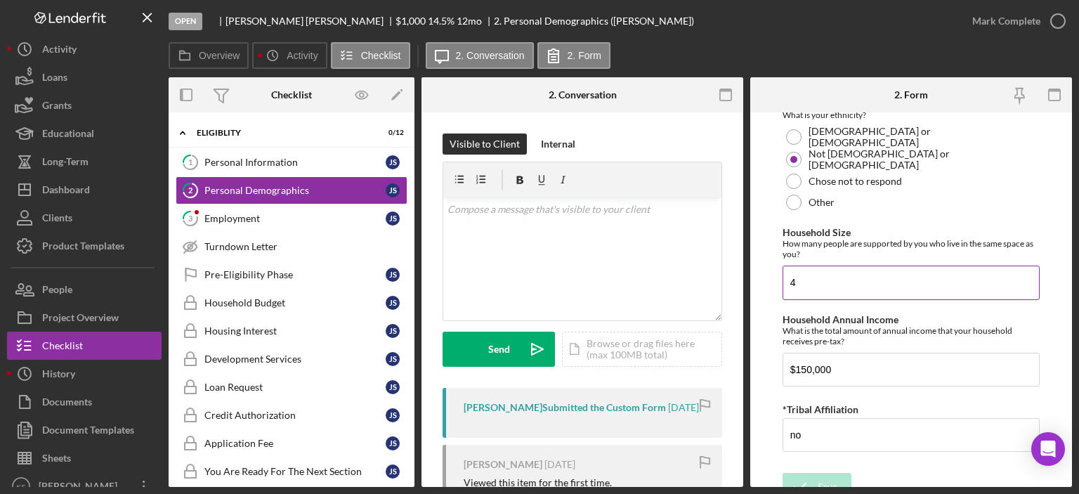
scroll to position [943, 0]
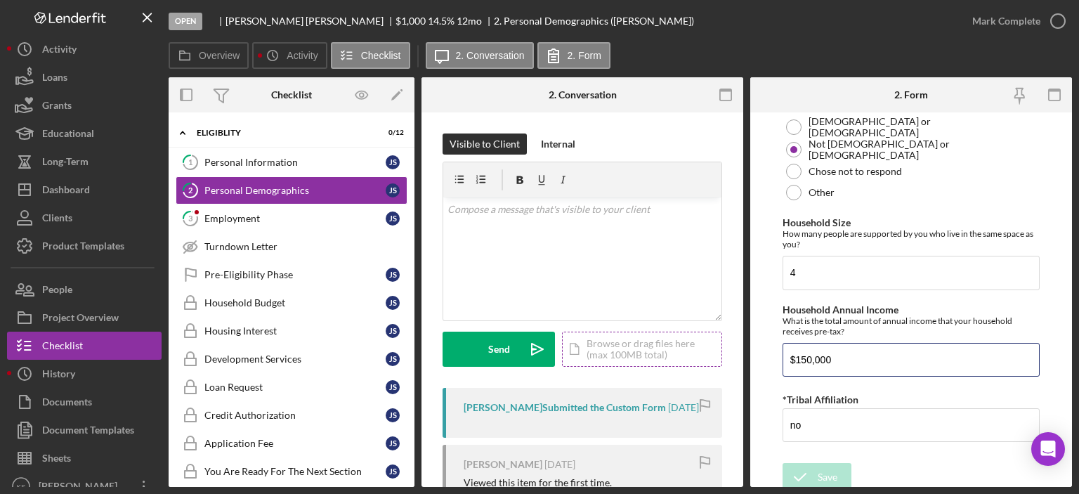
drag, startPoint x: 919, startPoint y: 357, endPoint x: 629, endPoint y: 356, distance: 289.4
click at [629, 356] on div "Overview Internal Workflow Stage Open Icon/Dropdown Arrow Archive (can unarchiv…" at bounding box center [620, 282] width 903 height 410
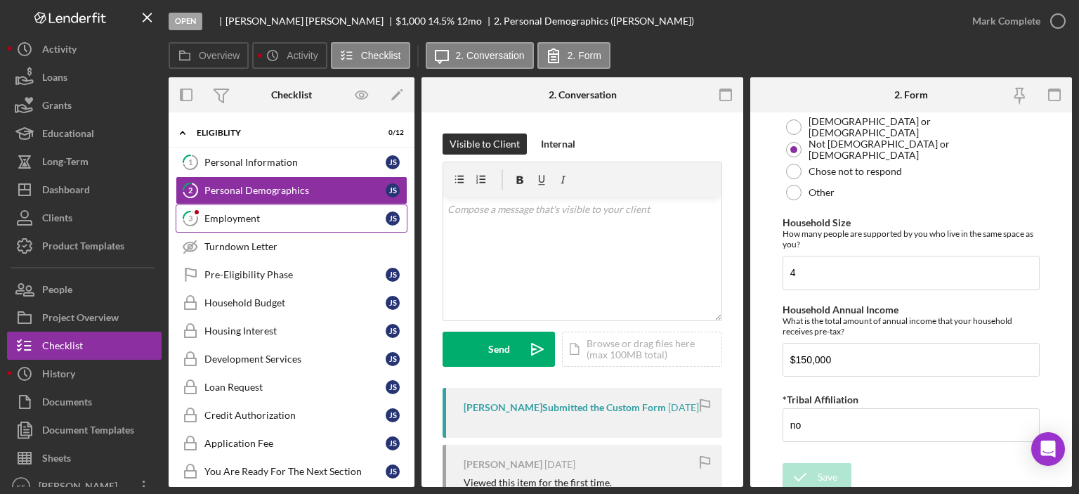
click at [254, 218] on div "Employment" at bounding box center [294, 218] width 181 height 11
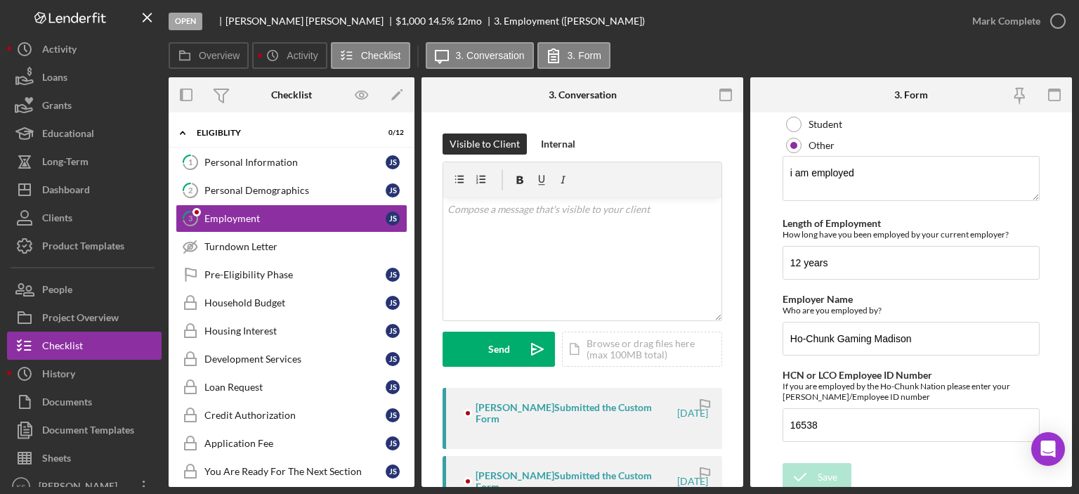
scroll to position [308, 0]
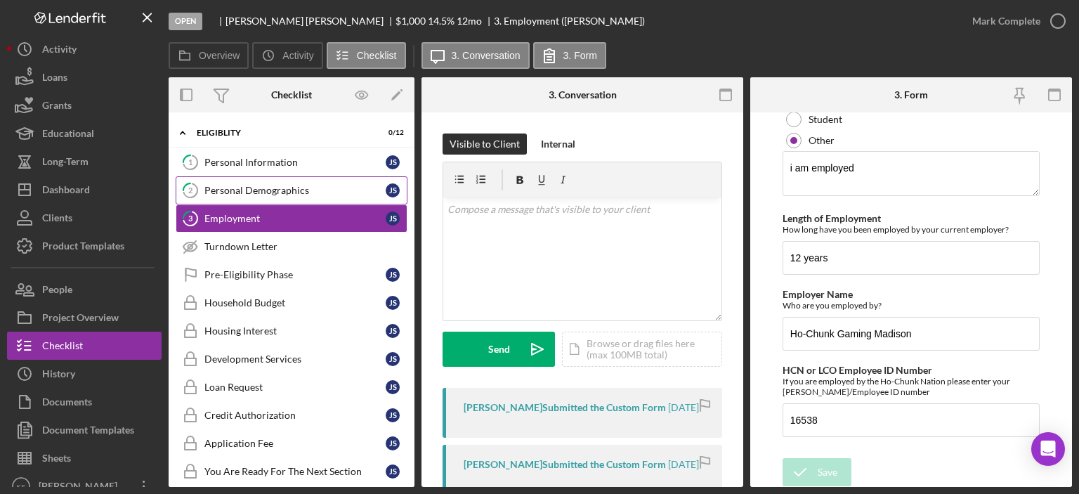
click at [297, 195] on div "Personal Demographics" at bounding box center [294, 190] width 181 height 11
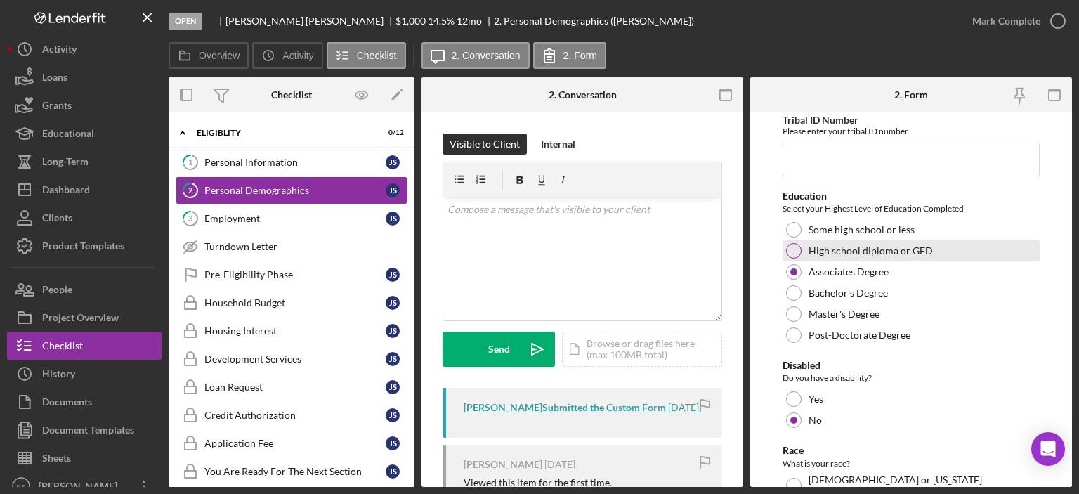
scroll to position [211, 0]
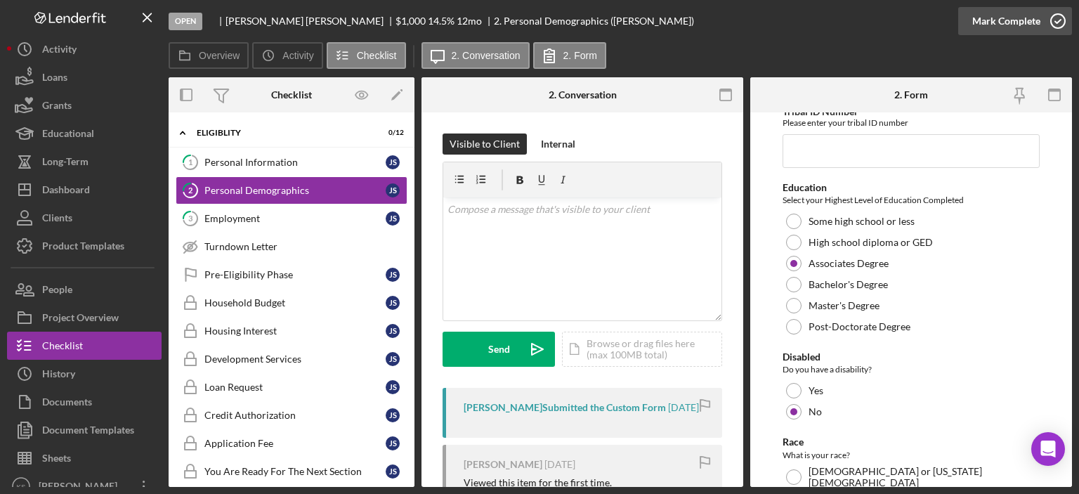
click at [1041, 27] on icon "button" at bounding box center [1057, 21] width 35 height 35
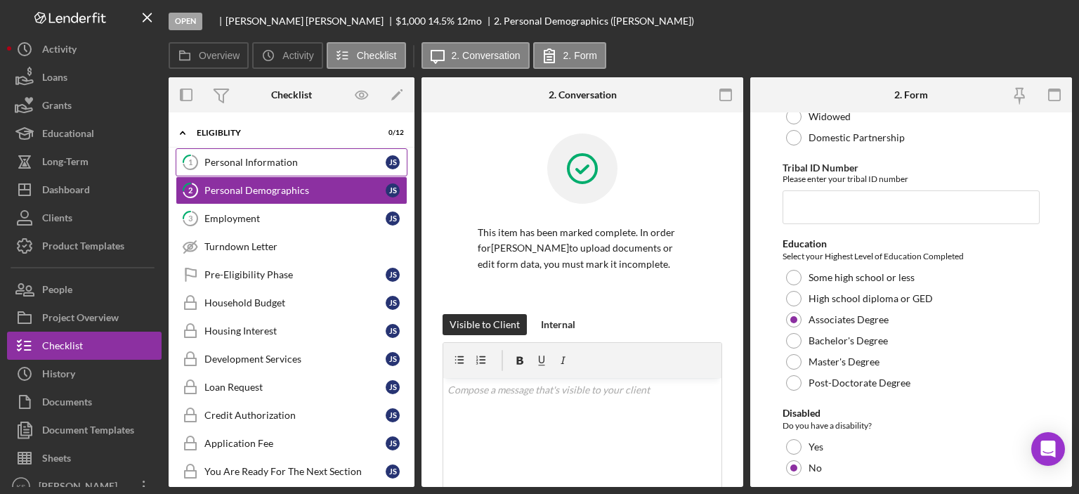
scroll to position [267, 0]
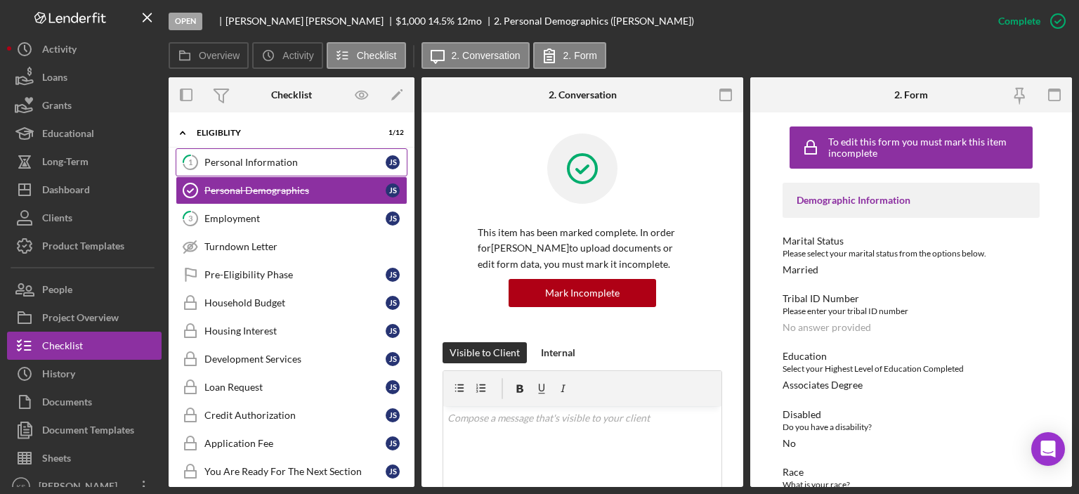
click at [255, 165] on div "Personal Information" at bounding box center [294, 162] width 181 height 11
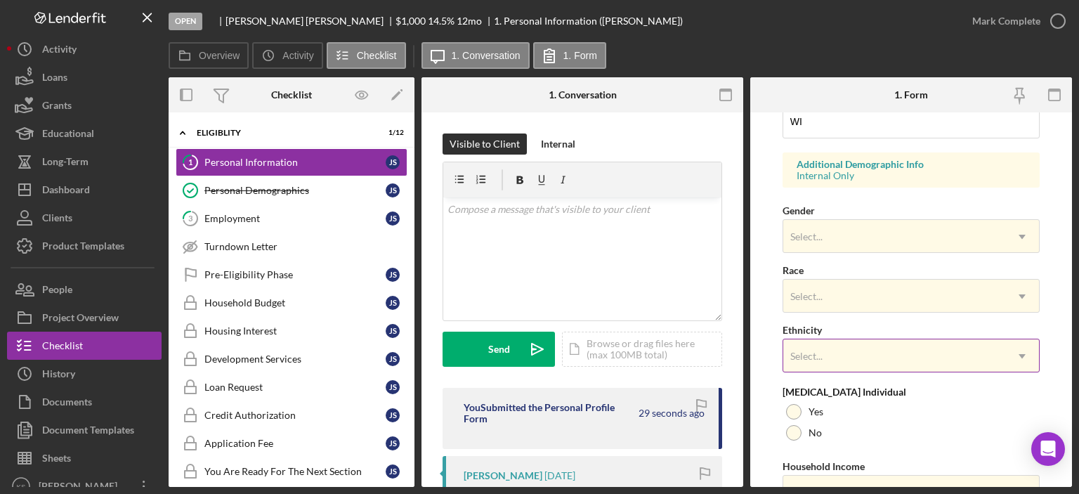
scroll to position [561, 0]
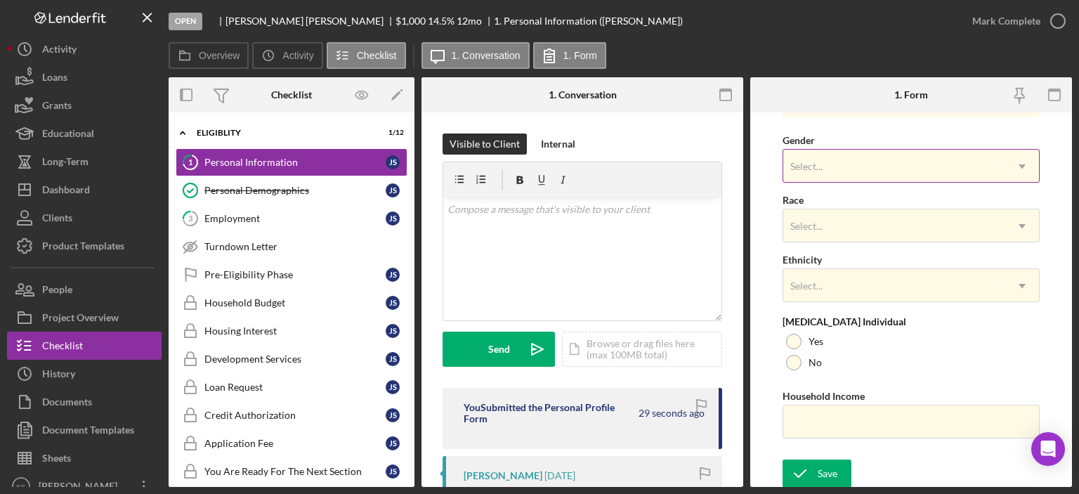
click at [859, 159] on div "Select..." at bounding box center [894, 166] width 222 height 32
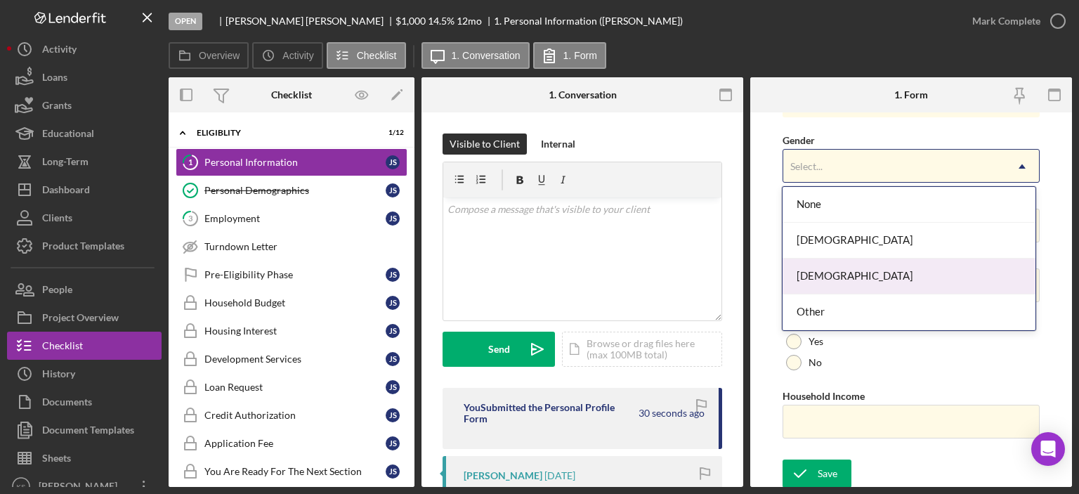
click at [829, 275] on div "[DEMOGRAPHIC_DATA]" at bounding box center [909, 277] width 253 height 36
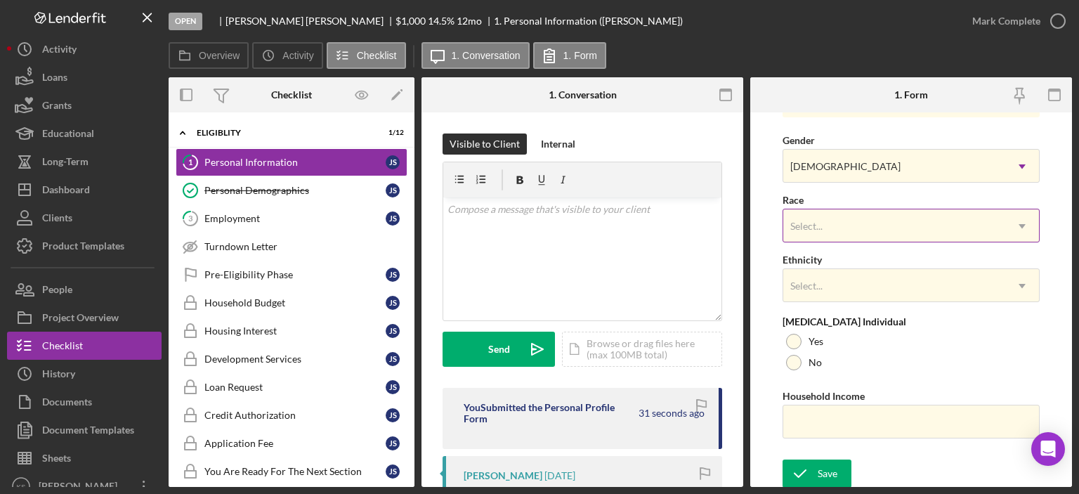
click at [848, 235] on div "Select..." at bounding box center [894, 226] width 222 height 32
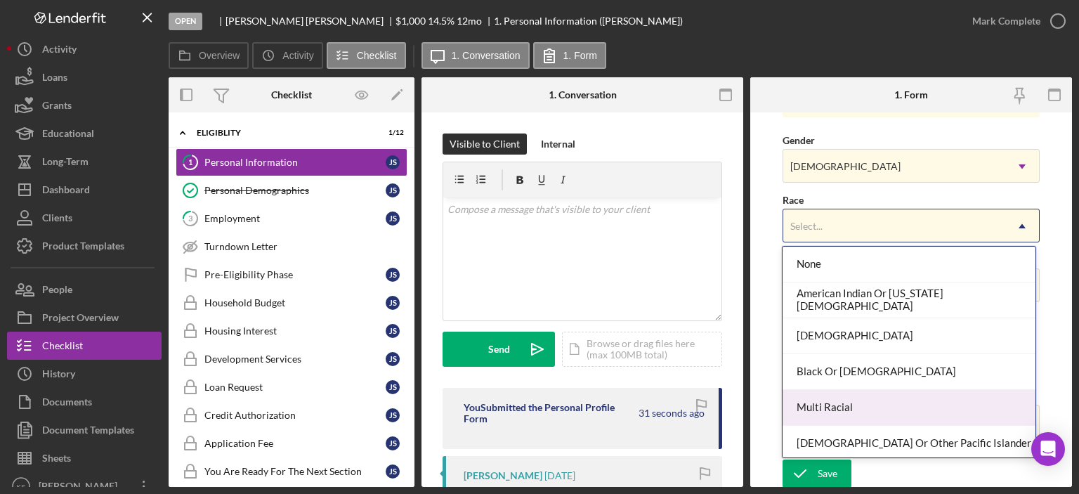
scroll to position [74, 0]
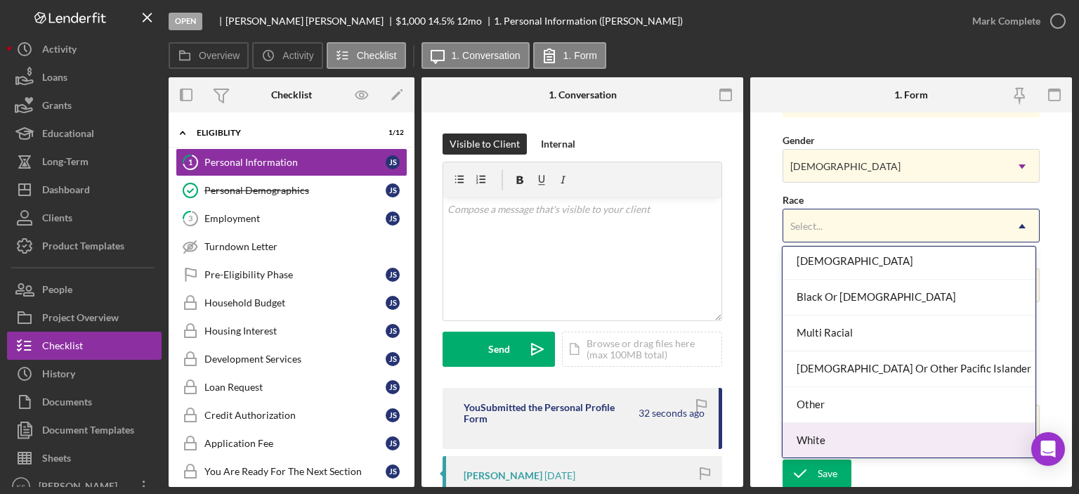
click at [849, 432] on div "White" at bounding box center [909, 441] width 253 height 36
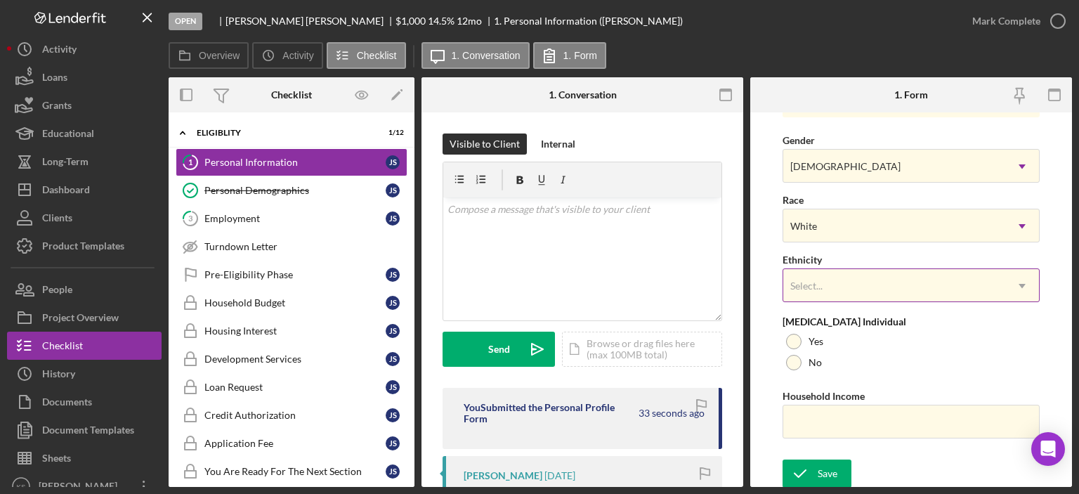
click at [863, 283] on div "Select..." at bounding box center [894, 286] width 222 height 32
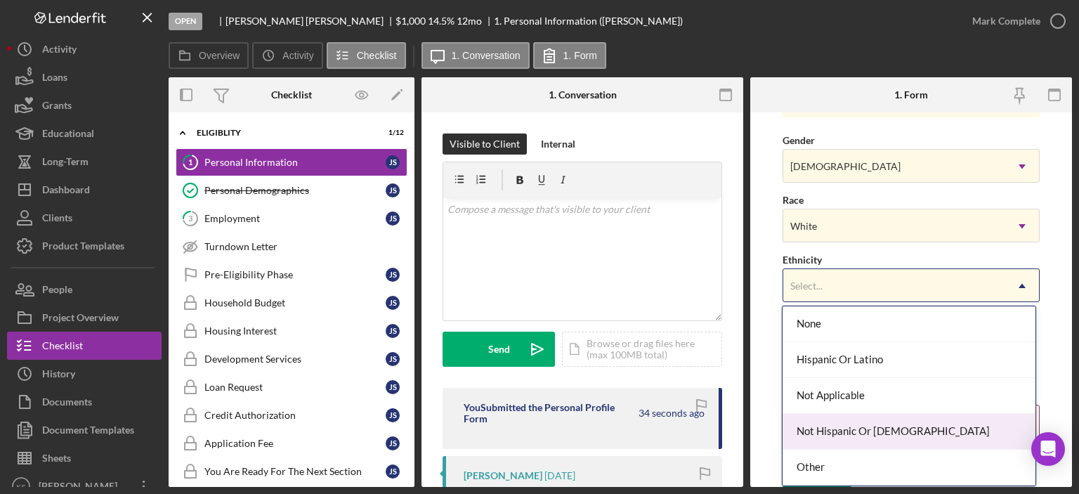
drag, startPoint x: 874, startPoint y: 421, endPoint x: 868, endPoint y: 409, distance: 13.5
click at [874, 421] on div "Not Hispanic Or [DEMOGRAPHIC_DATA]" at bounding box center [909, 432] width 253 height 36
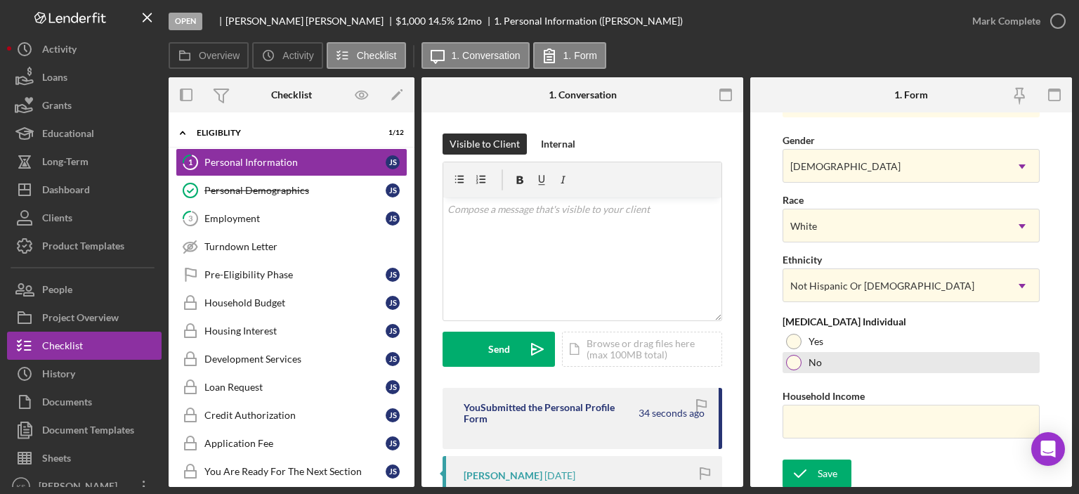
click at [825, 363] on div "No" at bounding box center [911, 362] width 257 height 21
click at [842, 411] on input "Household Income" at bounding box center [911, 422] width 257 height 34
paste input "$150,000"
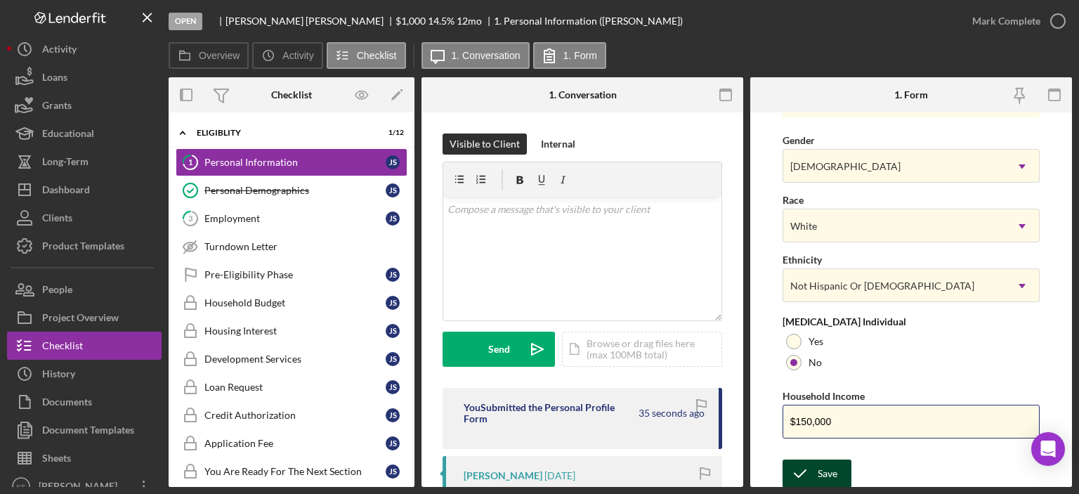
type input "$150,000"
click at [834, 459] on div "Save" at bounding box center [828, 473] width 20 height 28
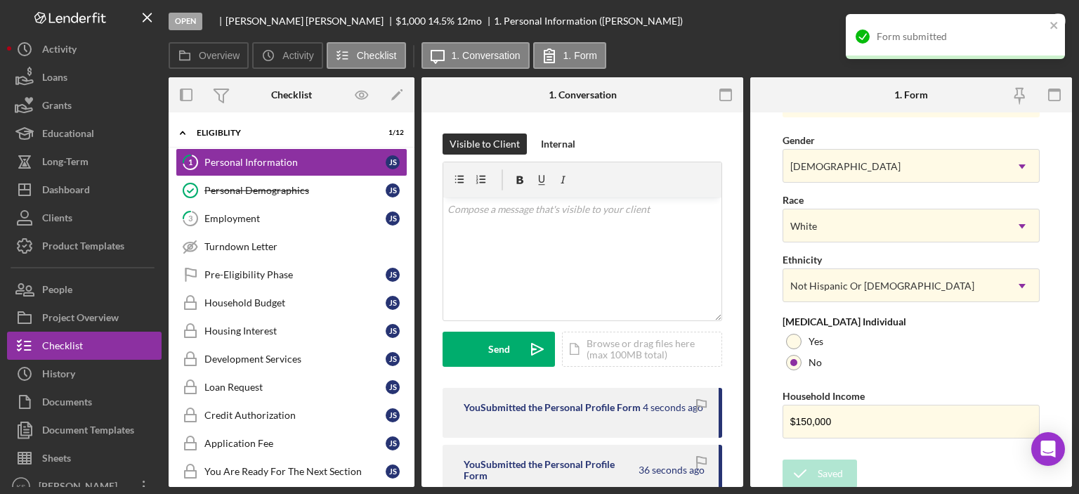
click at [997, 30] on div "Form submitted" at bounding box center [950, 36] width 198 height 22
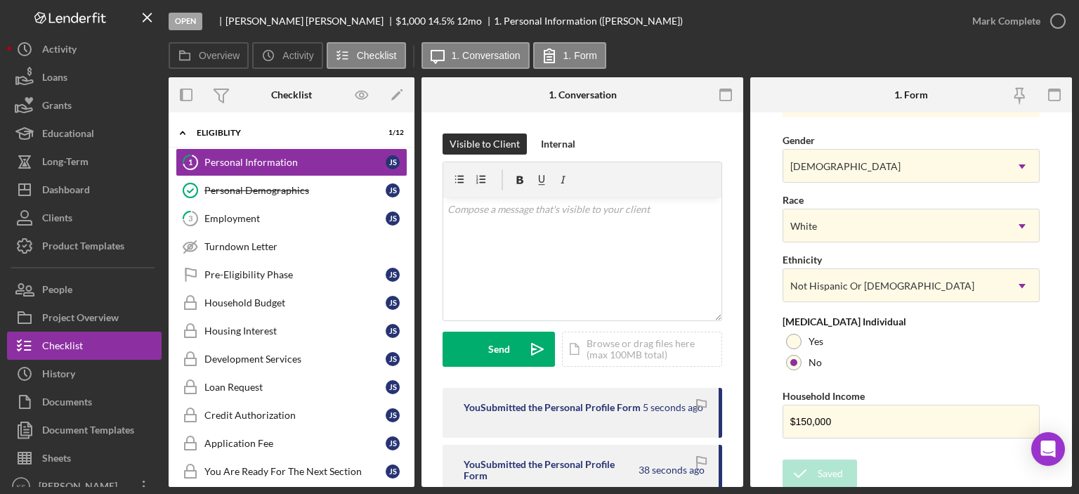
click at [1012, 20] on div "Form submitted" at bounding box center [955, 42] width 225 height 62
click at [1014, 22] on div "Mark Complete" at bounding box center [1006, 21] width 68 height 28
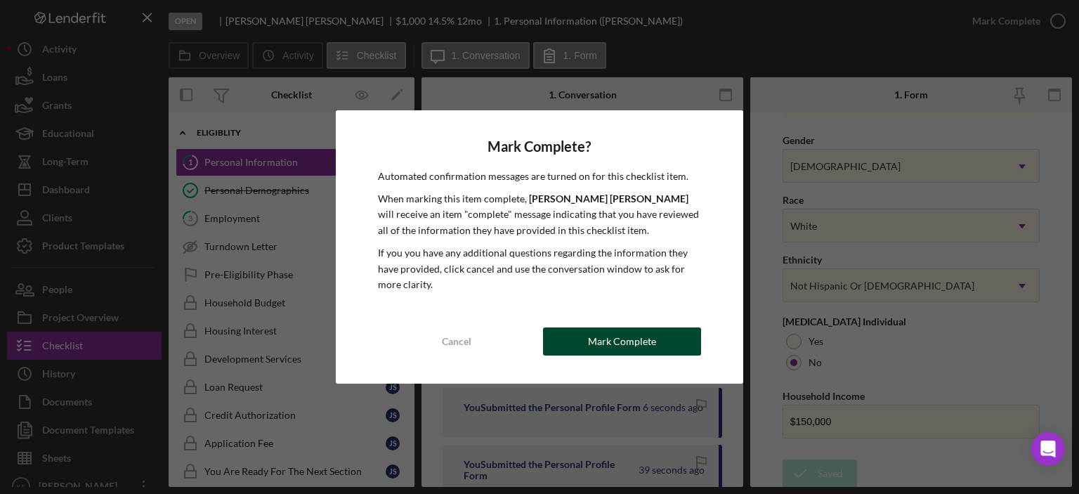
click at [602, 348] on div "Mark Complete" at bounding box center [622, 341] width 68 height 28
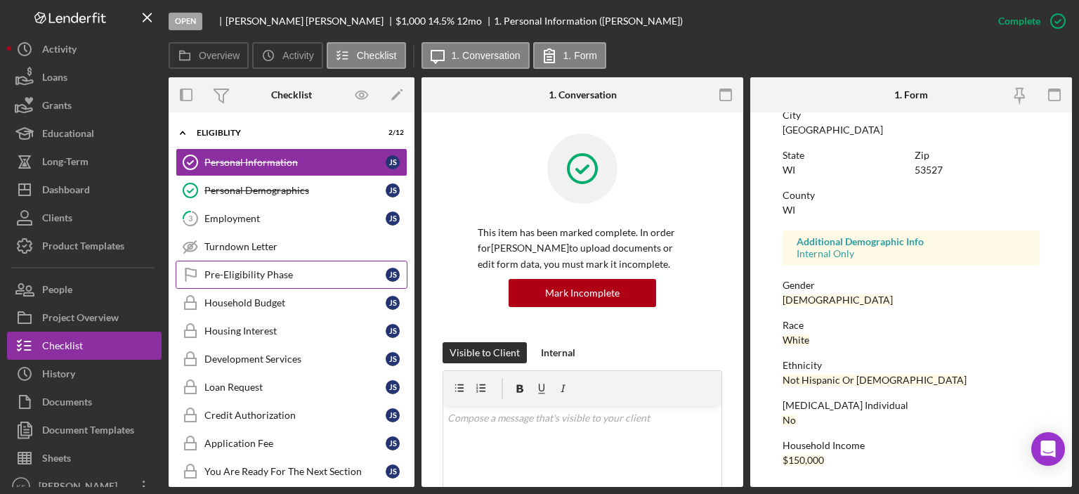
scroll to position [281, 0]
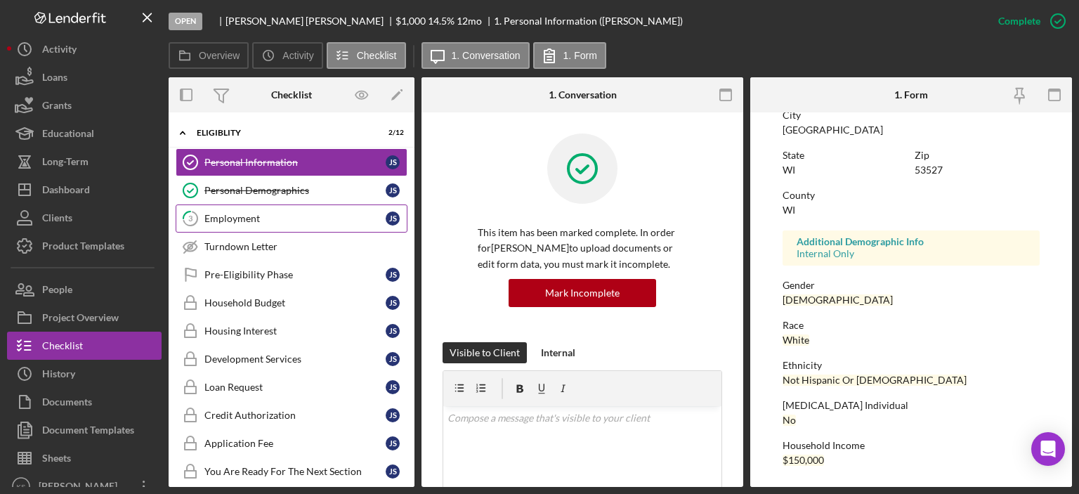
click at [261, 227] on link "3 Employment J S" at bounding box center [292, 218] width 232 height 28
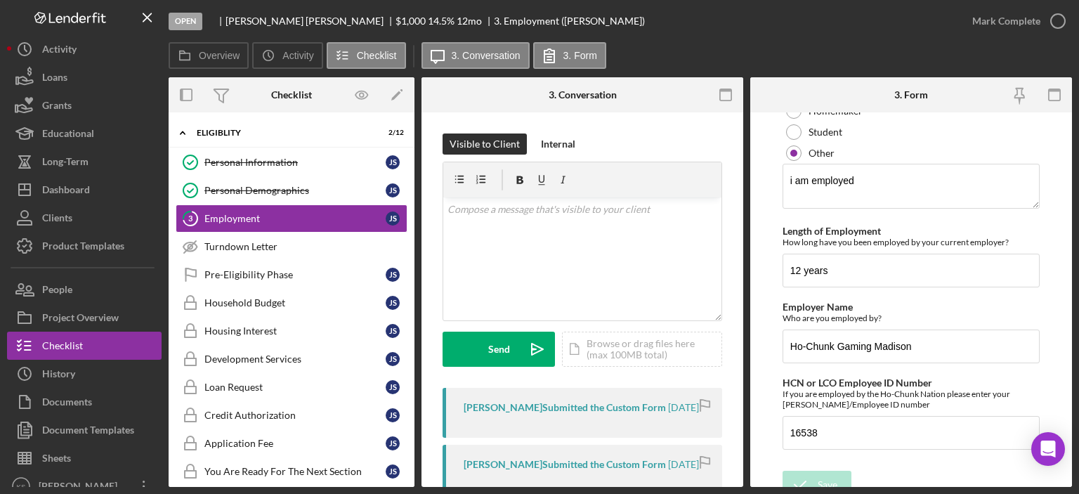
scroll to position [308, 0]
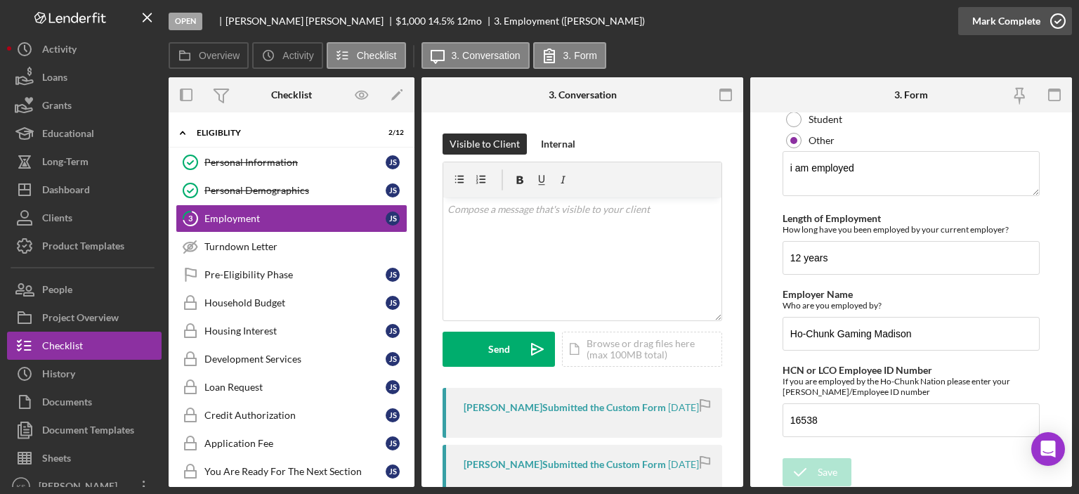
click at [1000, 16] on div "Mark Complete" at bounding box center [1006, 21] width 68 height 28
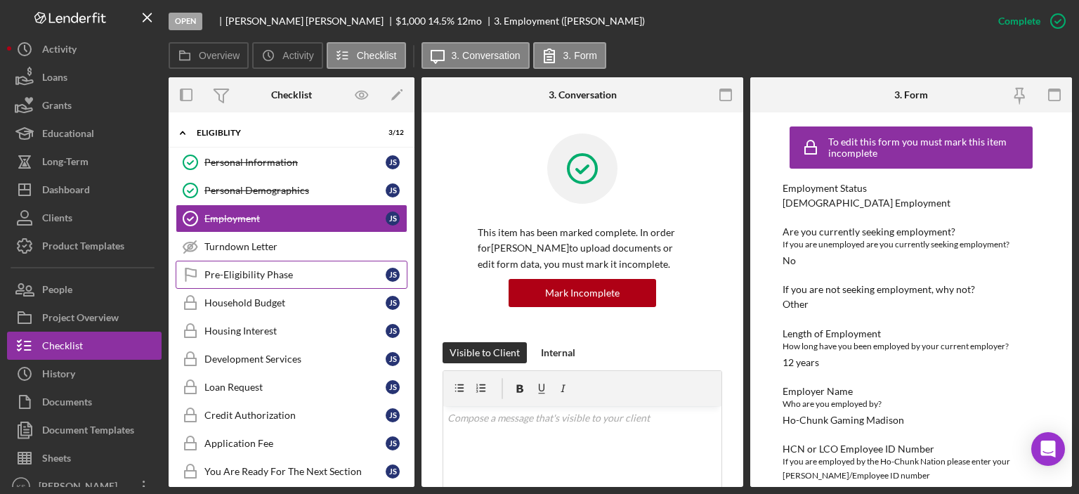
click at [273, 270] on div "Pre-Eligibility Phase" at bounding box center [294, 274] width 181 height 11
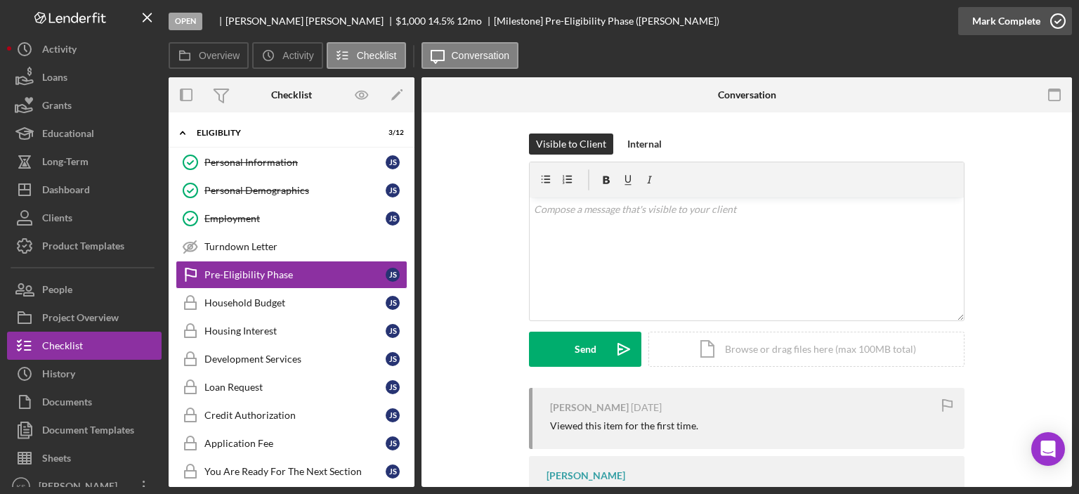
click at [1014, 15] on div "Mark Complete" at bounding box center [1006, 21] width 68 height 28
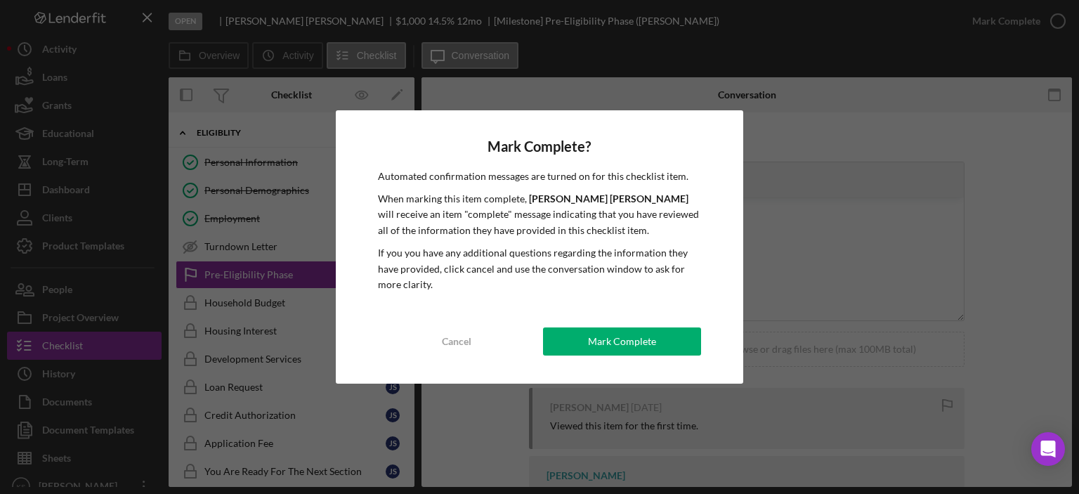
click at [612, 332] on div "Mark Complete" at bounding box center [622, 341] width 68 height 28
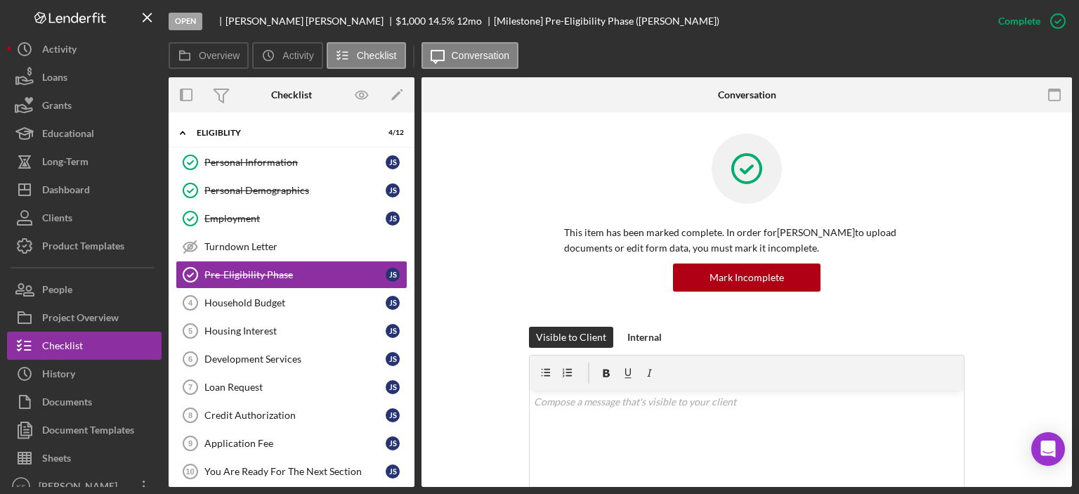
drag, startPoint x: 873, startPoint y: 200, endPoint x: 863, endPoint y: 199, distance: 9.9
click at [873, 200] on div at bounding box center [746, 178] width 365 height 91
click at [60, 181] on div "Dashboard" at bounding box center [66, 192] width 48 height 32
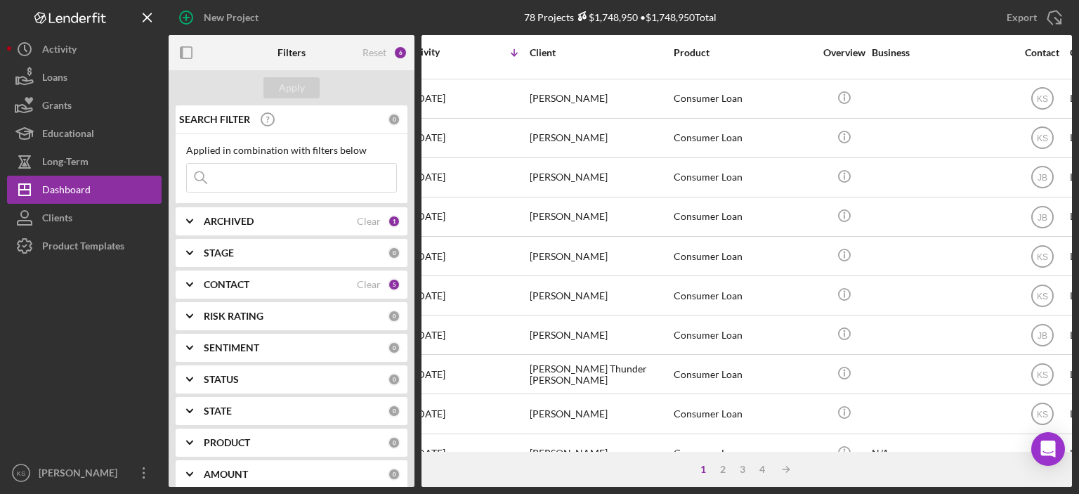
scroll to position [70, 0]
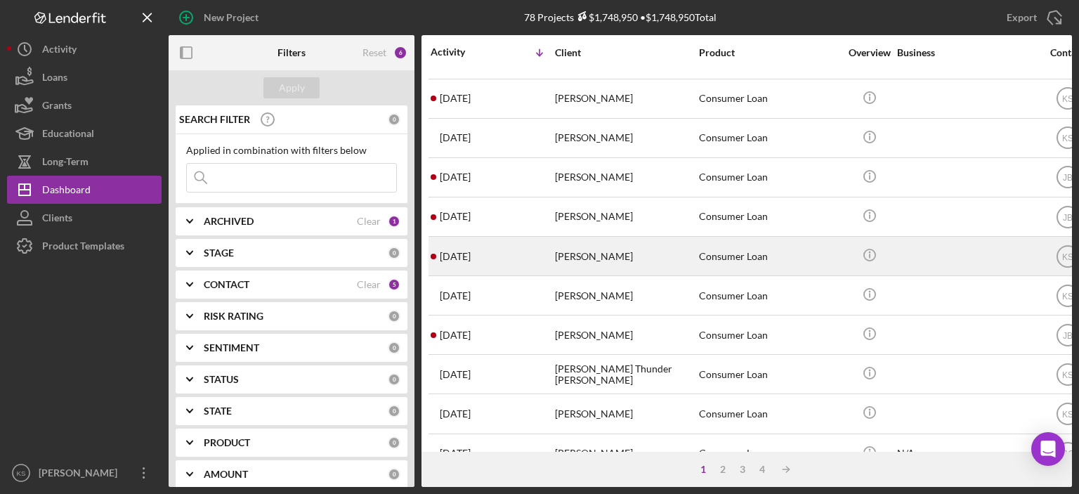
click at [572, 249] on div "[PERSON_NAME]" at bounding box center [625, 255] width 141 height 37
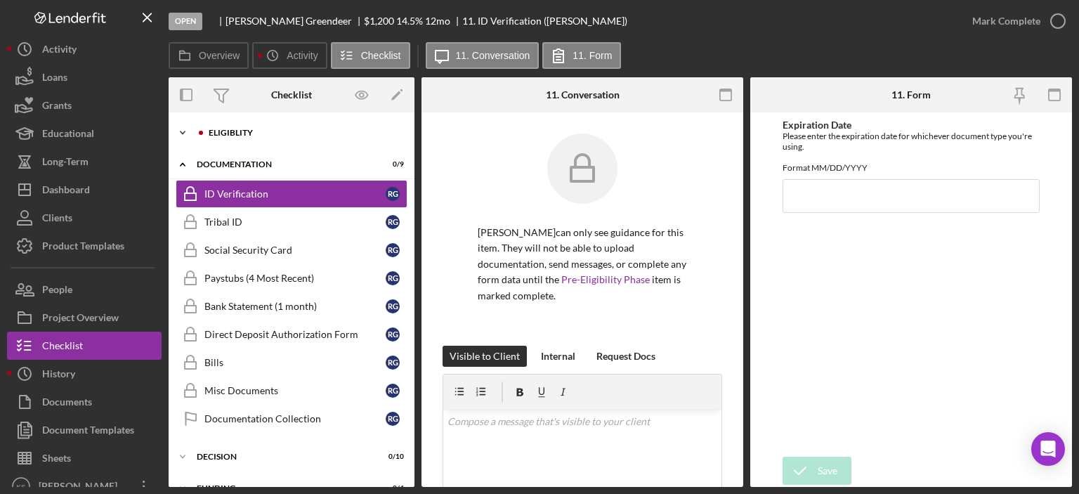
click at [244, 133] on div "Eligiblity" at bounding box center [303, 133] width 188 height 8
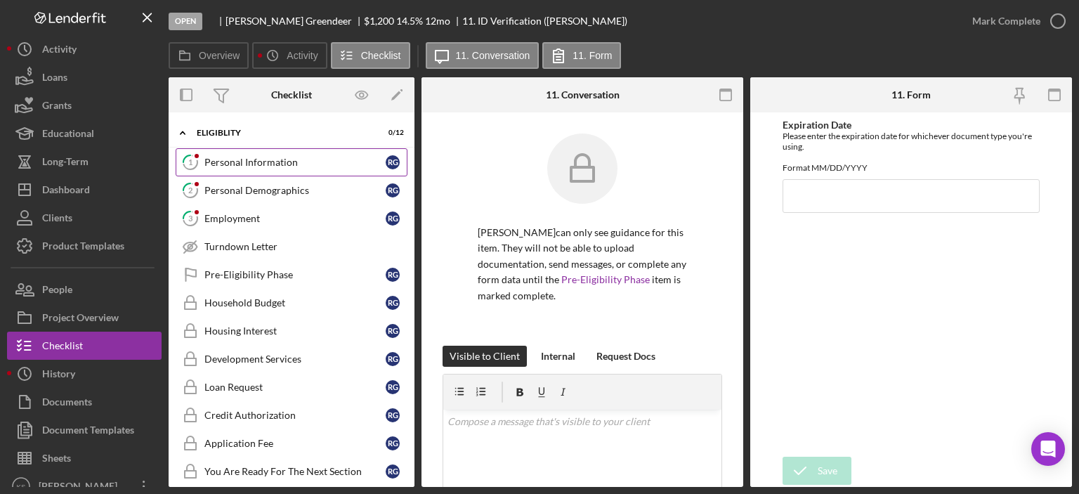
click at [258, 158] on div "Personal Information" at bounding box center [294, 162] width 181 height 11
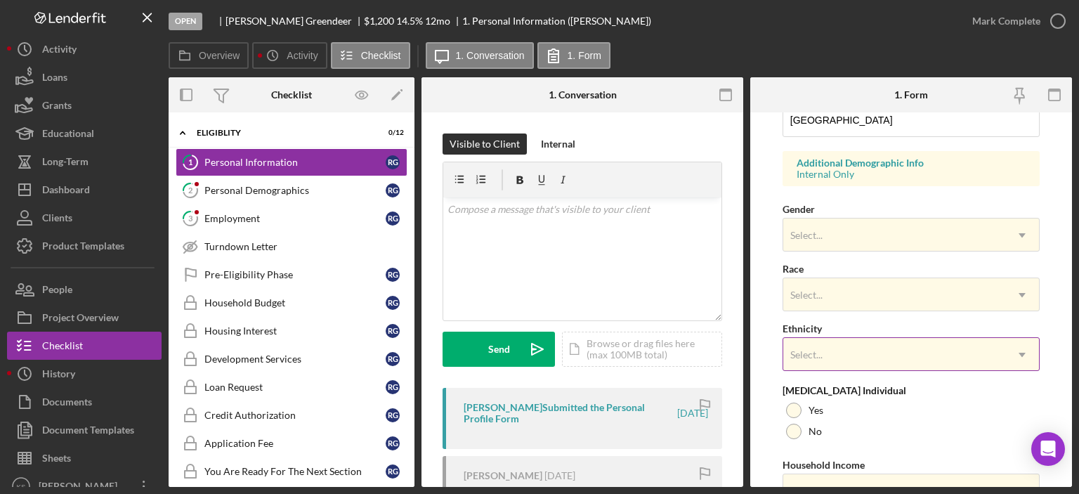
scroll to position [561, 0]
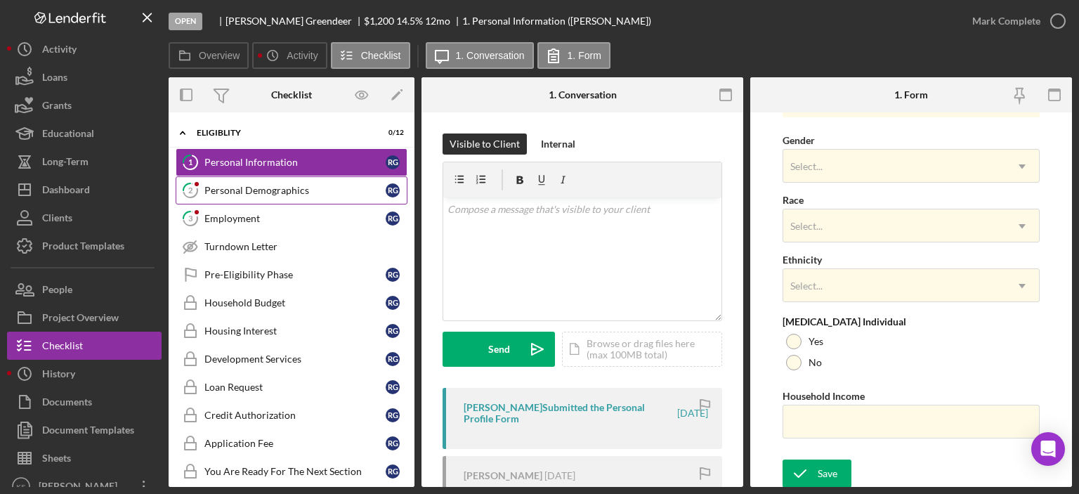
click at [239, 187] on div "Personal Demographics" at bounding box center [294, 190] width 181 height 11
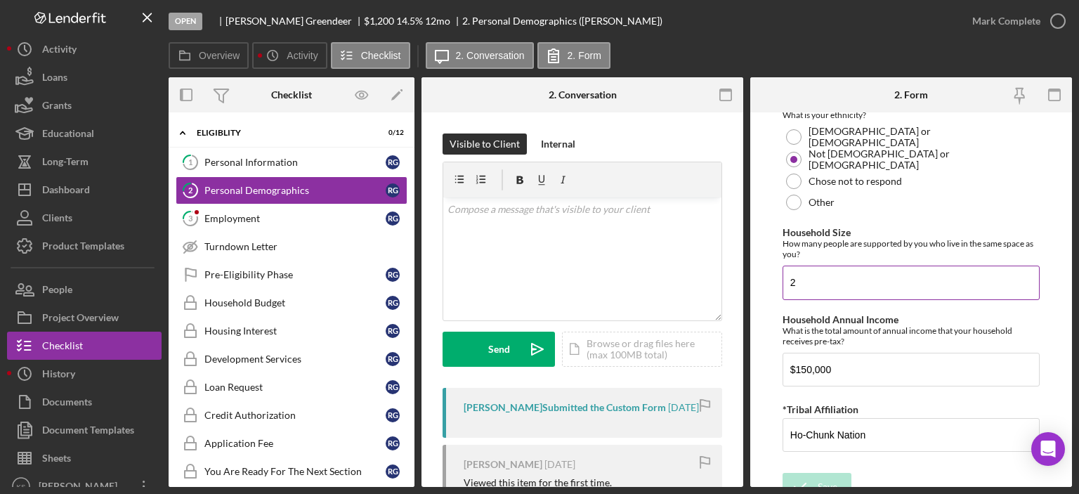
scroll to position [943, 0]
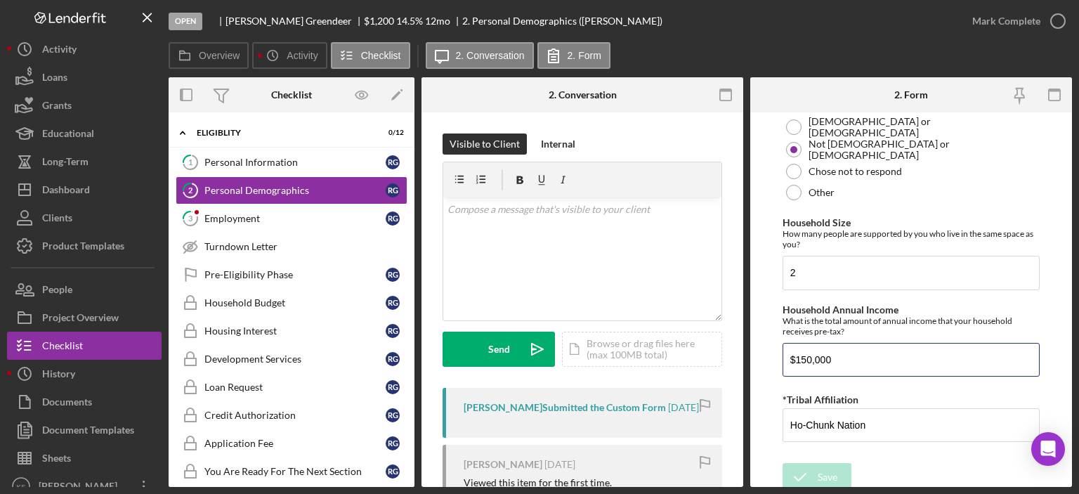
drag, startPoint x: 874, startPoint y: 361, endPoint x: 724, endPoint y: 362, distance: 149.6
click at [724, 362] on div "Overview Internal Workflow Stage Open Icon/Dropdown Arrow Archive (can unarchiv…" at bounding box center [620, 282] width 903 height 410
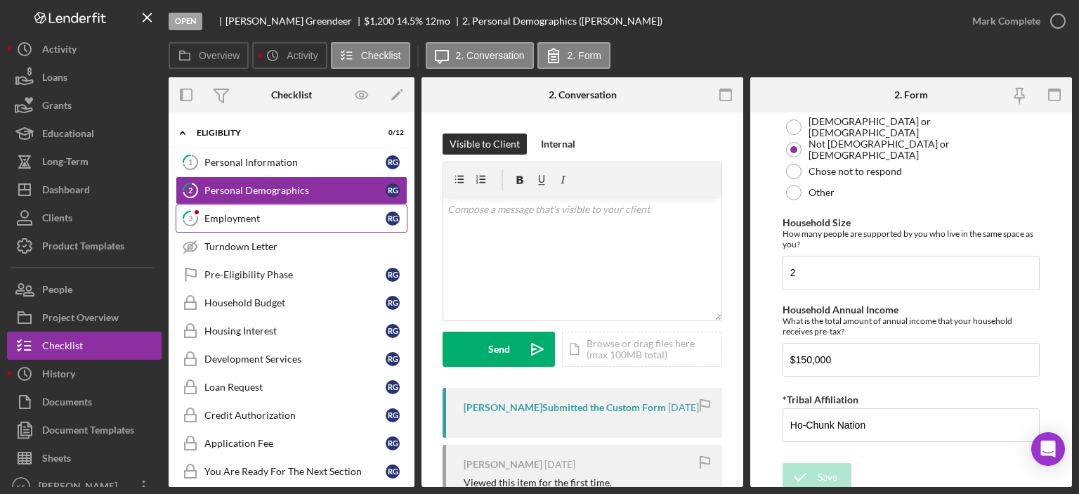
click at [261, 214] on div "Employment" at bounding box center [294, 218] width 181 height 11
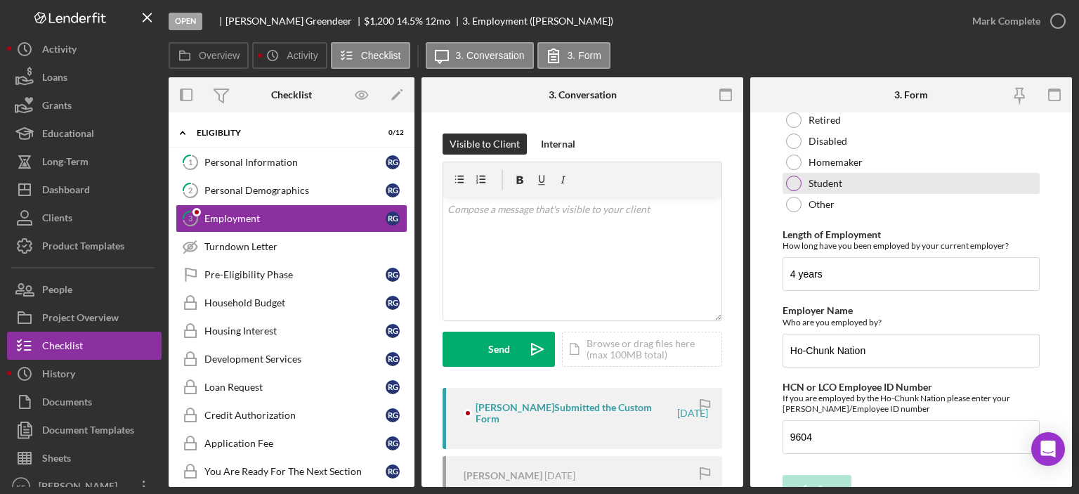
scroll to position [261, 0]
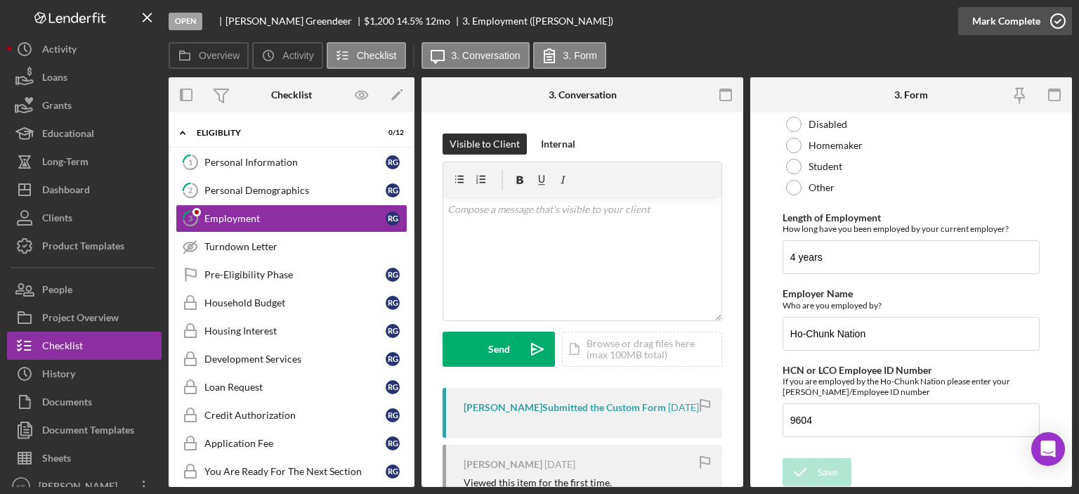
click at [1012, 21] on div "Mark Complete" at bounding box center [1006, 21] width 68 height 28
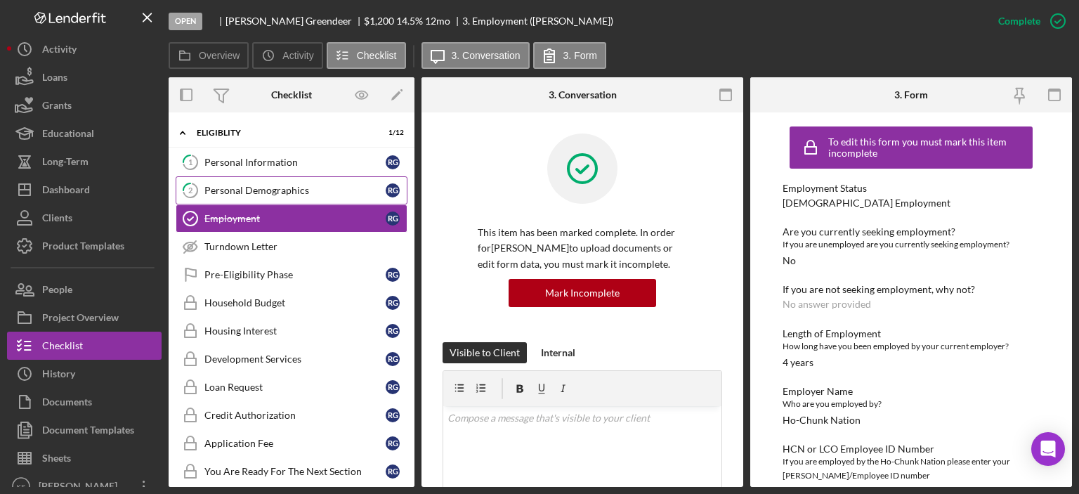
click at [275, 191] on div "Personal Demographics" at bounding box center [294, 190] width 181 height 11
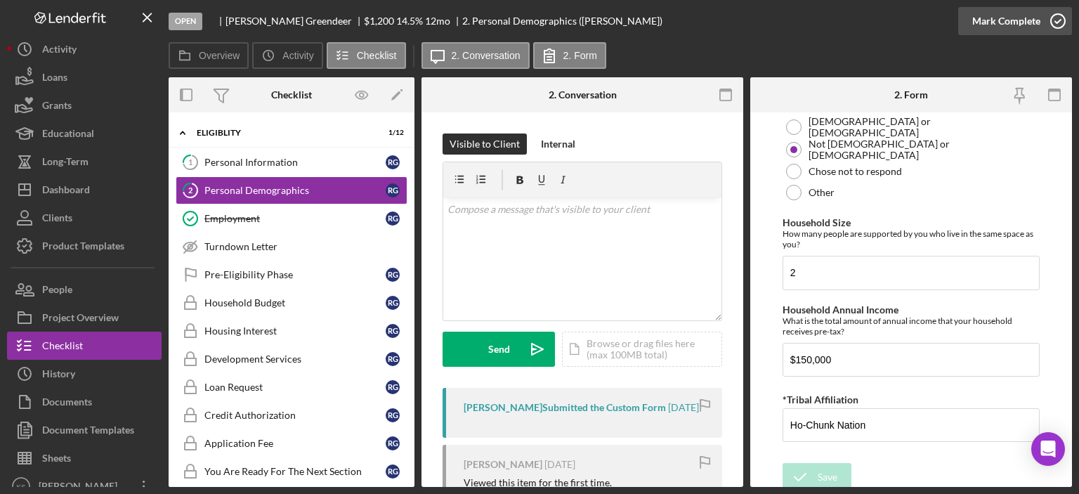
click at [1012, 30] on div "Mark Complete" at bounding box center [1006, 21] width 68 height 28
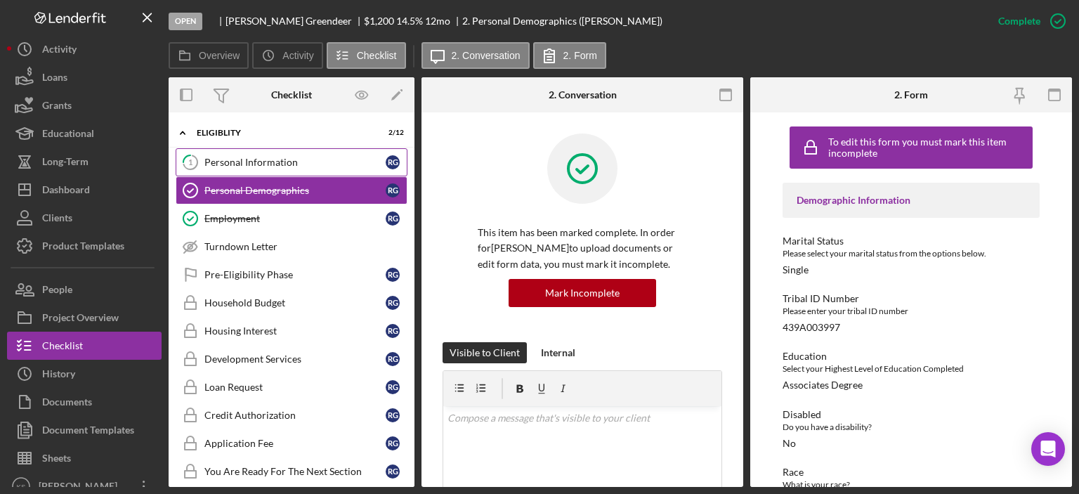
click at [267, 162] on div "Personal Information" at bounding box center [294, 162] width 181 height 11
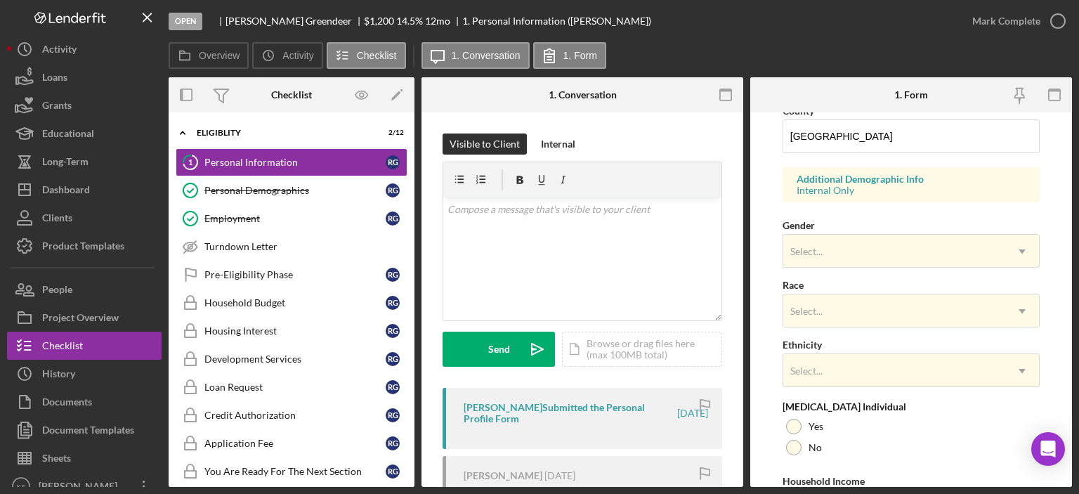
scroll to position [561, 0]
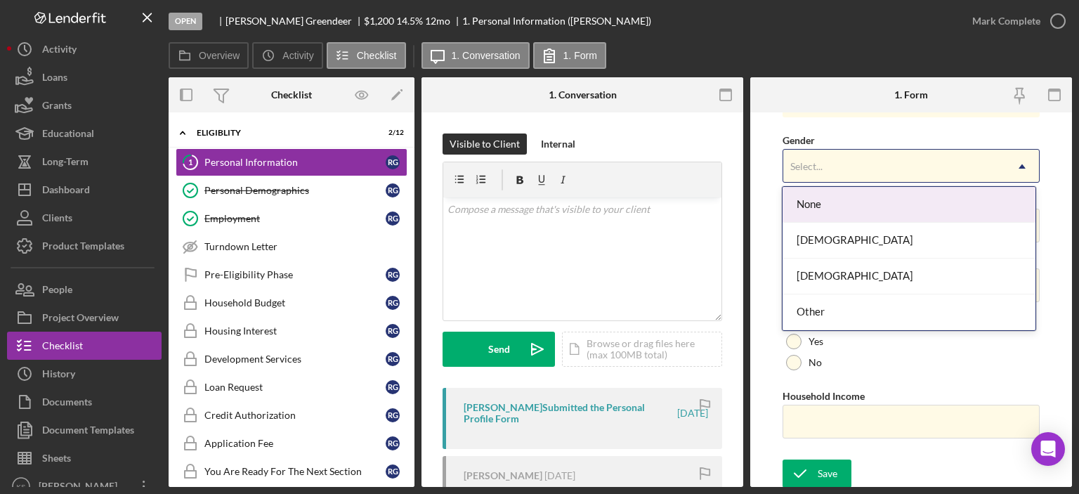
click at [835, 158] on div "Select..." at bounding box center [894, 166] width 222 height 32
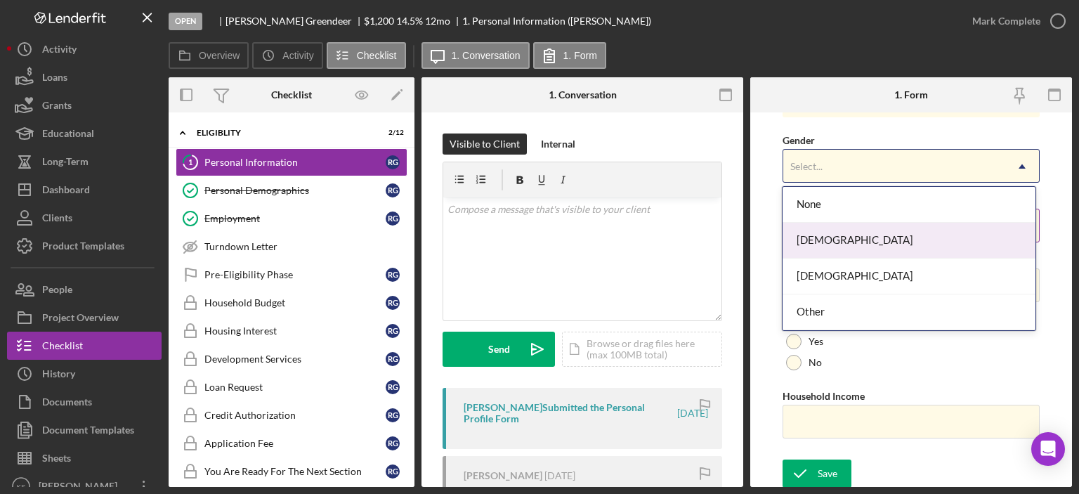
click at [875, 235] on div "[DEMOGRAPHIC_DATA]" at bounding box center [909, 241] width 253 height 36
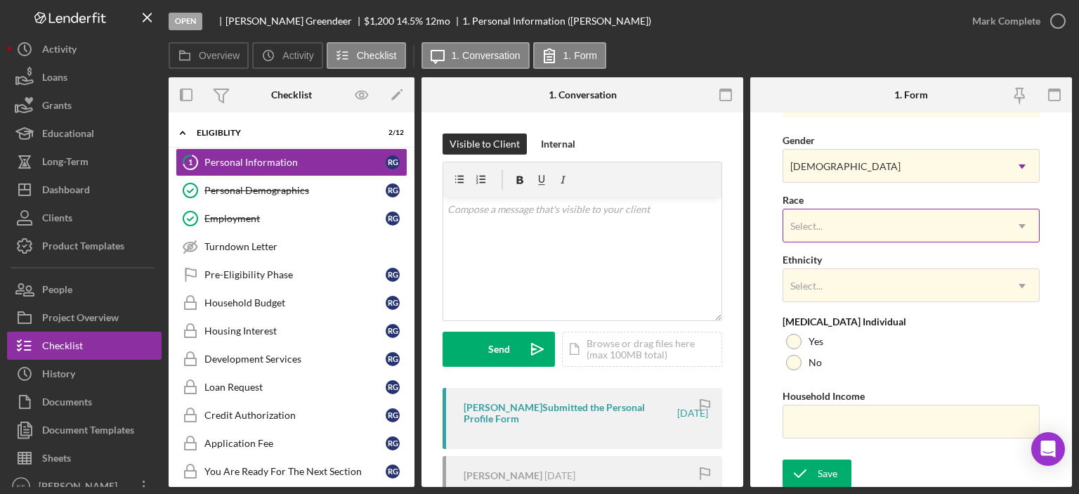
click at [881, 230] on div "Select..." at bounding box center [894, 226] width 222 height 32
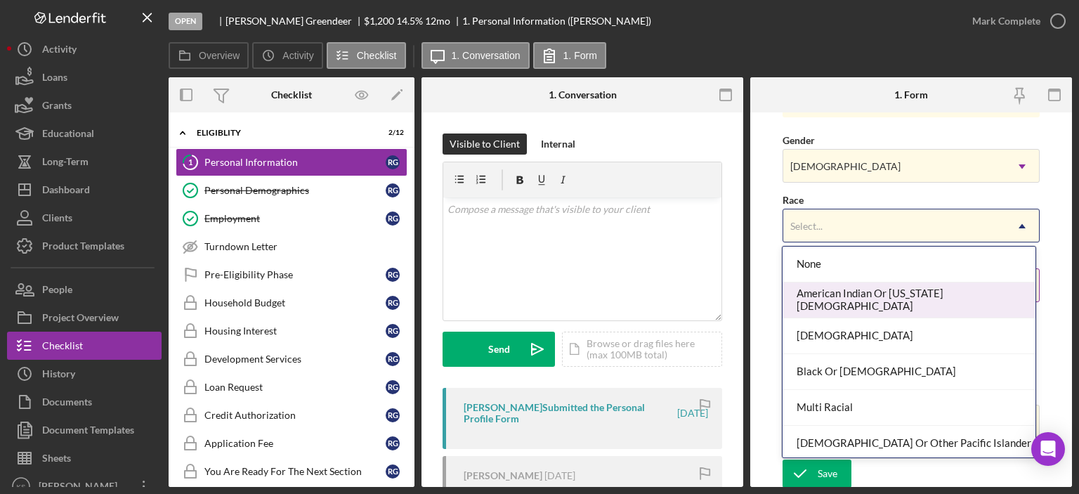
drag, startPoint x: 910, startPoint y: 299, endPoint x: 896, endPoint y: 294, distance: 15.6
click at [910, 298] on div "American Indian Or [US_STATE][DEMOGRAPHIC_DATA]" at bounding box center [909, 300] width 253 height 36
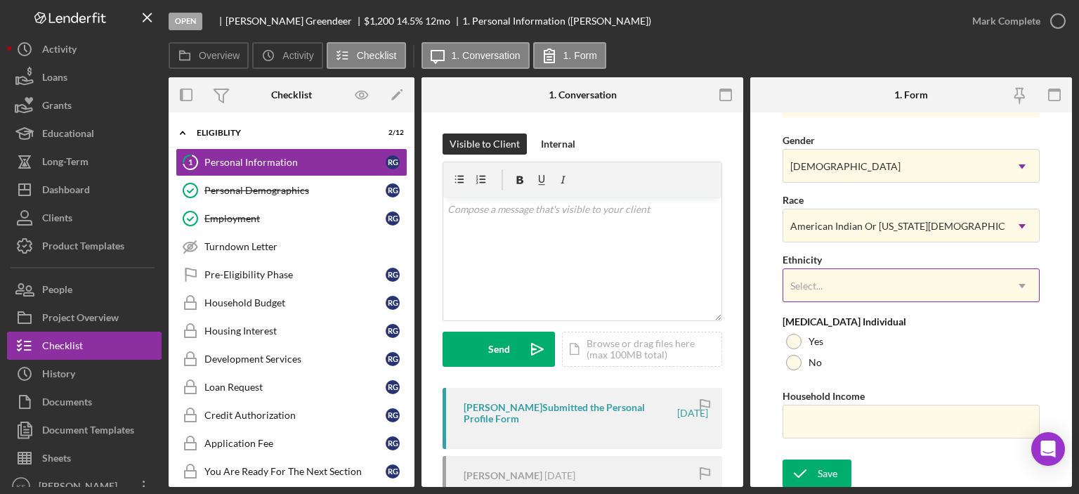
click at [863, 275] on div "Select..." at bounding box center [894, 286] width 222 height 32
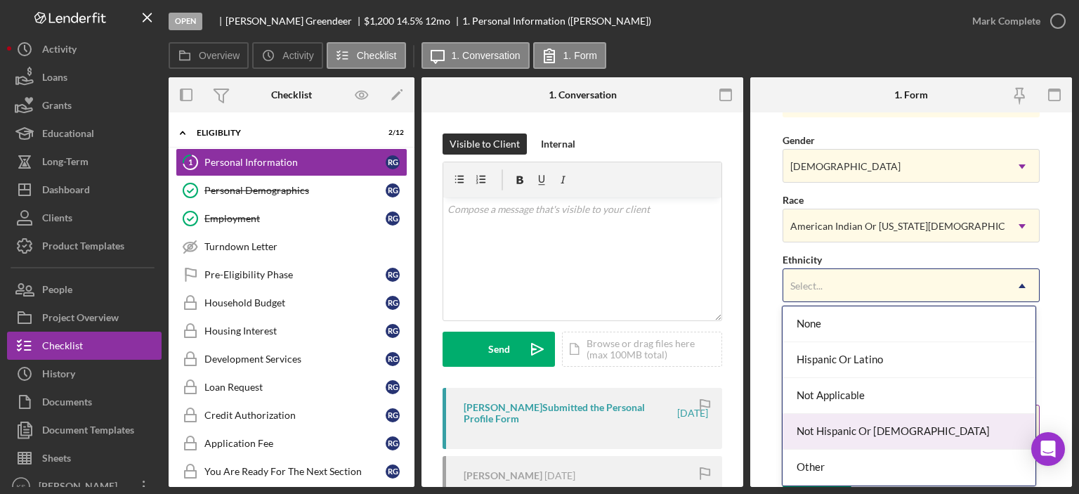
drag, startPoint x: 882, startPoint y: 421, endPoint x: 859, endPoint y: 415, distance: 24.7
click at [882, 420] on div "Not Hispanic Or [DEMOGRAPHIC_DATA]" at bounding box center [909, 432] width 253 height 36
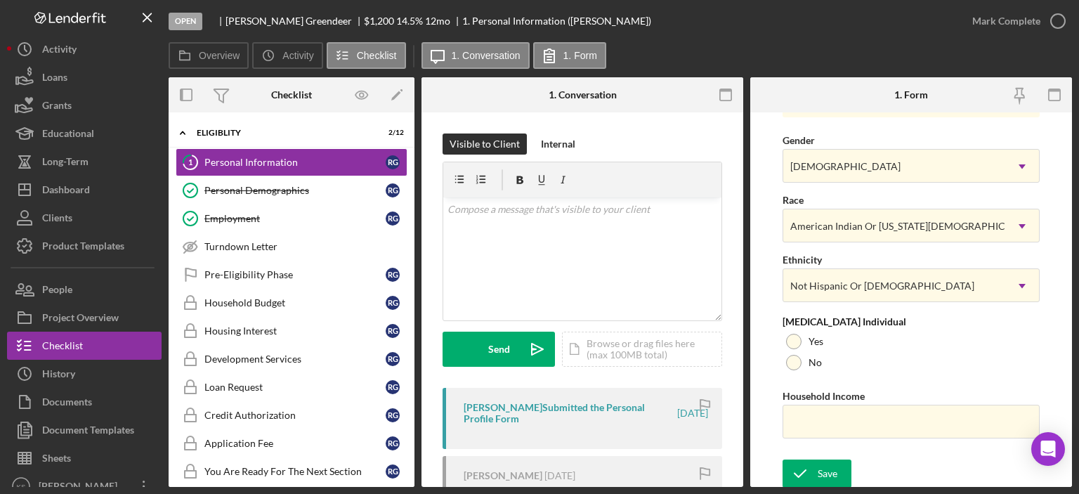
drag, startPoint x: 797, startPoint y: 365, endPoint x: 801, endPoint y: 376, distance: 11.3
click at [798, 366] on div "No" at bounding box center [911, 362] width 257 height 21
click at [818, 416] on input "Household Income" at bounding box center [911, 422] width 257 height 34
paste input "$150,000"
type input "$150,000"
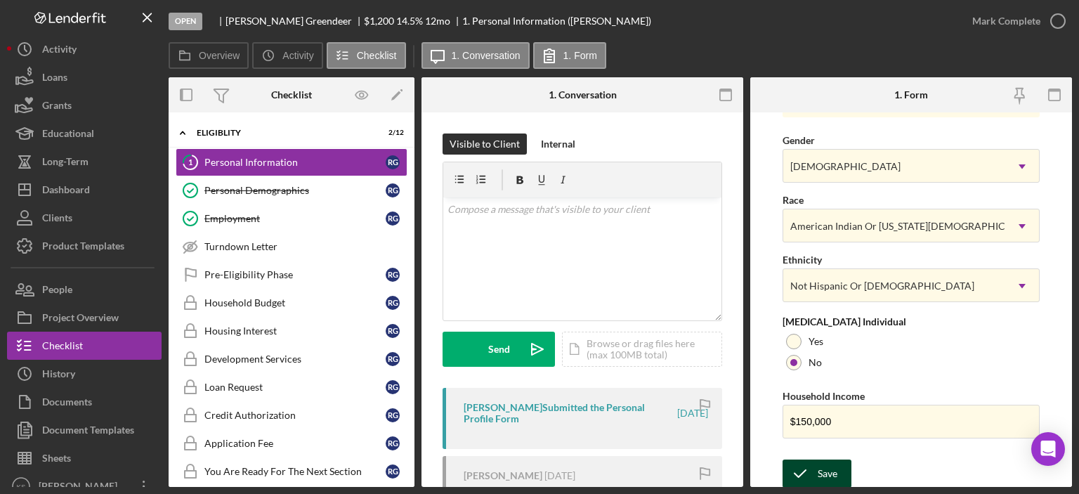
click at [812, 471] on icon "submit" at bounding box center [800, 473] width 35 height 35
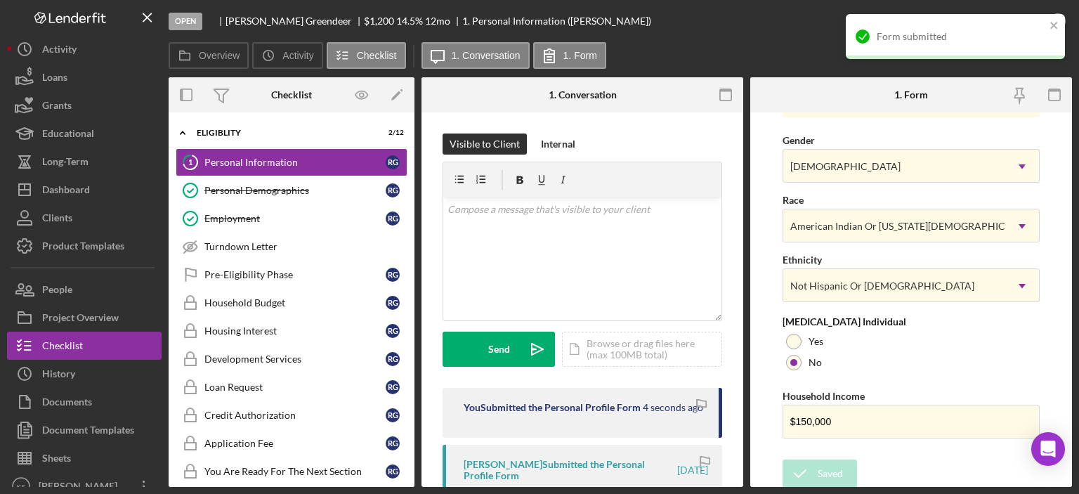
click at [1005, 25] on div "Form submitted" at bounding box center [950, 36] width 198 height 22
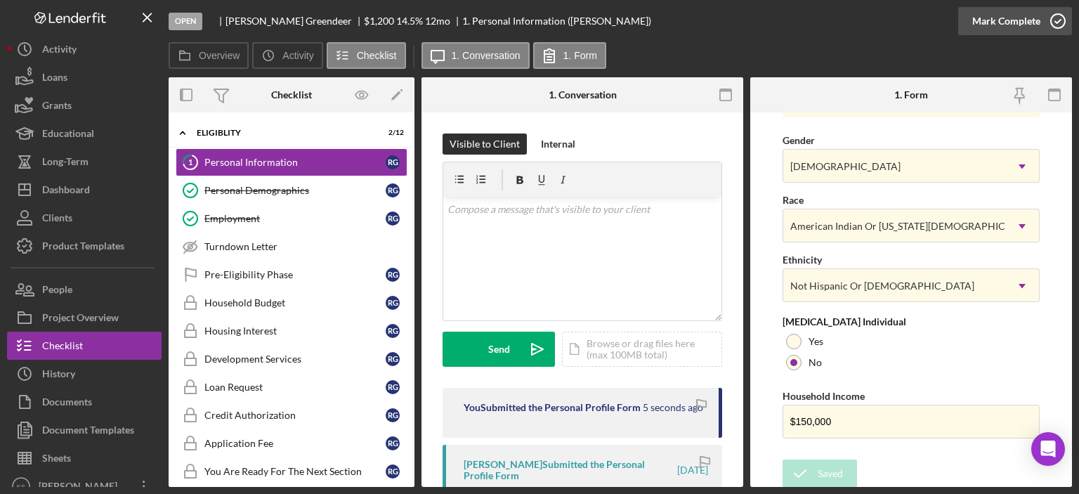
click at [1006, 23] on div "Mark Complete" at bounding box center [1006, 21] width 68 height 28
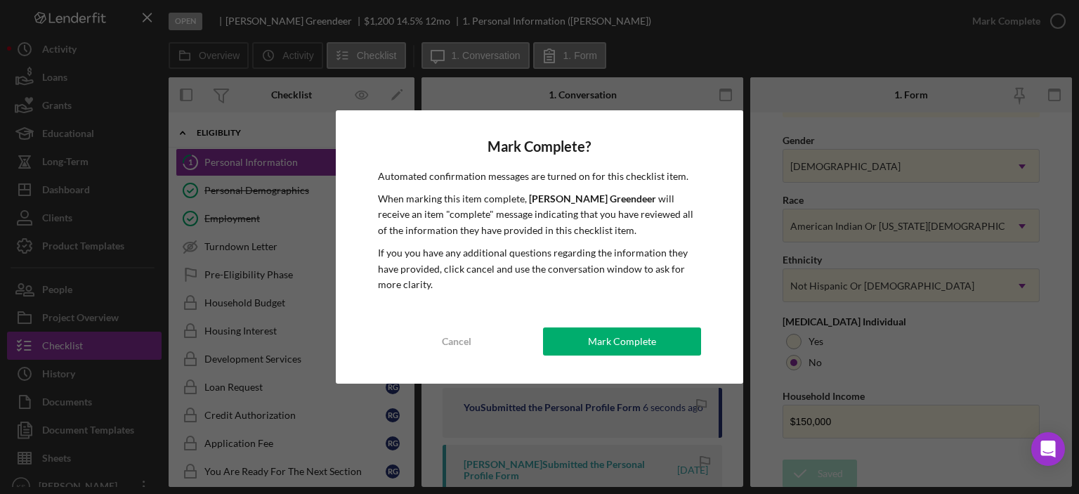
drag, startPoint x: 607, startPoint y: 342, endPoint x: 632, endPoint y: 342, distance: 24.6
click at [609, 343] on div "Mark Complete" at bounding box center [622, 341] width 68 height 28
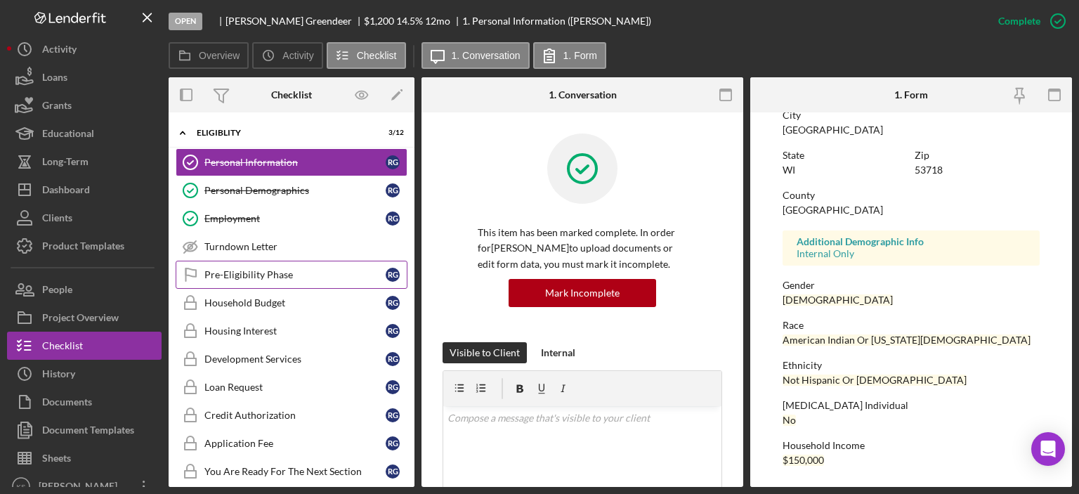
scroll to position [281, 0]
drag, startPoint x: 242, startPoint y: 269, endPoint x: 253, endPoint y: 266, distance: 11.6
click at [242, 269] on div "Pre-Eligibility Phase" at bounding box center [294, 274] width 181 height 11
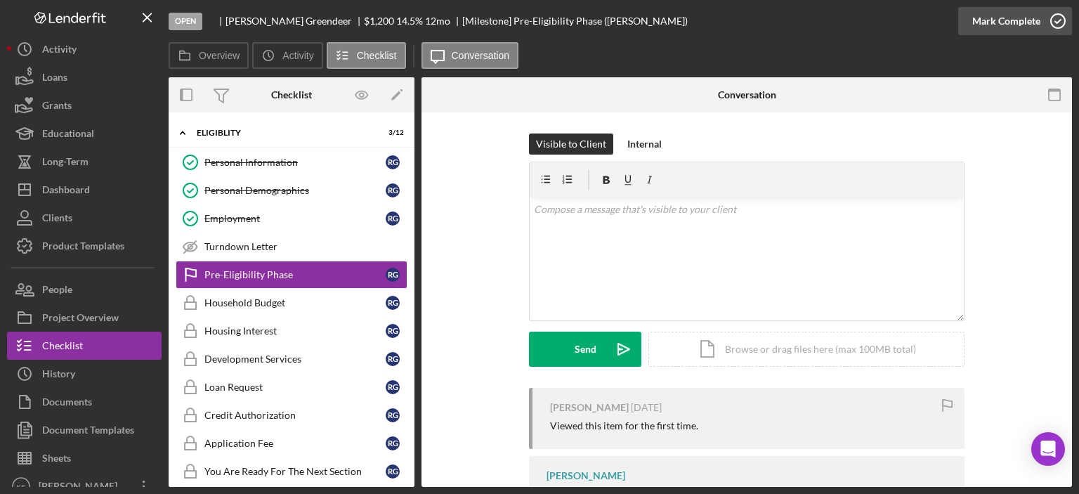
click at [993, 22] on div "Mark Complete" at bounding box center [1006, 21] width 68 height 28
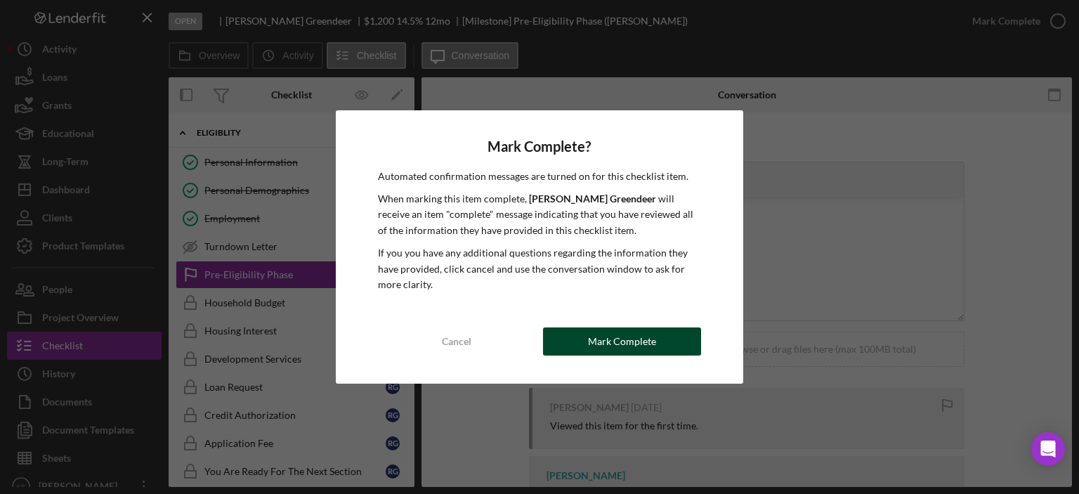
click at [611, 339] on div "Mark Complete" at bounding box center [622, 341] width 68 height 28
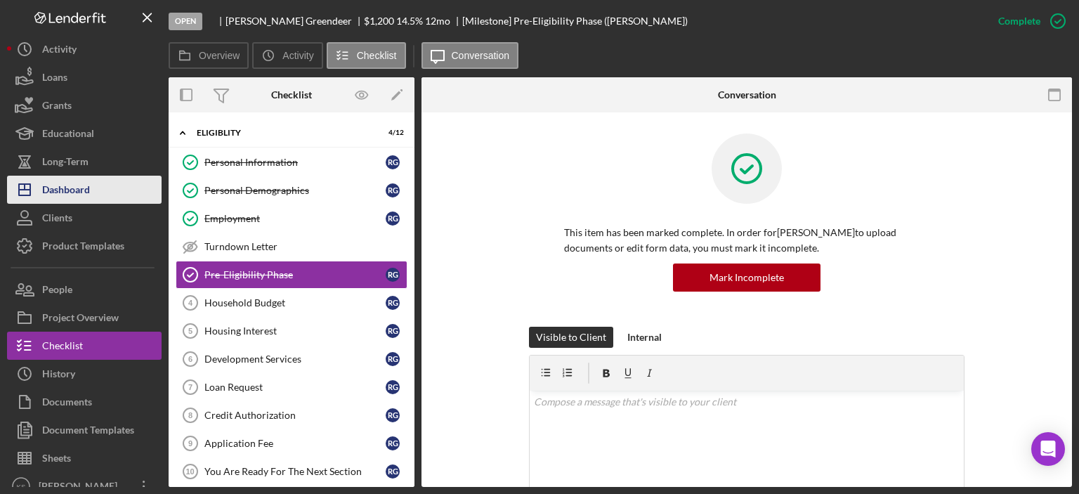
click at [48, 181] on div "Dashboard" at bounding box center [66, 192] width 48 height 32
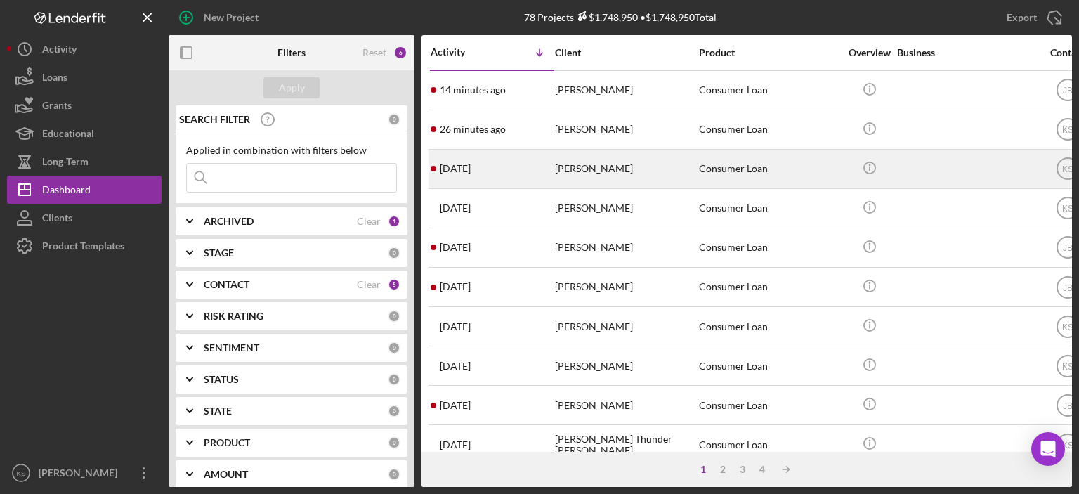
click at [587, 169] on div "[PERSON_NAME]" at bounding box center [625, 168] width 141 height 37
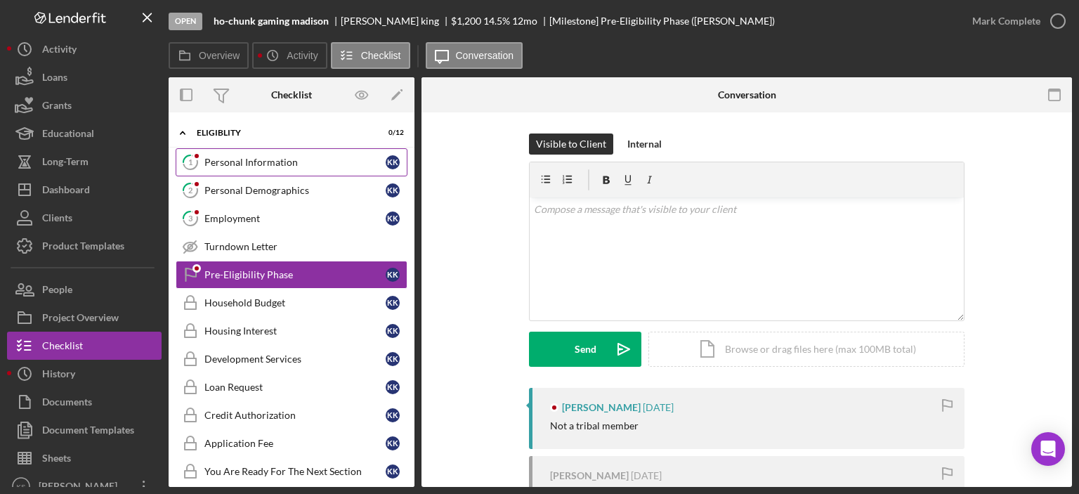
click at [226, 161] on div "Personal Information" at bounding box center [294, 162] width 181 height 11
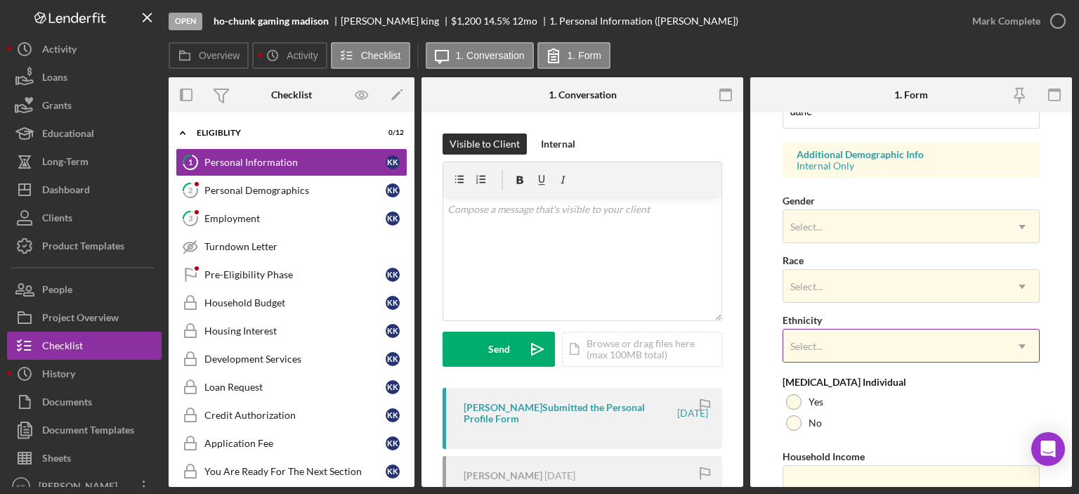
scroll to position [561, 0]
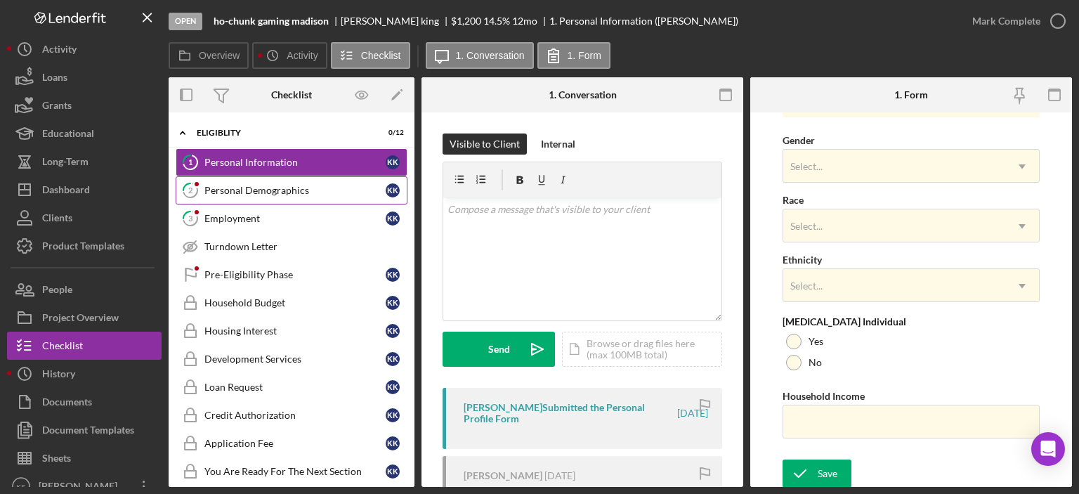
click at [255, 189] on div "Personal Demographics" at bounding box center [294, 190] width 181 height 11
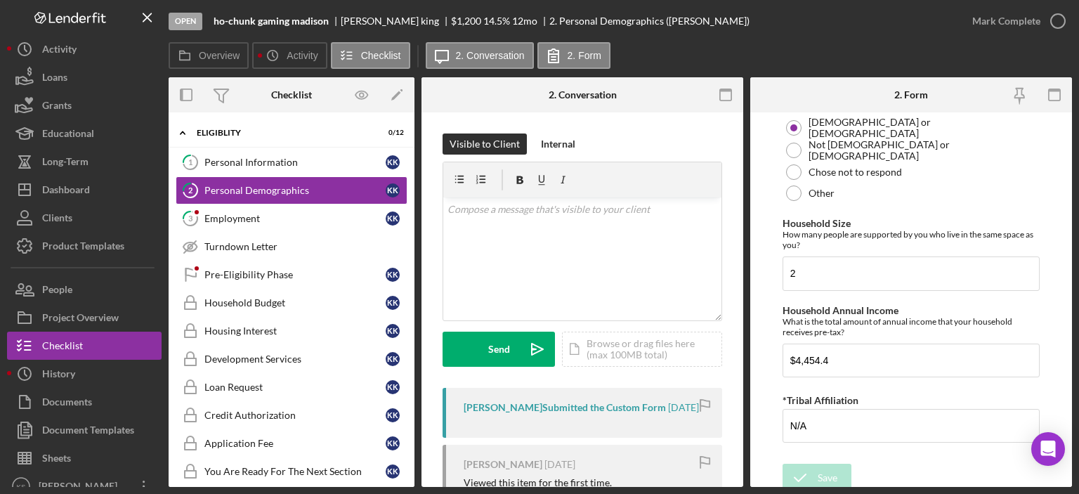
scroll to position [943, 0]
click at [823, 353] on input "$4,454.4" at bounding box center [911, 360] width 257 height 34
type input "$44,544"
click at [830, 474] on div "Save" at bounding box center [828, 477] width 20 height 28
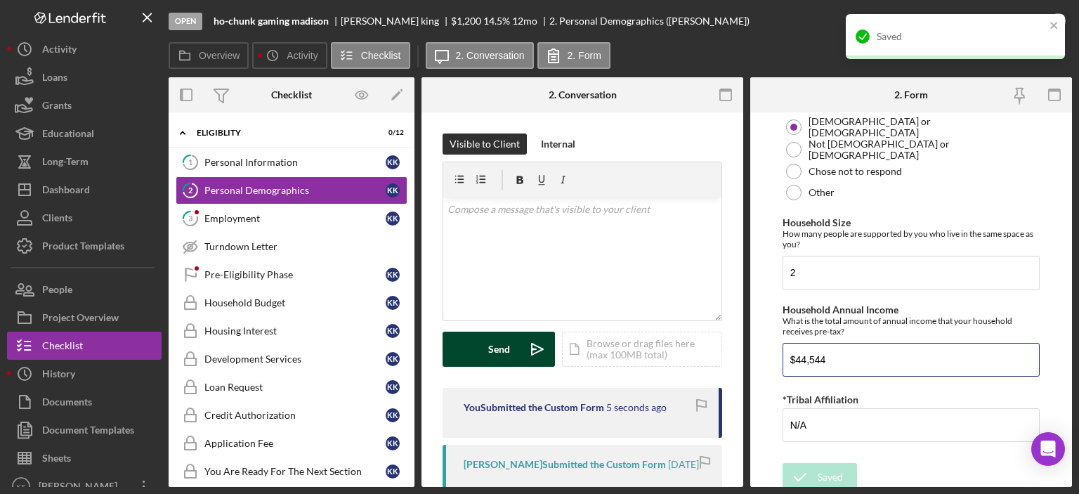
drag, startPoint x: 545, startPoint y: 325, endPoint x: 550, endPoint y: 332, distance: 8.6
click at [538, 325] on div "Overview Internal Workflow Stage Open Icon/Dropdown Arrow Archive (can unarchiv…" at bounding box center [620, 282] width 903 height 410
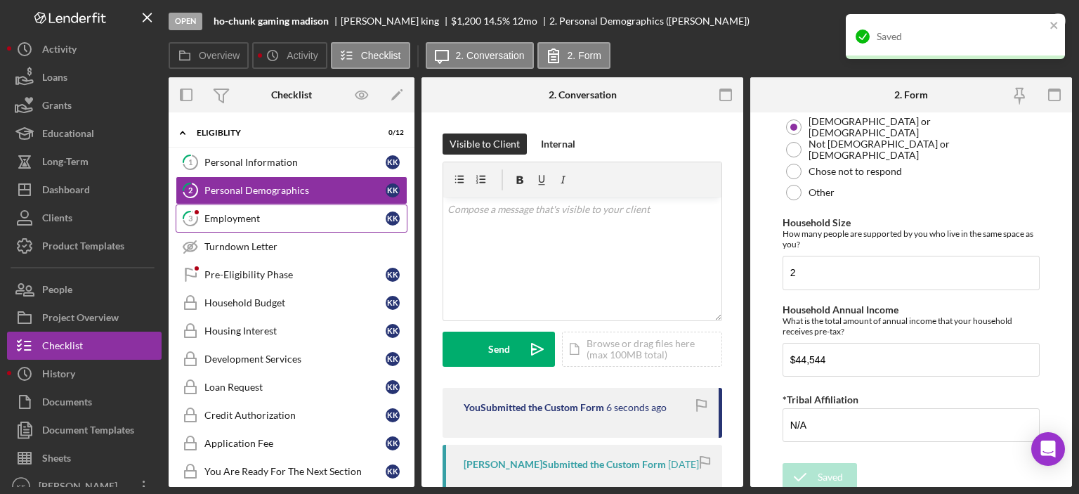
click at [334, 218] on div "Employment" at bounding box center [294, 218] width 181 height 11
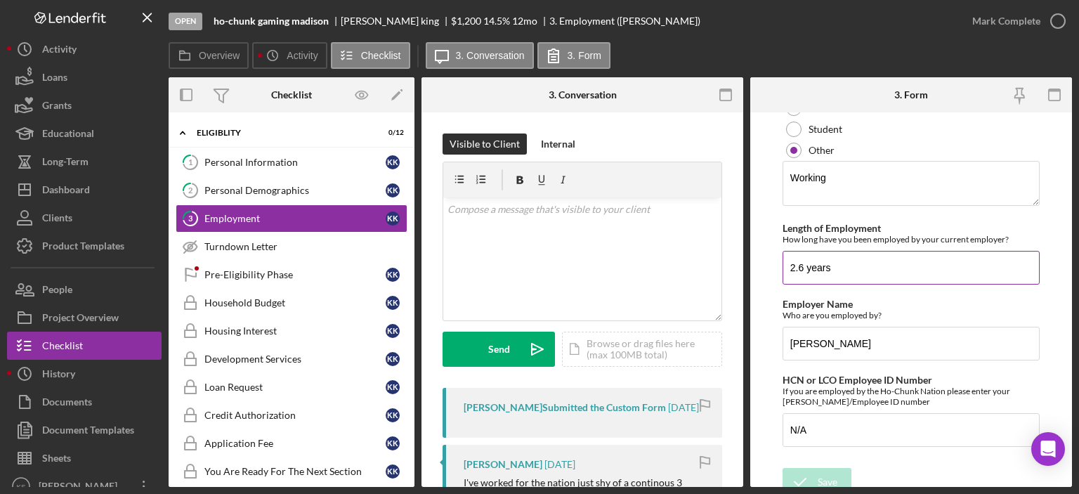
scroll to position [308, 0]
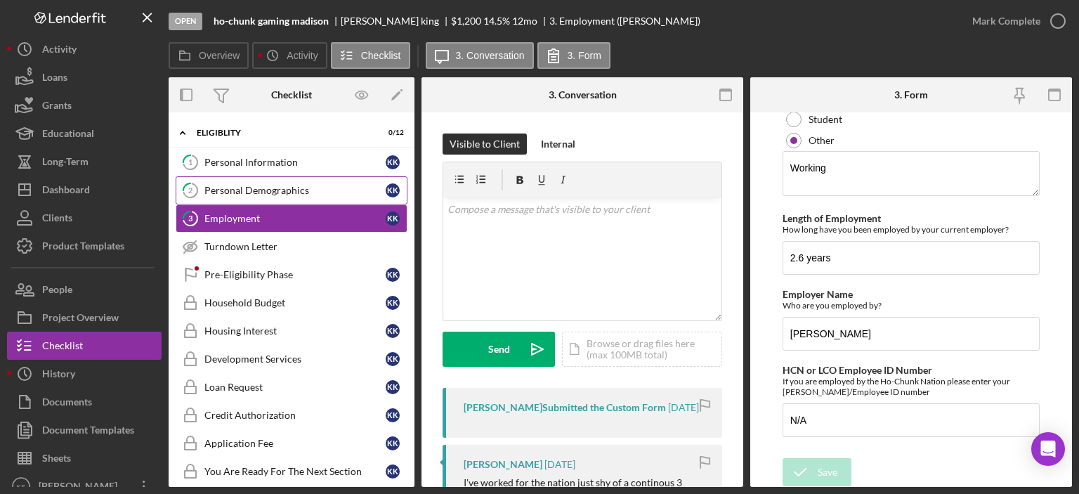
click at [286, 182] on link "2 Personal Demographics k k" at bounding box center [292, 190] width 232 height 28
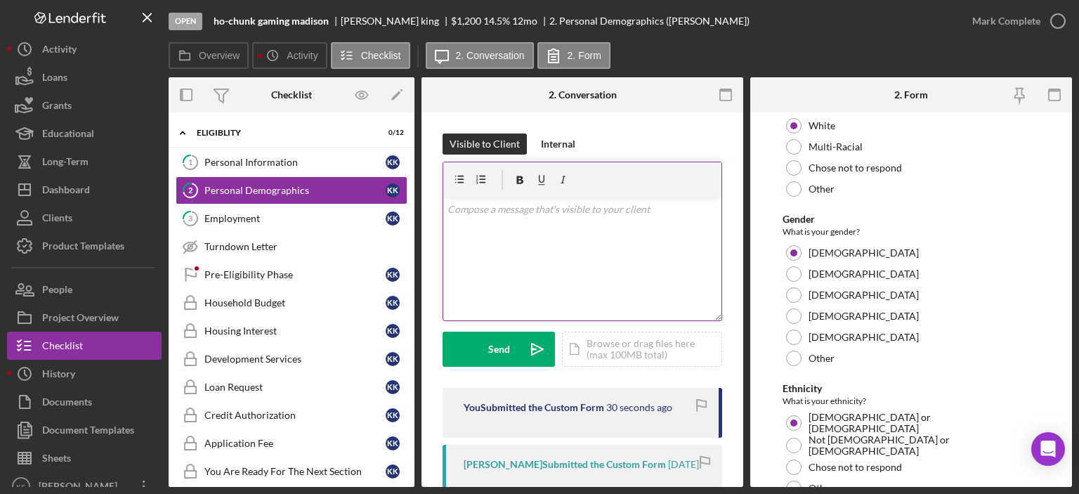
scroll to position [592, 0]
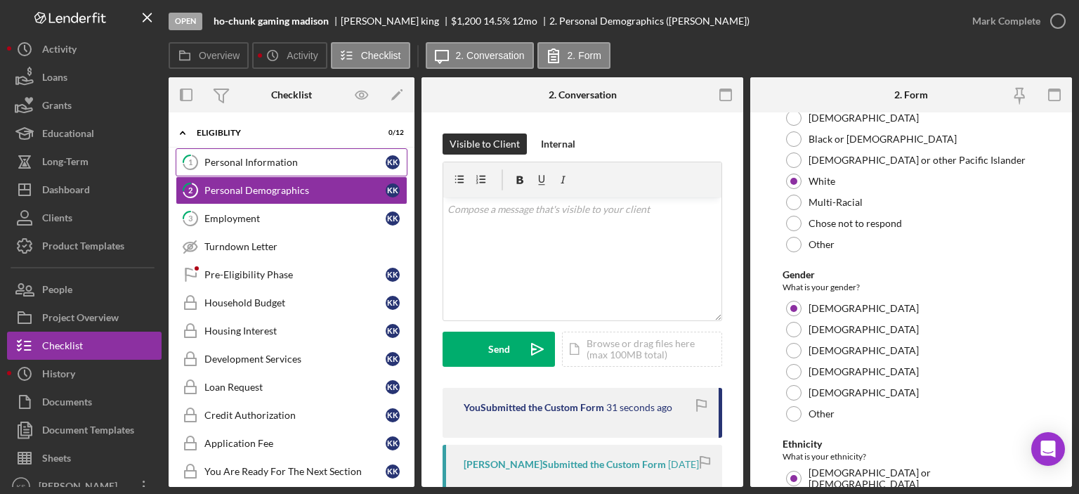
click at [279, 164] on div "Personal Information" at bounding box center [294, 162] width 181 height 11
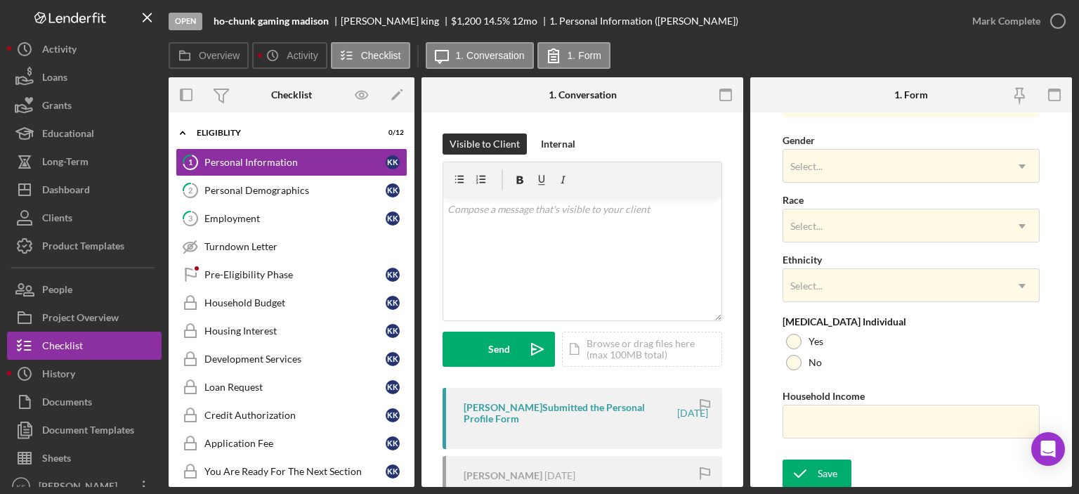
scroll to position [209, 0]
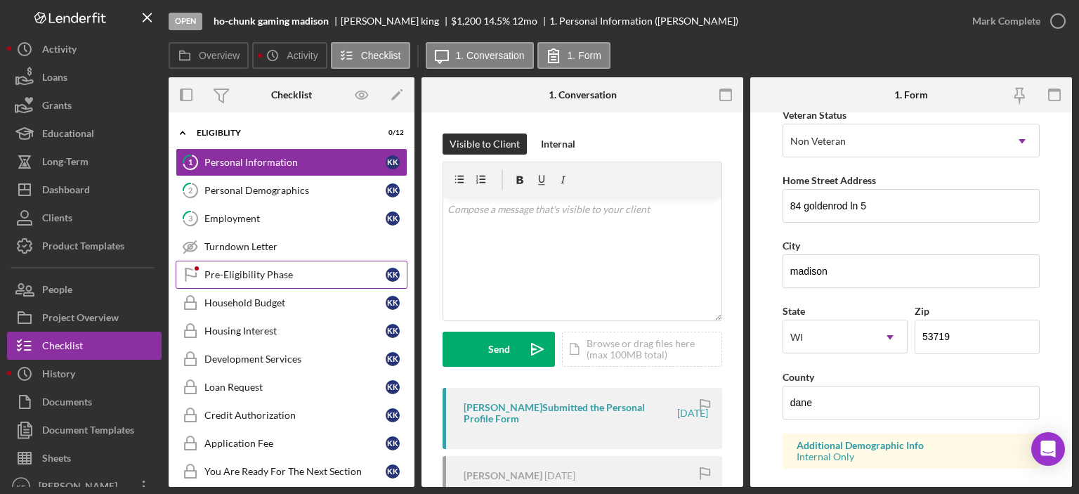
click at [247, 271] on div "Pre-Eligibility Phase" at bounding box center [294, 274] width 181 height 11
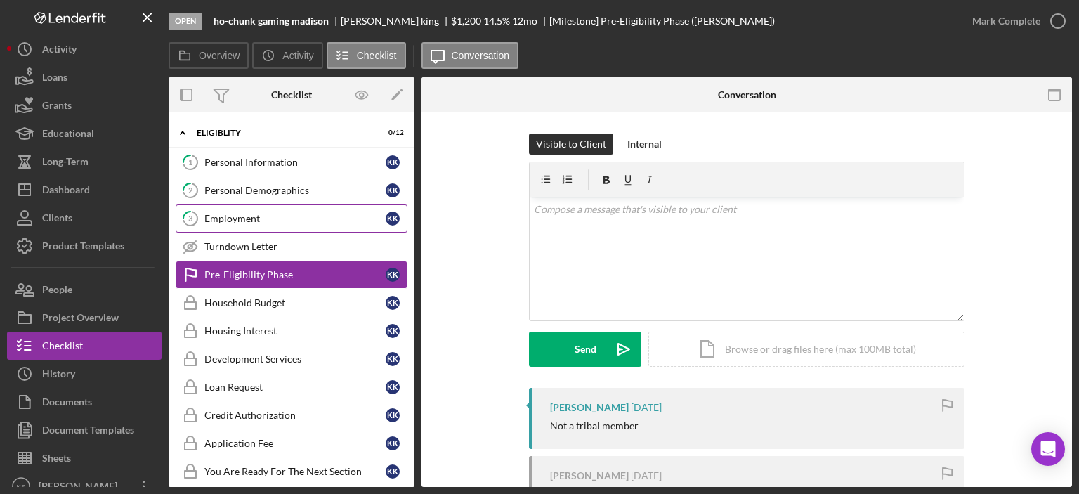
click at [260, 206] on link "3 Employment k k" at bounding box center [292, 218] width 232 height 28
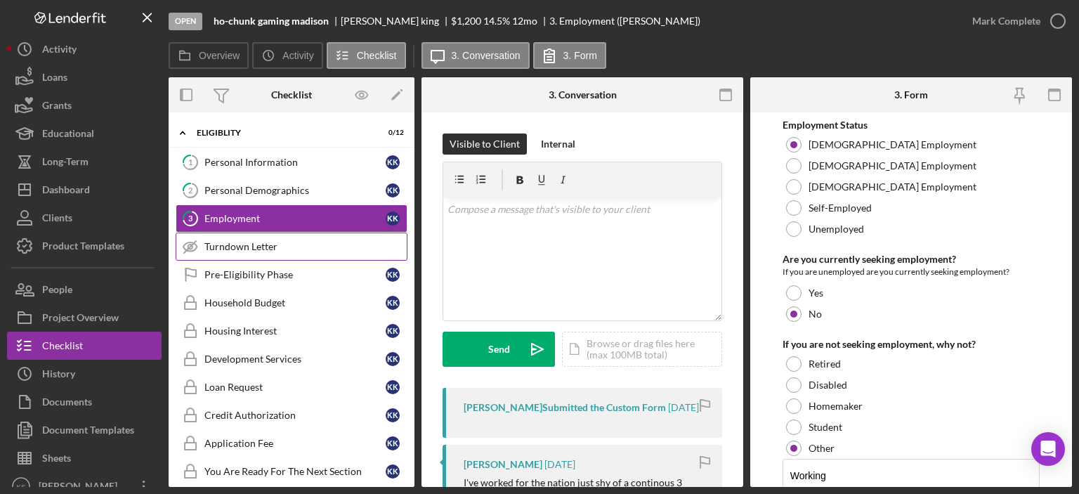
click at [287, 241] on div "Turndown Letter" at bounding box center [305, 246] width 202 height 11
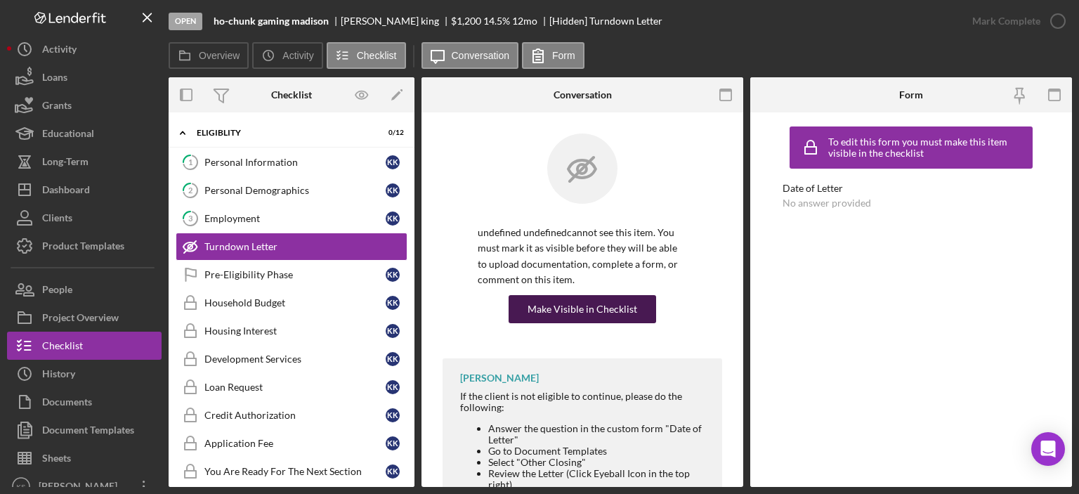
click at [609, 320] on div "Make Visible in Checklist" at bounding box center [583, 309] width 110 height 28
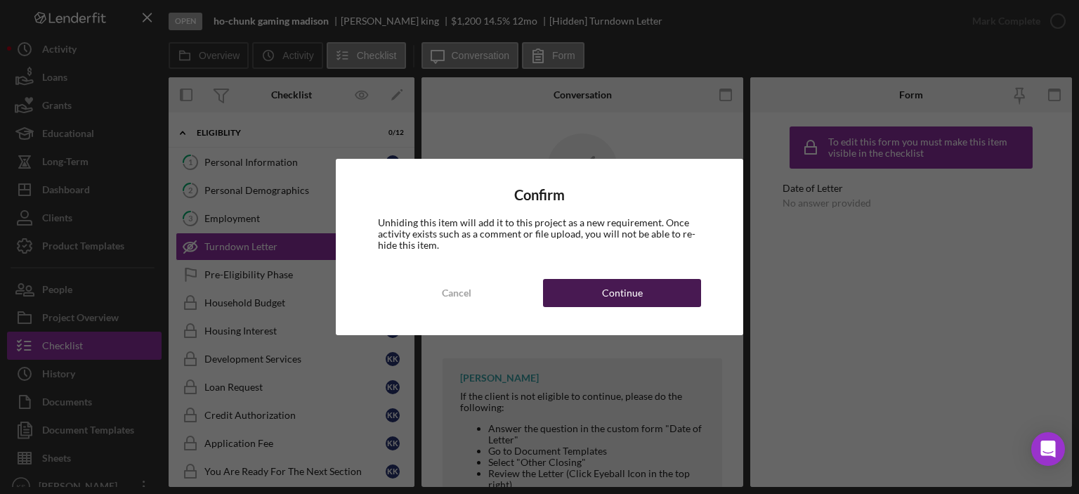
click at [644, 304] on button "Continue" at bounding box center [622, 293] width 158 height 28
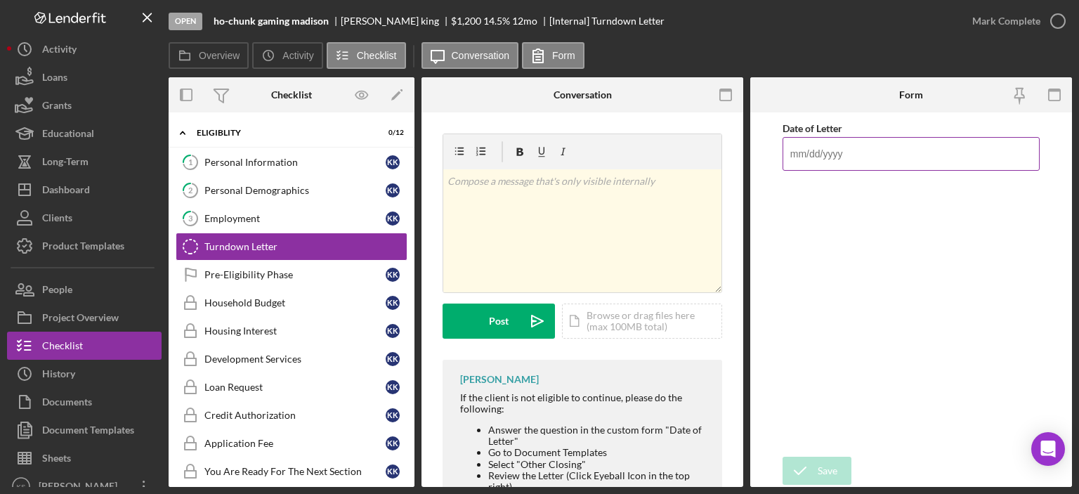
click at [861, 152] on input "Date of Letter" at bounding box center [911, 154] width 257 height 34
type input "[DATE]"
click at [802, 464] on icon "submit" at bounding box center [800, 470] width 35 height 35
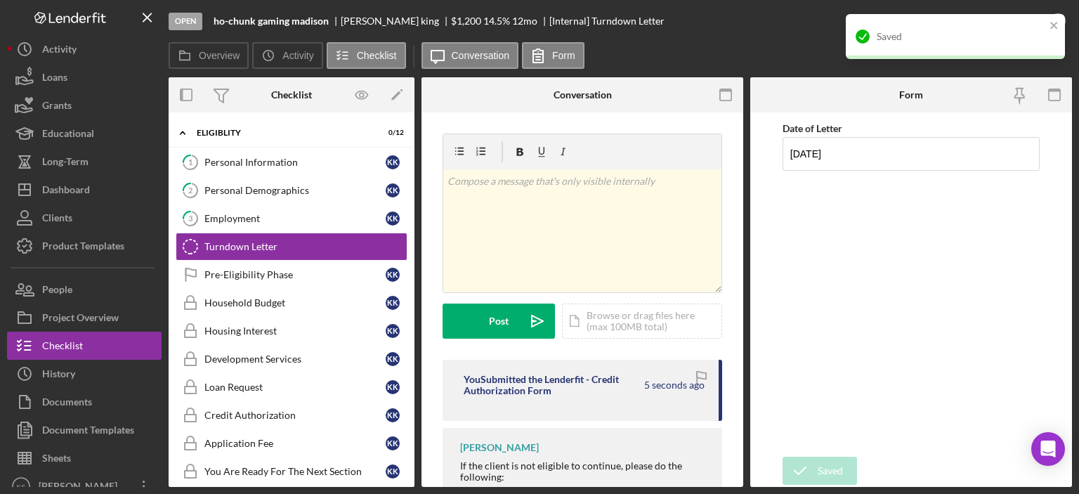
click at [996, 44] on div "Saved" at bounding box center [950, 36] width 198 height 22
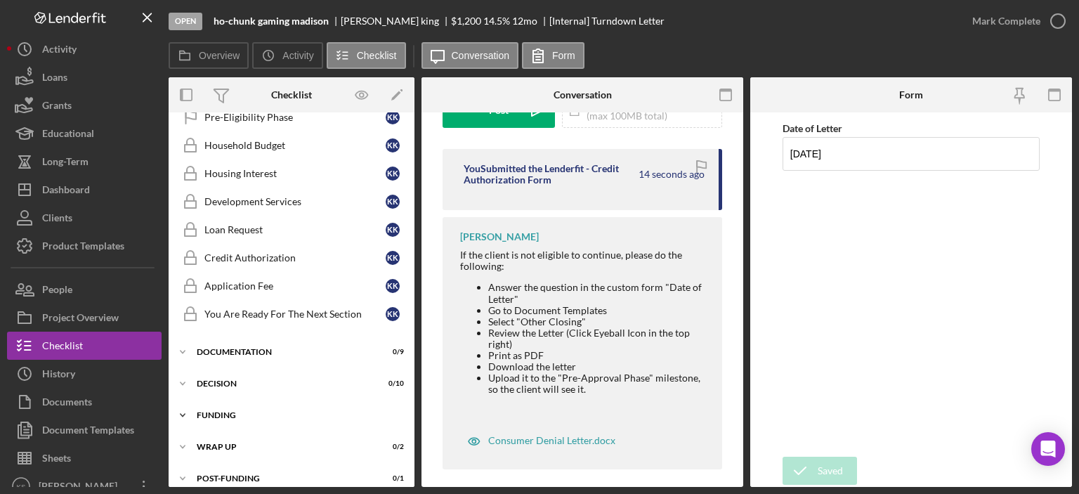
scroll to position [167, 0]
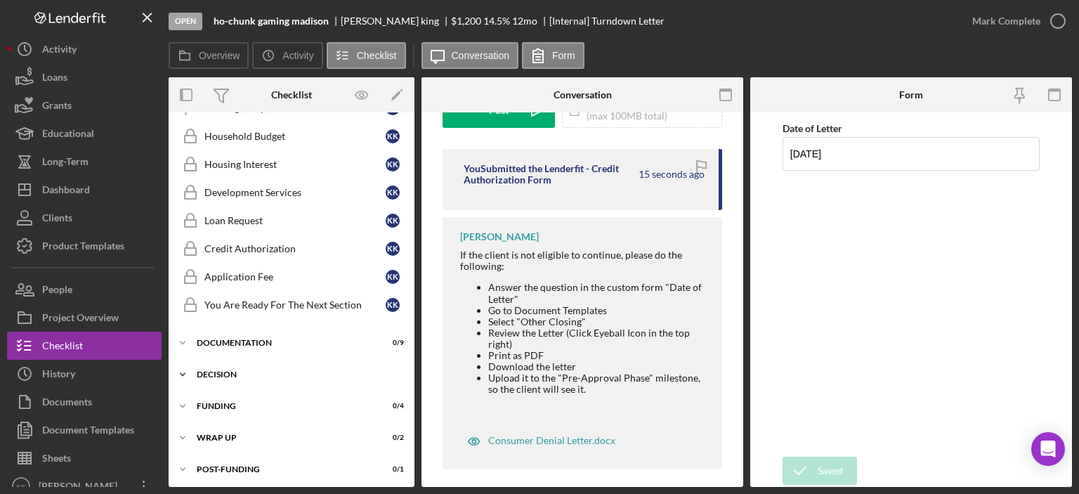
click at [208, 364] on div "Icon/Expander Decision 0 / 10" at bounding box center [292, 374] width 246 height 28
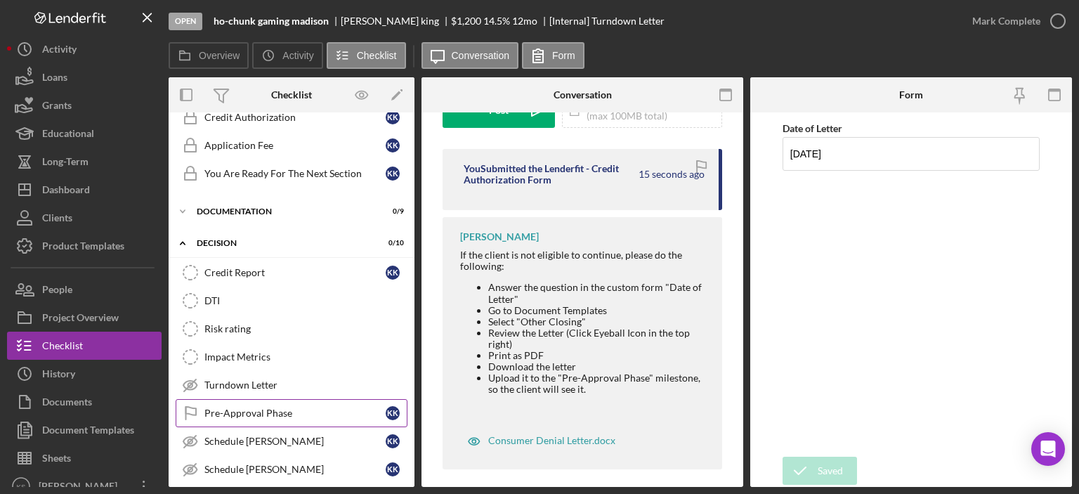
scroll to position [307, 0]
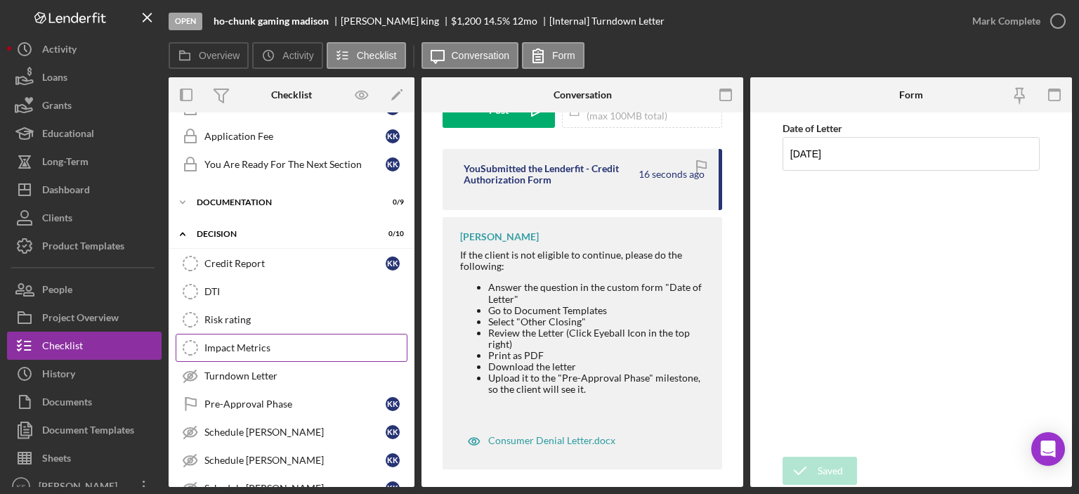
click at [261, 345] on div "Impact Metrics" at bounding box center [305, 347] width 202 height 11
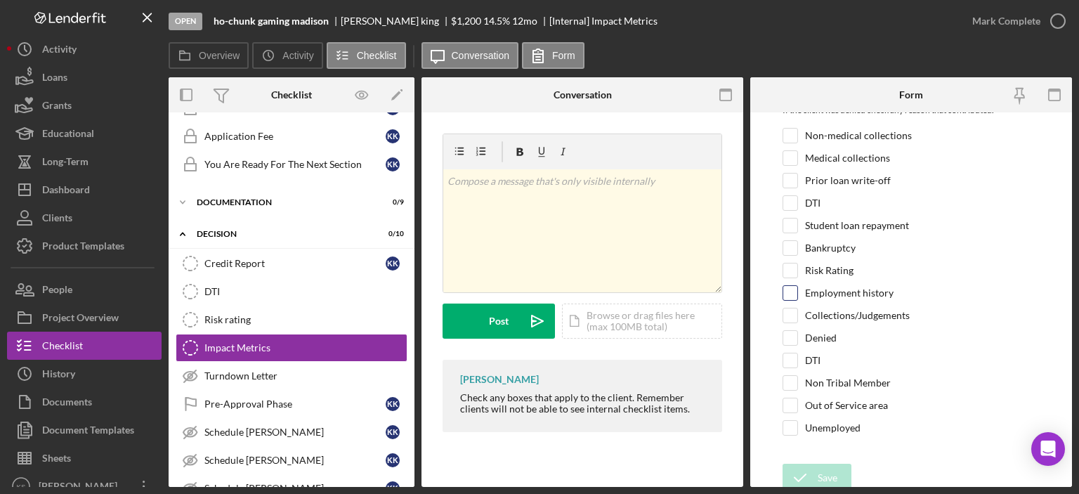
scroll to position [174, 0]
click at [799, 376] on div "Non Tribal Member" at bounding box center [911, 385] width 257 height 22
click at [794, 377] on input "Non Tribal Member" at bounding box center [790, 381] width 14 height 14
checkbox input "true"
click at [818, 474] on div "Save" at bounding box center [828, 476] width 20 height 28
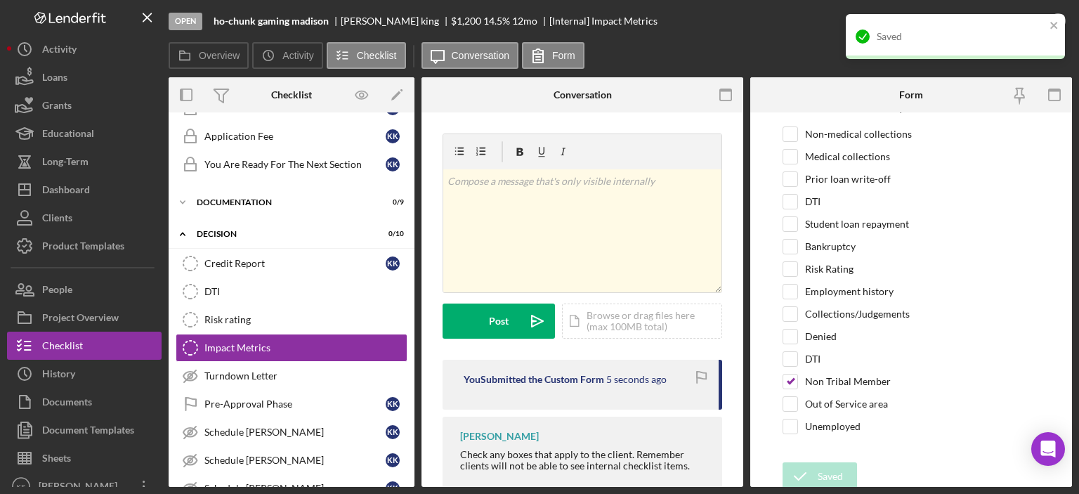
click at [977, 26] on div "Saved" at bounding box center [950, 36] width 198 height 22
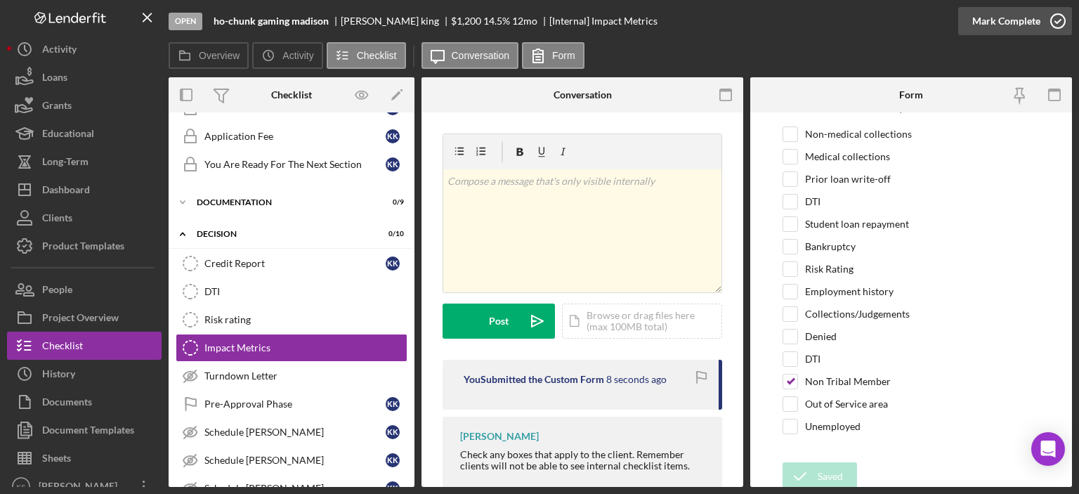
click at [1006, 30] on div "Mark Complete" at bounding box center [1006, 21] width 68 height 28
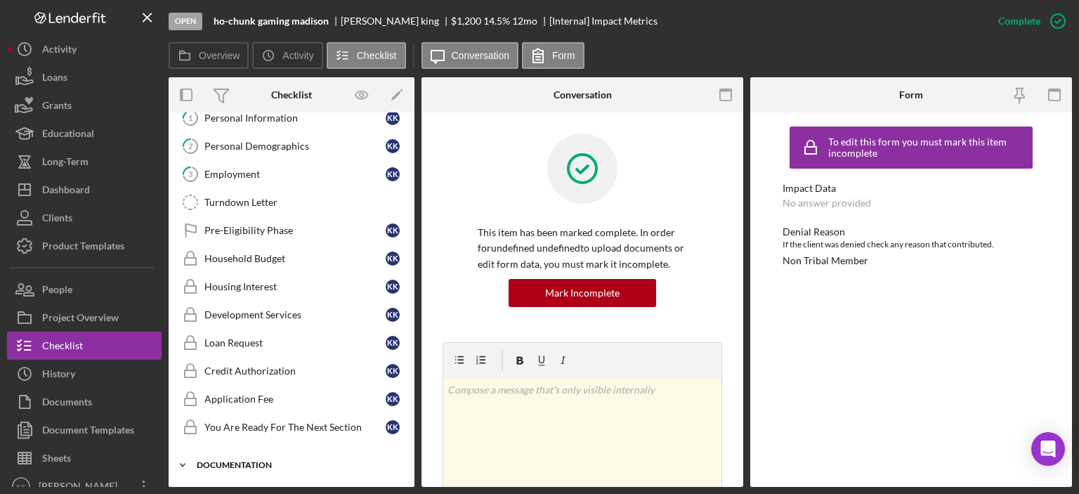
scroll to position [0, 0]
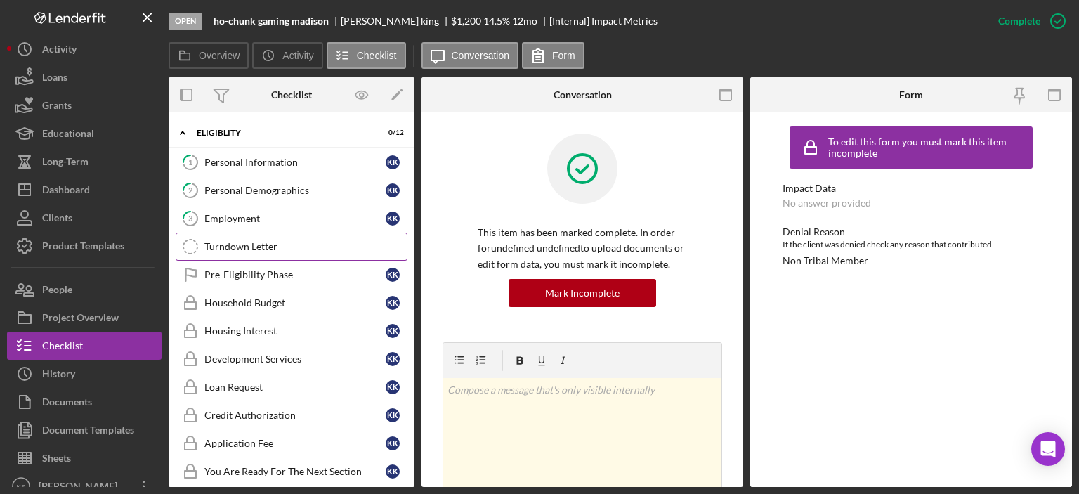
click at [242, 247] on div "Turndown Letter" at bounding box center [305, 246] width 202 height 11
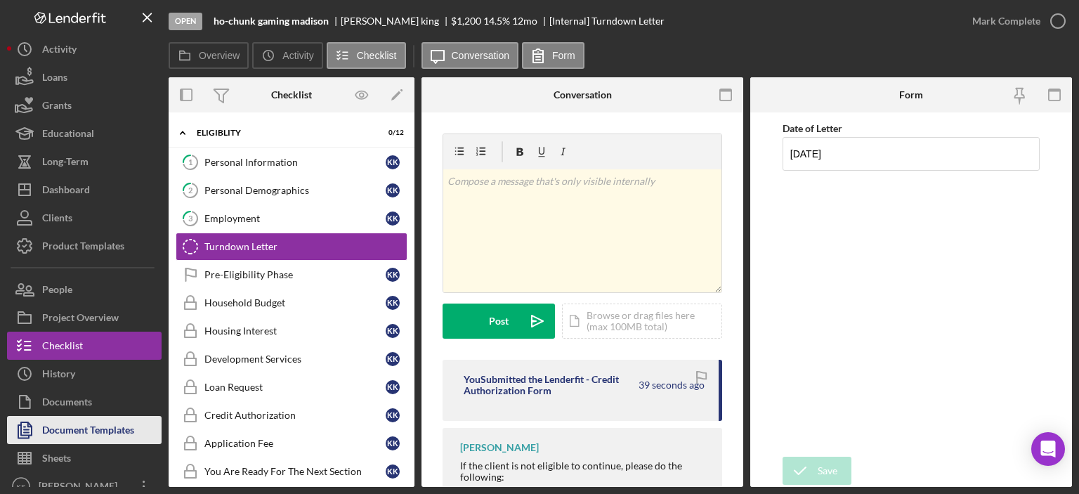
click at [110, 426] on div "Document Templates" at bounding box center [88, 432] width 92 height 32
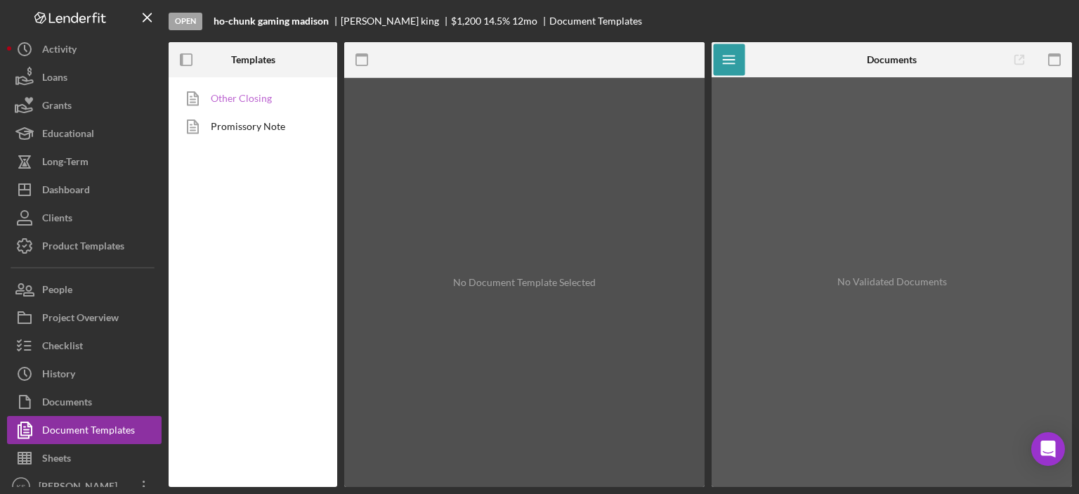
click at [269, 100] on link "Other Closing" at bounding box center [250, 98] width 148 height 28
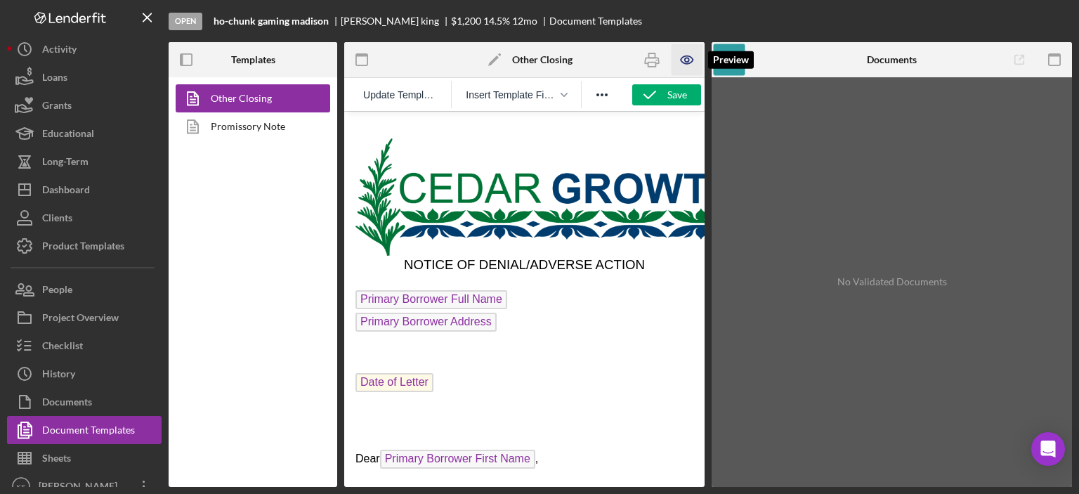
click at [680, 61] on icon "button" at bounding box center [688, 60] width 32 height 32
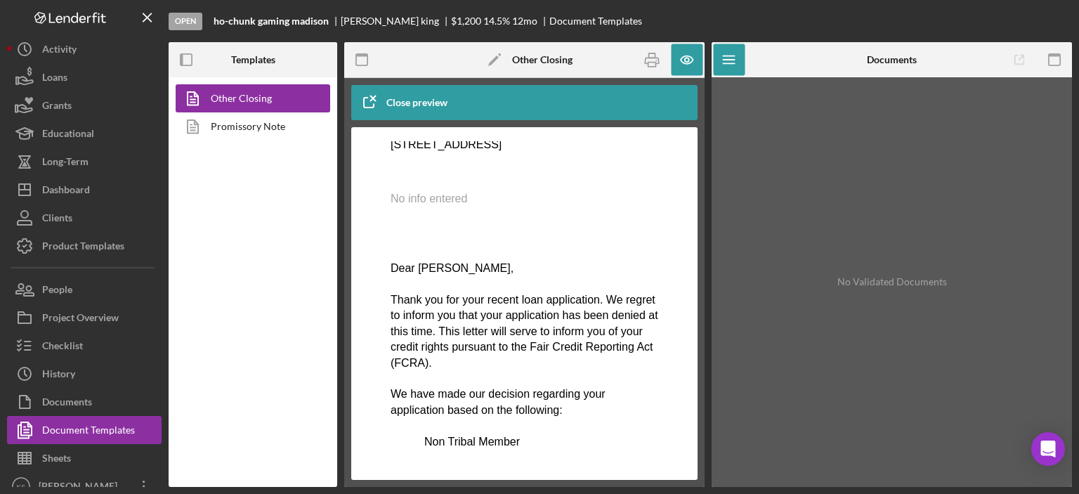
scroll to position [70, 0]
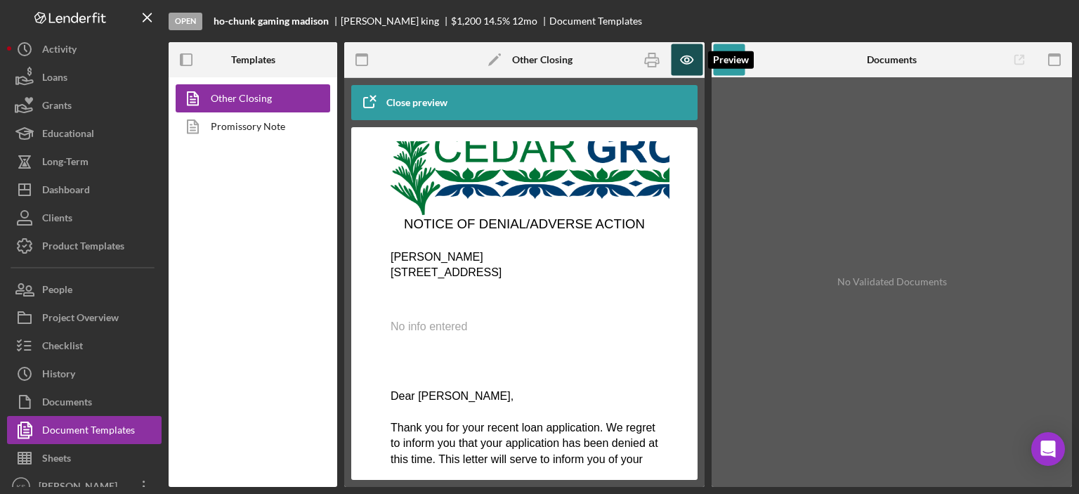
click at [689, 61] on icon "button" at bounding box center [688, 60] width 32 height 32
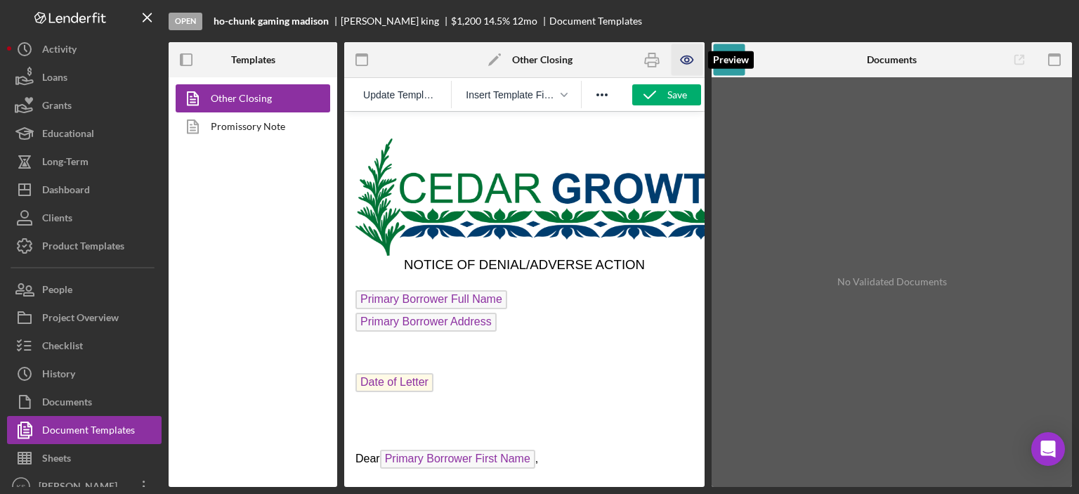
scroll to position [0, 0]
click at [421, 381] on span "Date of Letter" at bounding box center [394, 382] width 78 height 19
click at [415, 386] on span "Date of Letter" at bounding box center [394, 382] width 78 height 19
drag, startPoint x: 477, startPoint y: 372, endPoint x: 466, endPoint y: 380, distance: 13.5
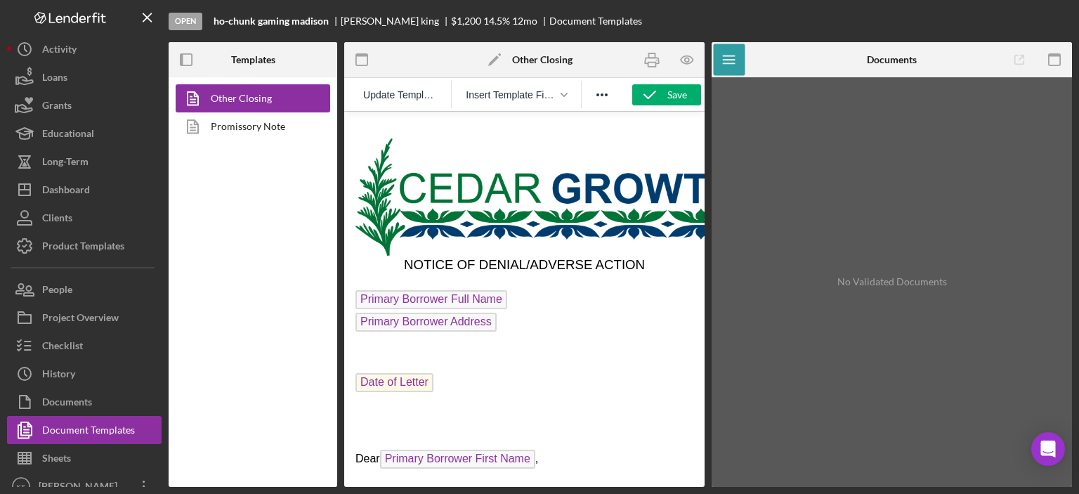
click at [477, 373] on p "Date of Letter ﻿" at bounding box center [524, 384] width 338 height 22
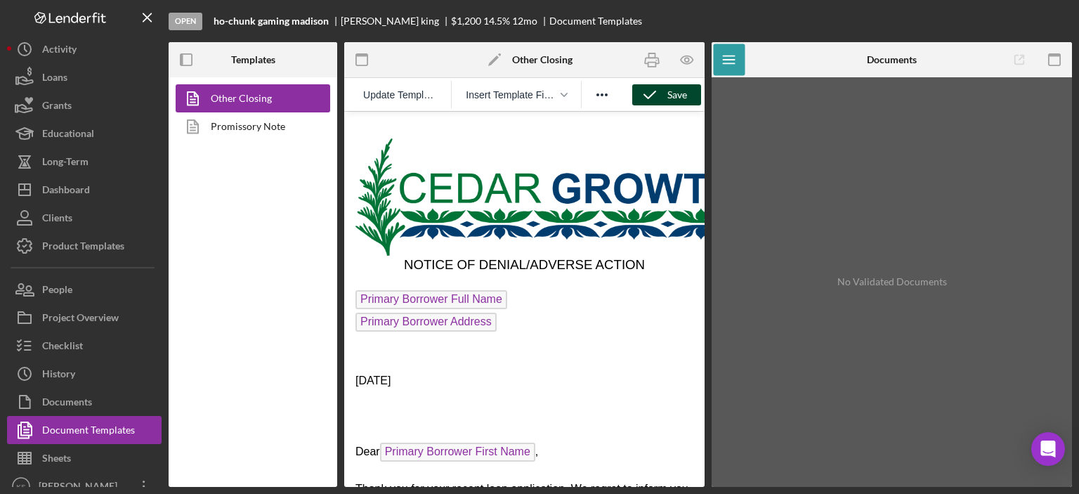
click at [662, 93] on icon "button" at bounding box center [649, 94] width 35 height 35
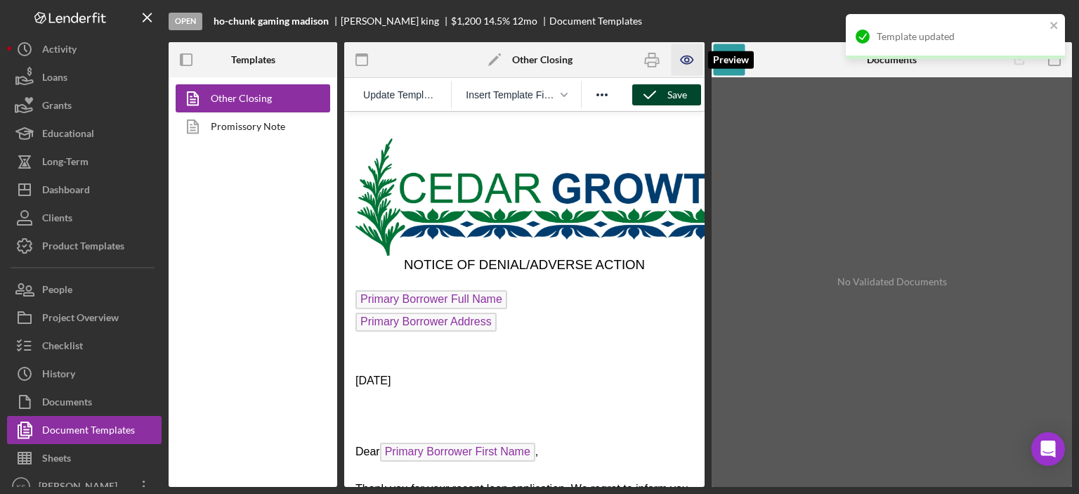
click at [681, 64] on icon "button" at bounding box center [688, 60] width 32 height 32
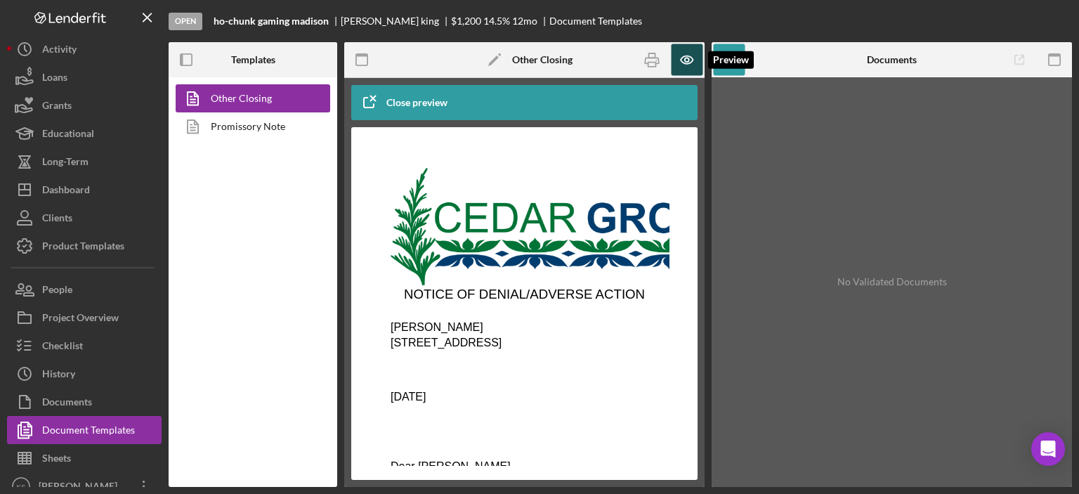
click at [686, 61] on icon "button" at bounding box center [688, 60] width 32 height 32
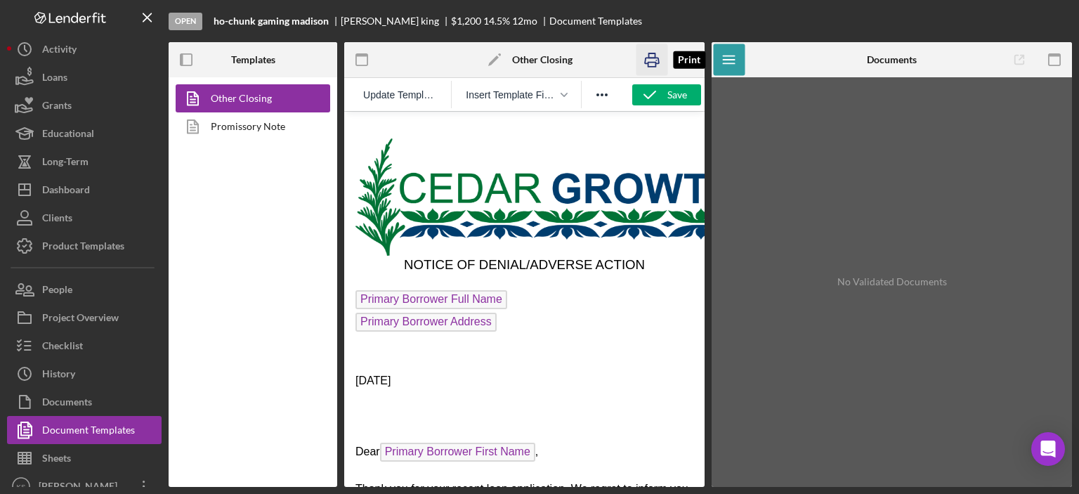
click at [655, 63] on rect "button" at bounding box center [652, 65] width 8 height 4
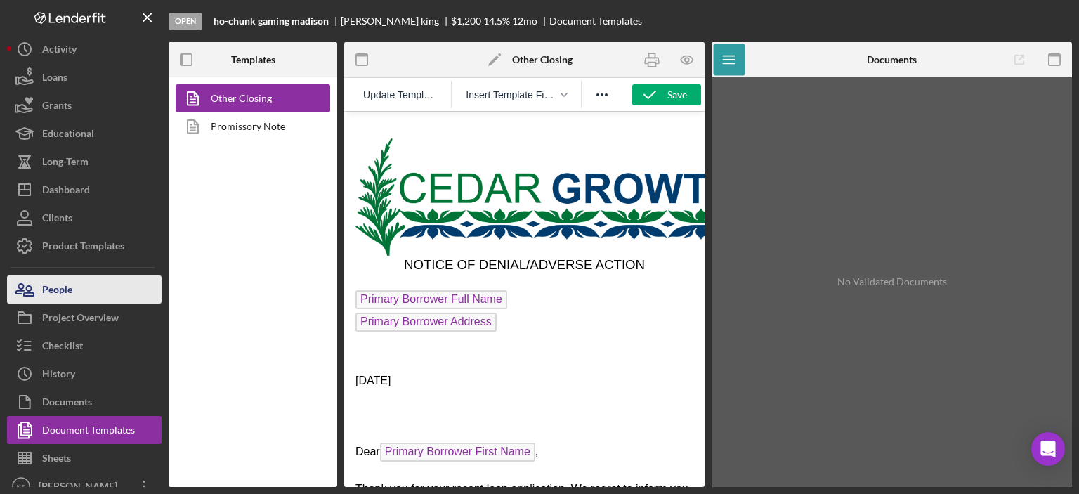
click at [100, 293] on button "People" at bounding box center [84, 289] width 155 height 28
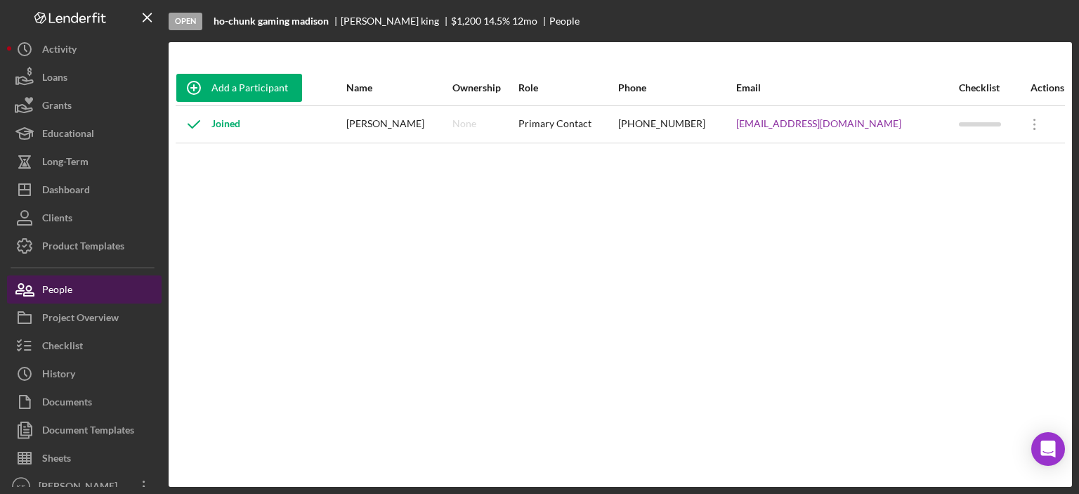
click at [94, 298] on button "People" at bounding box center [84, 289] width 155 height 28
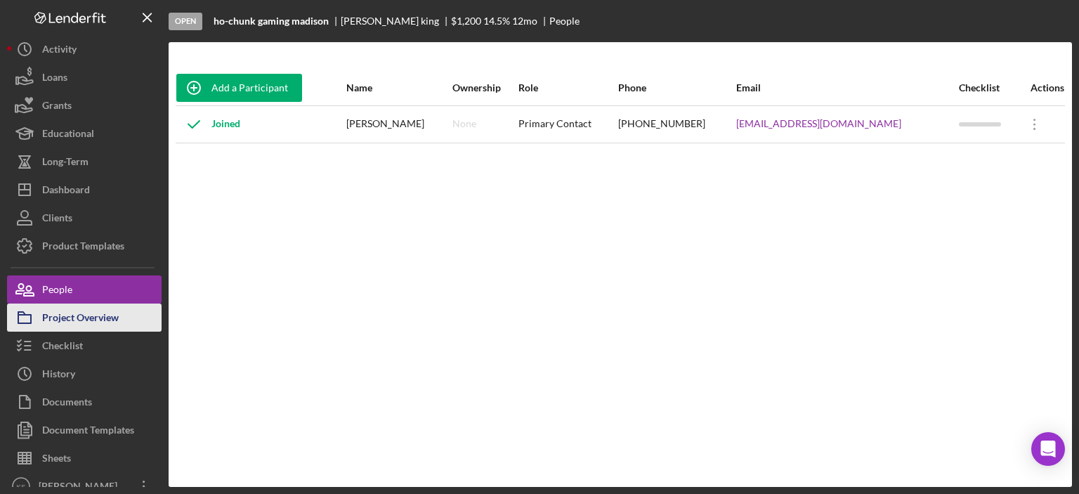
click at [98, 322] on div "Project Overview" at bounding box center [80, 319] width 77 height 32
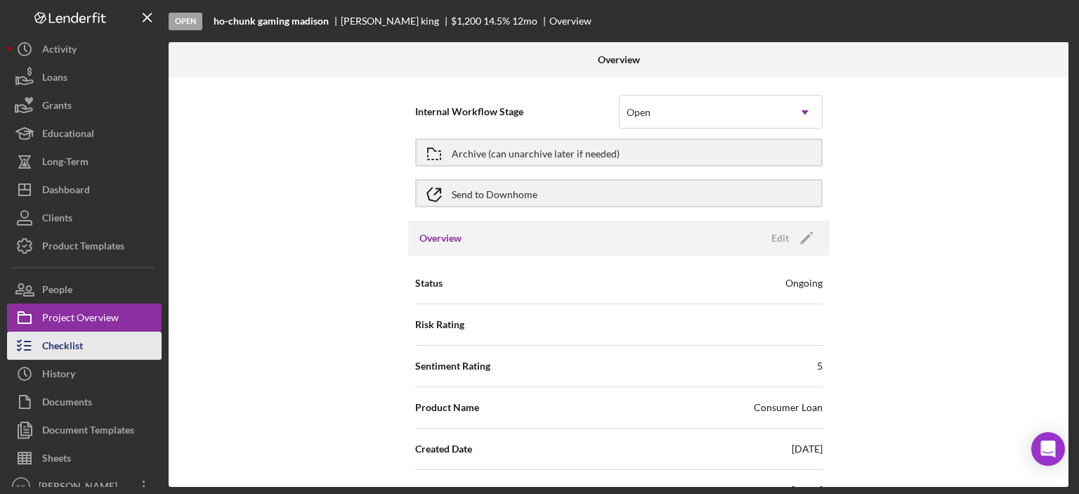
click at [84, 337] on button "Checklist" at bounding box center [84, 346] width 155 height 28
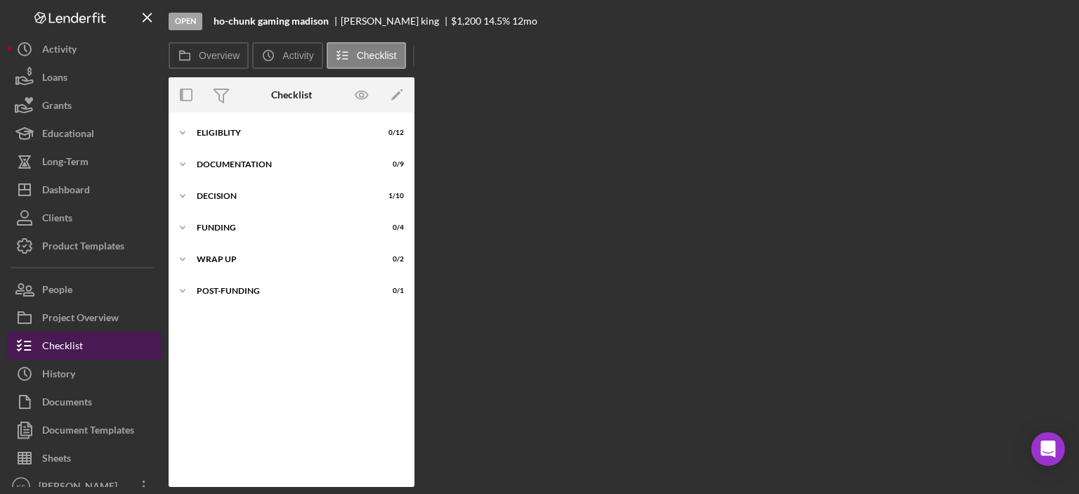
scroll to position [8, 0]
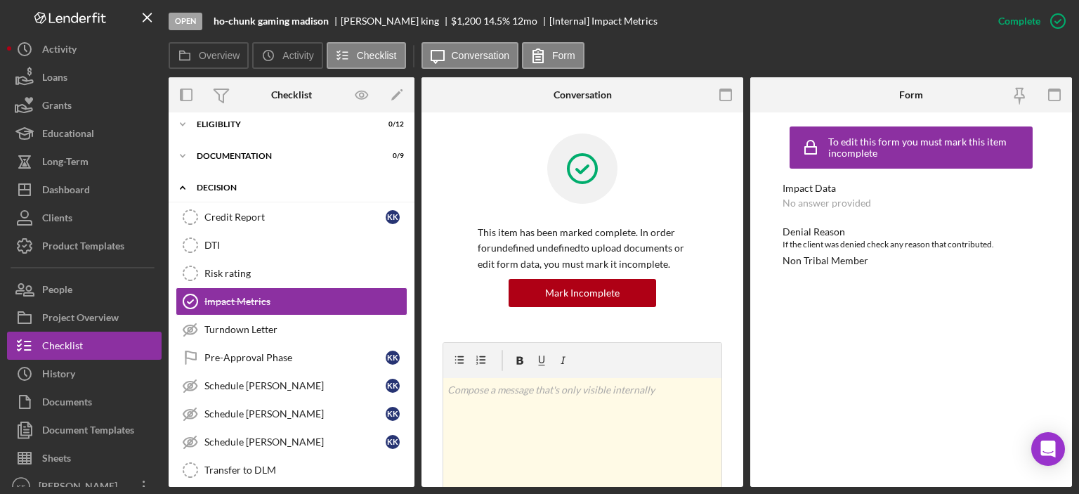
click at [218, 192] on div "Icon/Expander Decision 1 / 10" at bounding box center [292, 188] width 246 height 29
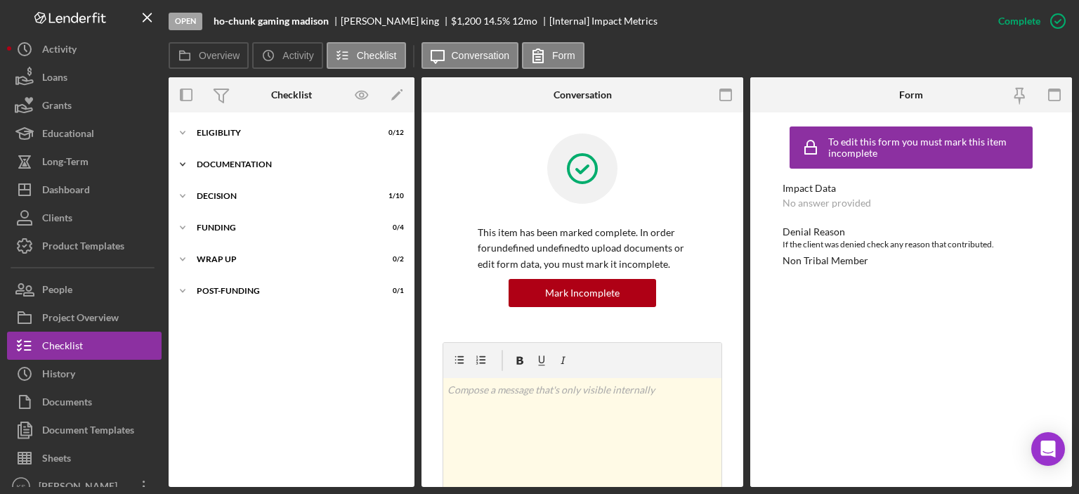
scroll to position [0, 0]
click at [212, 119] on div "Icon/Expander Eligiblity 0 / 12" at bounding box center [292, 133] width 246 height 28
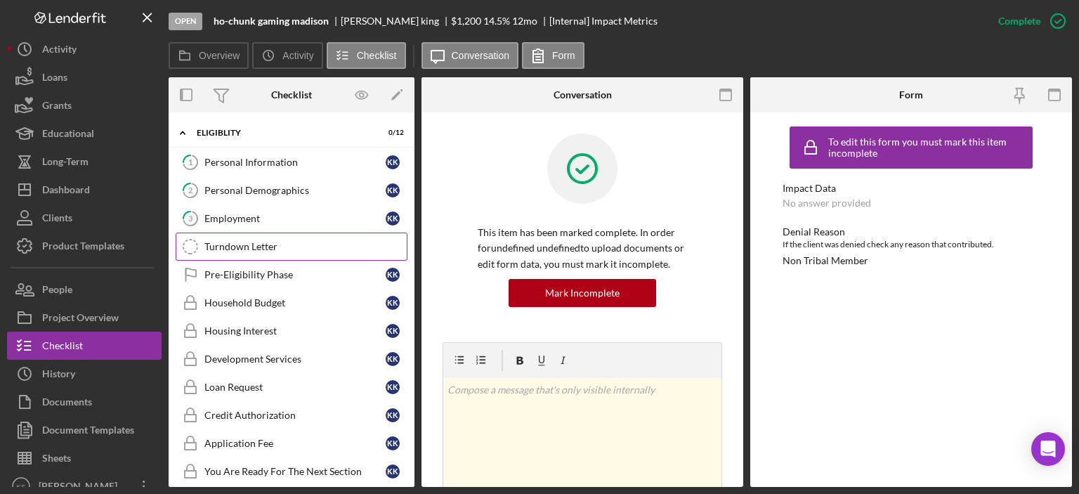
click at [266, 233] on link "Turndown Letter Turndown Letter" at bounding box center [292, 247] width 232 height 28
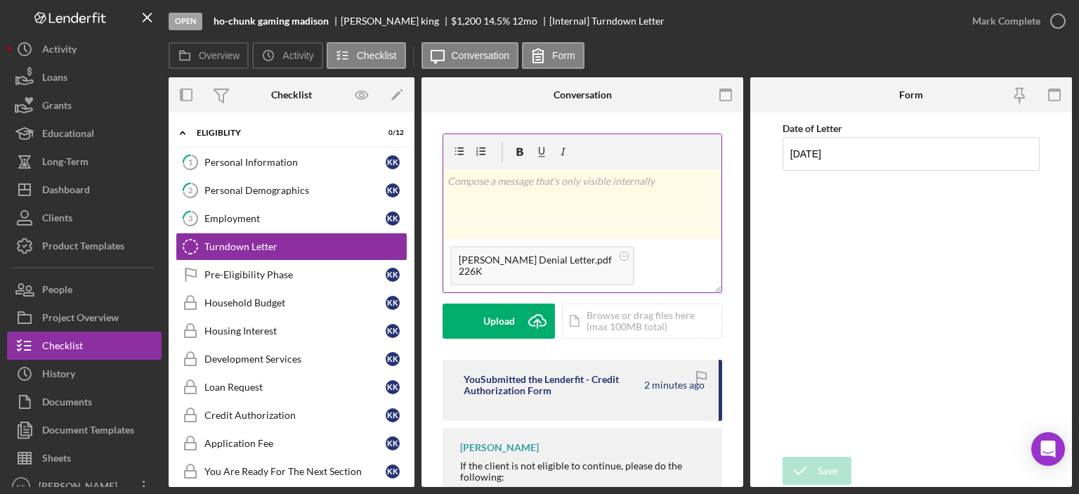
click at [572, 209] on div "v Color teal Color pink Remove color Add row above Add row below Add column bef…" at bounding box center [582, 204] width 278 height 70
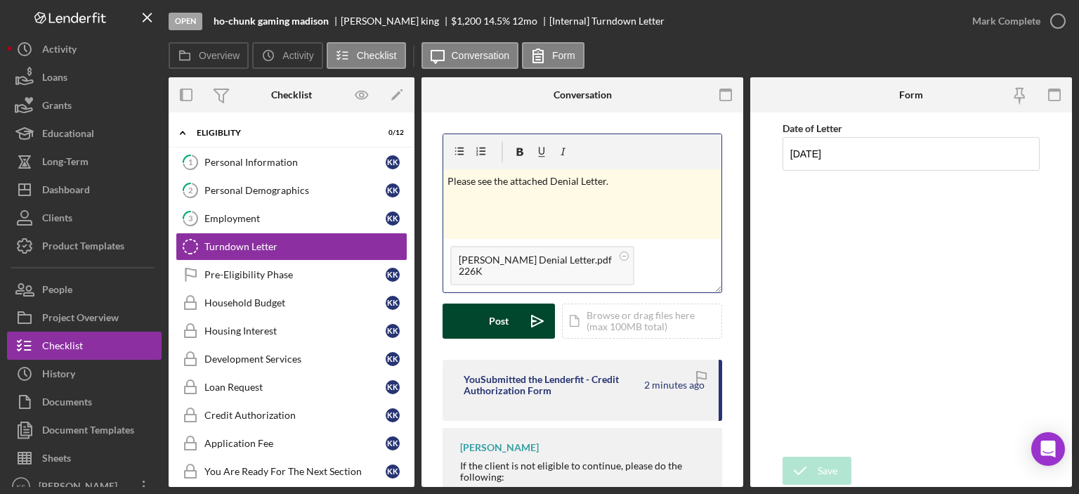
click at [500, 324] on div "Post" at bounding box center [499, 320] width 20 height 35
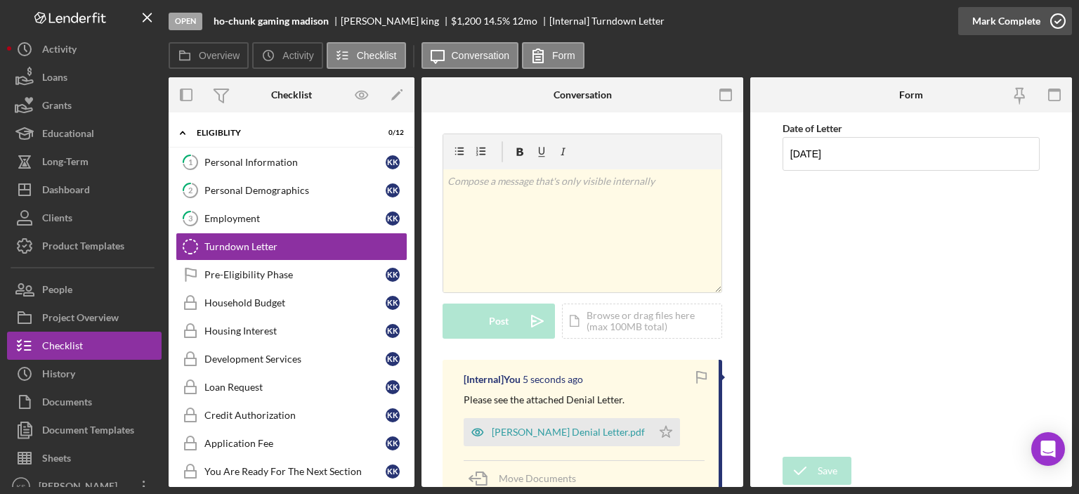
click at [1020, 20] on div "Mark Complete" at bounding box center [1006, 21] width 68 height 28
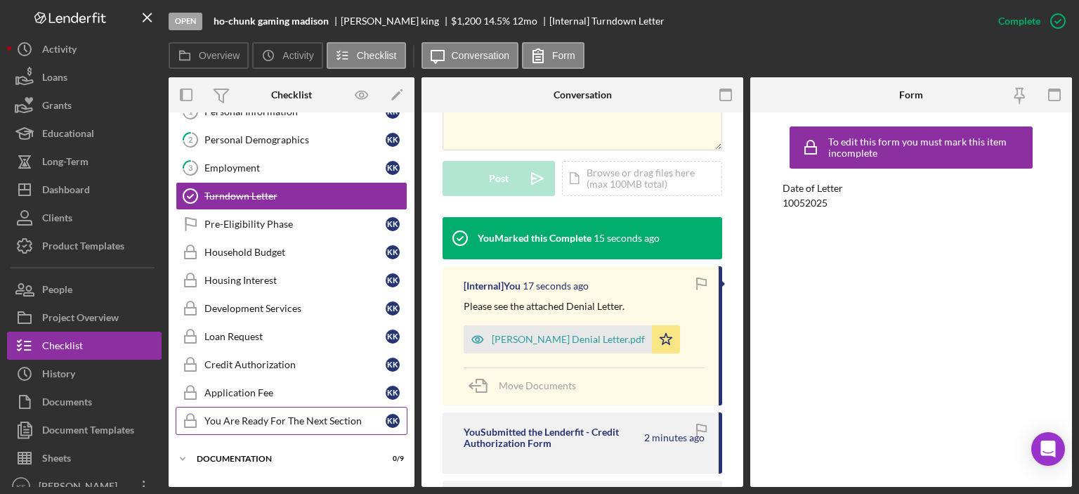
scroll to position [70, 0]
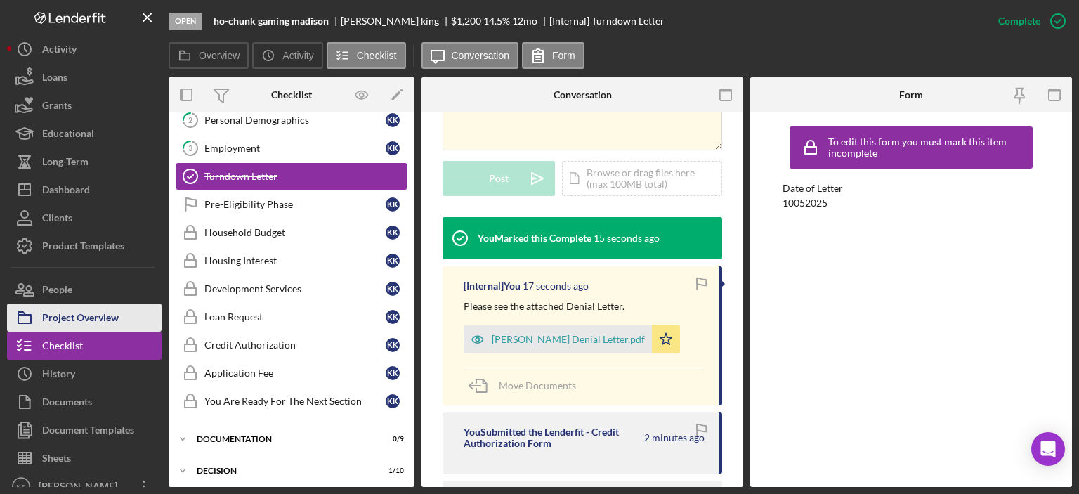
click at [104, 323] on div "Project Overview" at bounding box center [80, 319] width 77 height 32
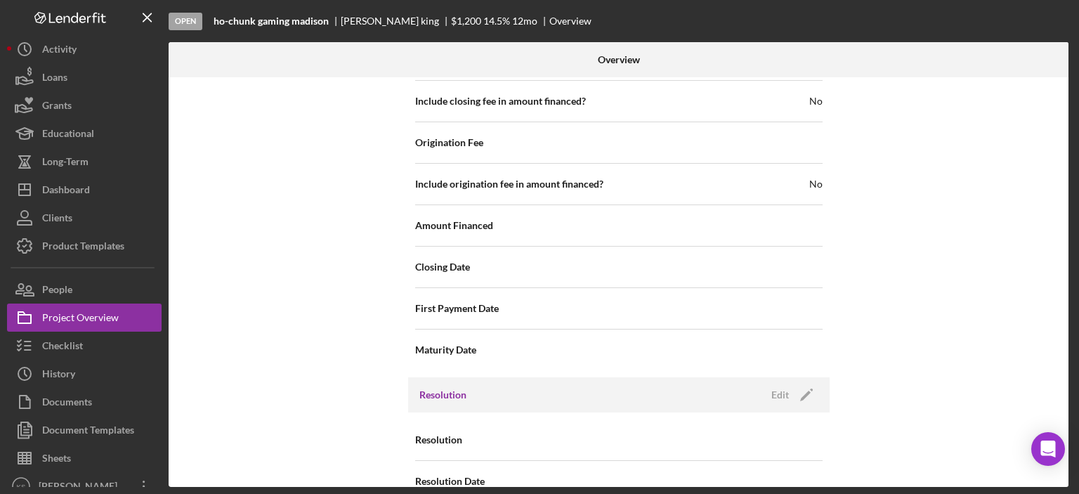
scroll to position [1686, 0]
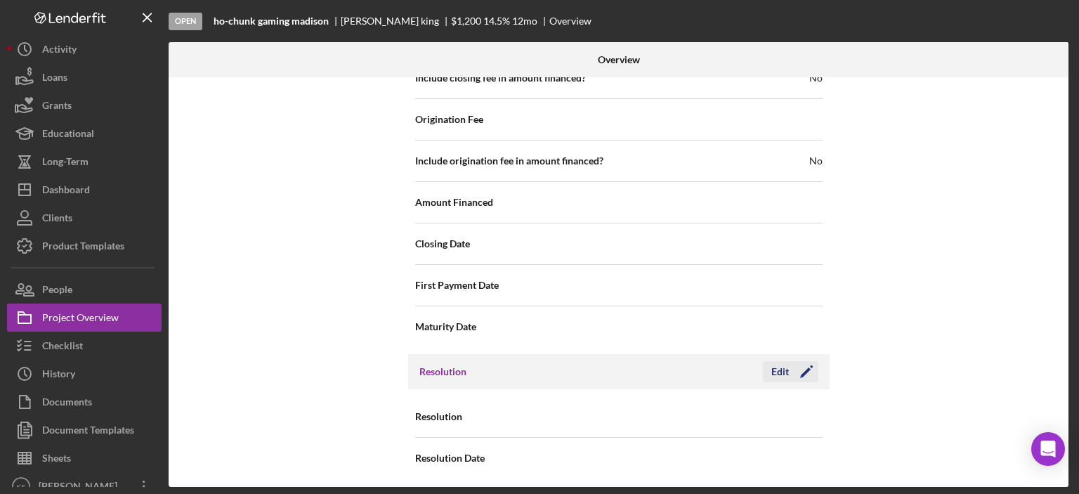
click at [789, 367] on icon "Icon/Edit" at bounding box center [806, 371] width 35 height 35
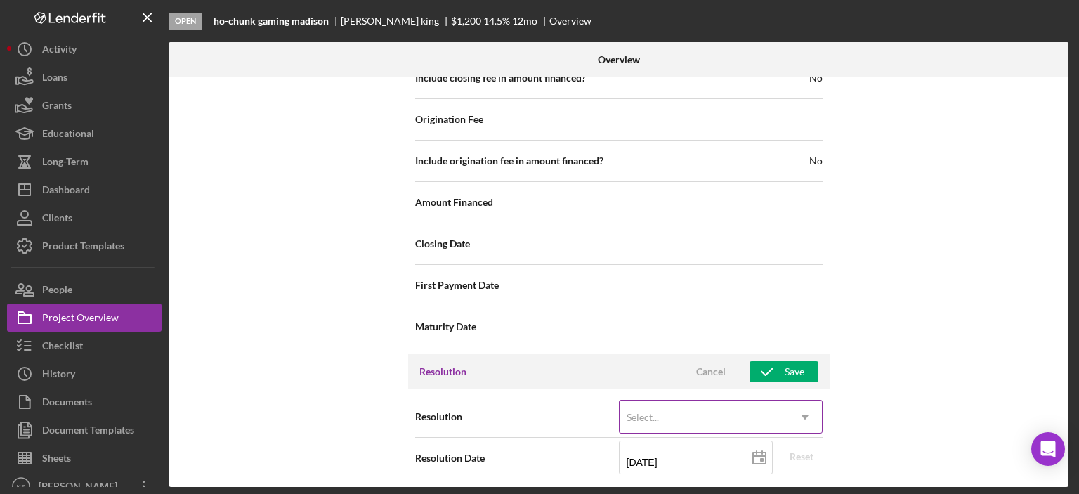
click at [728, 401] on div "Select..." at bounding box center [704, 417] width 169 height 32
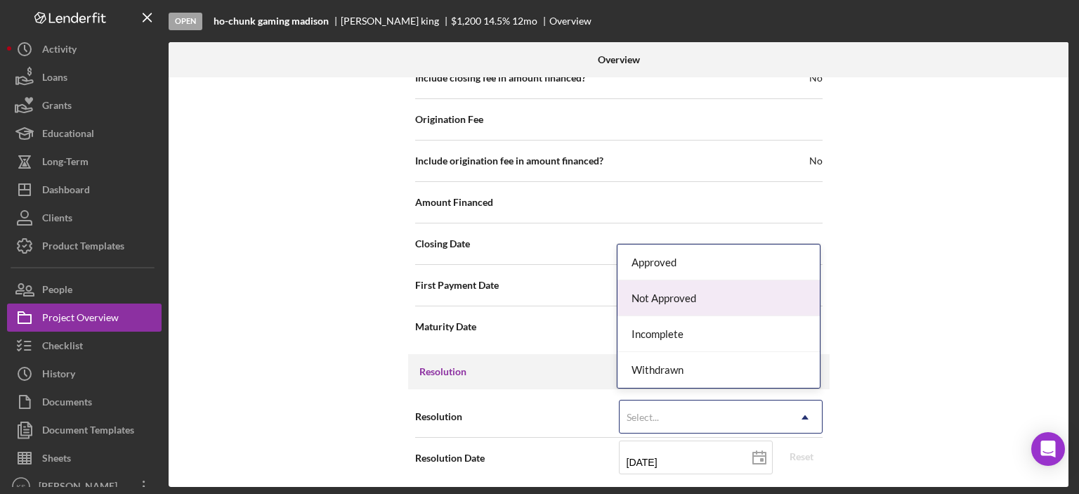
click at [689, 303] on div "Not Approved" at bounding box center [719, 298] width 202 height 36
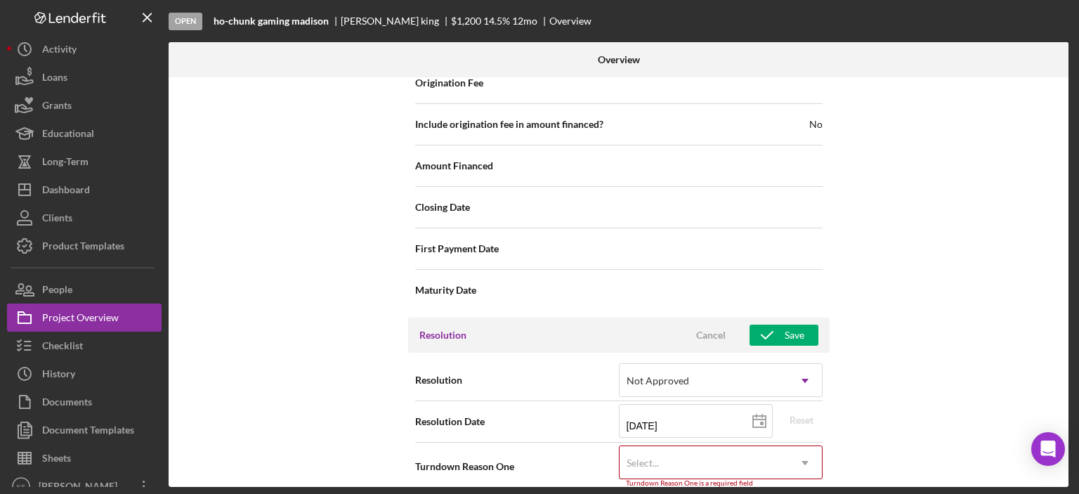
scroll to position [1775, 0]
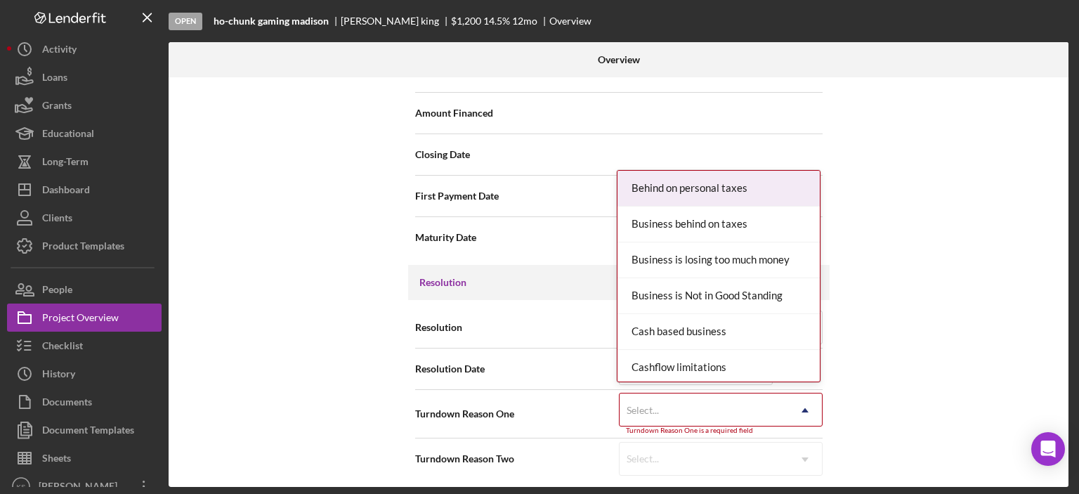
click at [700, 394] on div "Select..." at bounding box center [704, 410] width 169 height 32
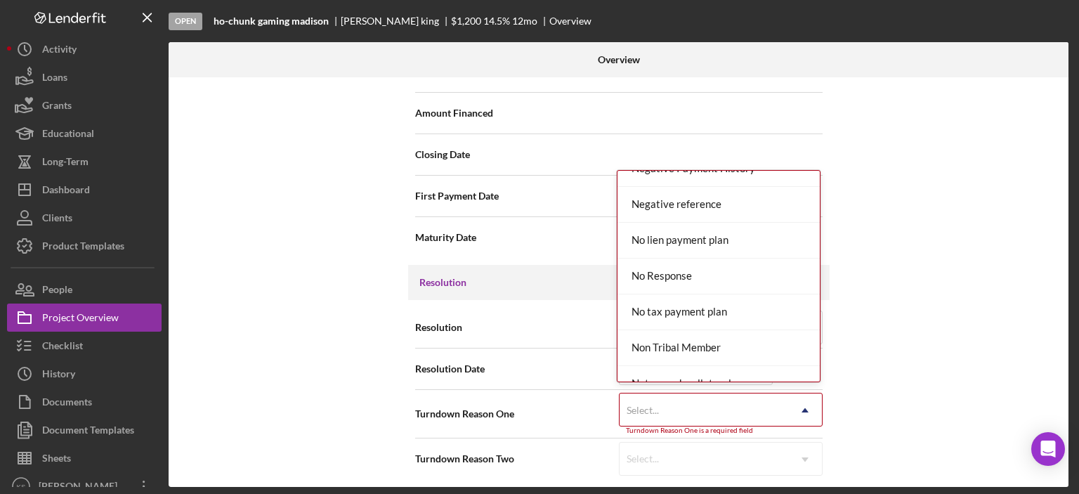
scroll to position [1054, 0]
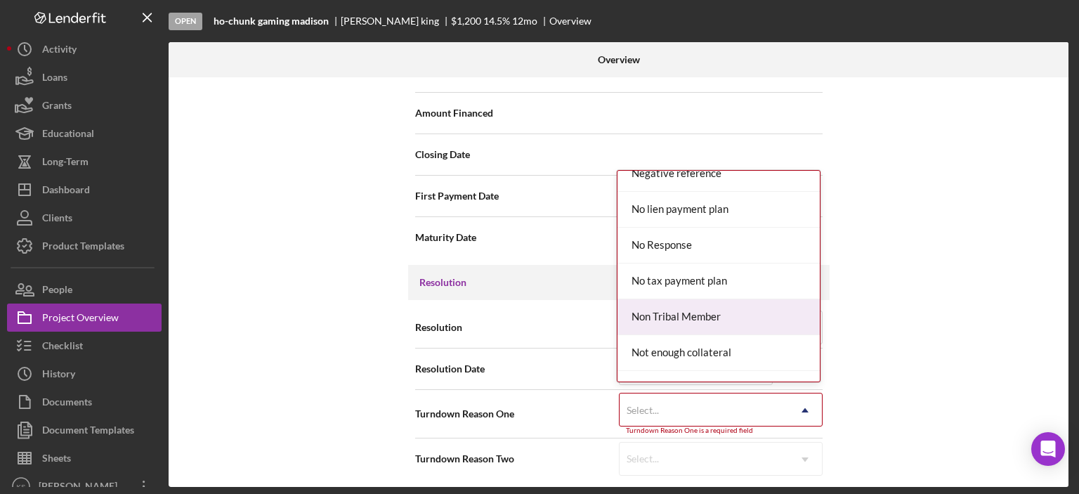
click at [698, 318] on div "Non Tribal Member" at bounding box center [719, 317] width 202 height 36
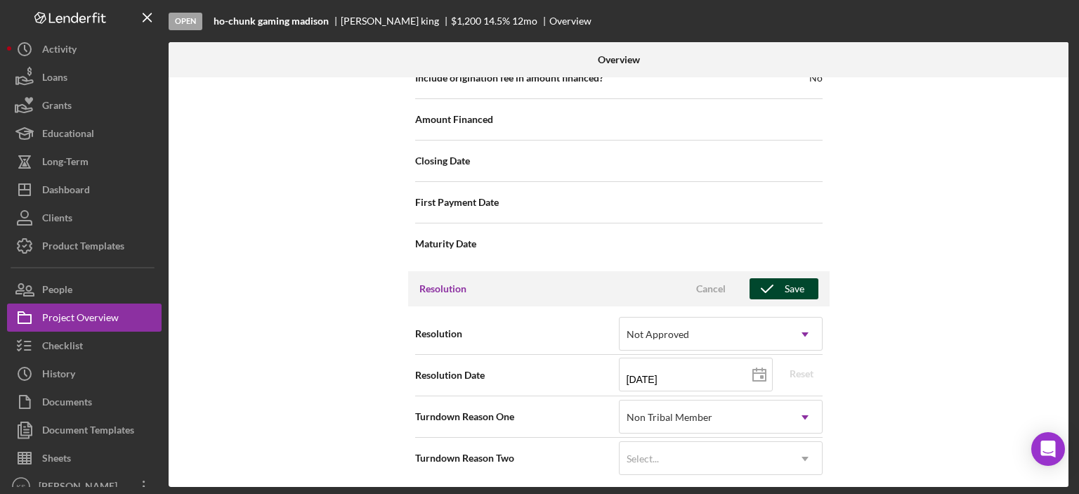
click at [769, 289] on icon "button" at bounding box center [767, 288] width 35 height 35
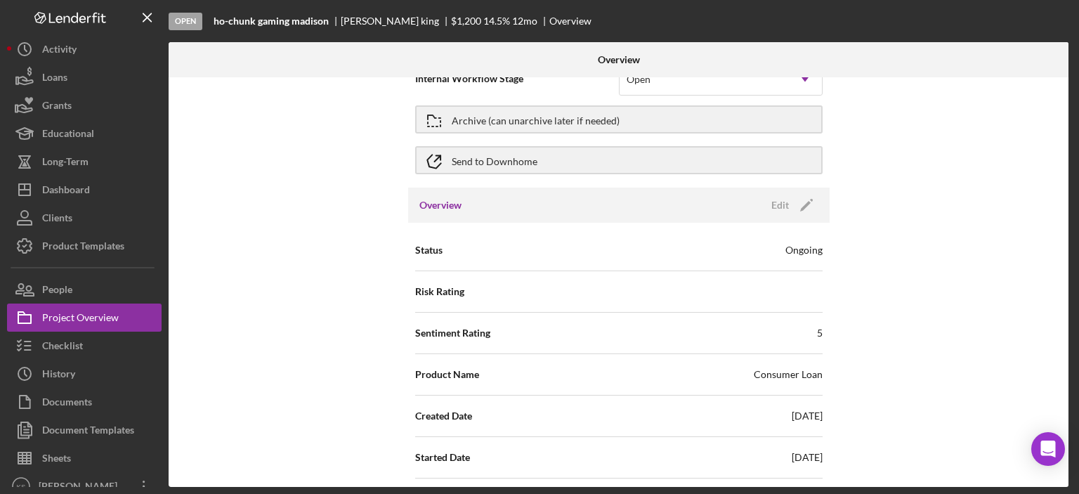
scroll to position [0, 0]
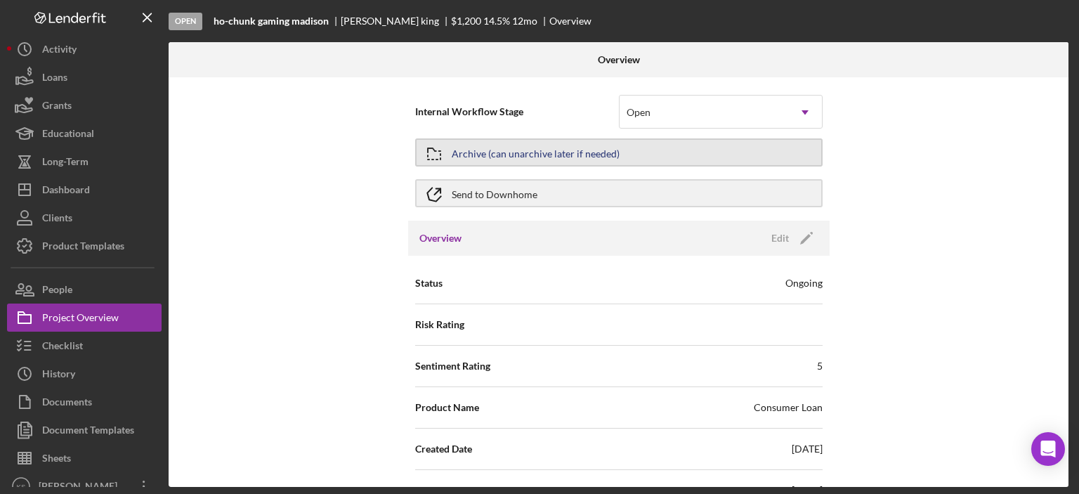
click at [483, 157] on div "Archive (can unarchive later if needed)" at bounding box center [536, 152] width 168 height 25
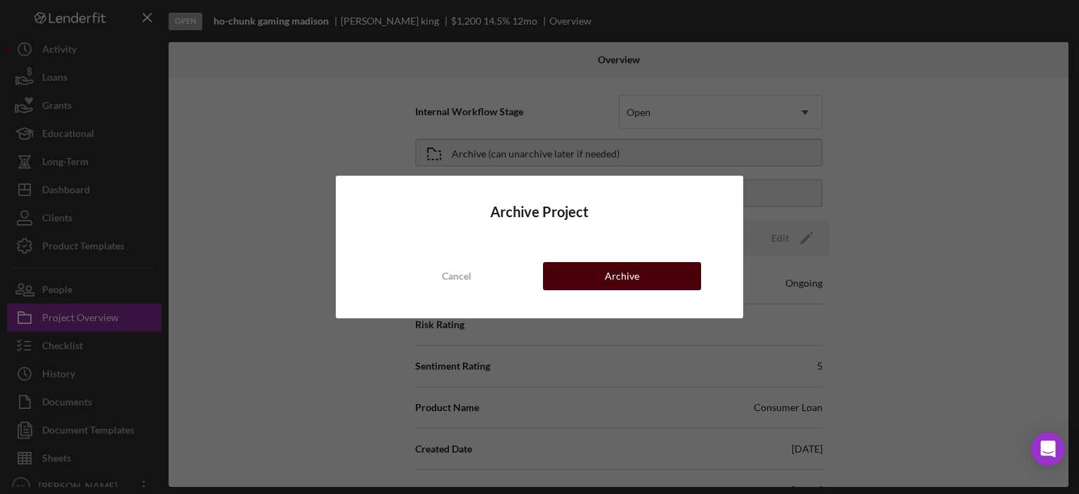
click at [632, 286] on div "Archive" at bounding box center [622, 276] width 34 height 28
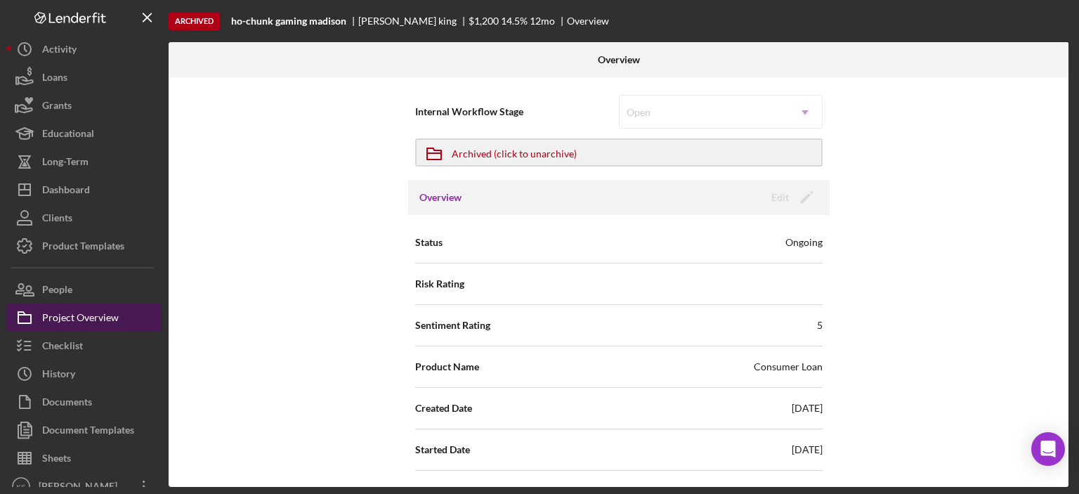
click at [87, 318] on div "Project Overview" at bounding box center [80, 319] width 77 height 32
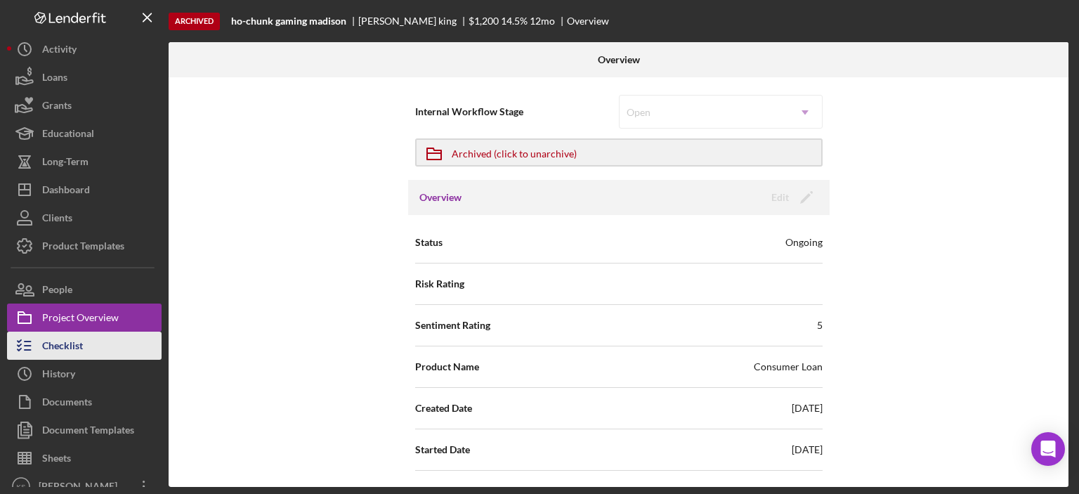
click at [80, 341] on div "Checklist" at bounding box center [62, 348] width 41 height 32
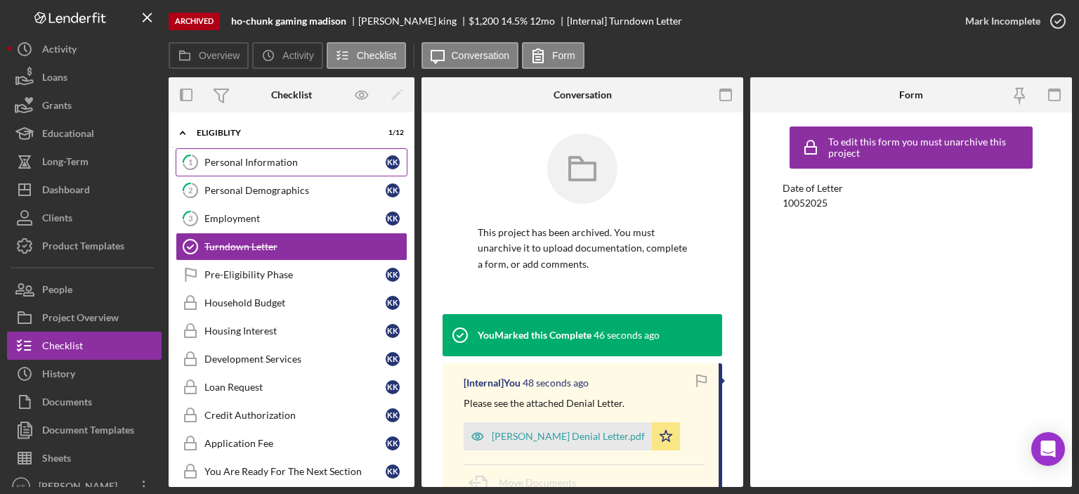
click at [280, 163] on div "Personal Information" at bounding box center [294, 162] width 181 height 11
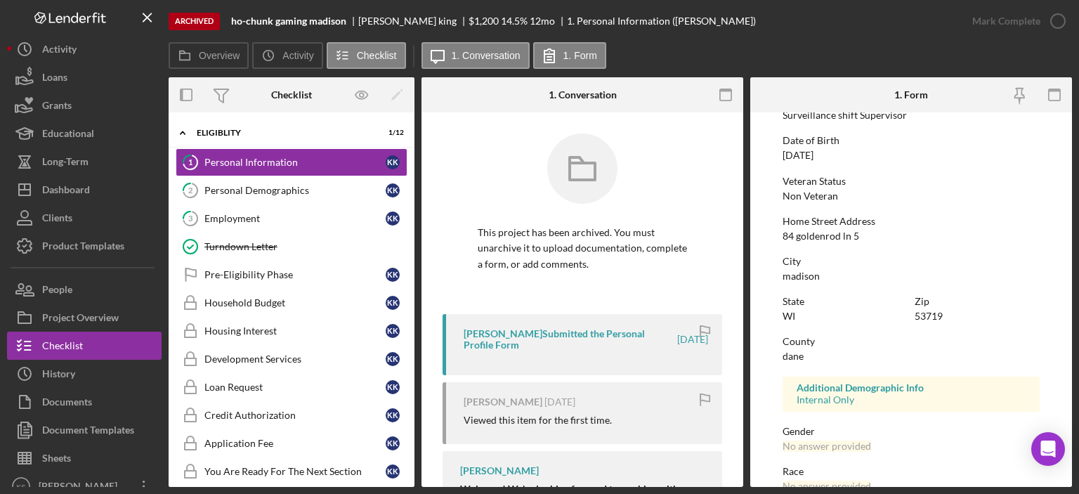
scroll to position [141, 0]
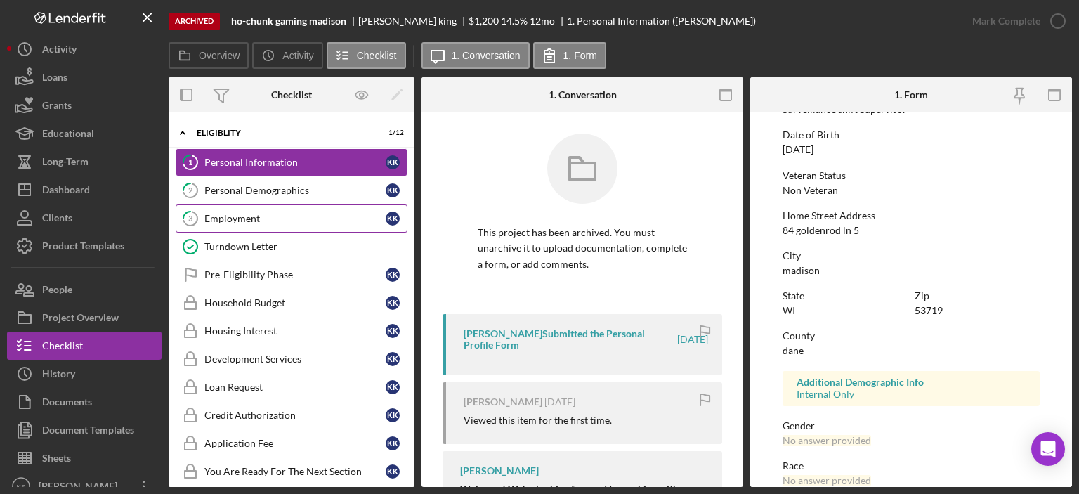
click at [230, 213] on div "Employment" at bounding box center [294, 218] width 181 height 11
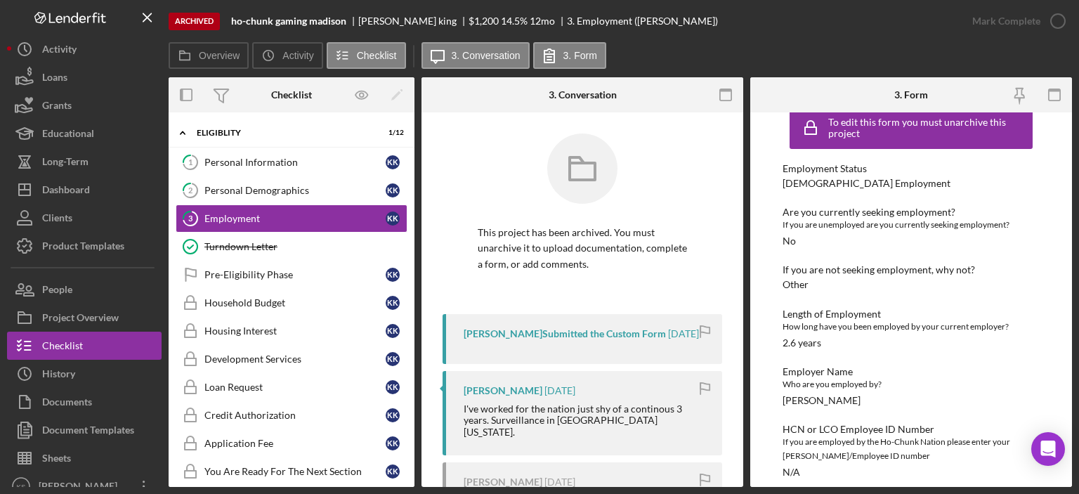
scroll to position [31, 0]
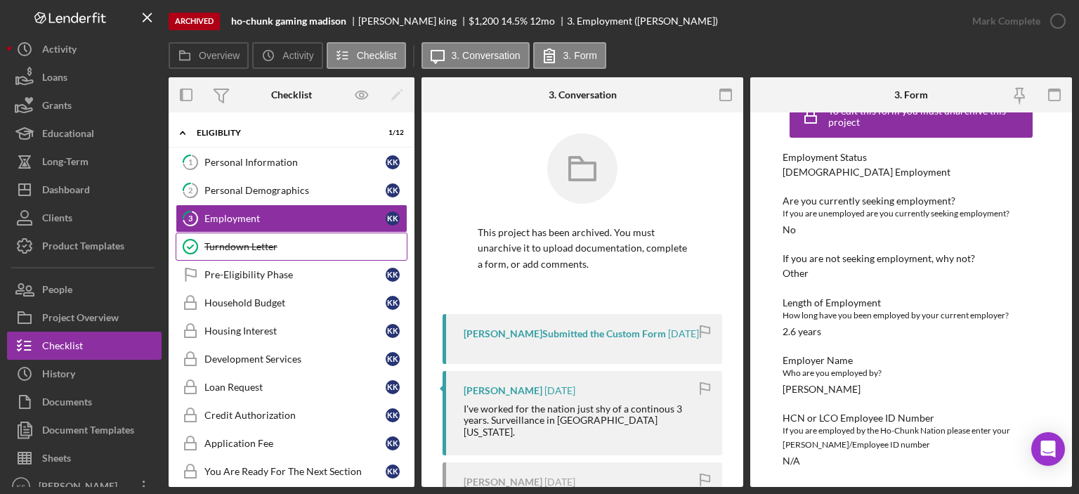
click at [280, 247] on div "Turndown Letter" at bounding box center [305, 246] width 202 height 11
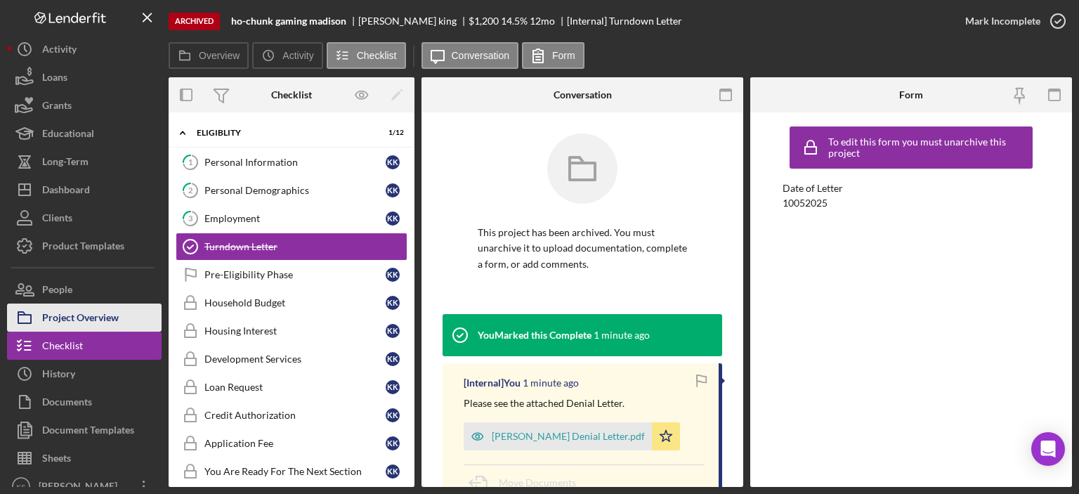
click at [92, 315] on div "Project Overview" at bounding box center [80, 319] width 77 height 32
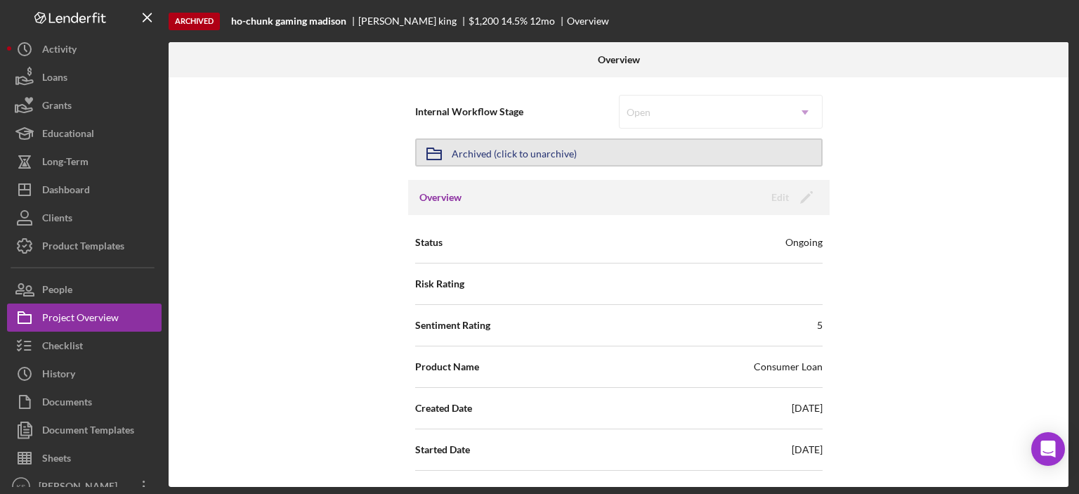
click at [511, 145] on div "Archived (click to unarchive)" at bounding box center [514, 152] width 125 height 25
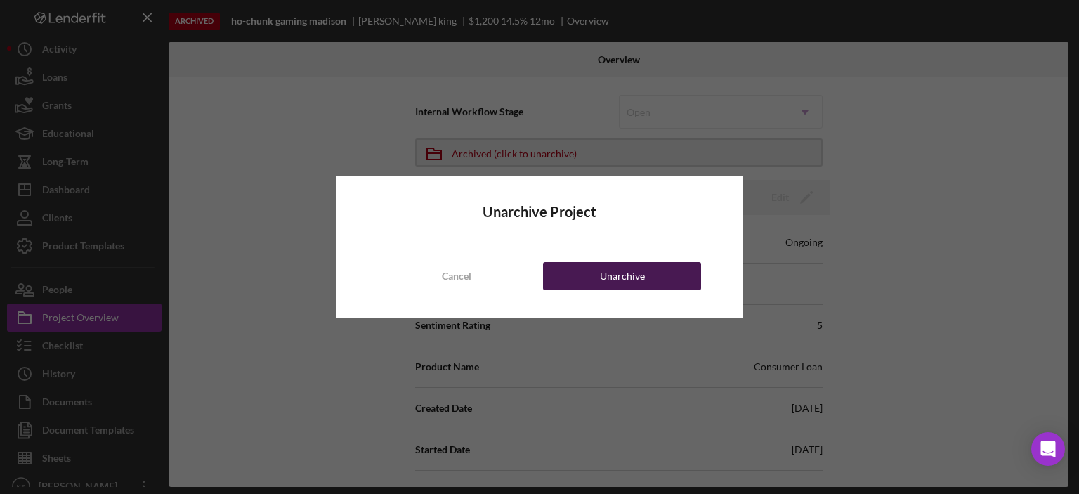
click at [592, 272] on button "Unarchive" at bounding box center [622, 276] width 158 height 28
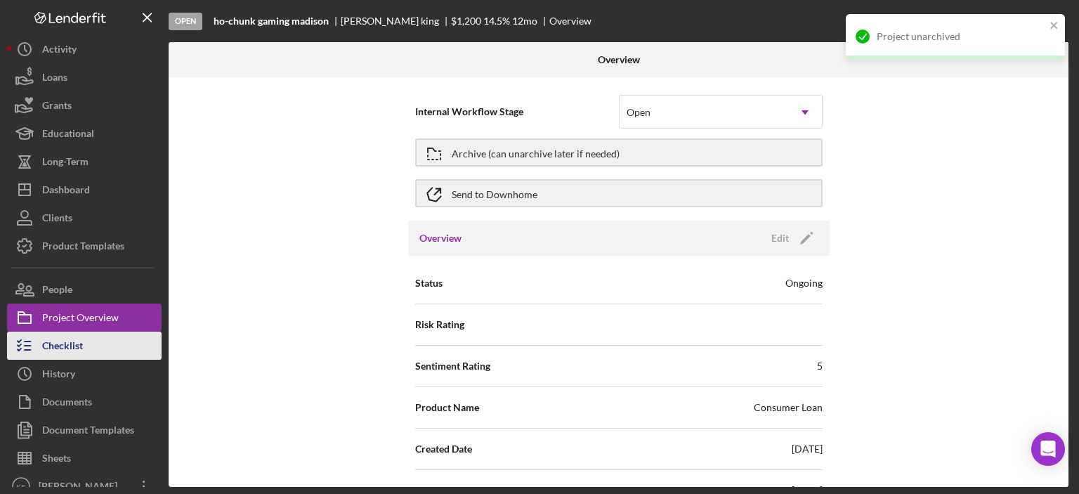
click at [81, 334] on div "Checklist" at bounding box center [62, 348] width 41 height 32
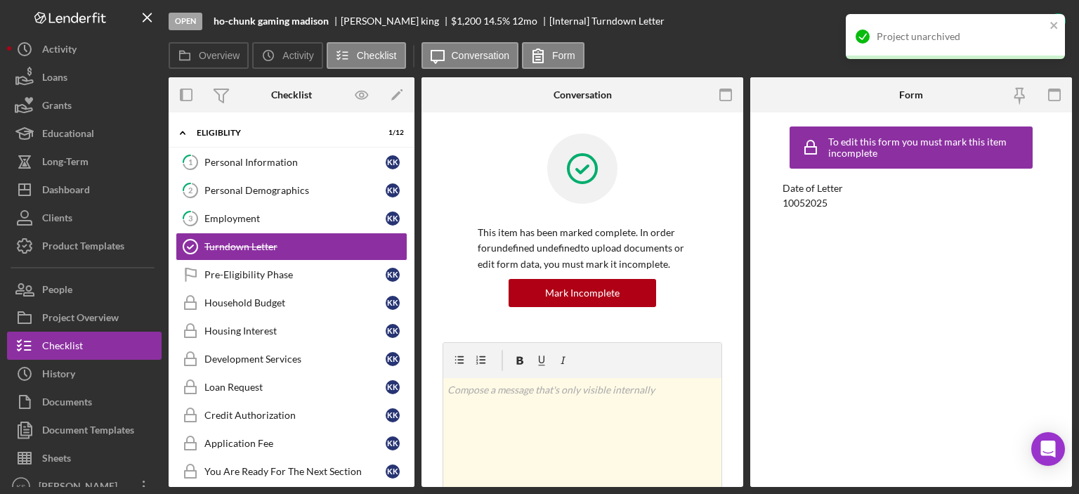
click at [996, 30] on div "Project unarchived" at bounding box center [950, 36] width 198 height 22
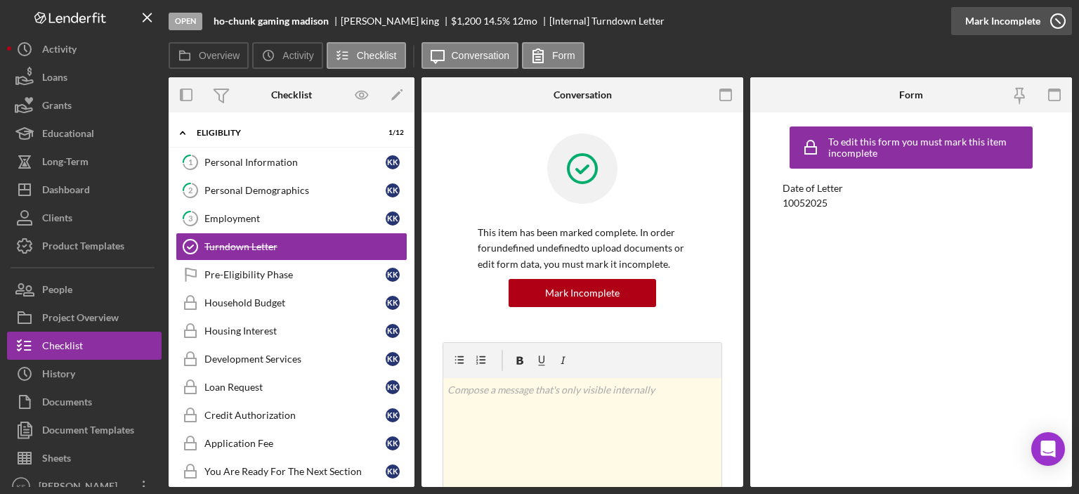
click at [1019, 22] on div "Mark Incomplete" at bounding box center [1002, 21] width 75 height 28
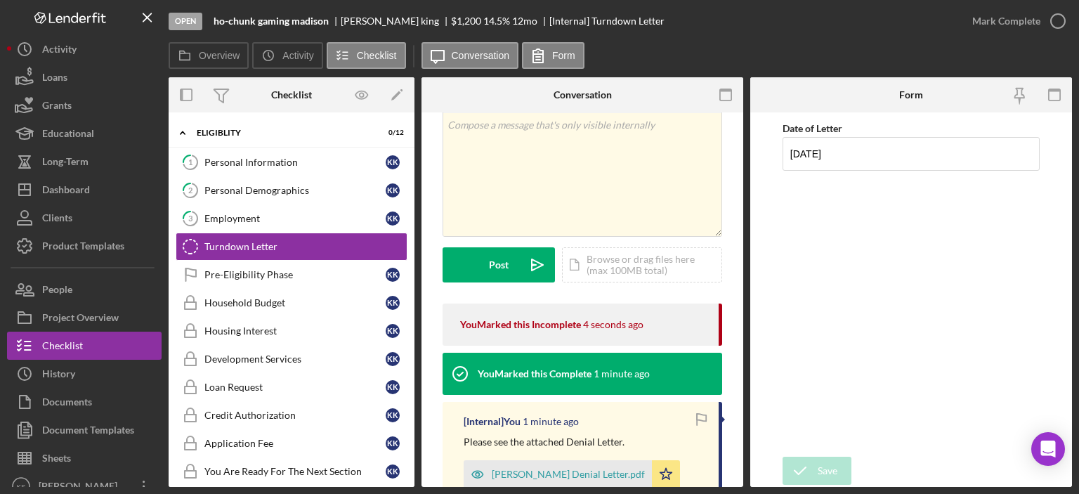
scroll to position [141, 0]
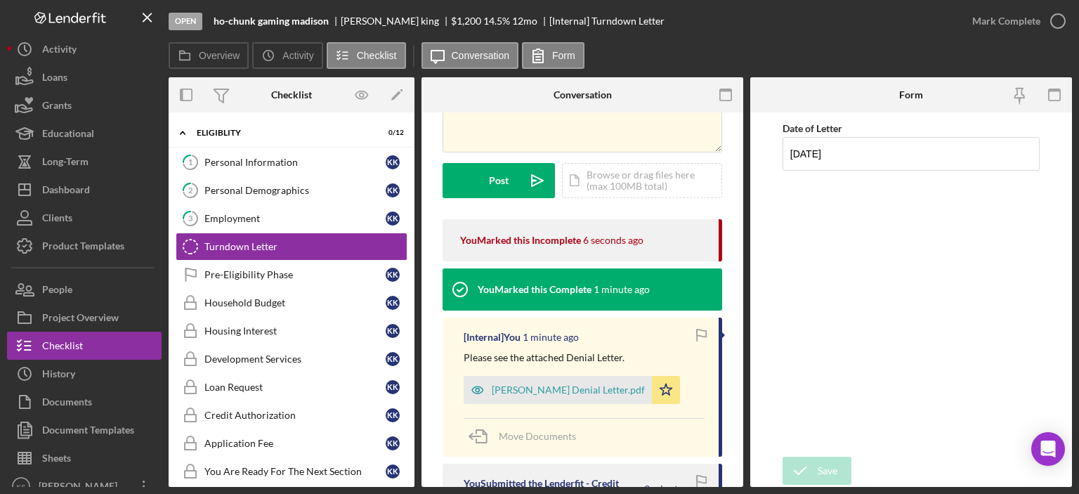
click at [632, 337] on div "[Internal] You 1 minute ago" at bounding box center [584, 337] width 241 height 11
click at [1008, 27] on div "Mark Complete" at bounding box center [1006, 21] width 68 height 28
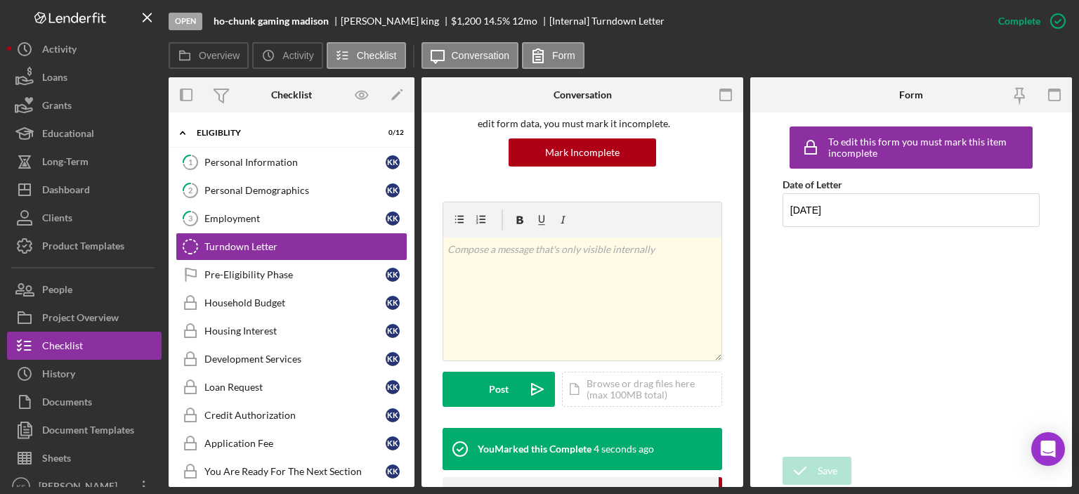
scroll to position [349, 0]
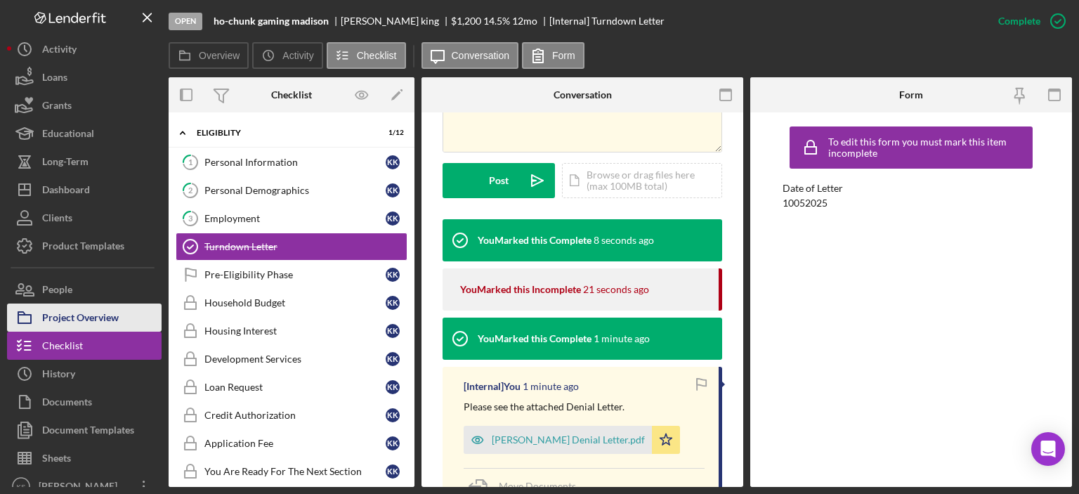
drag, startPoint x: 114, startPoint y: 313, endPoint x: 146, endPoint y: 303, distance: 33.8
click at [114, 313] on div "Project Overview" at bounding box center [80, 319] width 77 height 32
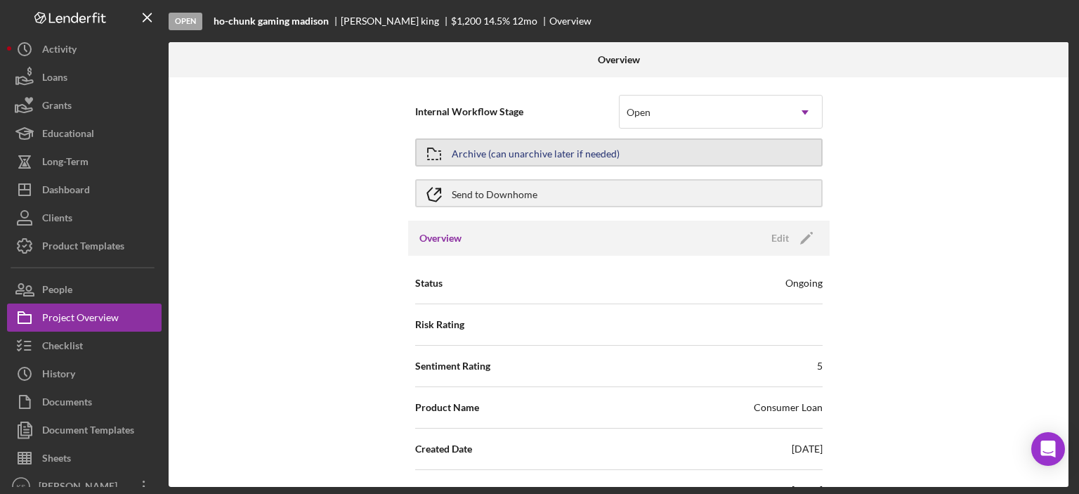
click at [506, 141] on div "Archive (can unarchive later if needed)" at bounding box center [536, 152] width 168 height 25
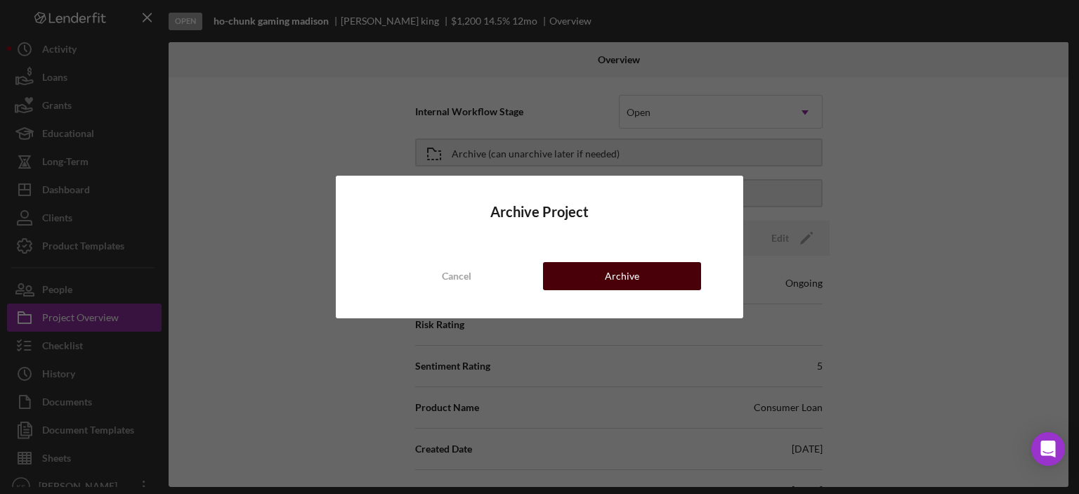
click at [623, 287] on div "Archive" at bounding box center [622, 276] width 34 height 28
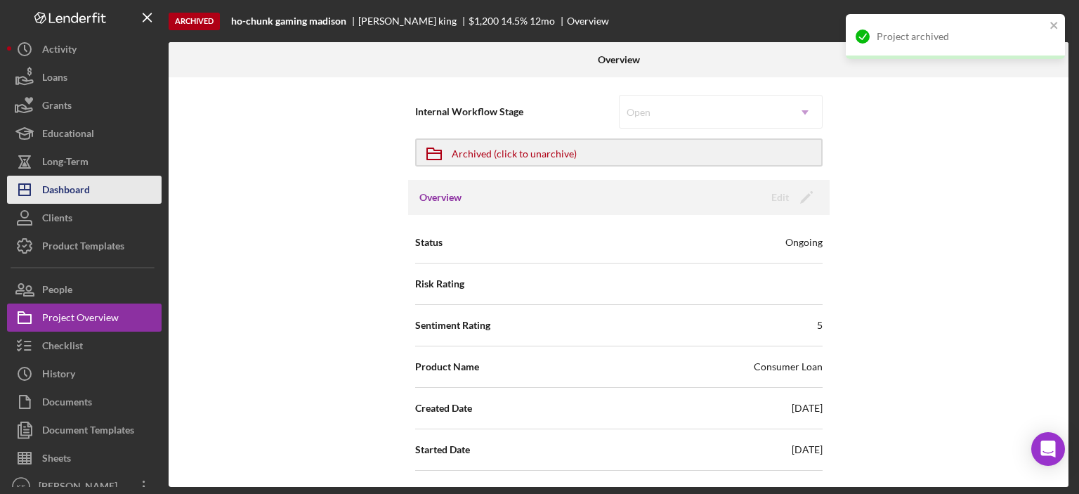
click at [74, 195] on div "Dashboard" at bounding box center [66, 192] width 48 height 32
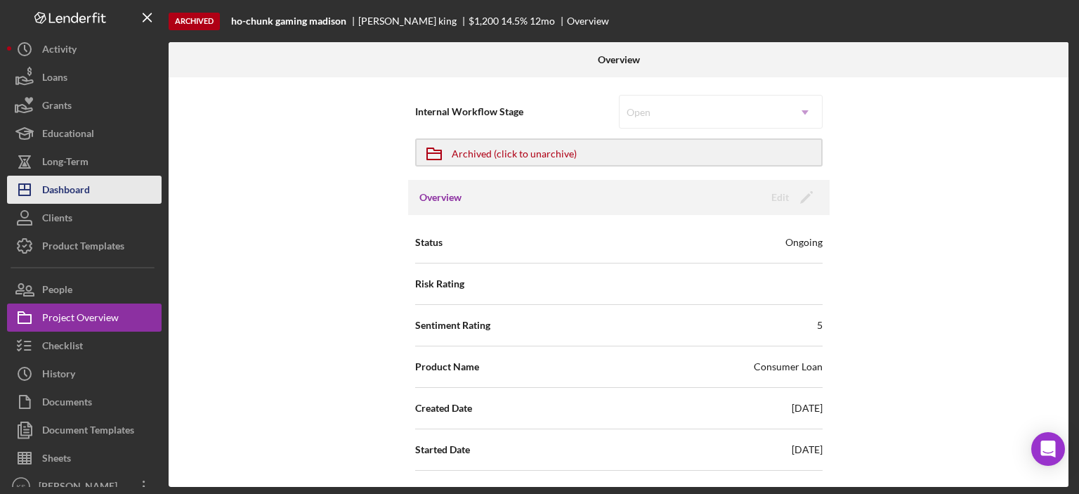
click at [98, 190] on button "Icon/Dashboard Dashboard" at bounding box center [84, 190] width 155 height 28
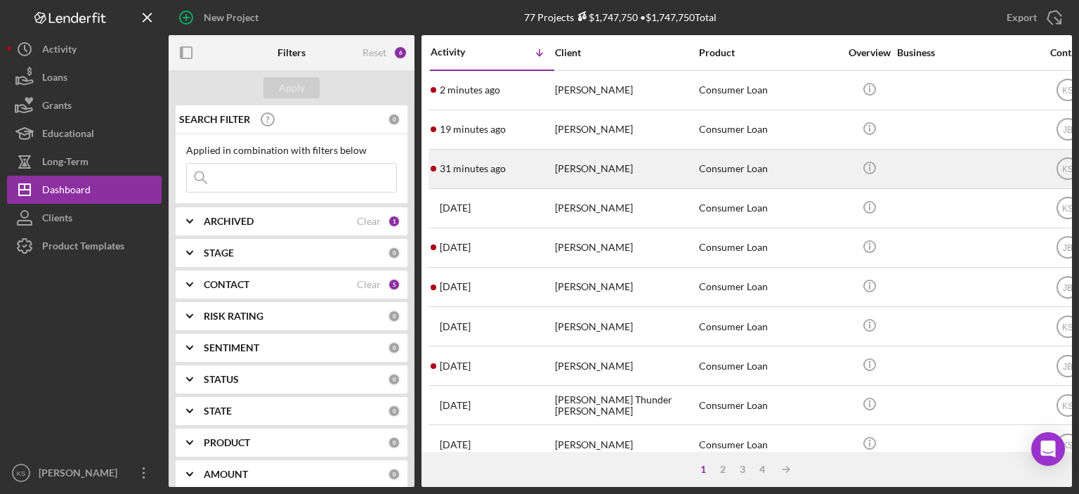
click at [601, 172] on div "[PERSON_NAME]" at bounding box center [625, 168] width 141 height 37
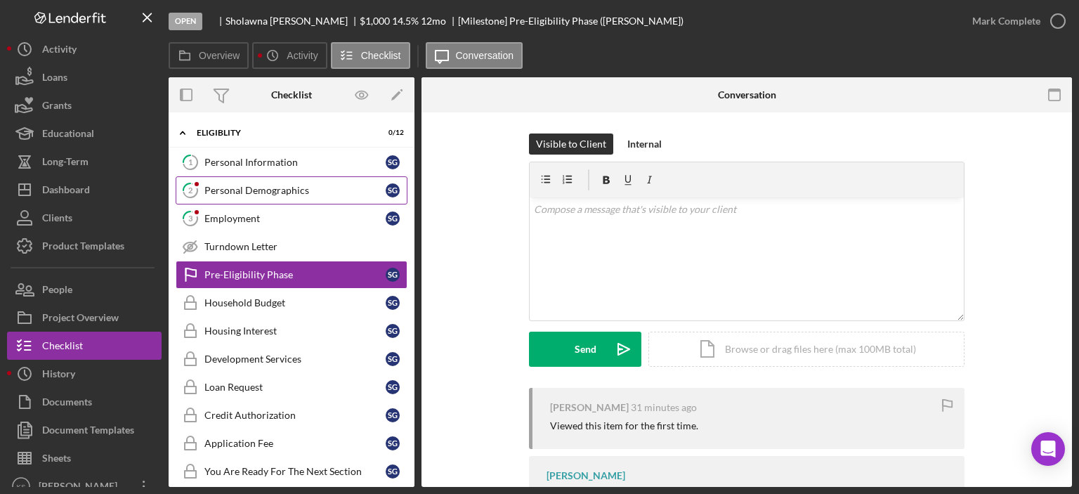
click at [273, 188] on div "Personal Demographics" at bounding box center [294, 190] width 181 height 11
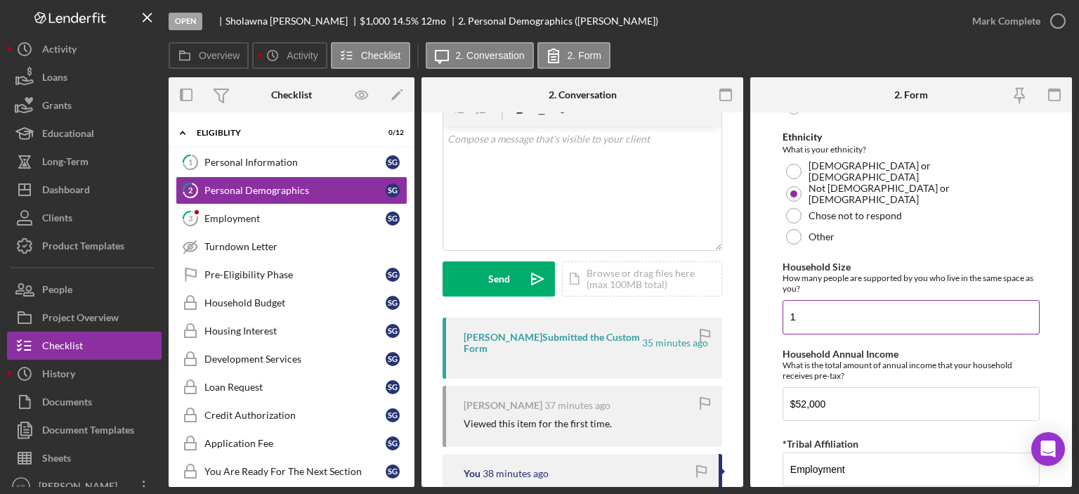
scroll to position [943, 0]
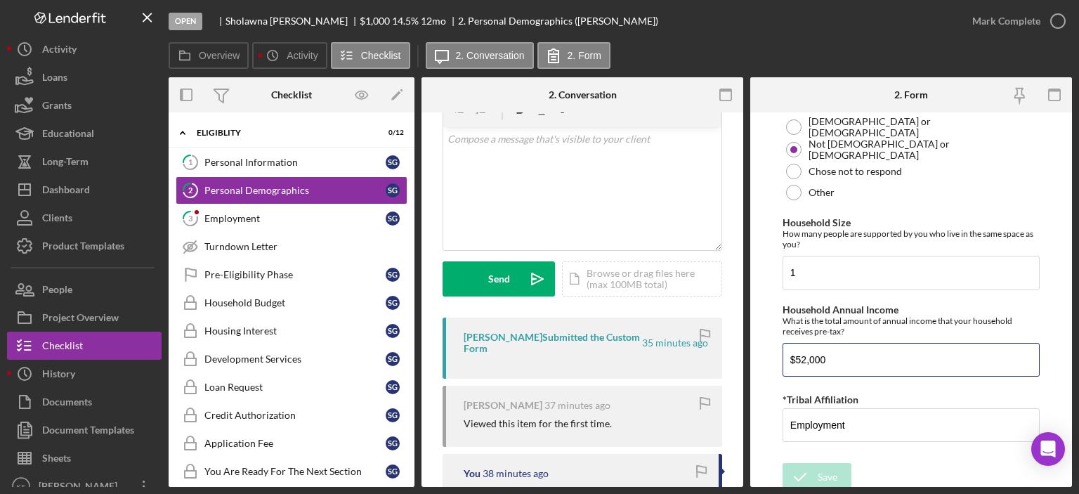
drag, startPoint x: 738, startPoint y: 342, endPoint x: 704, endPoint y: 342, distance: 34.4
click at [704, 342] on div "Overview Internal Workflow Stage Open Icon/Dropdown Arrow Archive (can unarchiv…" at bounding box center [620, 282] width 903 height 410
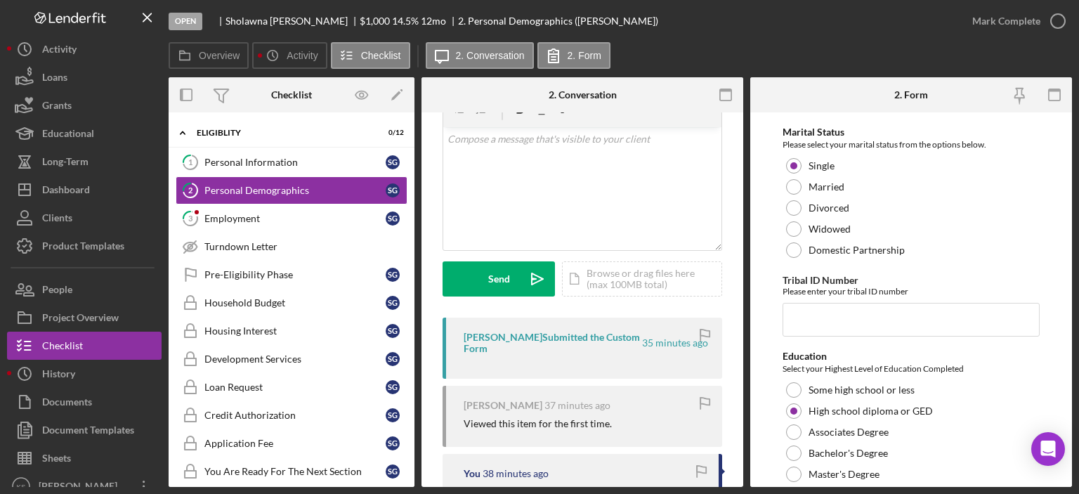
scroll to position [0, 0]
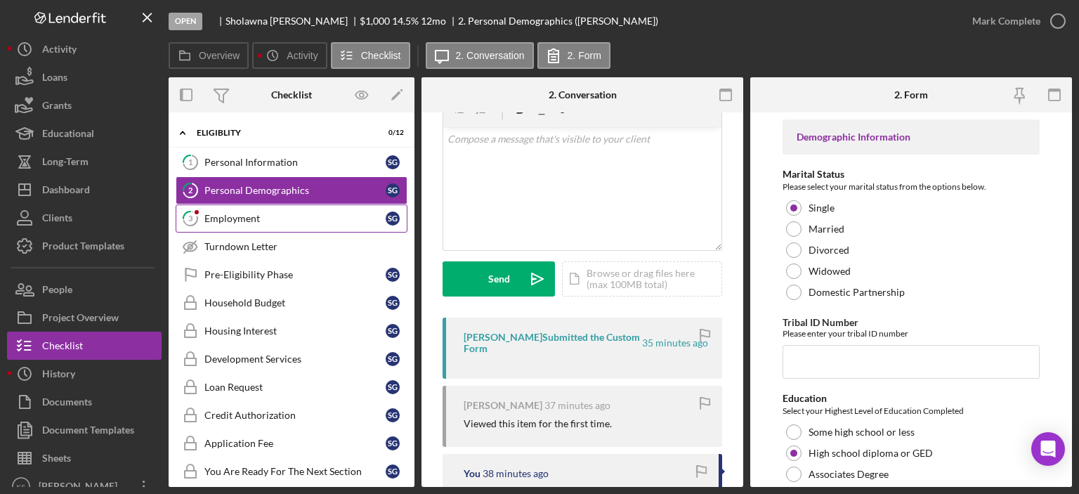
click at [252, 226] on link "3 Employment S G" at bounding box center [292, 218] width 232 height 28
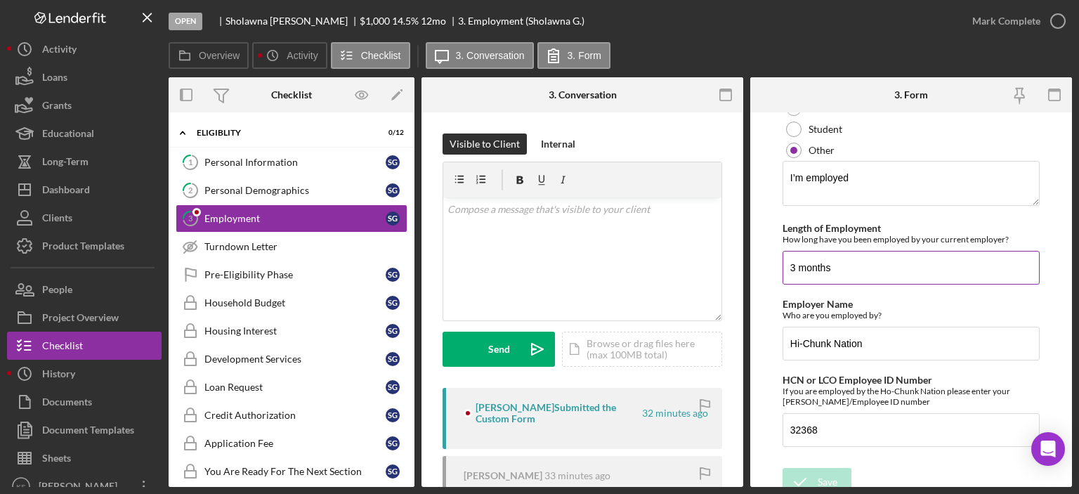
scroll to position [308, 0]
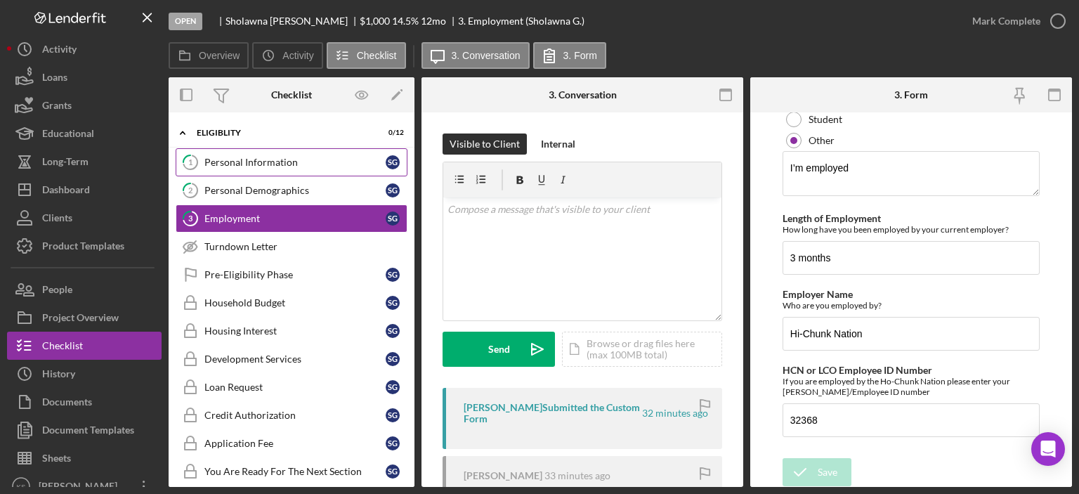
click at [264, 159] on div "Personal Information" at bounding box center [294, 162] width 181 height 11
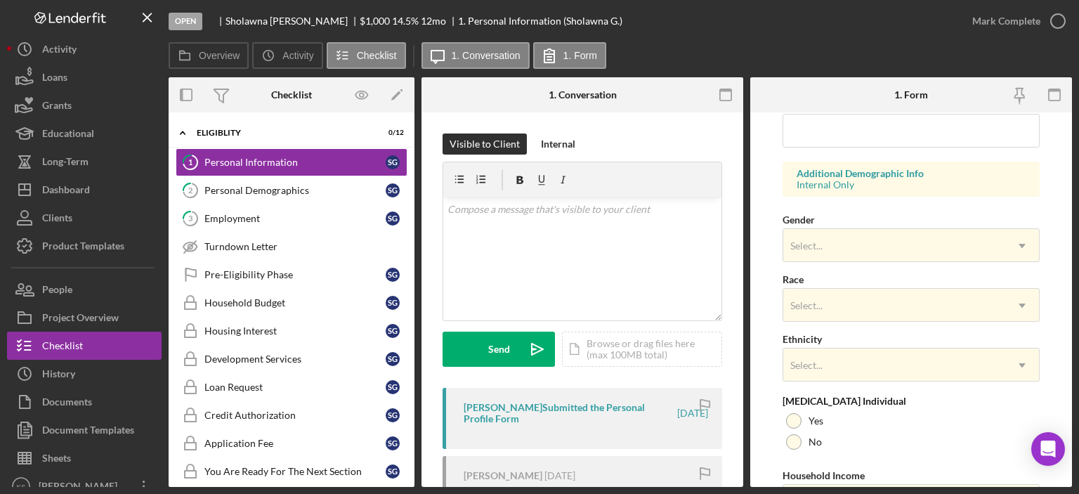
scroll to position [561, 0]
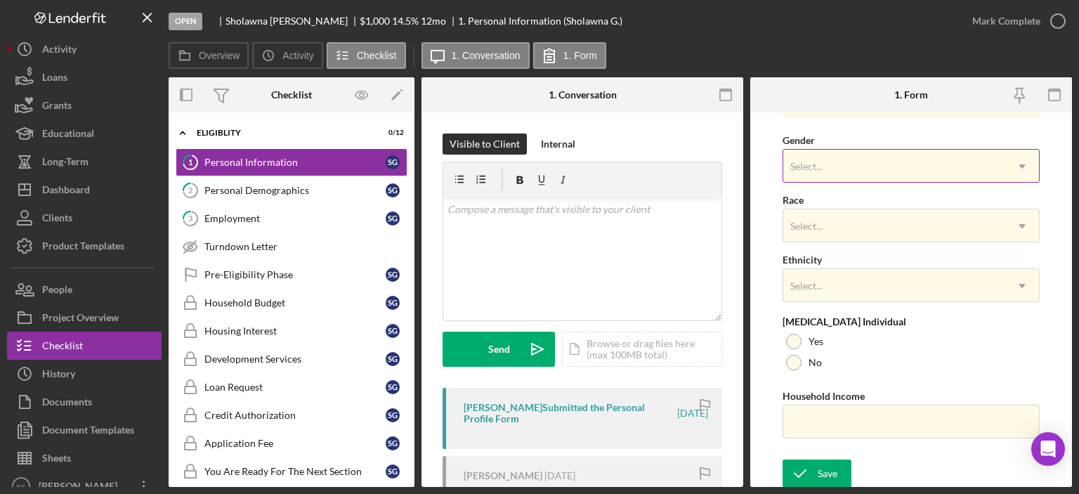
click at [842, 157] on div "Select..." at bounding box center [894, 166] width 222 height 32
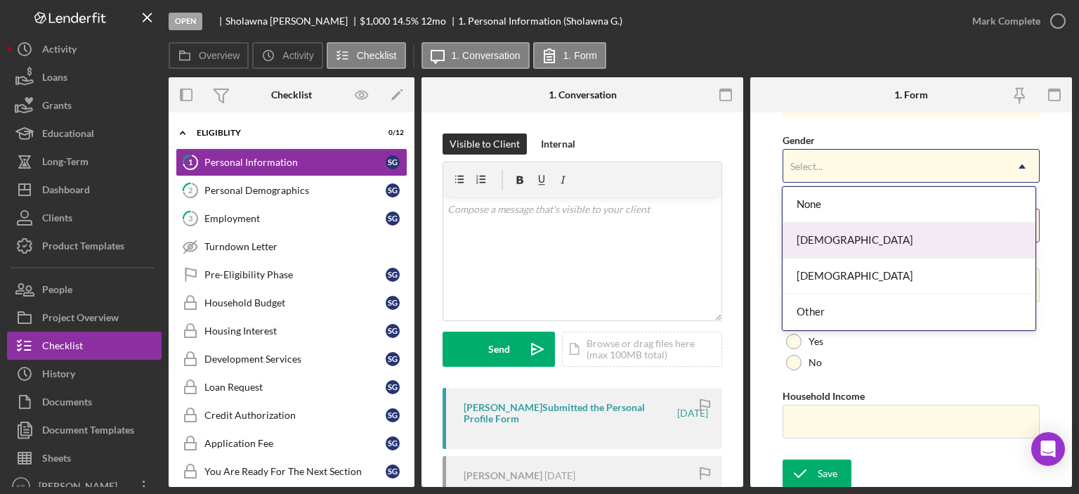
drag, startPoint x: 835, startPoint y: 230, endPoint x: 845, endPoint y: 221, distance: 13.9
click at [834, 230] on div "[DEMOGRAPHIC_DATA]" at bounding box center [909, 241] width 253 height 36
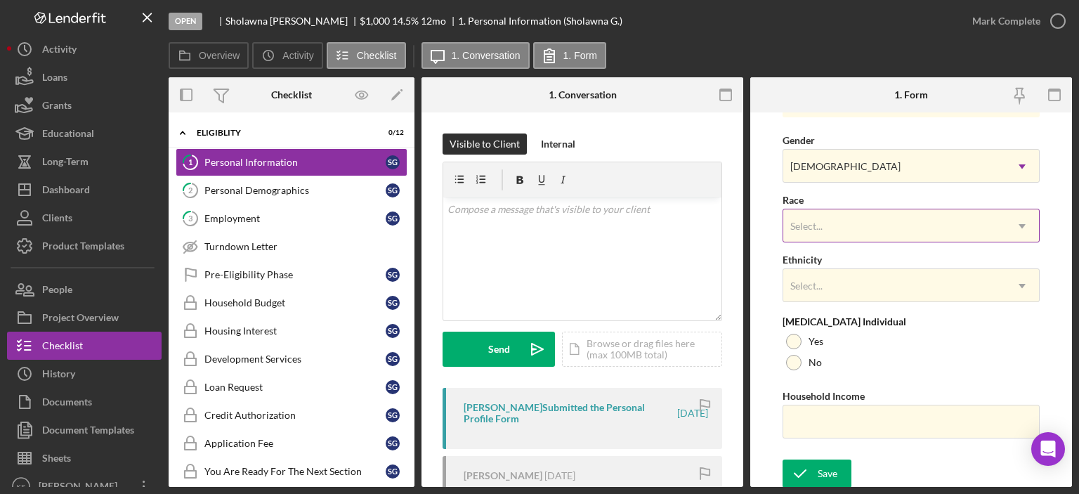
click at [854, 213] on div "Select..." at bounding box center [894, 226] width 222 height 32
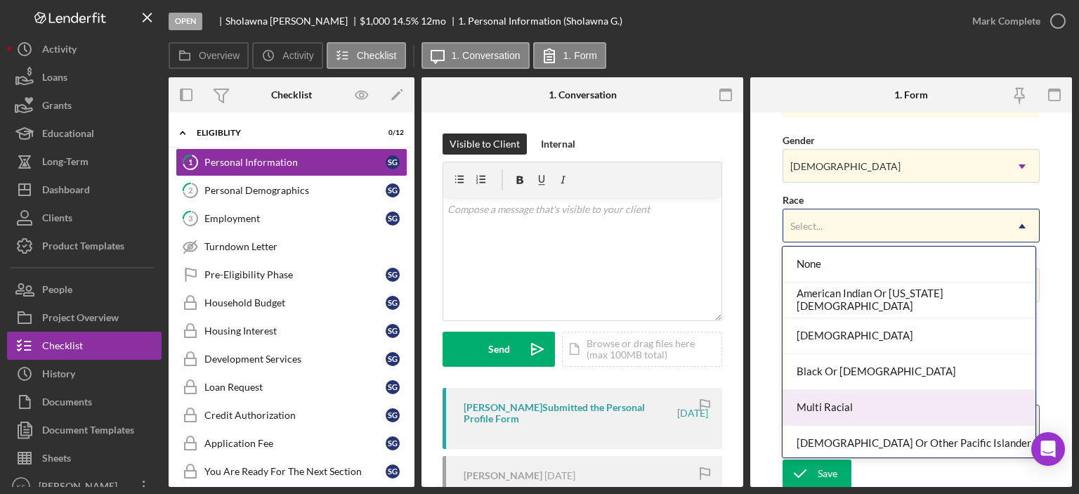
click at [864, 398] on div "Multi Racial" at bounding box center [909, 408] width 253 height 36
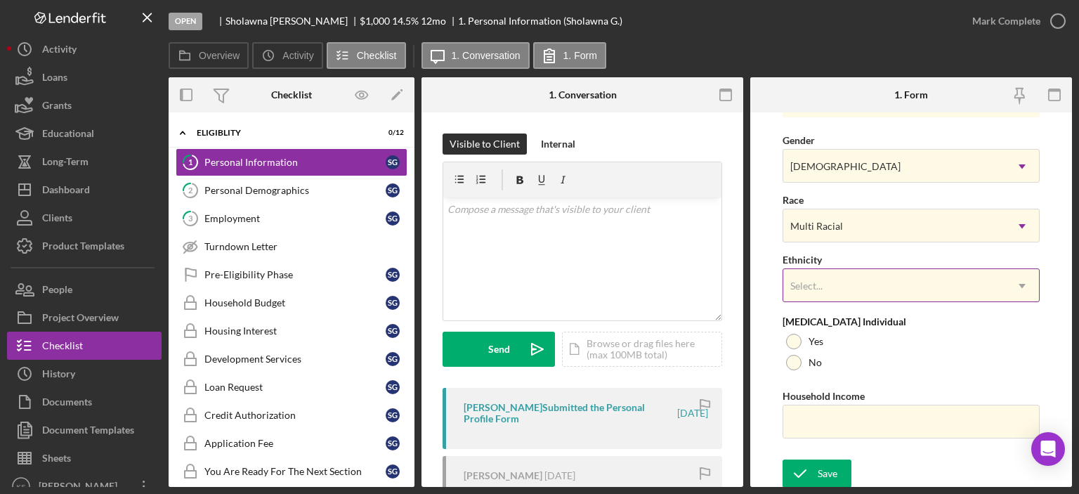
click at [851, 279] on div "Select..." at bounding box center [894, 286] width 222 height 32
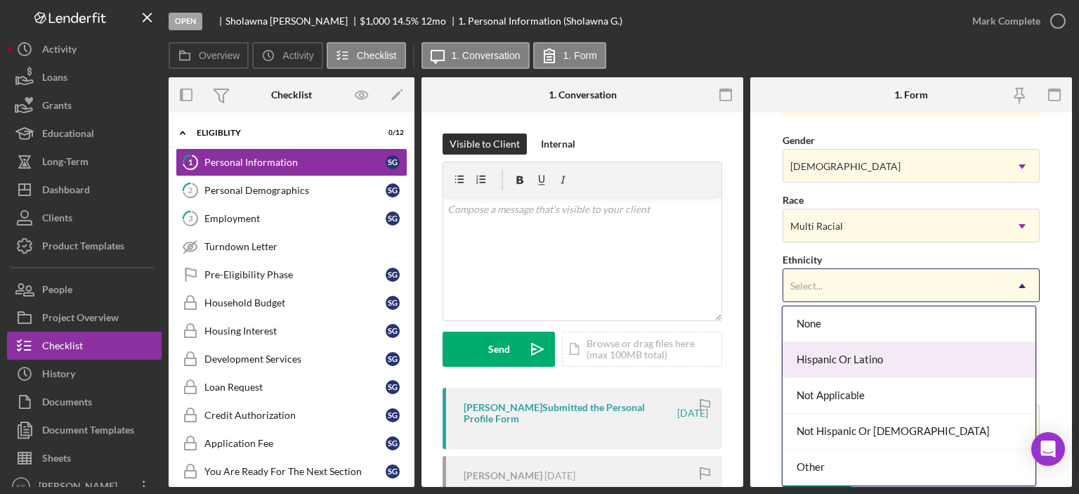
click at [766, 341] on form "First Name Sholawna Middle Name Last Name [PERSON_NAME] Job Title Beverage Serv…" at bounding box center [911, 299] width 322 height 374
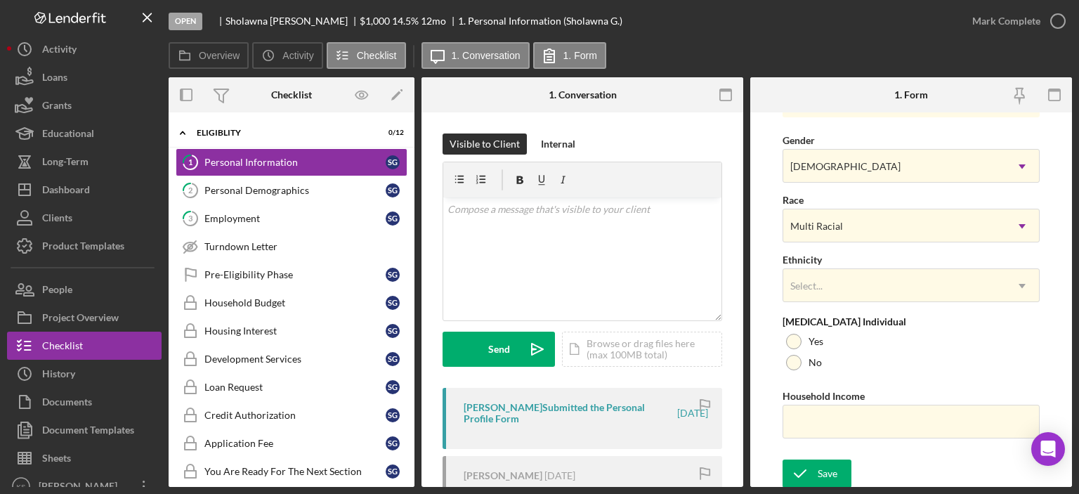
drag, startPoint x: 801, startPoint y: 362, endPoint x: 807, endPoint y: 382, distance: 21.3
click at [802, 363] on div "No" at bounding box center [911, 362] width 257 height 21
drag, startPoint x: 807, startPoint y: 419, endPoint x: 812, endPoint y: 429, distance: 11.0
click at [807, 422] on input "Household Income" at bounding box center [911, 422] width 257 height 34
paste input "$52,000"
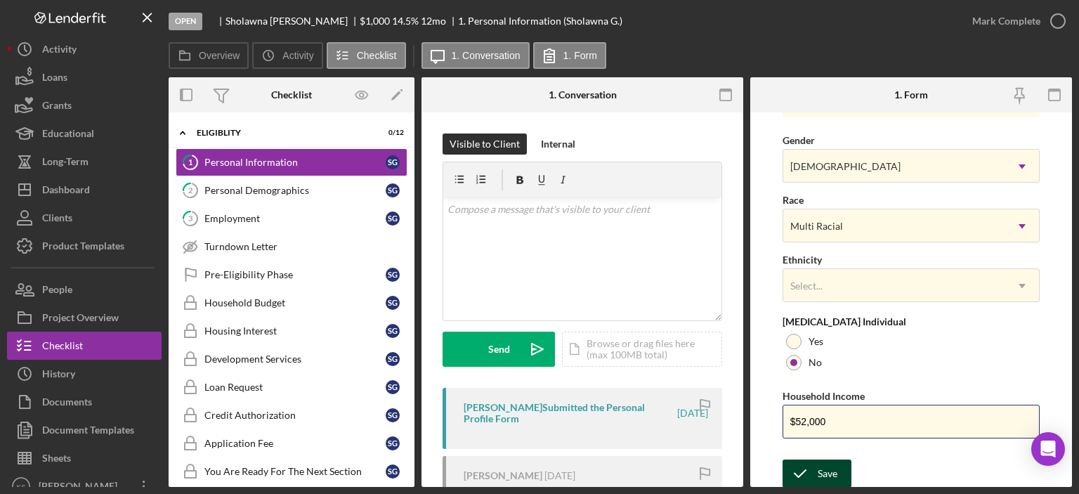
type input "$52,000"
click at [823, 463] on div "Save" at bounding box center [828, 473] width 20 height 28
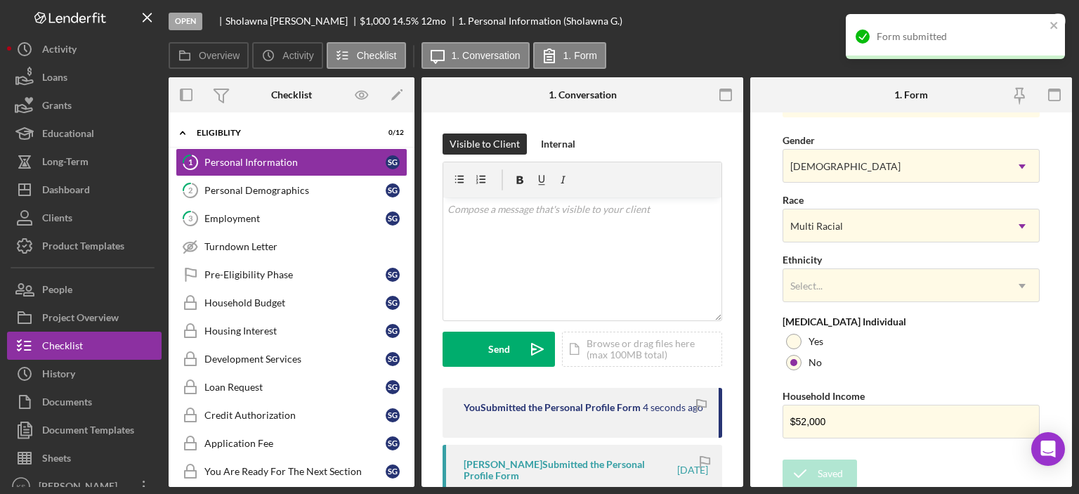
click at [998, 41] on div "Form submitted" at bounding box center [961, 36] width 169 height 11
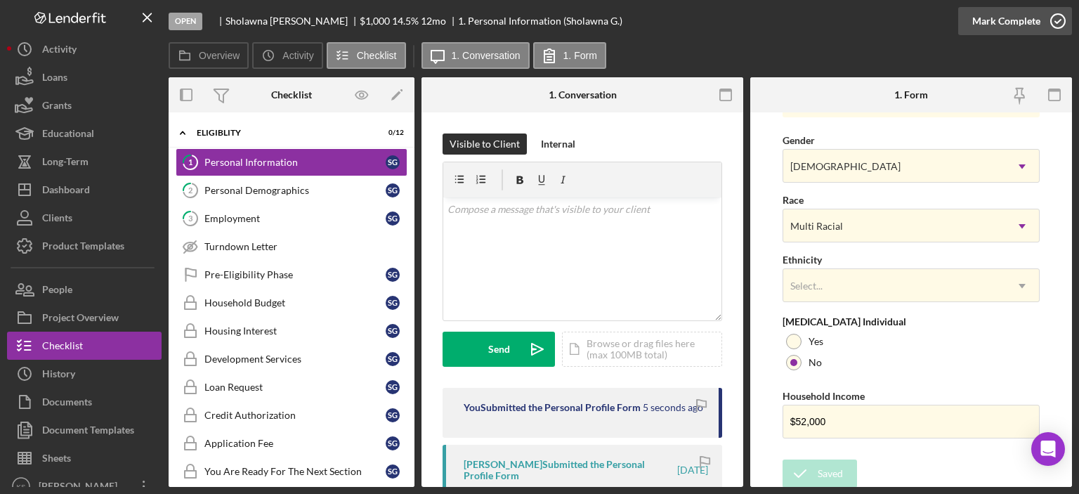
click at [1003, 24] on div "Mark Complete" at bounding box center [1006, 21] width 68 height 28
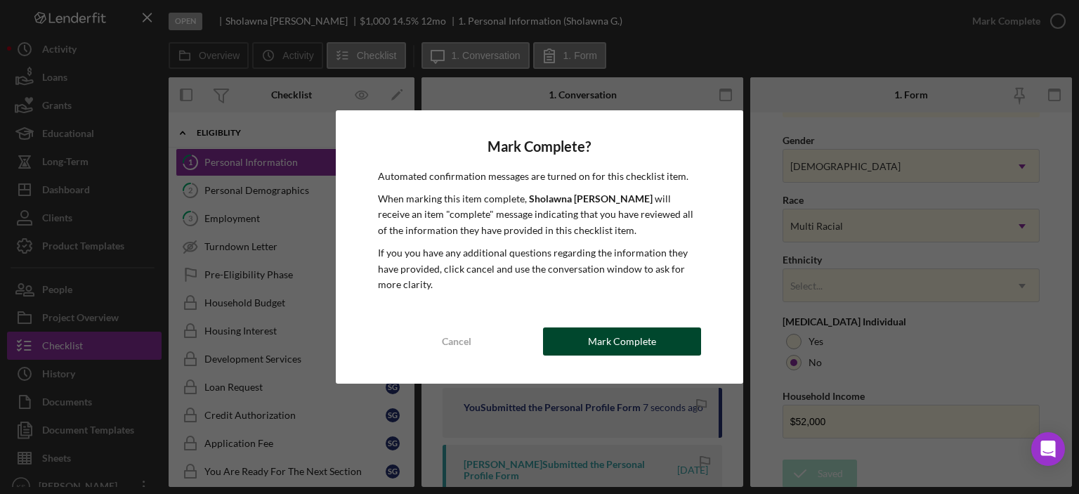
click at [694, 330] on button "Mark Complete" at bounding box center [622, 341] width 158 height 28
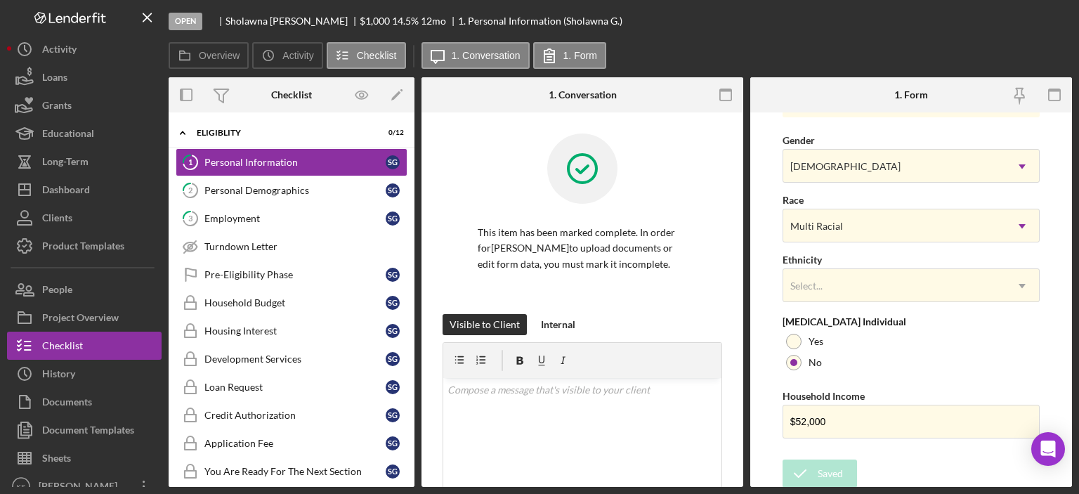
scroll to position [292, 0]
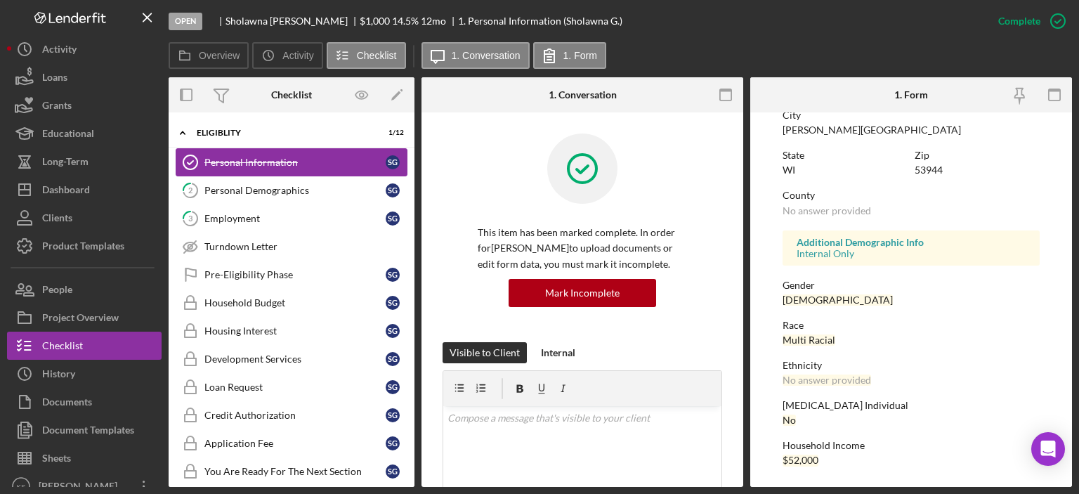
click at [252, 171] on link "Personal Information Personal Information S G" at bounding box center [292, 162] width 232 height 28
drag, startPoint x: 252, startPoint y: 188, endPoint x: 287, endPoint y: 185, distance: 34.6
click at [252, 188] on div "Personal Demographics" at bounding box center [294, 190] width 181 height 11
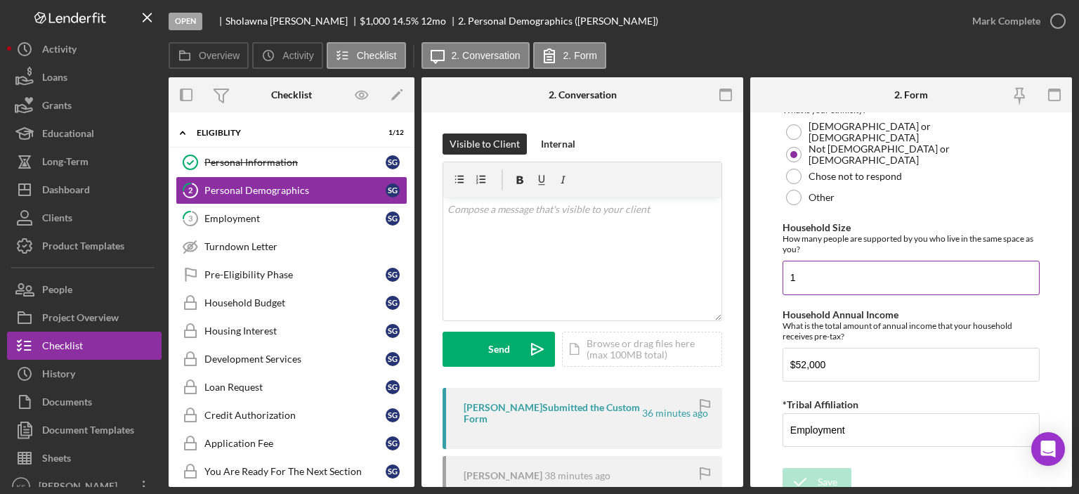
scroll to position [943, 0]
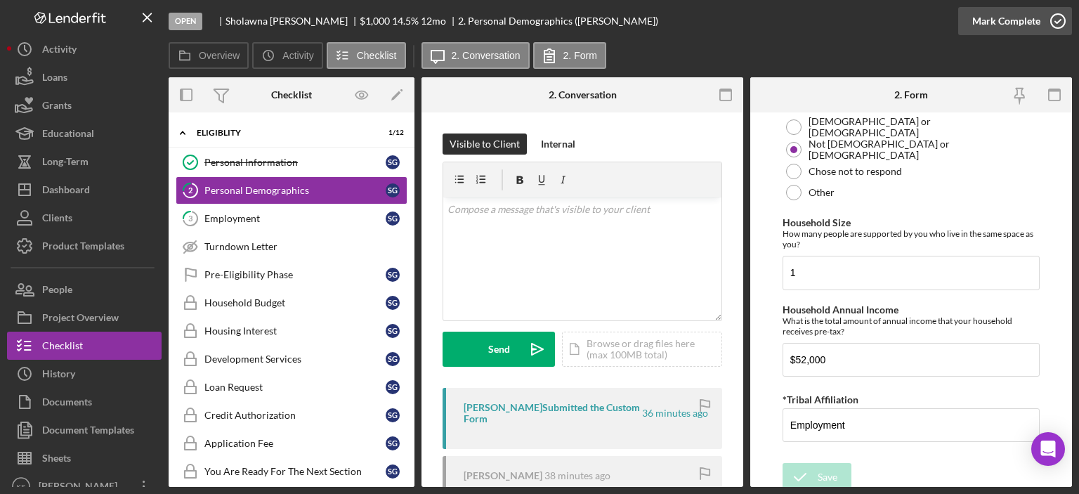
click at [1017, 19] on div "Mark Complete" at bounding box center [1006, 21] width 68 height 28
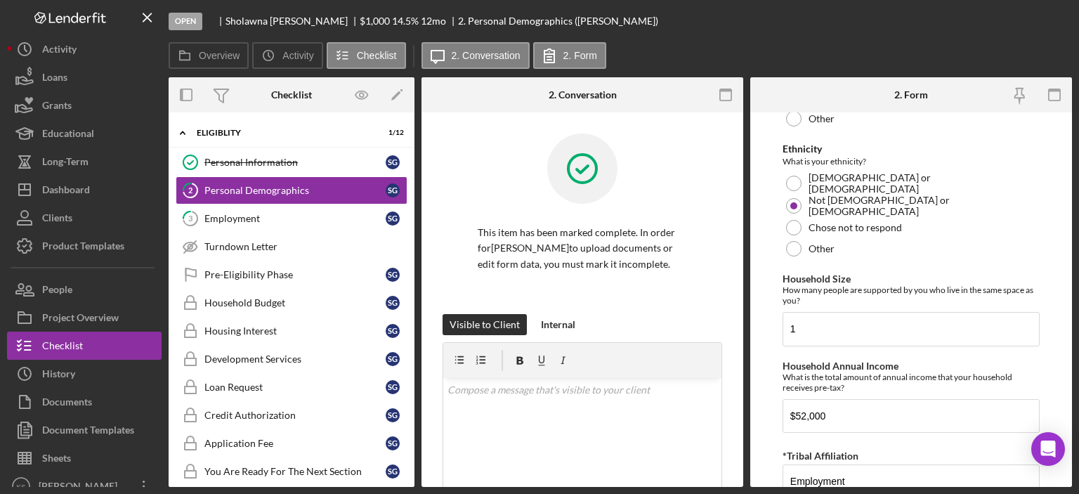
scroll to position [999, 0]
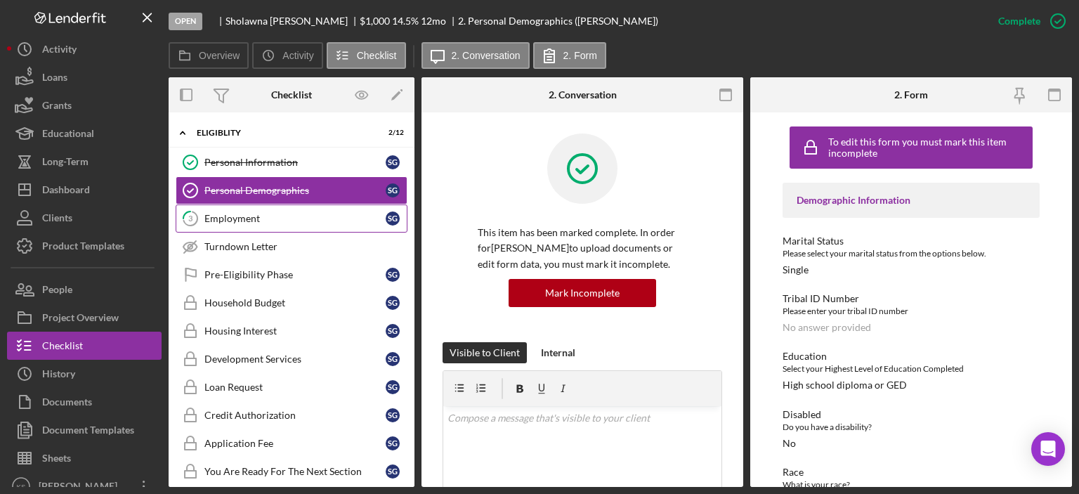
click at [245, 218] on div "Employment" at bounding box center [294, 218] width 181 height 11
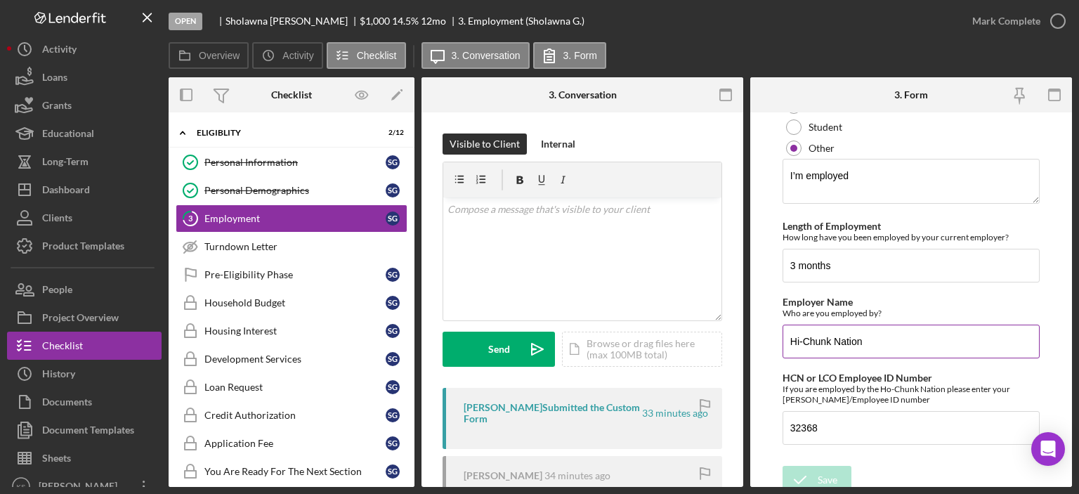
scroll to position [308, 0]
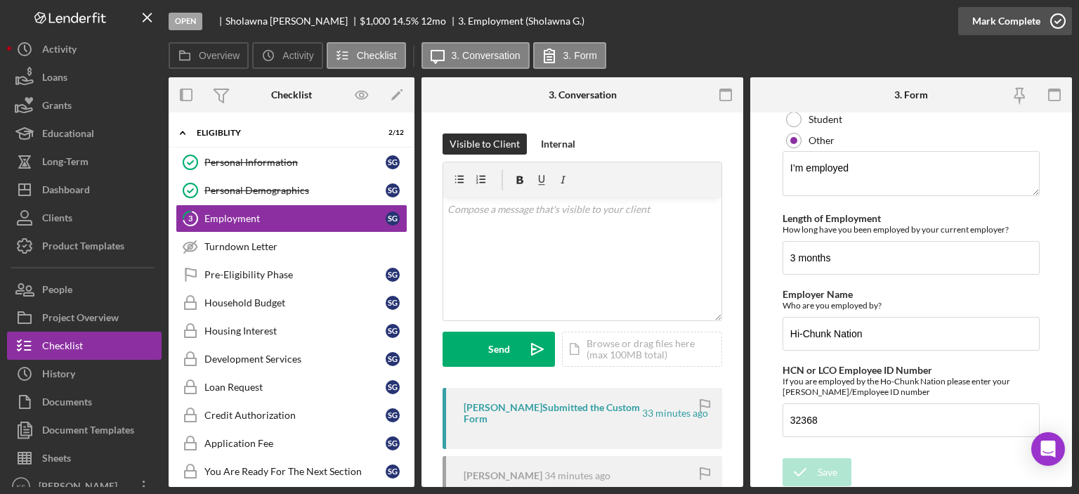
click at [1005, 13] on div "Mark Complete" at bounding box center [1006, 21] width 68 height 28
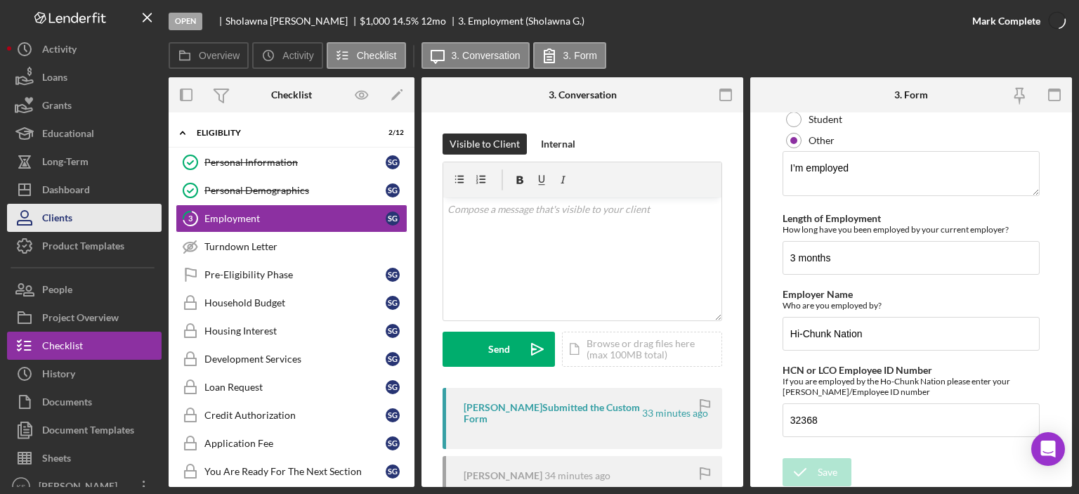
scroll to position [364, 0]
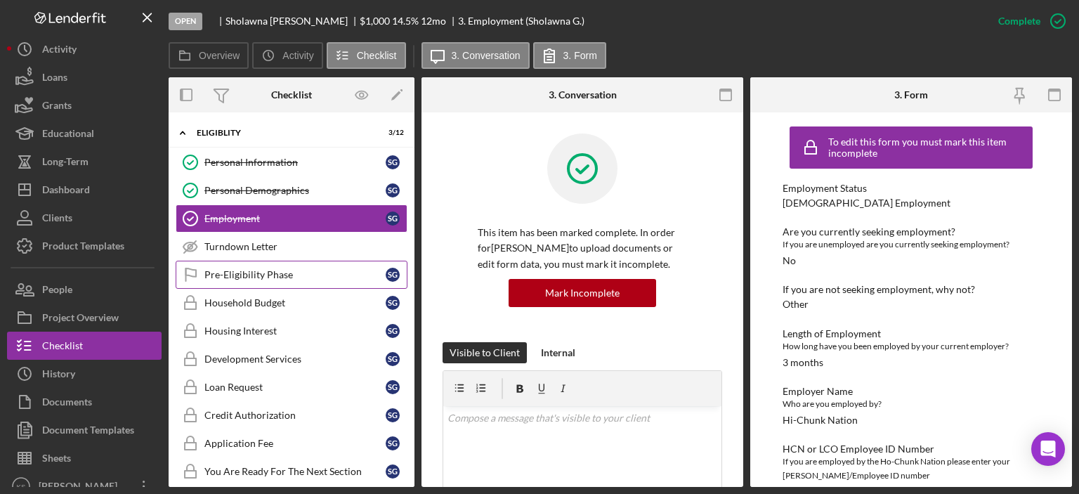
click at [252, 269] on div "Pre-Eligibility Phase" at bounding box center [294, 274] width 181 height 11
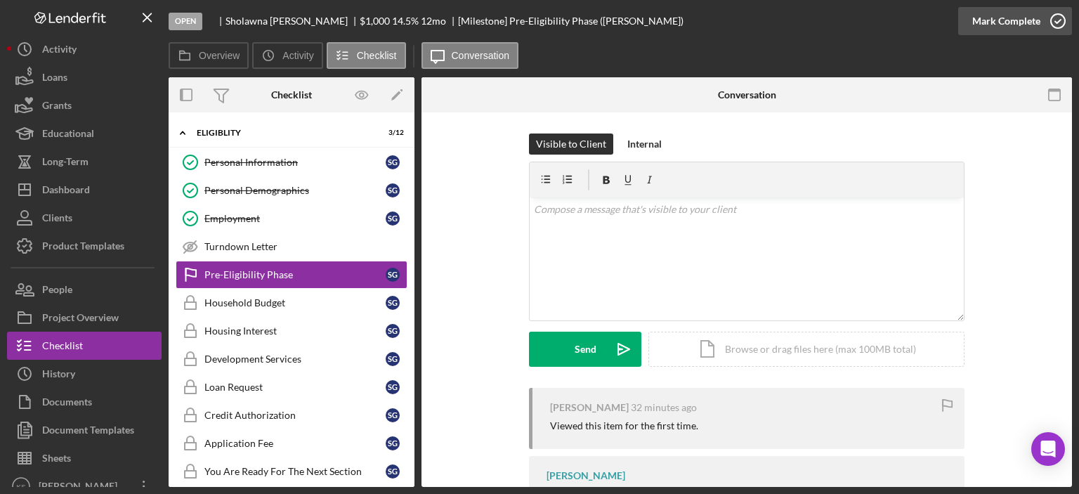
click at [1024, 25] on div "Mark Complete" at bounding box center [1006, 21] width 68 height 28
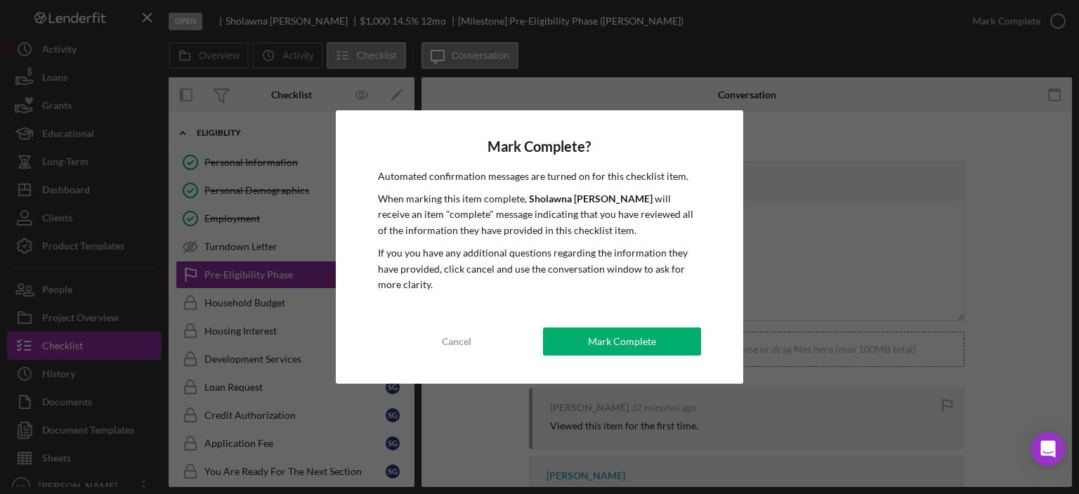
click at [666, 342] on button "Mark Complete" at bounding box center [622, 341] width 158 height 28
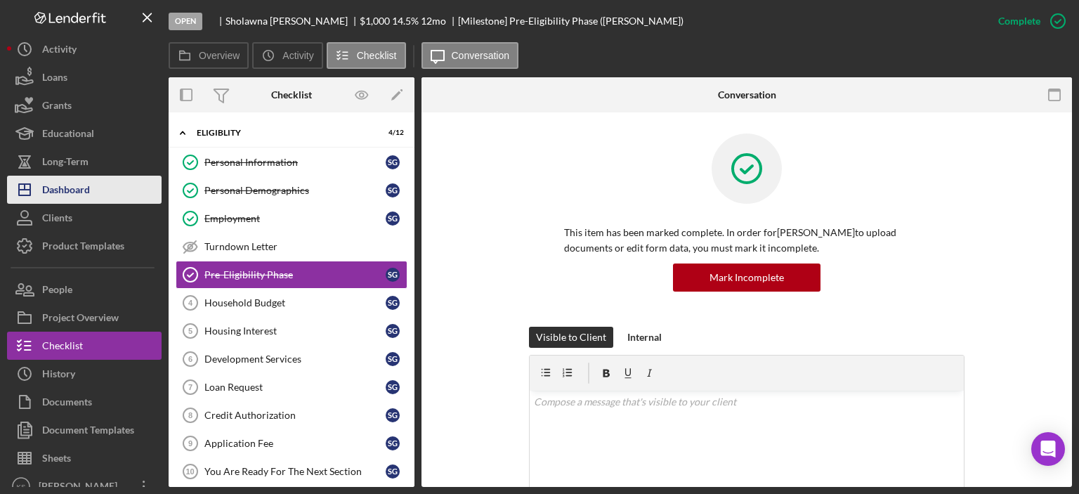
click at [112, 192] on button "Icon/Dashboard Dashboard" at bounding box center [84, 190] width 155 height 28
